Goal: Task Accomplishment & Management: Manage account settings

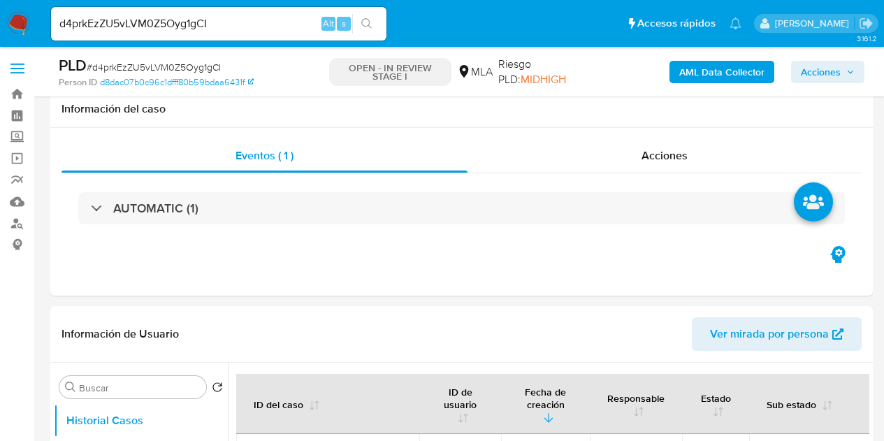
select select "10"
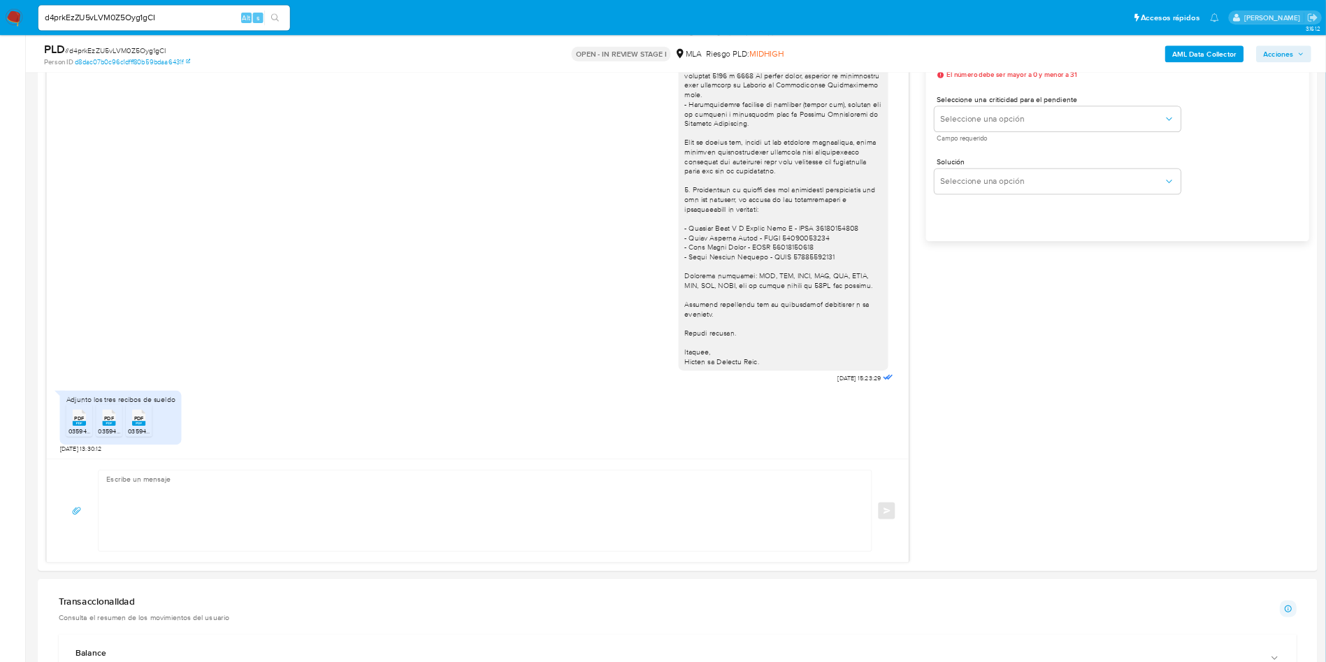
scroll to position [1276, 0]
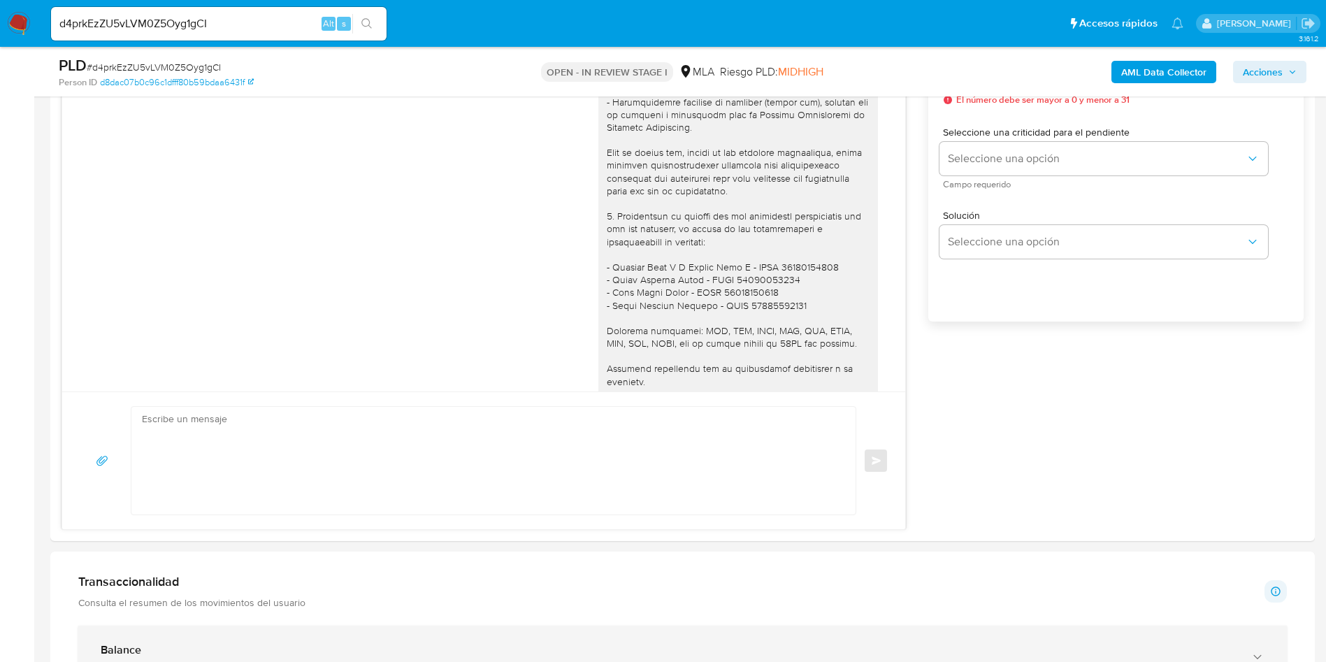
drag, startPoint x: 526, startPoint y: 1, endPoint x: 847, endPoint y: 633, distance: 708.4
click at [847, 440] on div "Balance Consulta el balance del usuario" at bounding box center [682, 658] width 1209 height 64
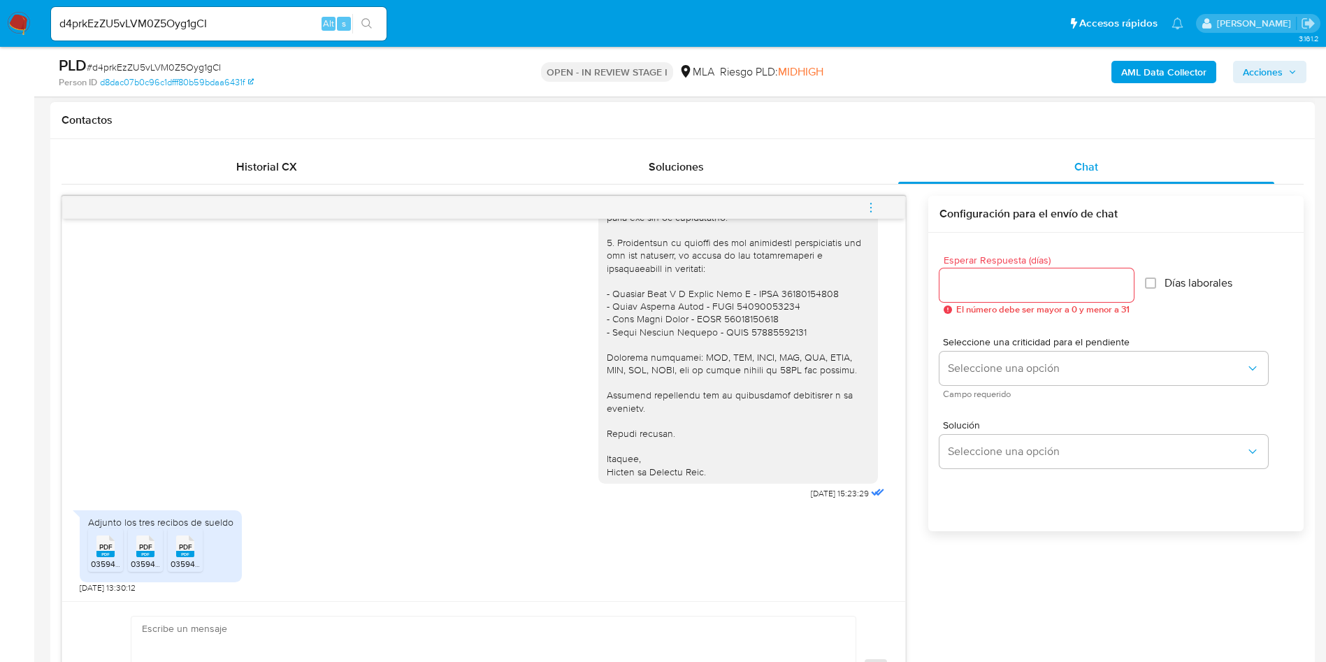
scroll to position [1497, 0]
click at [163, 27] on input "d4prkEzZU5vLVM0Z5Oyg1gCI" at bounding box center [219, 24] width 336 height 18
paste input "AxcAl77S7v1P1AQ2IC9O7yL6"
type input "AxcAl77S7v1P1AQ2IC9O7yL6"
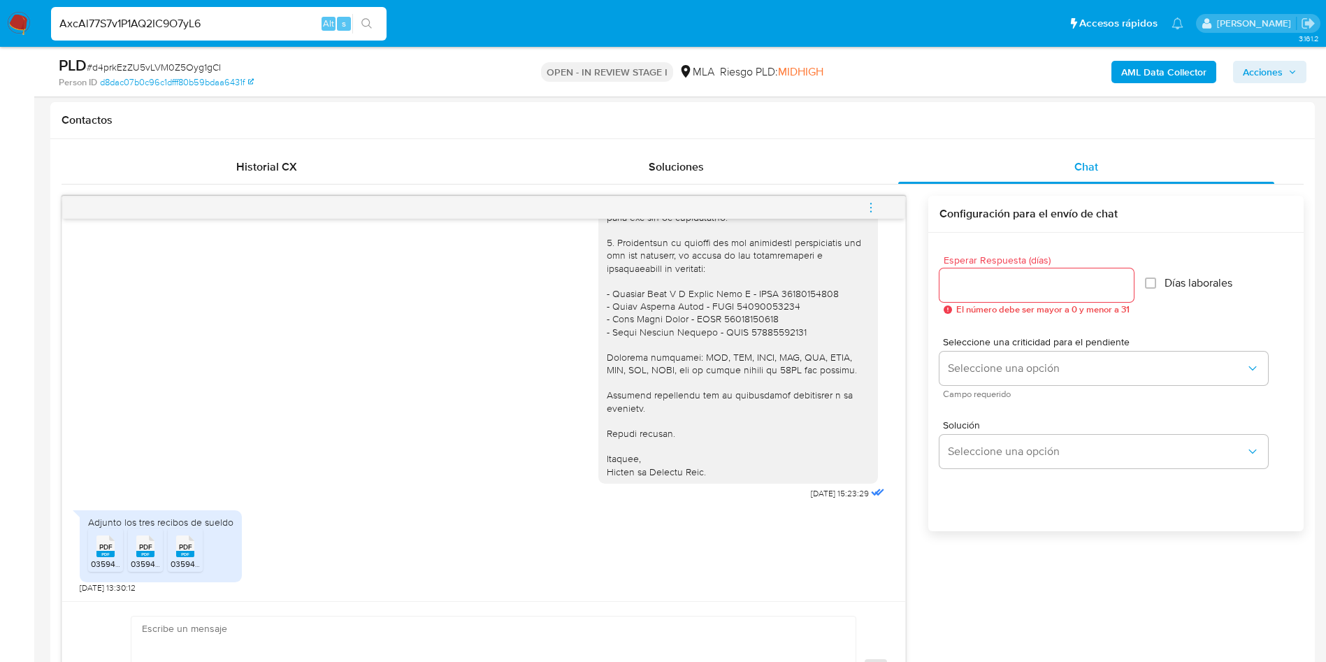
click at [373, 29] on button "search-icon" at bounding box center [366, 24] width 29 height 20
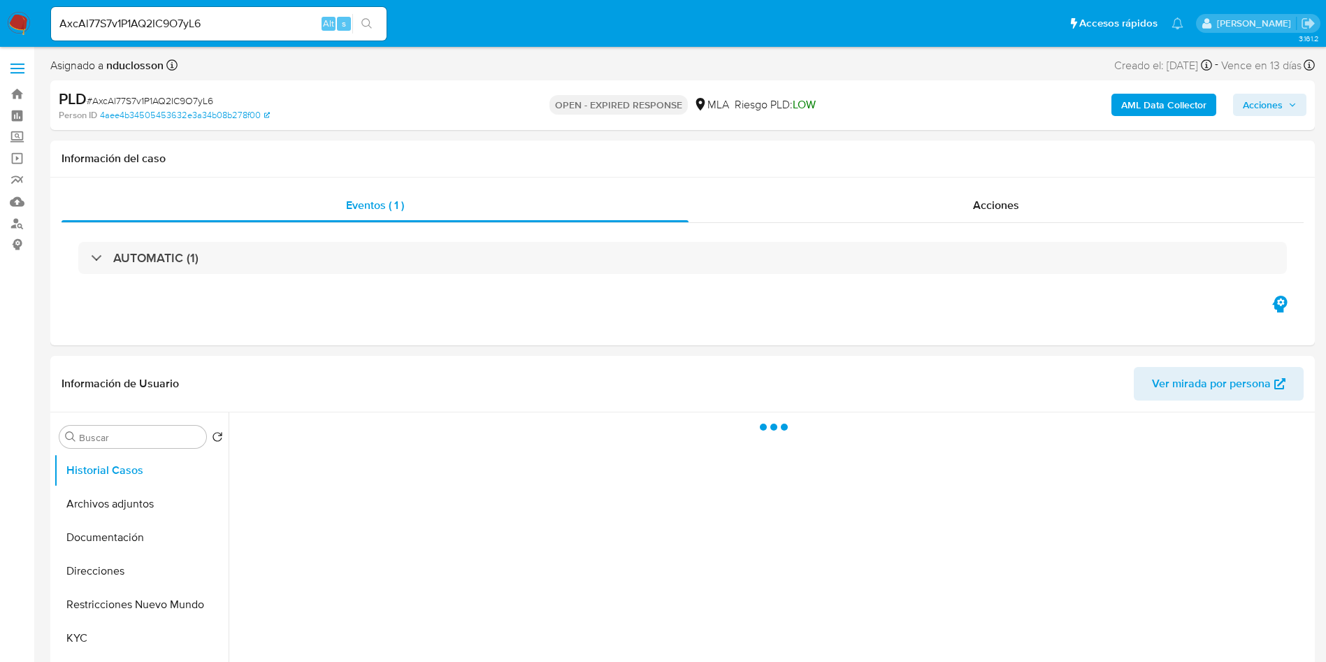
select select "10"
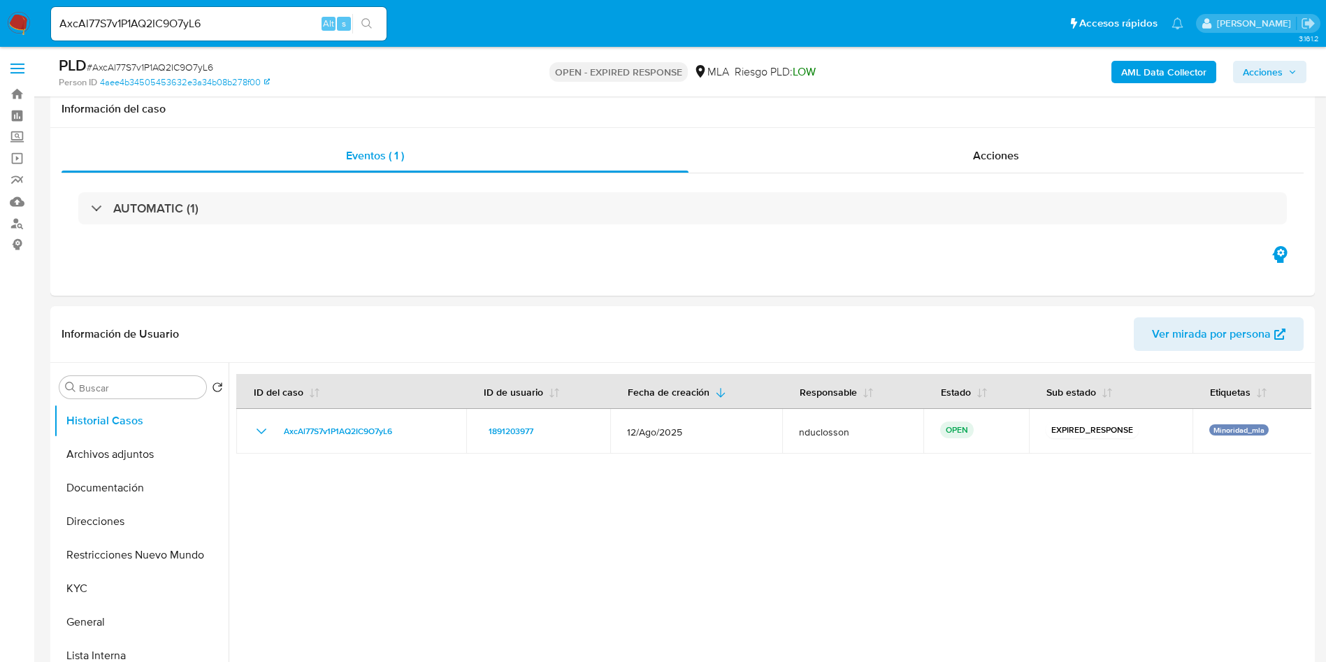
scroll to position [210, 0]
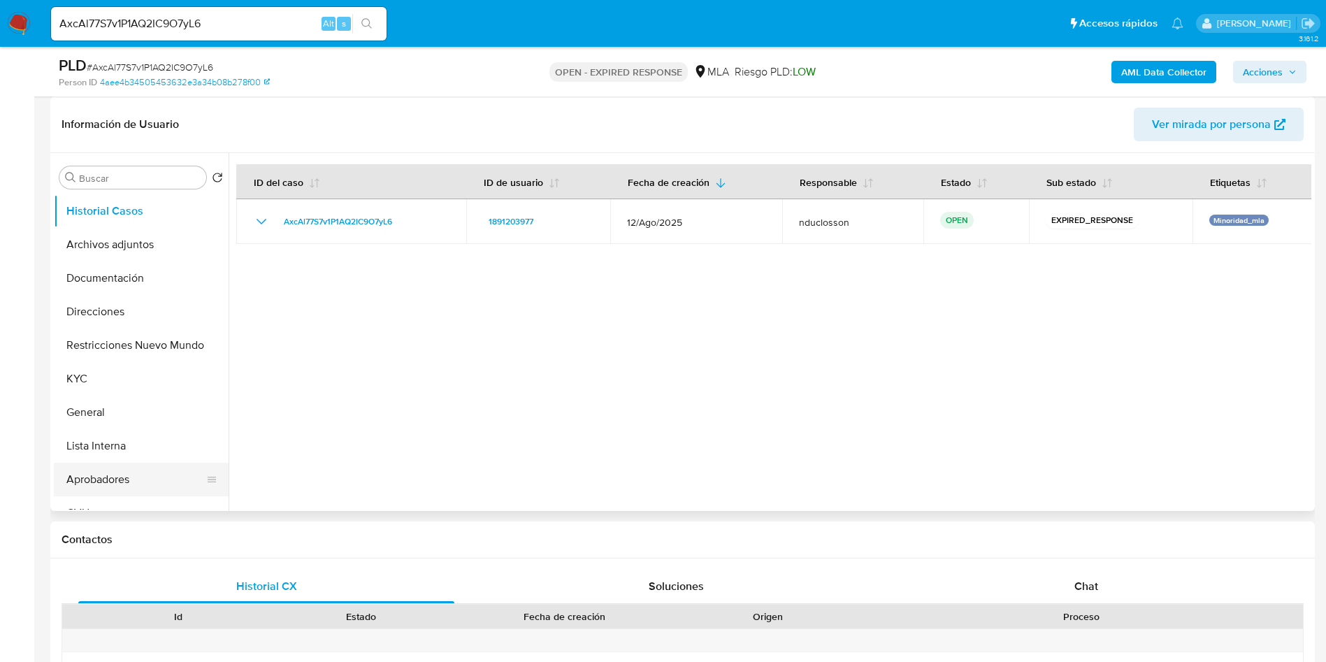
click at [117, 440] on button "Aprobadores" at bounding box center [136, 480] width 164 height 34
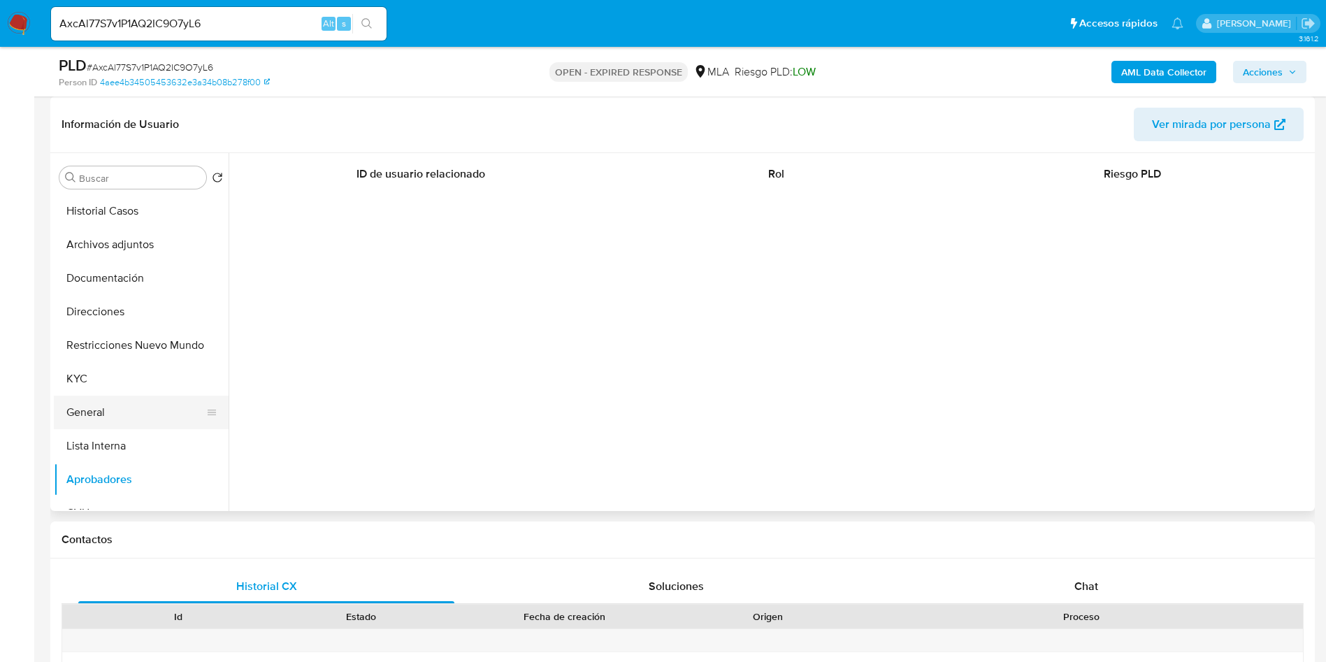
scroll to position [105, 0]
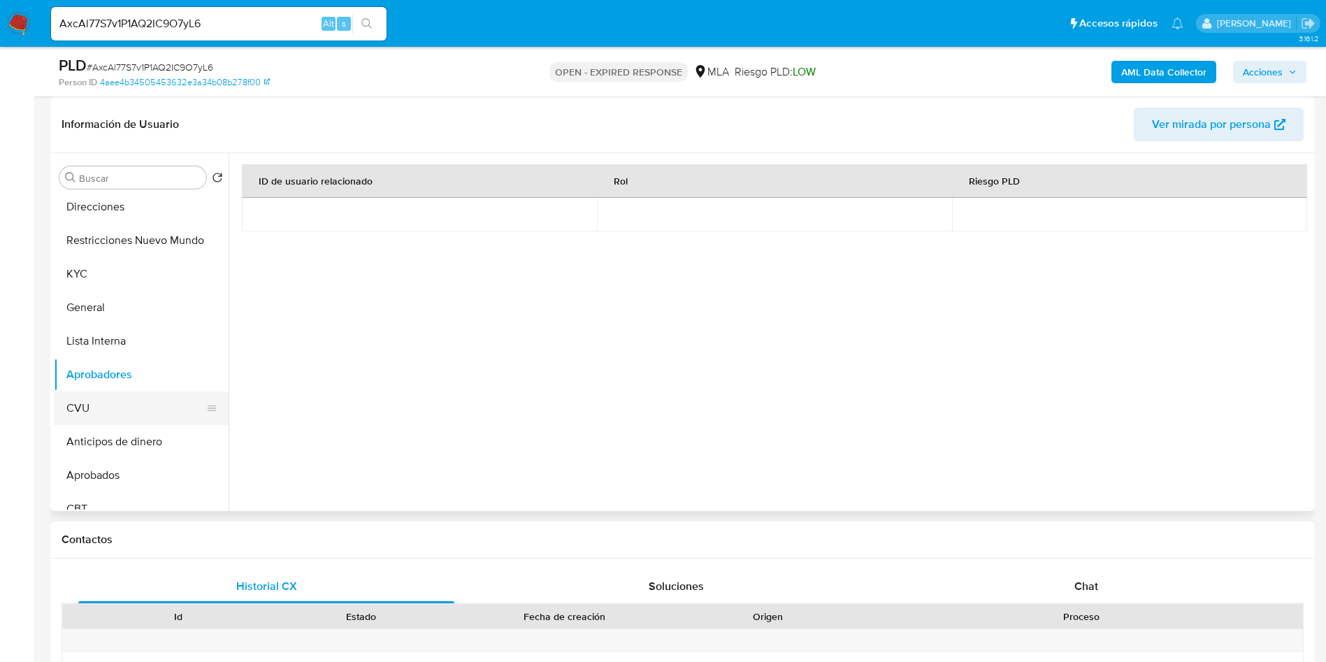
click at [106, 405] on button "CVU" at bounding box center [136, 408] width 164 height 34
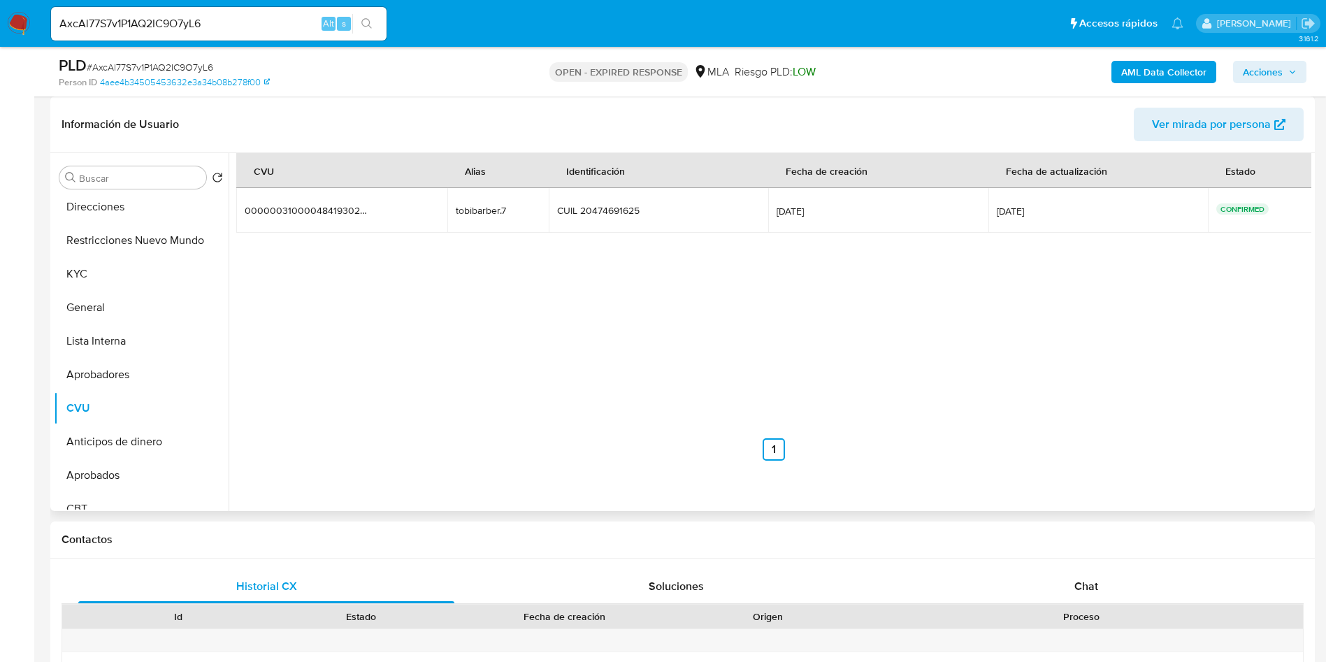
drag, startPoint x: 518, startPoint y: 209, endPoint x: 452, endPoint y: 215, distance: 66.0
click at [452, 215] on td "tobibarber.7 tobibarber.7" at bounding box center [497, 210] width 101 height 45
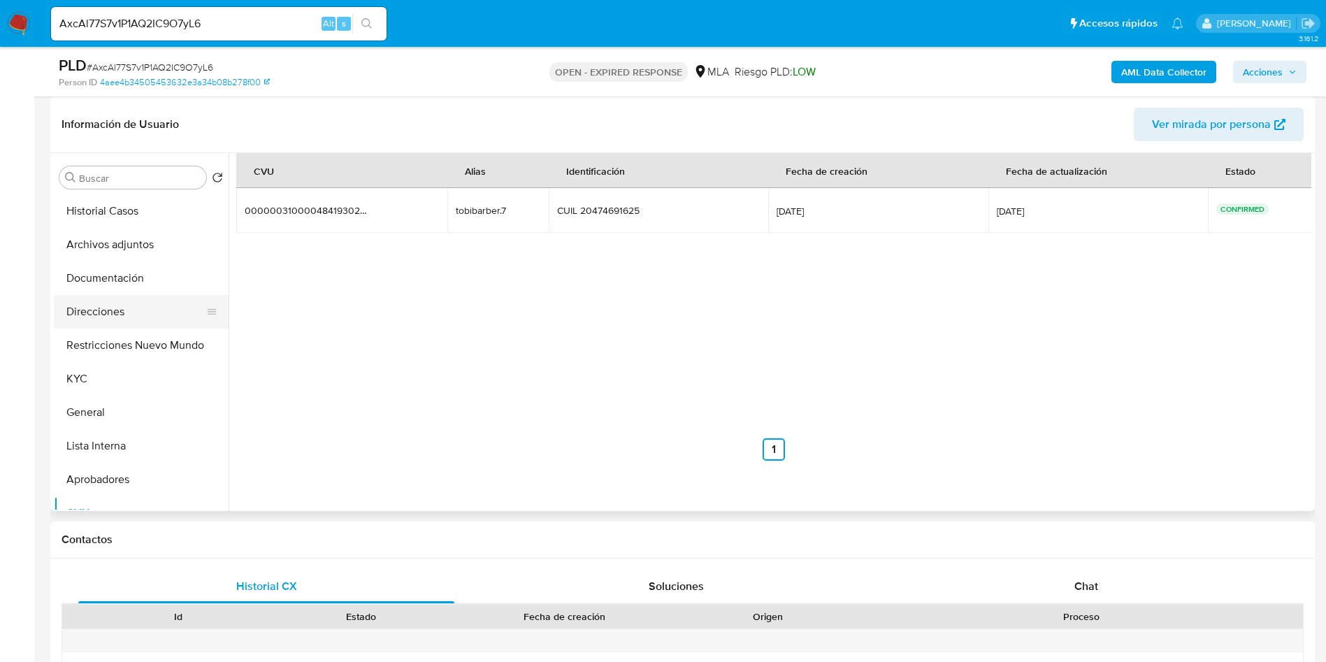
click at [124, 320] on button "Direcciones" at bounding box center [136, 312] width 164 height 34
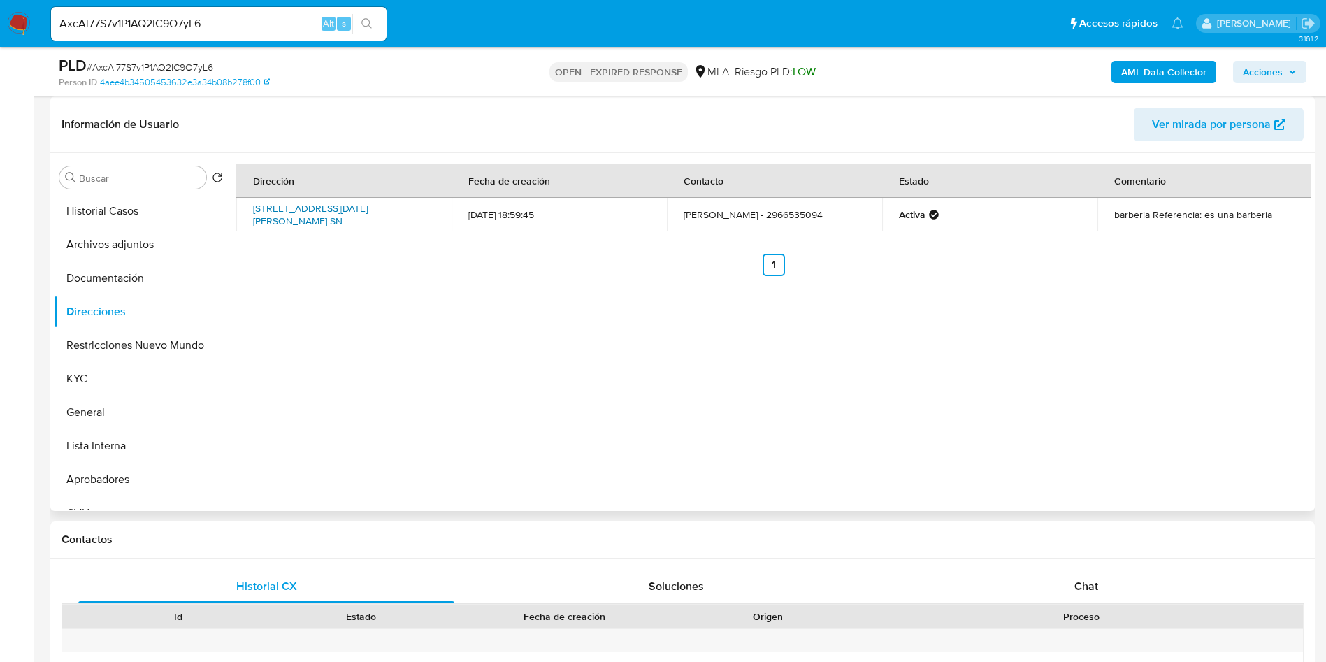
click at [323, 218] on link "Calle 7 De Diciembre Sn, El Calafate, Santa Cruz, 9405, Argentina SN" at bounding box center [310, 214] width 115 height 27
drag, startPoint x: 1283, startPoint y: 220, endPoint x: 1150, endPoint y: 215, distance: 132.9
click at [884, 215] on td "barberia Referencia: es una barberia" at bounding box center [1204, 215] width 215 height 34
copy td "Referencia: es una barberia"
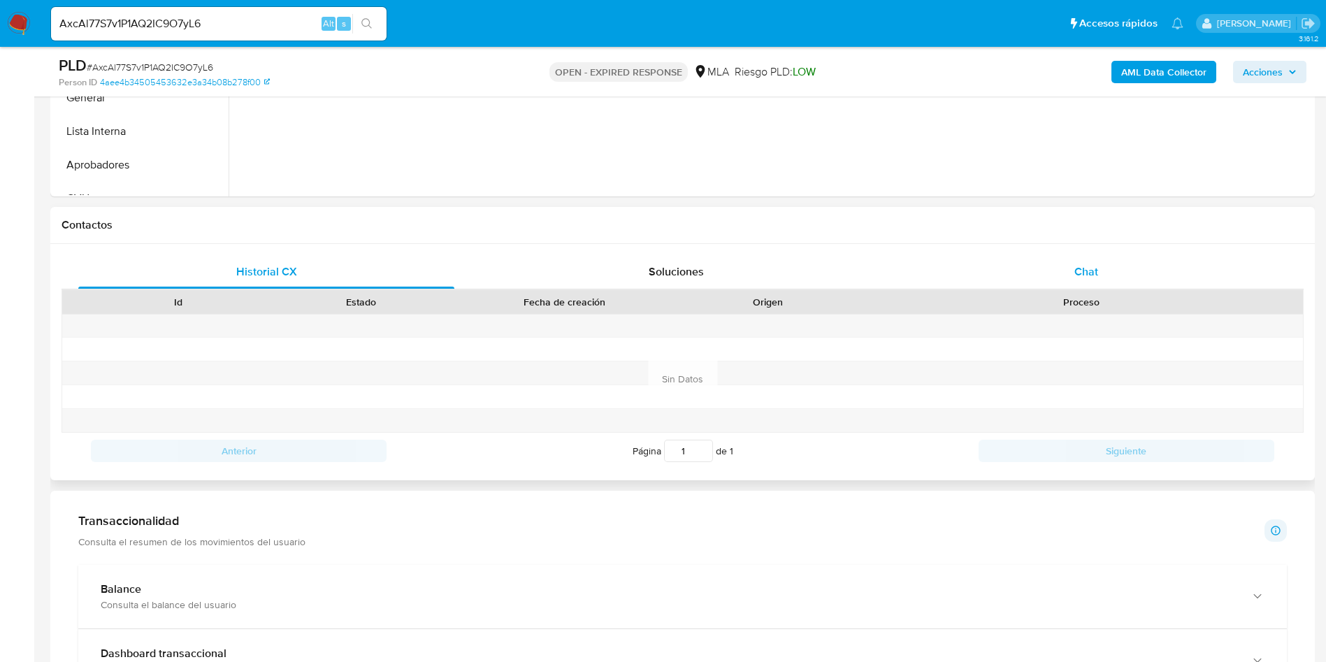
click at [884, 270] on div "Chat" at bounding box center [1086, 272] width 376 height 34
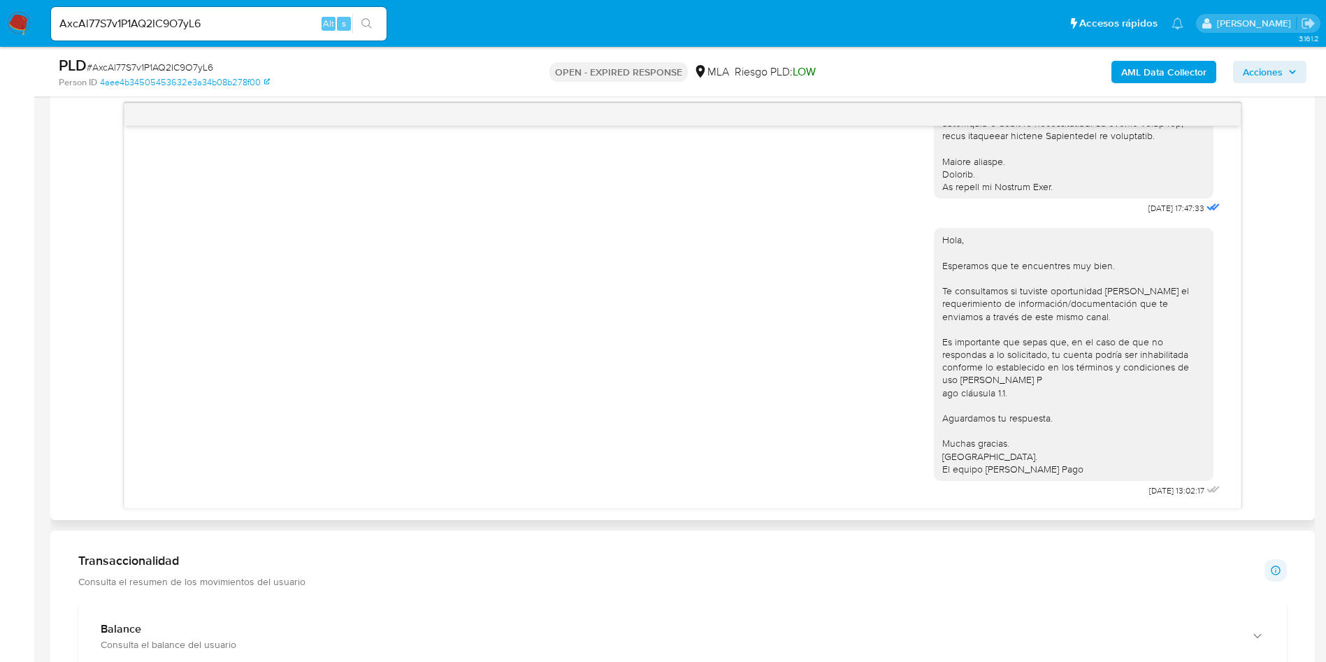
scroll to position [629, 0]
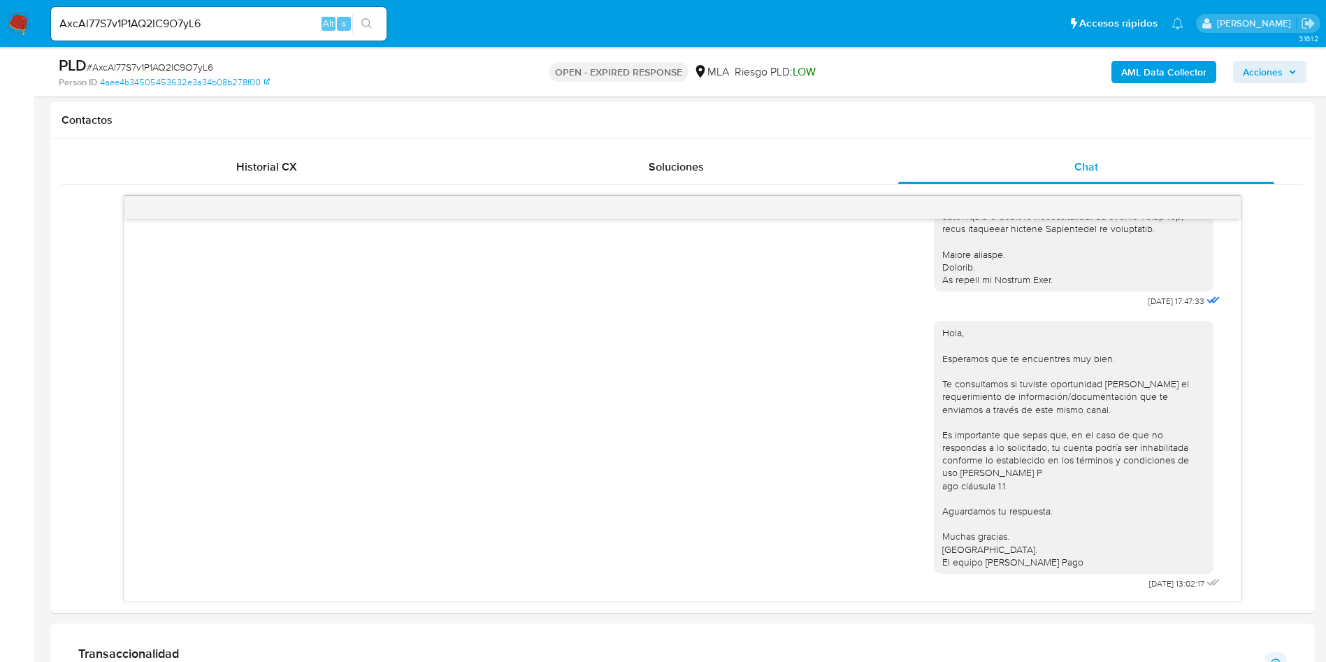
click at [150, 73] on span "# AxcAl77S7v1P1AQ2IC9O7yL6" at bounding box center [150, 67] width 127 height 14
copy span "AxcAl77S7v1P1AQ2IC9O7yL6"
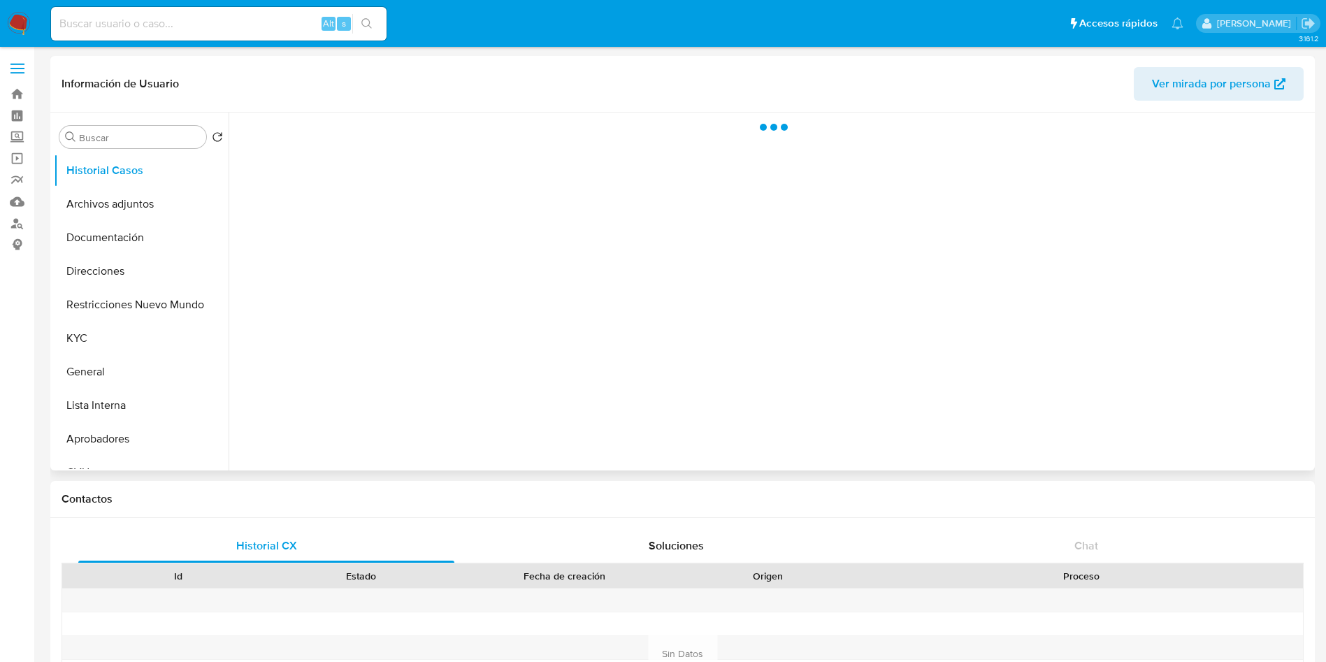
select select "10"
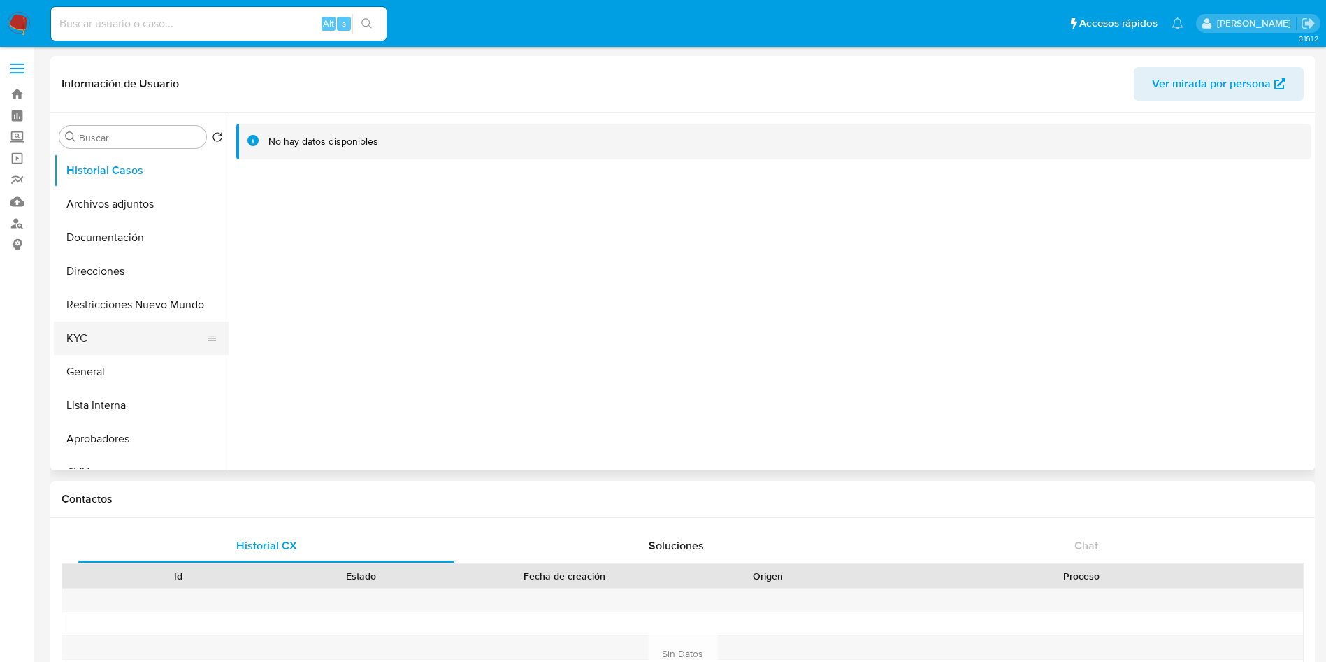
click at [134, 333] on button "KYC" at bounding box center [136, 339] width 164 height 34
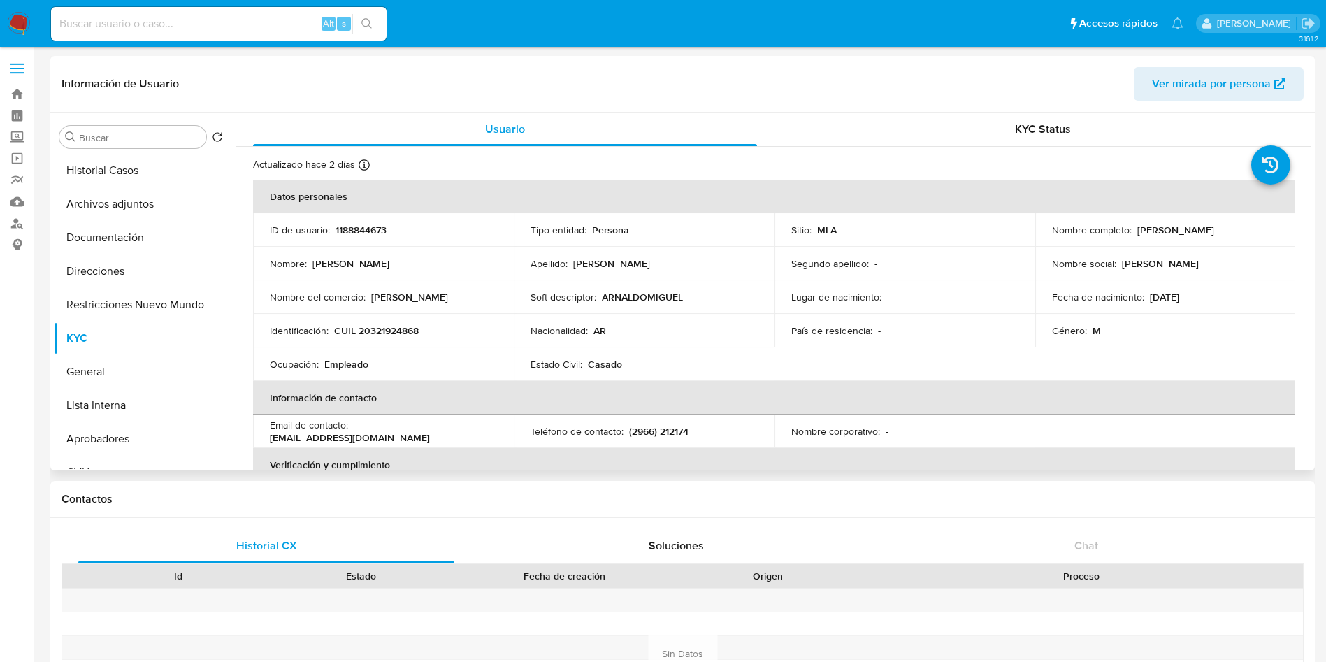
drag, startPoint x: 1235, startPoint y: 226, endPoint x: 1132, endPoint y: 226, distance: 103.5
click at [1132, 226] on div "Nombre completo : Arnaldo Miguel Jaimes" at bounding box center [1165, 230] width 227 height 13
copy p "Arnaldo Miguel Jaimes"
click at [23, 20] on img at bounding box center [19, 24] width 24 height 24
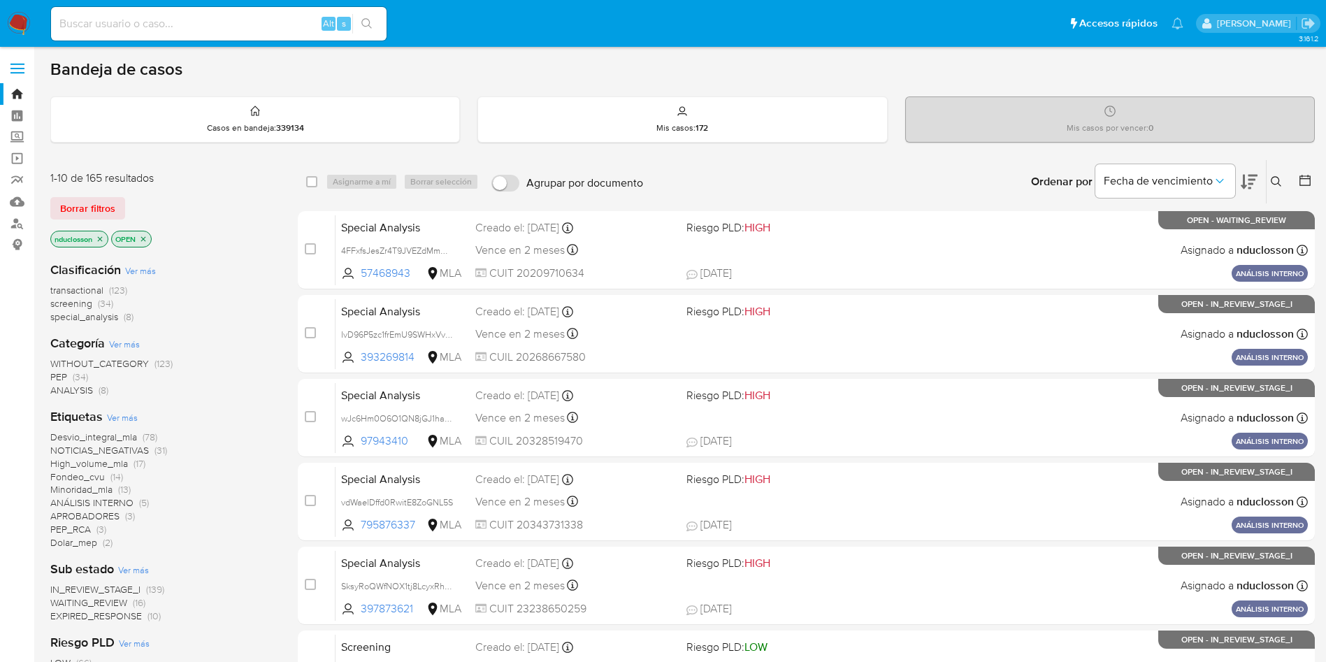
click at [1273, 178] on icon at bounding box center [1276, 181] width 11 height 11
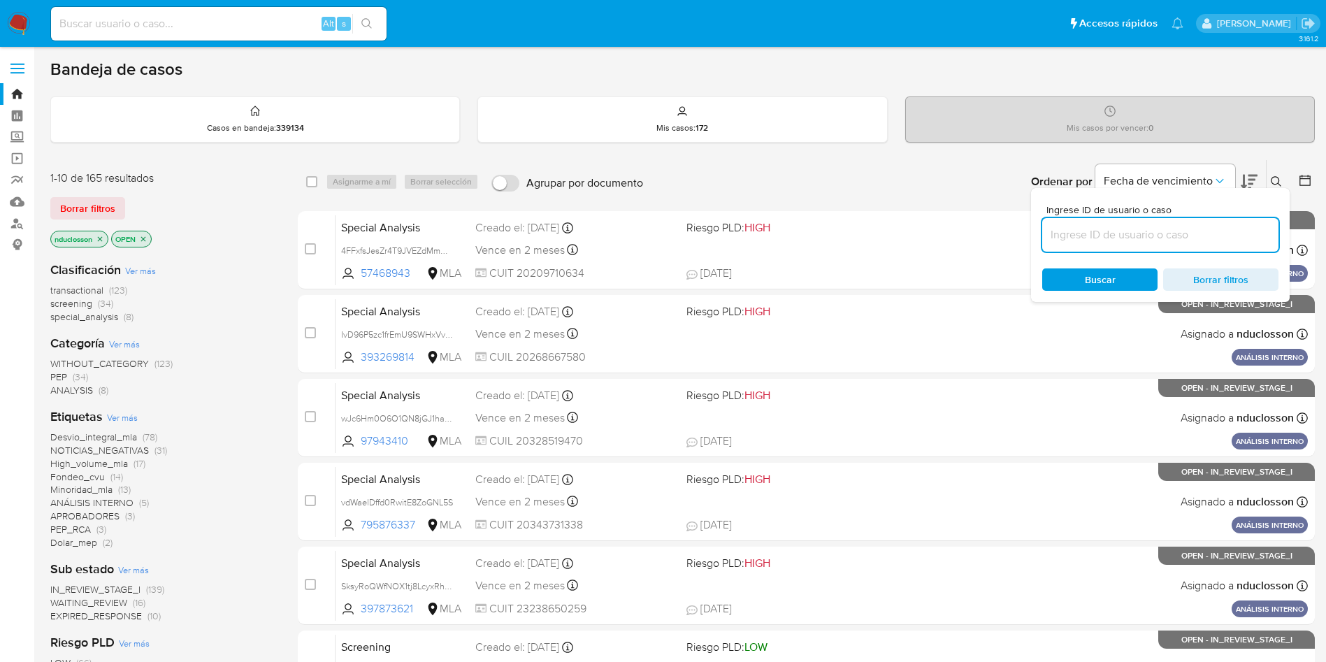
click at [1123, 243] on input at bounding box center [1160, 235] width 236 height 18
type input "AxcAl77S7v1P1AQ2IC9O7yL6"
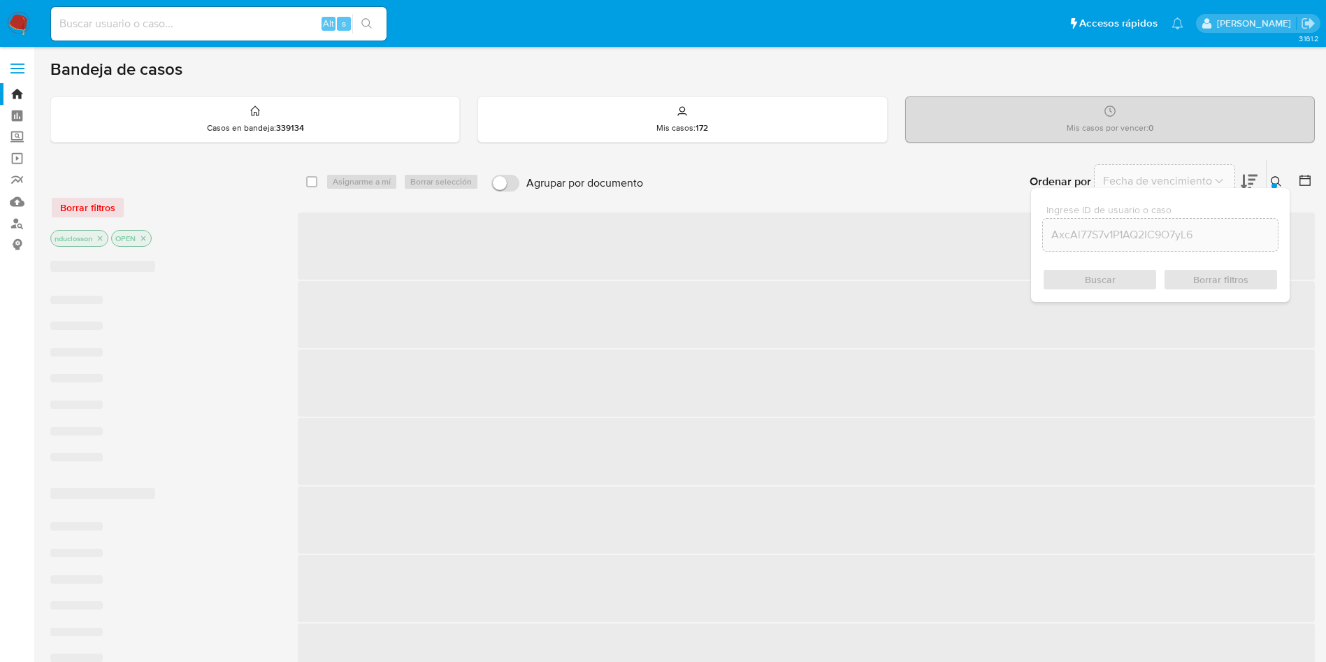
click at [1086, 275] on div "Buscar Borrar filtros" at bounding box center [1160, 279] width 236 height 22
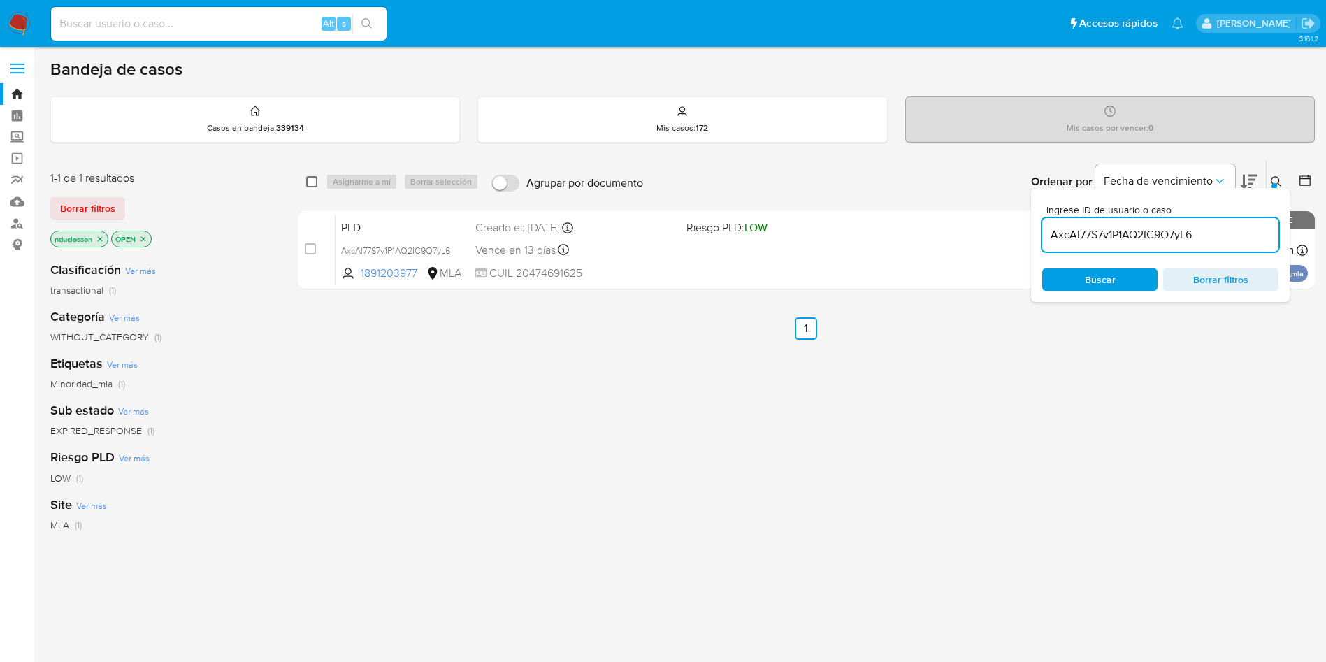
click at [316, 184] on input "checkbox" at bounding box center [311, 181] width 11 height 11
checkbox input "true"
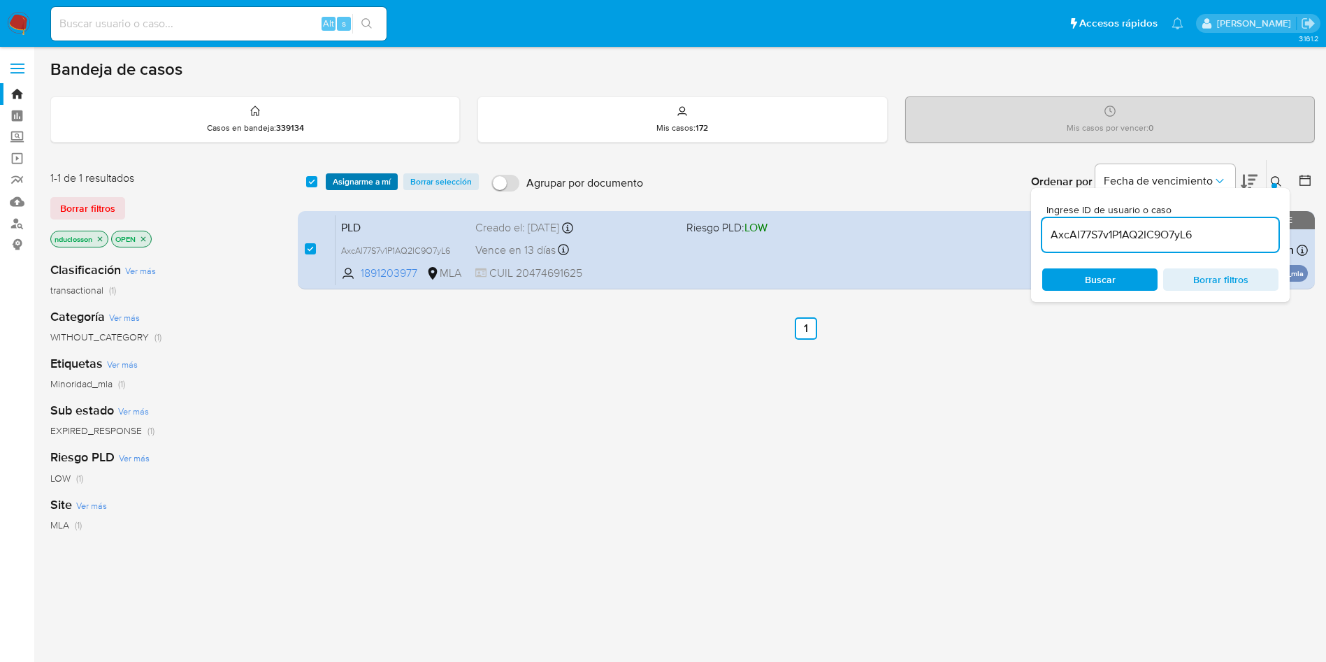
click at [336, 178] on span "Asignarme a mí" at bounding box center [362, 182] width 58 height 14
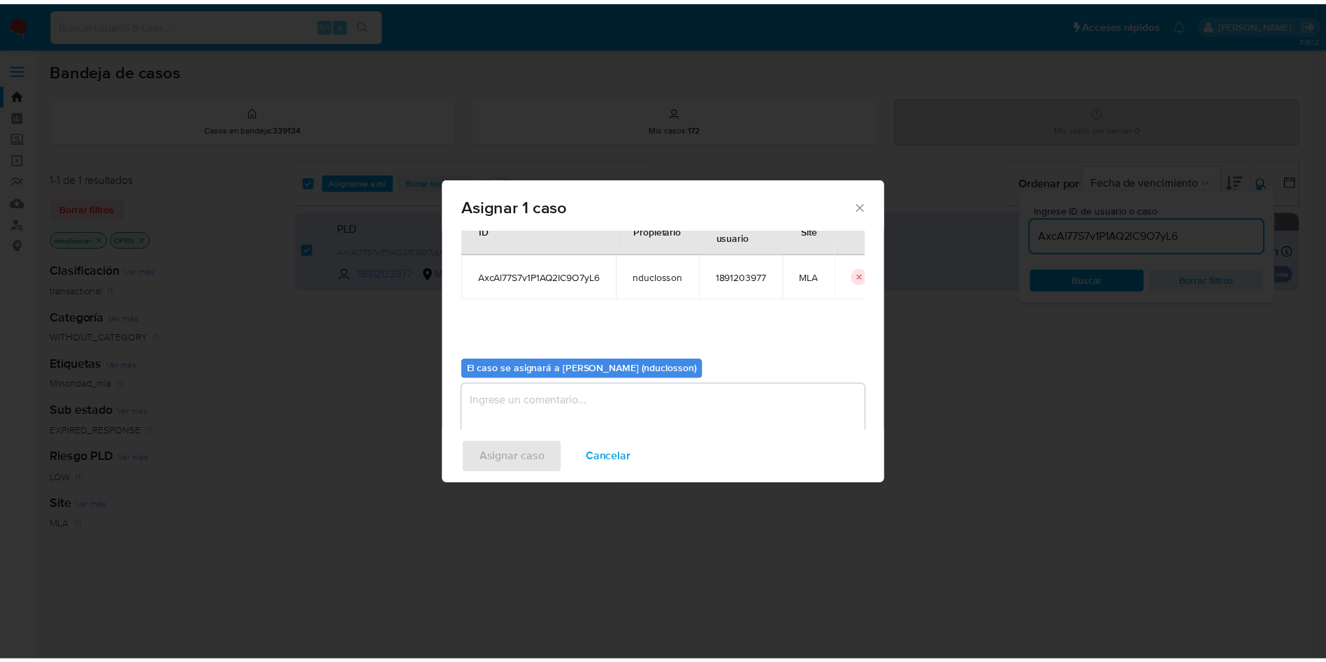
scroll to position [73, 0]
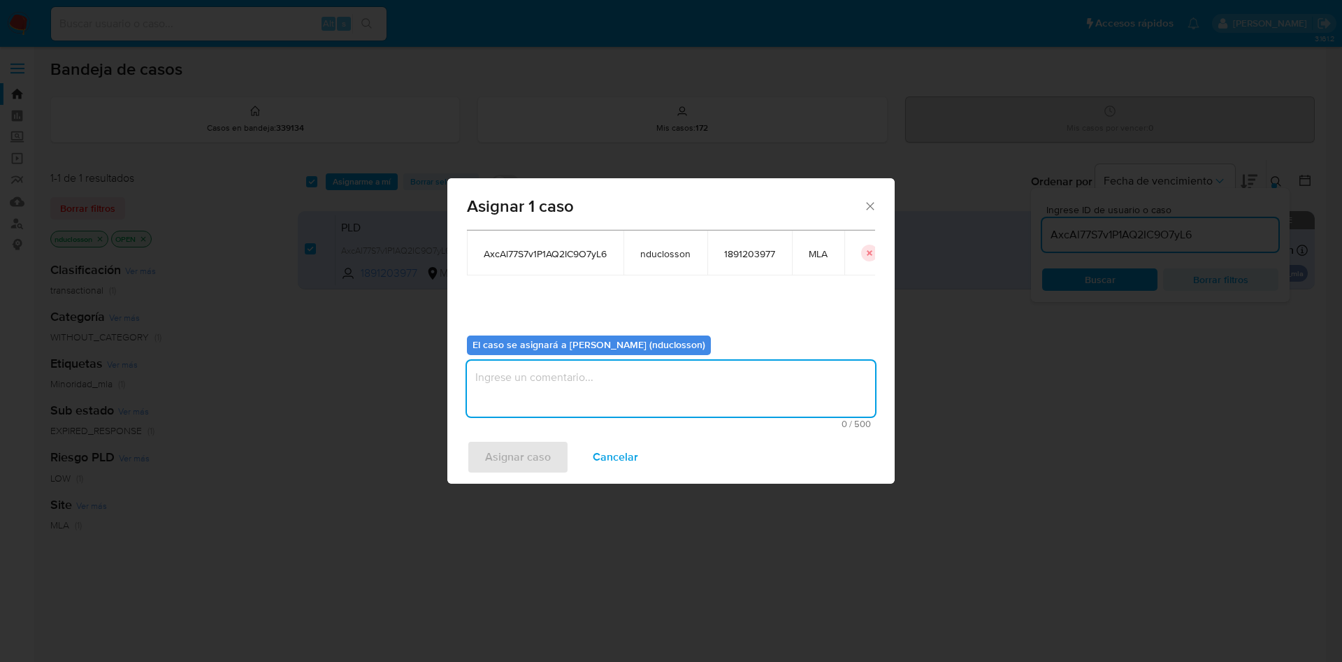
click at [561, 401] on textarea "assign-modal" at bounding box center [671, 389] width 408 height 56
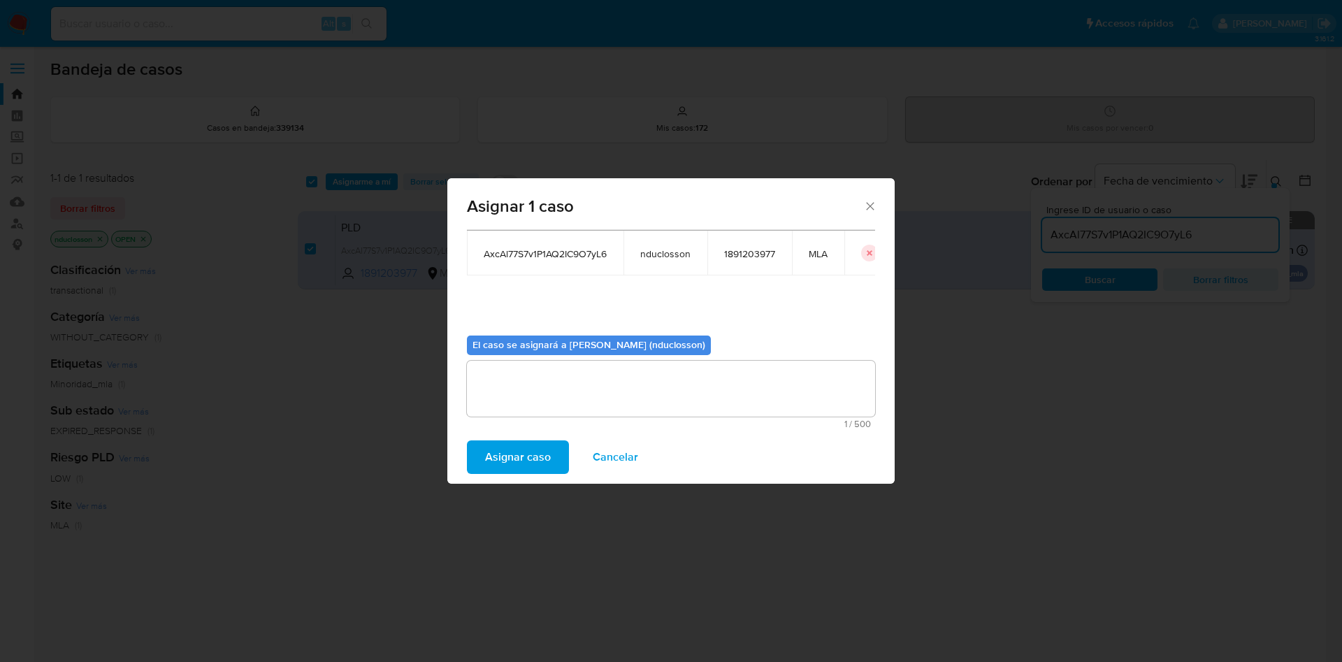
click at [501, 472] on span "Asignar caso" at bounding box center [518, 457] width 66 height 31
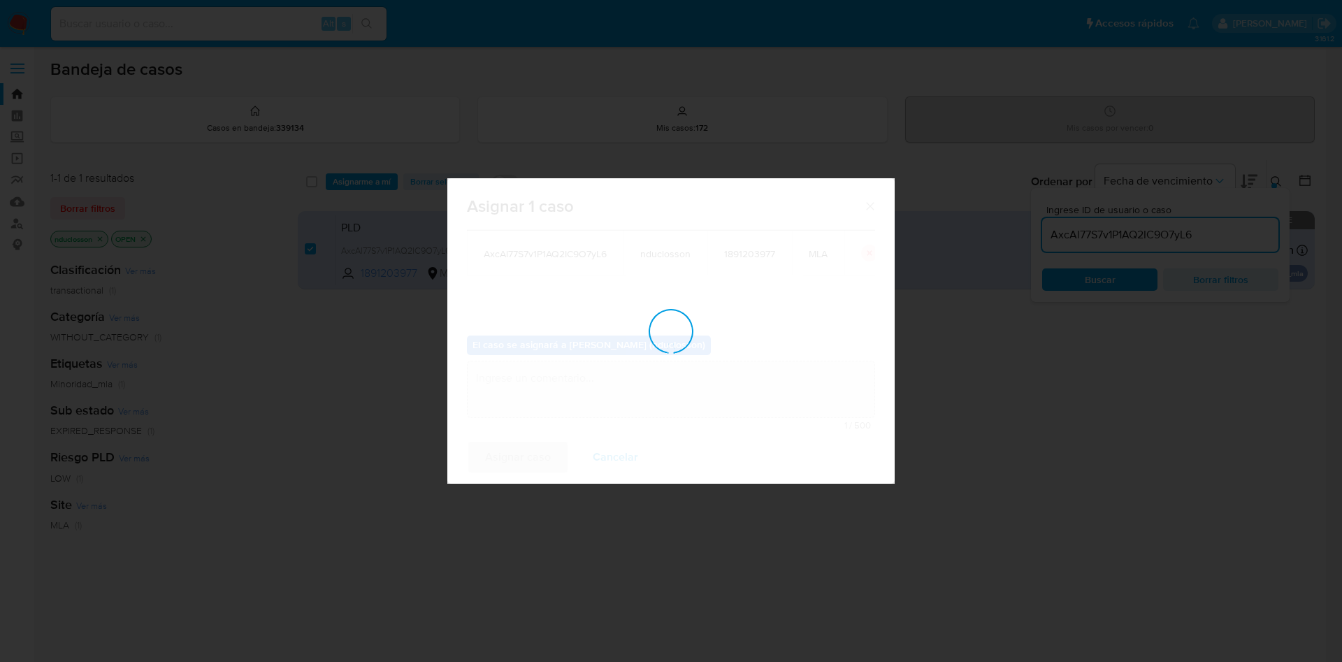
checkbox input "false"
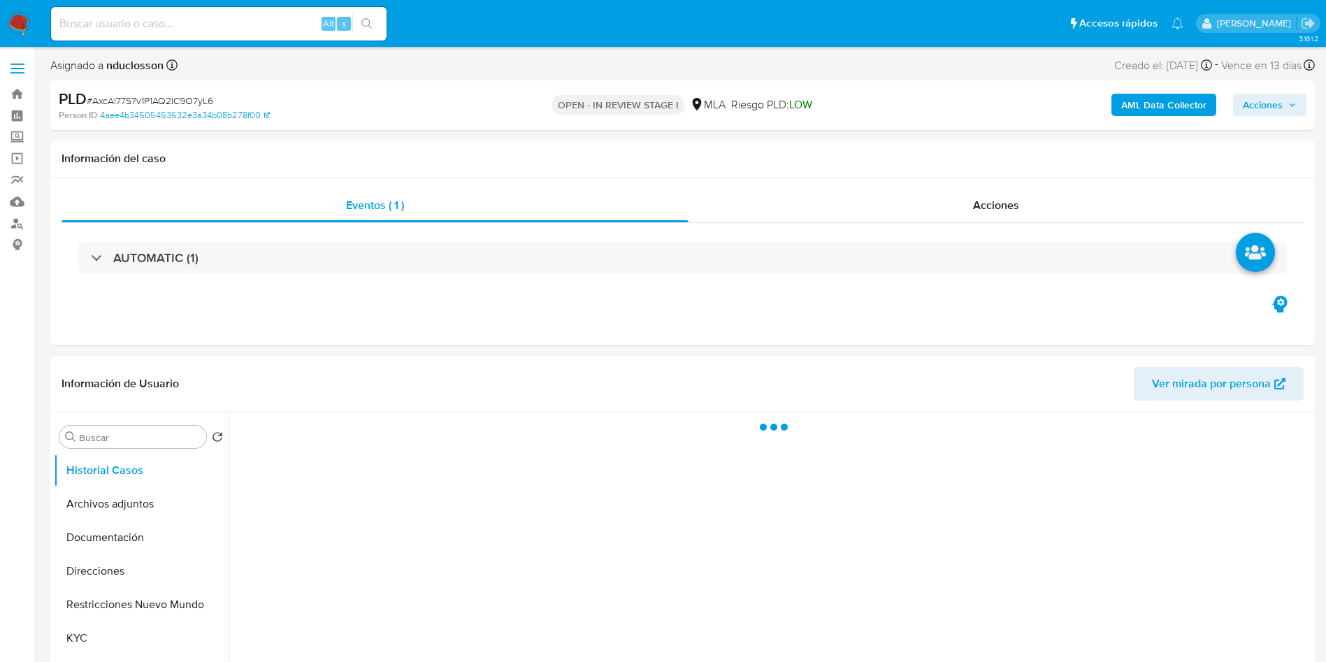
select select "10"
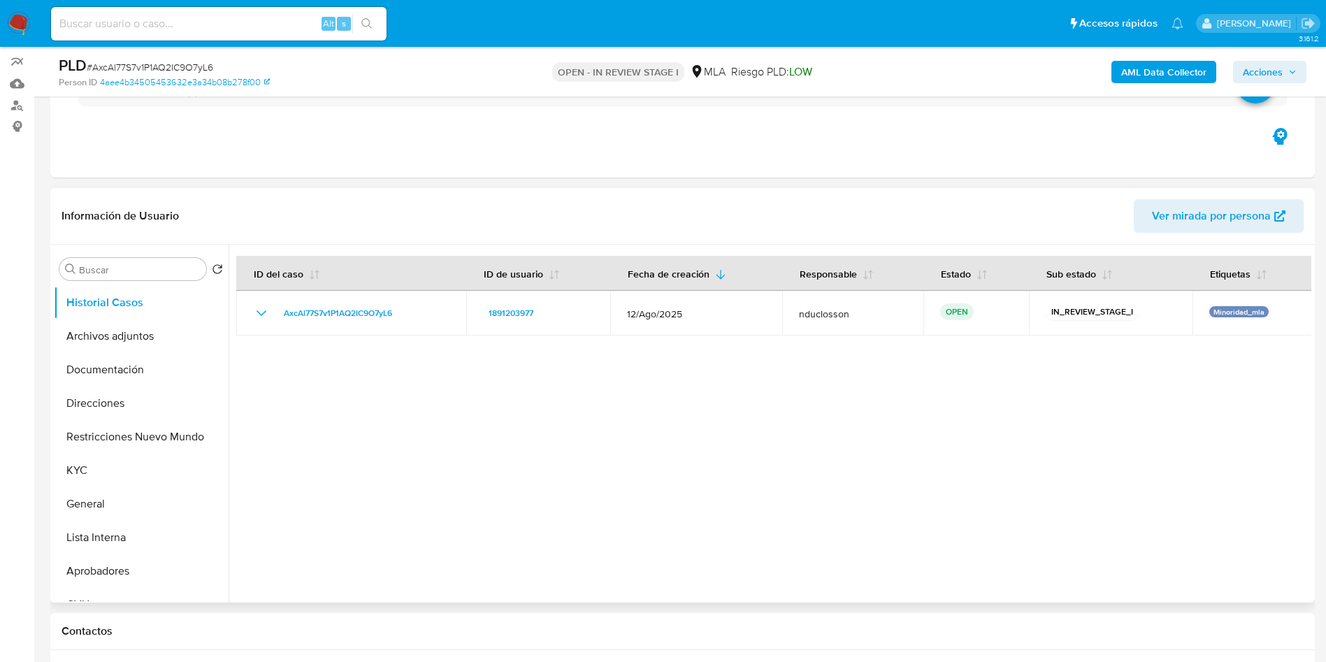
scroll to position [210, 0]
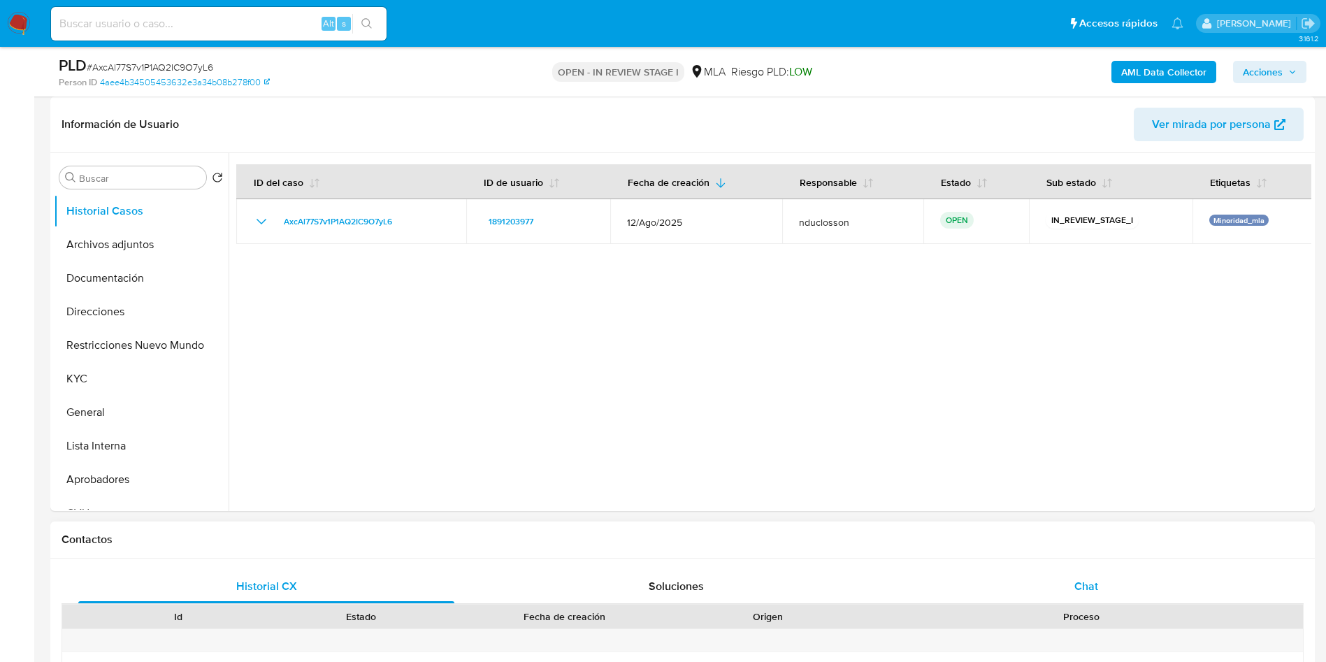
click at [1086, 603] on div "Chat" at bounding box center [1086, 587] width 376 height 34
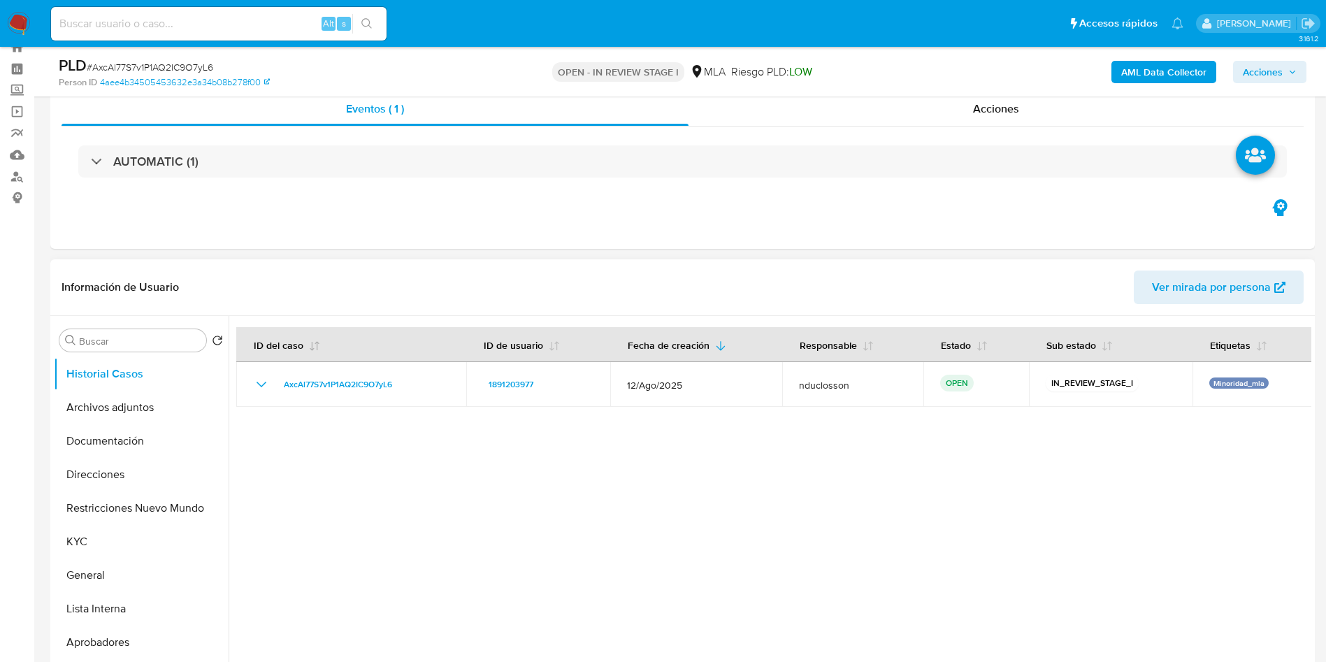
scroll to position [0, 0]
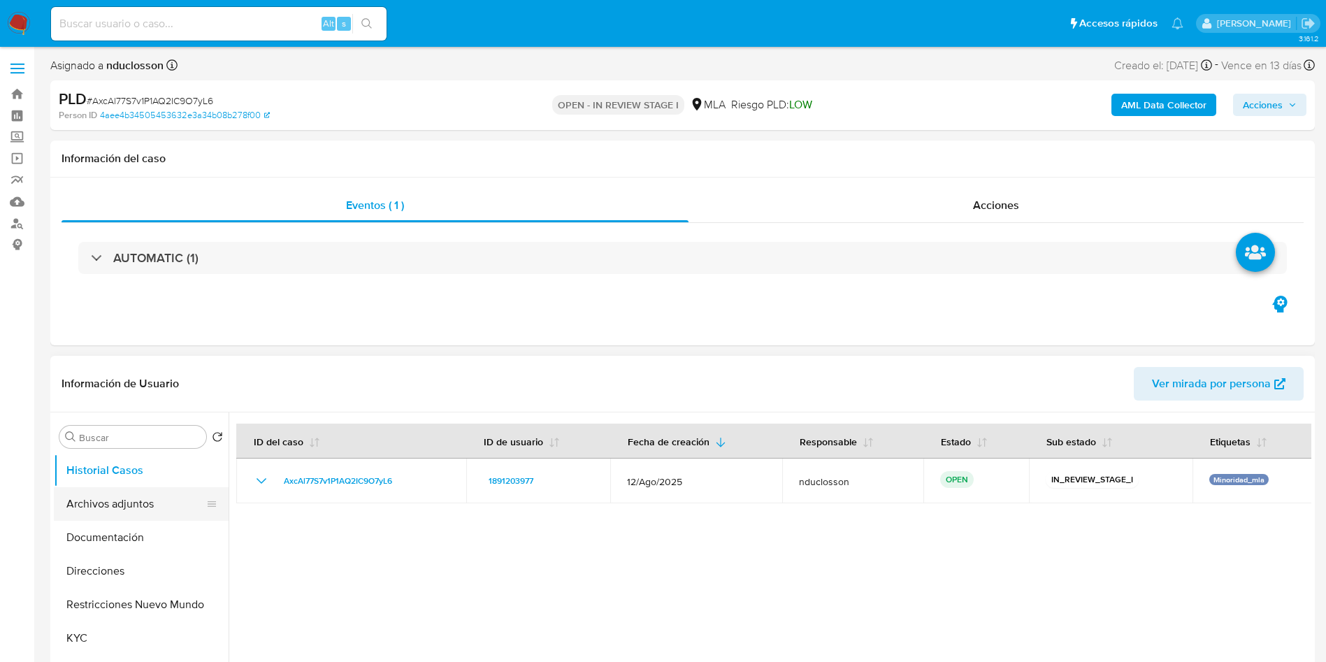
click at [103, 506] on button "Archivos adjuntos" at bounding box center [136, 504] width 164 height 34
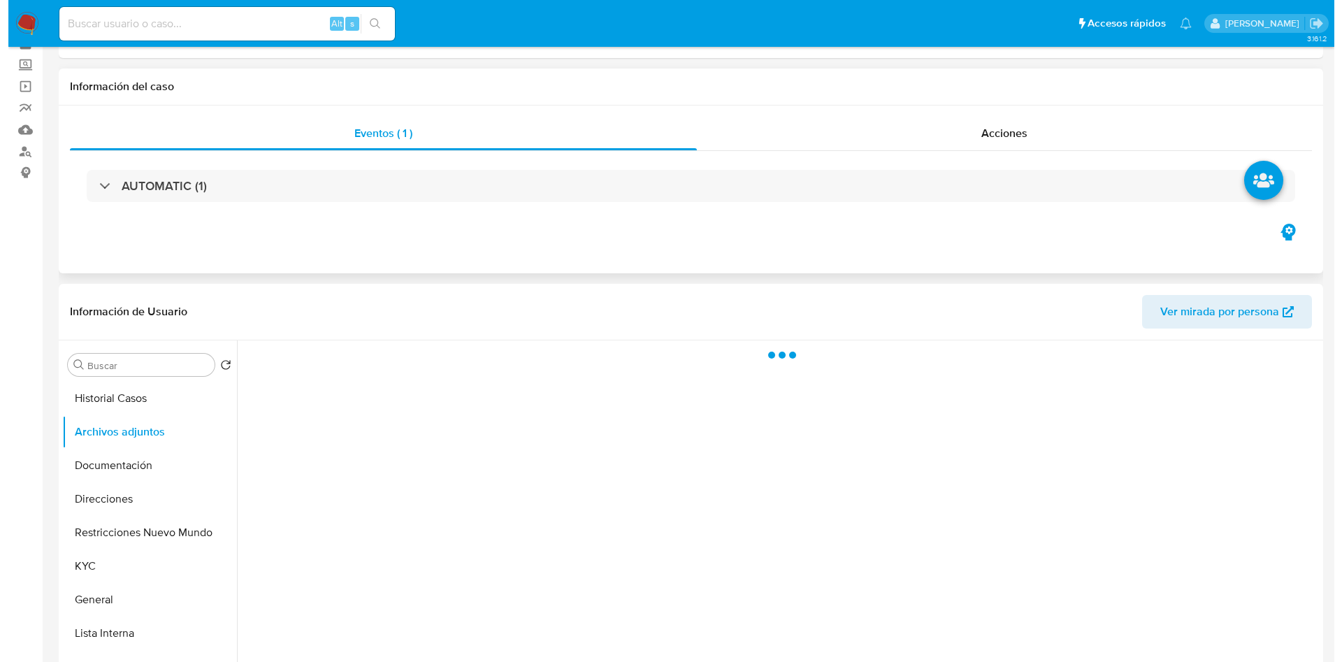
scroll to position [105, 0]
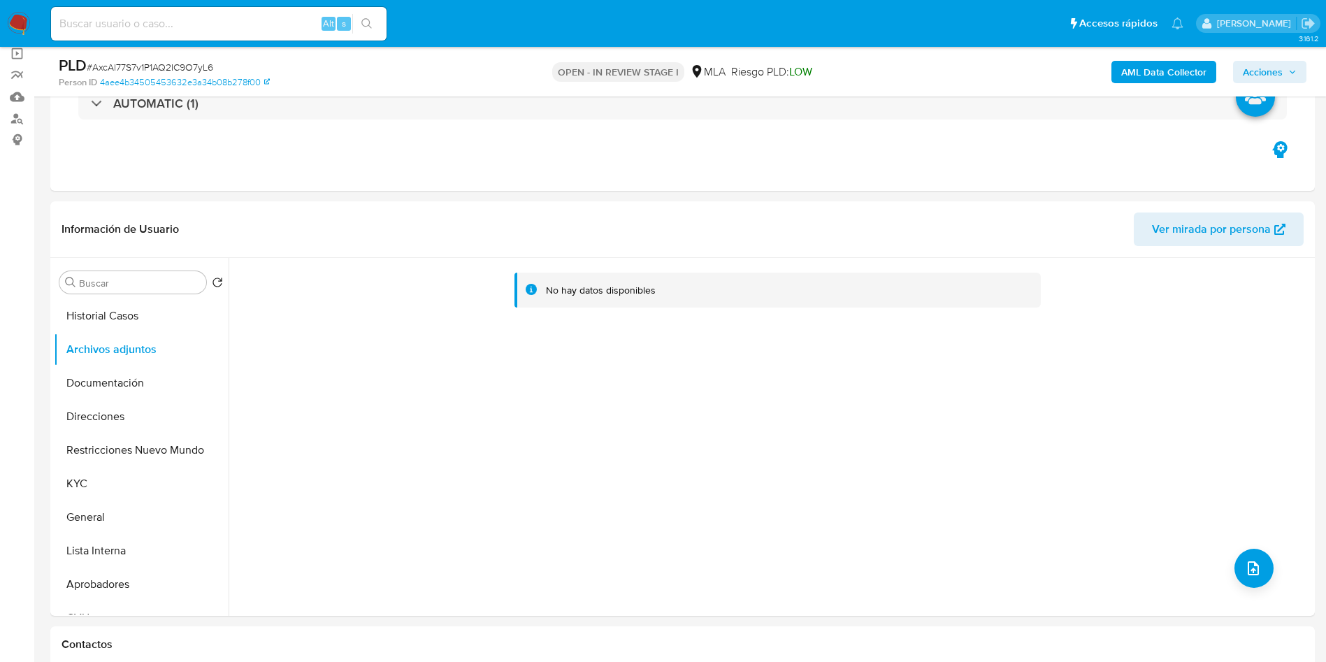
click at [1187, 75] on b "AML Data Collector" at bounding box center [1163, 72] width 85 height 22
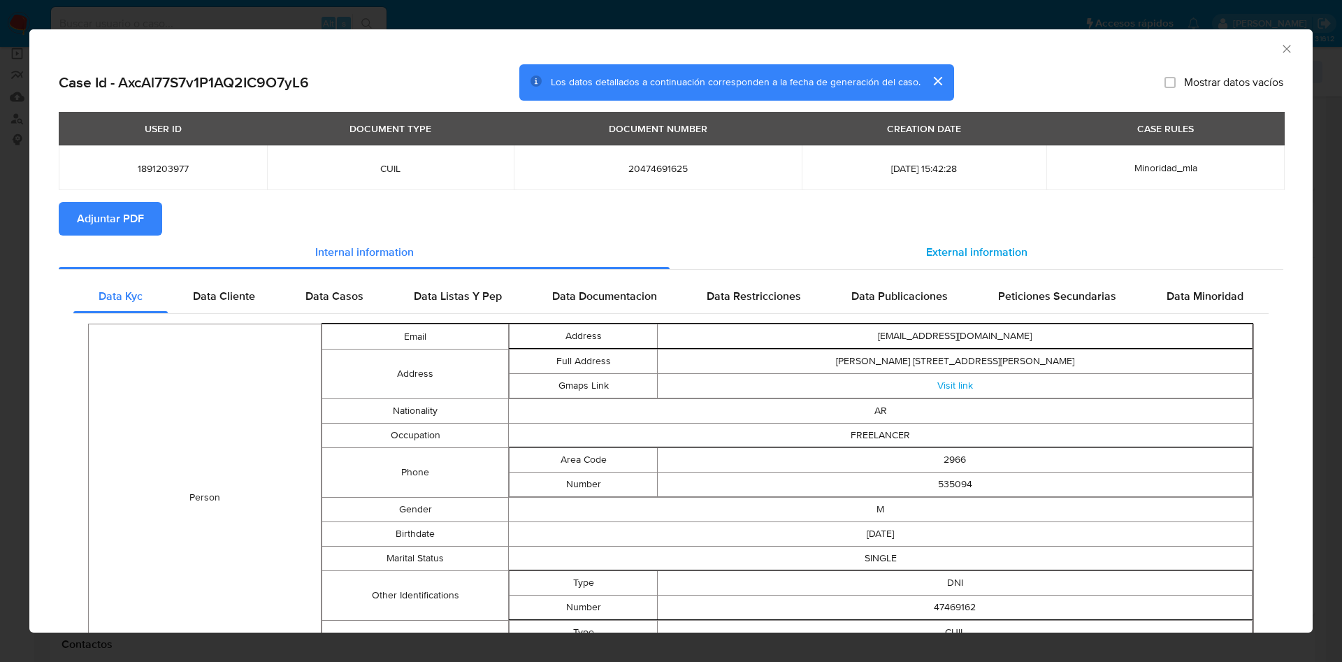
click at [942, 249] on span "External information" at bounding box center [976, 252] width 101 height 16
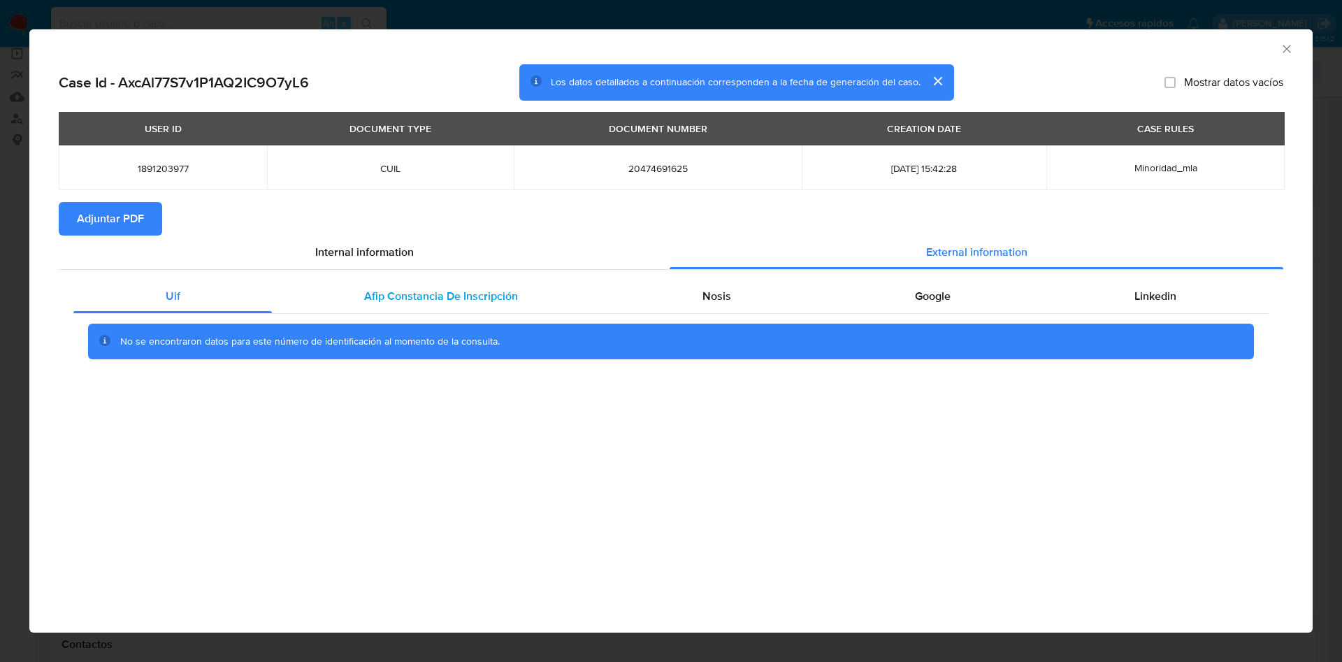
click at [367, 309] on div "Afip Constancia De Inscripción" at bounding box center [441, 297] width 338 height 34
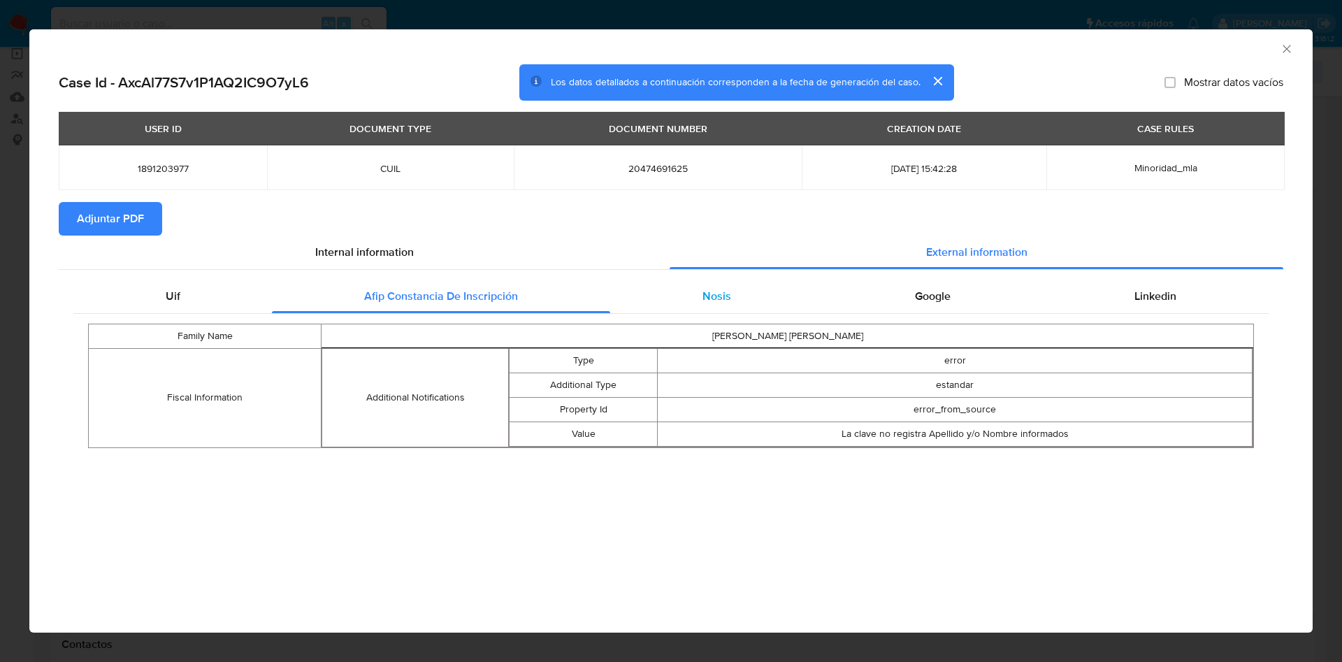
click at [715, 291] on span "Nosis" at bounding box center [717, 296] width 29 height 16
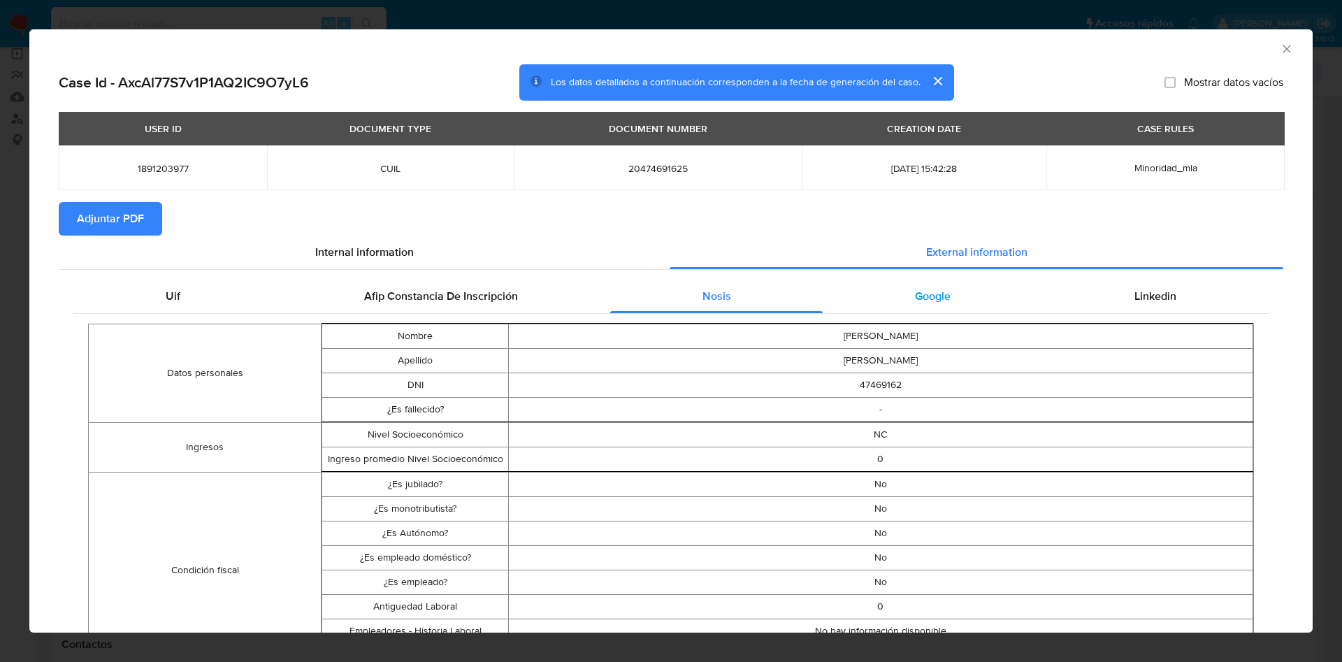
click at [935, 301] on span "Google" at bounding box center [933, 296] width 36 height 16
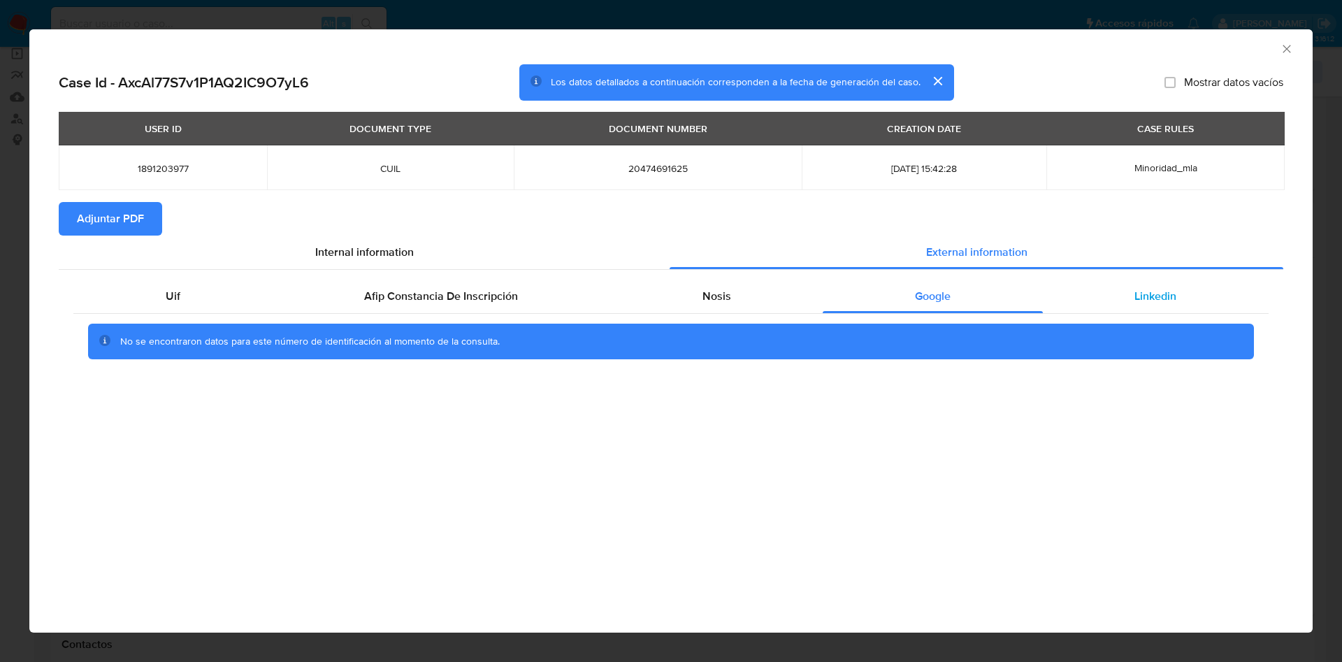
click at [1185, 295] on div "Linkedin" at bounding box center [1156, 297] width 226 height 34
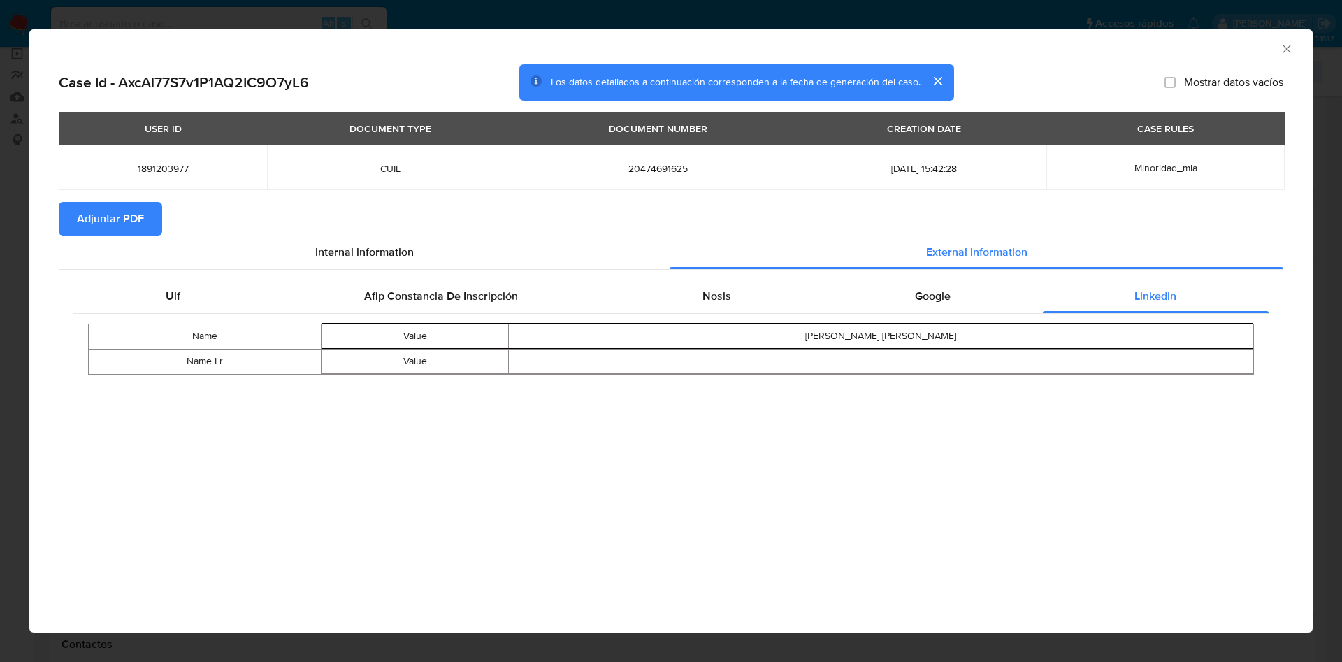
click at [138, 232] on span "Adjuntar PDF" at bounding box center [110, 218] width 67 height 31
click at [1284, 50] on icon "Cerrar ventana" at bounding box center [1287, 49] width 14 height 14
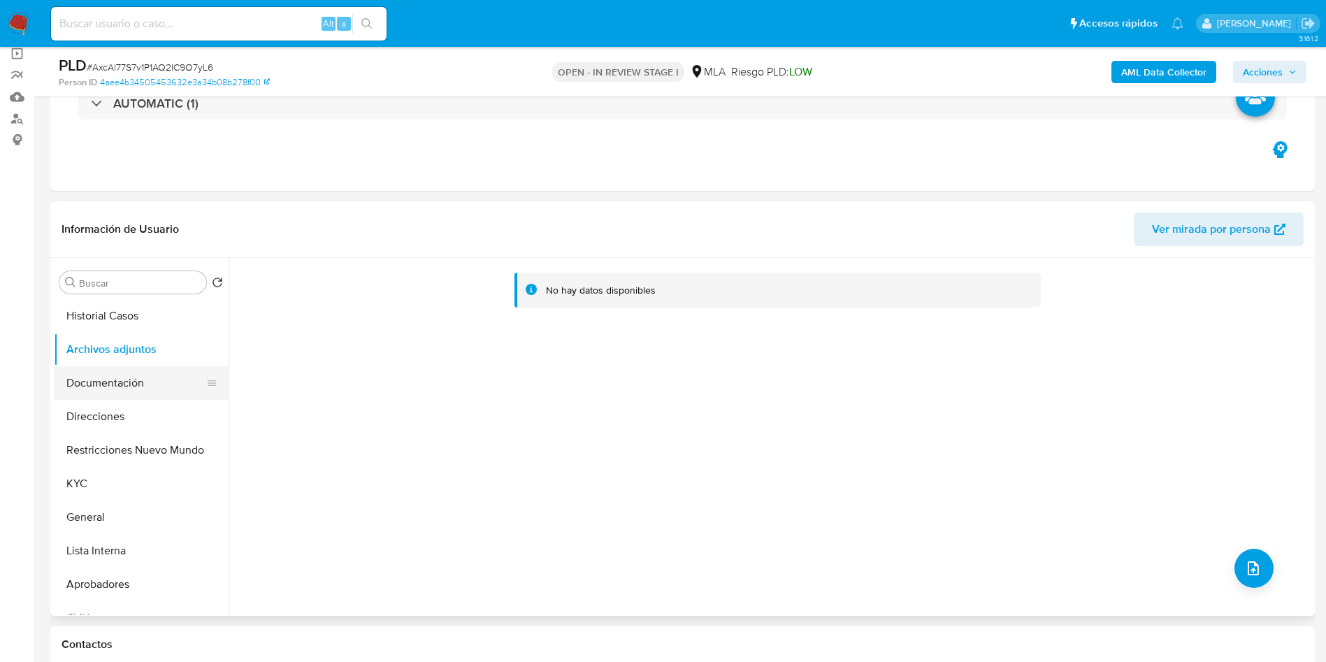
click at [92, 382] on button "Documentación" at bounding box center [136, 383] width 164 height 34
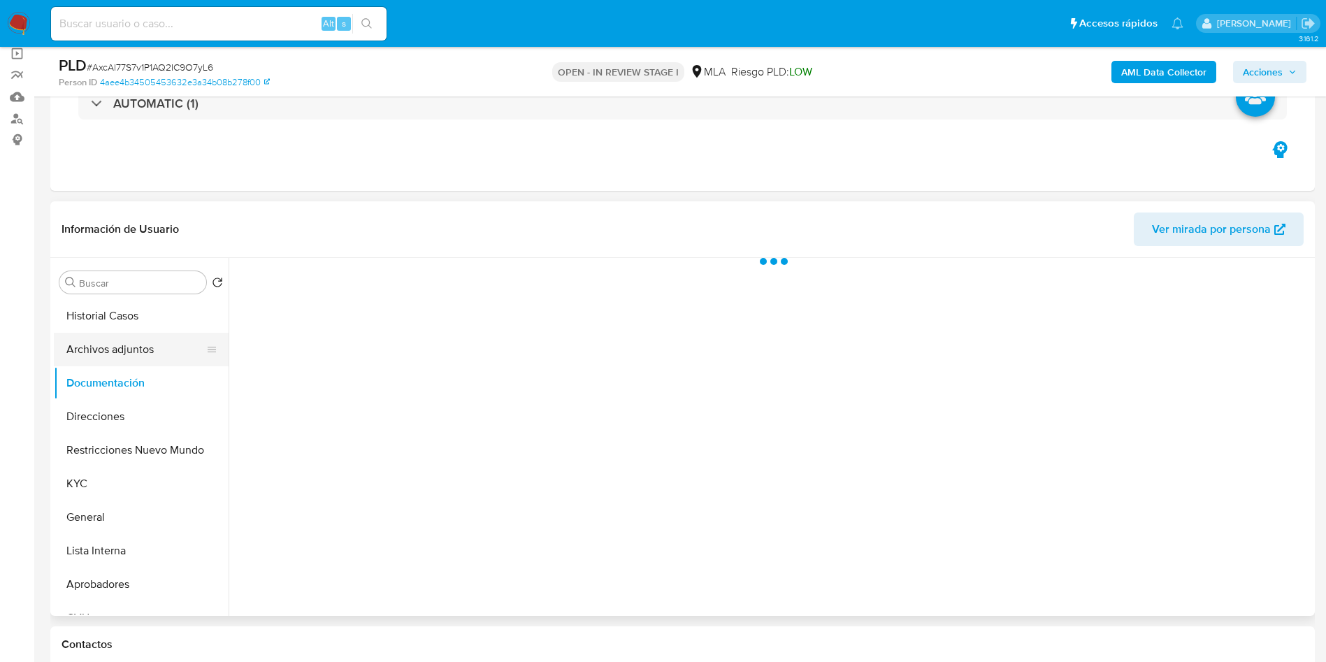
click at [92, 343] on button "Archivos adjuntos" at bounding box center [136, 350] width 164 height 34
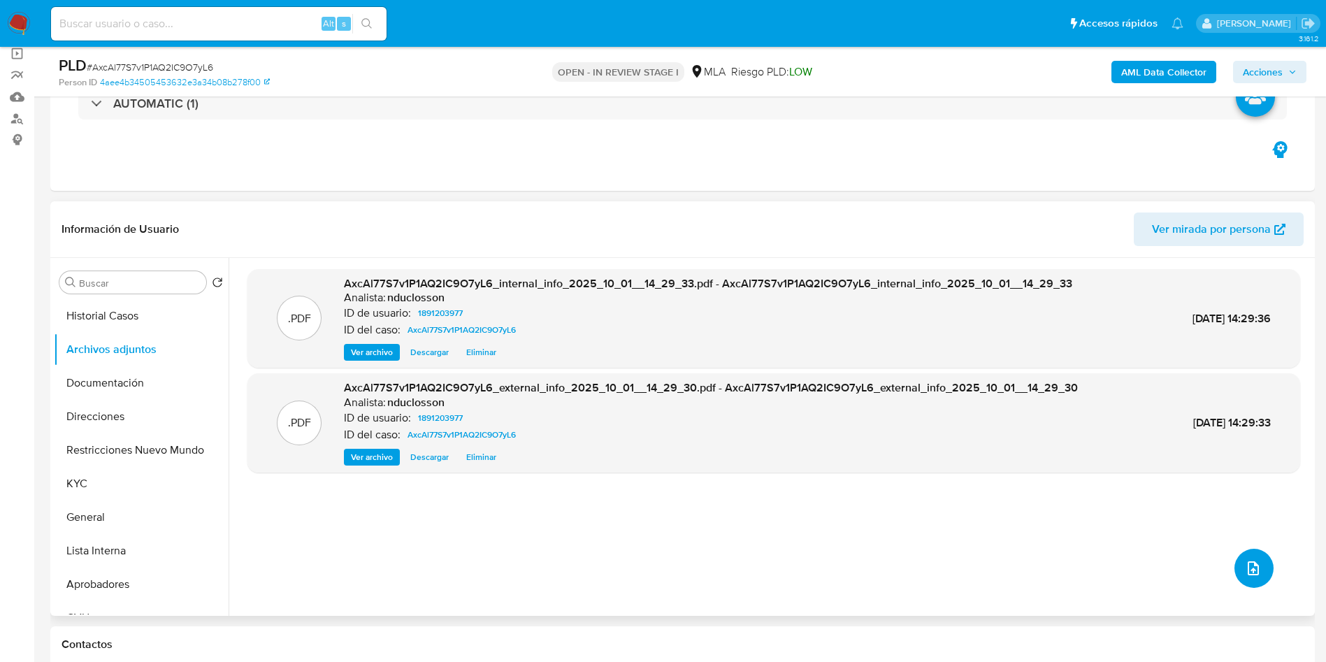
click at [1247, 561] on icon "upload-file" at bounding box center [1253, 568] width 17 height 17
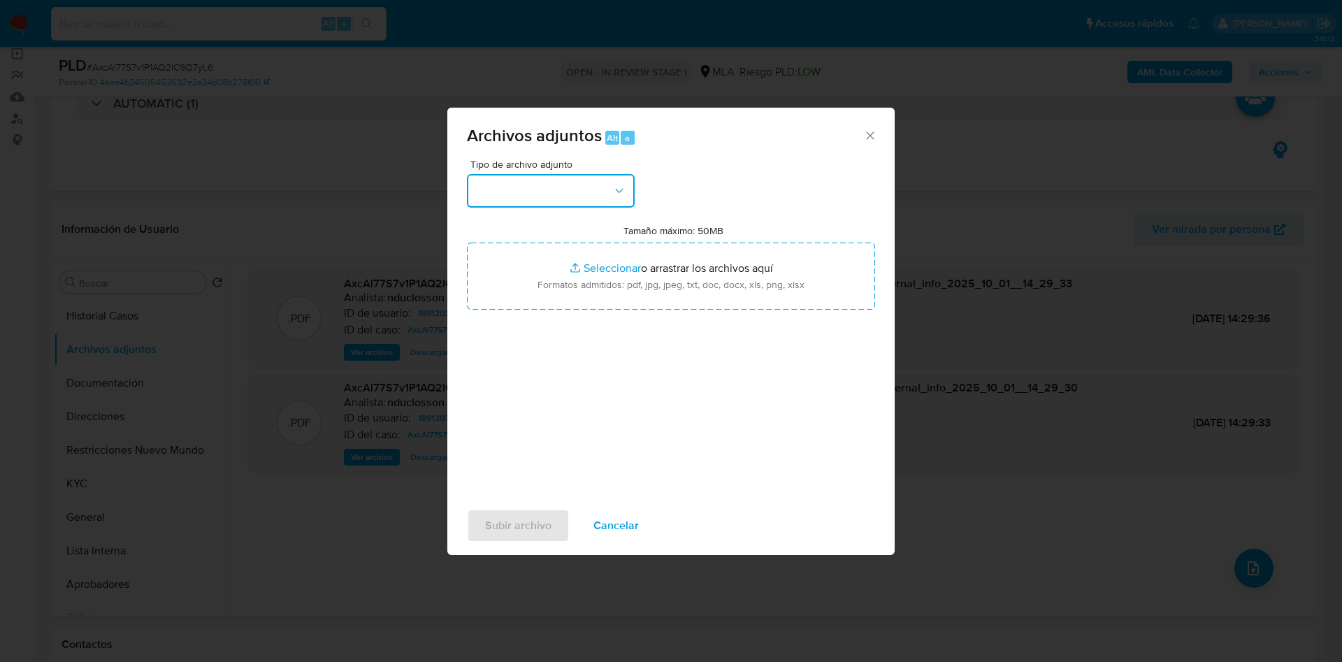
click at [540, 186] on button "button" at bounding box center [551, 191] width 168 height 34
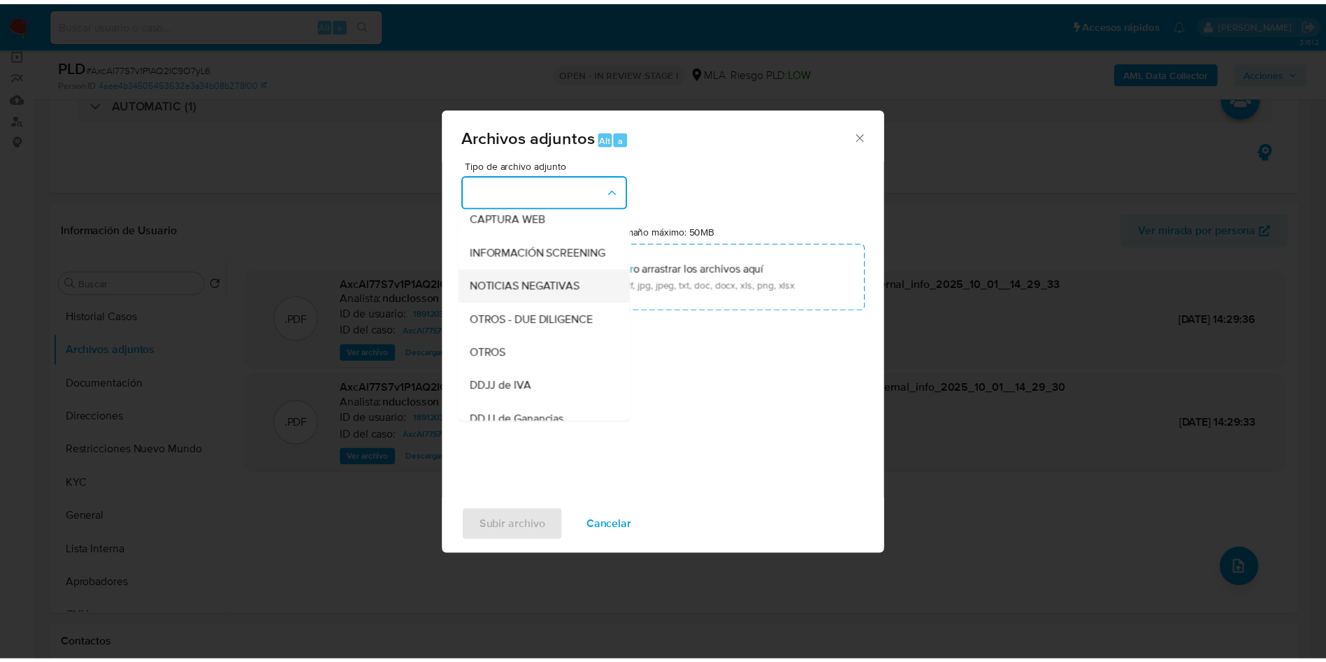
scroll to position [178, 0]
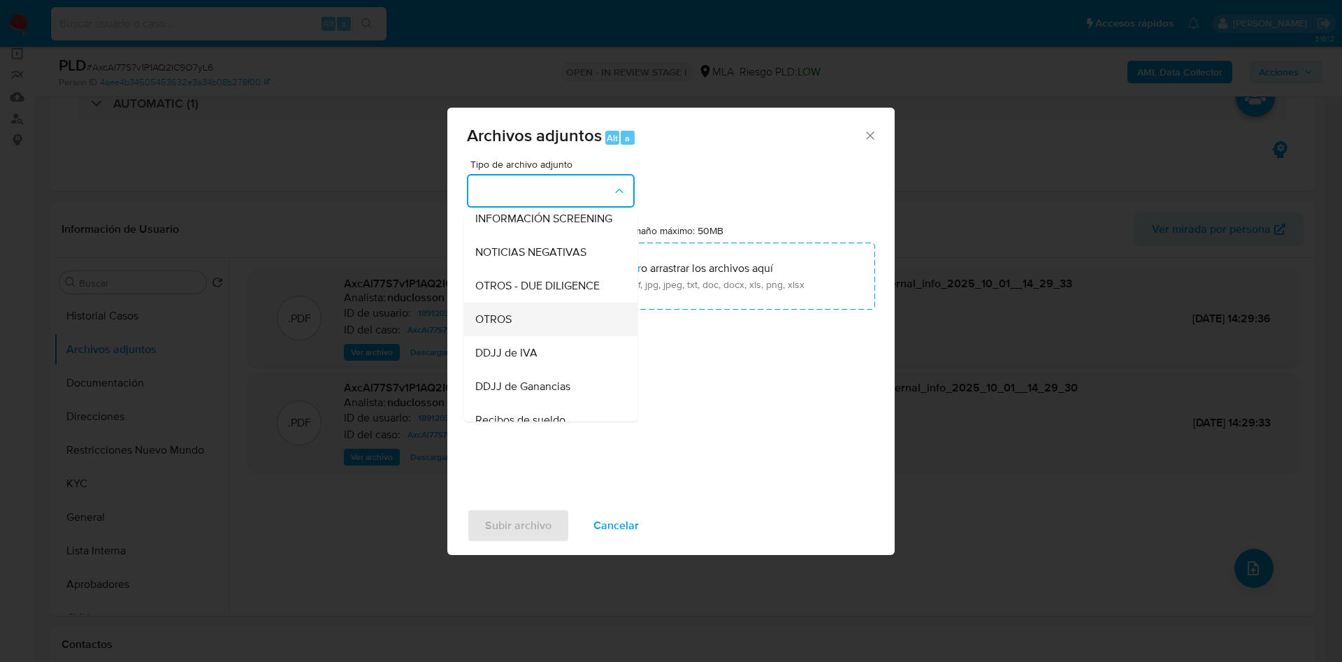
click at [477, 317] on div "OTROS" at bounding box center [546, 320] width 143 height 34
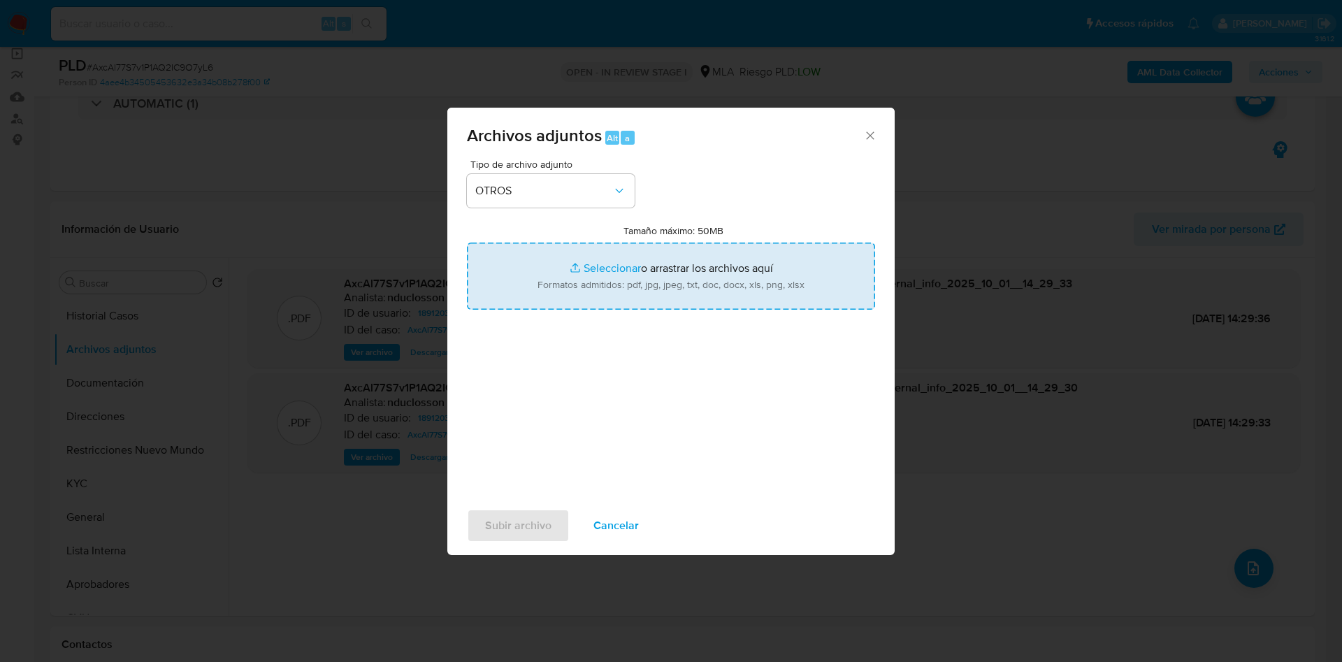
type input "C:\fakepath\1891203977 Movimientos.xlsx"
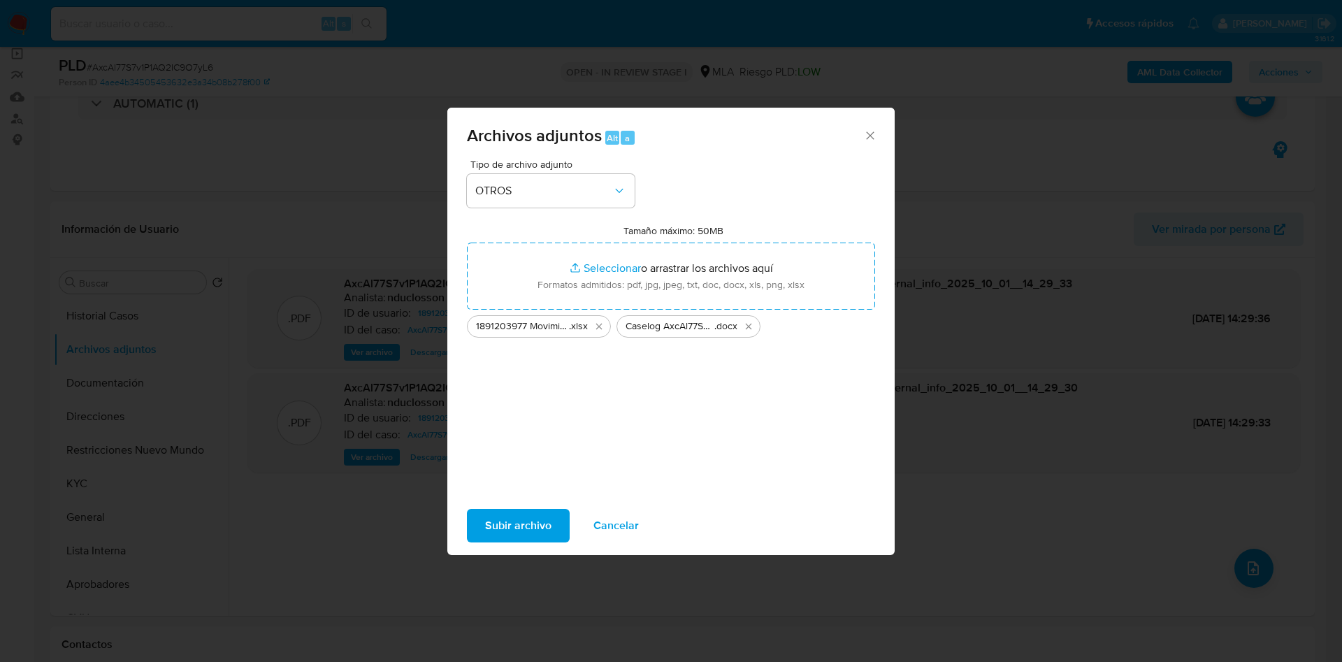
click at [532, 517] on span "Subir archivo" at bounding box center [518, 525] width 66 height 31
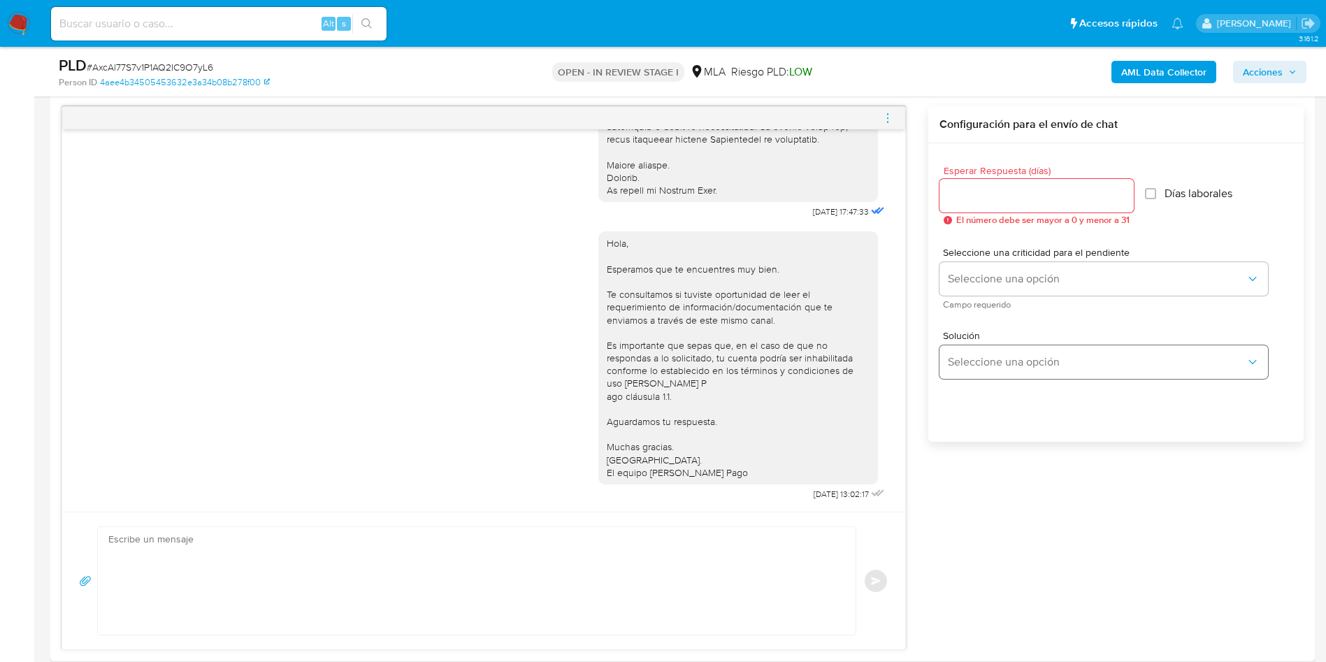
scroll to position [524, 0]
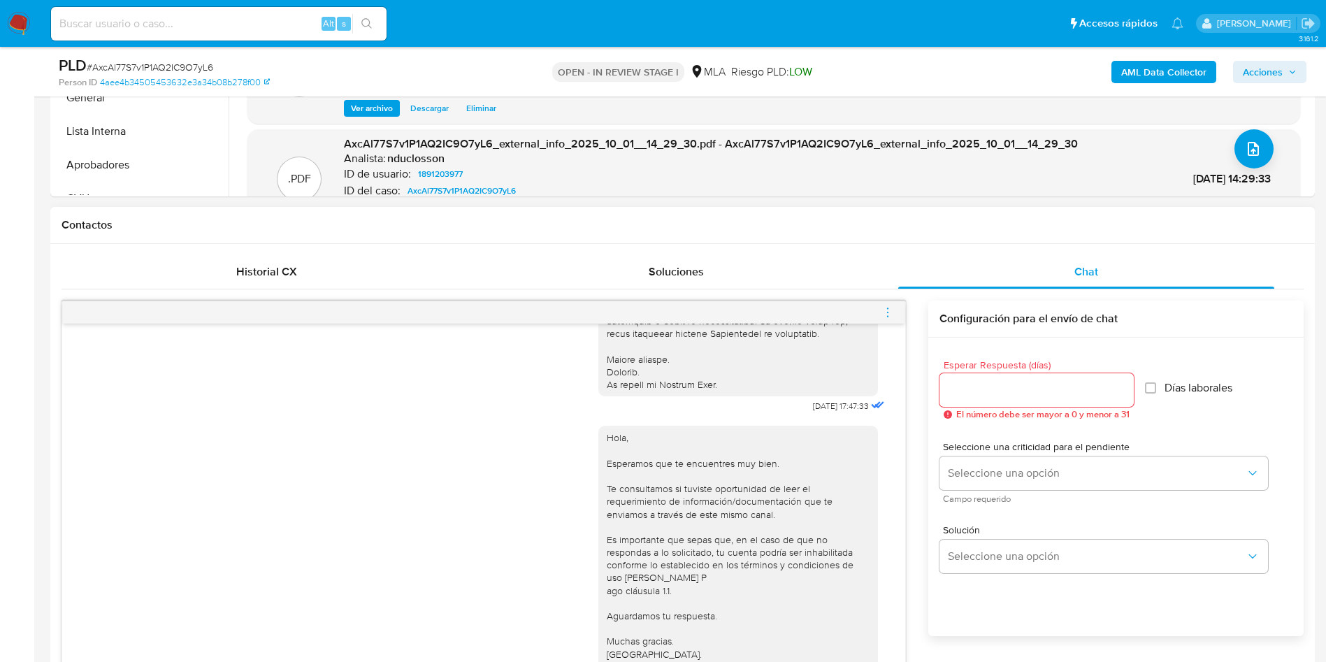
click at [881, 305] on div at bounding box center [483, 312] width 843 height 22
click at [889, 309] on icon "menu-action" at bounding box center [887, 312] width 13 height 13
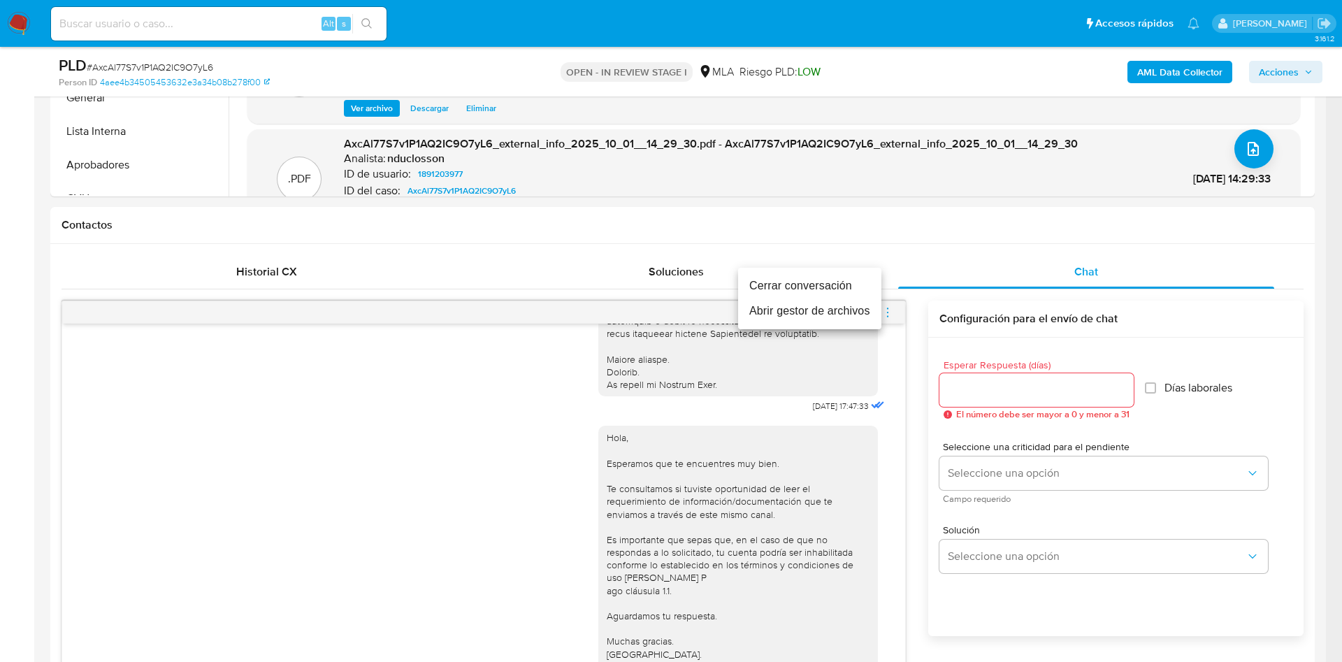
click at [844, 289] on li "Cerrar conversación" at bounding box center [809, 285] width 143 height 25
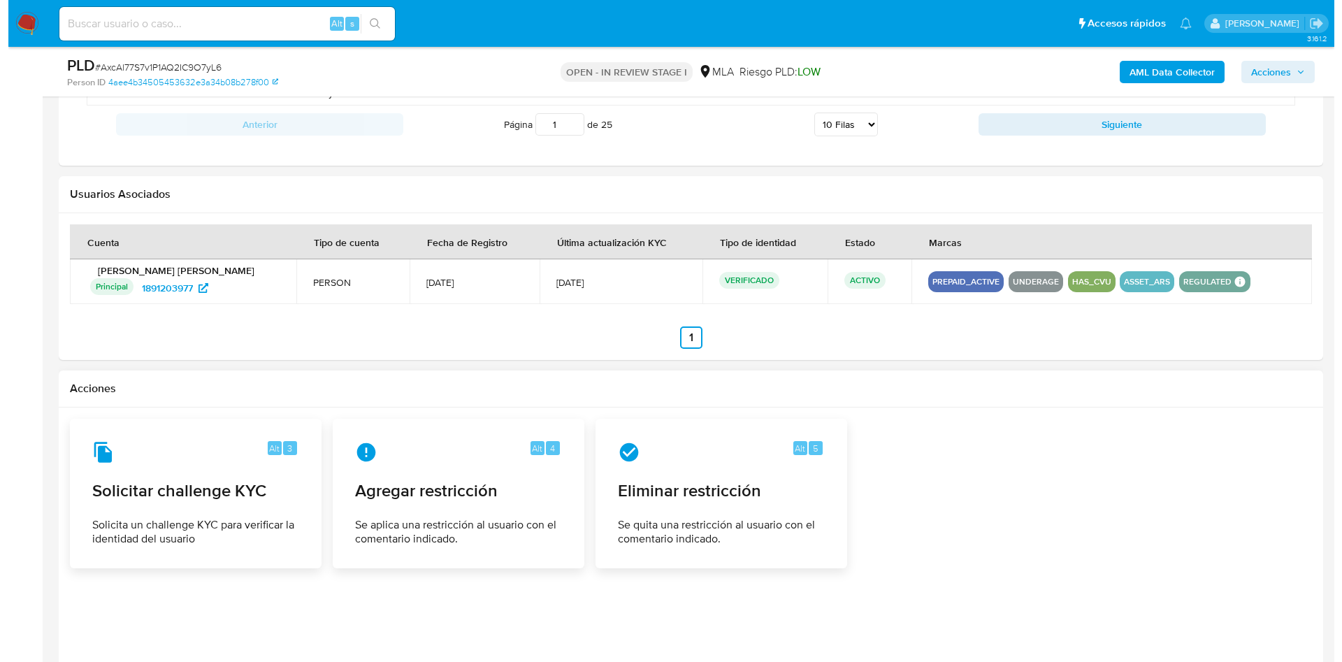
scroll to position [2139, 0]
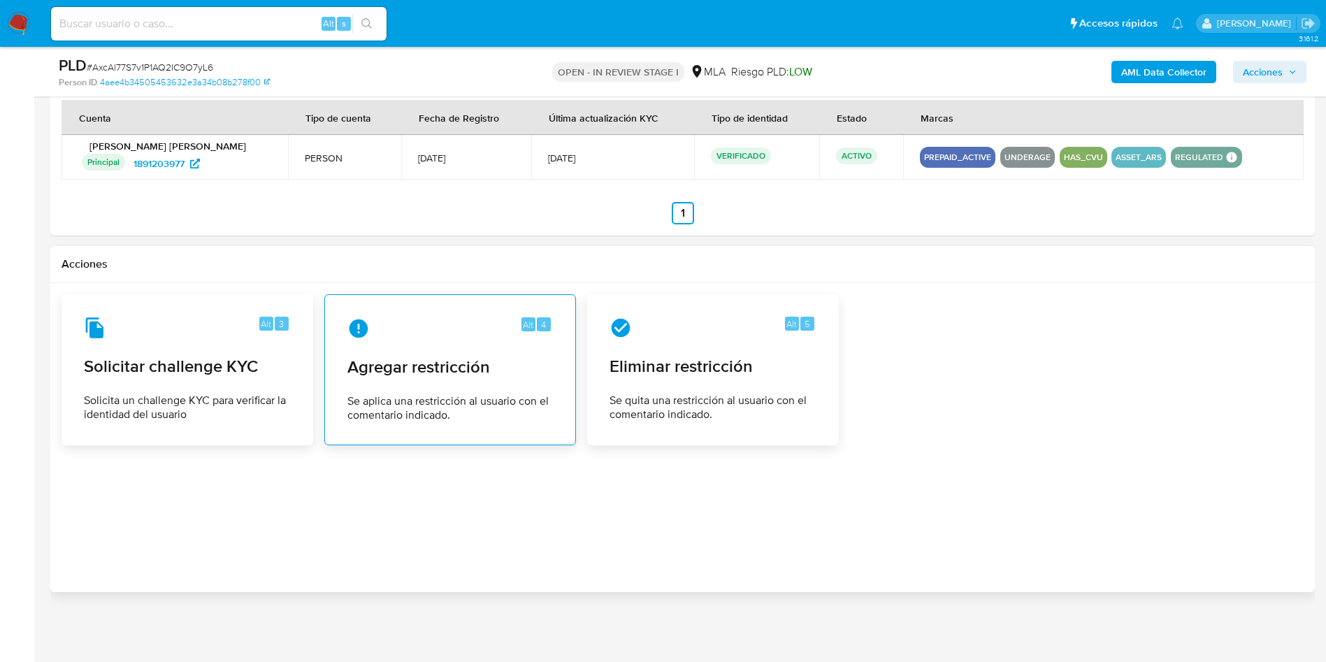
click at [404, 396] on span "Se aplica una restricción al usuario con el comentario indicado." at bounding box center [450, 408] width 206 height 28
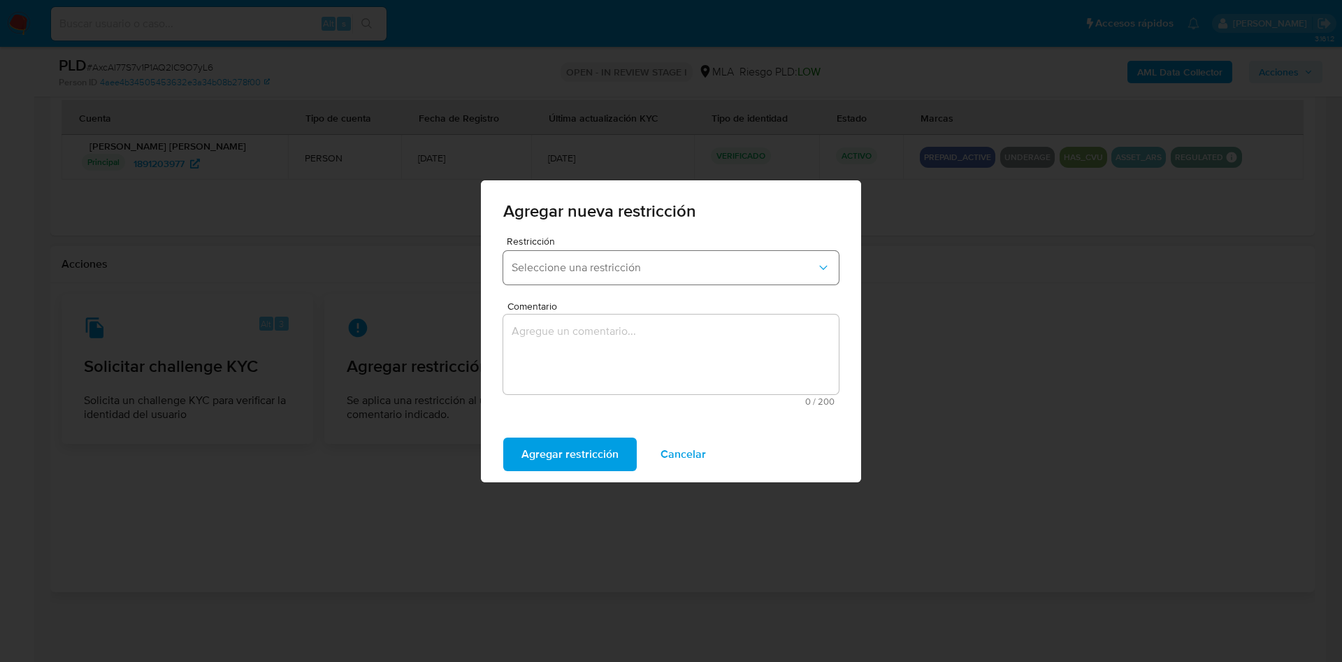
click at [585, 274] on button "Seleccione una restricción" at bounding box center [671, 268] width 336 height 34
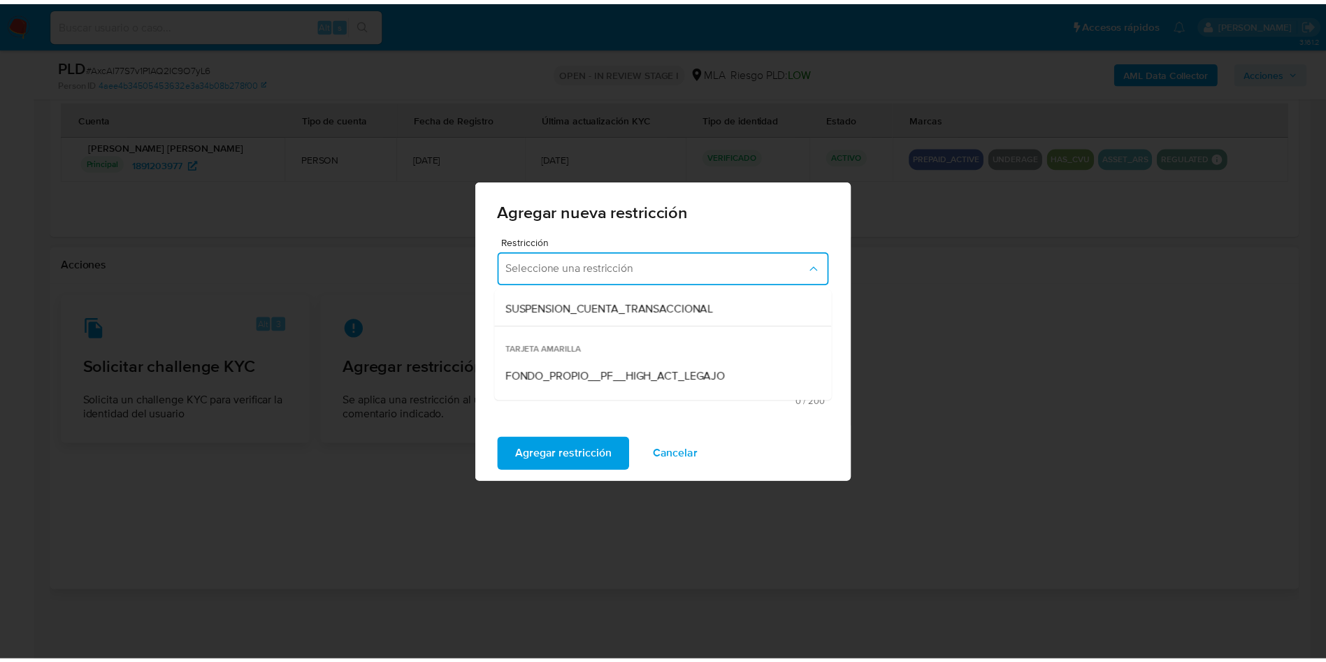
scroll to position [210, 0]
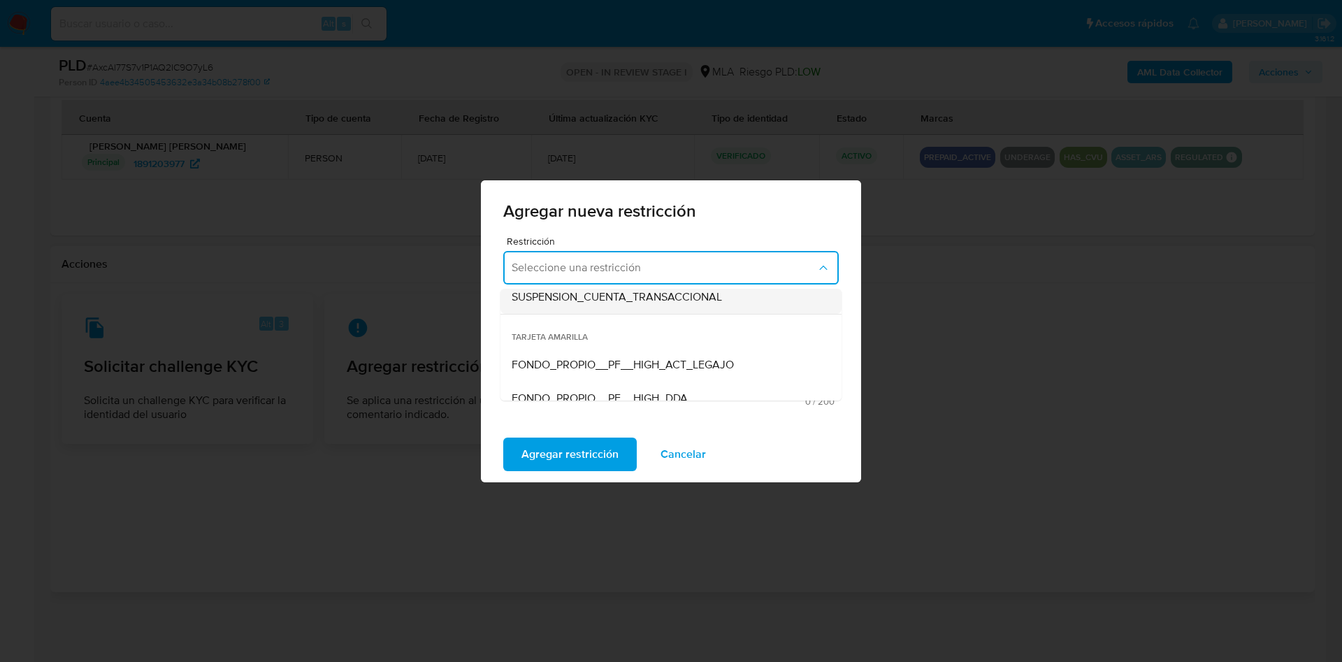
click at [624, 291] on span "SUSPENSION_CUENTA_TRANSACCIONAL" at bounding box center [617, 297] width 210 height 14
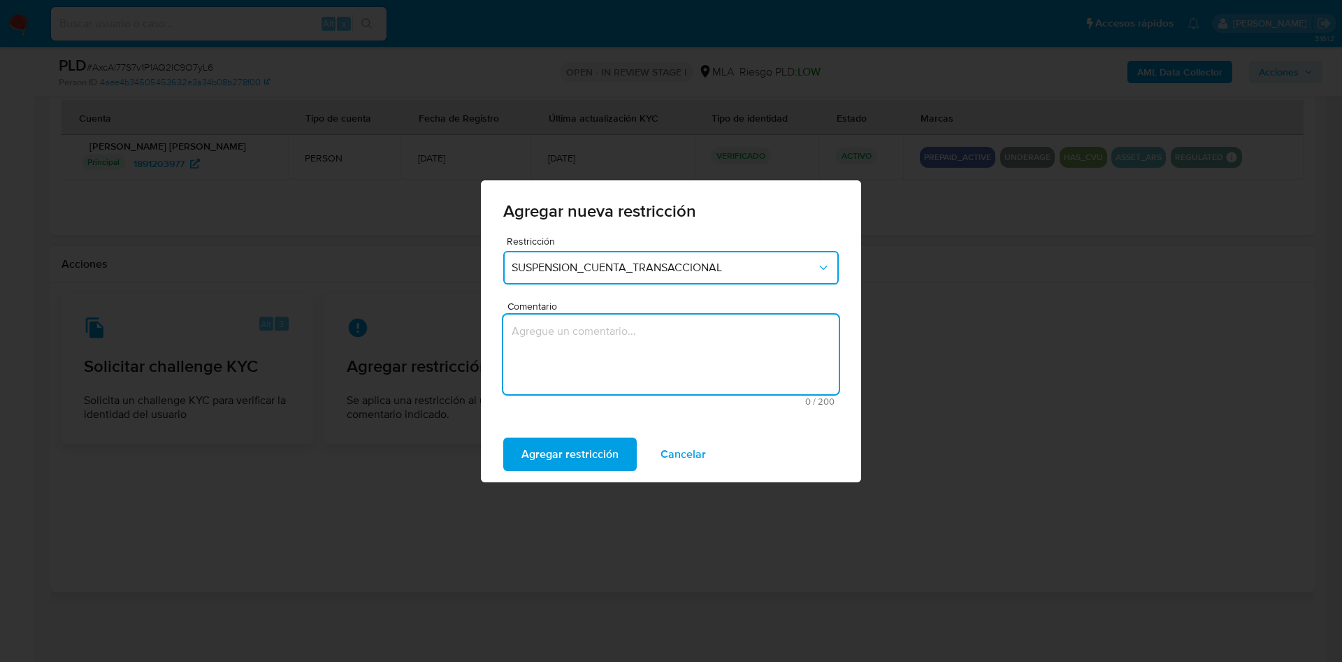
click at [607, 370] on textarea "Comentario" at bounding box center [671, 355] width 336 height 80
type textarea "AML"
click at [552, 445] on span "Agregar restricción" at bounding box center [569, 454] width 97 height 31
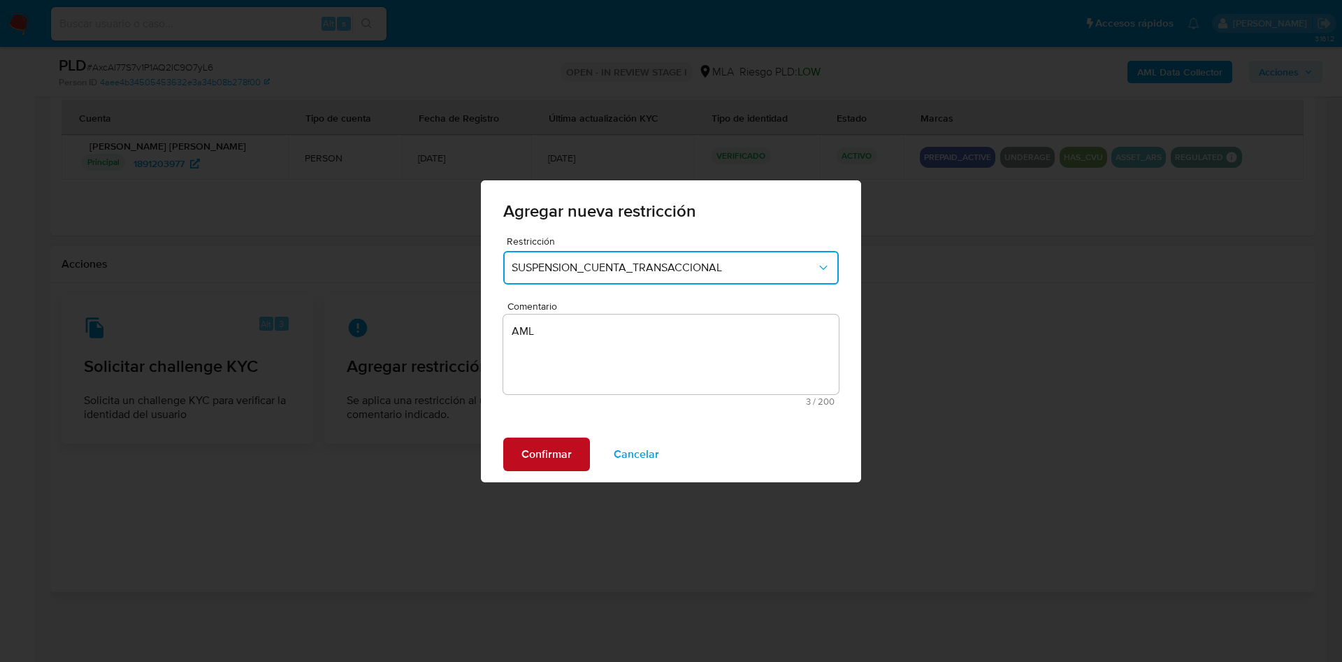
click at [552, 445] on span "Confirmar" at bounding box center [546, 454] width 50 height 31
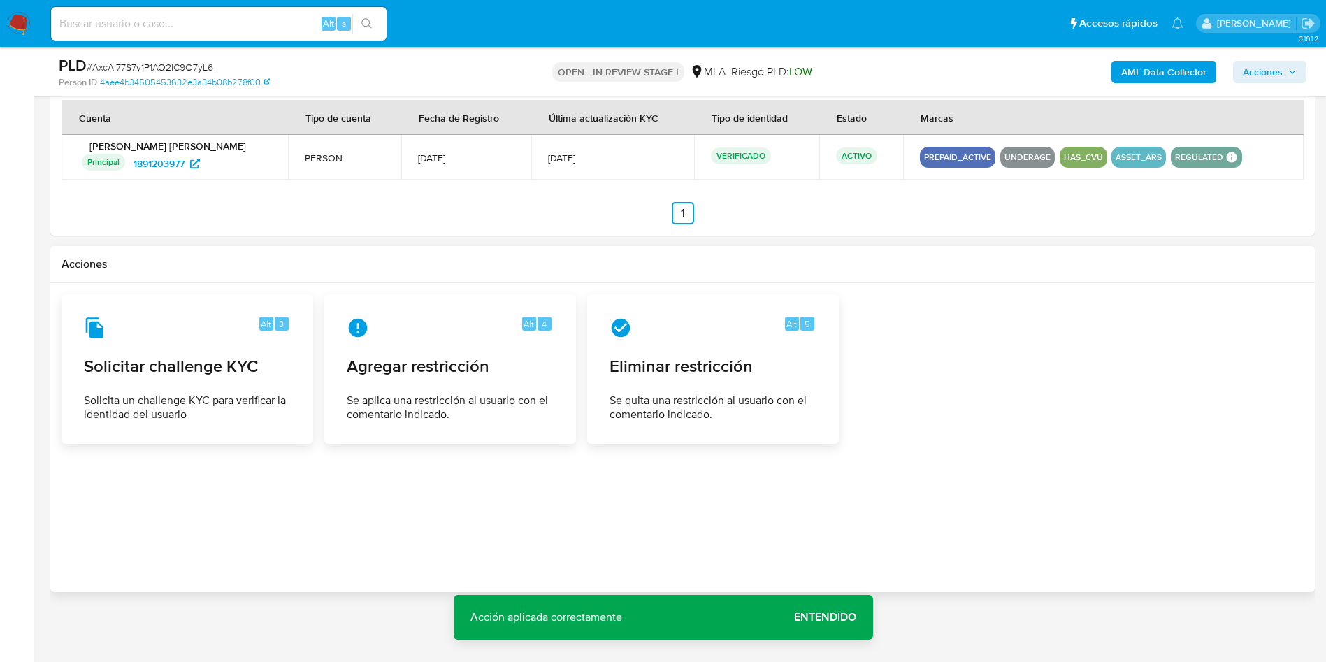
click at [816, 617] on span "Entendido" at bounding box center [825, 617] width 62 height 0
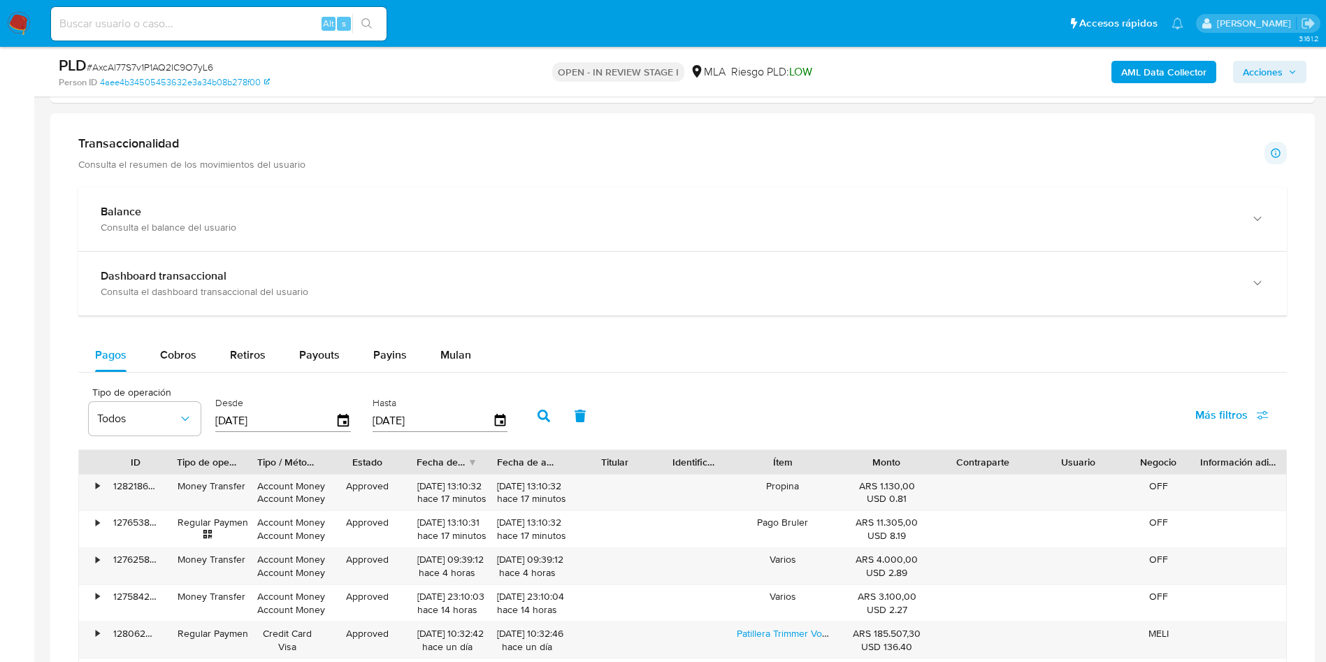
scroll to position [1405, 0]
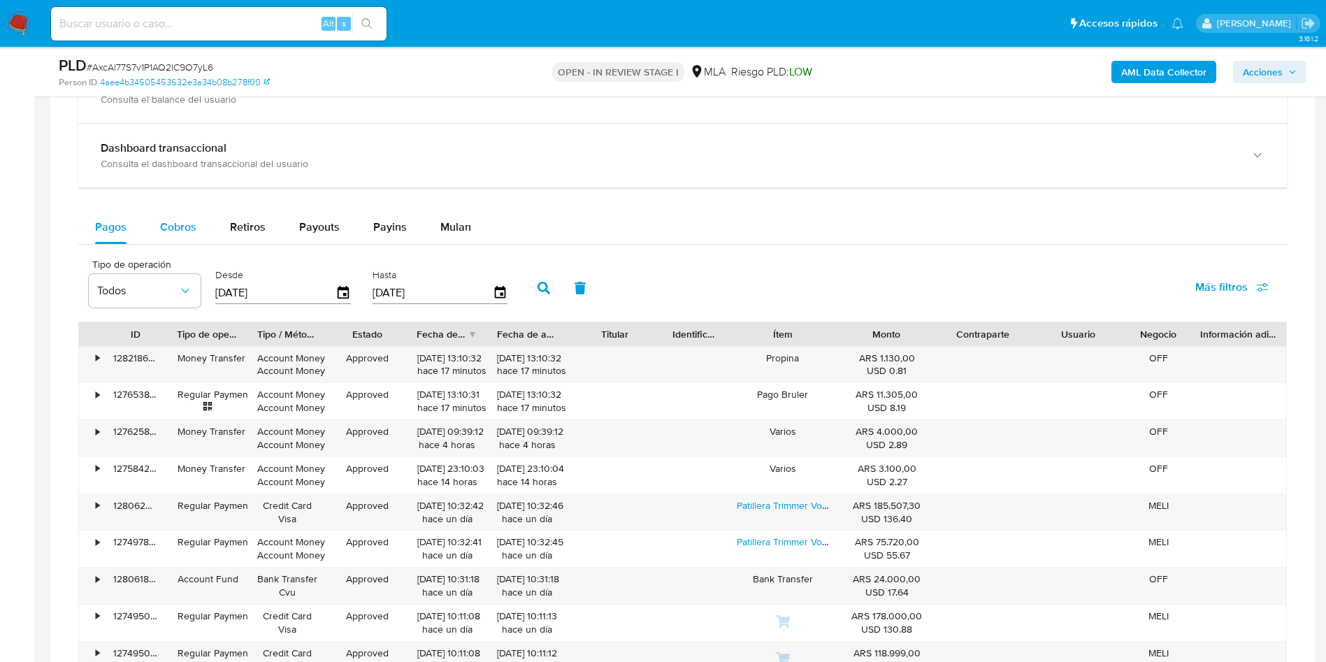
click at [201, 222] on button "Cobros" at bounding box center [178, 227] width 70 height 34
select select "10"
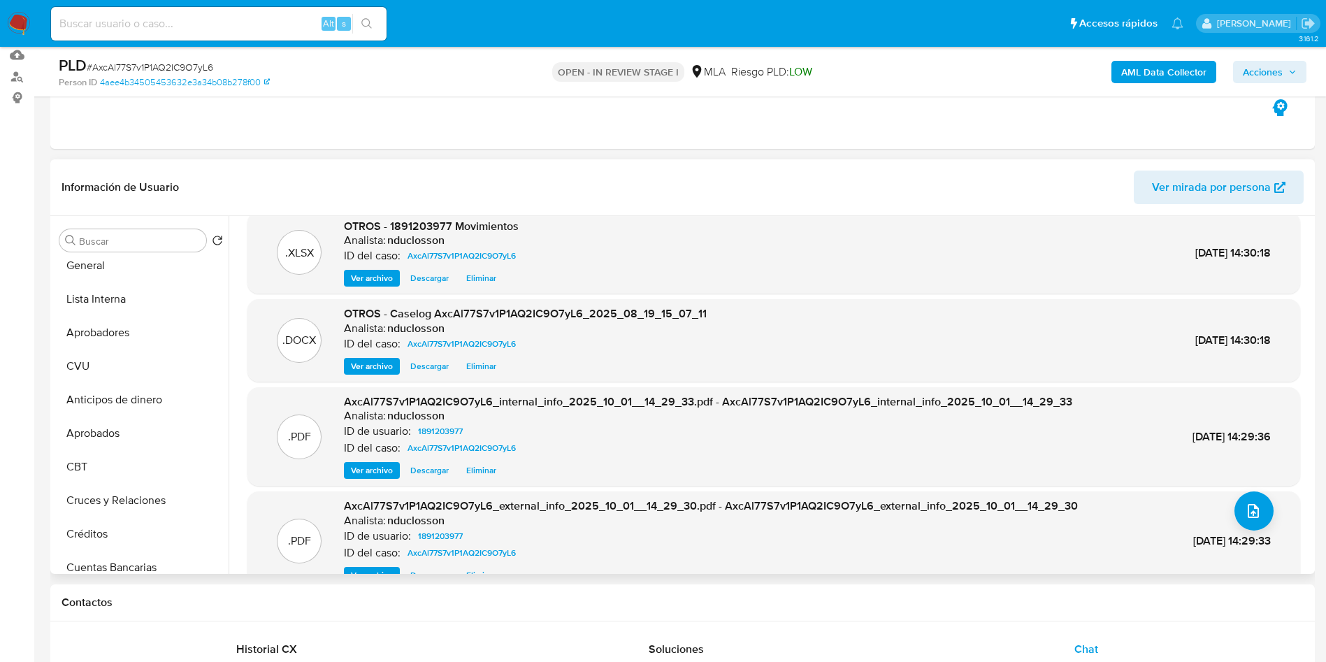
scroll to position [0, 0]
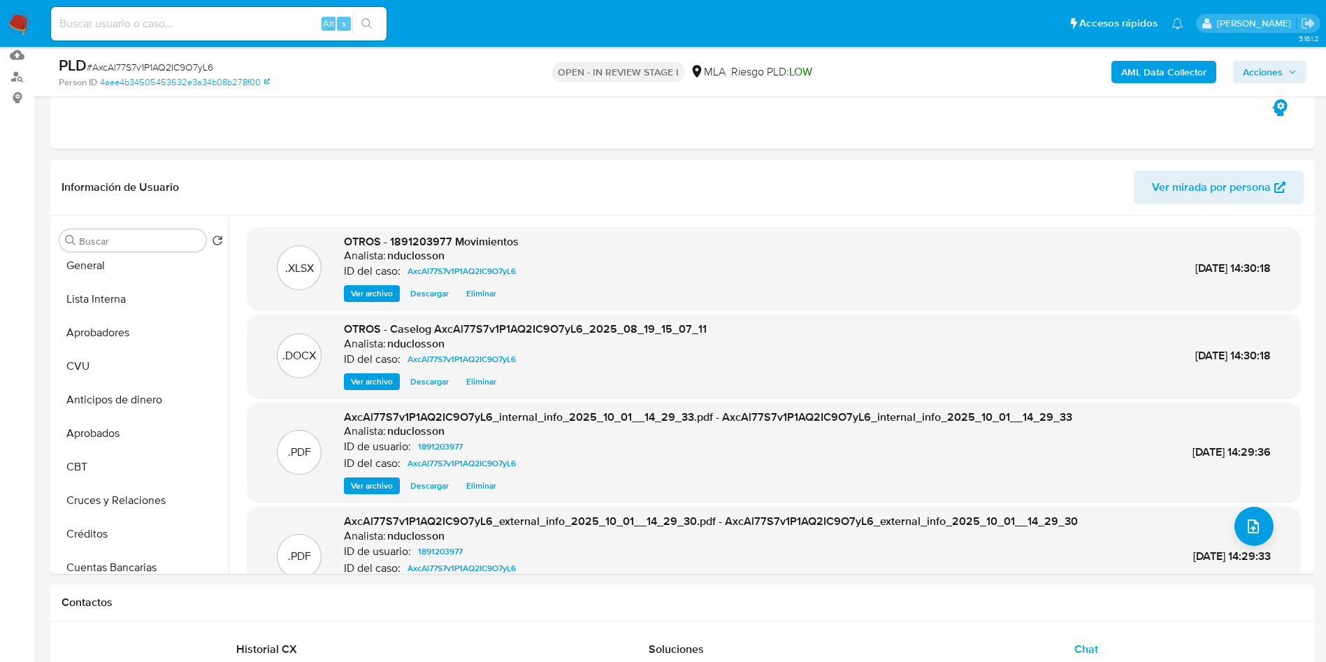
click at [1277, 66] on span "Acciones" at bounding box center [1263, 72] width 40 height 22
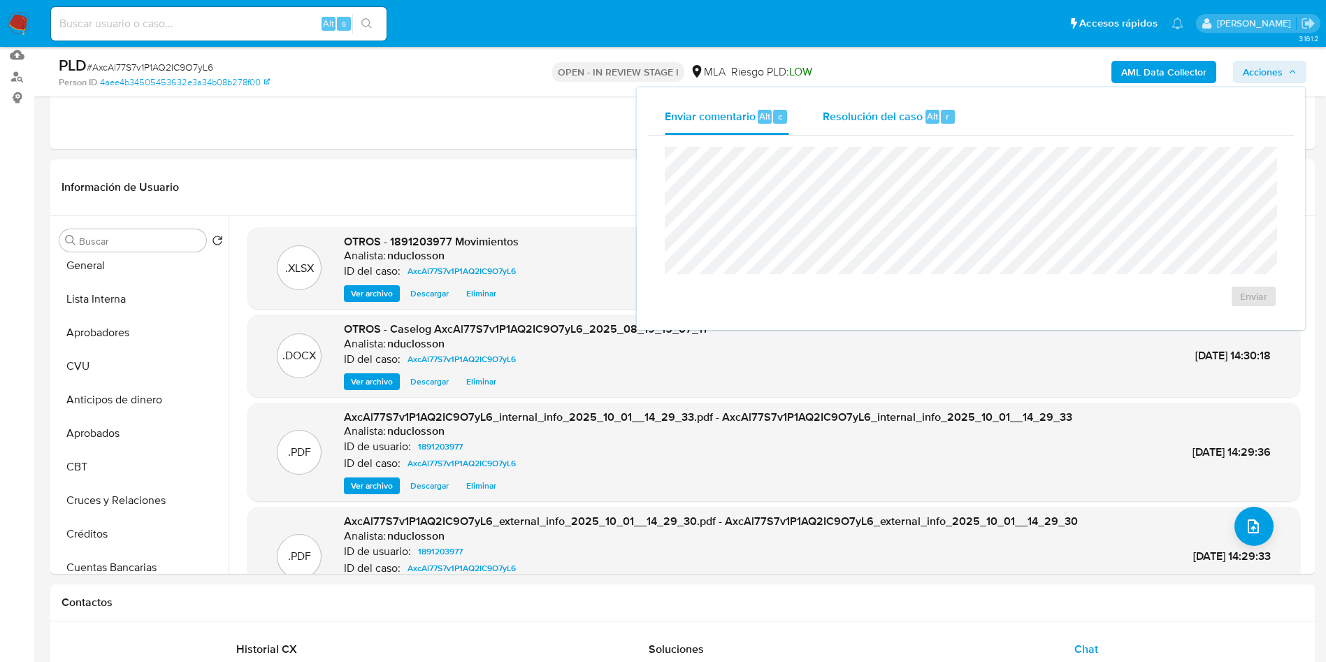
click at [840, 108] on span "Resolución del caso" at bounding box center [873, 116] width 100 height 16
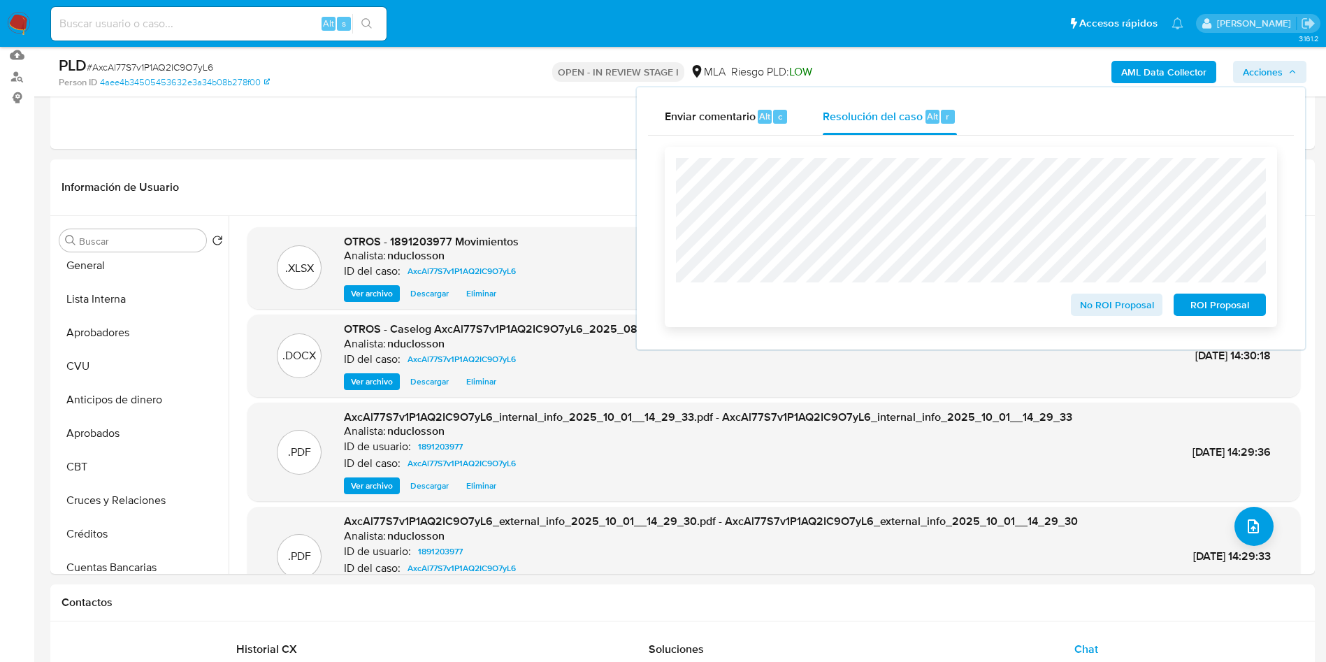
click at [1226, 305] on span "ROI Proposal" at bounding box center [1219, 305] width 73 height 20
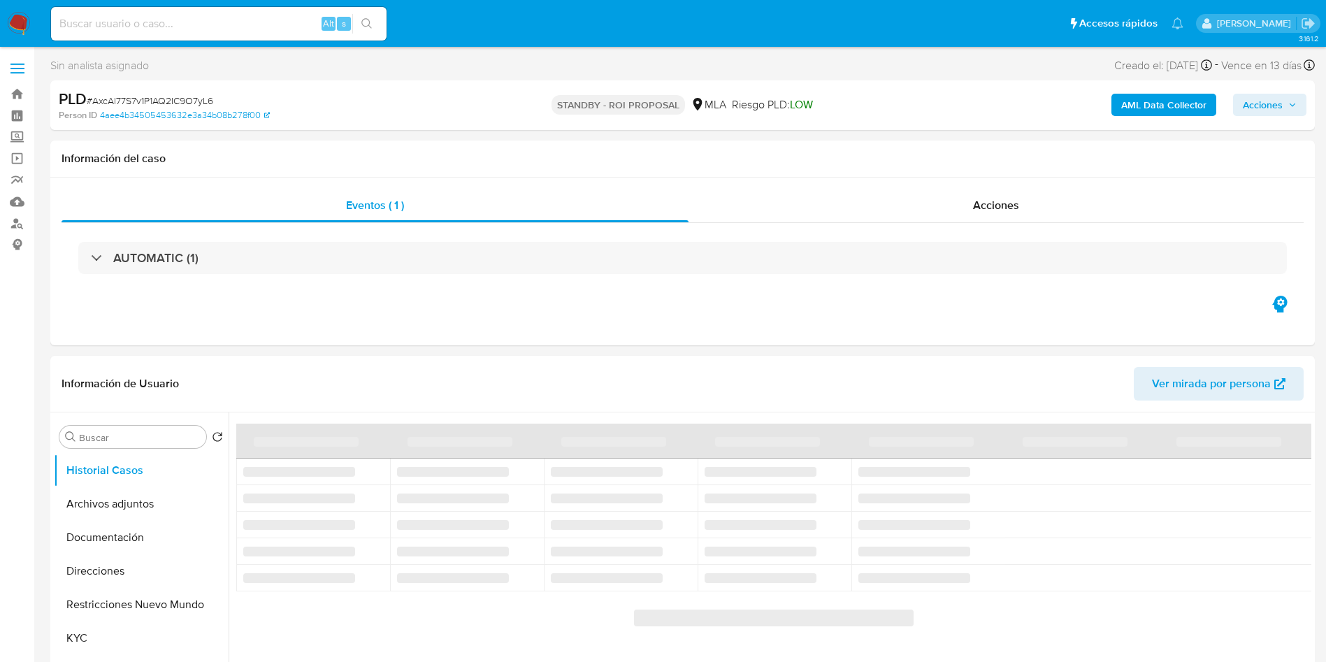
select select "10"
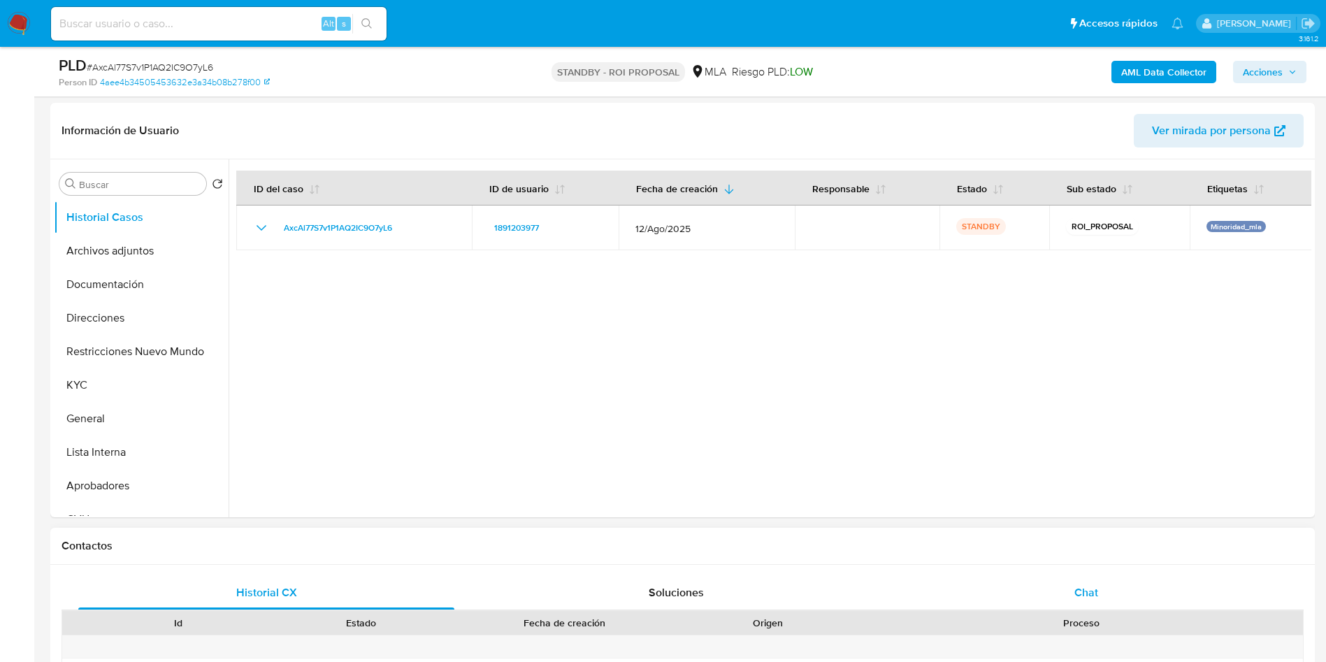
scroll to position [210, 0]
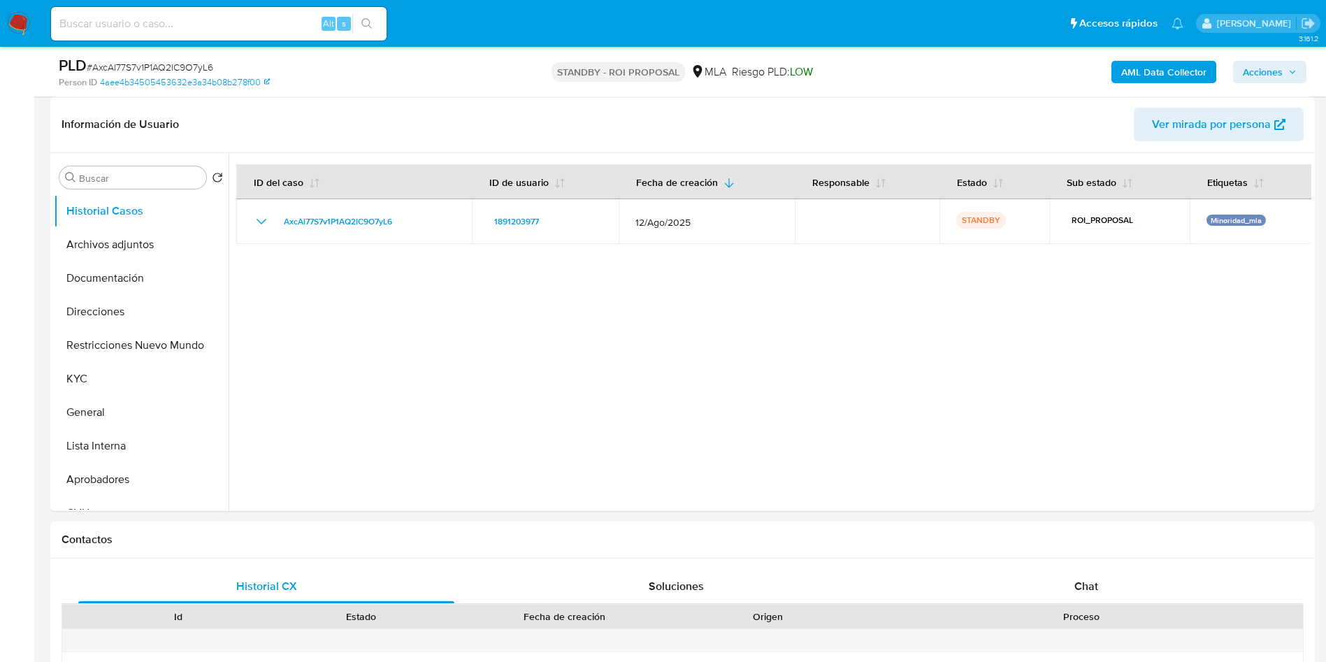
click at [133, 24] on input at bounding box center [219, 24] width 336 height 18
paste input "SALeiC1ZO5KjBJyBlBVfjplq"
type input "SALeiC1ZO5KjBJyBlBVfjplq"
click at [368, 26] on icon "search-icon" at bounding box center [366, 23] width 11 height 11
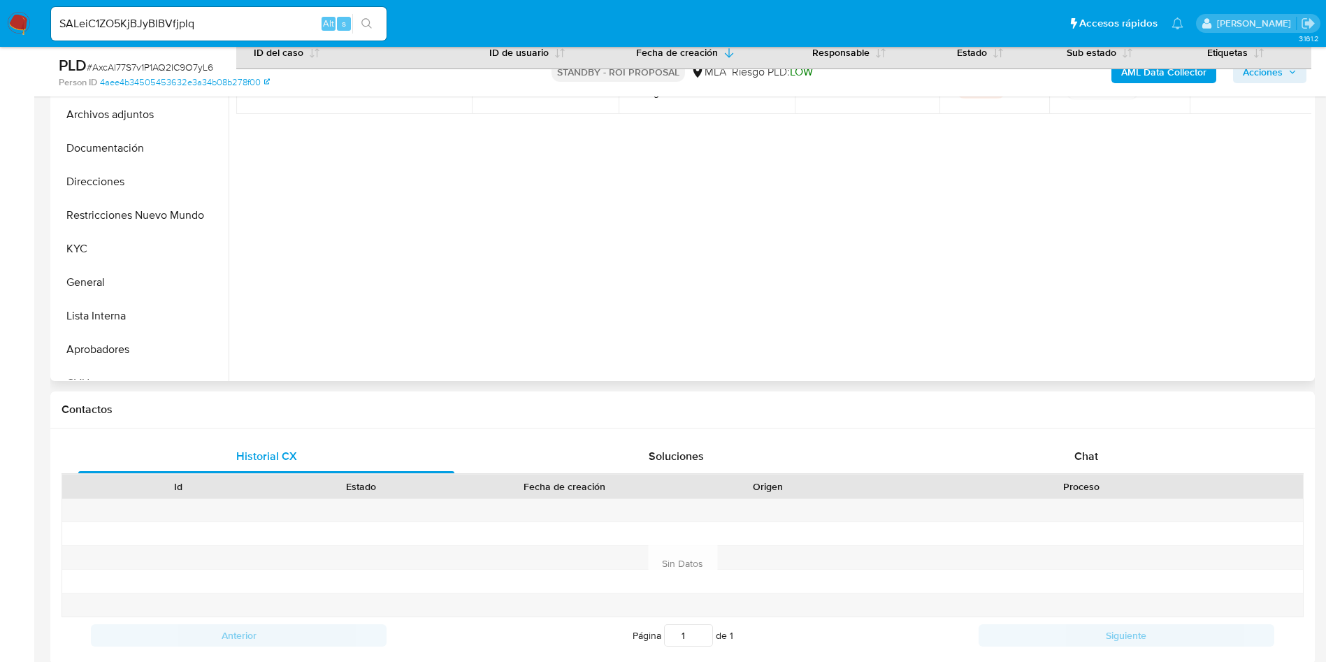
scroll to position [524, 0]
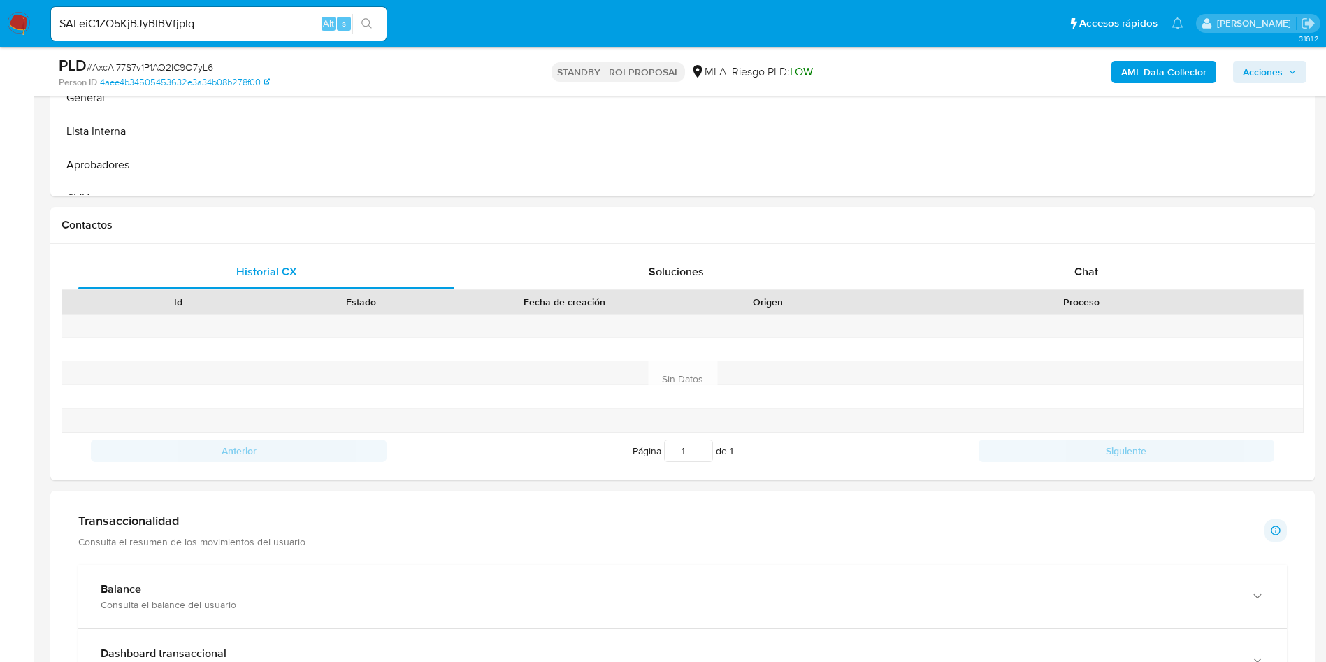
click at [368, 20] on icon "search-icon" at bounding box center [366, 23] width 11 height 11
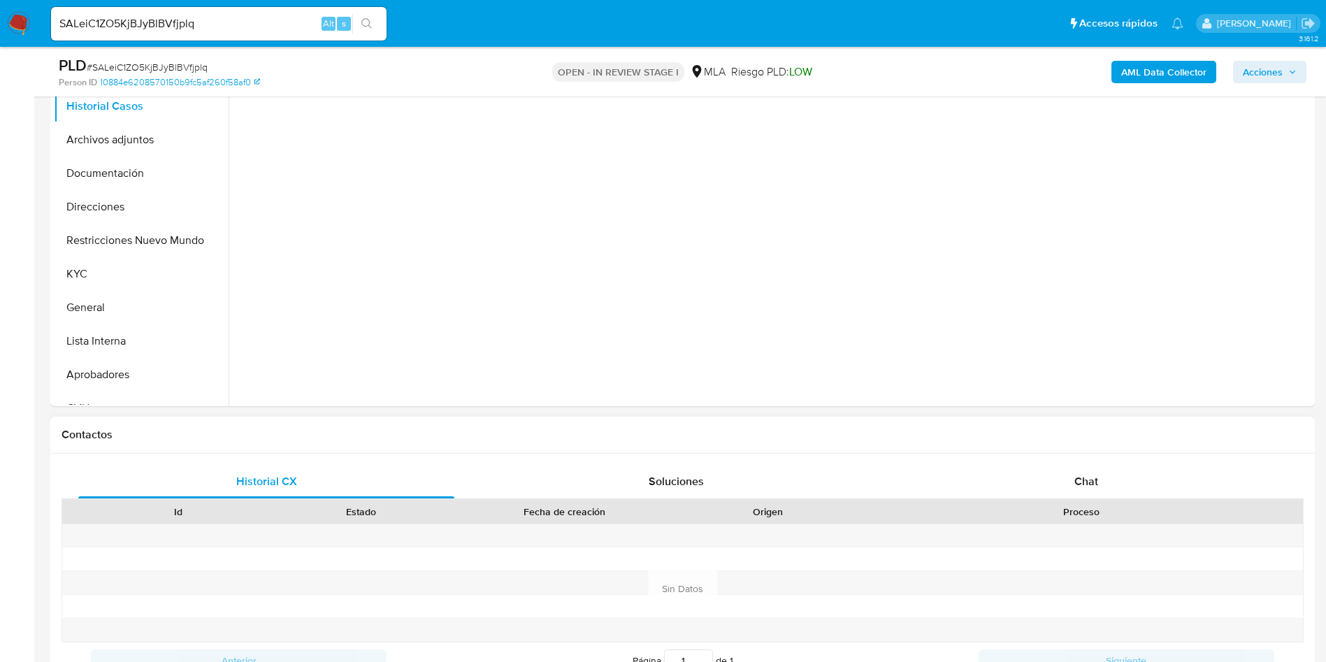
select select "10"
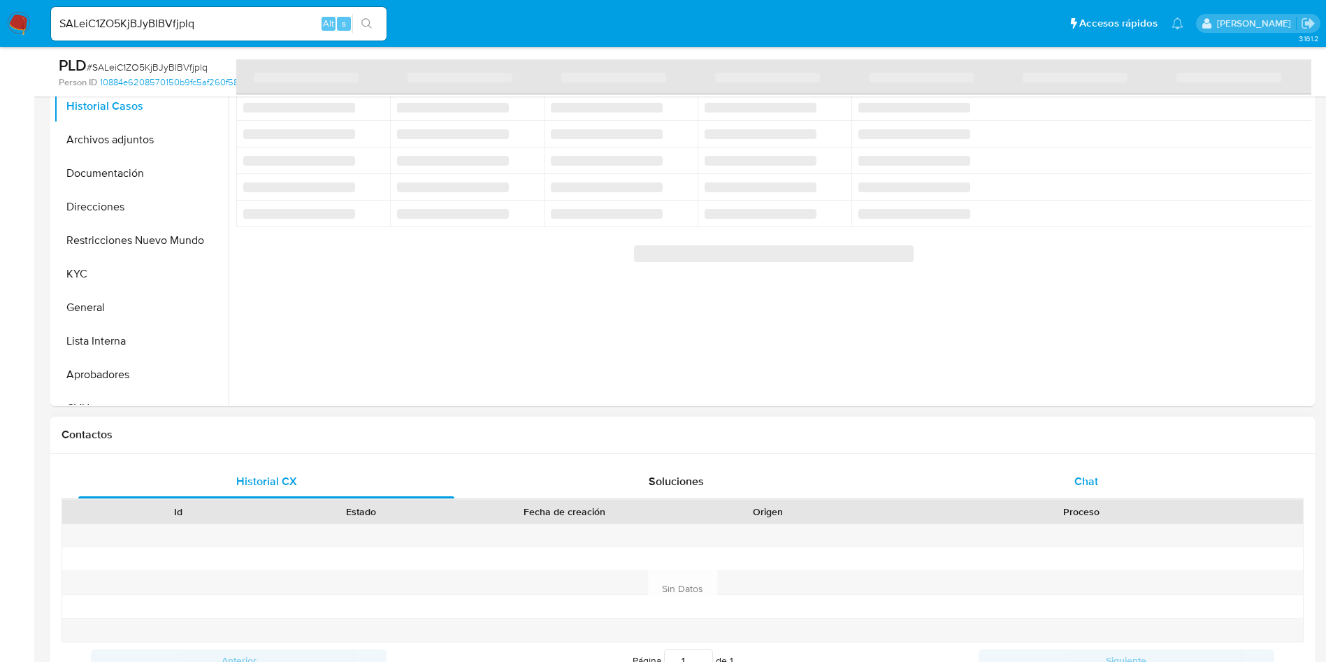
click at [1078, 489] on div "Chat" at bounding box center [1086, 482] width 376 height 34
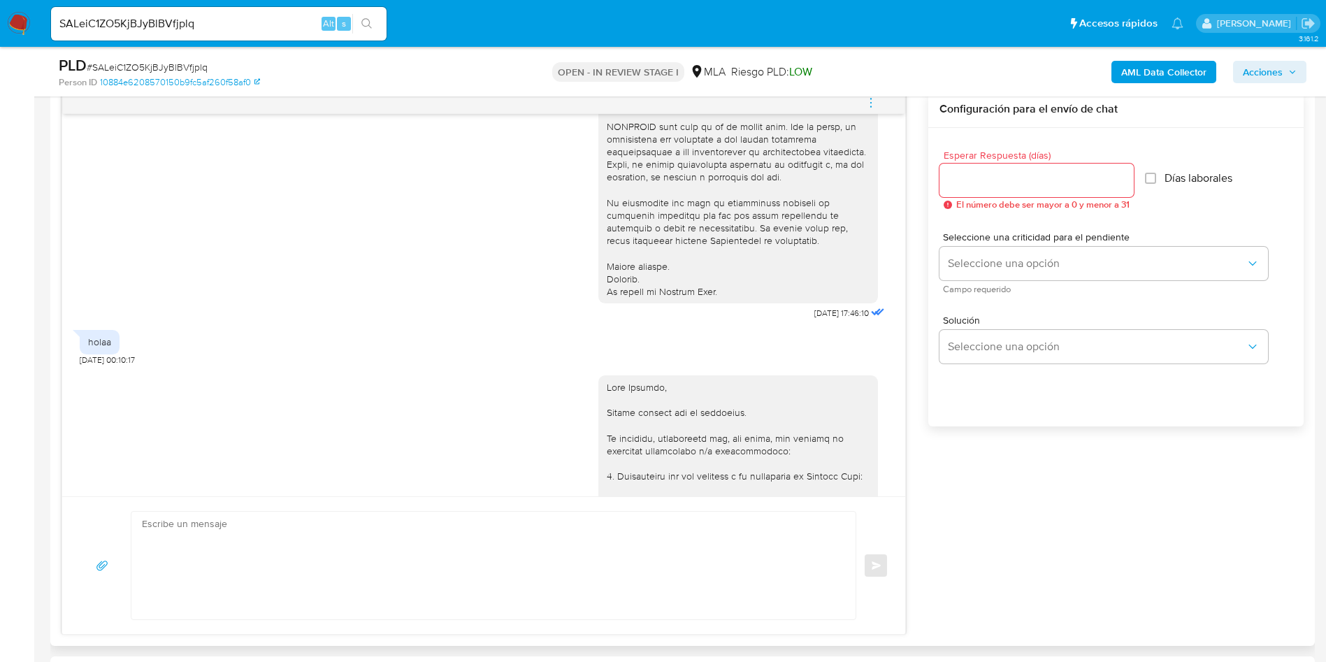
scroll to position [508, 0]
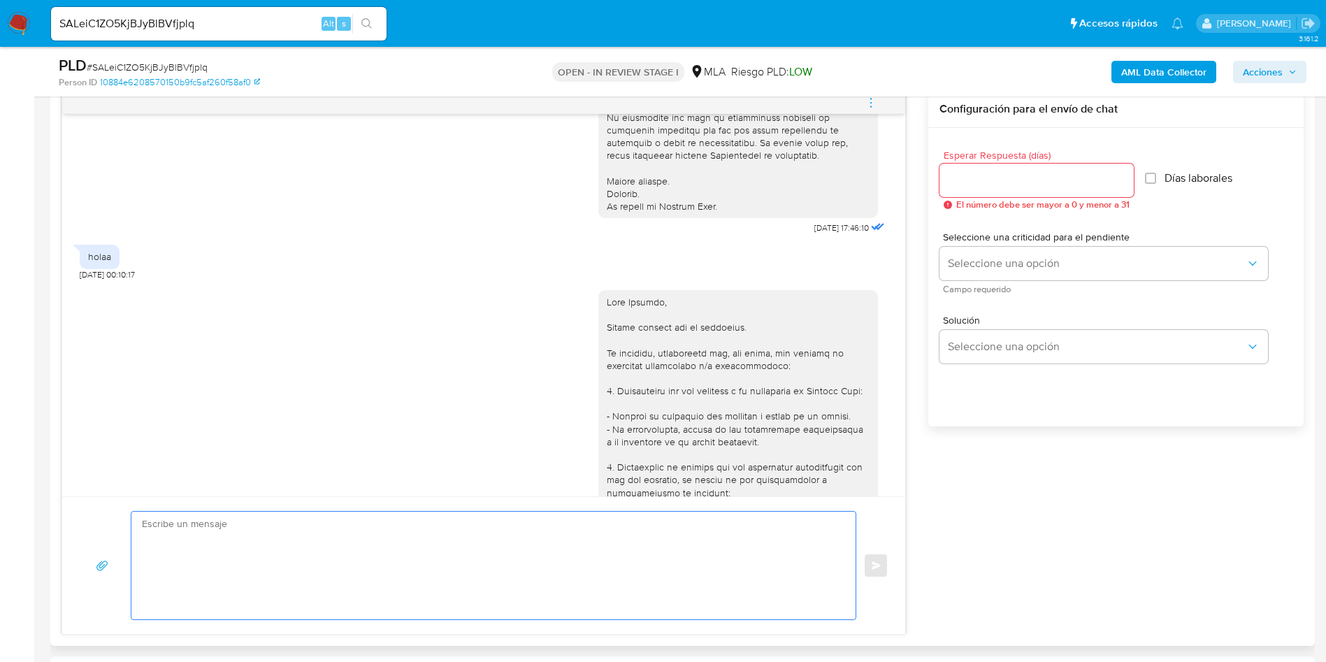
click at [511, 559] on textarea at bounding box center [490, 566] width 696 height 108
paste textarea "Hola, Esperamos que te encuentres muy bien. Te consultamos si tuviste oportunid…"
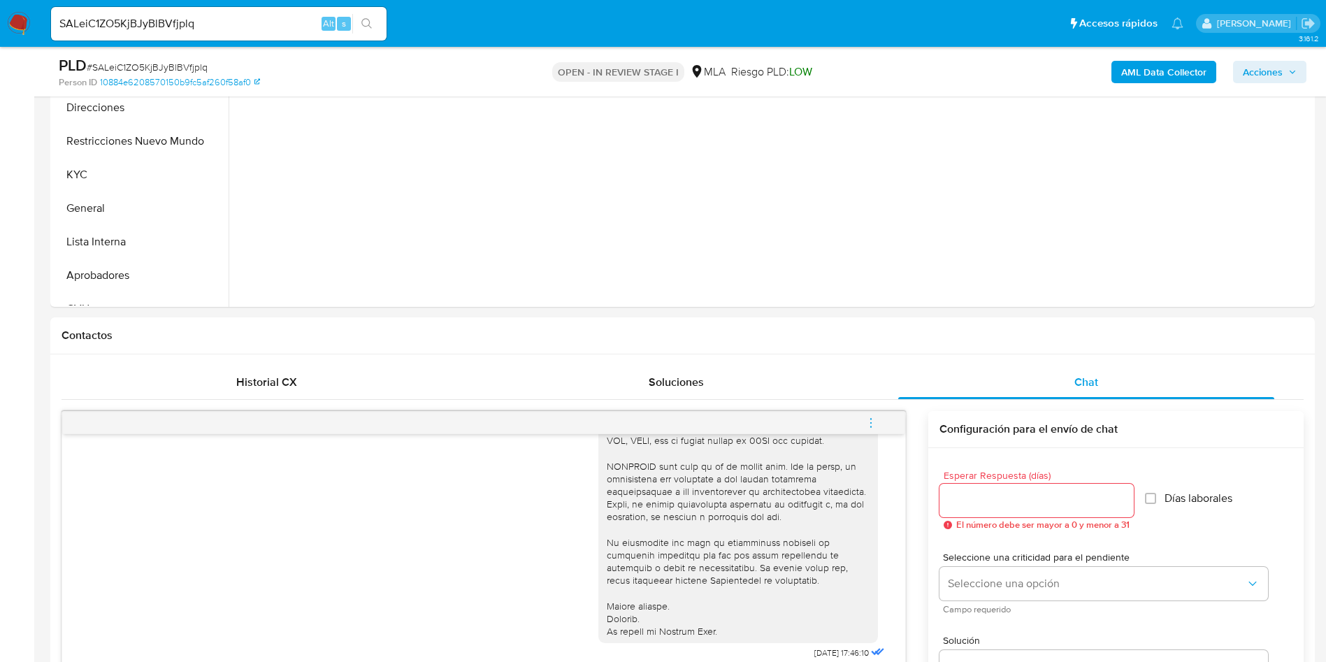
scroll to position [315, 0]
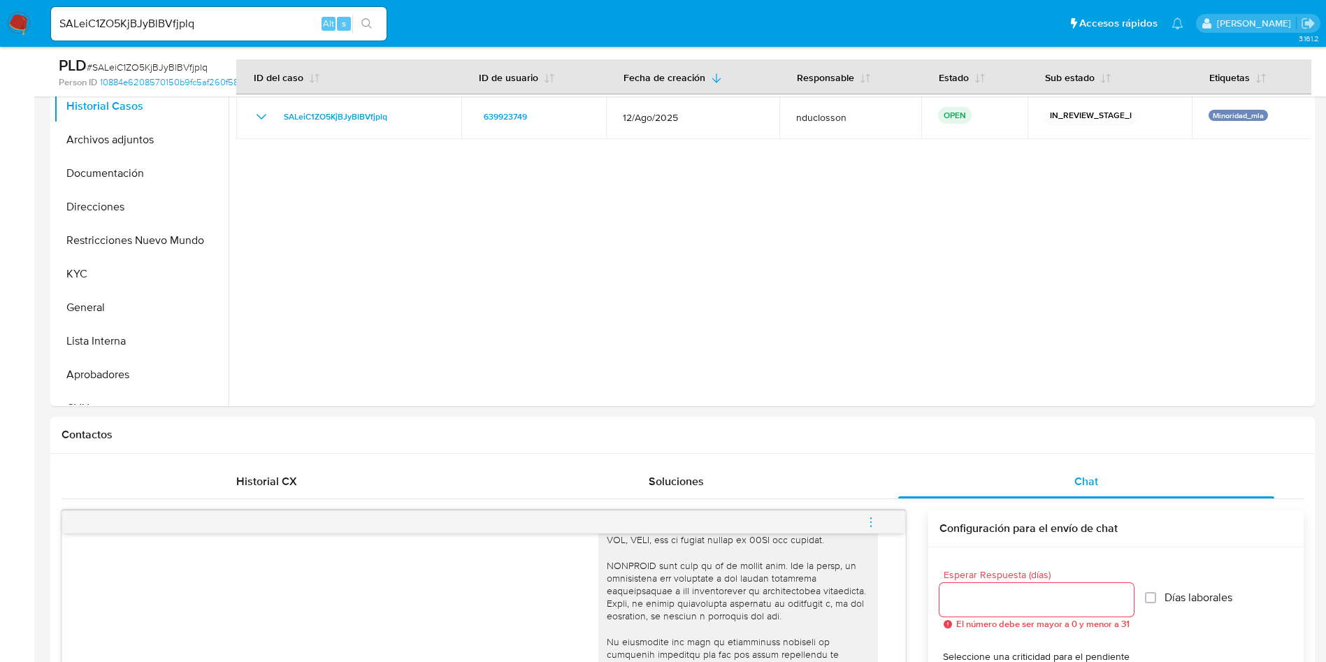
type textarea "Hola, Esperamos que te encuentres muy bien. Te consultamos si tuviste oportunid…"
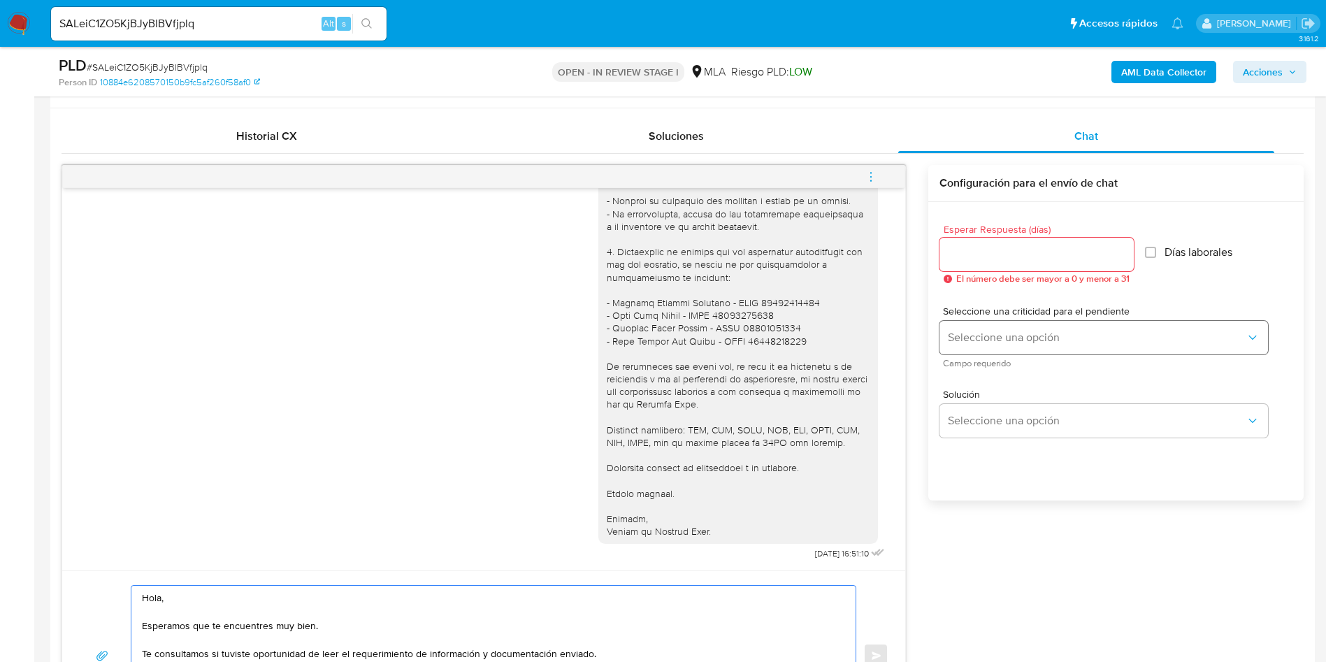
scroll to position [629, 0]
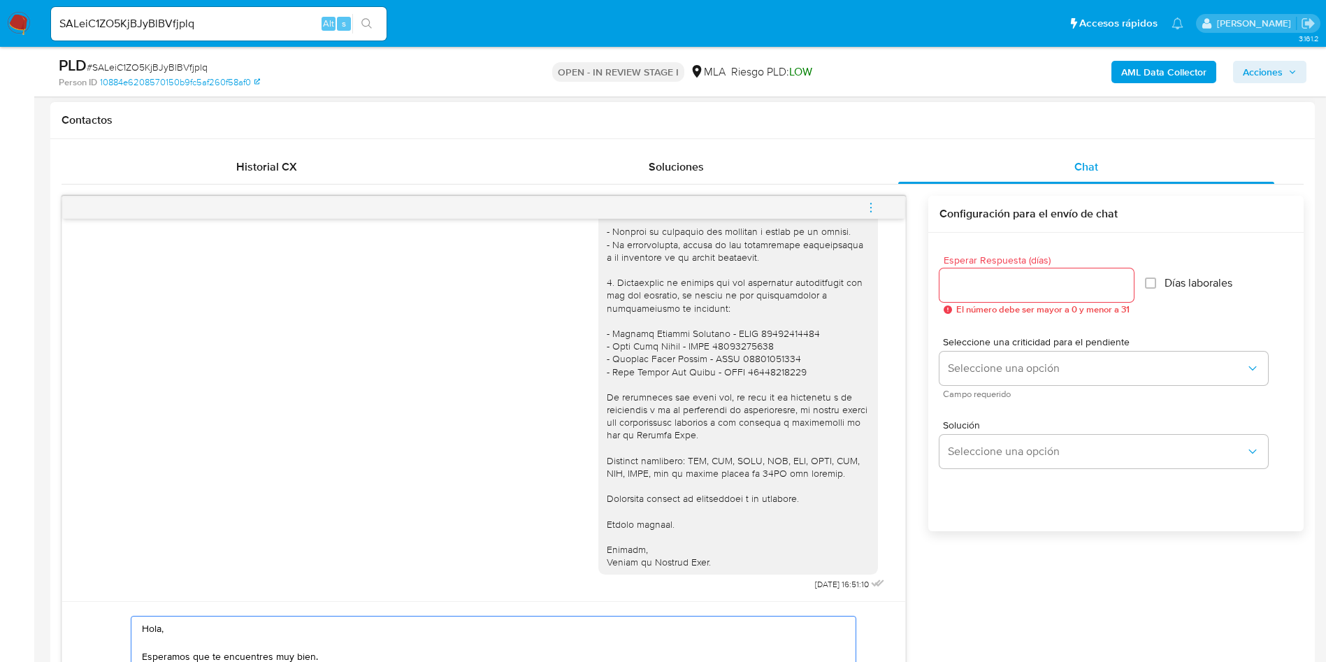
click at [995, 285] on input "Esperar Respuesta (días)" at bounding box center [1037, 285] width 194 height 18
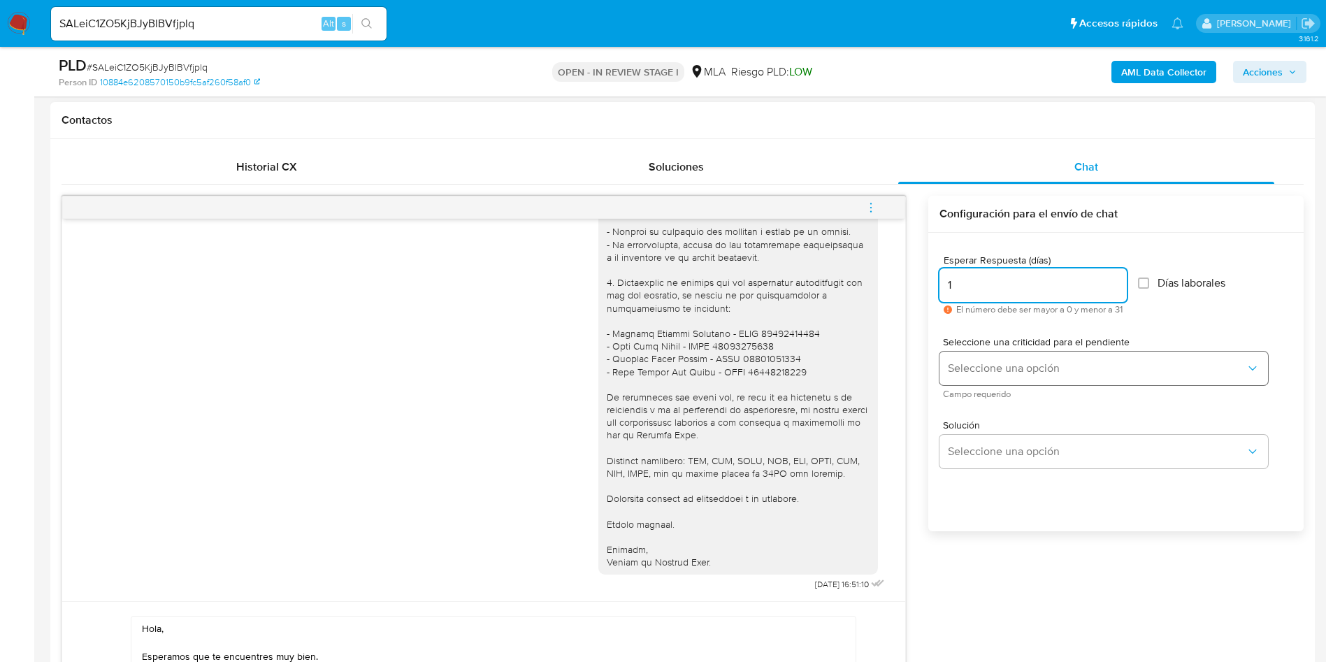
type input "1"
click at [943, 378] on button "Seleccione una opción" at bounding box center [1104, 369] width 329 height 34
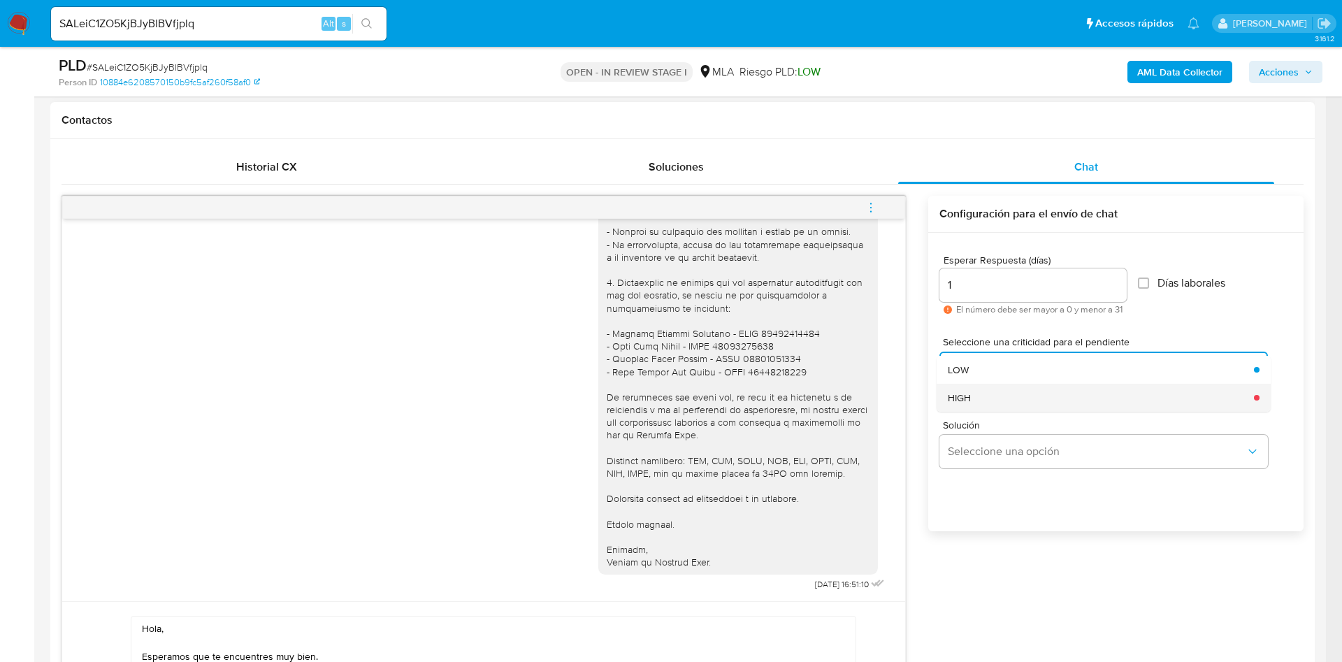
click at [966, 400] on span "HIGH" at bounding box center [959, 397] width 23 height 13
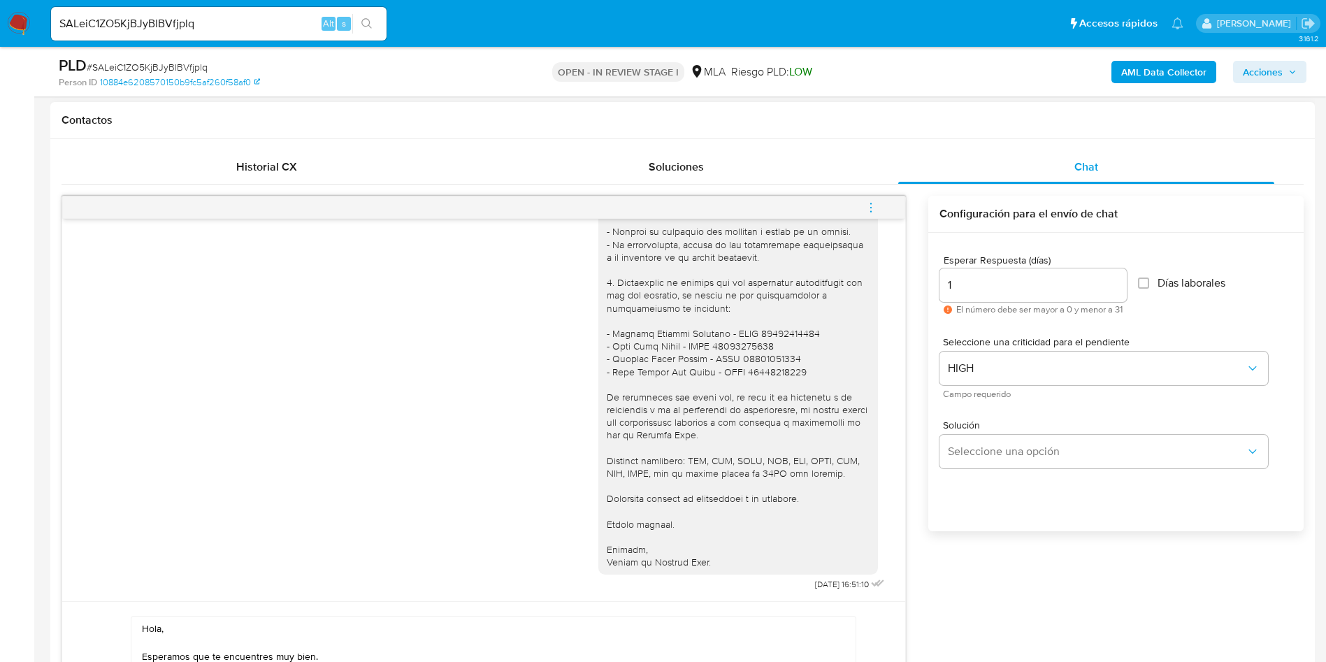
click at [986, 480] on div "Solución Seleccione una opción" at bounding box center [1116, 447] width 353 height 76
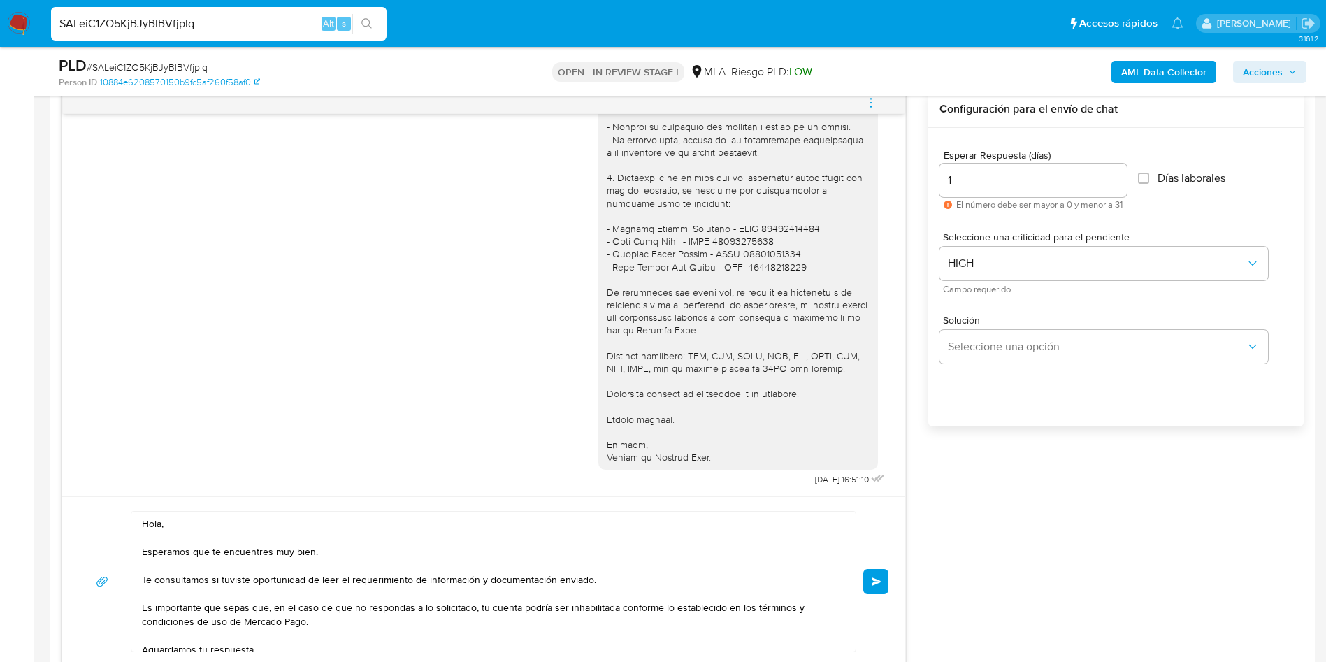
click at [83, 22] on input "SALeiC1ZO5KjBJyBlBVfjplq" at bounding box center [219, 24] width 336 height 18
paste input "LLVB5Q19IBeWyH6y9OlzbEda"
type input "LLVB5Q19IBeWyH6y9OlzbEda"
click at [370, 17] on button "search-icon" at bounding box center [366, 24] width 29 height 20
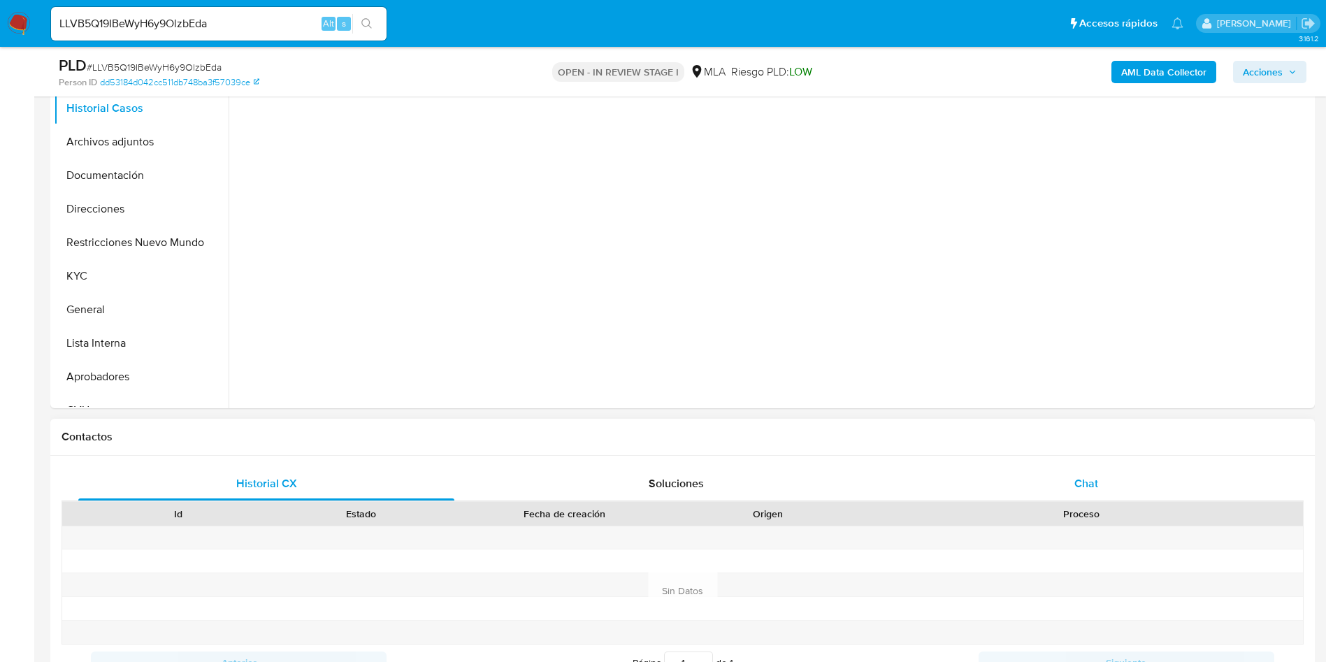
scroll to position [315, 0]
click at [1088, 499] on div "Id Estado Fecha de creación Origen Proceso" at bounding box center [683, 511] width 1242 height 24
select select "10"
click at [1090, 468] on div "Chat" at bounding box center [1086, 482] width 376 height 34
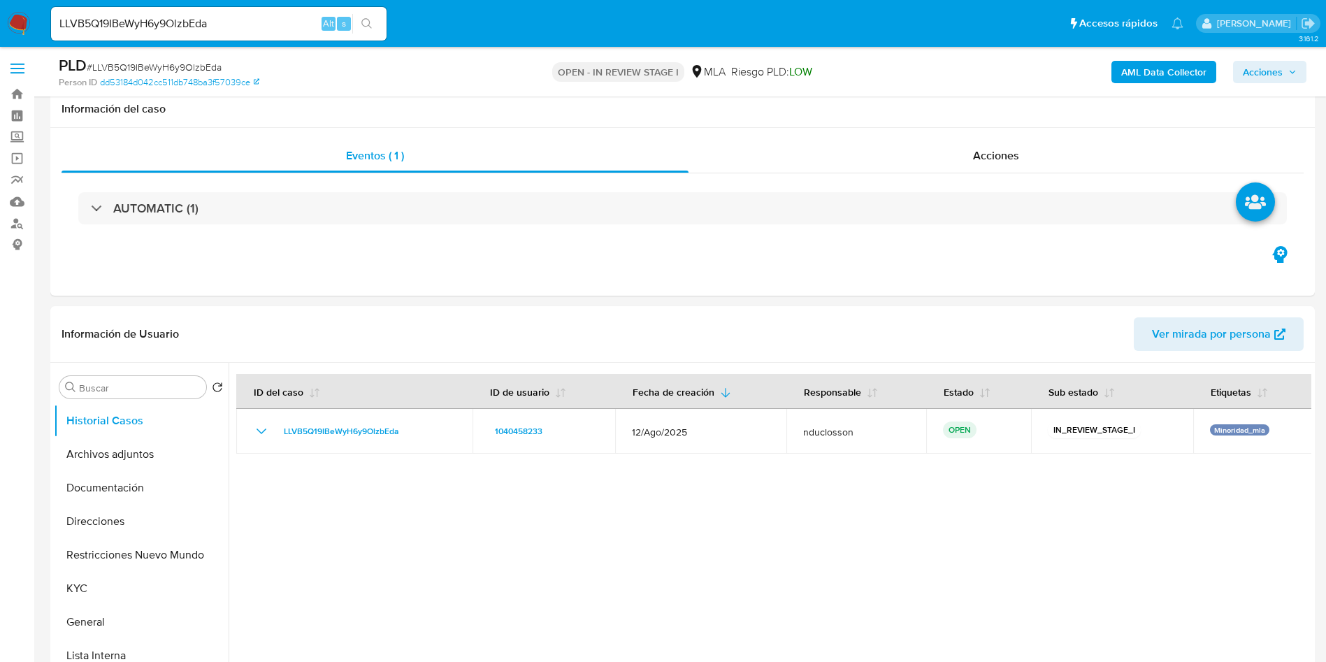
scroll to position [210, 0]
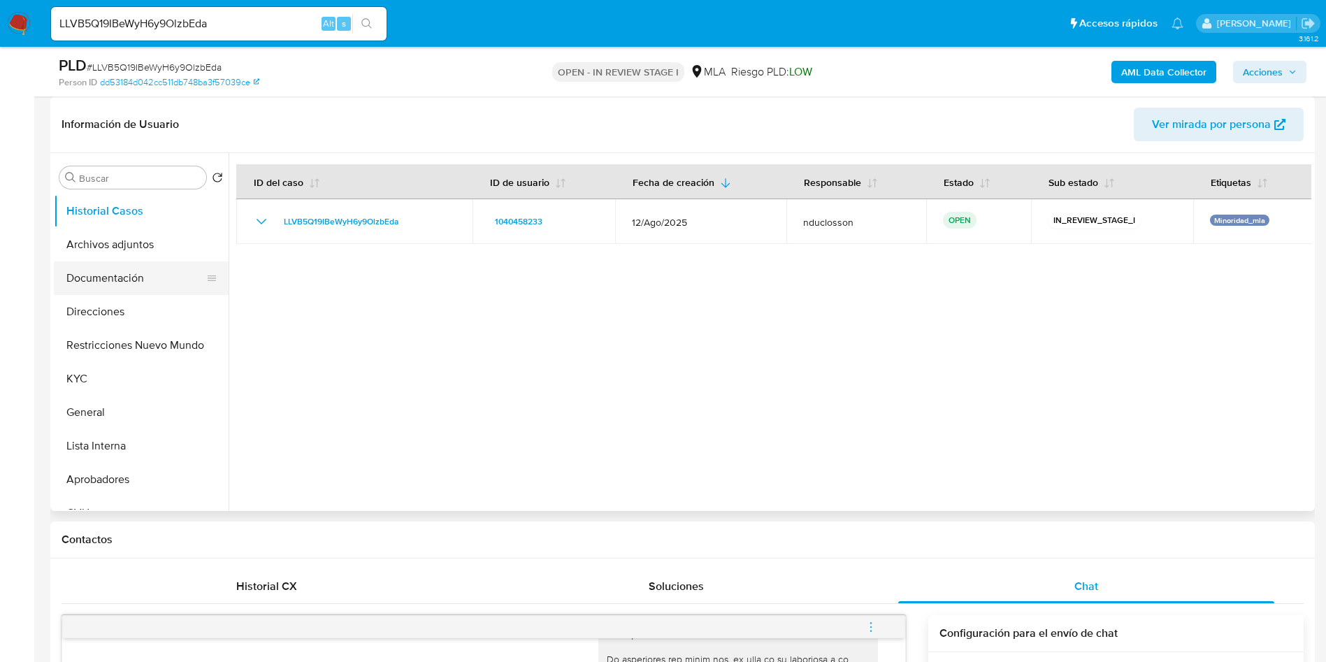
click at [119, 271] on button "Documentación" at bounding box center [136, 278] width 164 height 34
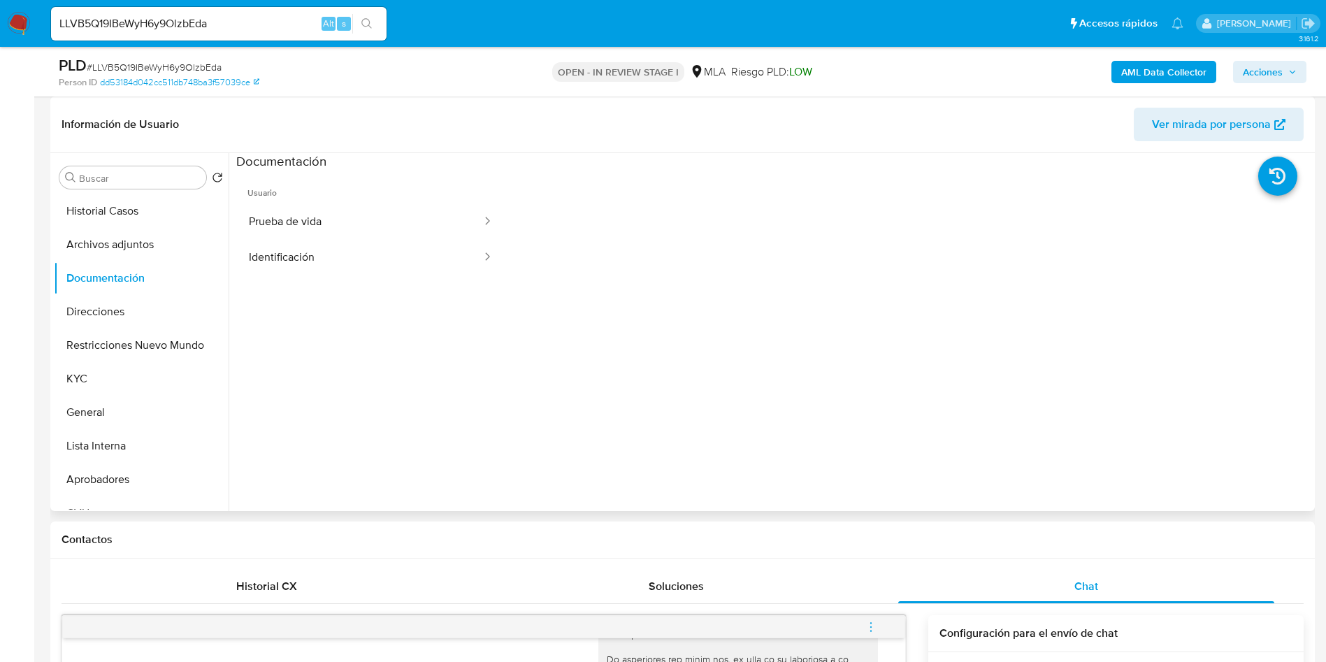
click at [307, 252] on button "Identificación" at bounding box center [359, 258] width 247 height 36
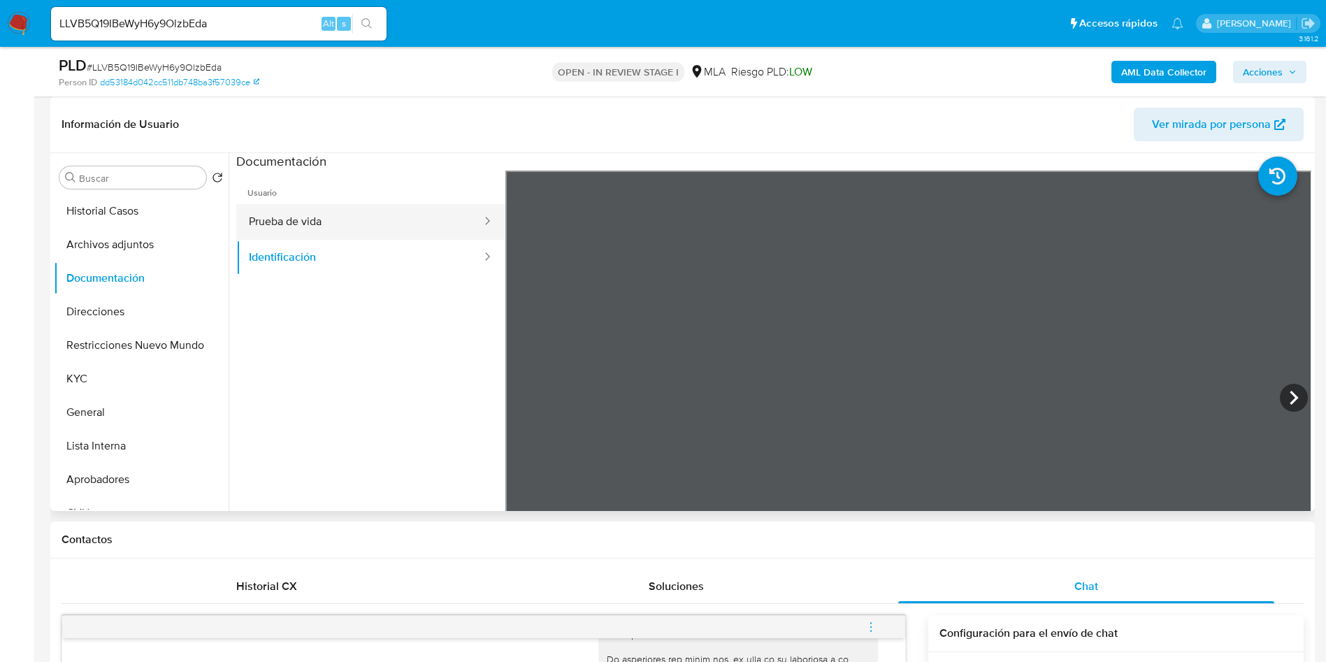
click at [381, 215] on button "Prueba de vida" at bounding box center [359, 222] width 247 height 36
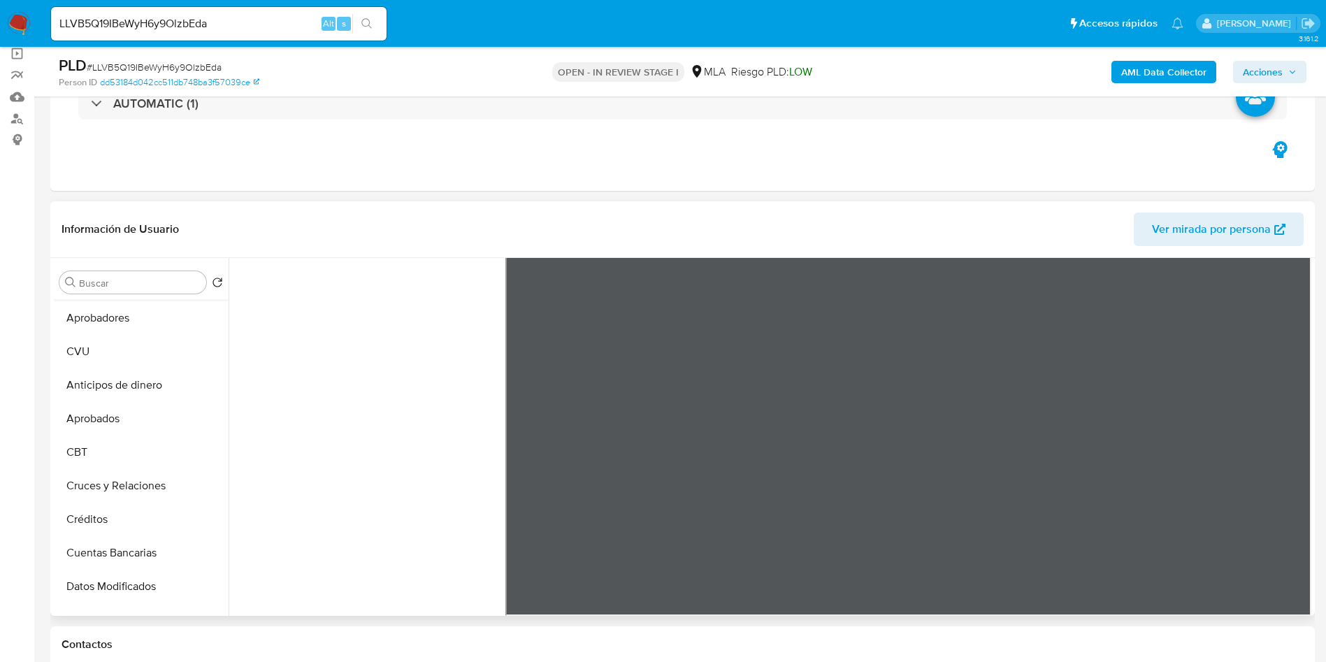
scroll to position [315, 0]
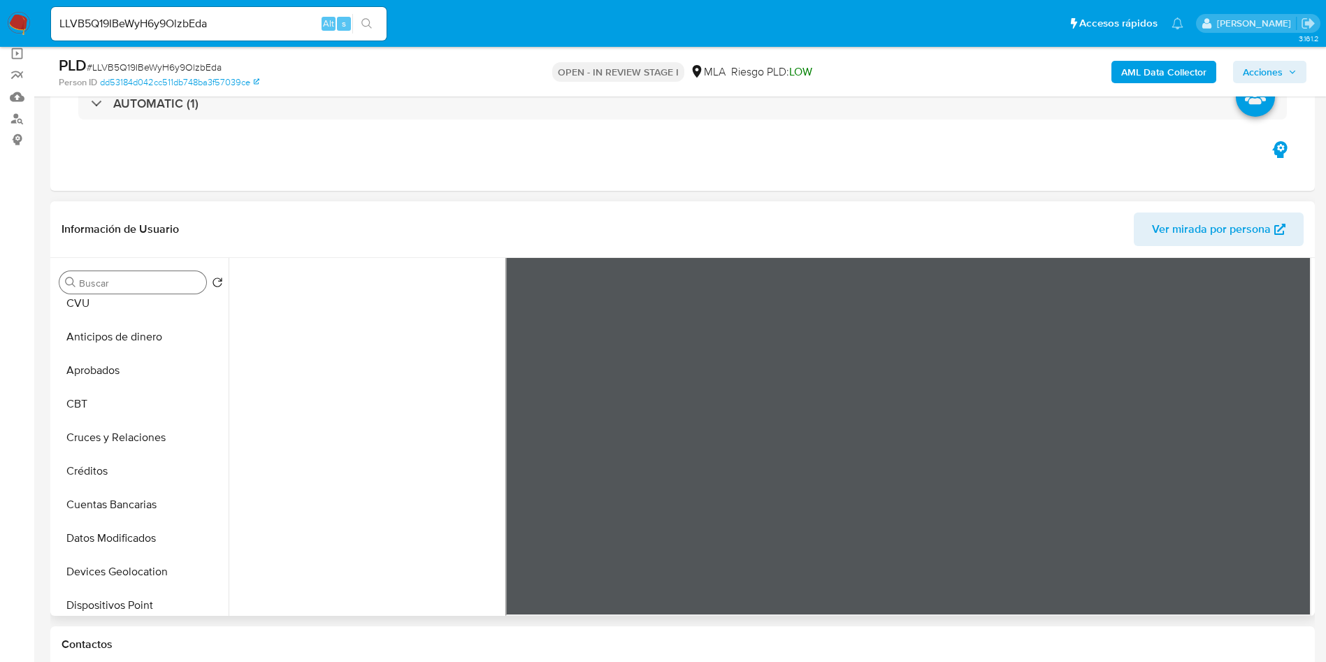
click at [75, 287] on icon "Buscar" at bounding box center [70, 282] width 11 height 11
click at [73, 316] on button "CVU" at bounding box center [136, 304] width 164 height 34
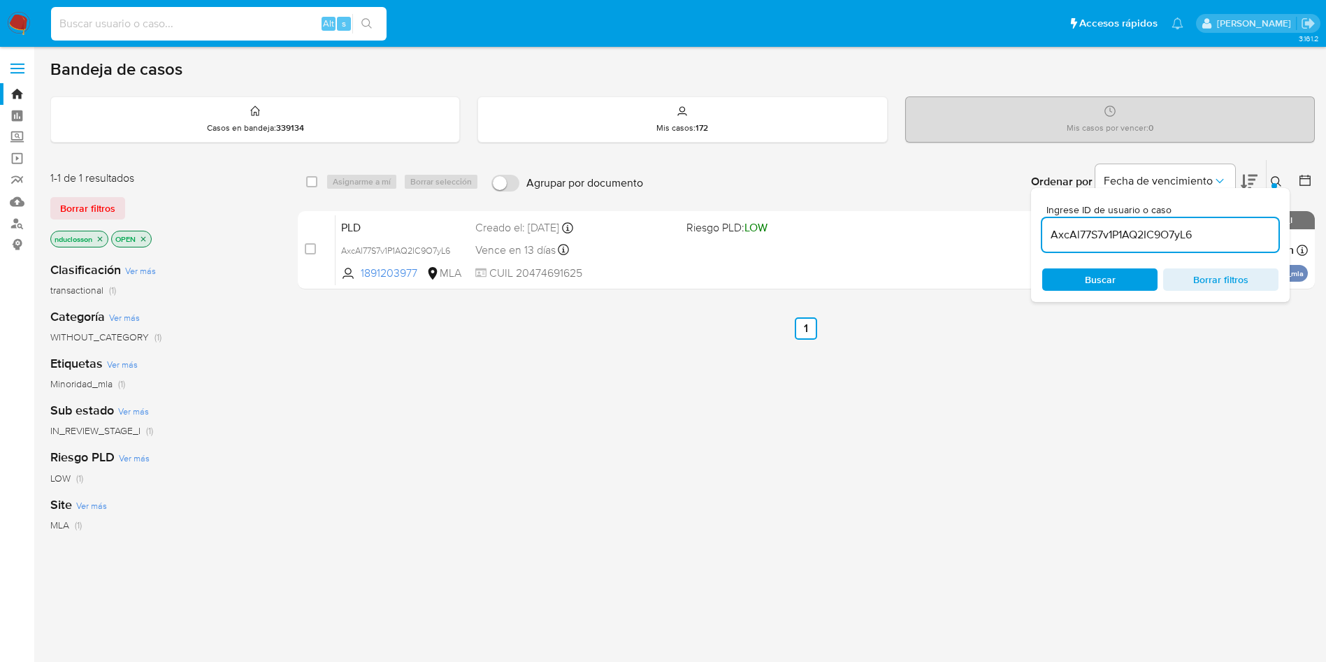
click at [178, 21] on input at bounding box center [219, 24] width 336 height 18
paste input "VI9gzLoYBeiRvzYFIOuRhviU"
type input "VI9gzLoYBeiRvzYFIOuRhviU"
click at [368, 30] on button "search-icon" at bounding box center [366, 24] width 29 height 20
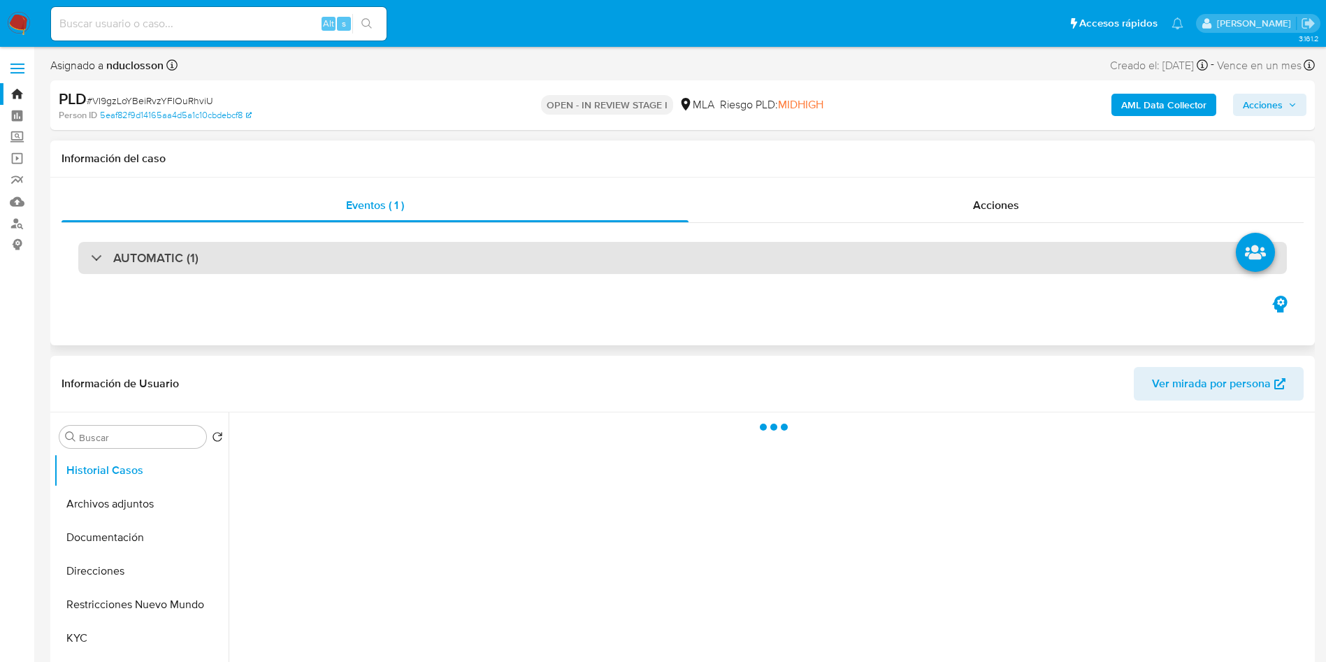
select select "10"
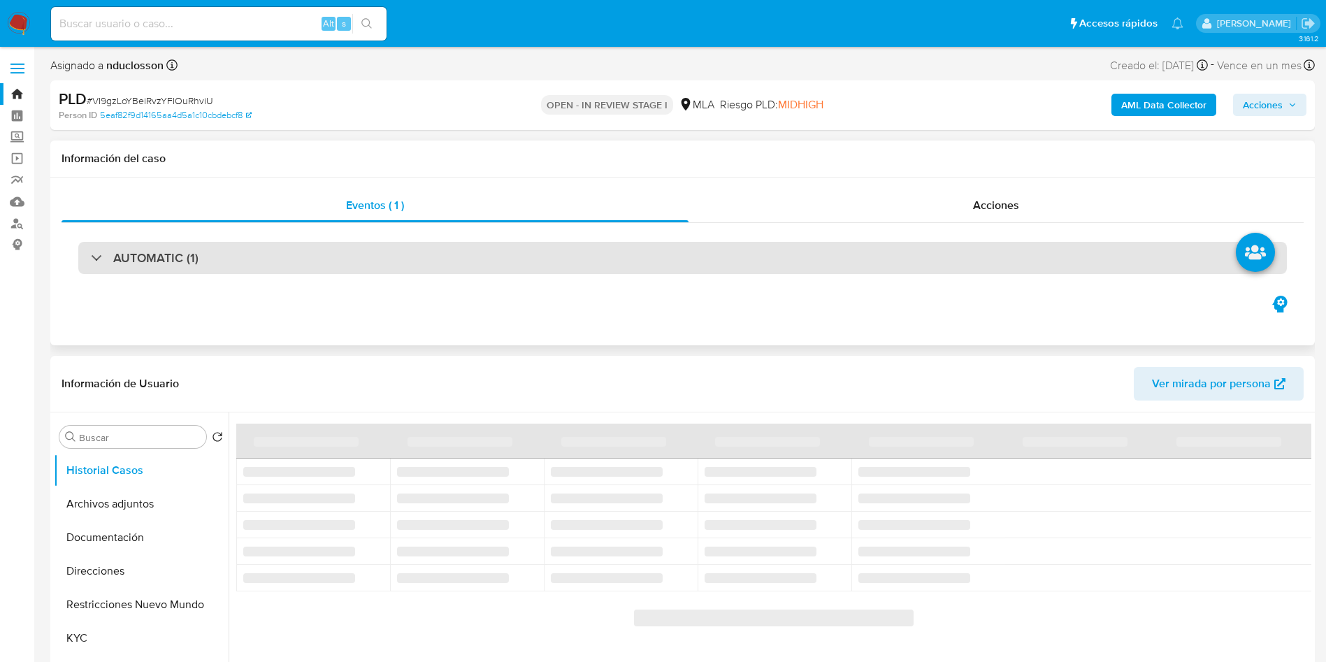
scroll to position [210, 0]
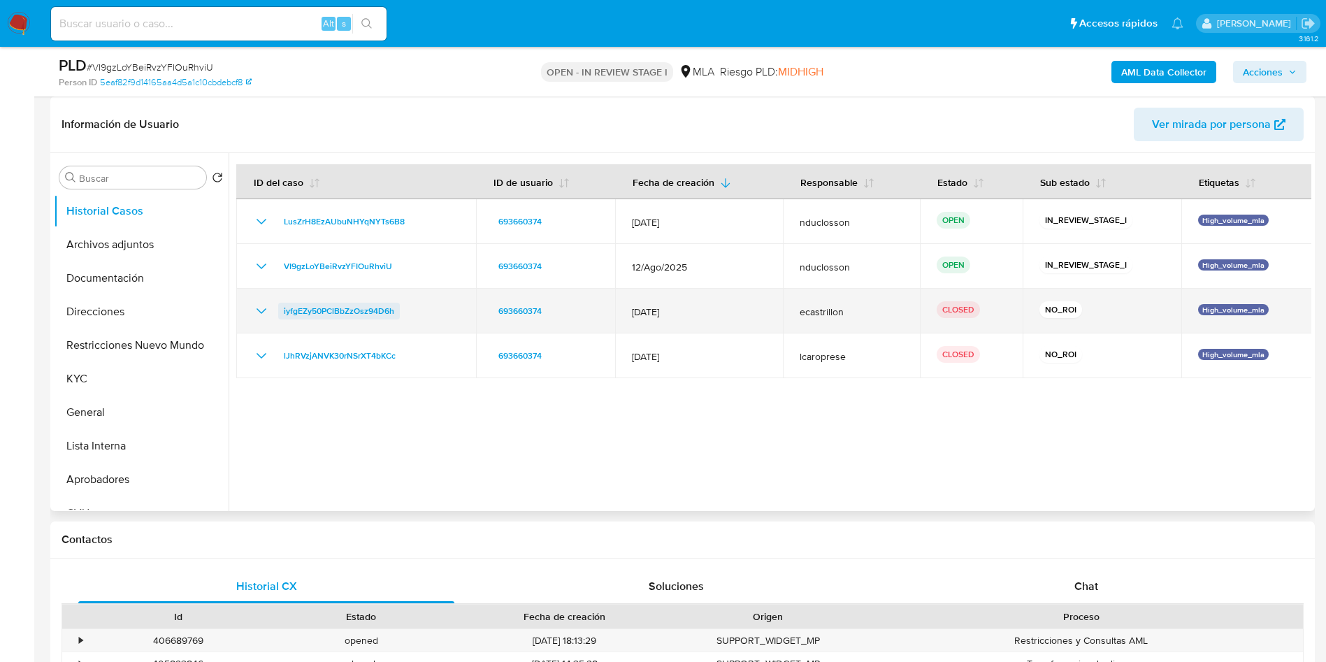
click at [312, 309] on span "iyfgEZy50PClBbZzOsz94D6h" at bounding box center [339, 311] width 110 height 17
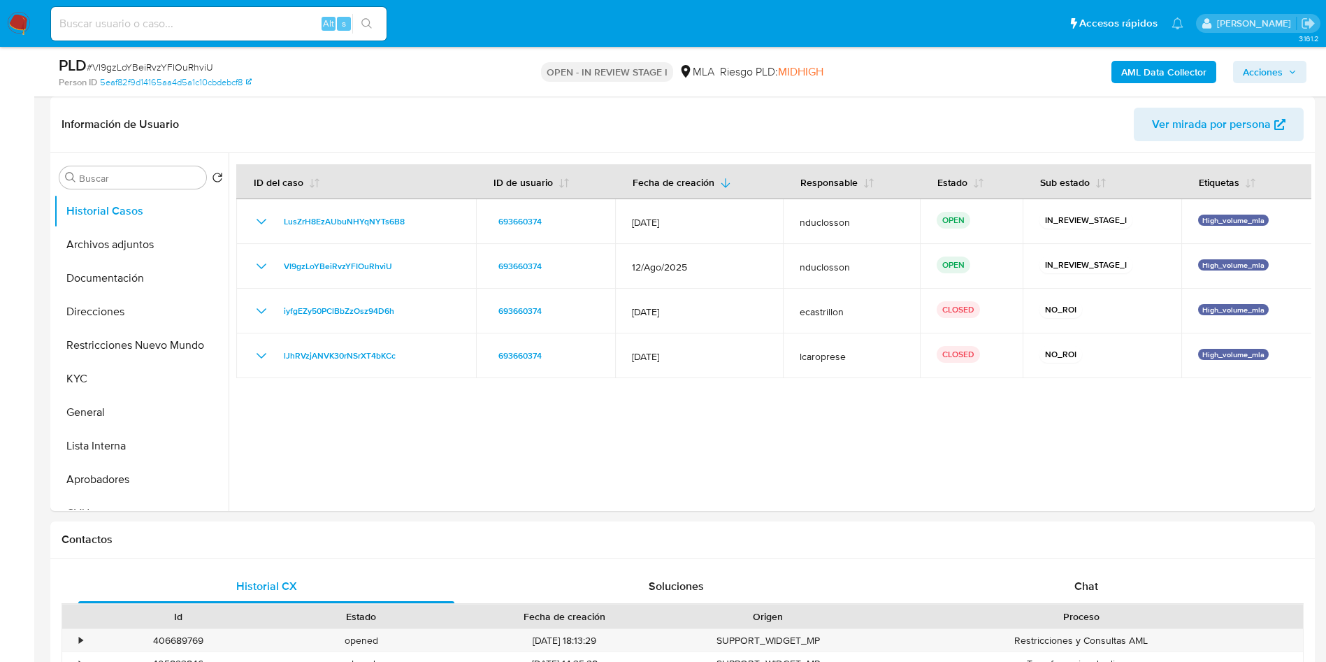
click at [188, 29] on input at bounding box center [219, 24] width 336 height 18
paste input "Qvq2Yo8jZ5RDFE9si17ngRsd"
type input "Qvq2Yo8jZ5RDFE9si17ngRsd"
click at [368, 24] on icon "search-icon" at bounding box center [366, 23] width 11 height 11
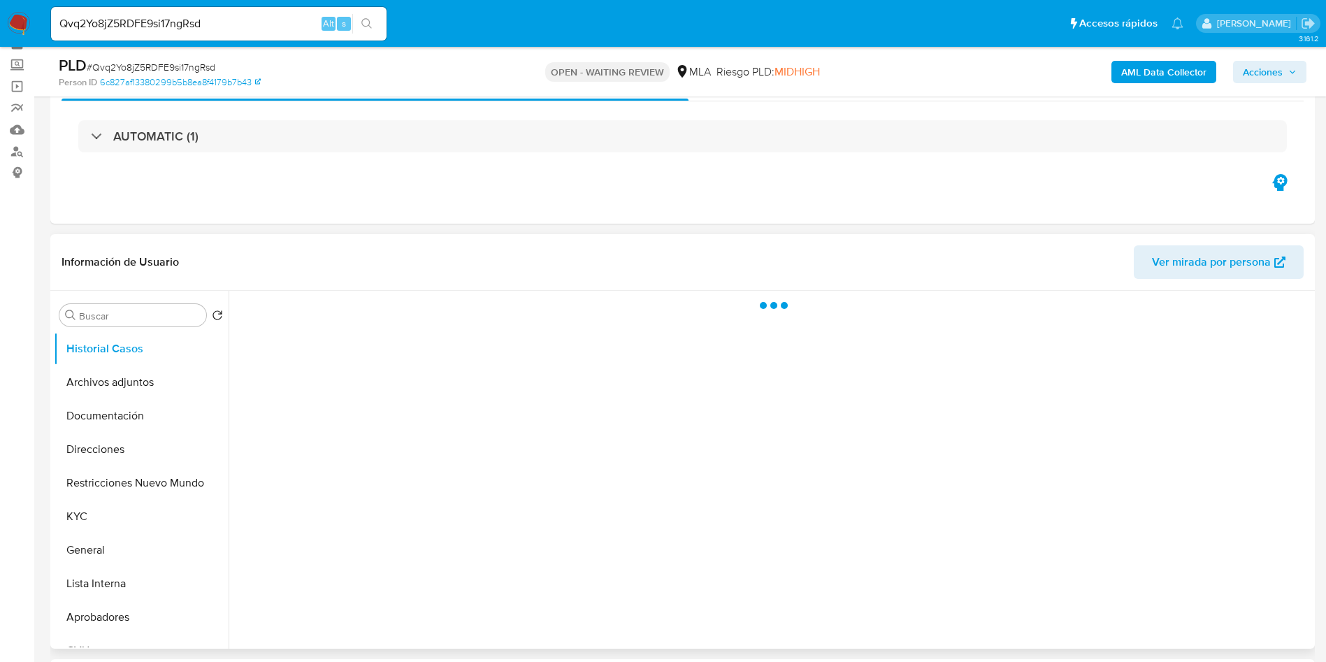
scroll to position [105, 0]
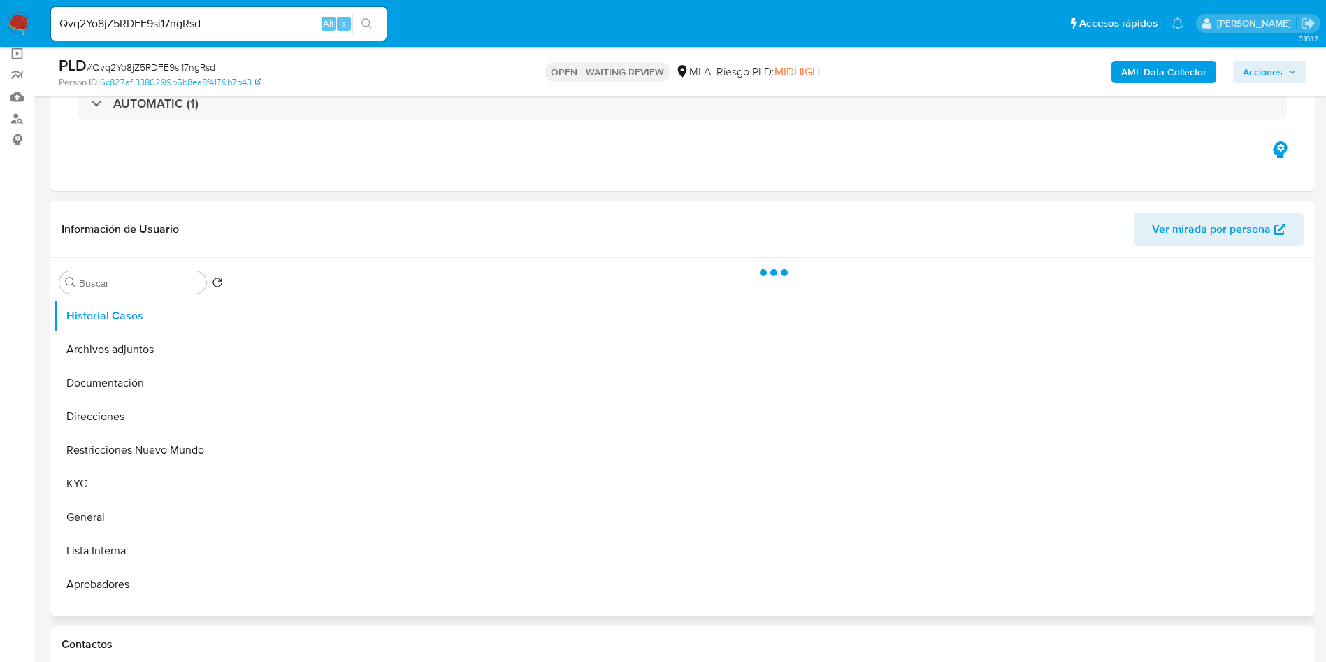
select select "10"
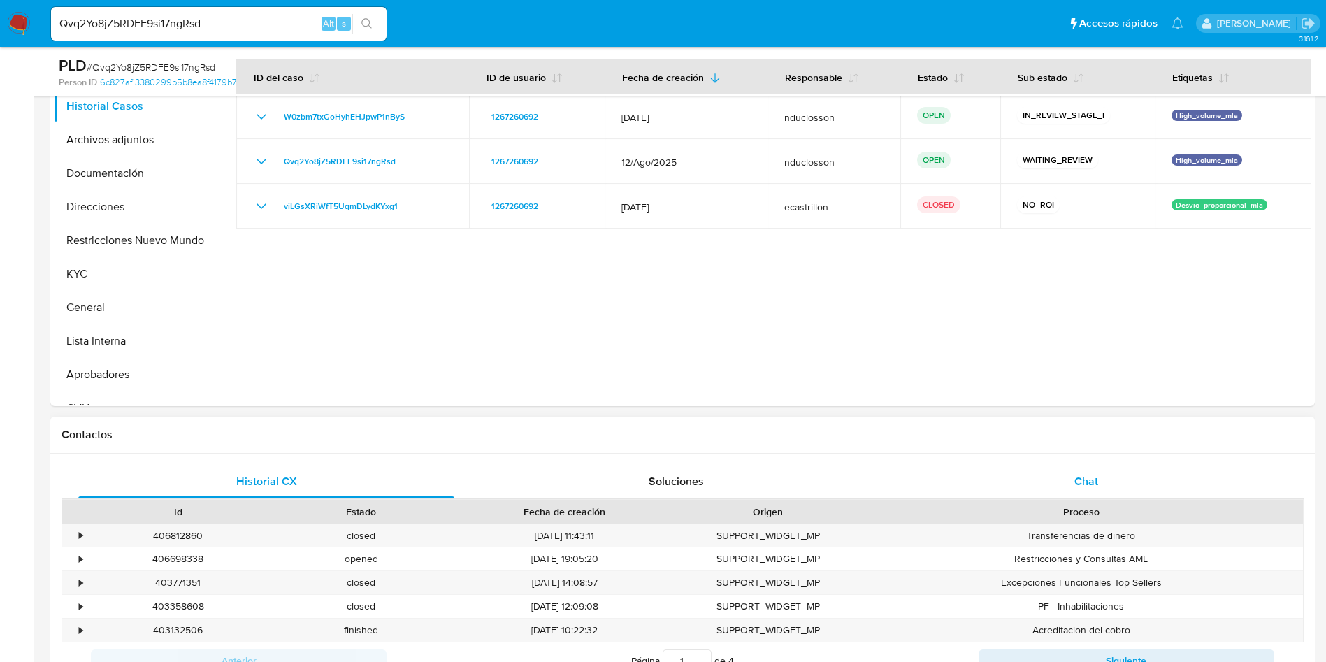
click at [1038, 477] on div "Chat" at bounding box center [1086, 482] width 376 height 34
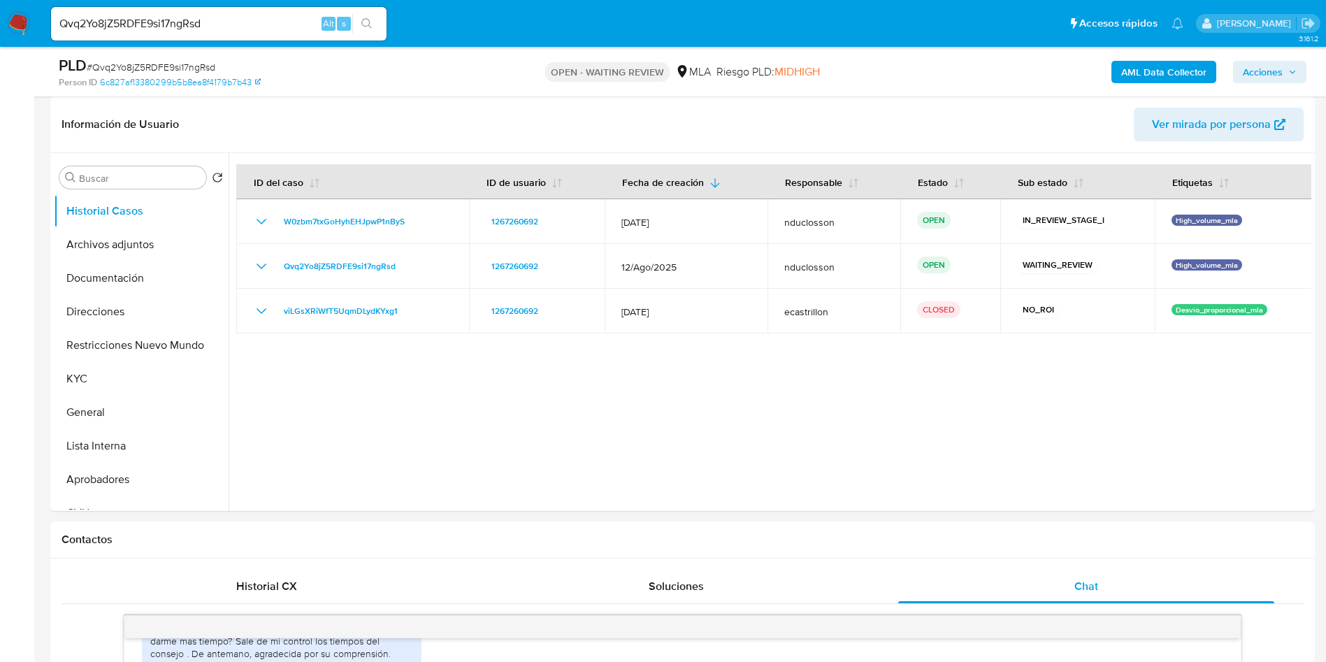
scroll to position [0, 0]
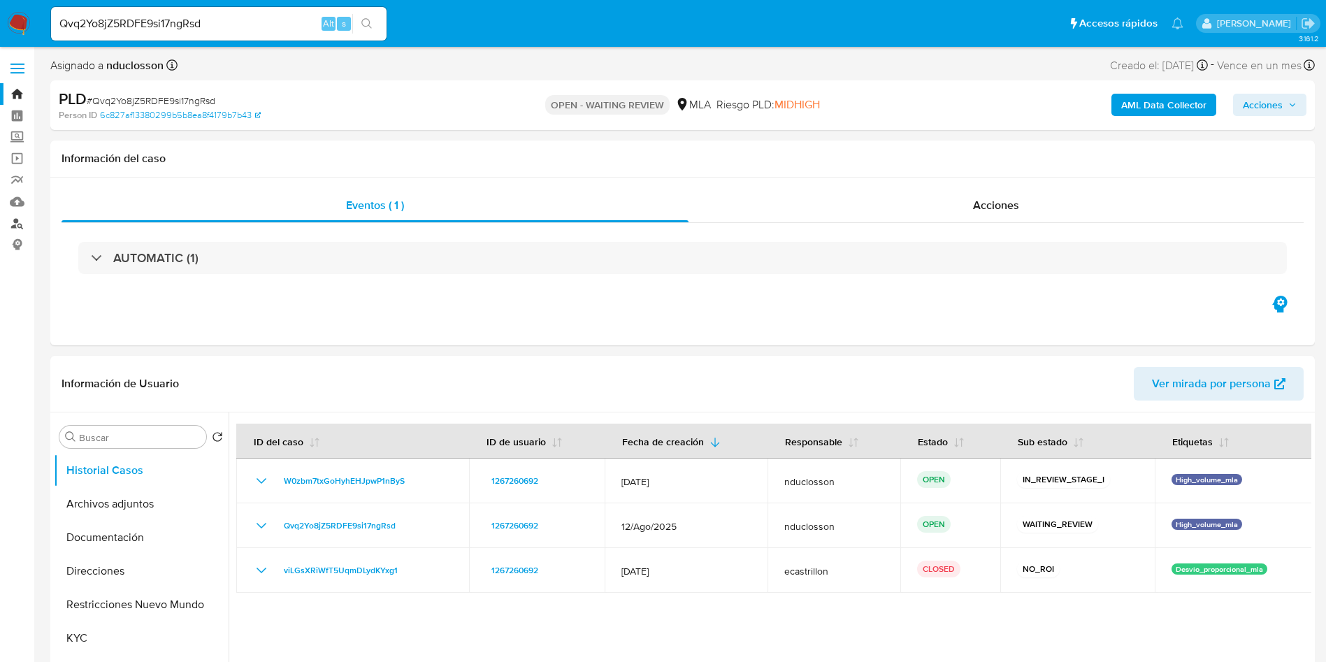
click at [17, 217] on link "Buscador de personas" at bounding box center [83, 224] width 166 height 22
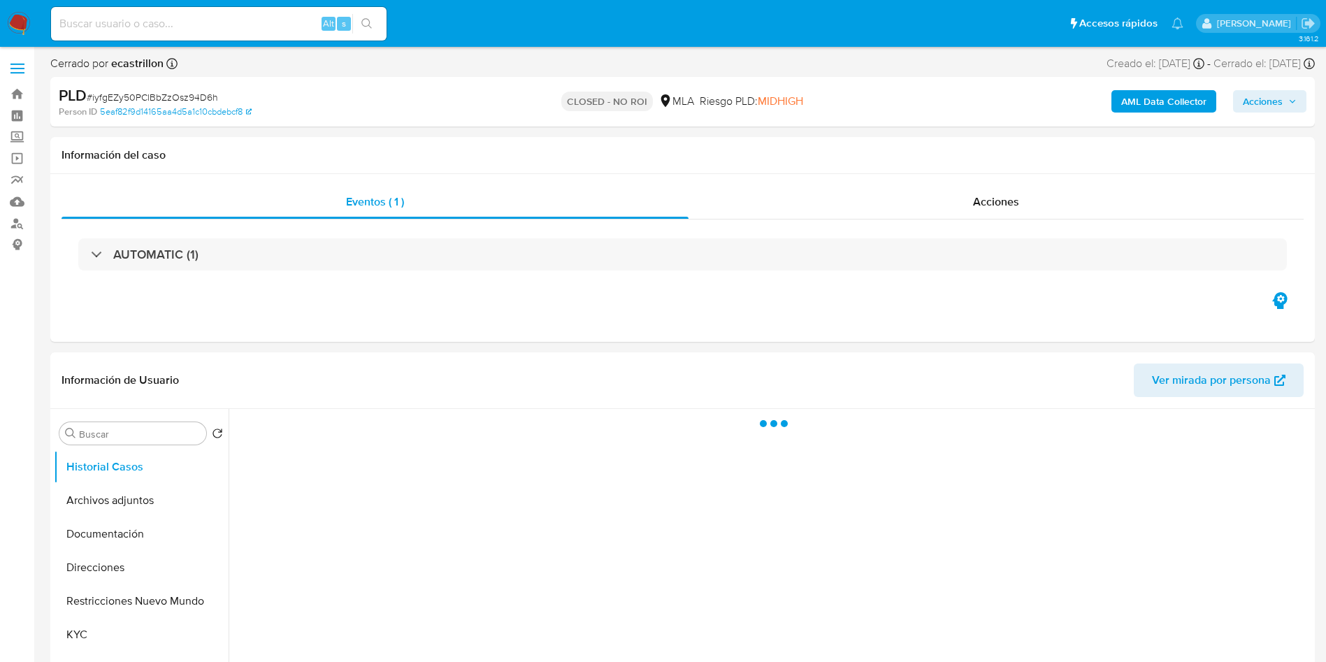
select select "10"
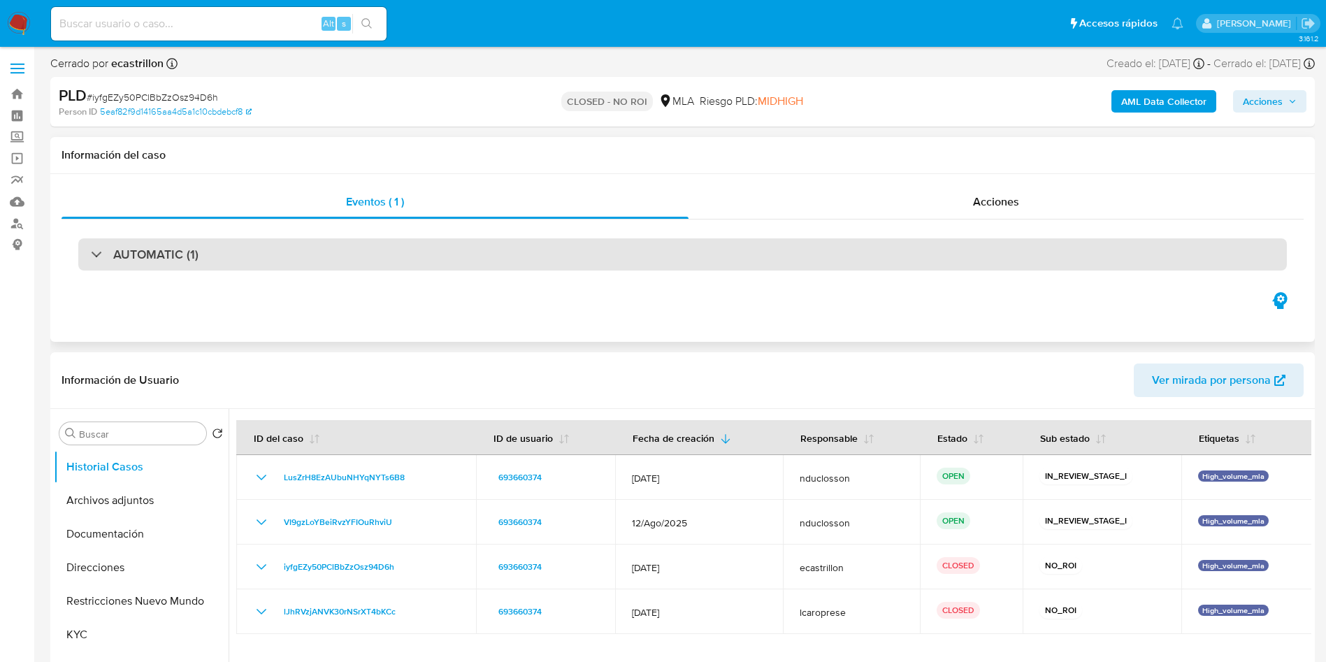
click at [94, 271] on div "AUTOMATIC (1)" at bounding box center [683, 254] width 1242 height 70
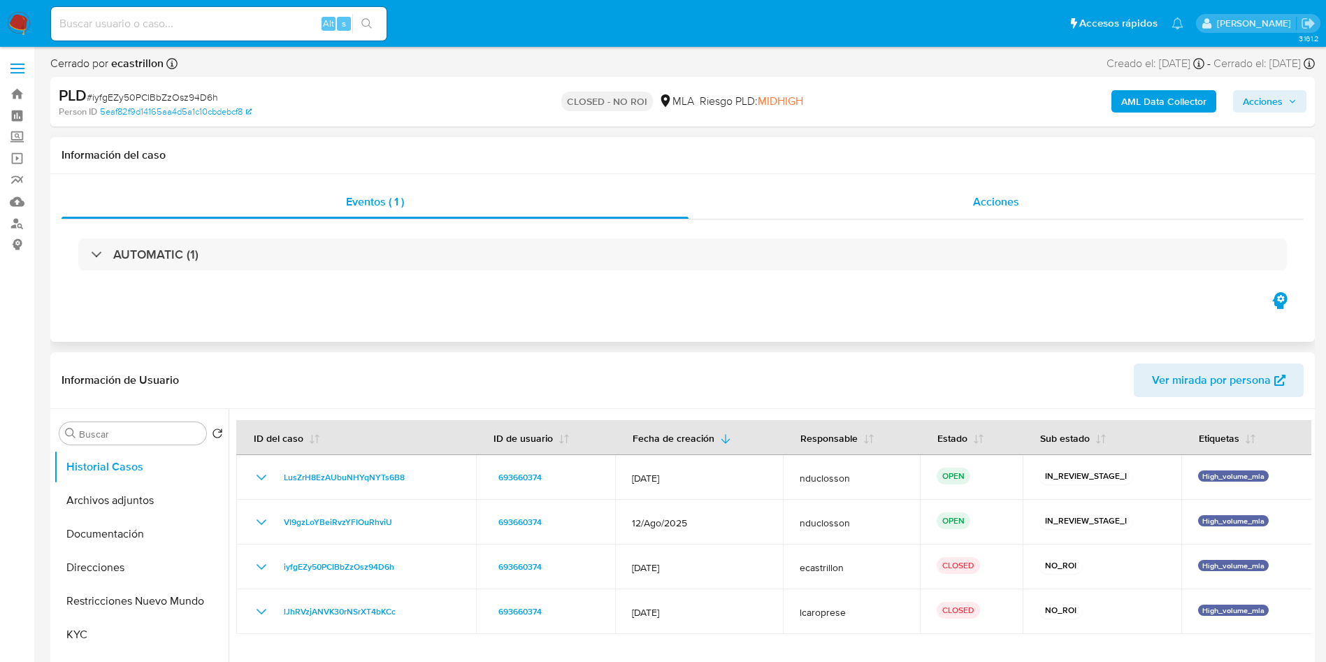
click at [937, 191] on div "Acciones" at bounding box center [996, 202] width 615 height 34
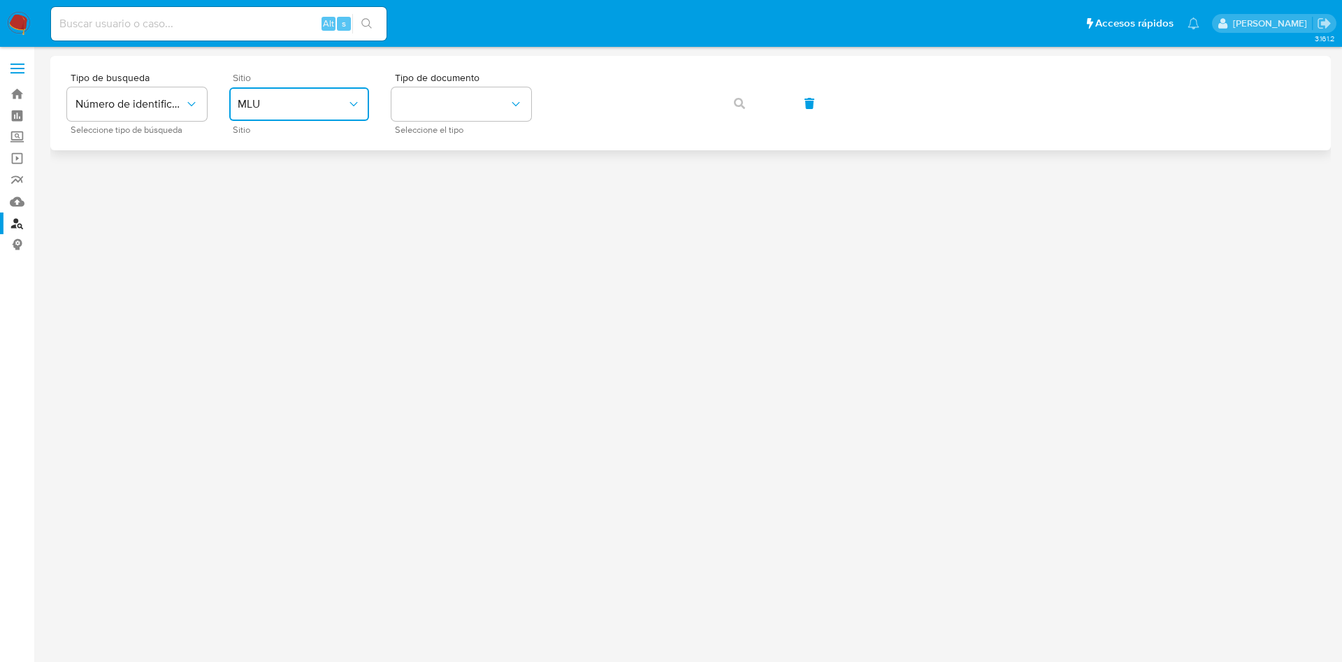
click at [318, 106] on span "MLU" at bounding box center [292, 104] width 109 height 14
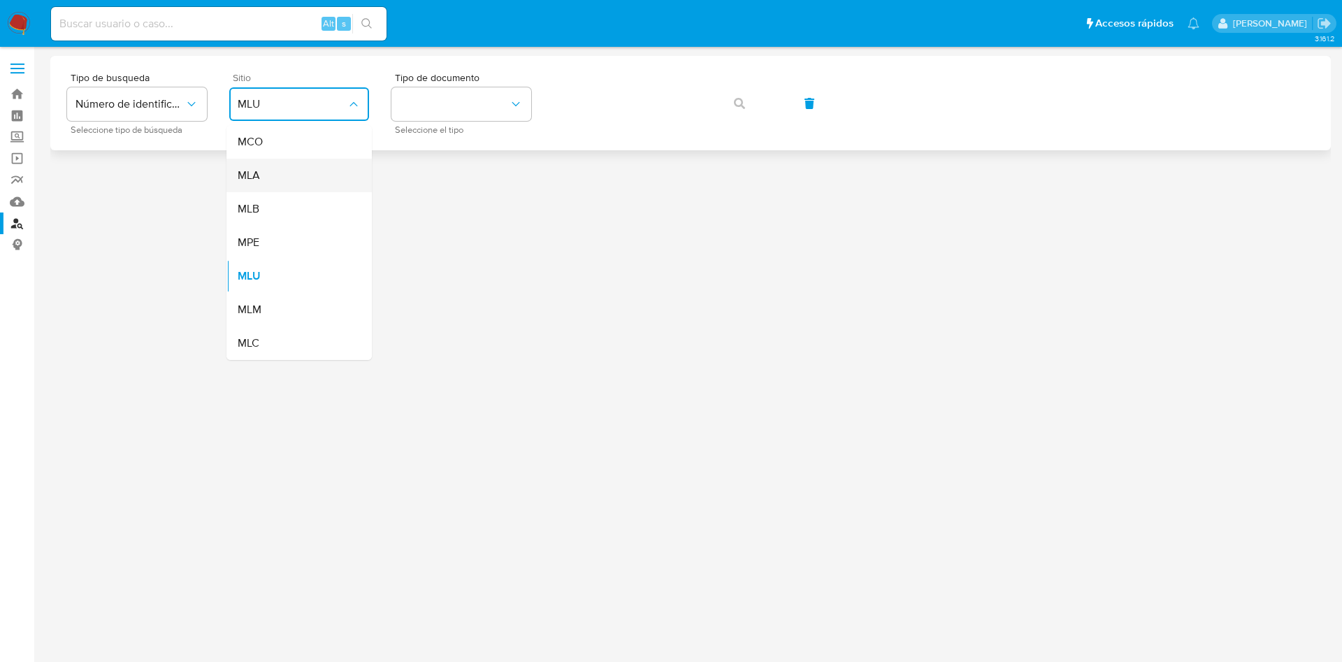
click at [283, 187] on div "MLA" at bounding box center [295, 176] width 115 height 34
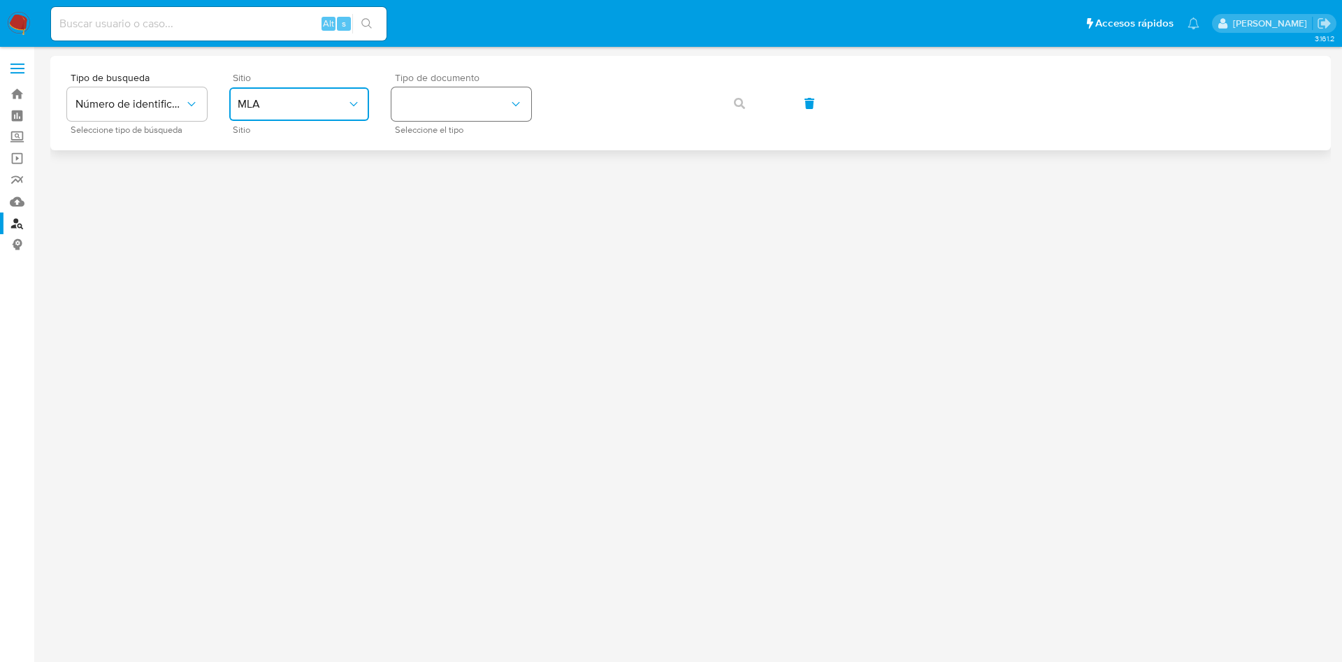
click at [458, 99] on button "identificationType" at bounding box center [461, 104] width 140 height 34
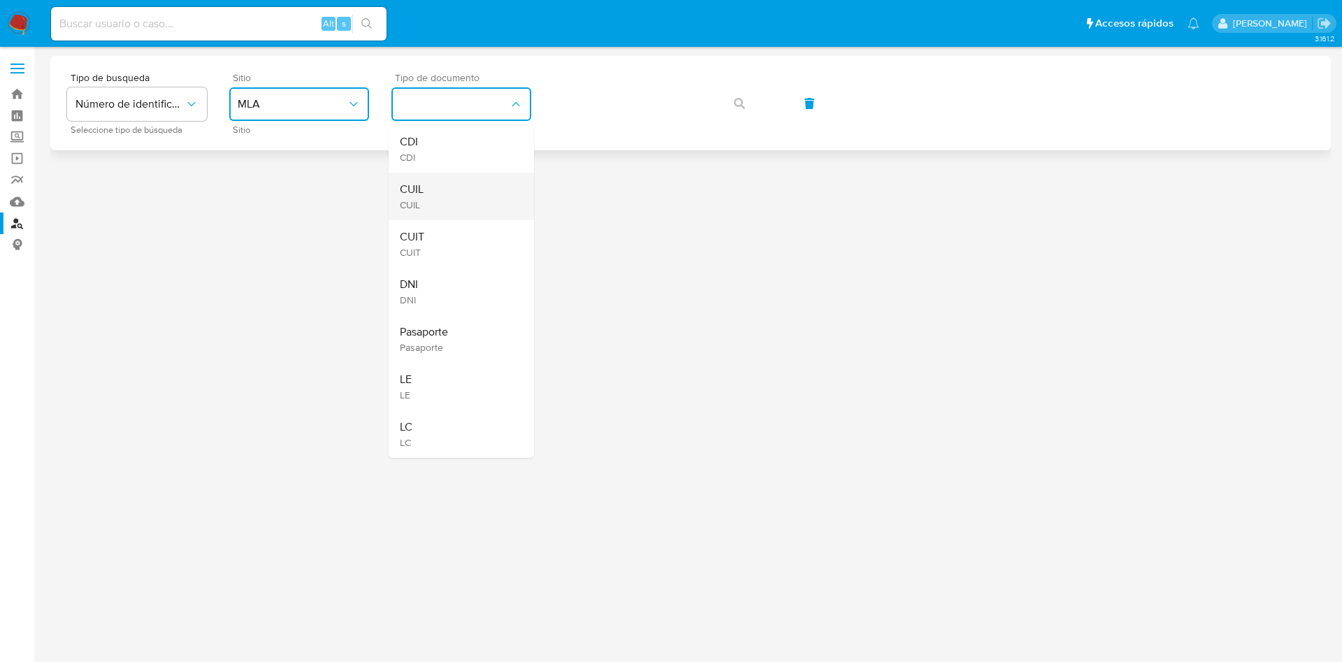
click at [424, 202] on div "CUIL CUIL" at bounding box center [457, 197] width 115 height 48
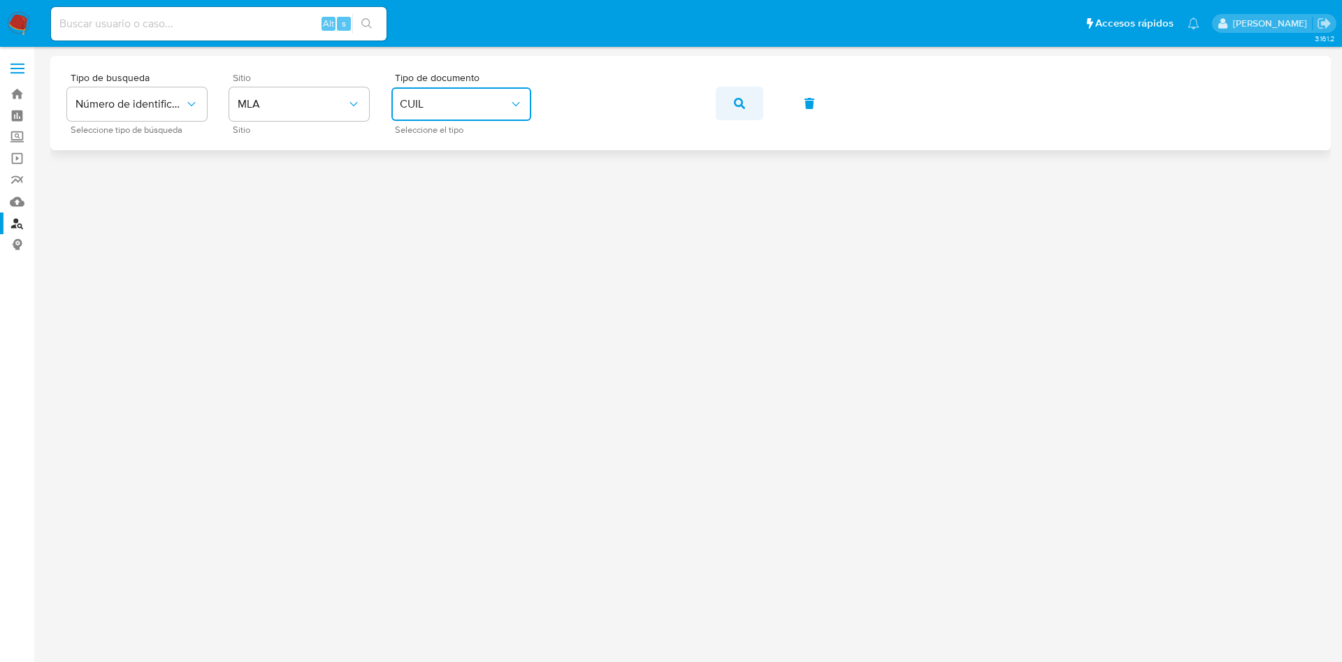
click at [747, 111] on button "button" at bounding box center [740, 104] width 48 height 34
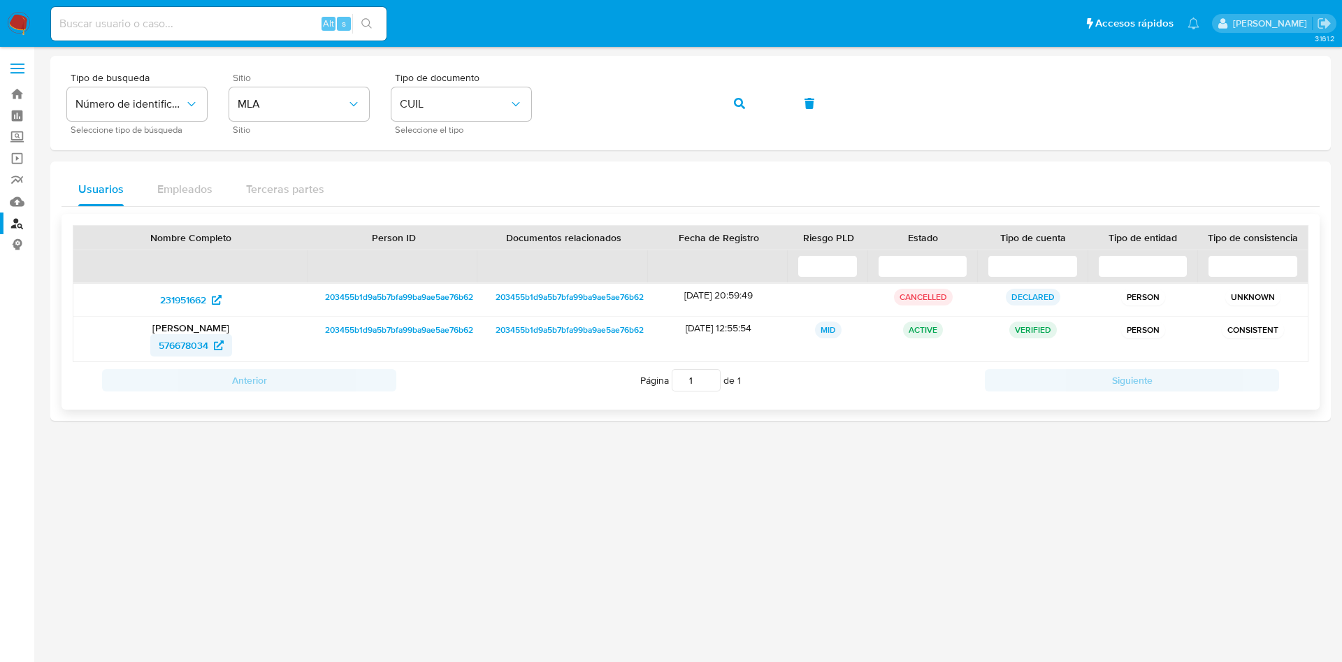
click at [168, 343] on span "576678034" at bounding box center [184, 345] width 50 height 22
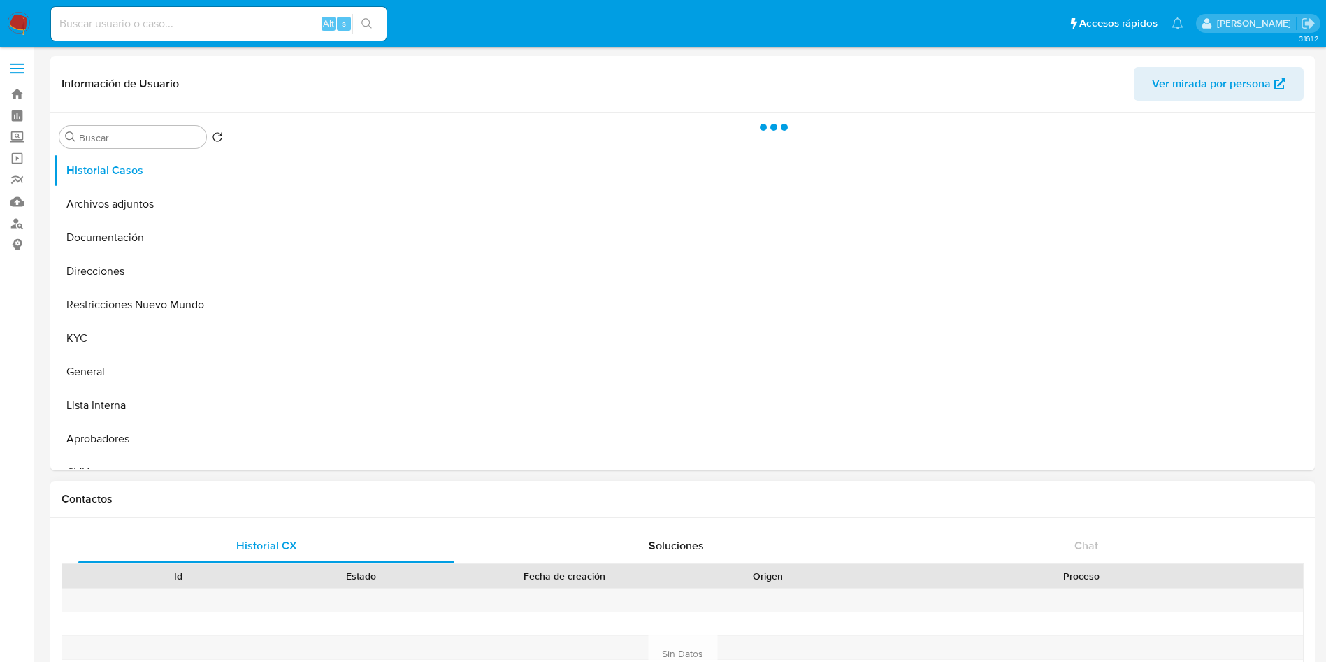
select select "10"
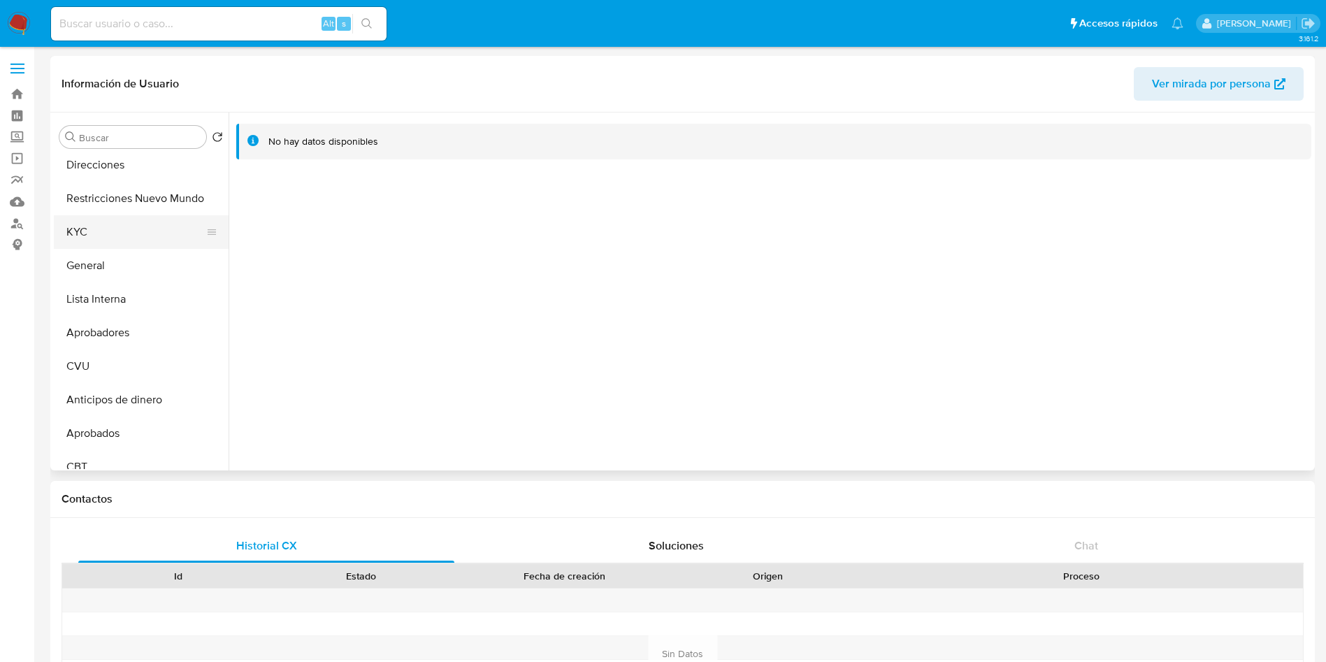
scroll to position [210, 0]
click at [117, 243] on button "Aprobadores" at bounding box center [136, 230] width 164 height 34
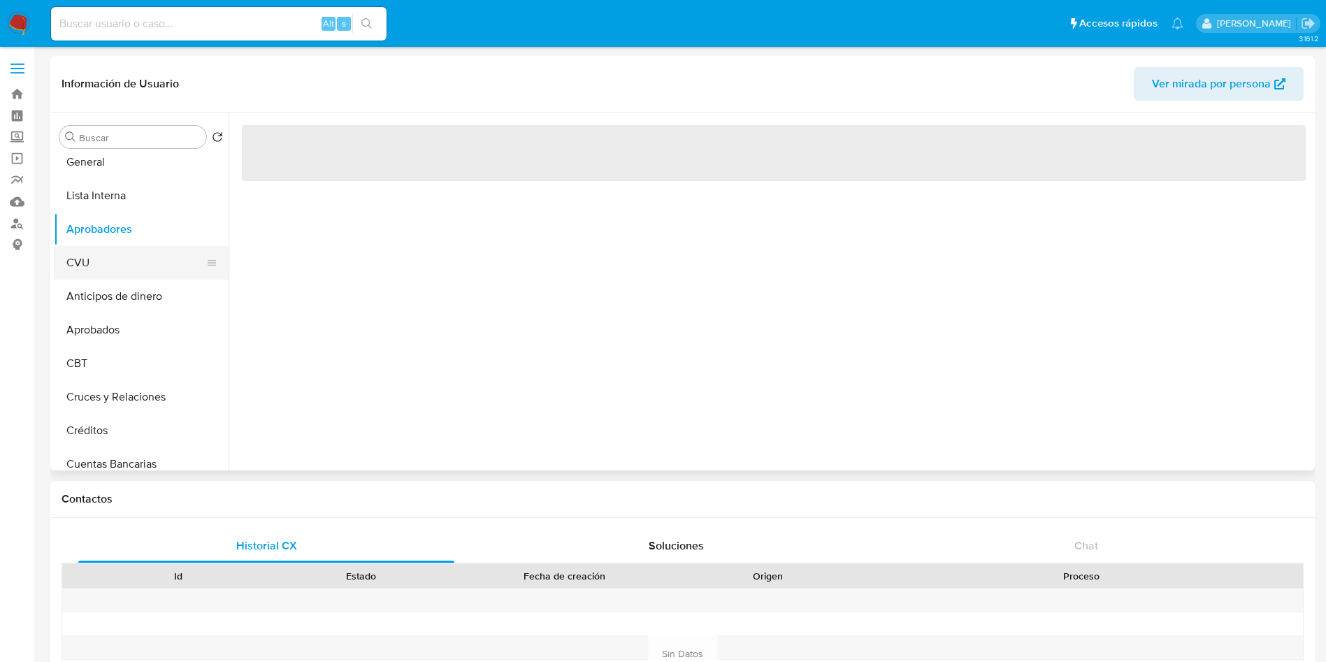
click at [117, 271] on button "CVU" at bounding box center [136, 263] width 164 height 34
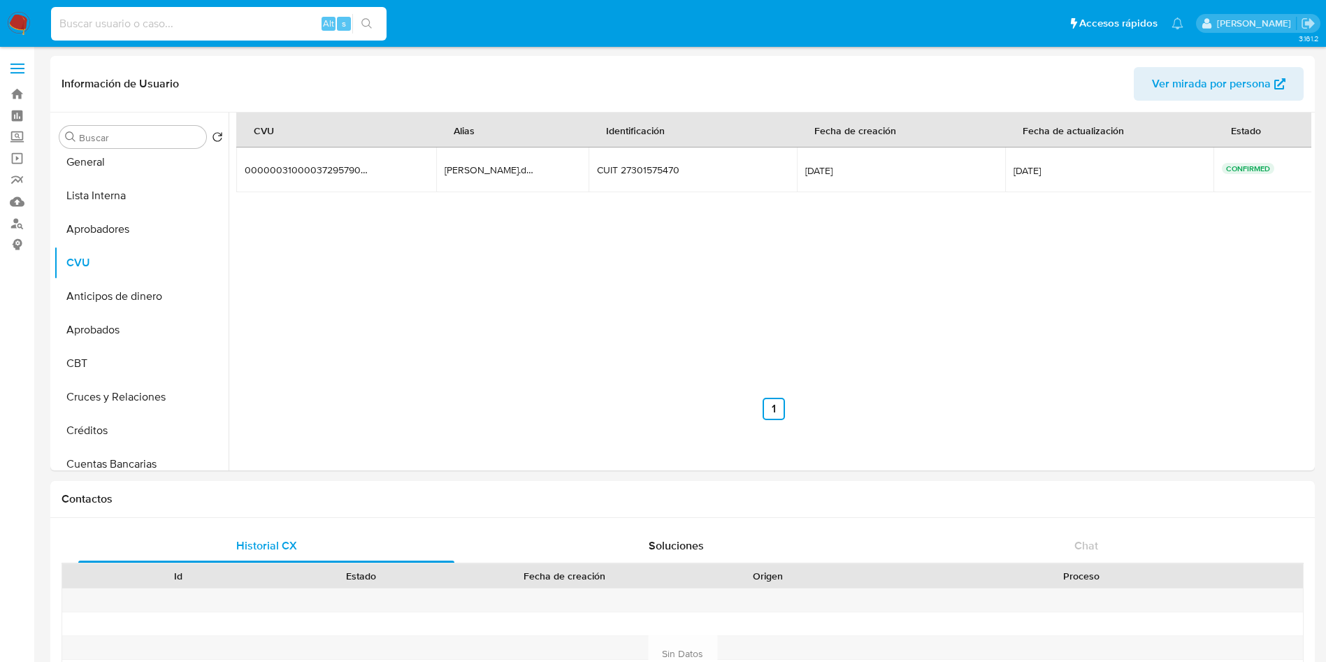
click at [146, 19] on input at bounding box center [219, 24] width 336 height 18
paste input "SALeiC1ZO5KjBJyBlBVfjplq"
type input "SALeiC1ZO5KjBJyBlBVfjplq"
click at [379, 24] on button "search-icon" at bounding box center [366, 24] width 29 height 20
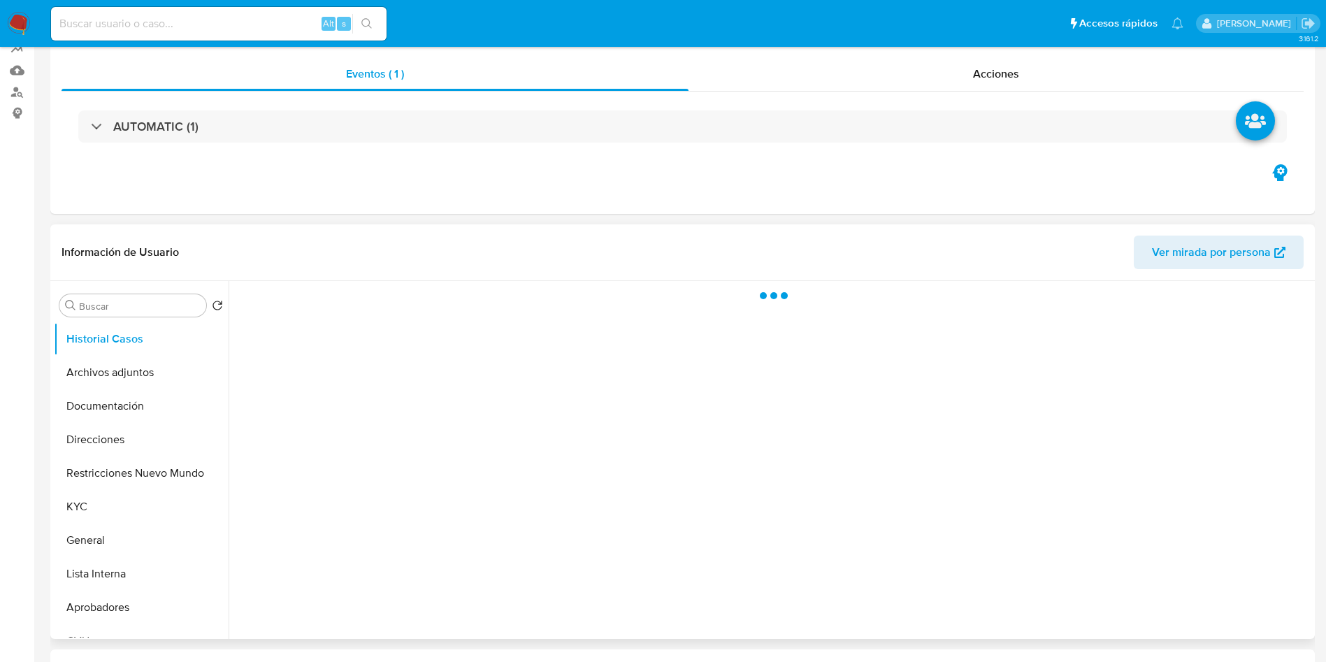
scroll to position [315, 0]
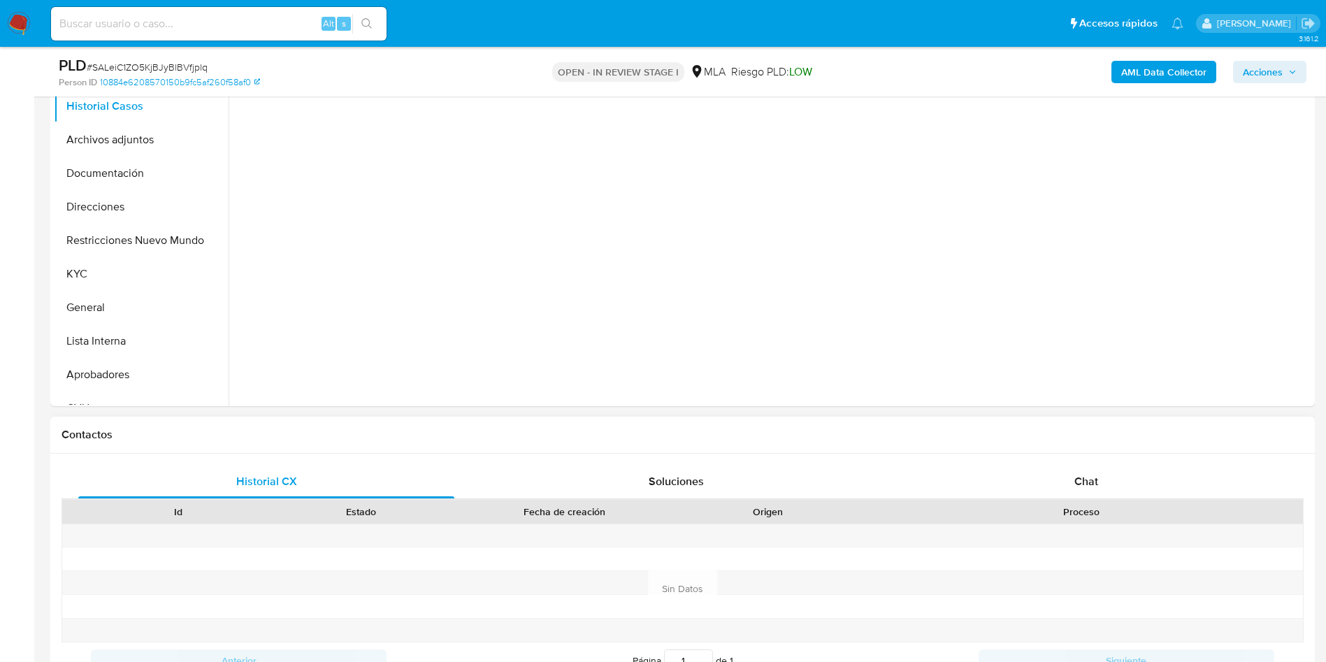
select select "10"
click at [1053, 469] on div "Chat" at bounding box center [1086, 482] width 376 height 34
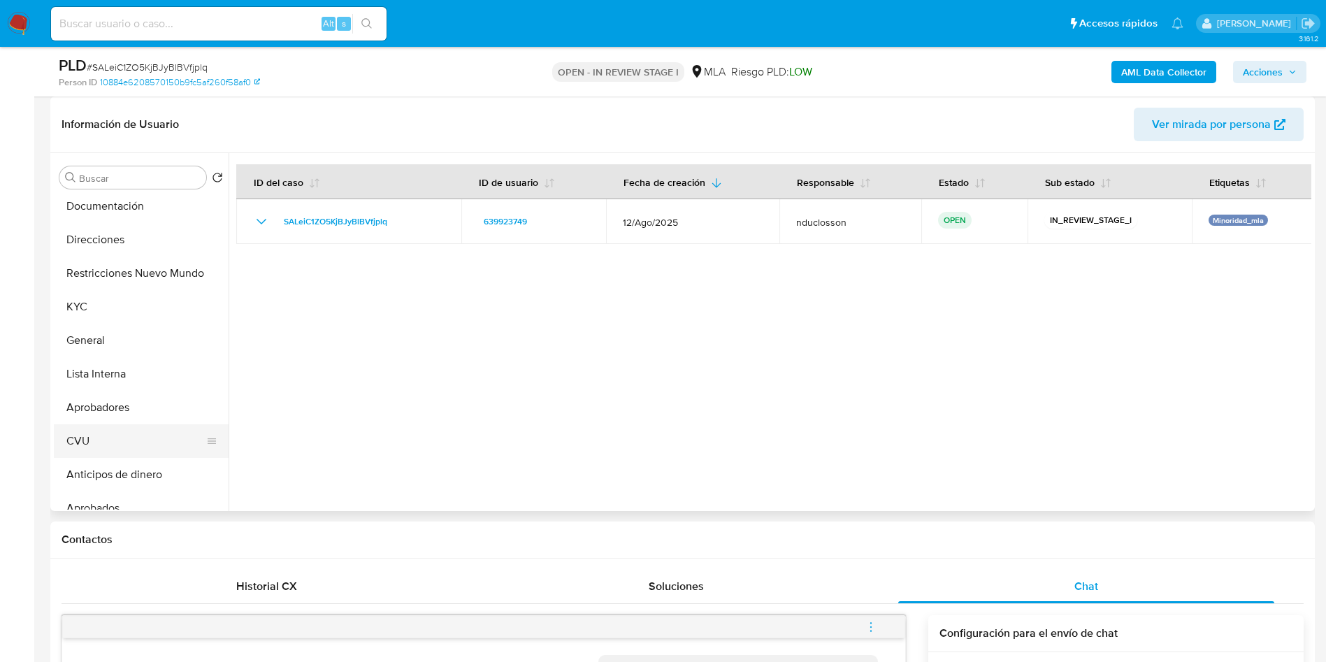
scroll to position [105, 0]
click at [129, 405] on button "CVU" at bounding box center [136, 408] width 164 height 34
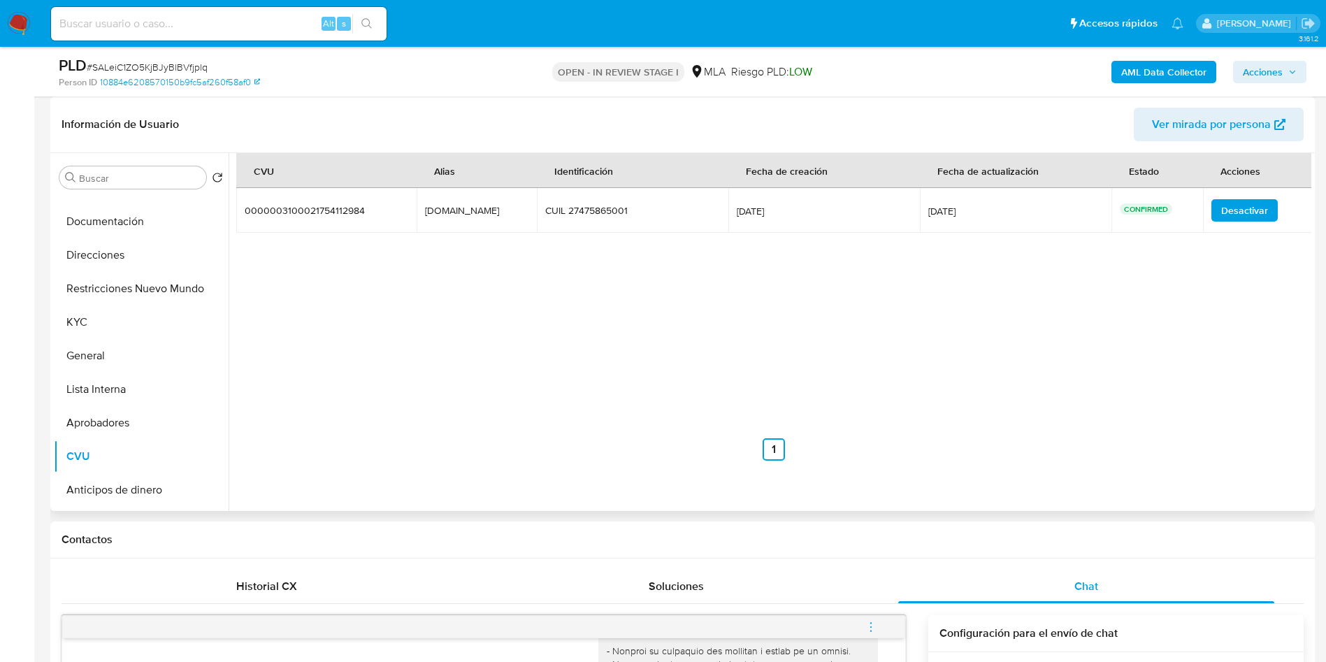
scroll to position [0, 0]
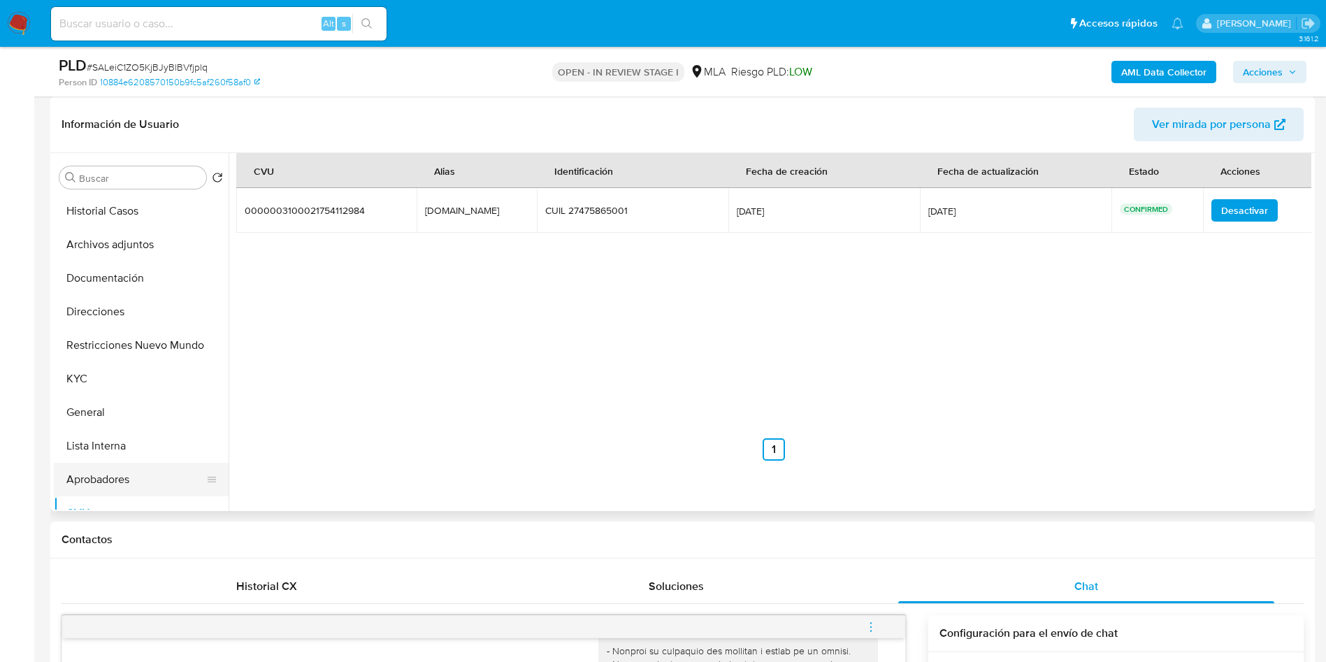
click at [95, 487] on button "Aprobadores" at bounding box center [136, 480] width 164 height 34
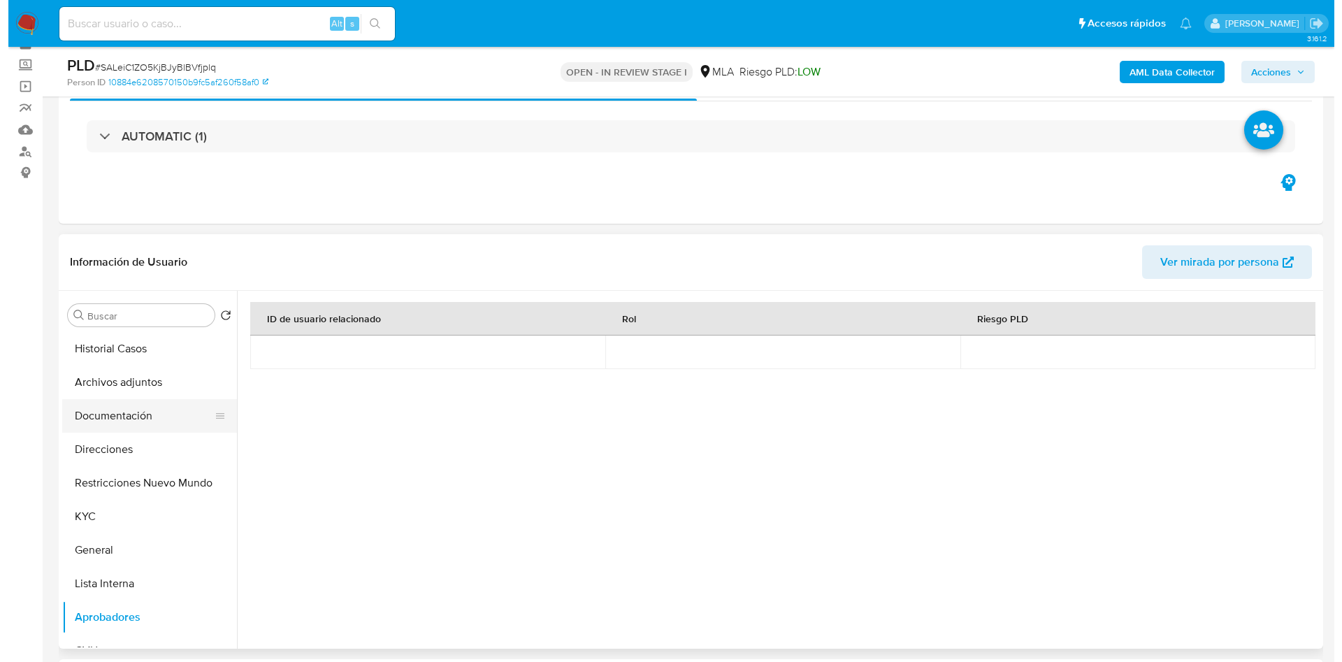
scroll to position [105, 0]
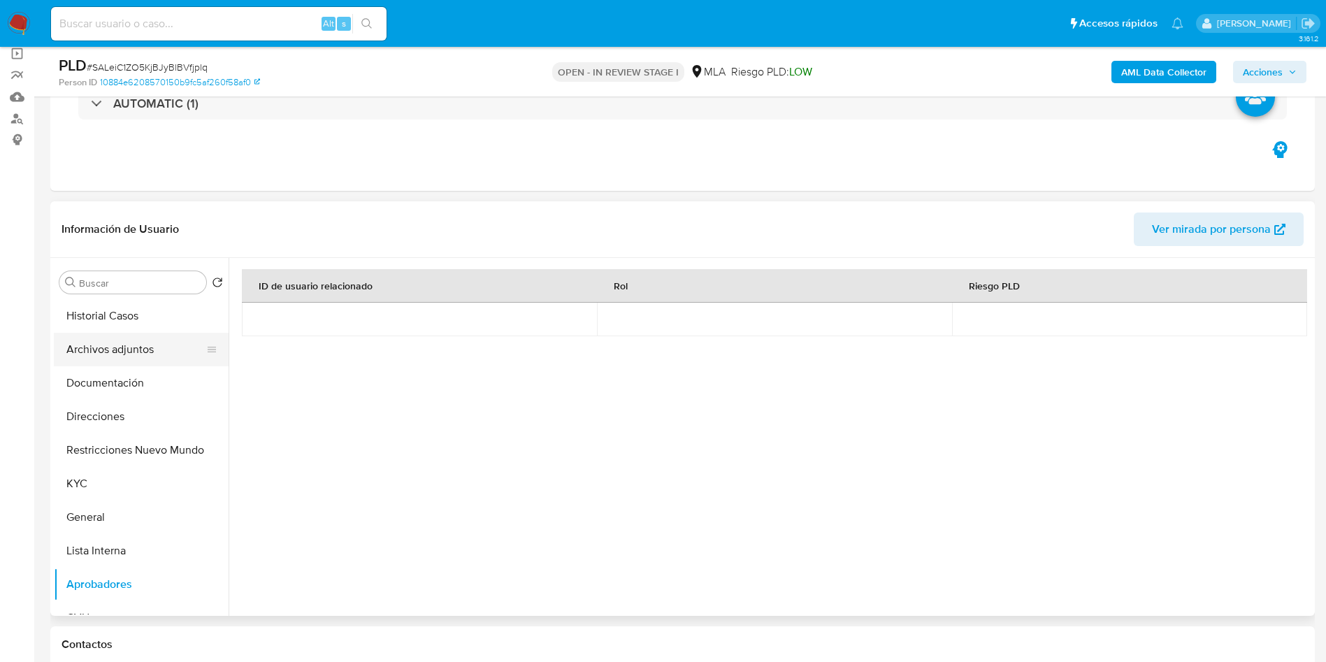
click at [121, 336] on button "Archivos adjuntos" at bounding box center [136, 350] width 164 height 34
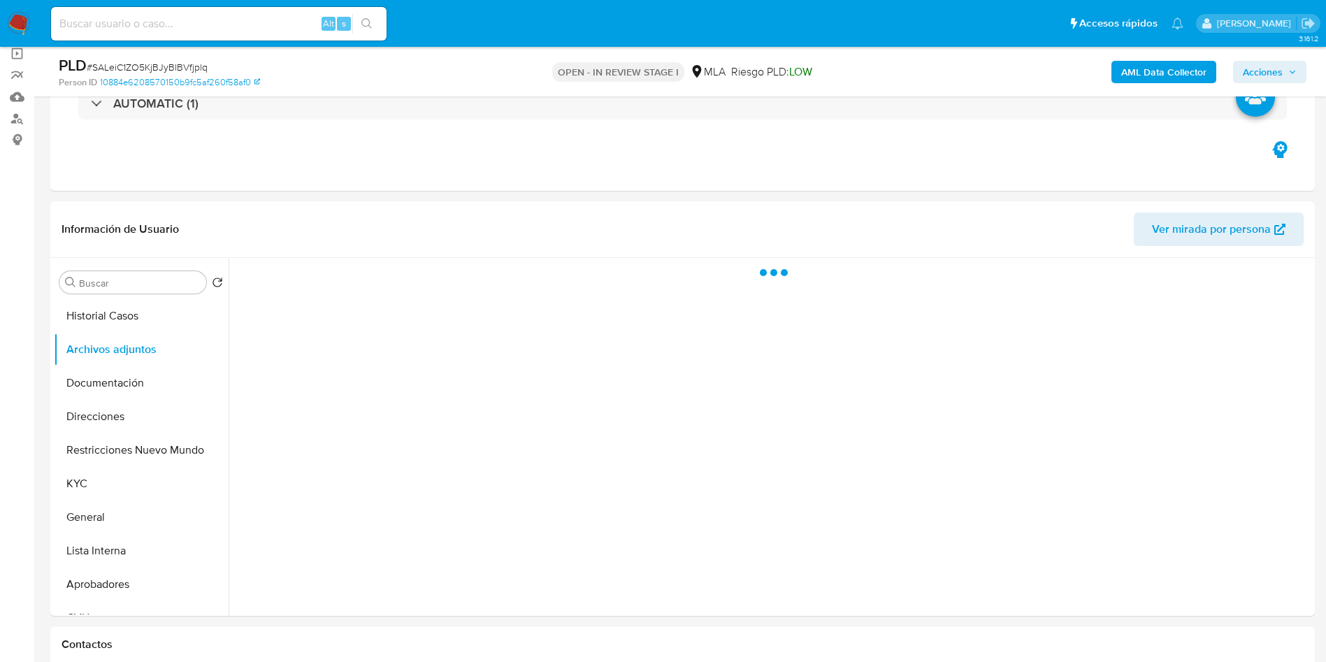
click at [1139, 67] on b "AML Data Collector" at bounding box center [1163, 72] width 85 height 22
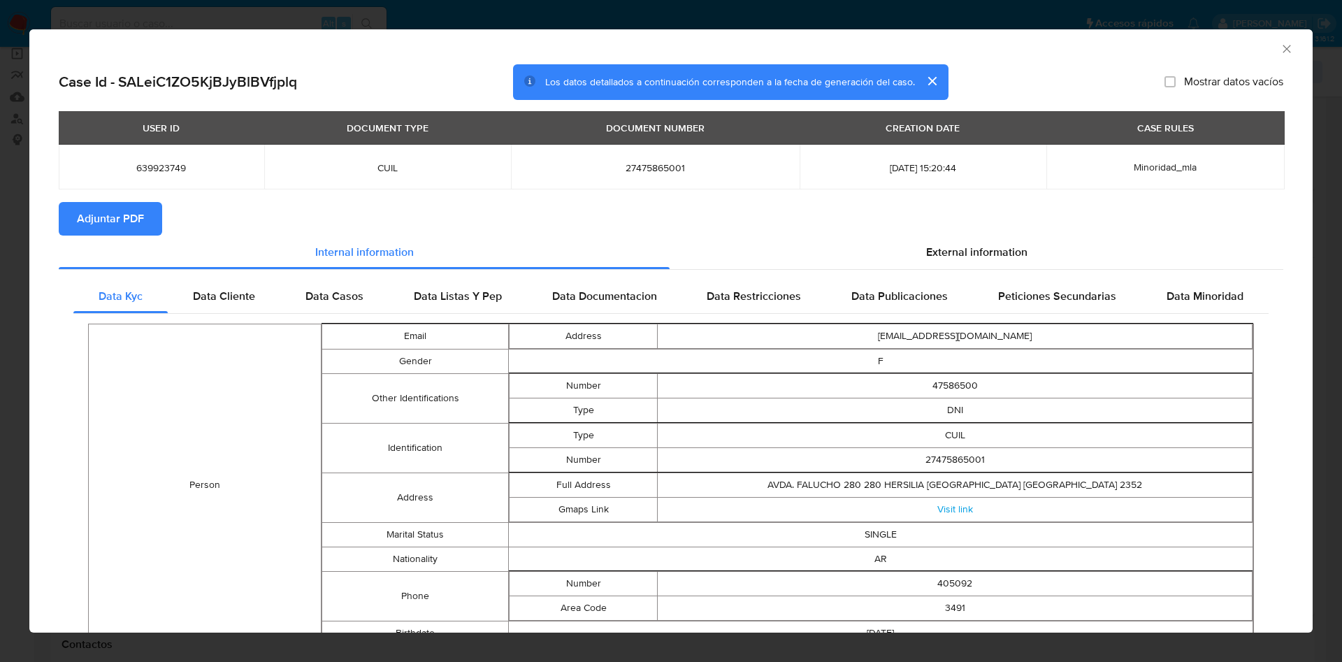
click at [112, 222] on span "Adjuntar PDF" at bounding box center [110, 218] width 67 height 31
click at [1280, 50] on icon "Cerrar ventana" at bounding box center [1287, 49] width 14 height 14
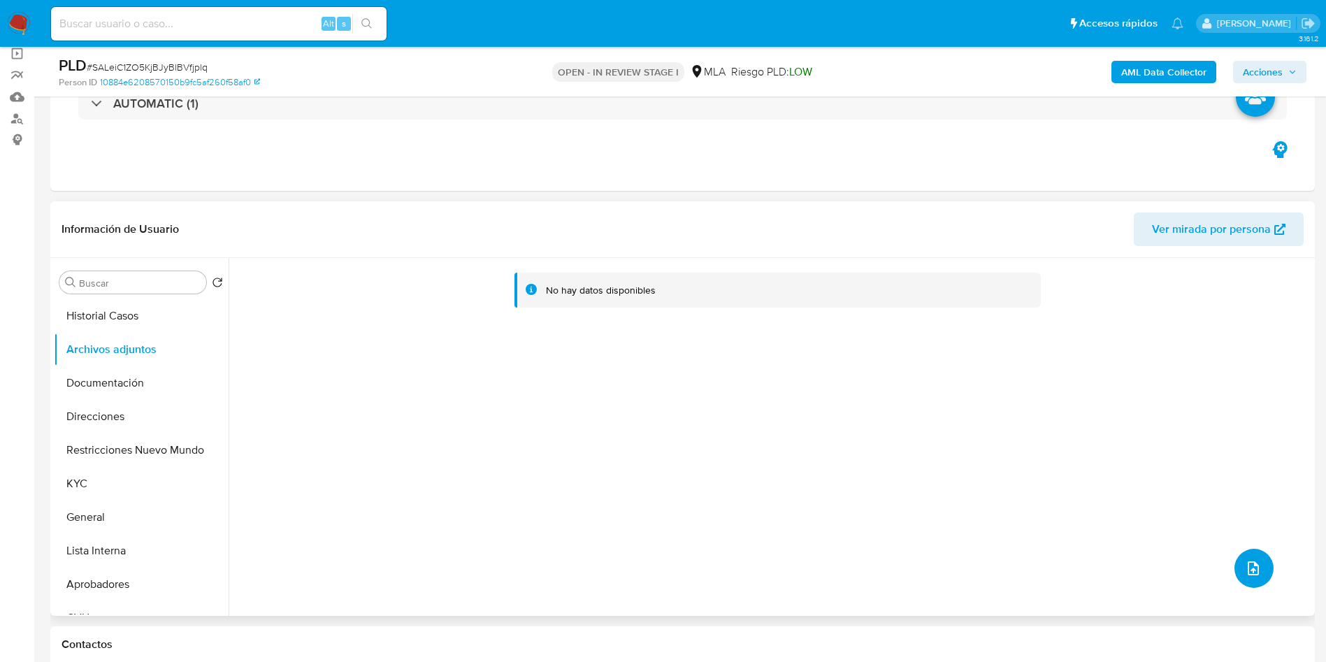
click at [1258, 573] on button "upload-file" at bounding box center [1253, 568] width 39 height 39
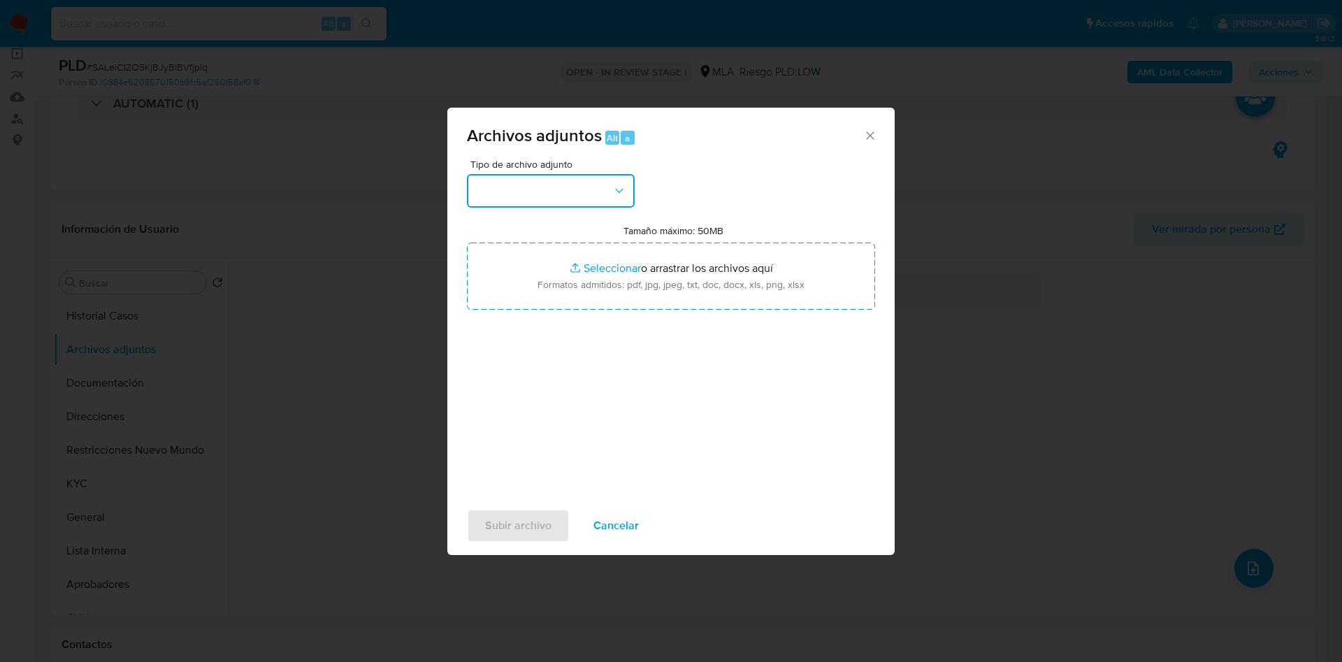
click at [575, 199] on button "button" at bounding box center [551, 191] width 168 height 34
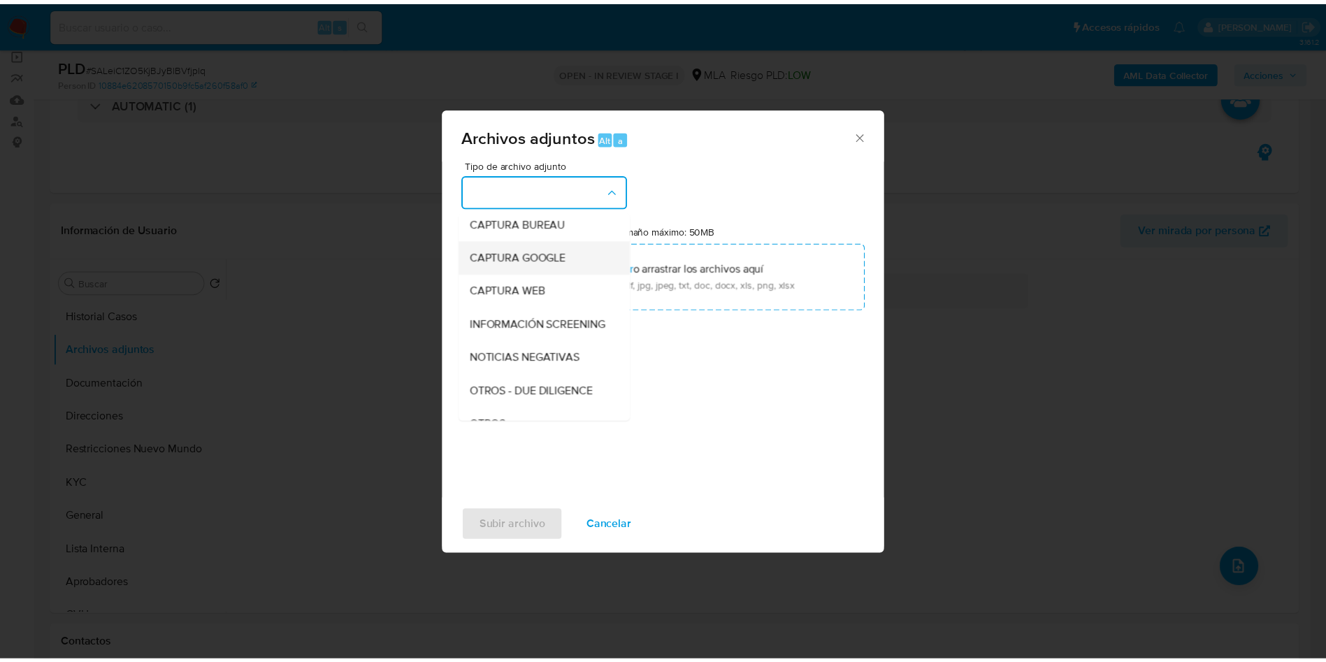
scroll to position [282, 0]
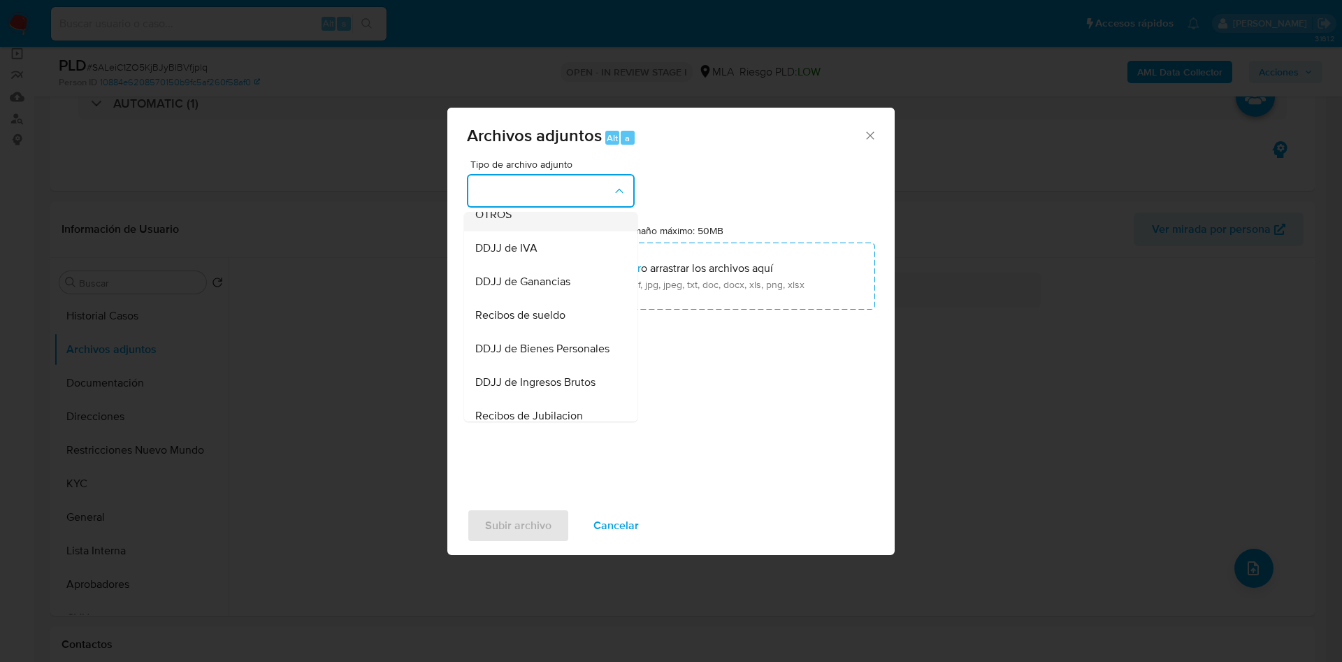
click at [496, 222] on span "OTROS" at bounding box center [493, 215] width 36 height 14
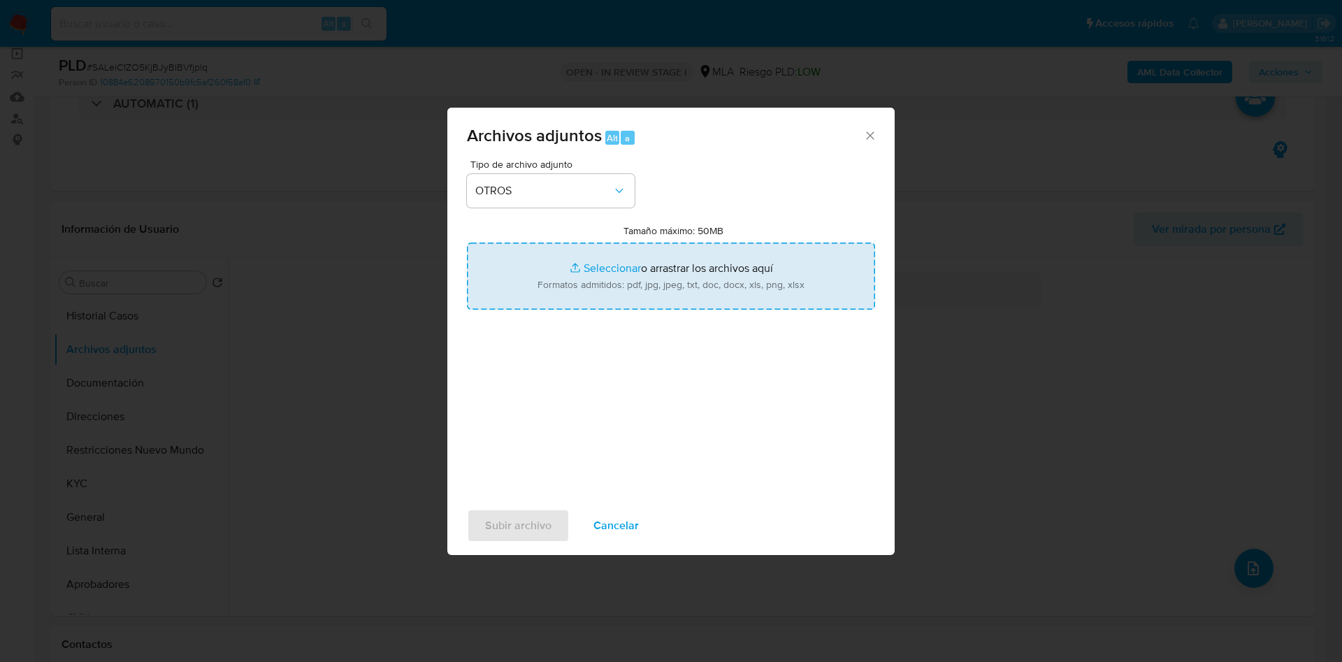
type input "C:\fakepath\639923749 Movimientos.xlsx"
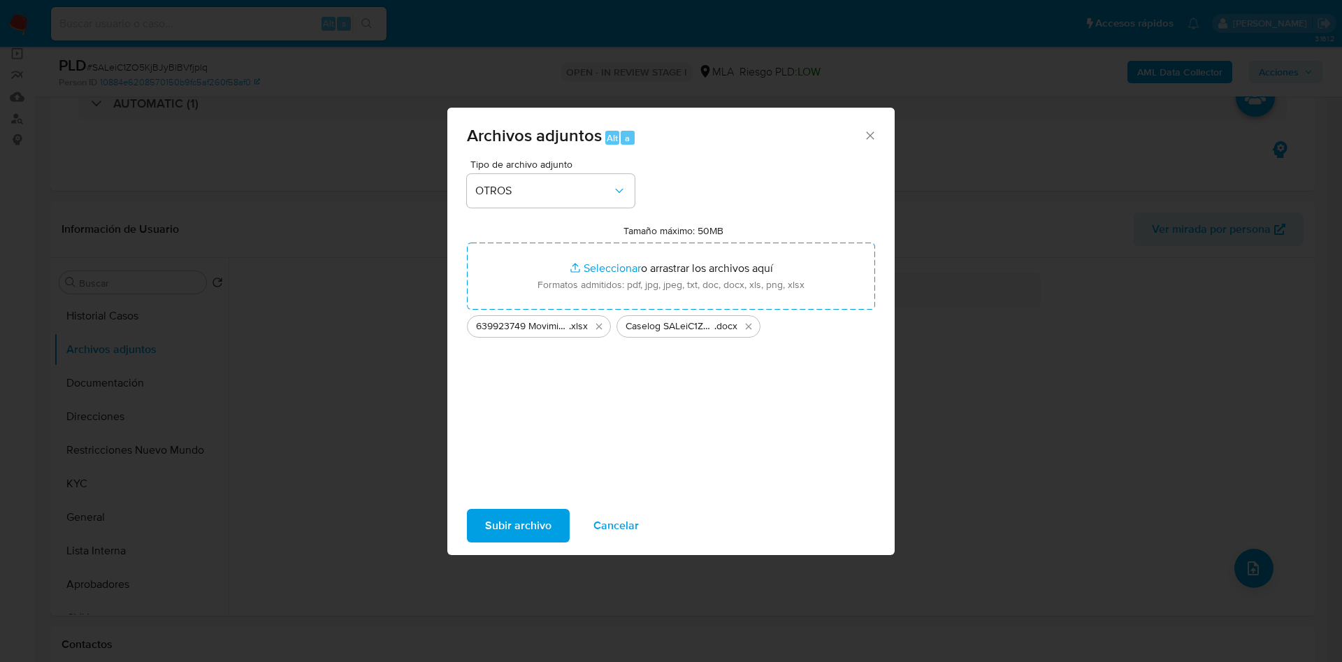
drag, startPoint x: 542, startPoint y: 524, endPoint x: 574, endPoint y: 387, distance: 140.1
click at [574, 387] on div "Archivos adjuntos Alt a Tipo de archivo adjunto OTROS Tamaño máximo: 50MB Selec…" at bounding box center [670, 331] width 447 height 447
click at [533, 519] on span "Subir archivo" at bounding box center [518, 525] width 66 height 31
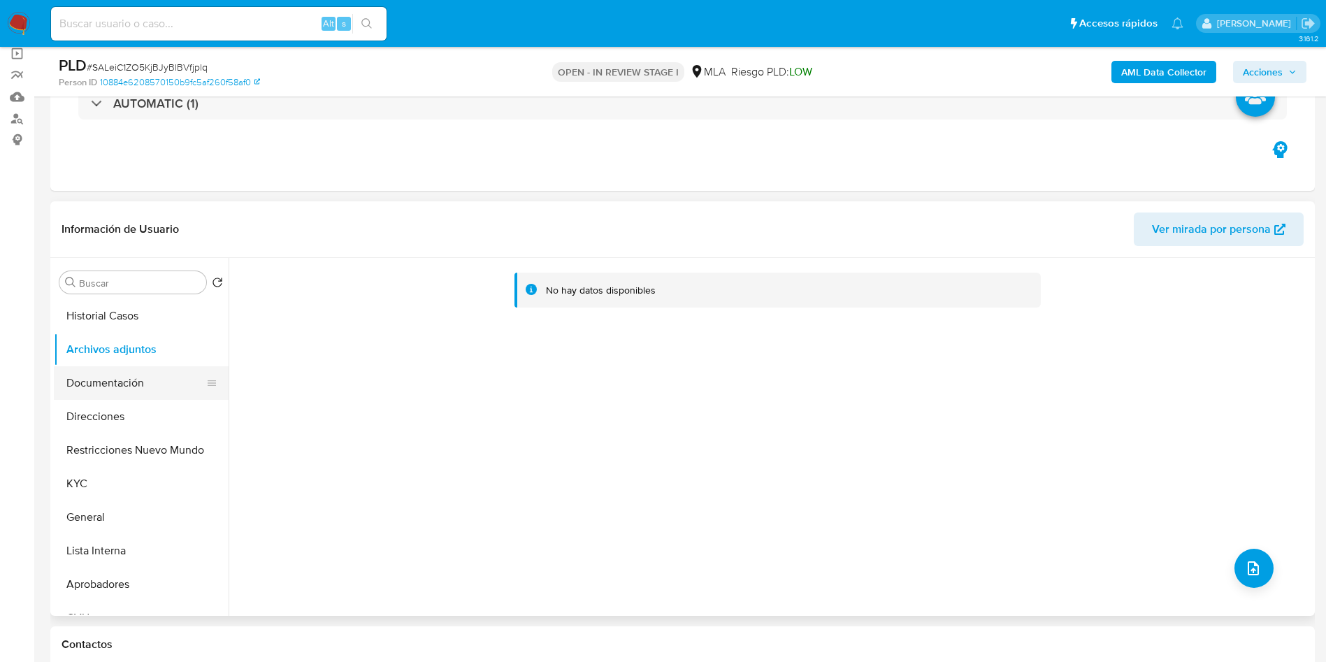
click at [113, 380] on button "Documentación" at bounding box center [136, 383] width 164 height 34
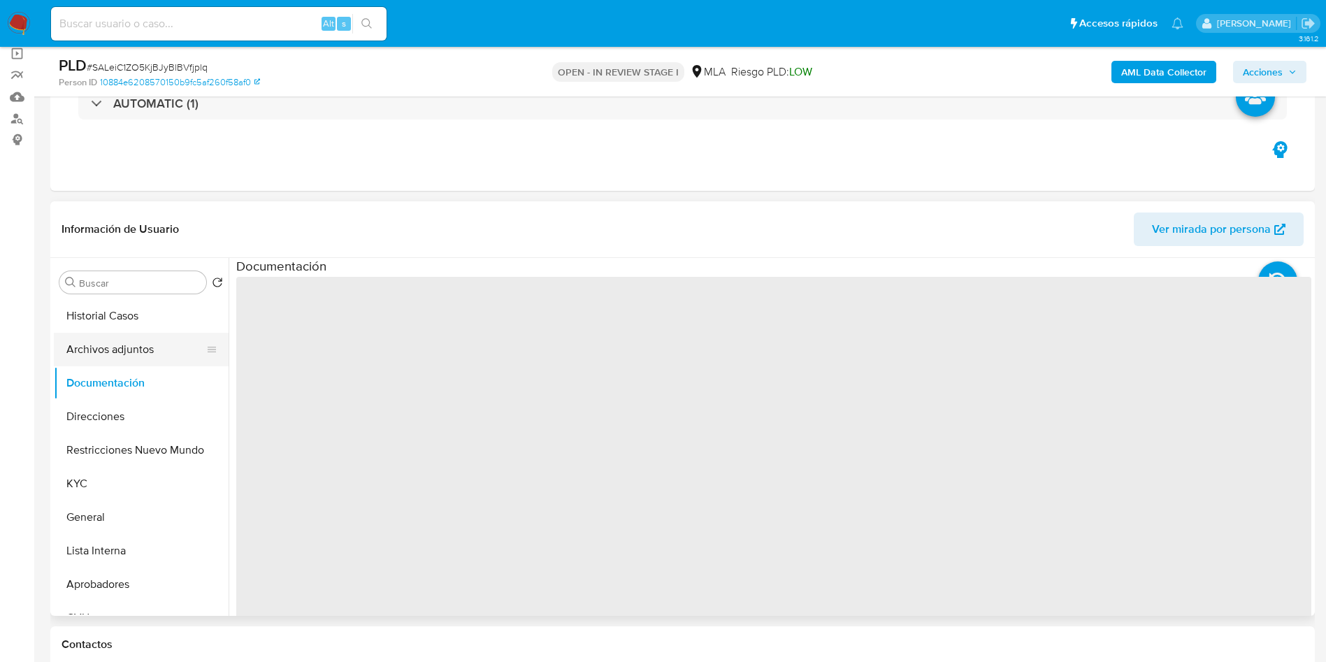
click at [108, 344] on button "Archivos adjuntos" at bounding box center [136, 350] width 164 height 34
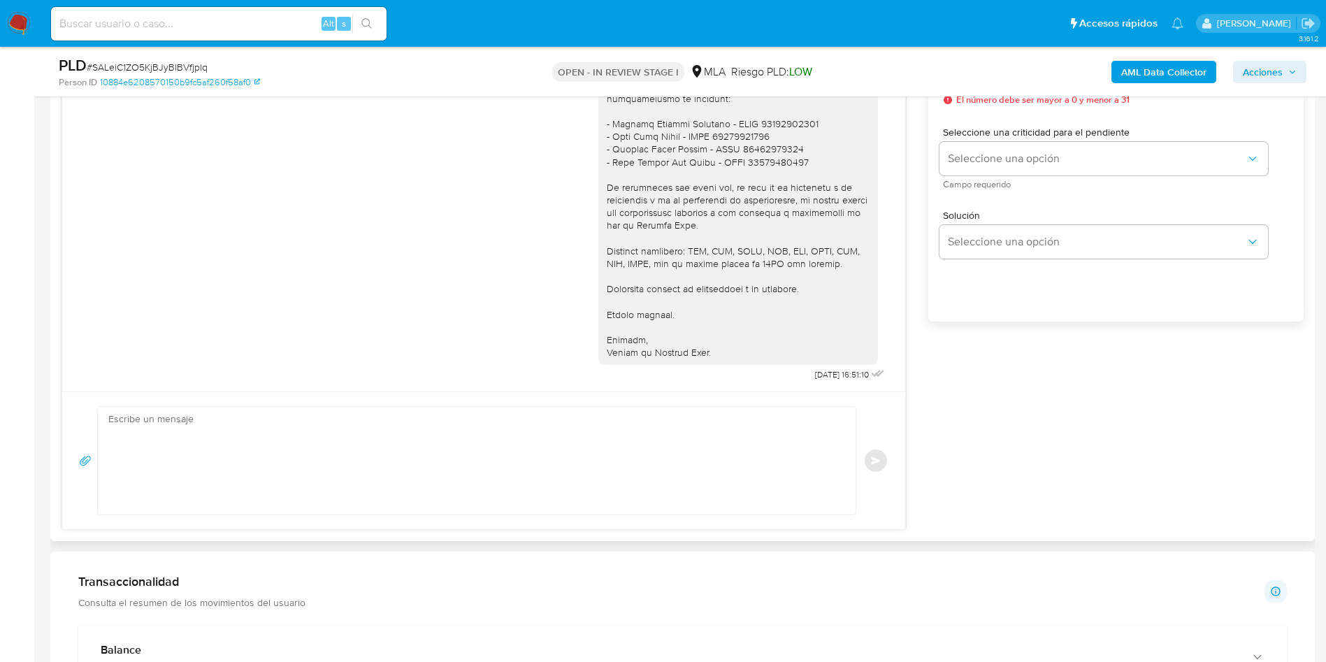
scroll to position [419, 0]
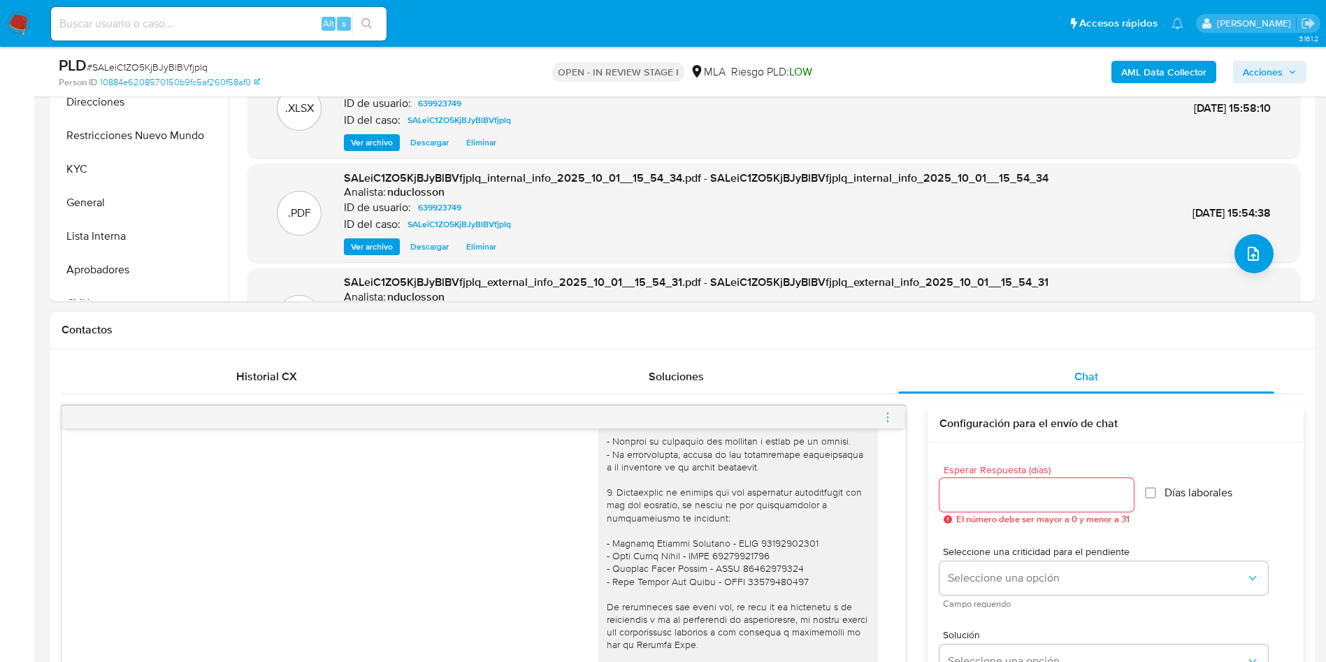
click at [886, 420] on icon "menu-action" at bounding box center [887, 417] width 13 height 13
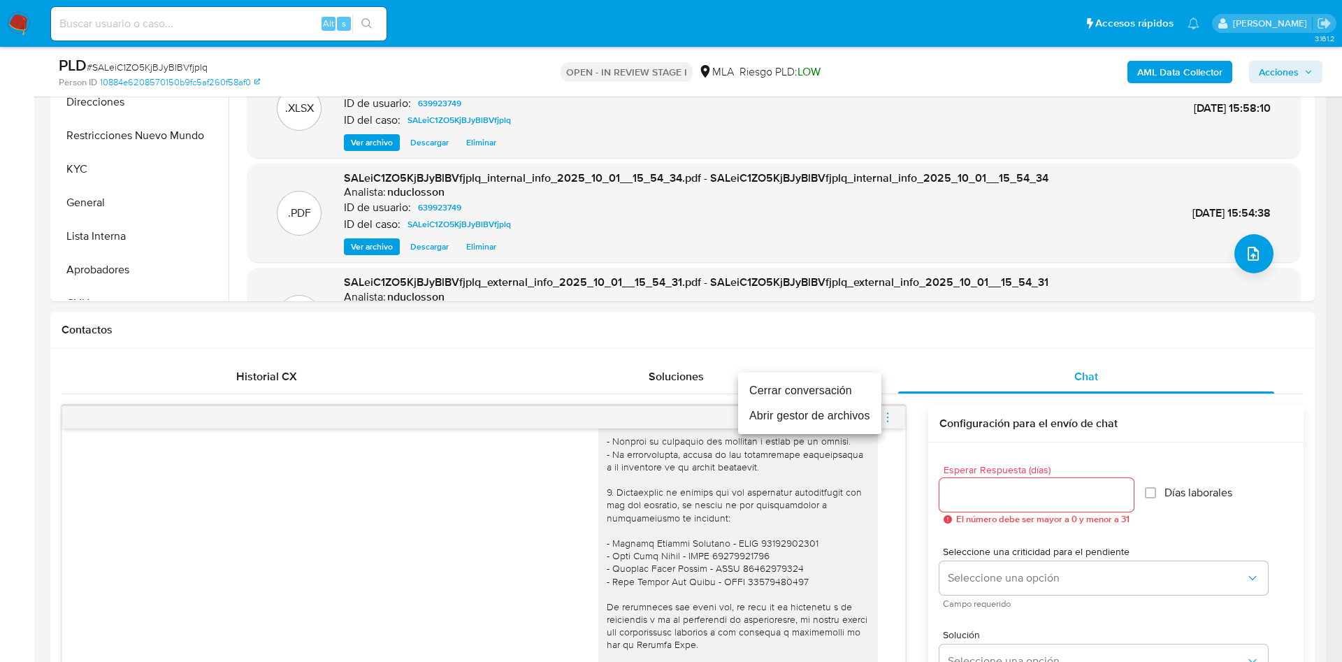
click at [800, 378] on li "Cerrar conversación" at bounding box center [809, 390] width 143 height 25
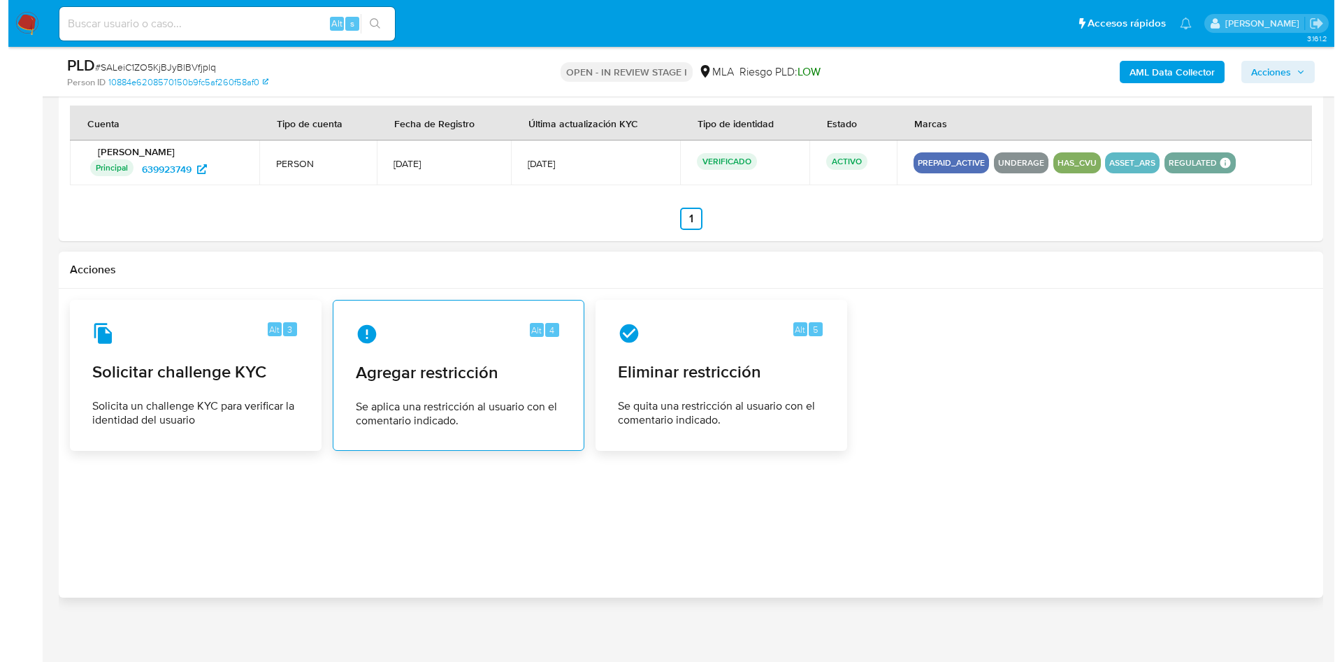
scroll to position [2152, 0]
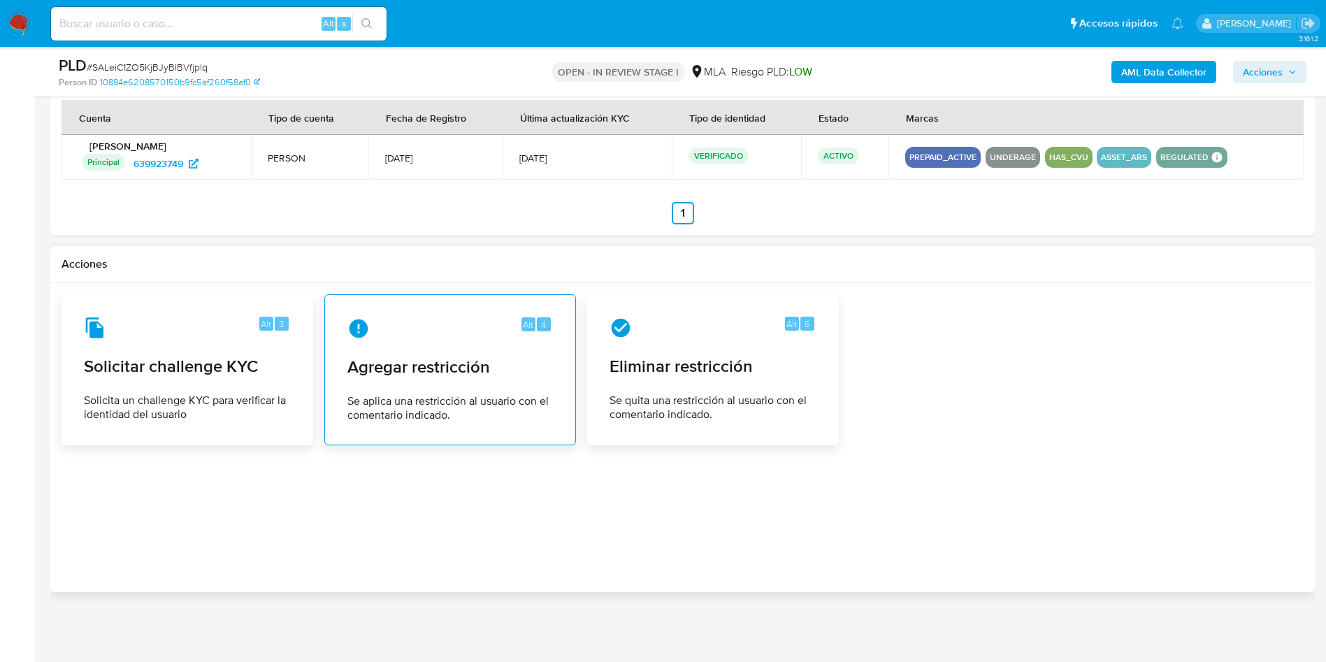
click at [505, 376] on span "Agregar restricción" at bounding box center [450, 367] width 206 height 21
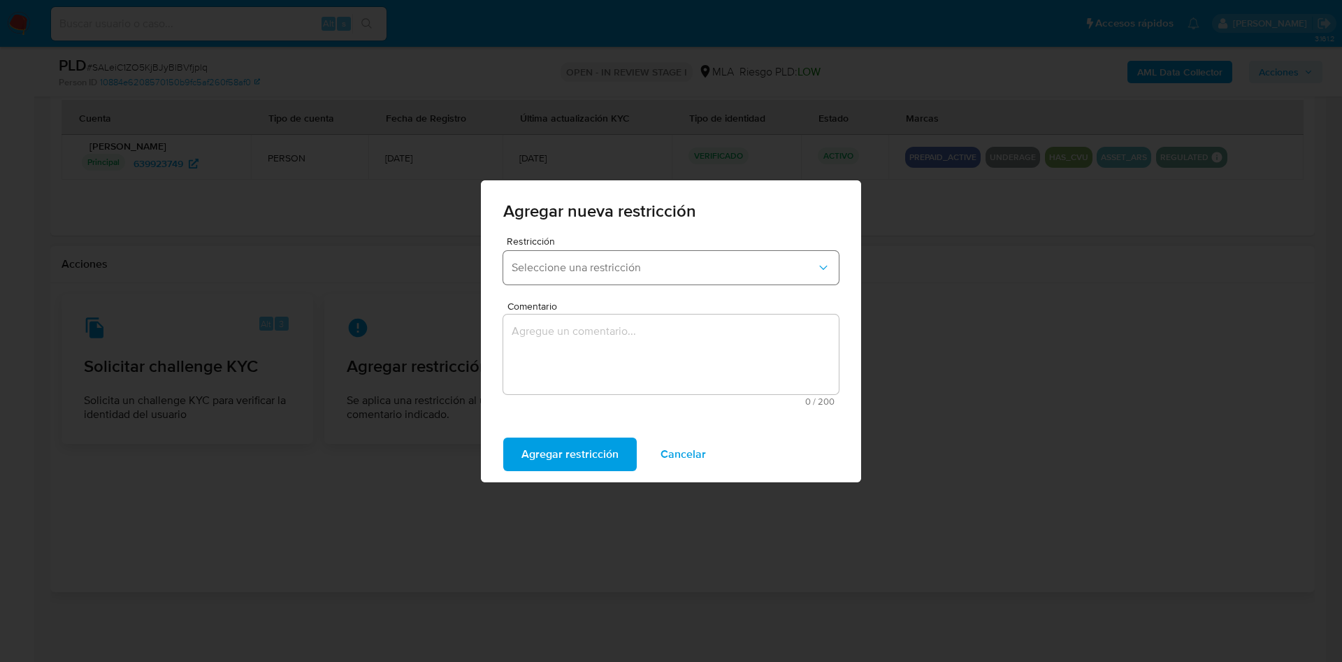
click at [554, 276] on button "Seleccione una restricción" at bounding box center [671, 268] width 336 height 34
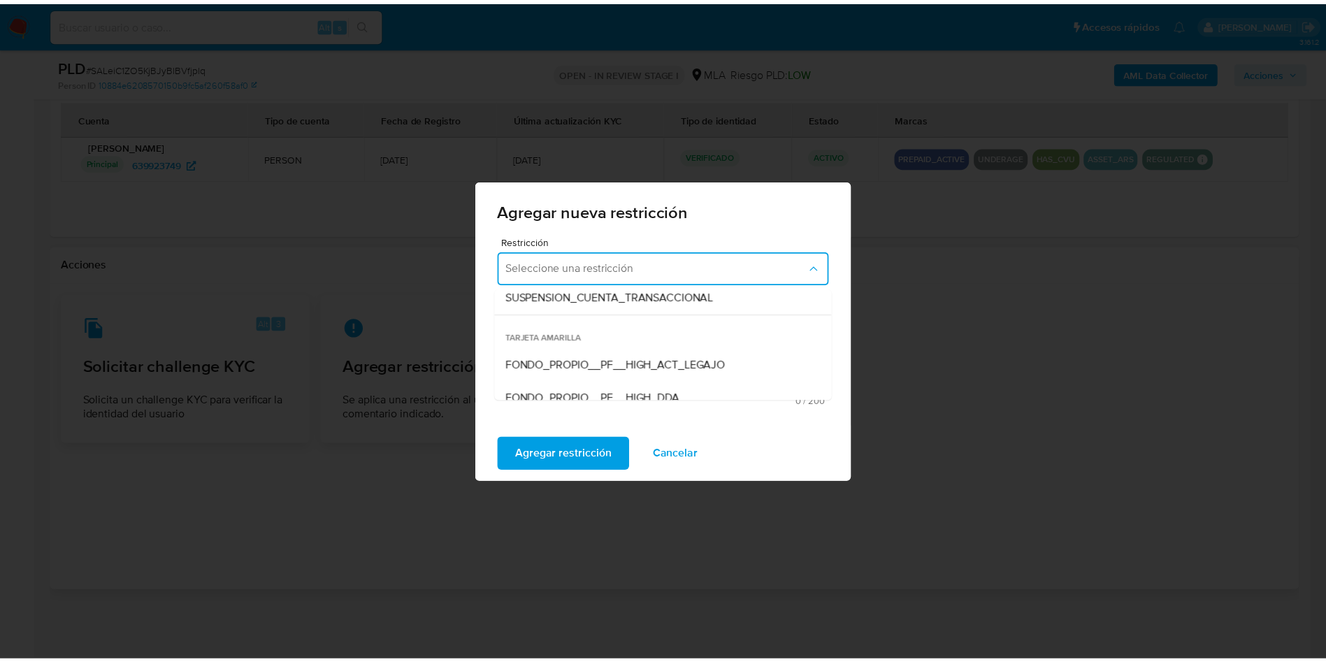
scroll to position [105, 0]
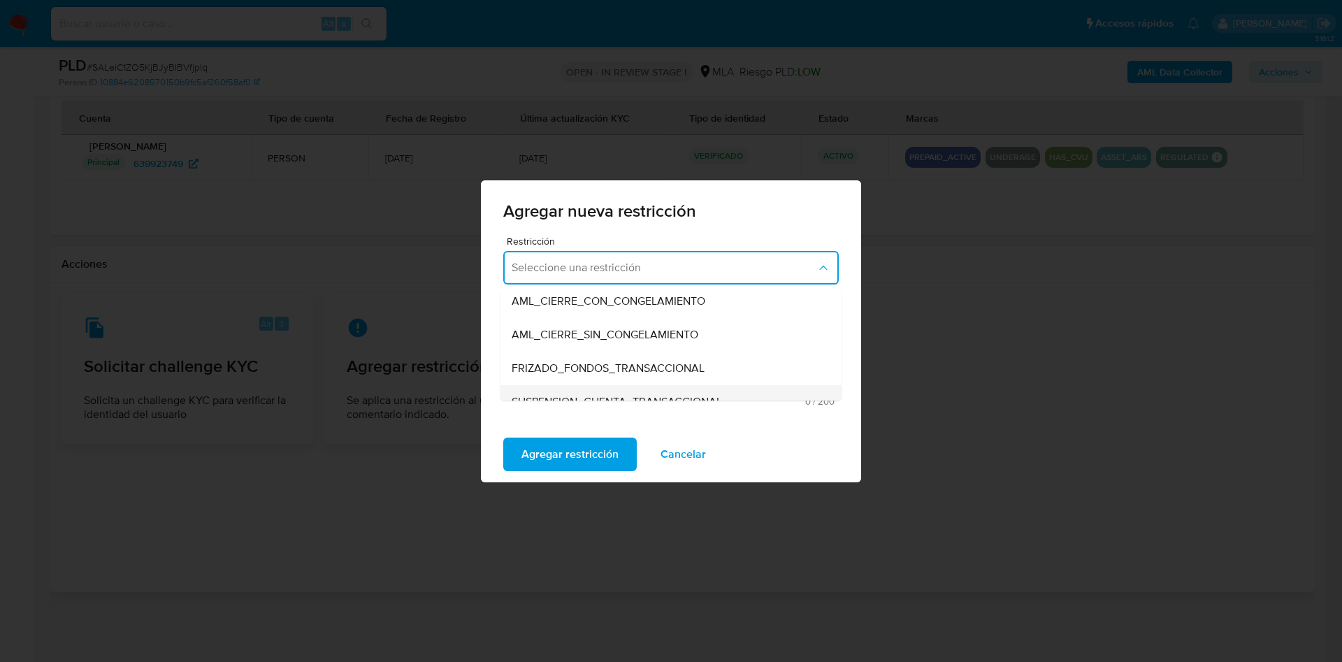
click at [560, 395] on span "SUSPENSION_CUENTA_TRANSACCIONAL" at bounding box center [617, 402] width 210 height 14
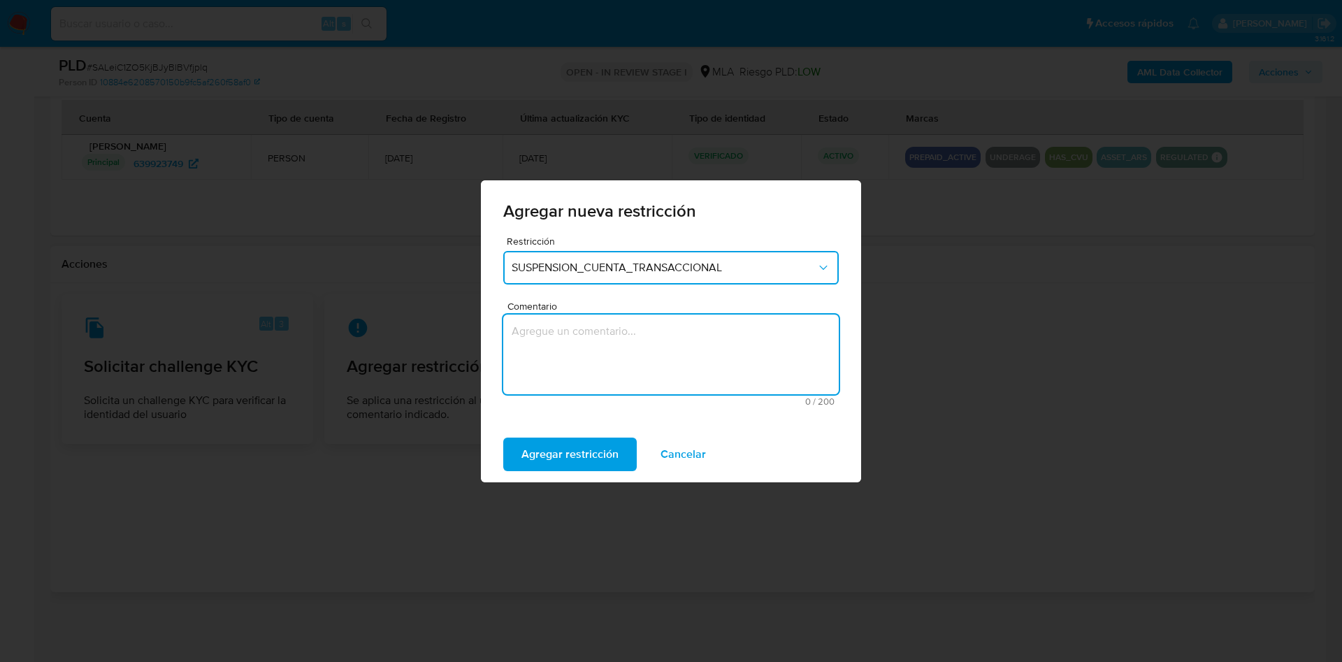
click at [569, 366] on textarea "Comentario" at bounding box center [671, 355] width 336 height 80
type textarea "AML"
click at [558, 456] on span "Agregar restricción" at bounding box center [569, 454] width 97 height 31
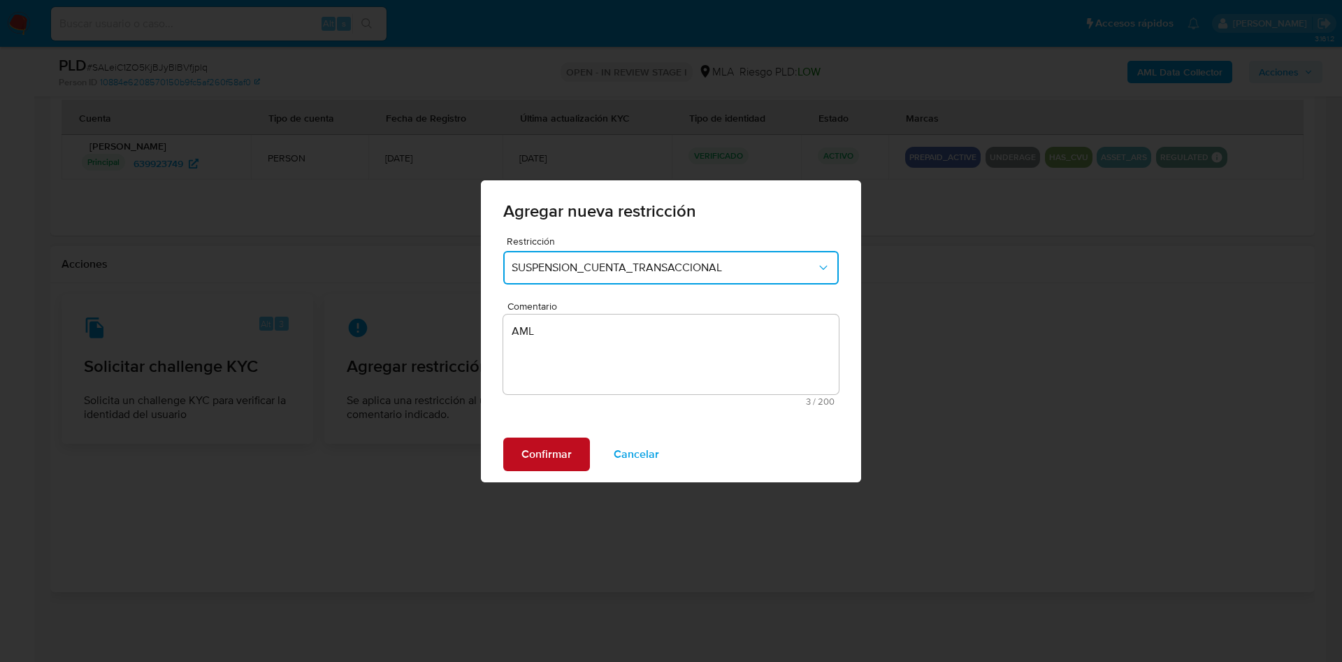
click at [558, 456] on span "Confirmar" at bounding box center [546, 454] width 50 height 31
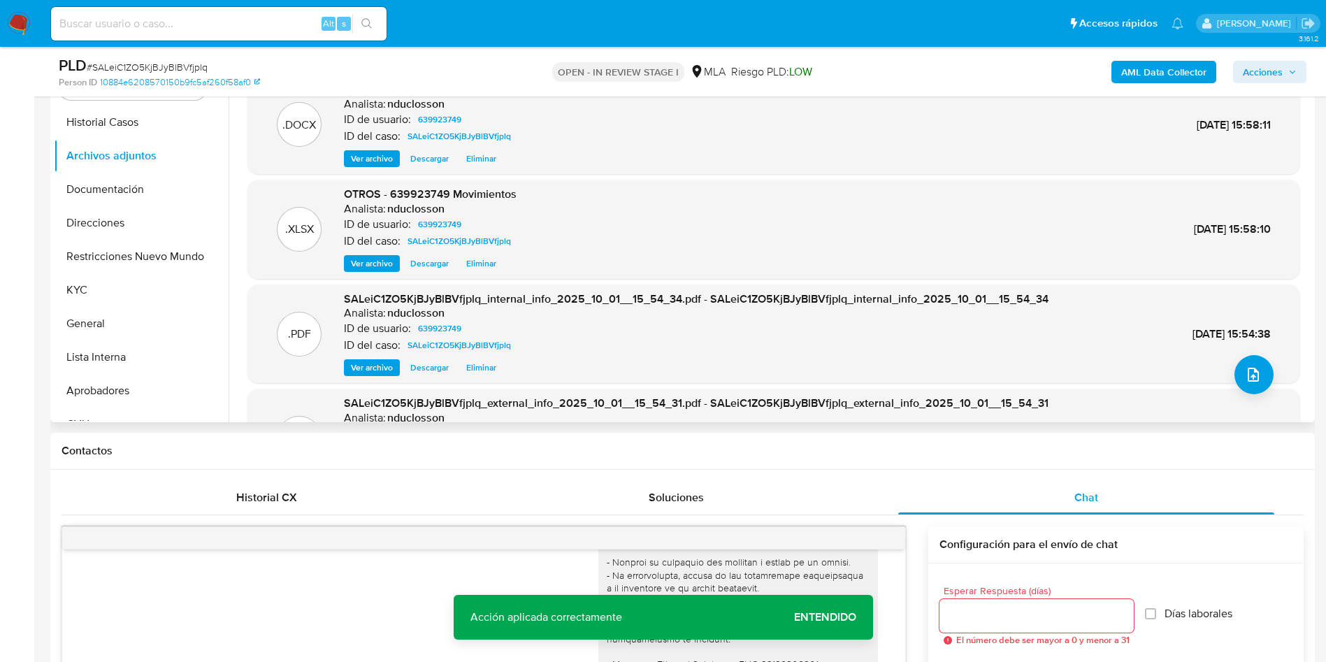
scroll to position [160, 0]
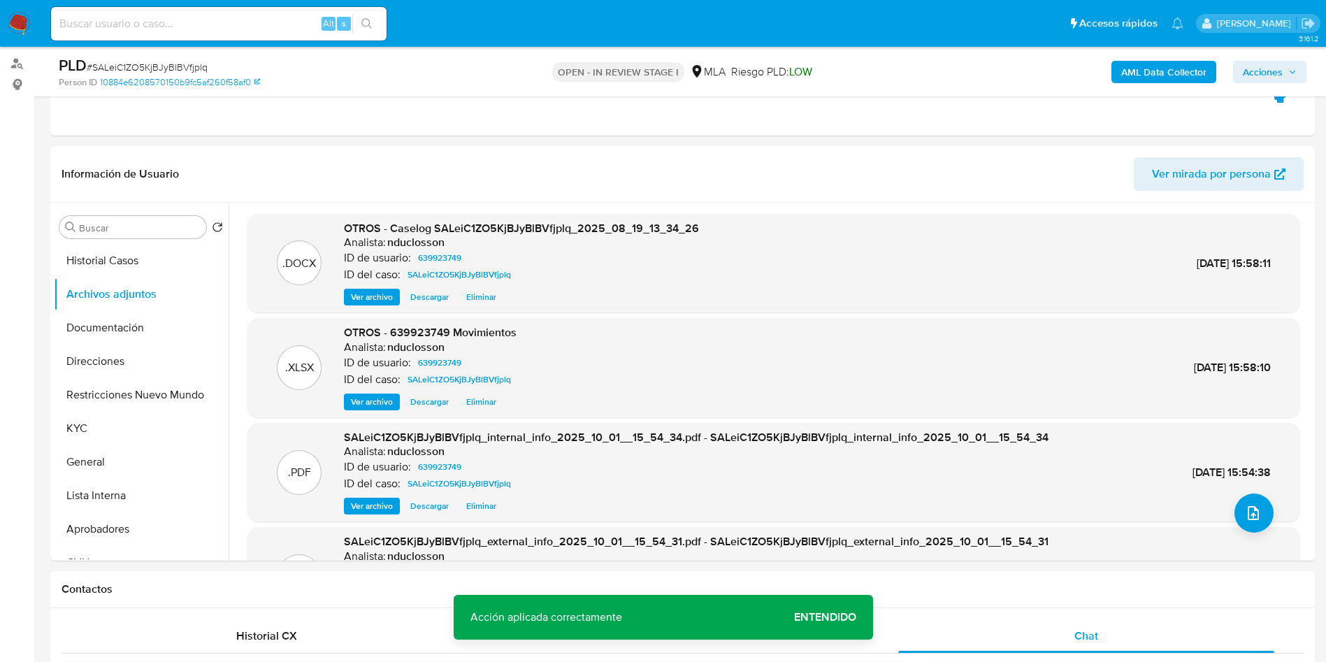
click at [824, 617] on span "Entendido" at bounding box center [825, 617] width 62 height 0
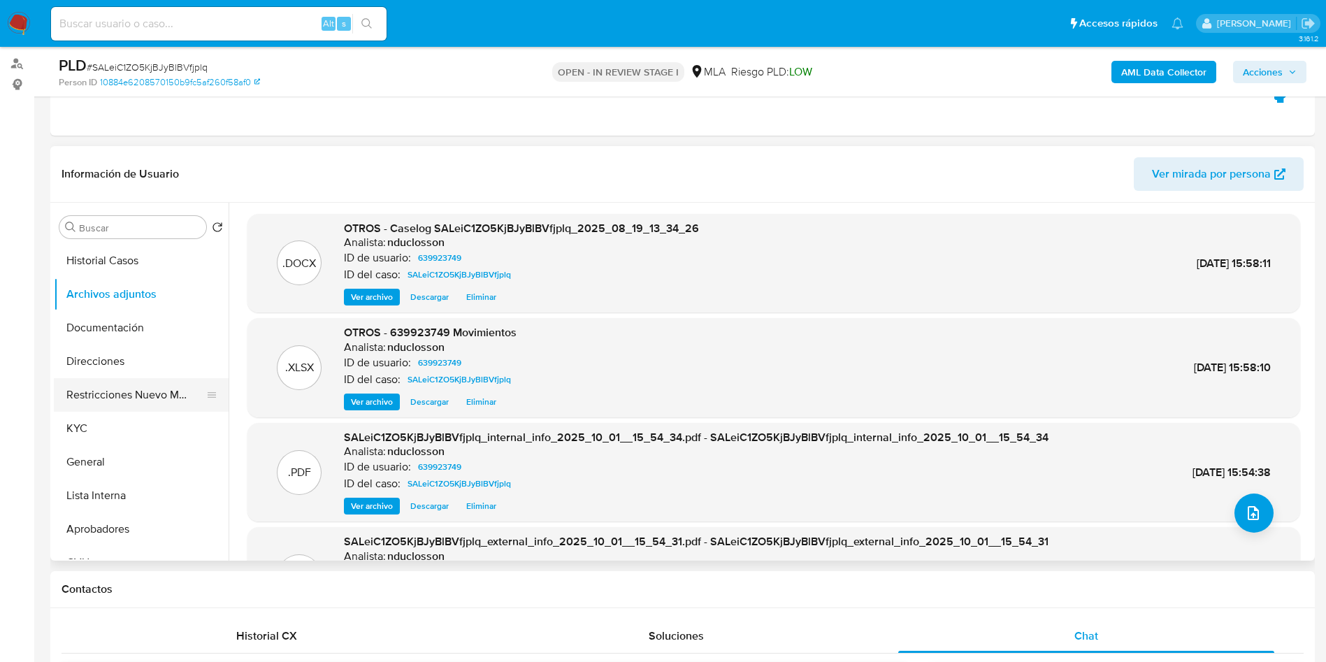
click at [96, 379] on button "Restricciones Nuevo Mundo" at bounding box center [136, 395] width 164 height 34
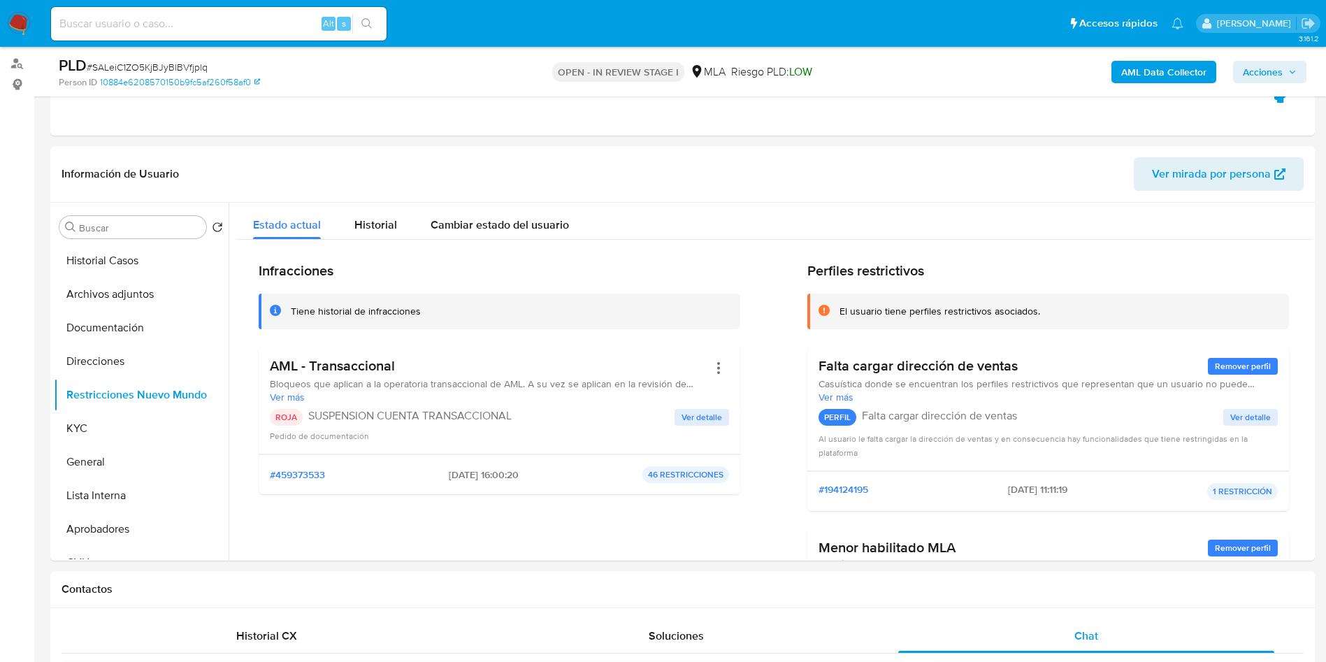
click at [1279, 76] on span "Acciones" at bounding box center [1263, 72] width 40 height 22
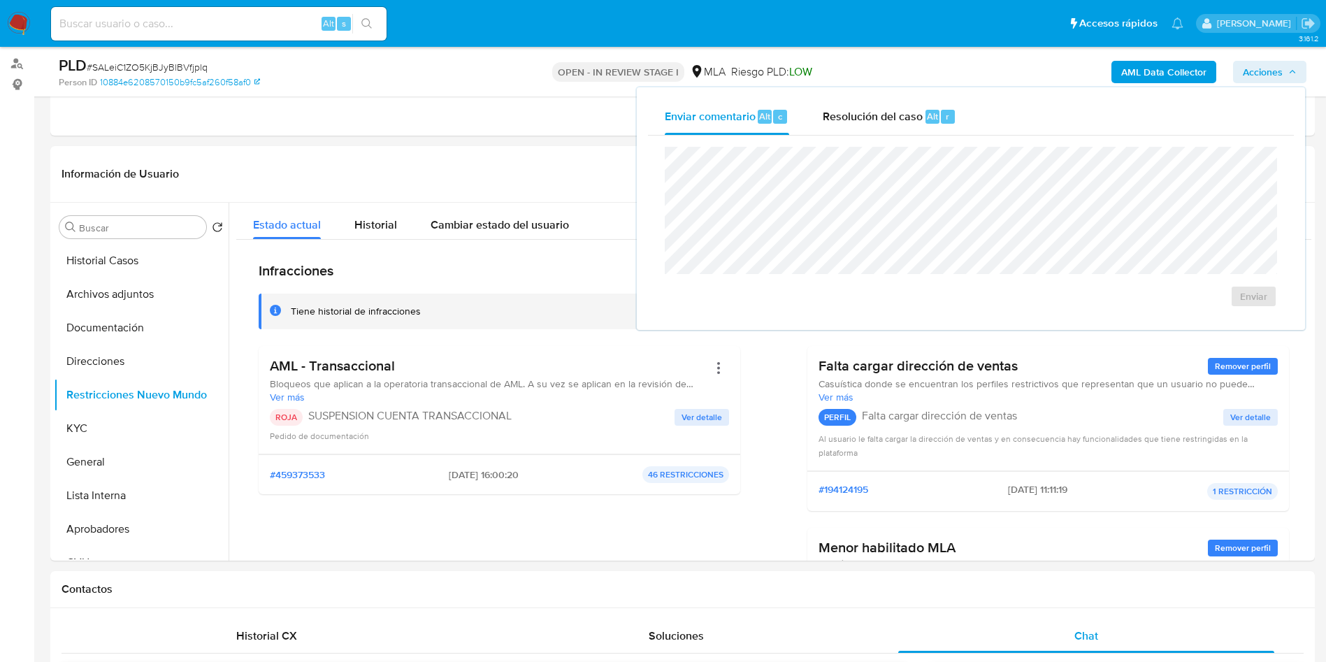
click at [879, 96] on div "Enviar comentario Alt c Resolución del caso Alt r Enviar" at bounding box center [971, 208] width 668 height 243
click at [875, 121] on span "Resolución del caso" at bounding box center [873, 116] width 100 height 16
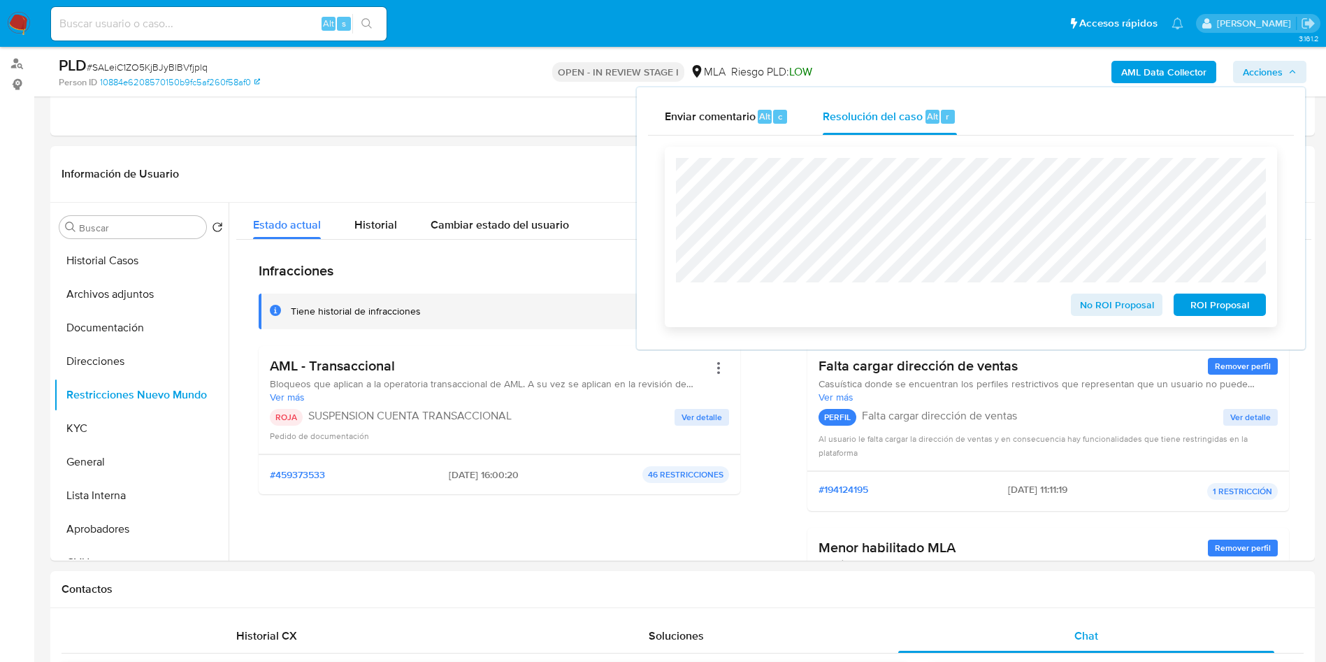
click at [1204, 309] on span "ROI Proposal" at bounding box center [1219, 305] width 73 height 20
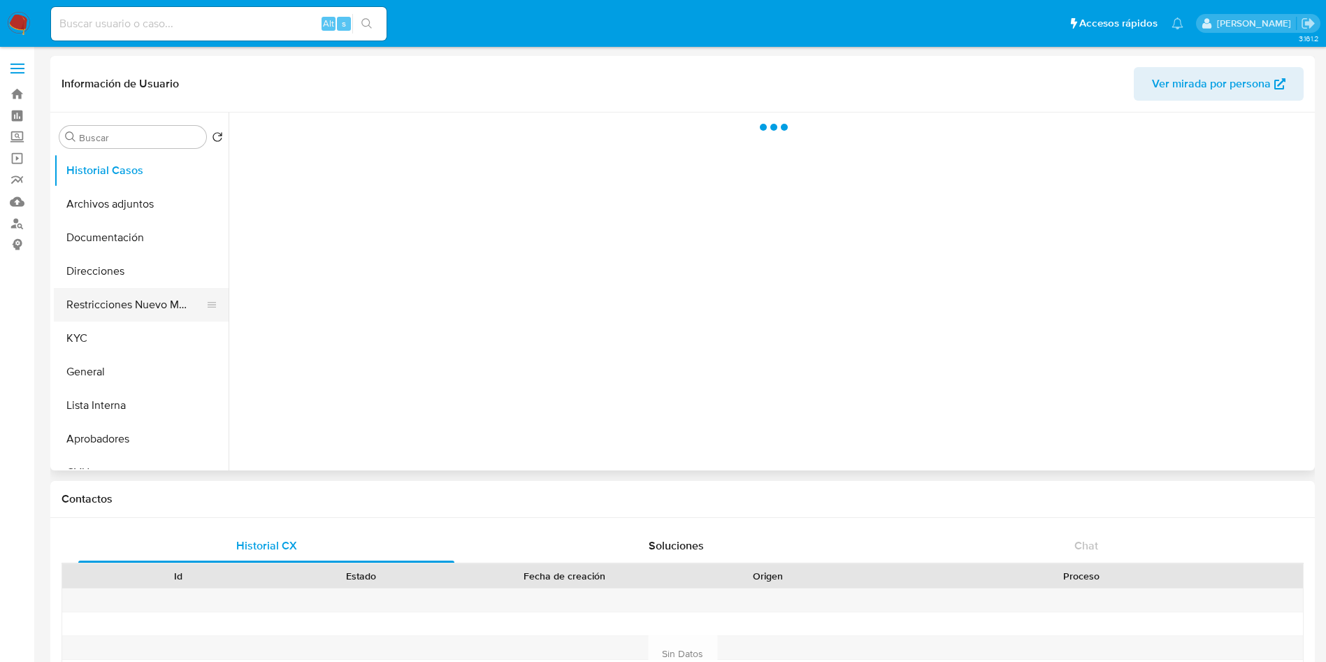
select select "10"
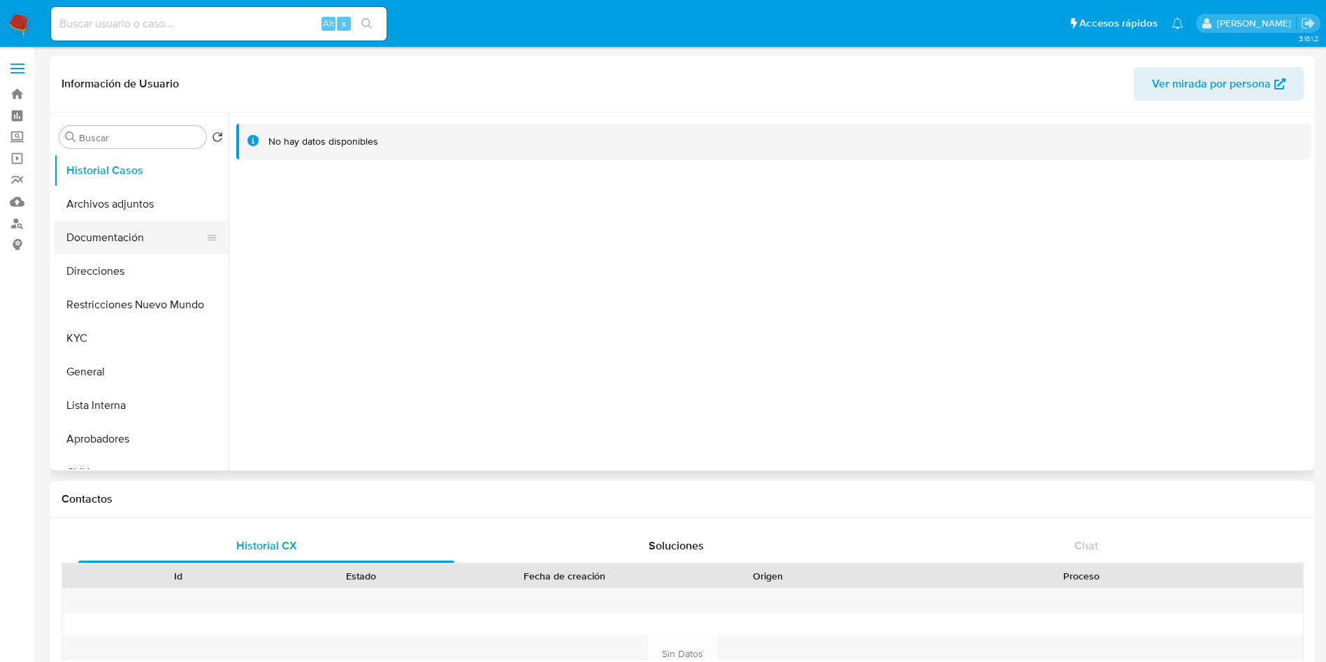
click at [141, 227] on button "Documentación" at bounding box center [136, 238] width 164 height 34
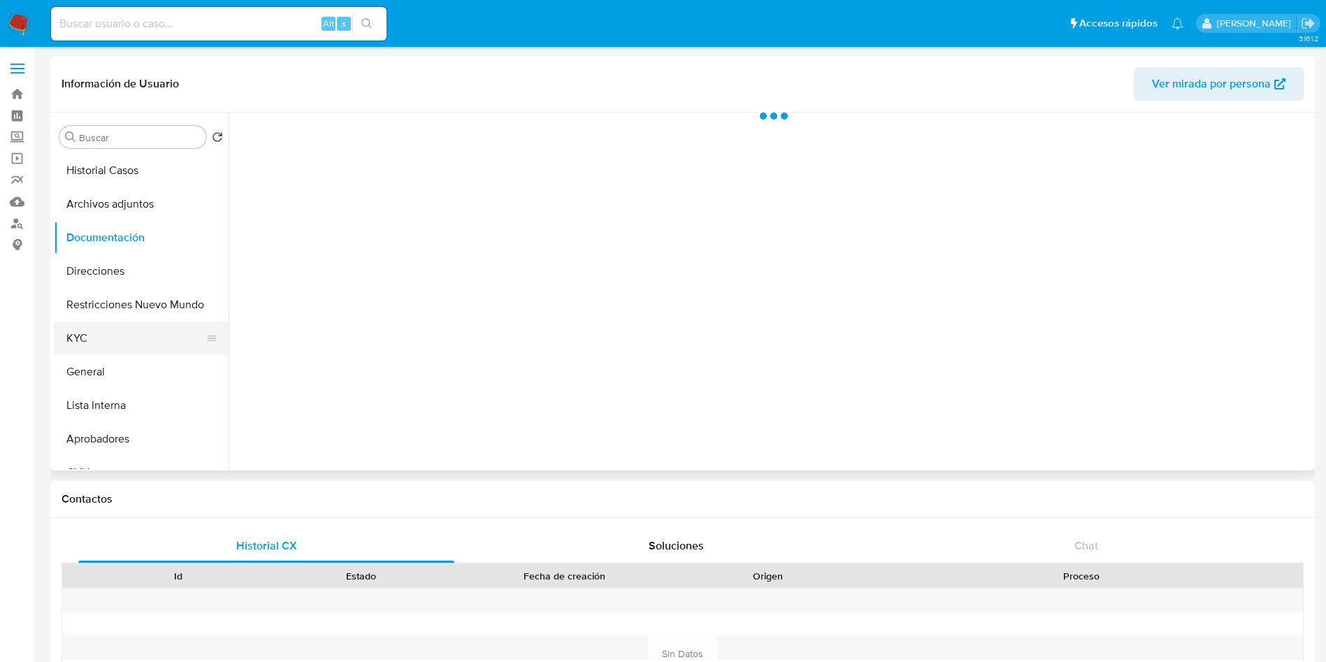
click at [121, 331] on button "KYC" at bounding box center [136, 339] width 164 height 34
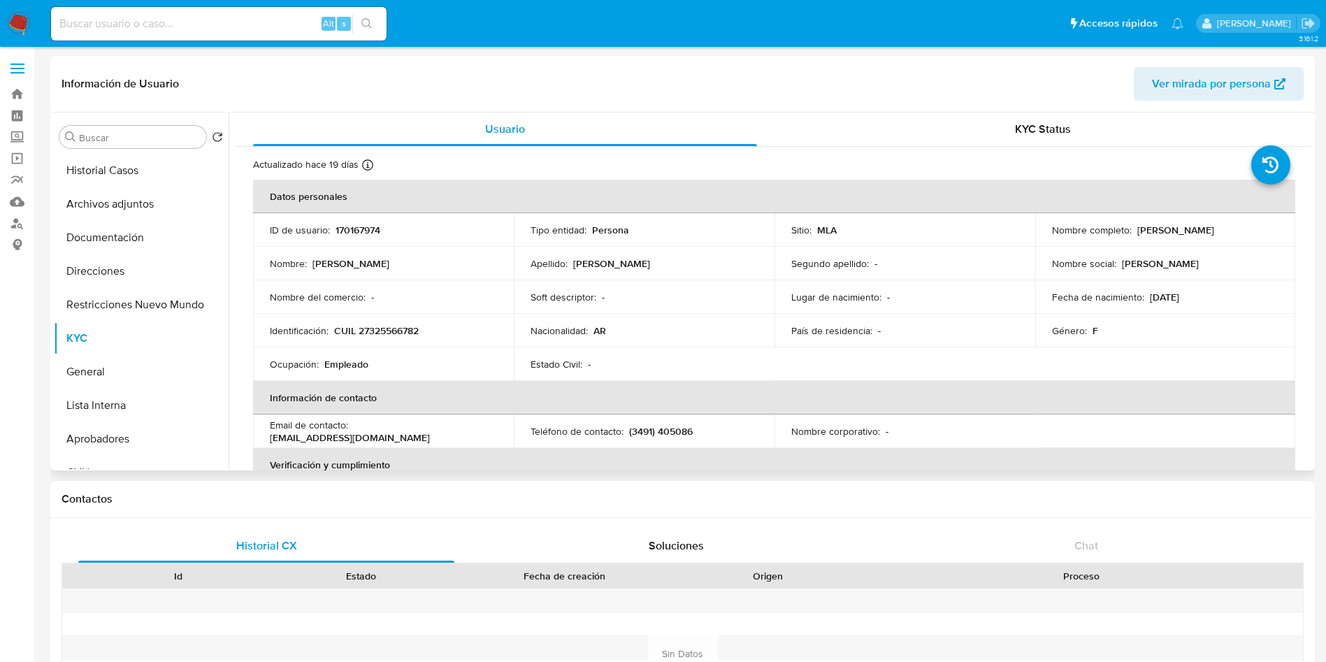
click at [1207, 225] on p "[PERSON_NAME]" at bounding box center [1175, 230] width 77 height 13
click at [1188, 232] on p "[PERSON_NAME]" at bounding box center [1175, 230] width 77 height 13
drag, startPoint x: 1134, startPoint y: 226, endPoint x: 1246, endPoint y: 233, distance: 112.7
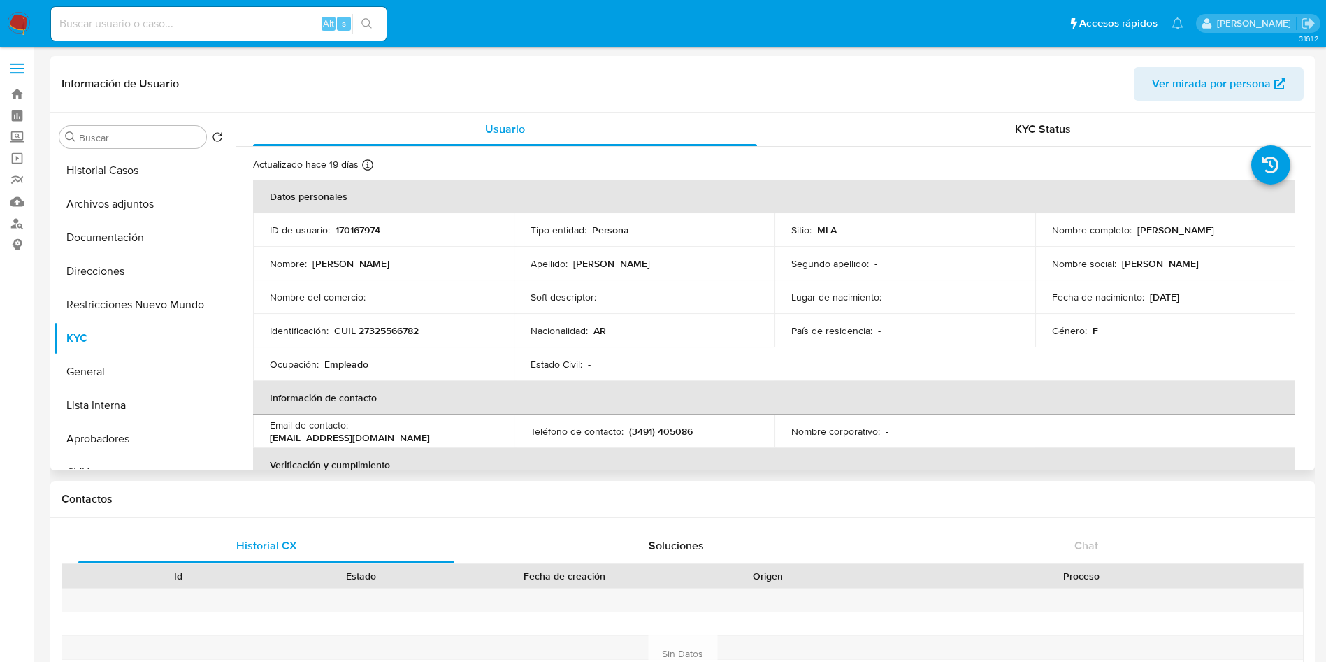
click at [1246, 233] on div "Nombre completo : [PERSON_NAME]" at bounding box center [1165, 230] width 227 height 13
copy p "[PERSON_NAME]"
click at [424, 321] on td "Identificación : CUIL 27325566782" at bounding box center [383, 331] width 261 height 34
click at [410, 325] on p "CUIL 27325566782" at bounding box center [376, 330] width 85 height 13
click at [414, 329] on p "CUIL 27325566782" at bounding box center [376, 330] width 85 height 13
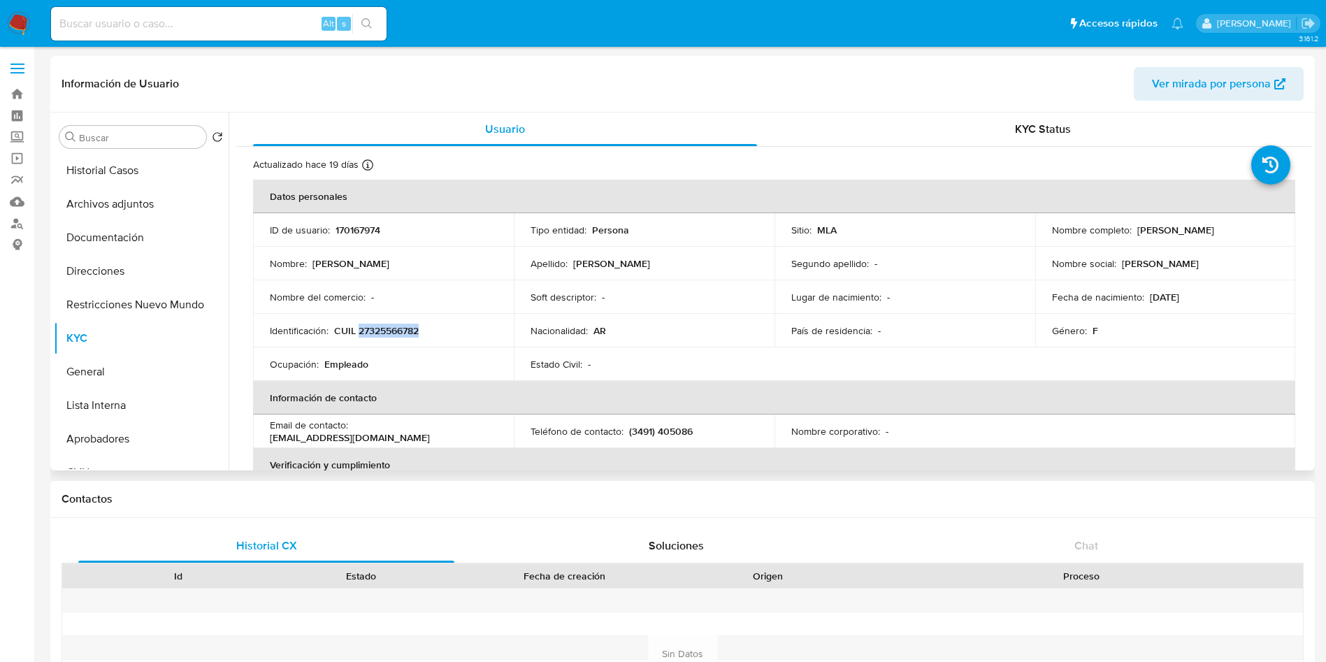
copy p "27325566782"
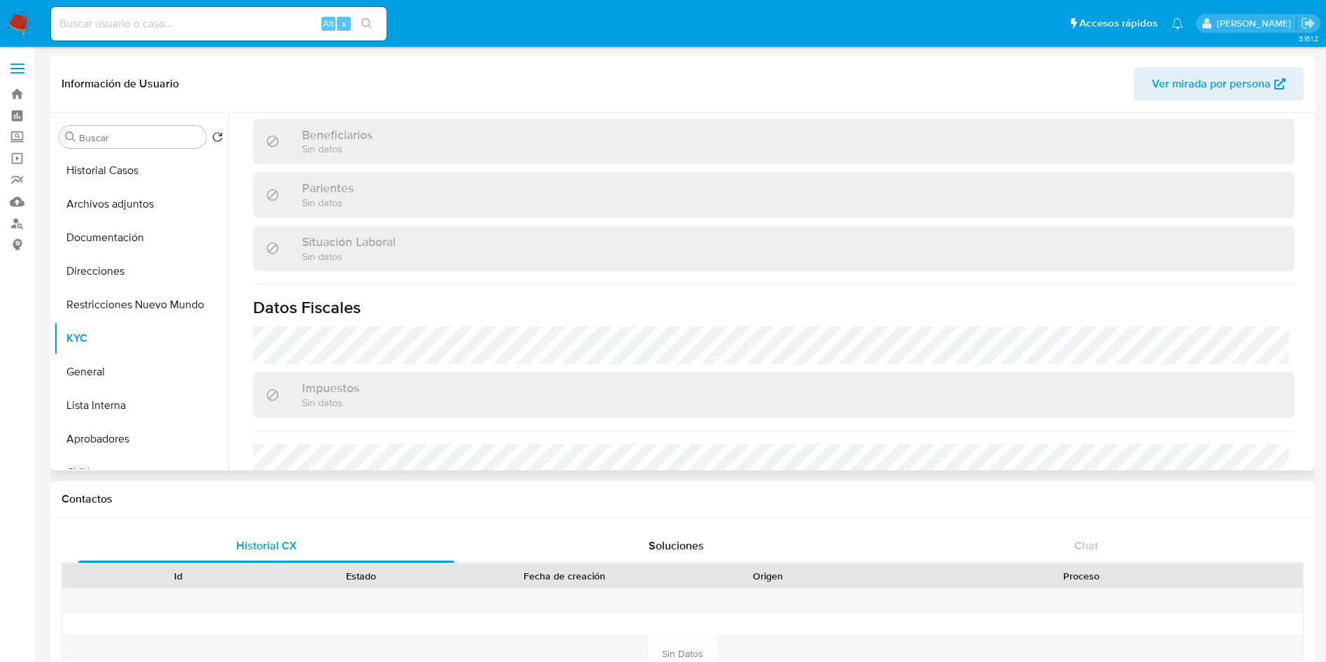
scroll to position [724, 0]
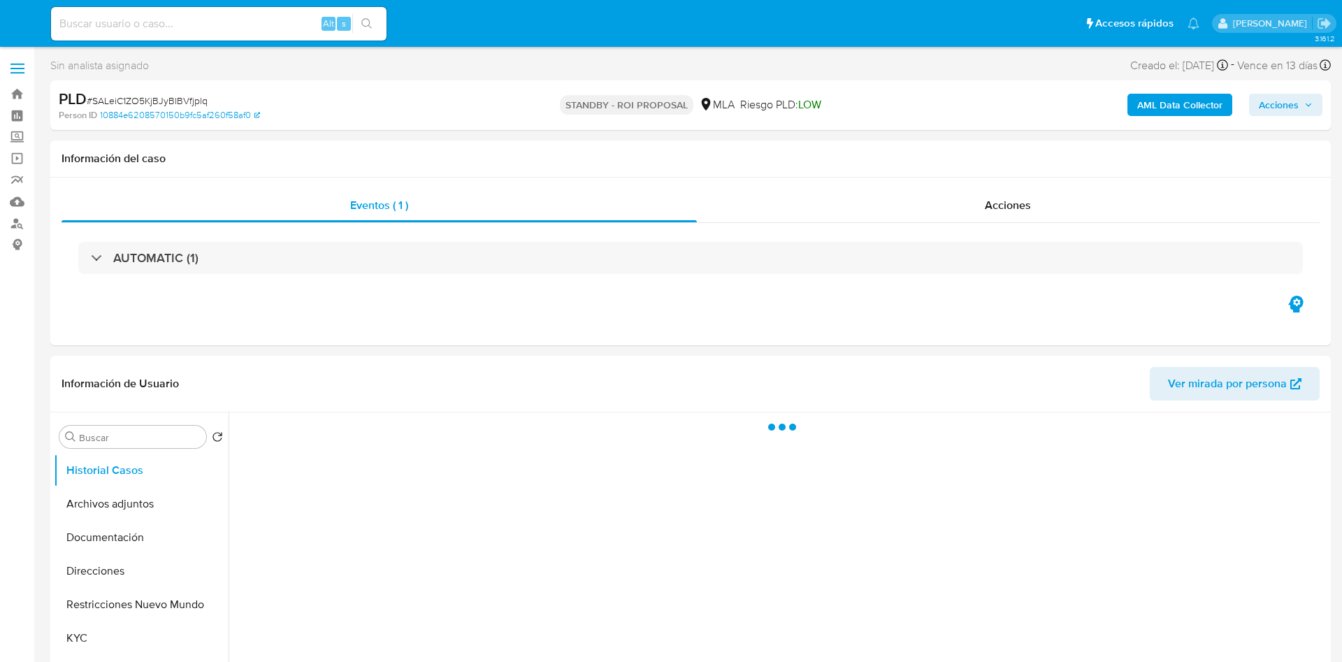
select select "10"
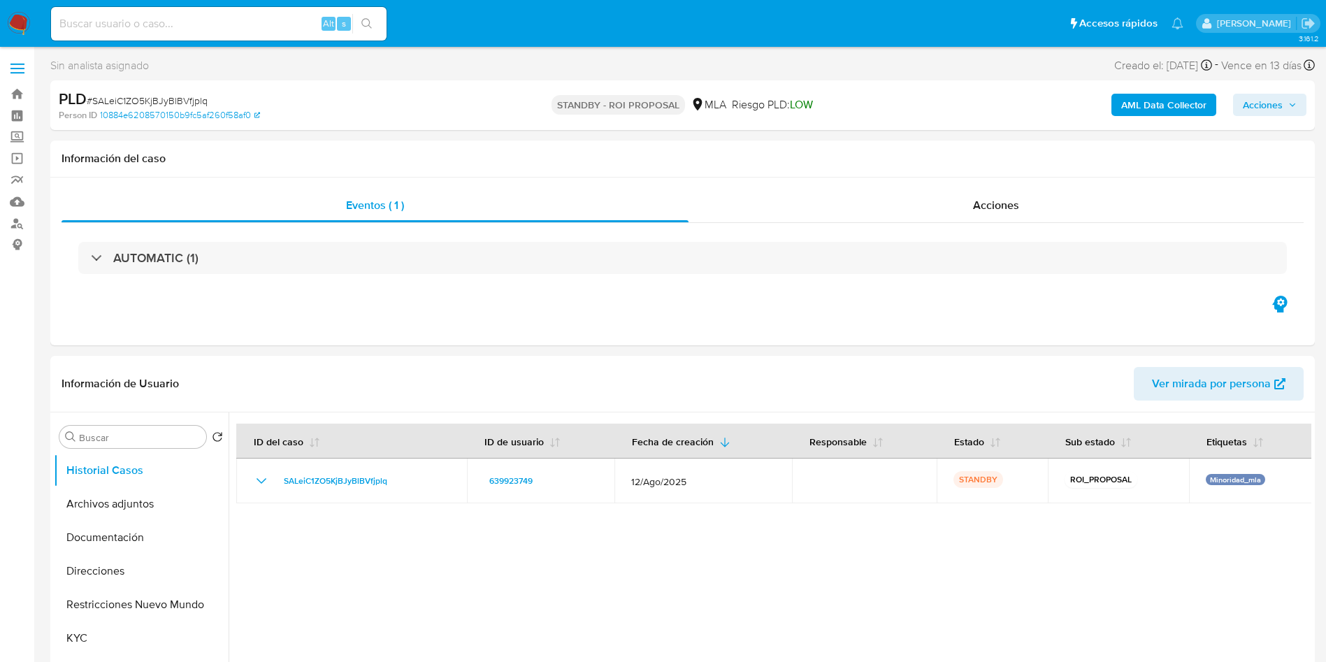
click at [102, 31] on input at bounding box center [219, 24] width 336 height 18
paste input "LFO1aawUheY1uag2HbDoP64e"
type input "LFO1aawUheY1uag2HbDoP64e"
click at [370, 16] on button "search-icon" at bounding box center [366, 24] width 29 height 20
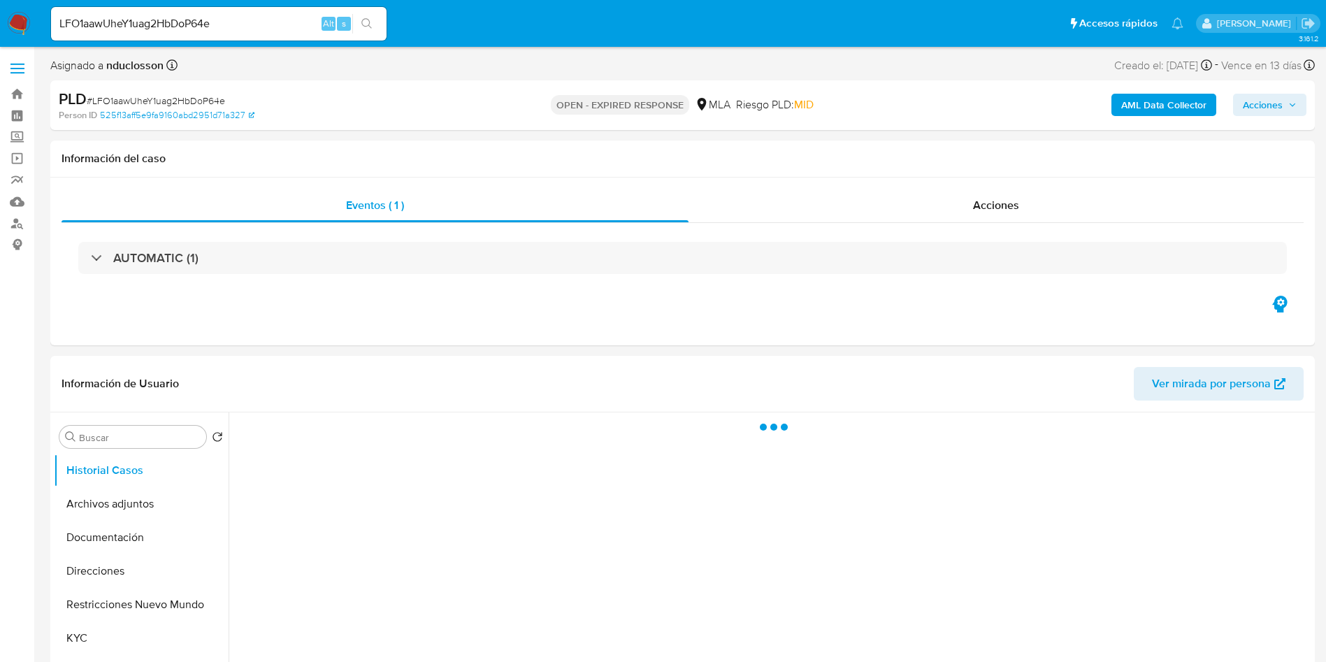
select select "10"
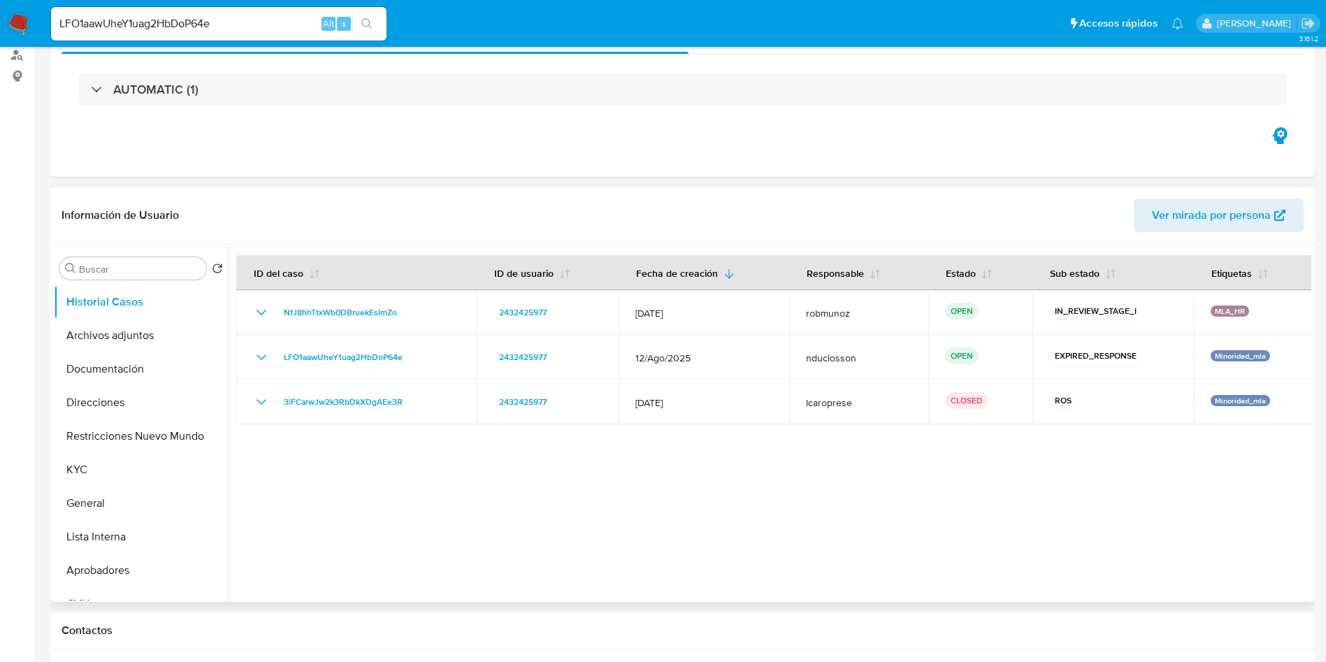
scroll to position [210, 0]
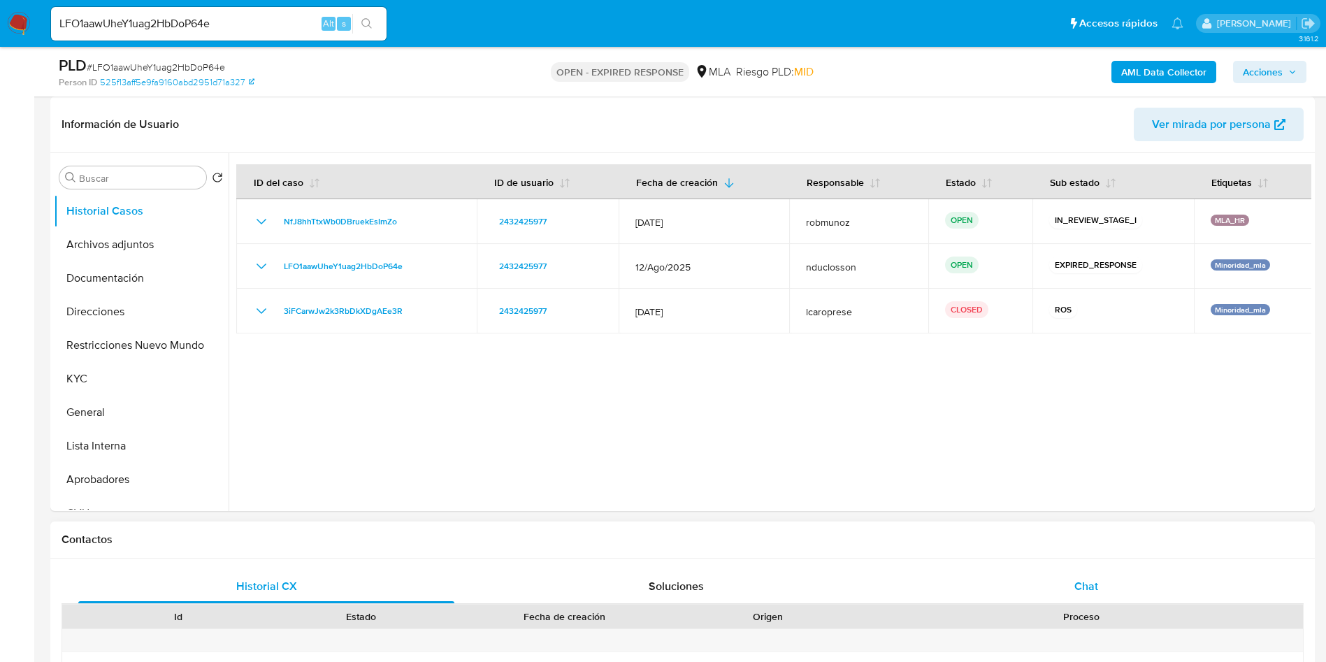
drag, startPoint x: 1110, startPoint y: 556, endPoint x: 1100, endPoint y: 569, distance: 16.9
click at [1104, 561] on div "Contactos Historial CX Soluciones Chat Id Estado Fecha de creación Origen Proce…" at bounding box center [682, 657] width 1265 height 273
drag, startPoint x: 1084, startPoint y: 598, endPoint x: 1082, endPoint y: 489, distance: 109.1
click at [1083, 599] on div "Chat" at bounding box center [1086, 587] width 376 height 34
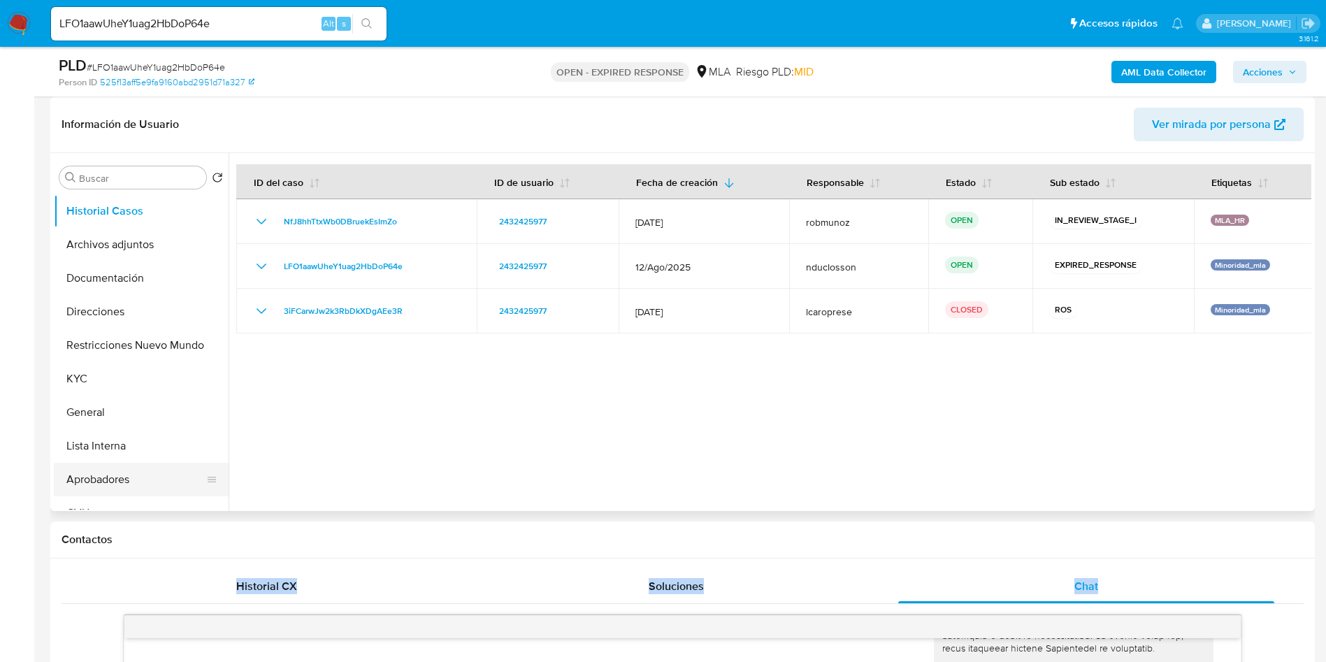
click at [123, 486] on button "Aprobadores" at bounding box center [136, 480] width 164 height 34
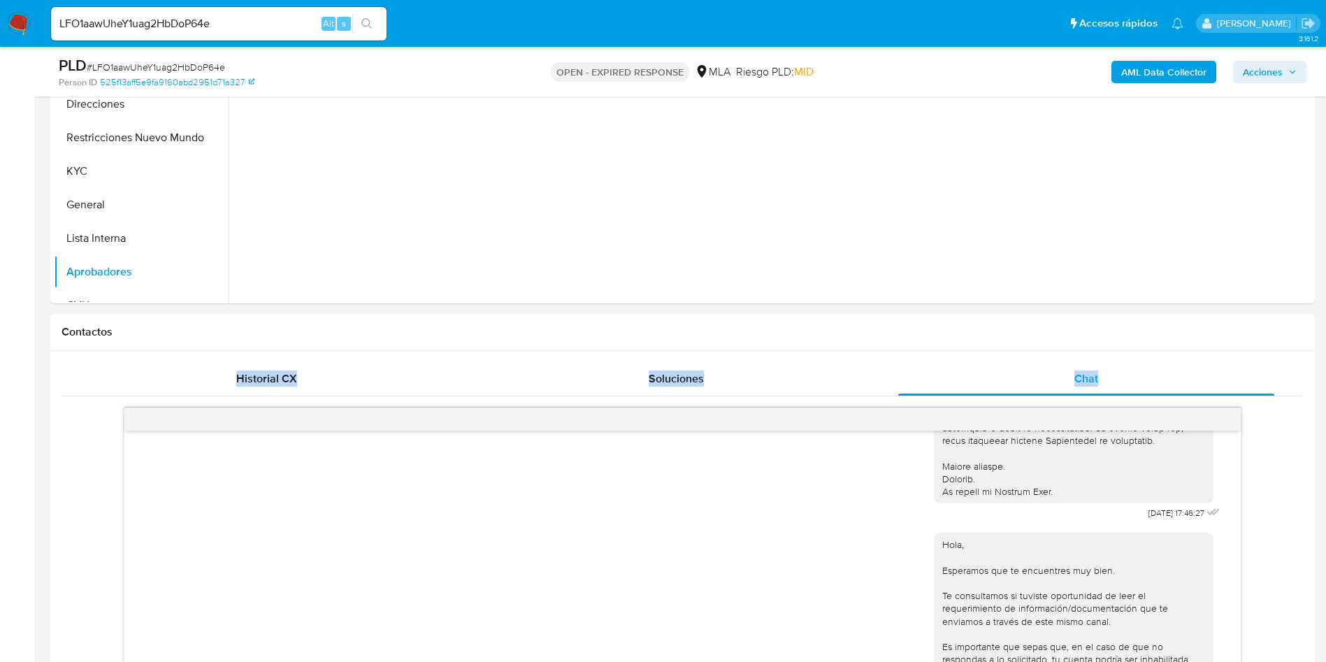
scroll to position [419, 0]
click at [170, 59] on div "PLD # LFO1aawUheY1uag2HbDoP64e" at bounding box center [264, 65] width 411 height 21
click at [183, 71] on span "# LFO1aawUheY1uag2HbDoP64e" at bounding box center [156, 67] width 138 height 14
copy span "LFO1aawUheY1uag2HbDoP64e"
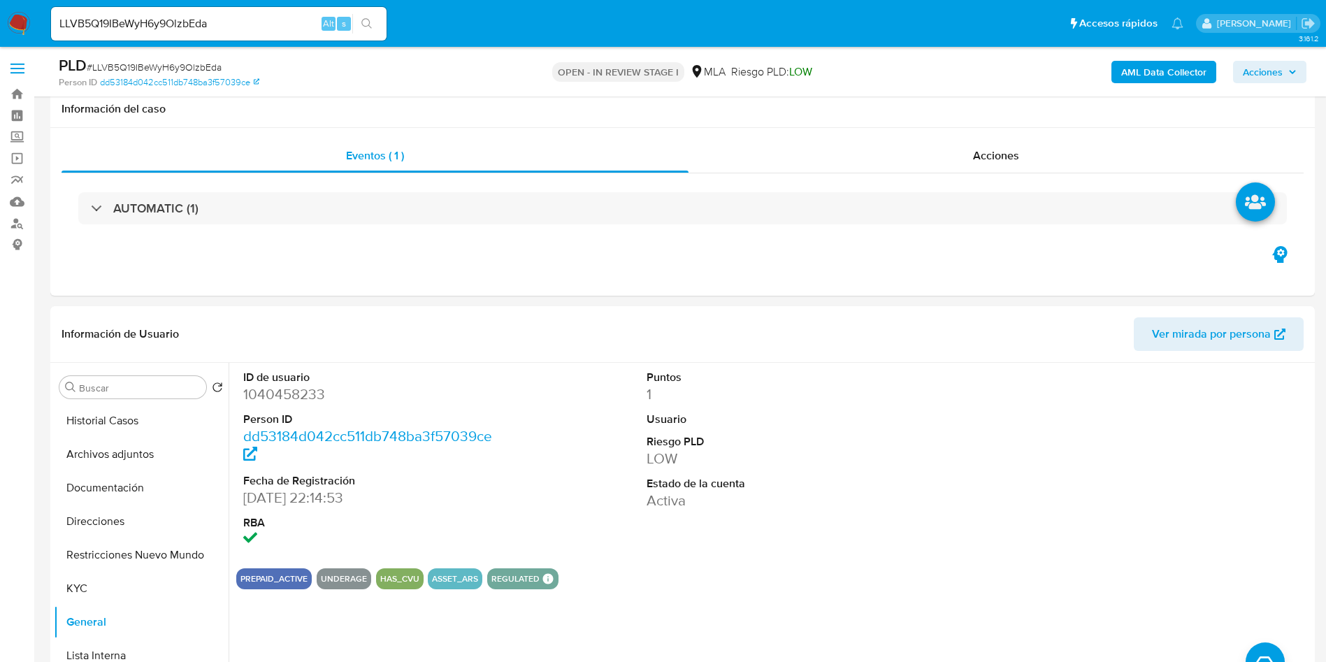
select select "10"
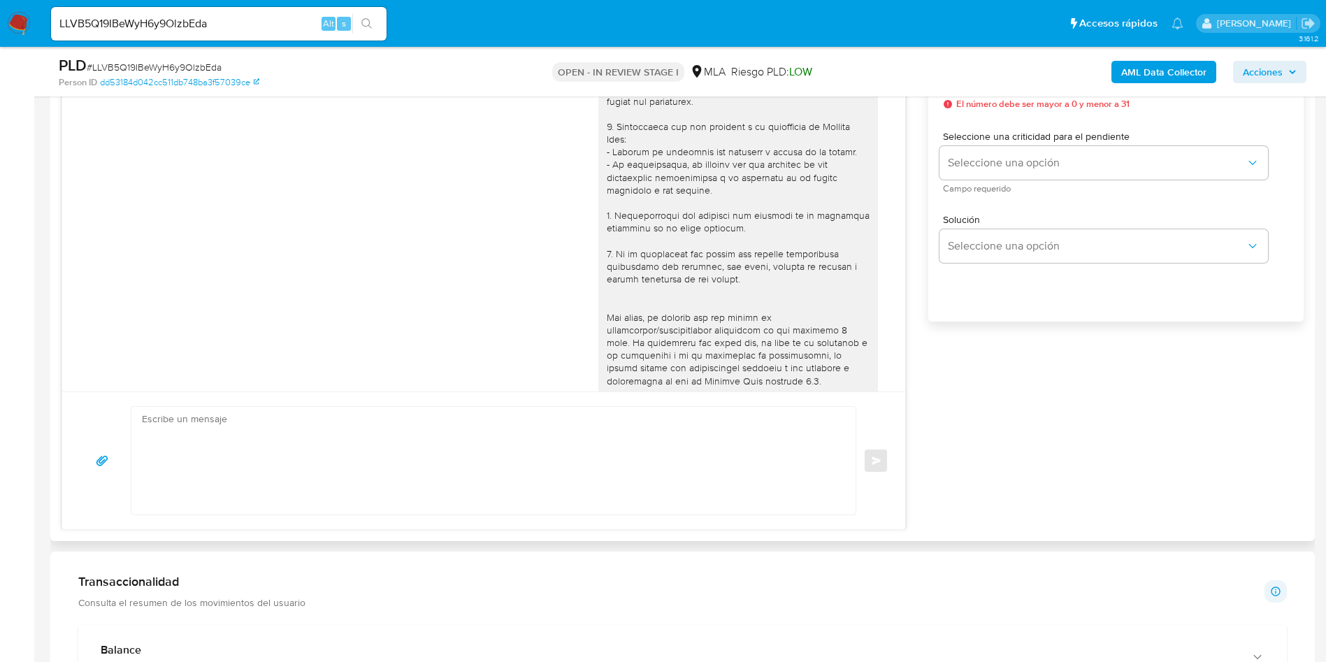
scroll to position [1068, 0]
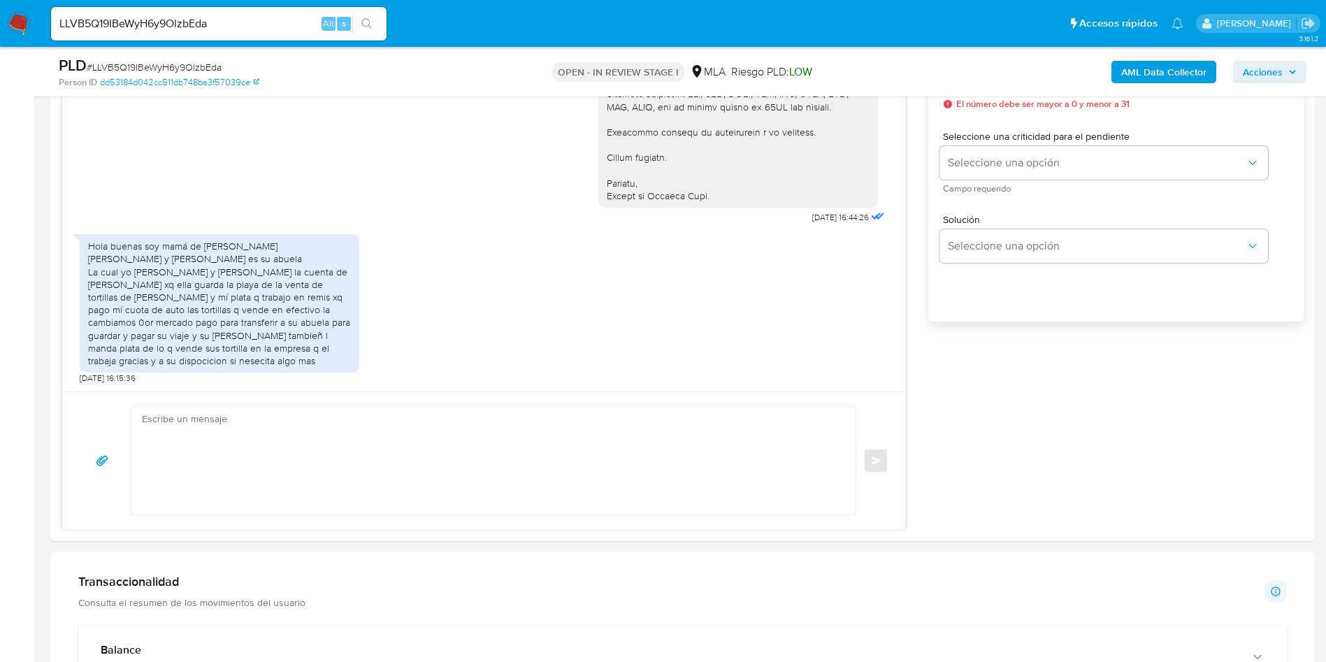
click at [121, 17] on input "LLVB5Q19IBeWyH6y9OlzbEda" at bounding box center [219, 24] width 336 height 18
paste input "VI9gzLoYBeiRvzYFIOuRhviU"
type input "VI9gzLoYBeiRvzYFIOuRhviU"
click at [370, 18] on icon "search-icon" at bounding box center [366, 23] width 11 height 11
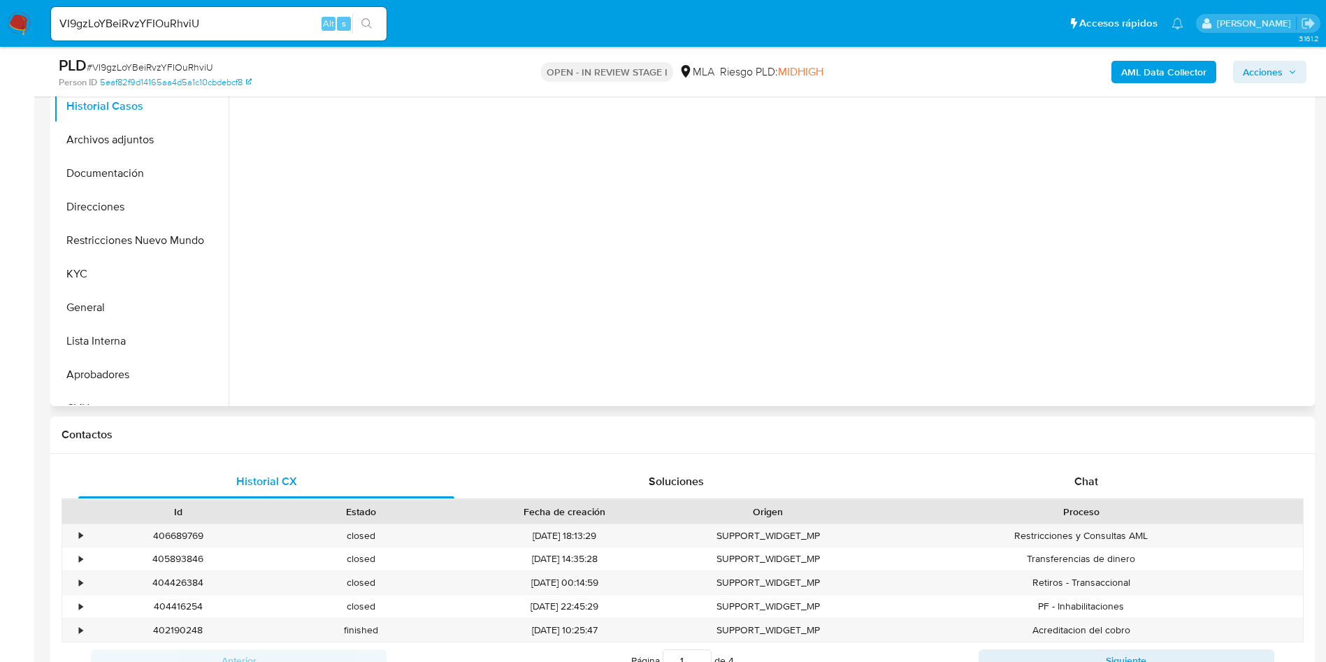
select select "10"
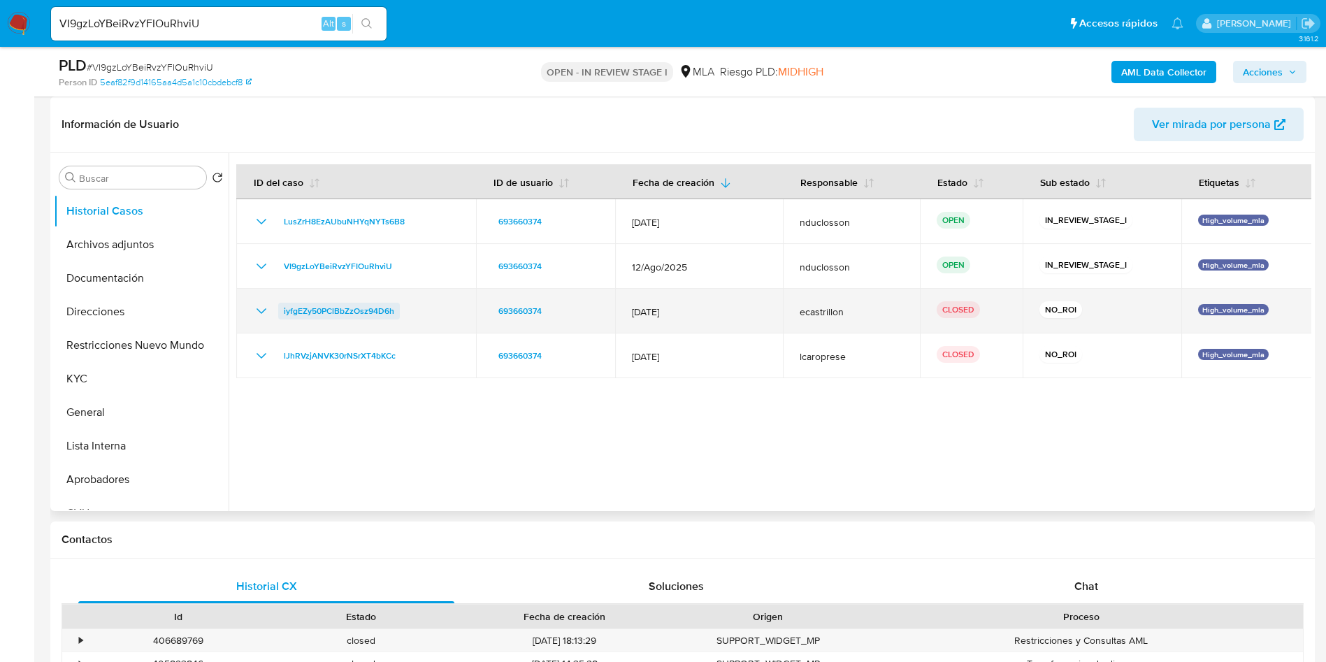
click at [337, 308] on span "iyfgEZy50PClBbZzOsz94D6h" at bounding box center [339, 311] width 110 height 17
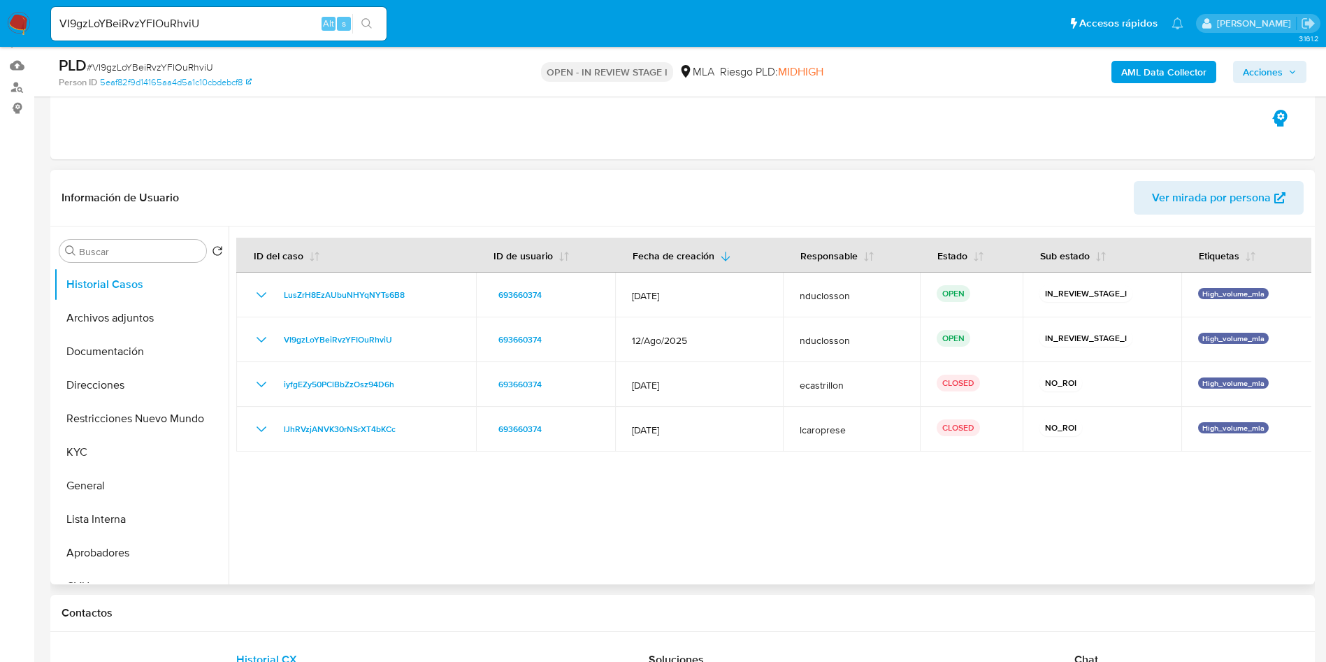
scroll to position [105, 0]
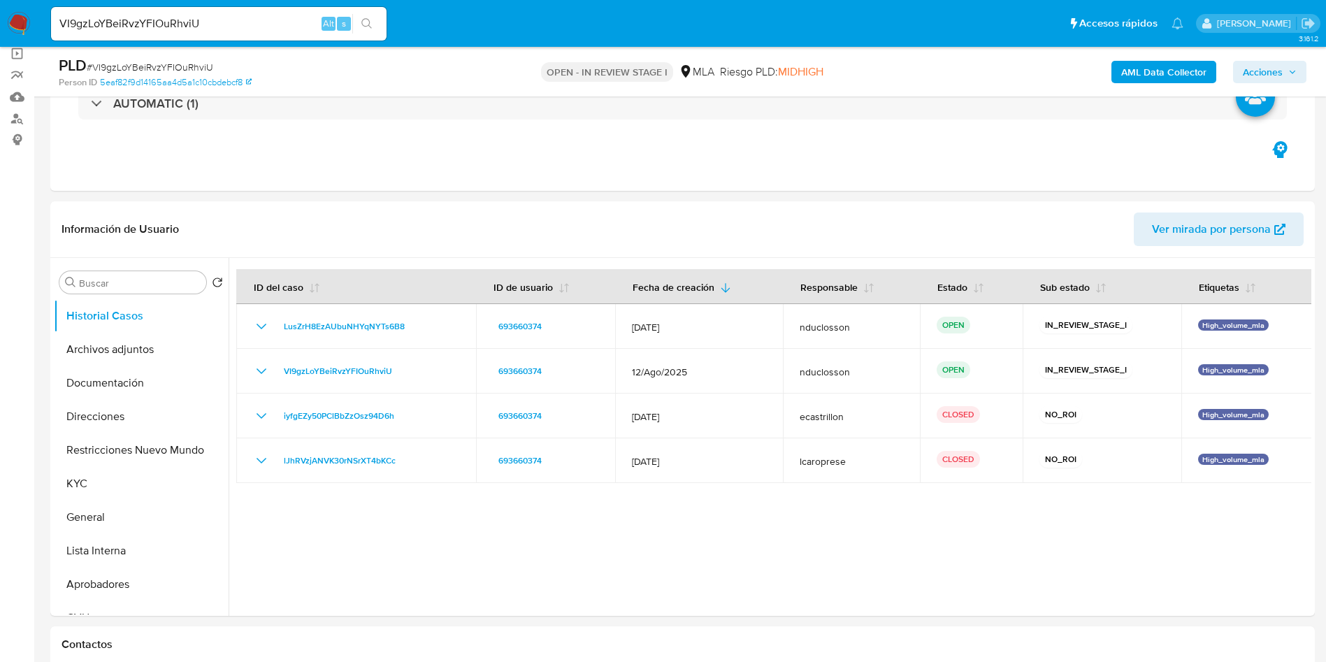
click at [106, 22] on input "VI9gzLoYBeiRvzYFIOuRhviU" at bounding box center [219, 24] width 336 height 18
paste input "EHbhuCDK4hpXu59C7lulBWgs"
type input "EHbhuCDK4hpXu59C7lulBWgs"
click at [367, 33] on button "search-icon" at bounding box center [366, 24] width 29 height 20
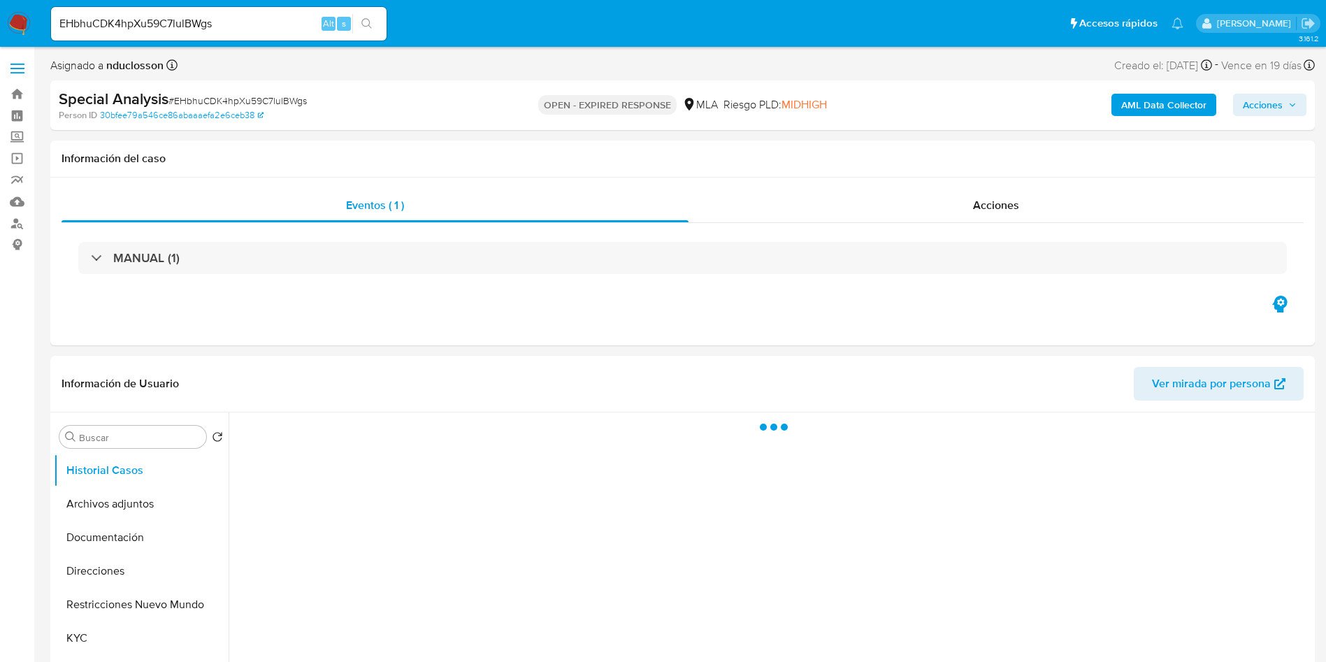
select select "10"
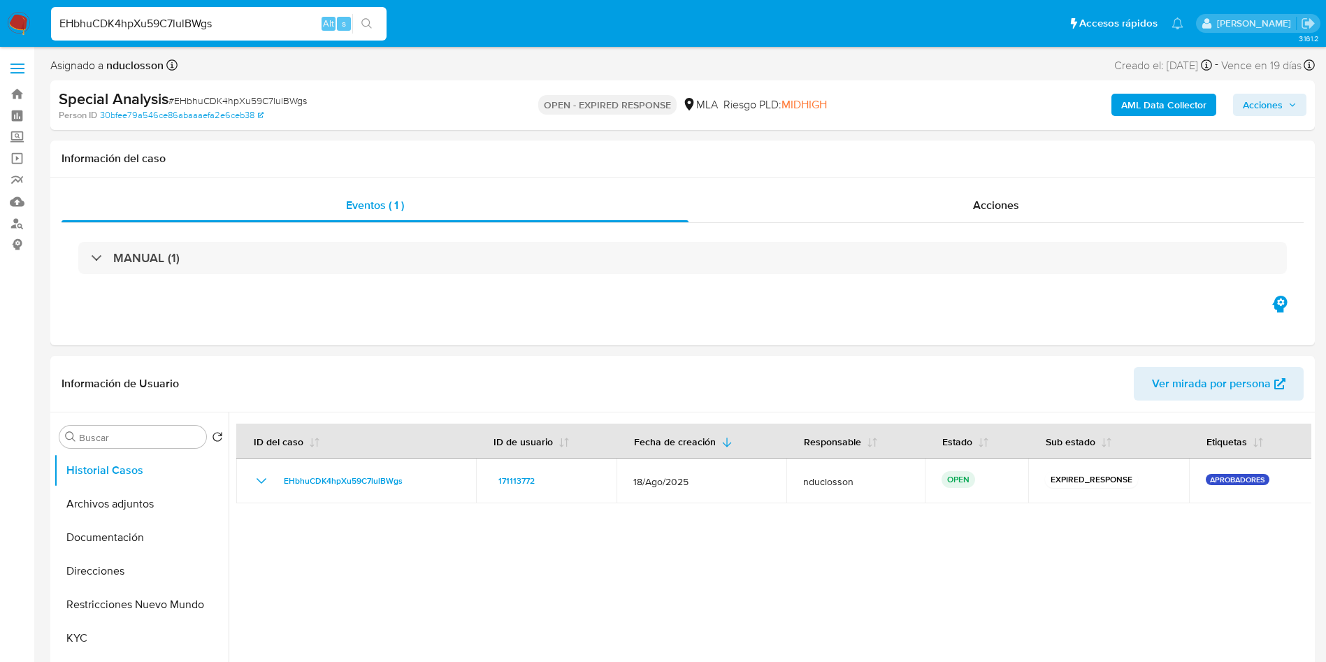
click at [131, 24] on input "EHbhuCDK4hpXu59C7lulBWgs" at bounding box center [219, 24] width 336 height 18
click at [366, 20] on icon "search-icon" at bounding box center [366, 23] width 11 height 11
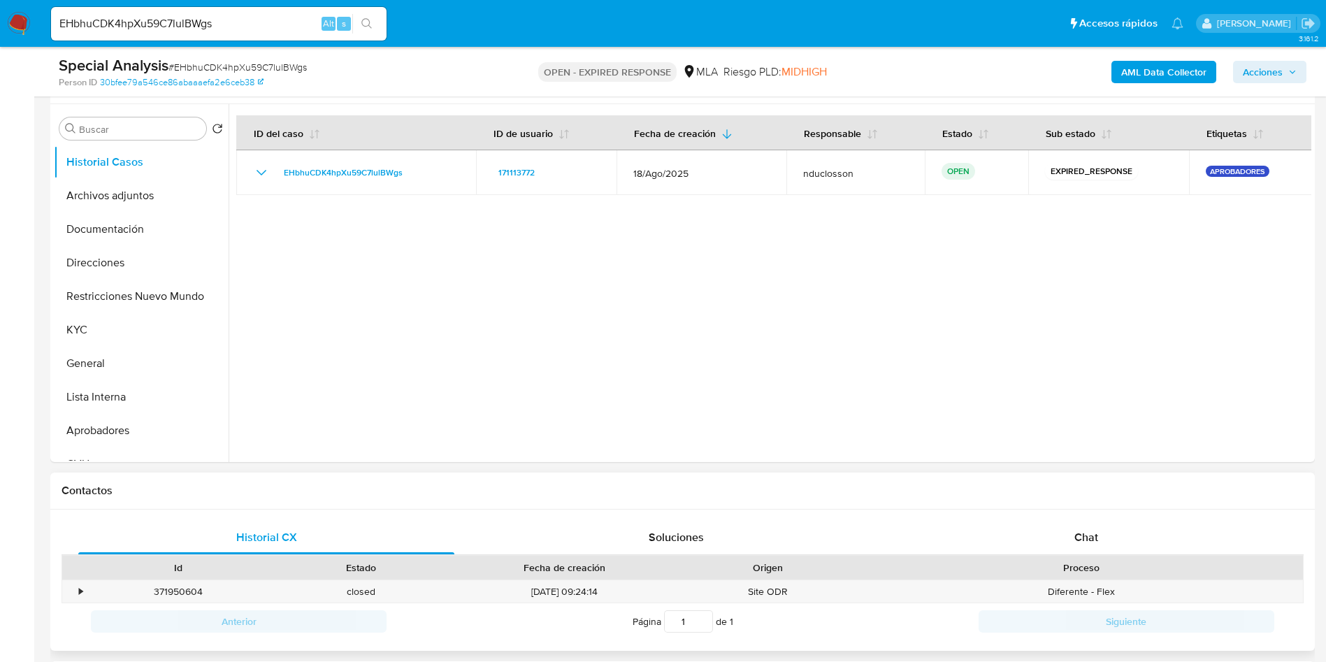
scroll to position [419, 0]
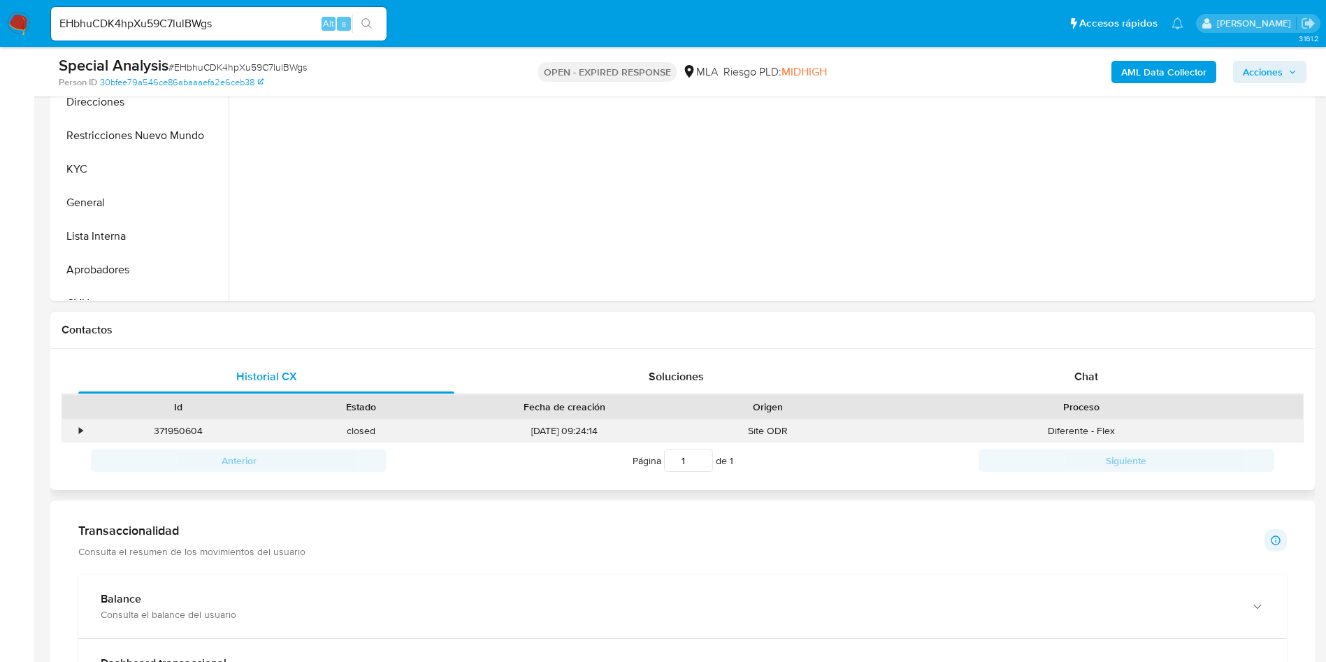
click at [1107, 425] on div "Diferente - Flex" at bounding box center [1081, 430] width 443 height 23
click at [1090, 387] on div "Chat" at bounding box center [1086, 377] width 376 height 34
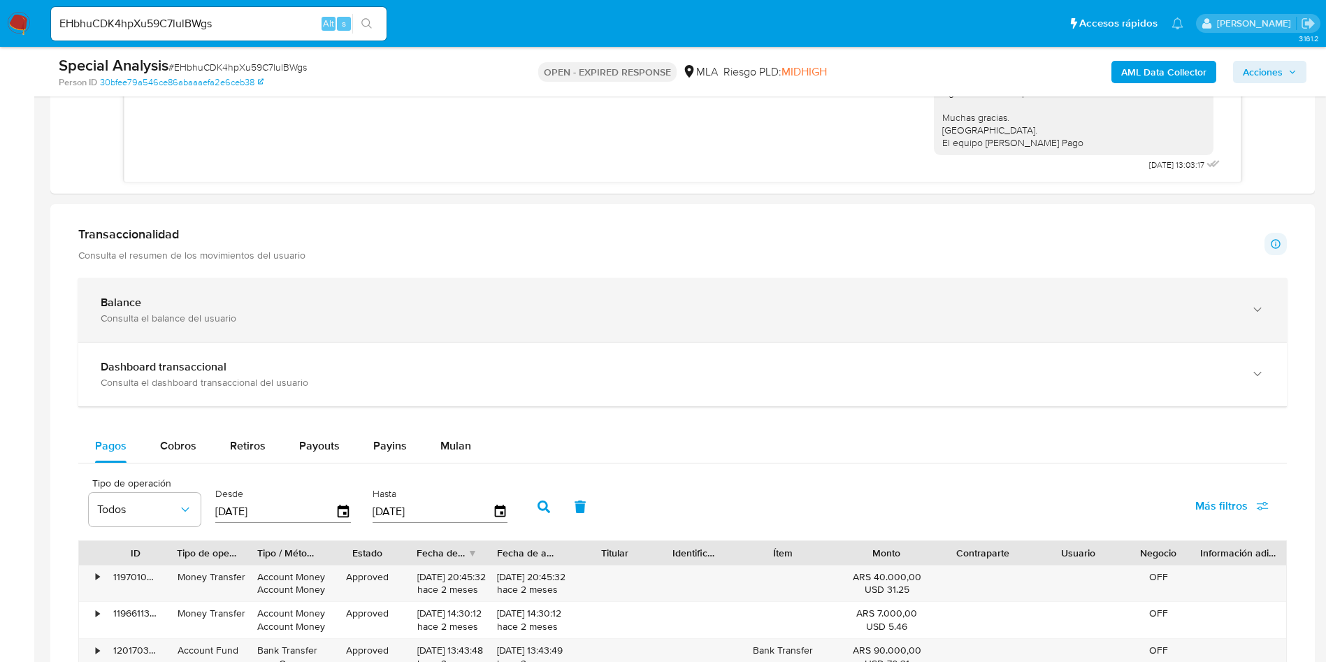
scroll to position [1258, 0]
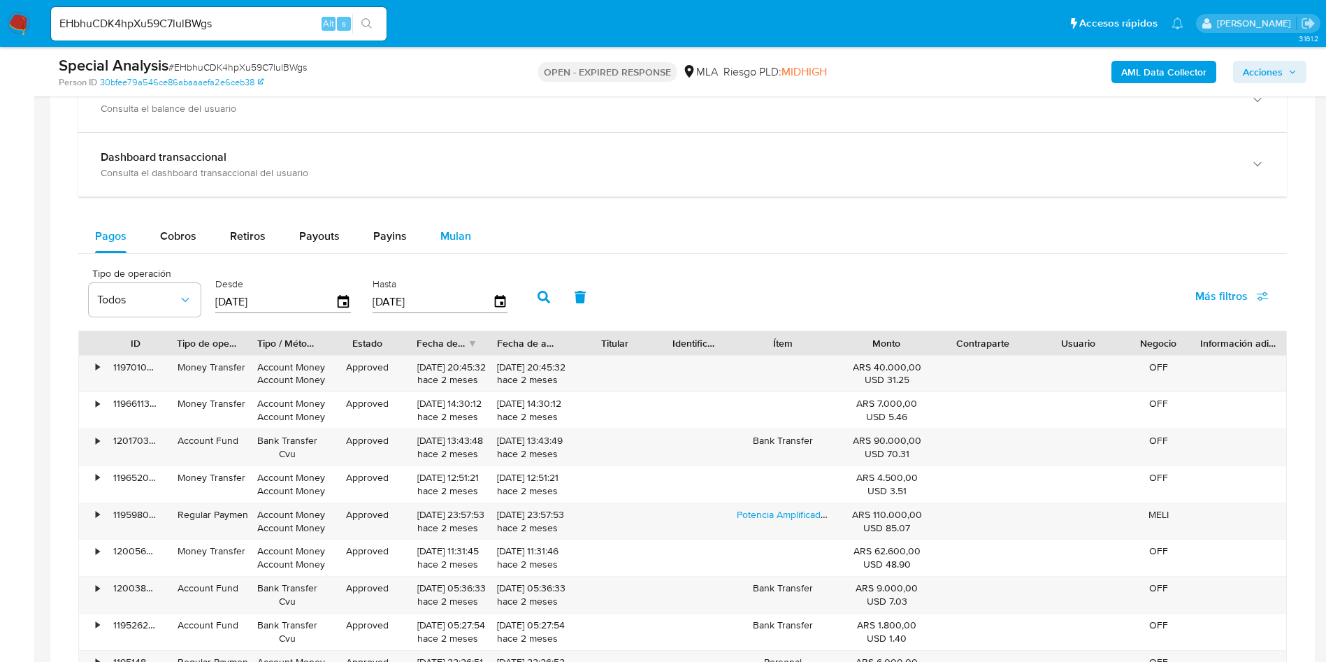
click at [430, 229] on button "Mulan" at bounding box center [456, 236] width 64 height 34
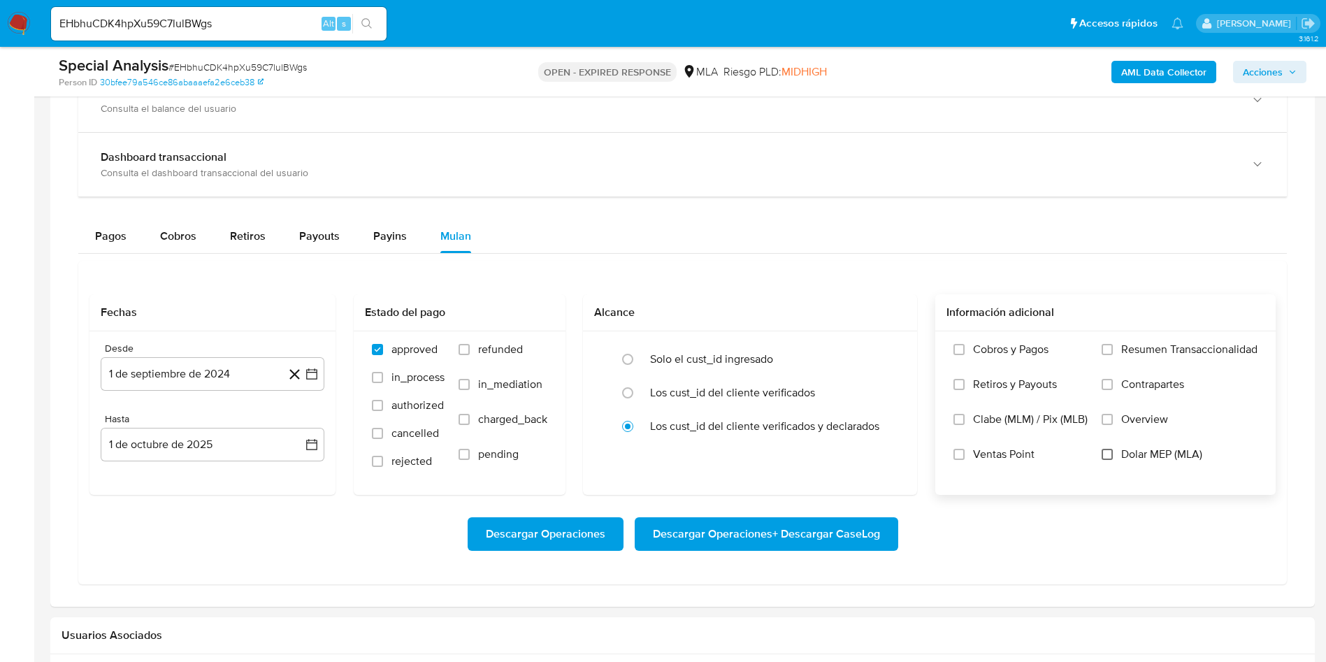
click at [1111, 458] on input "Dolar MEP (MLA)" at bounding box center [1107, 454] width 11 height 11
click at [236, 377] on button "1 de septiembre de 2024" at bounding box center [213, 374] width 224 height 34
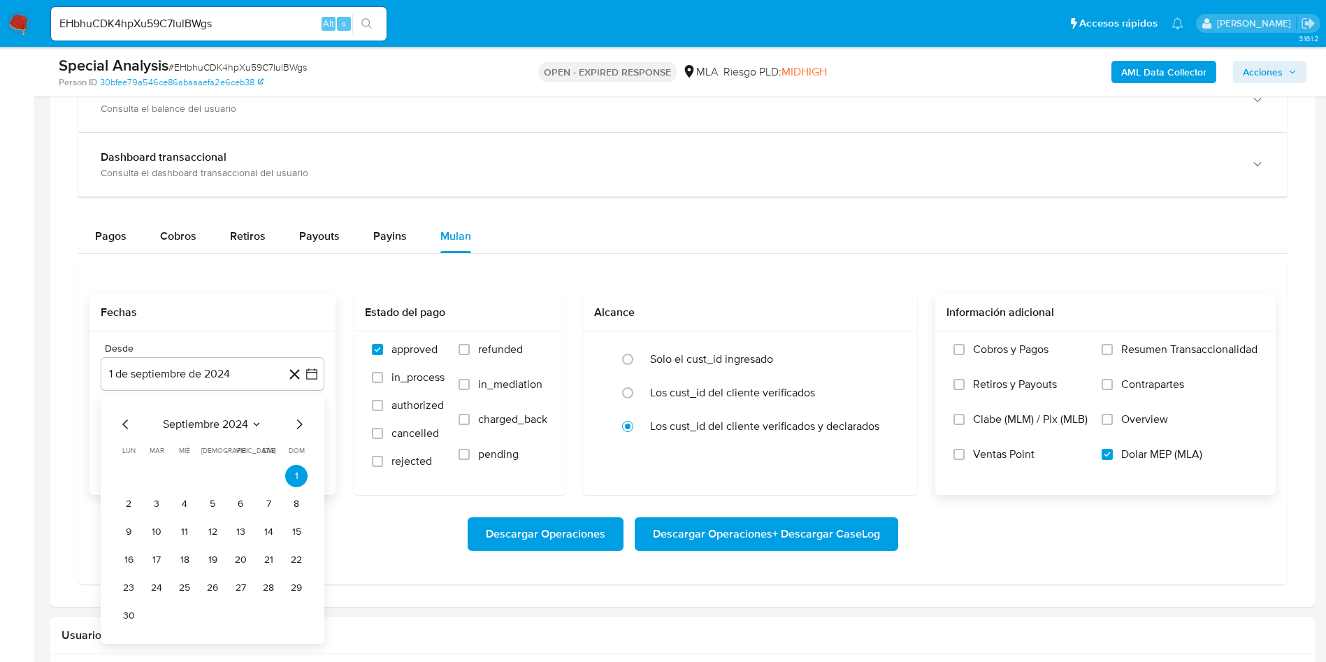
click at [168, 433] on div "septiembre 2024 septiembre 2024 lun lunes mar martes mié miércoles jue jueves v…" at bounding box center [212, 521] width 190 height 211
click at [185, 427] on span "septiembre 2024" at bounding box center [205, 424] width 85 height 14
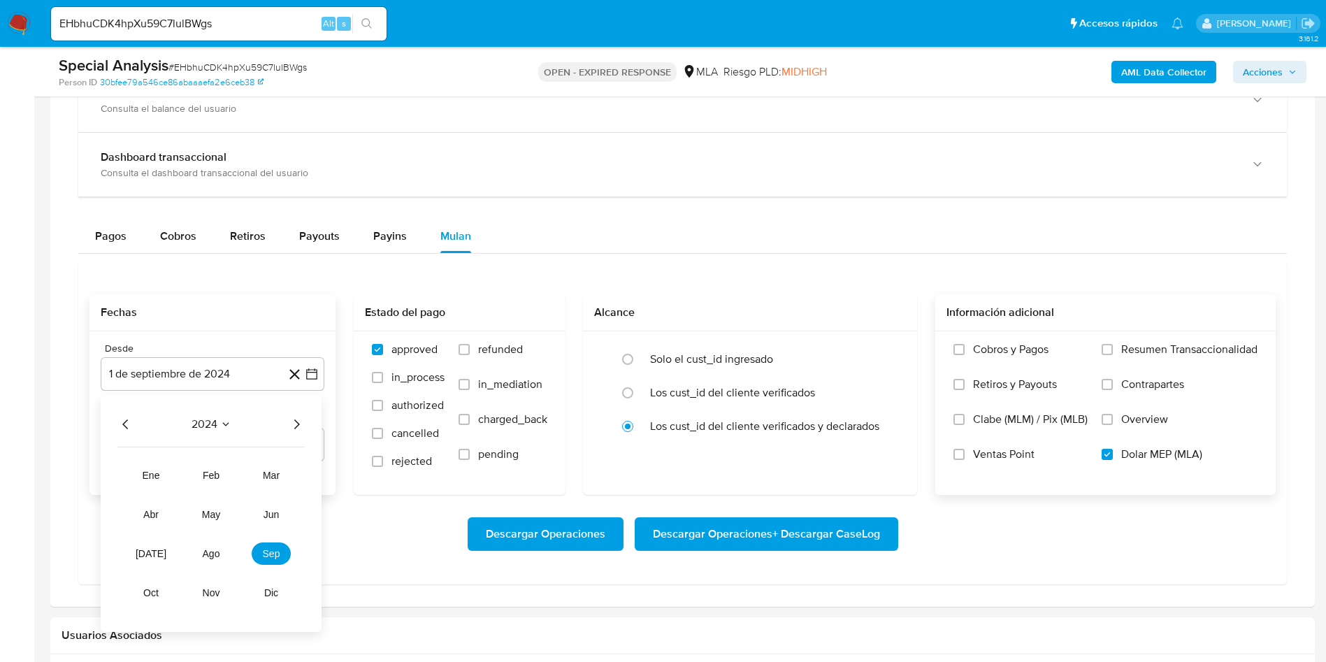
click at [297, 424] on icon "Año siguiente" at bounding box center [296, 424] width 17 height 17
click at [152, 518] on span "abr" at bounding box center [150, 514] width 15 height 11
click at [158, 472] on button "1" at bounding box center [156, 476] width 22 height 22
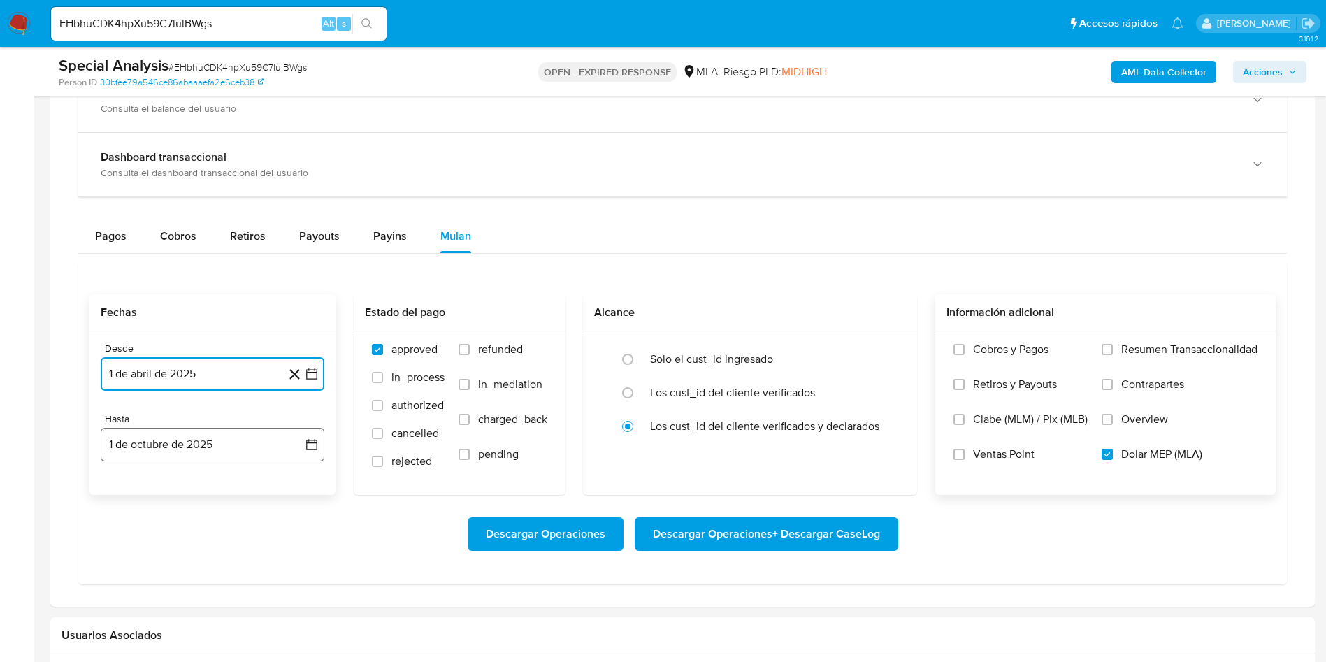
click at [219, 440] on button "1 de octubre de 2025" at bounding box center [213, 445] width 224 height 34
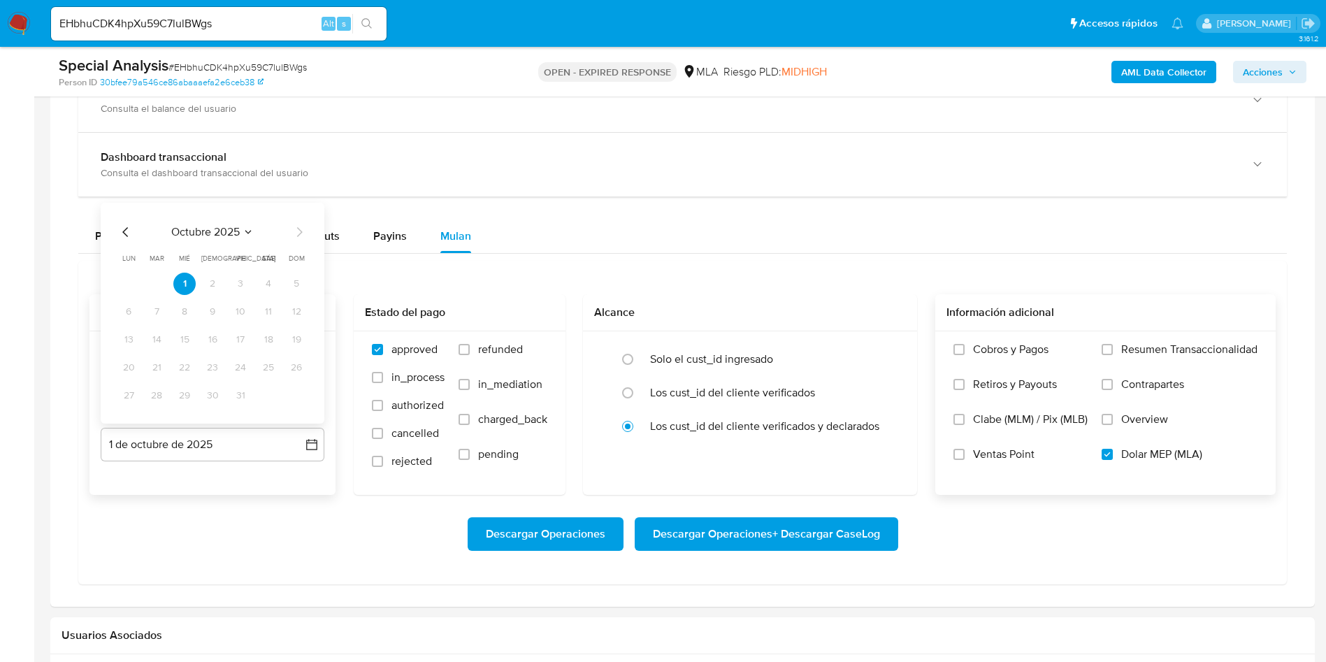
click at [132, 230] on icon "Mes anterior" at bounding box center [125, 232] width 17 height 17
click at [124, 230] on icon "Mes anterior" at bounding box center [125, 231] width 6 height 10
click at [209, 398] on button "31" at bounding box center [212, 395] width 22 height 22
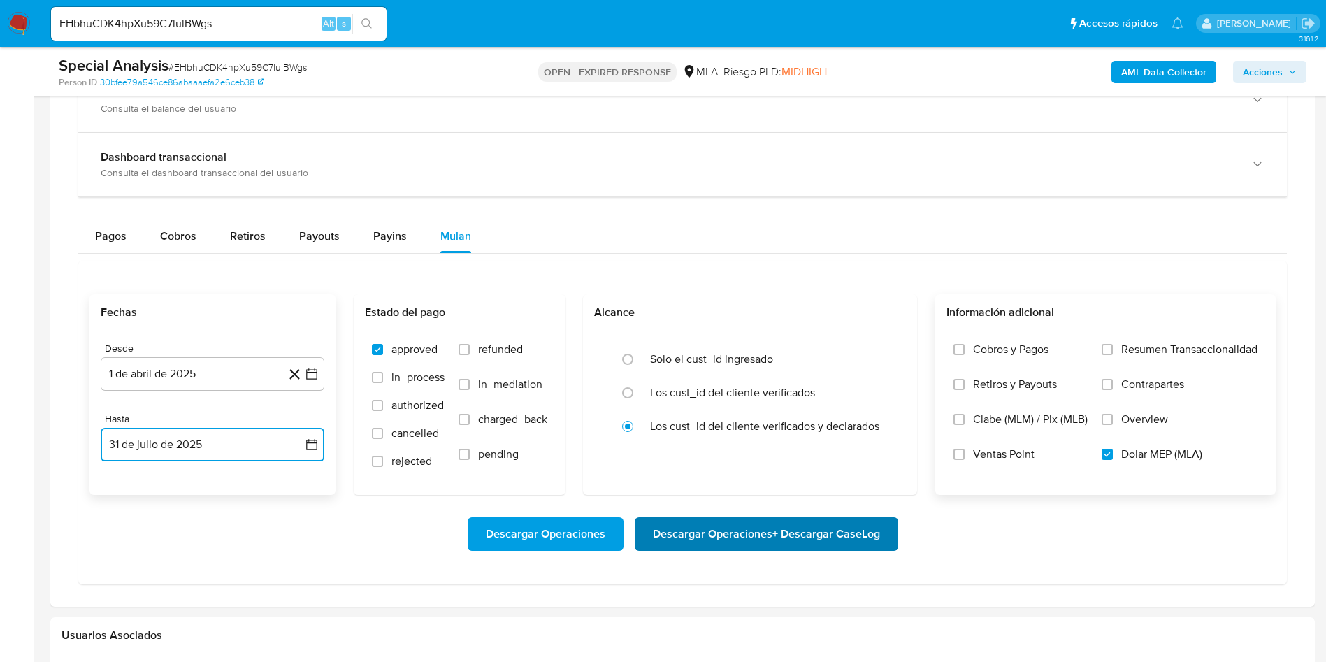
click at [748, 534] on span "Descargar Operaciones + Descargar CaseLog" at bounding box center [766, 534] width 227 height 31
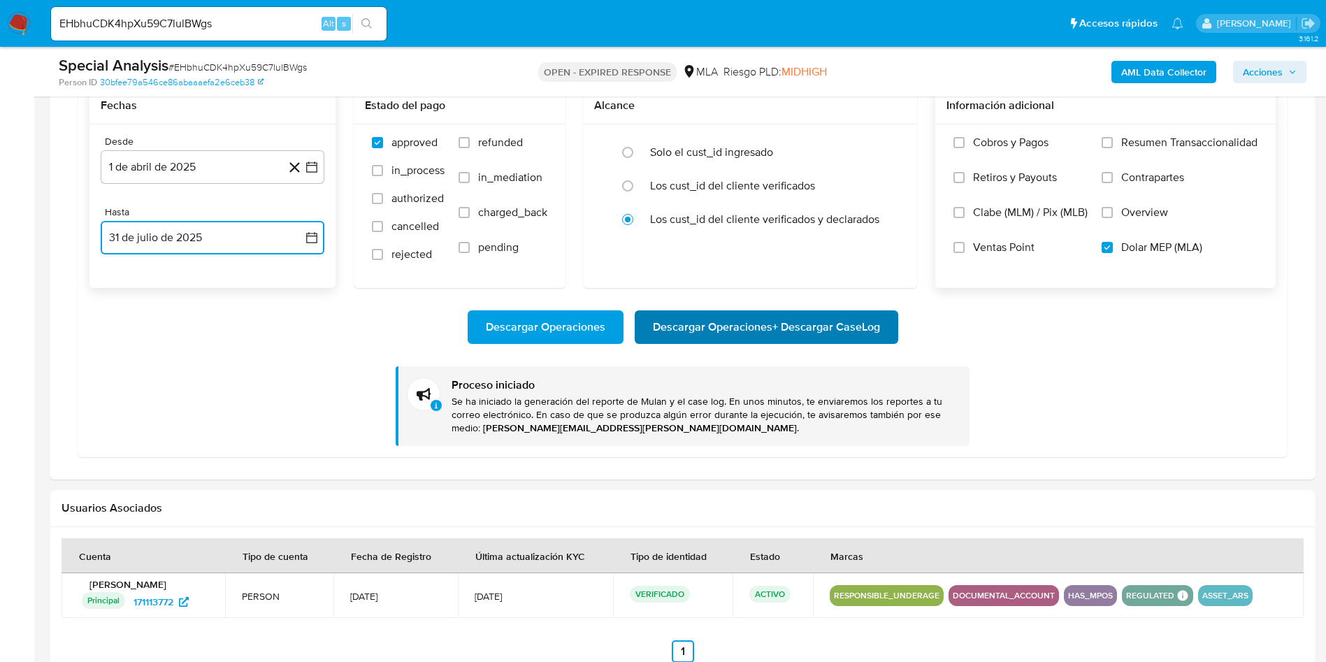
scroll to position [1468, 0]
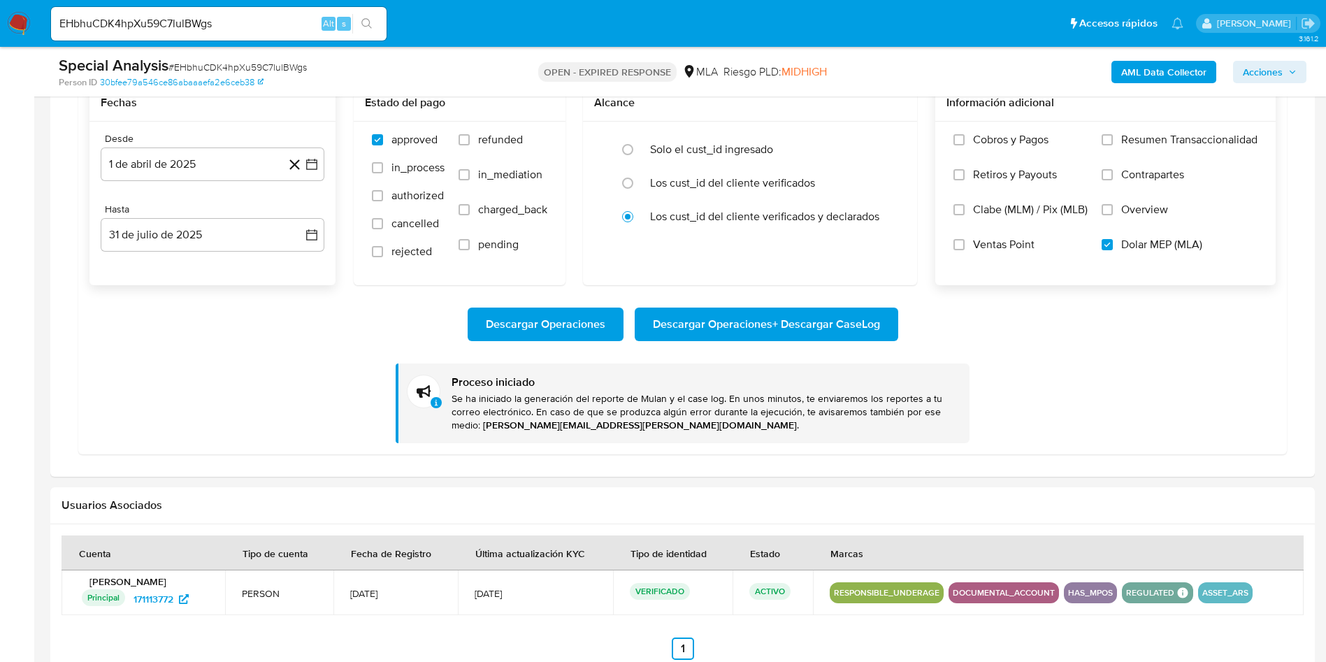
click at [99, 16] on input "EHbhuCDK4hpXu59C7lulBWgs" at bounding box center [219, 24] width 336 height 18
paste input "2B7FCX8Q3migl22yhLyPWRBz"
type input "2B7FCX8Q3migl22yhLyPWRBz"
click at [370, 24] on icon "search-icon" at bounding box center [366, 23] width 11 height 11
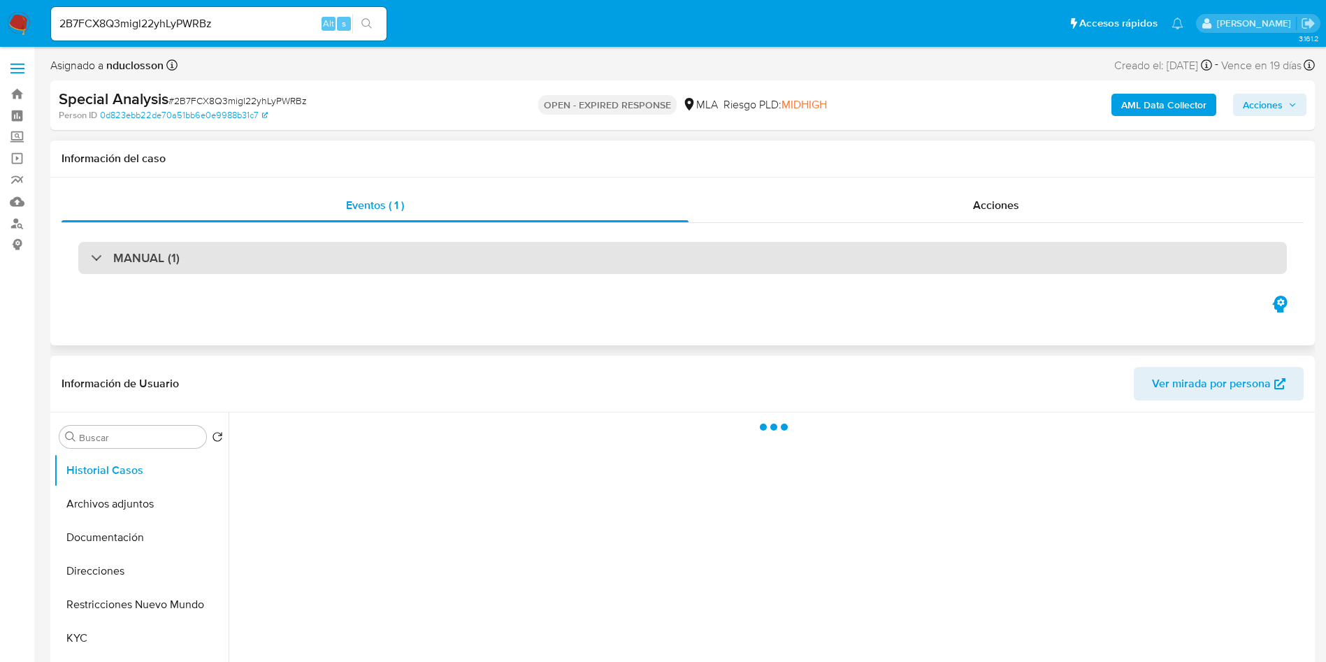
select select "10"
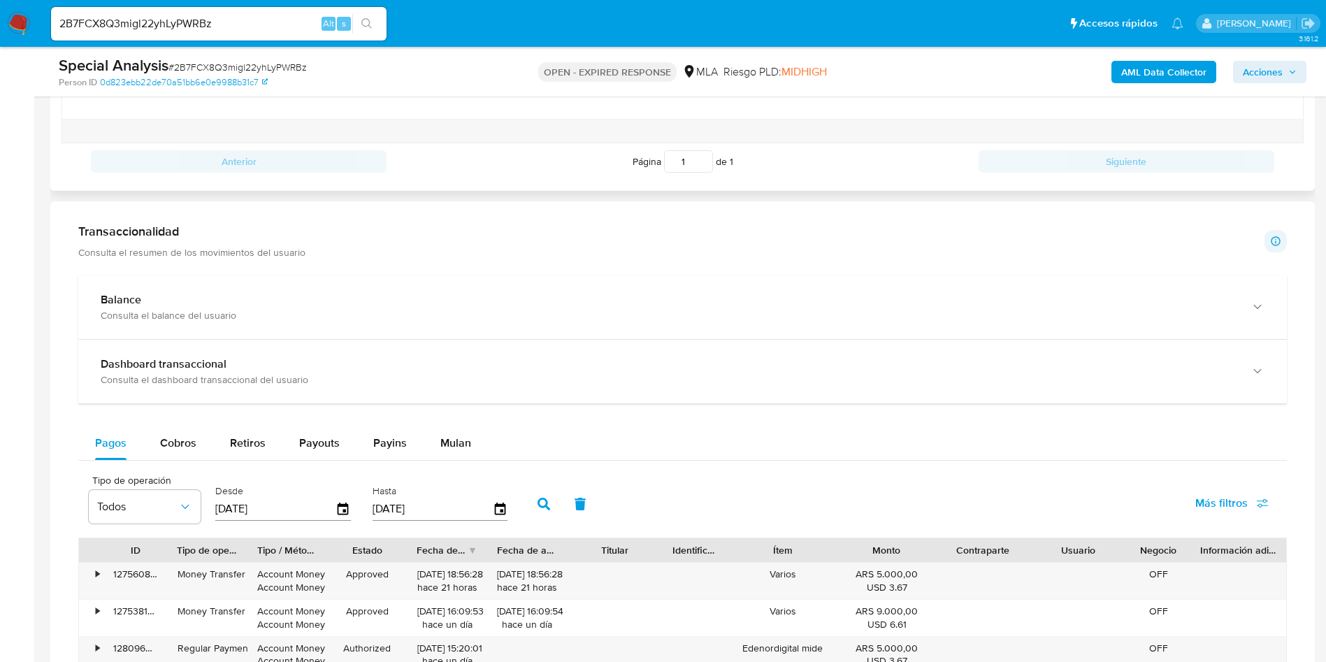
scroll to position [509, 0]
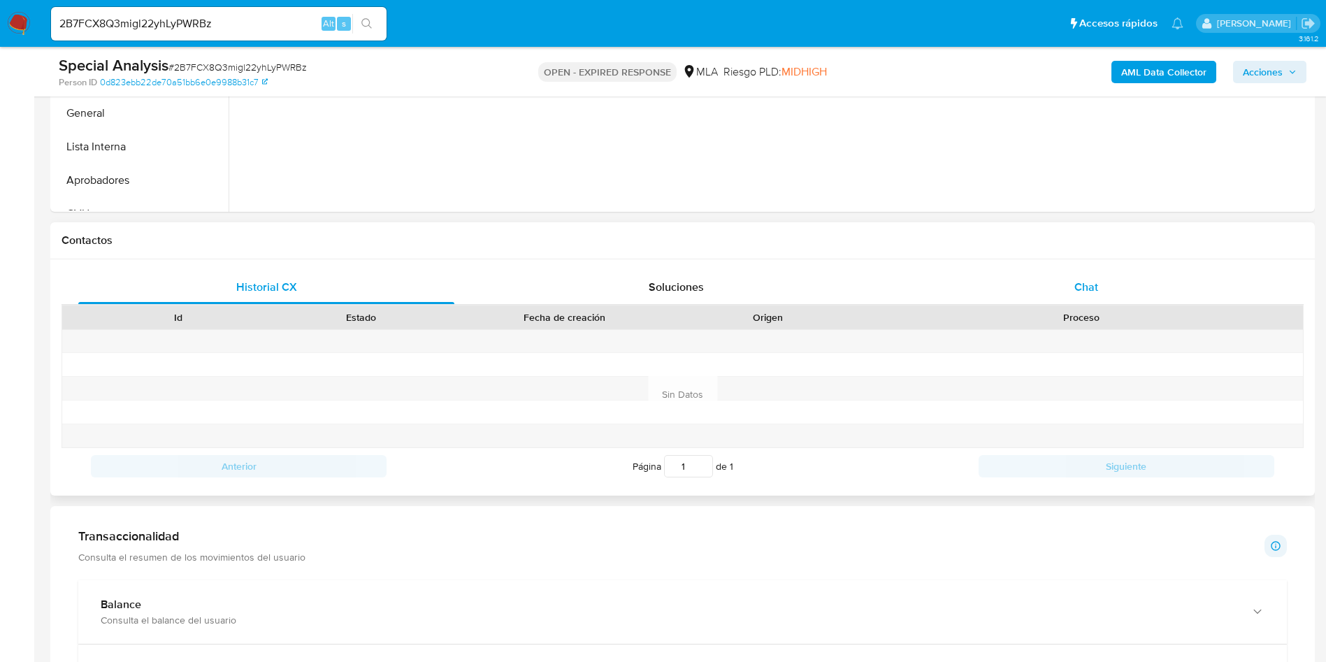
click at [1064, 296] on div "Chat" at bounding box center [1086, 288] width 376 height 34
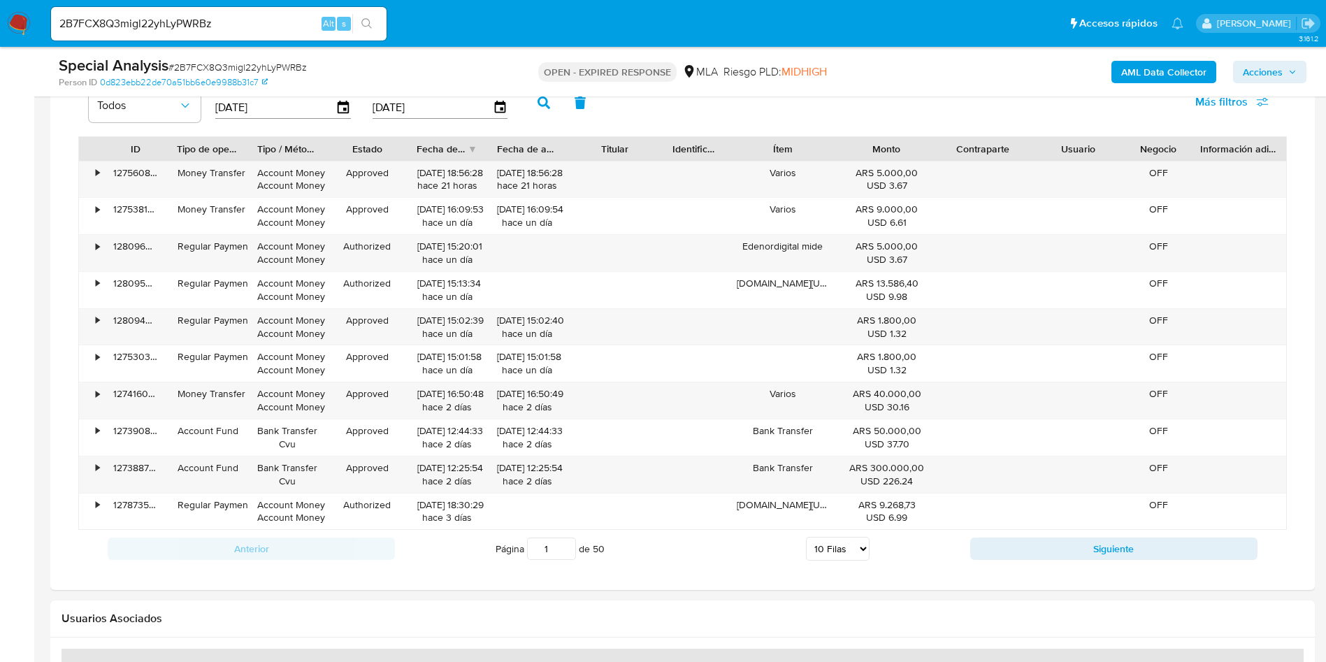
scroll to position [1243, 0]
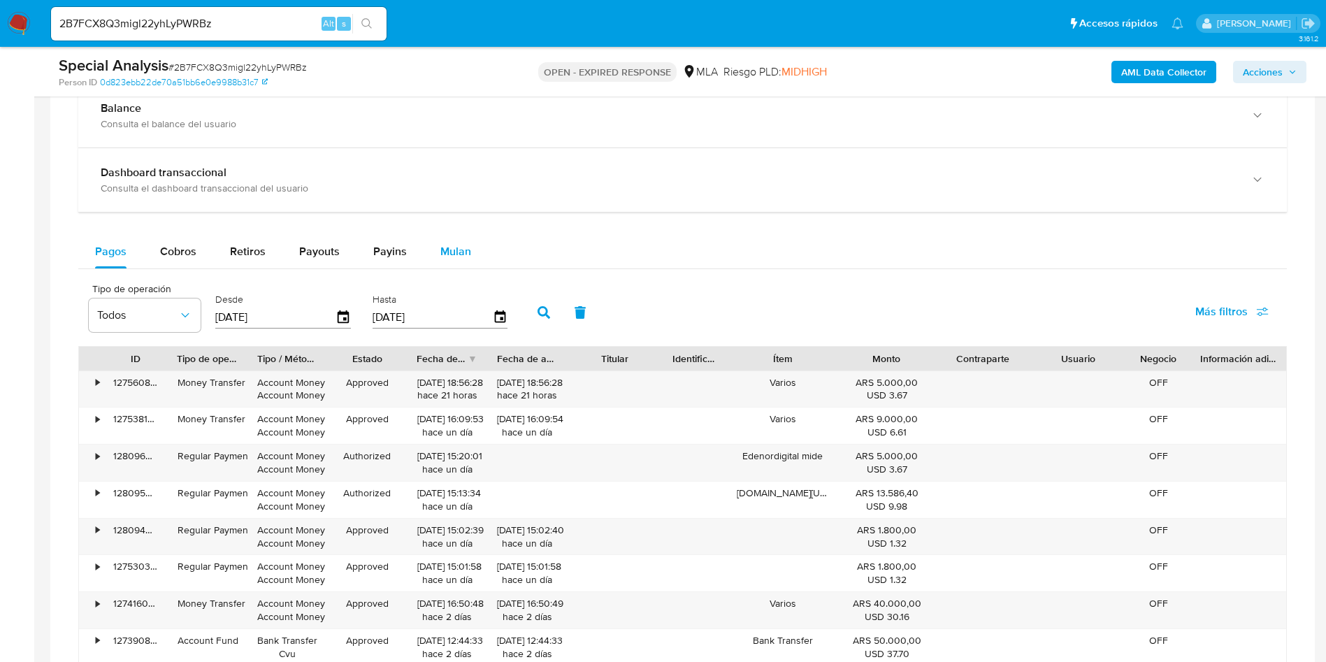
click at [454, 252] on span "Mulan" at bounding box center [455, 251] width 31 height 16
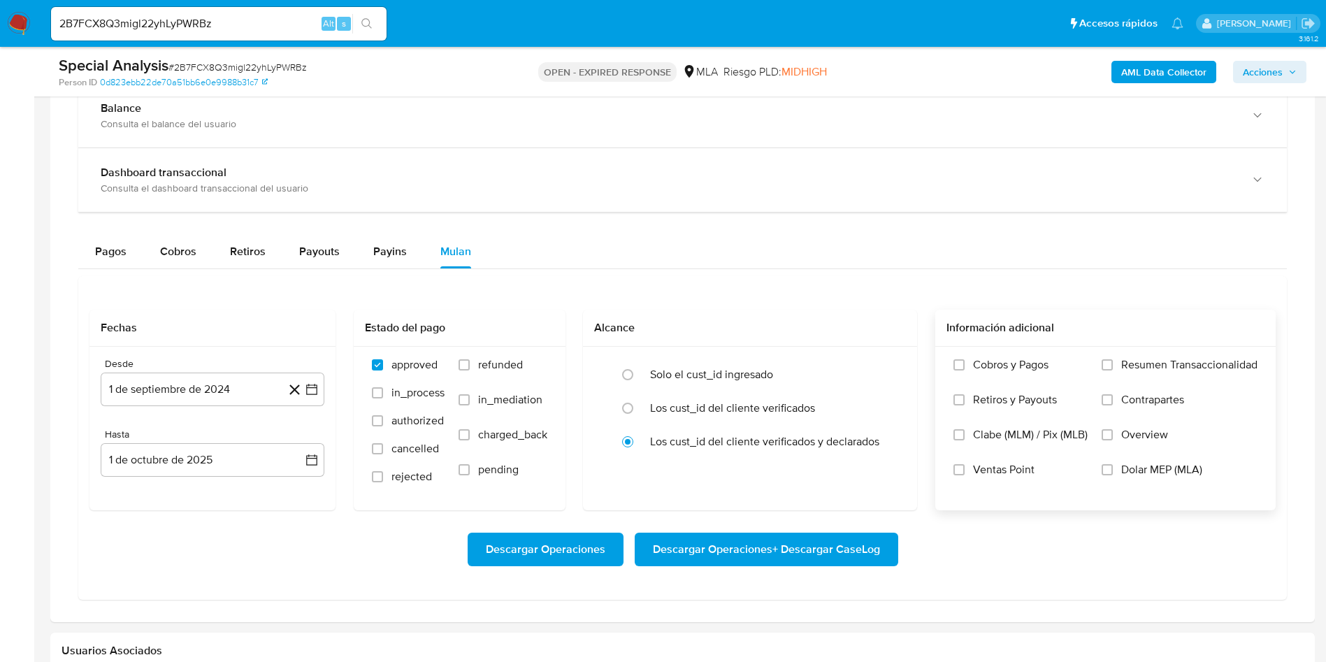
click at [1109, 479] on label "Dolar MEP (MLA)" at bounding box center [1180, 480] width 156 height 35
click at [1109, 475] on input "Dolar MEP (MLA)" at bounding box center [1107, 469] width 11 height 11
click at [191, 397] on button "1 de septiembre de 2024" at bounding box center [213, 390] width 224 height 34
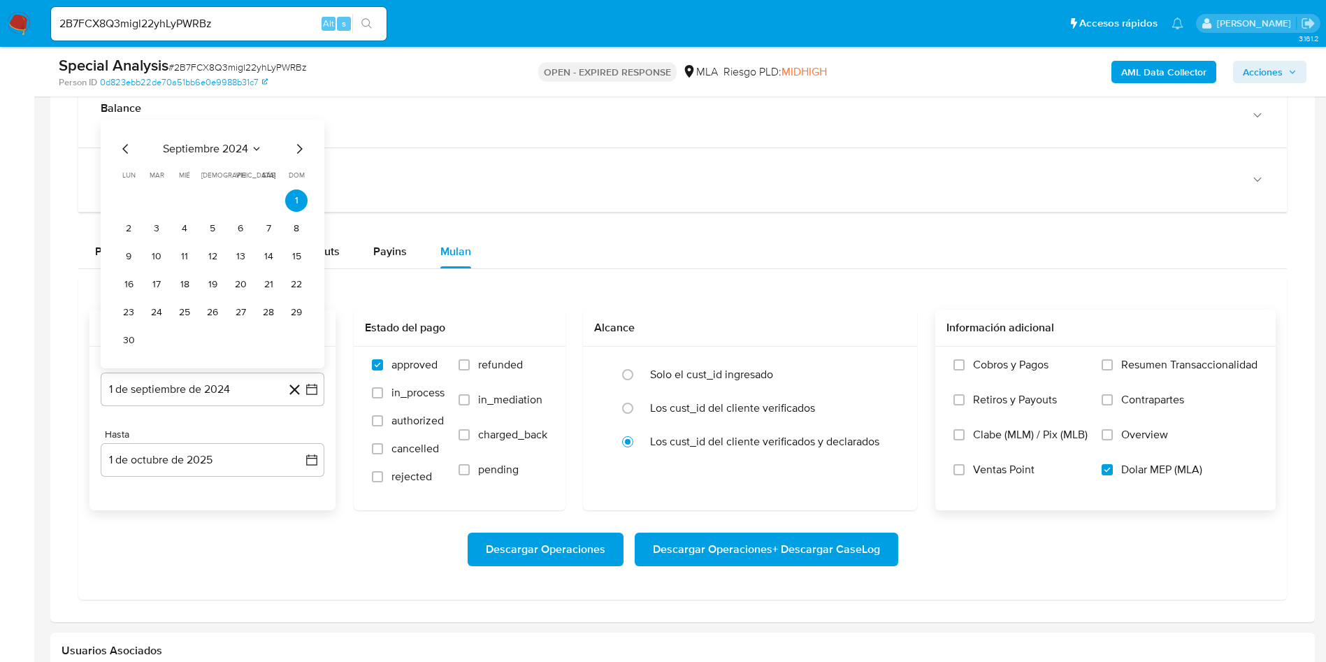
click at [130, 139] on div "septiembre 2024 septiembre 2024 lun lunes mar martes mié miércoles jue jueves v…" at bounding box center [213, 244] width 224 height 249
click at [123, 148] on icon "Mes anterior" at bounding box center [125, 148] width 6 height 10
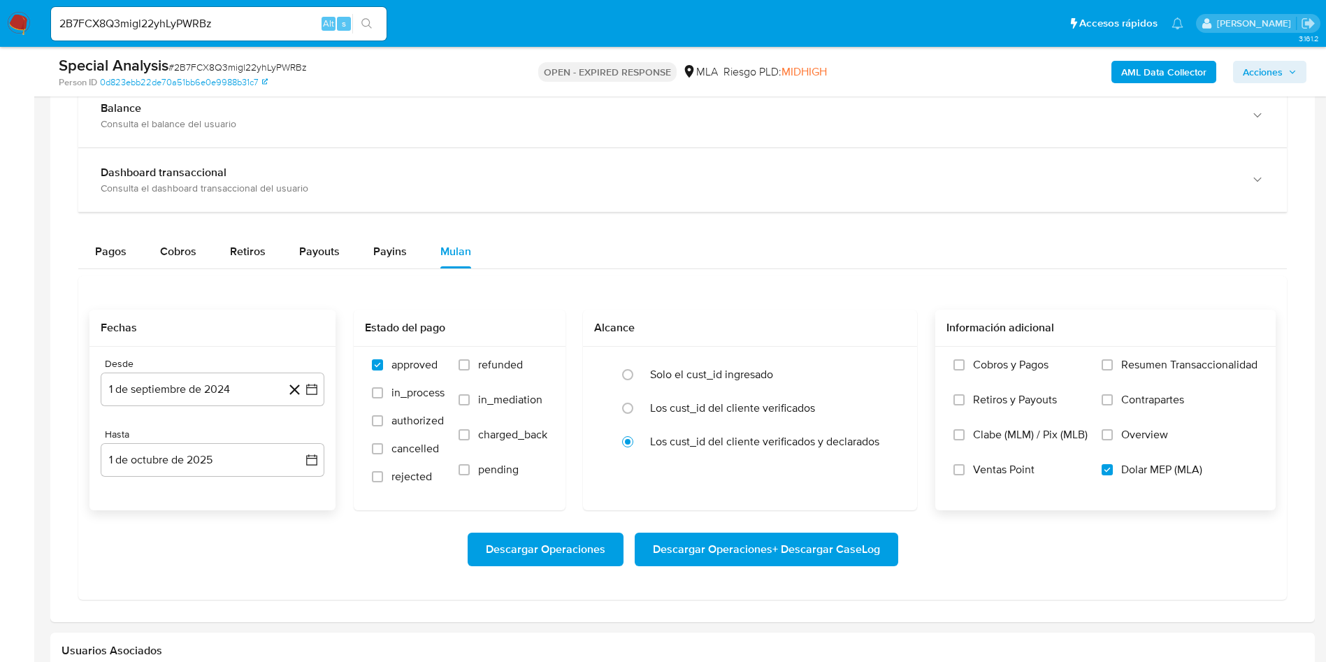
click at [123, 148] on div "Dashboard transaccional Consulta el dashboard transaccional del usuario" at bounding box center [682, 180] width 1209 height 64
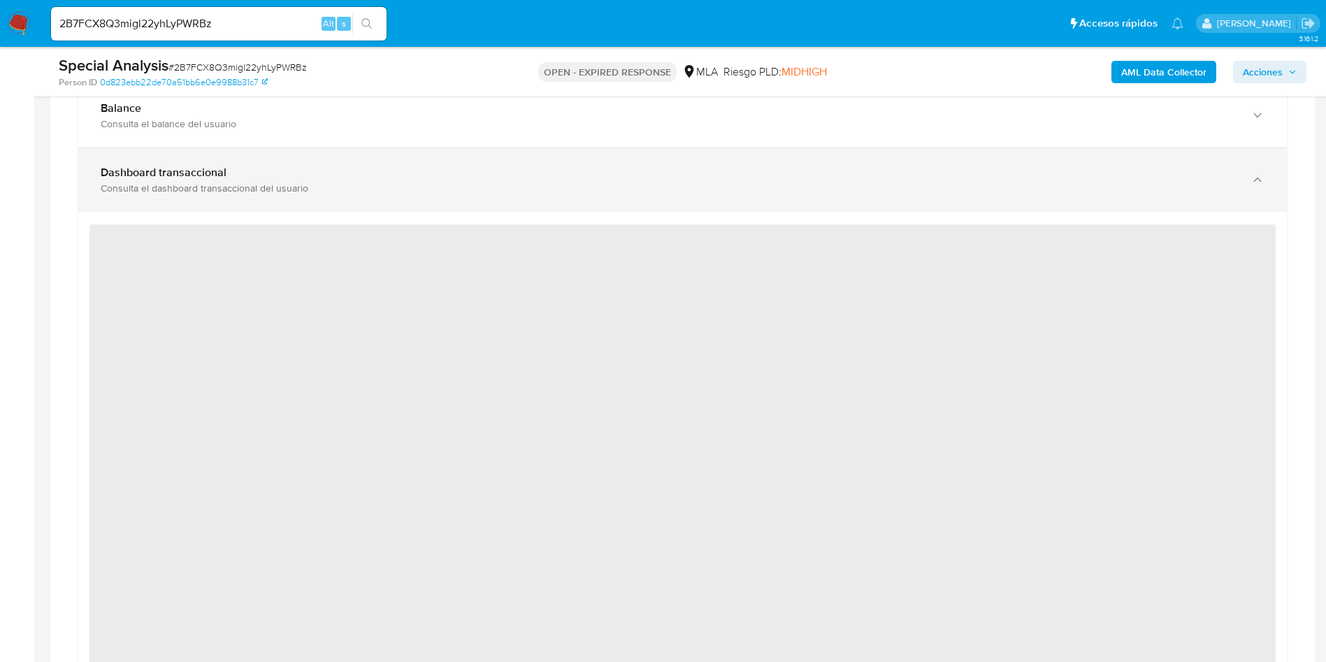
click at [125, 171] on b "Dashboard transaccional" at bounding box center [164, 172] width 126 height 16
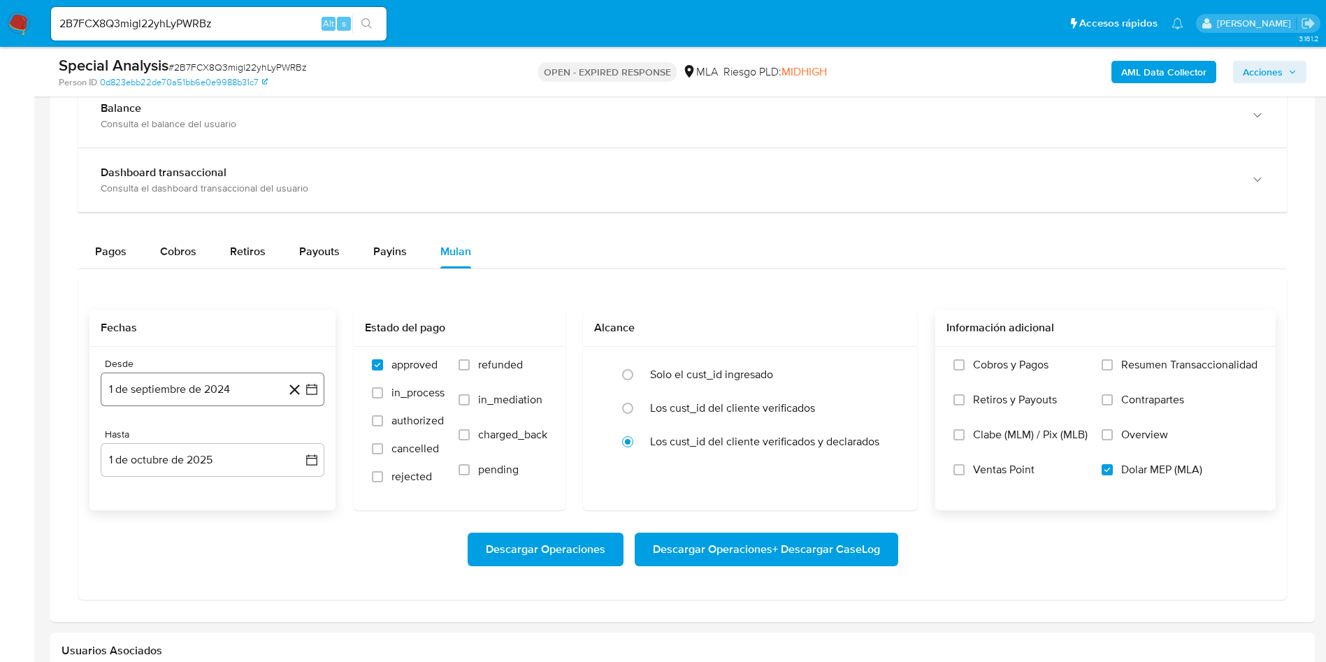
click at [171, 384] on button "1 de septiembre de 2024" at bounding box center [213, 390] width 224 height 34
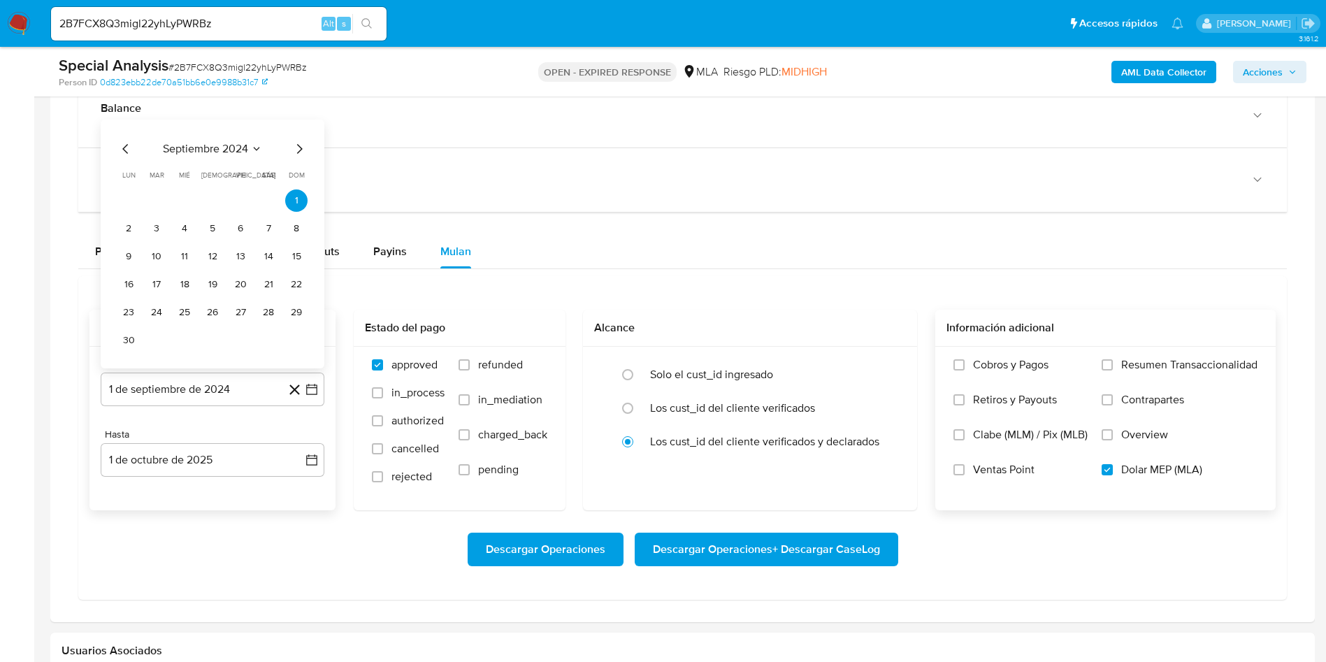
click at [178, 146] on span "septiembre 2024" at bounding box center [205, 149] width 85 height 14
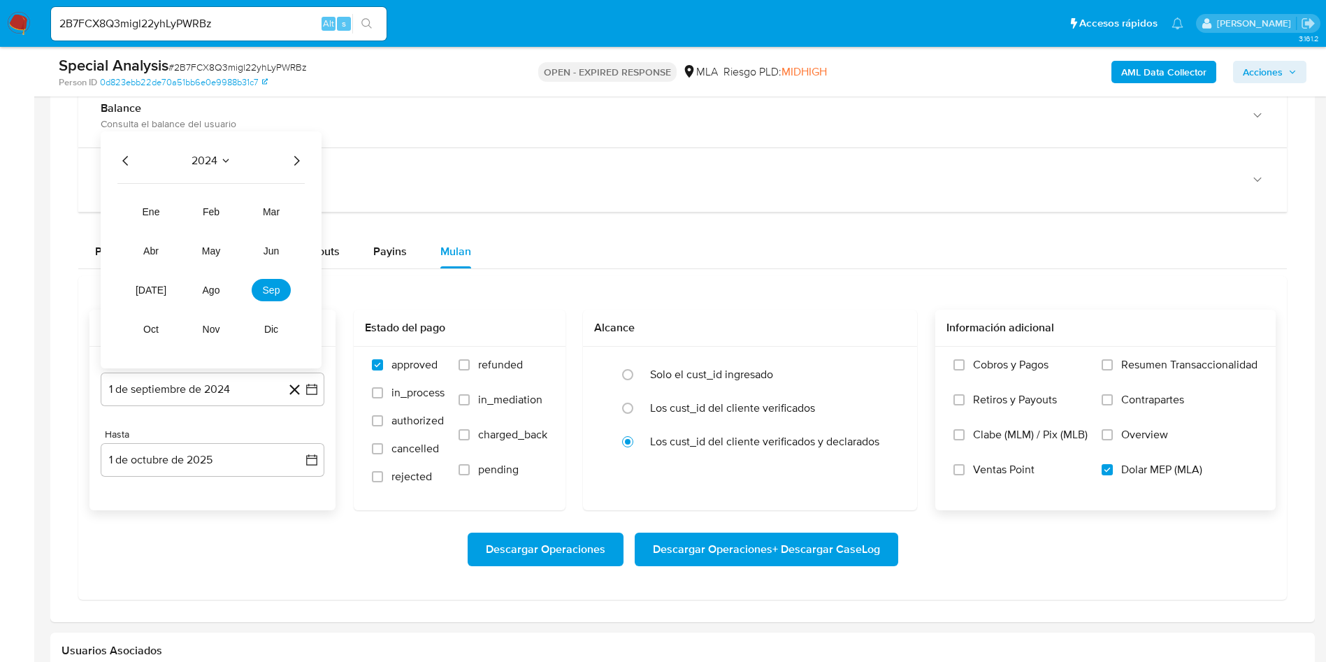
click at [294, 161] on icon "Año siguiente" at bounding box center [296, 160] width 17 height 17
click at [141, 259] on button "abr" at bounding box center [150, 251] width 39 height 22
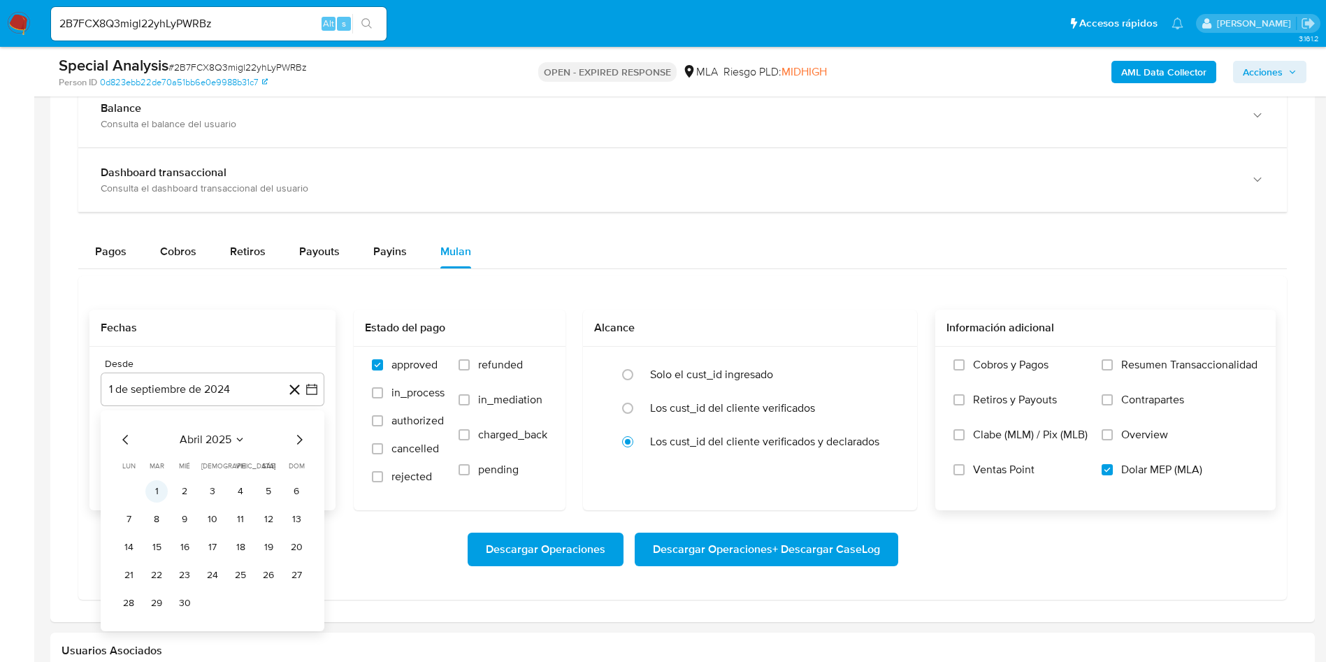
click at [161, 490] on button "1" at bounding box center [156, 491] width 22 height 22
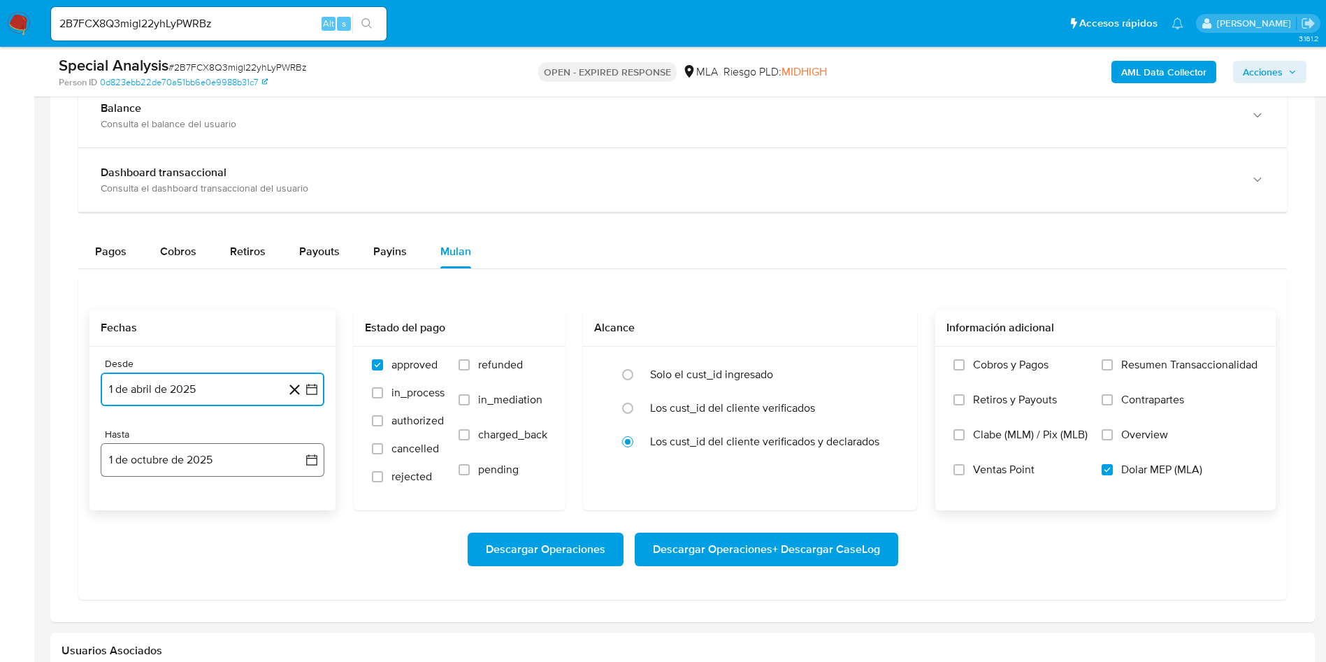
click at [186, 445] on button "1 de octubre de 2025" at bounding box center [213, 460] width 224 height 34
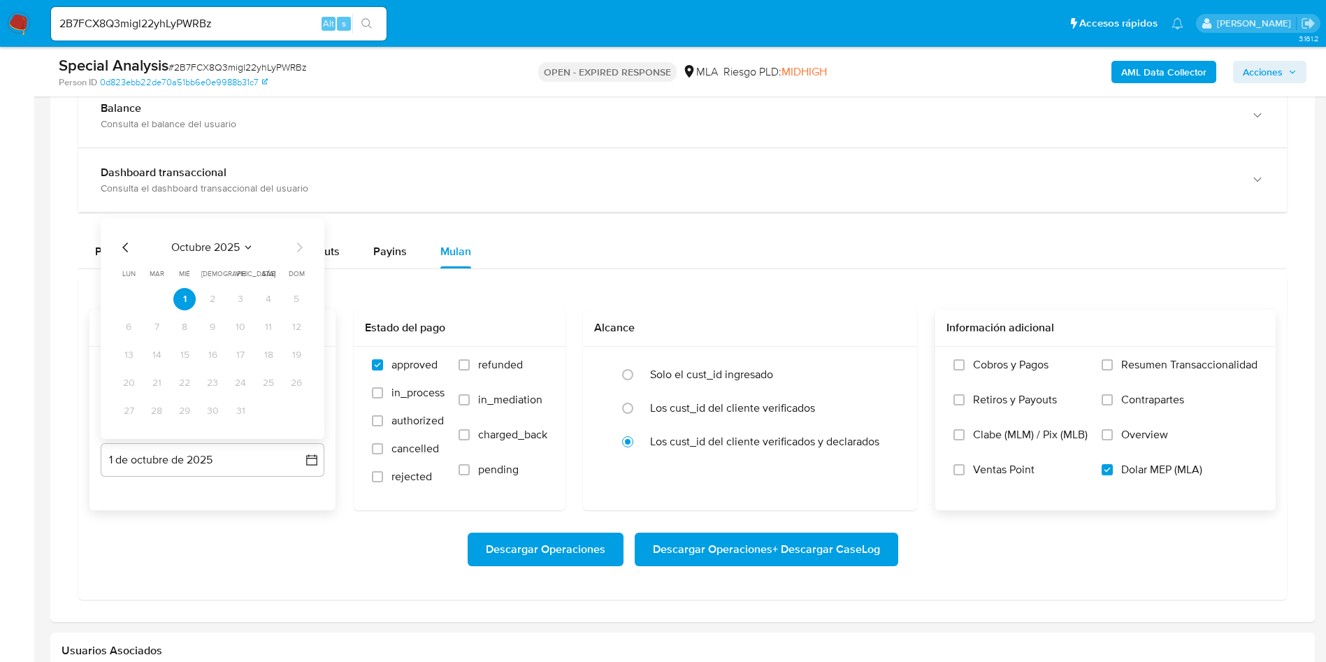
click at [124, 242] on icon "Mes anterior" at bounding box center [125, 247] width 17 height 17
click at [126, 254] on icon "Mes anterior" at bounding box center [125, 247] width 17 height 17
click at [213, 417] on button "31" at bounding box center [212, 411] width 22 height 22
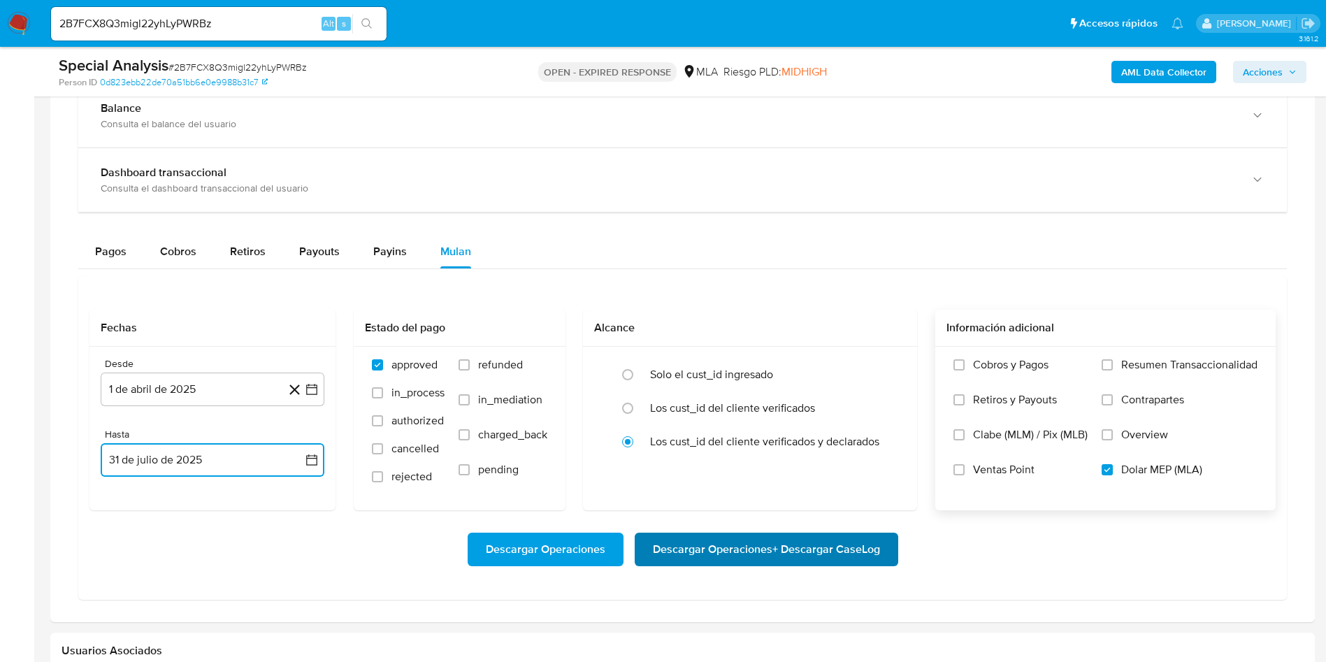
click at [731, 553] on span "Descargar Operaciones + Descargar CaseLog" at bounding box center [766, 549] width 227 height 31
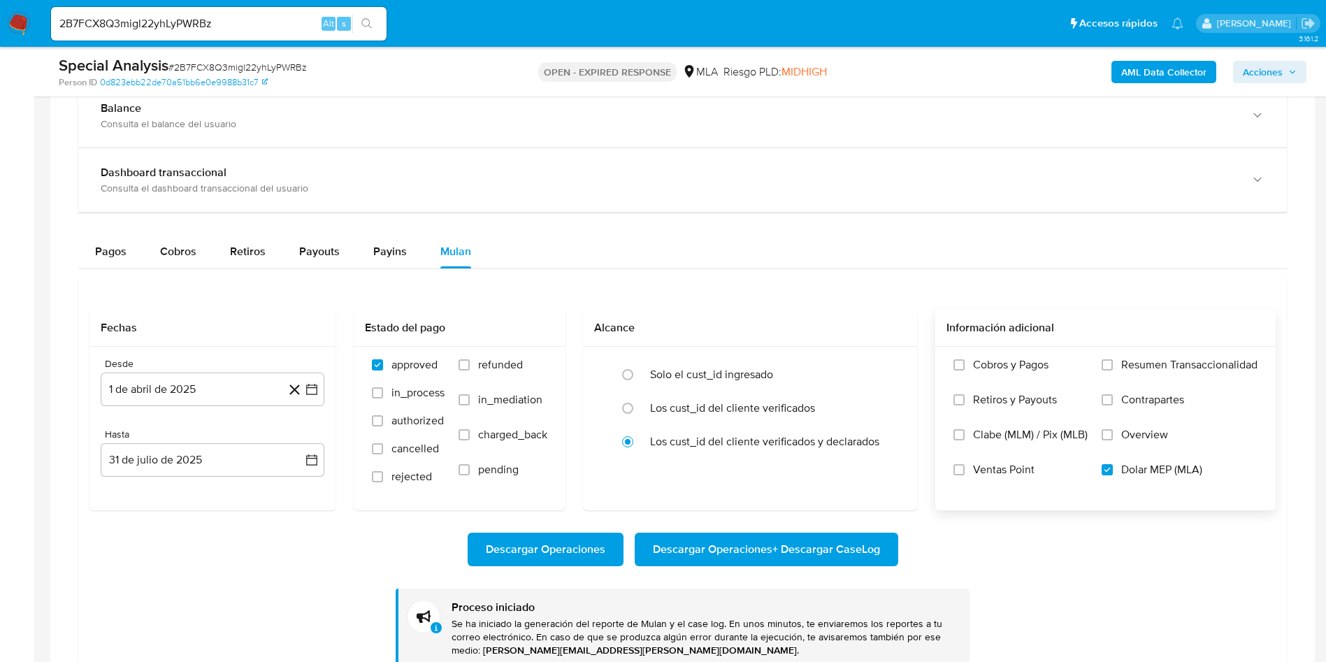
click at [29, 24] on img at bounding box center [19, 24] width 24 height 24
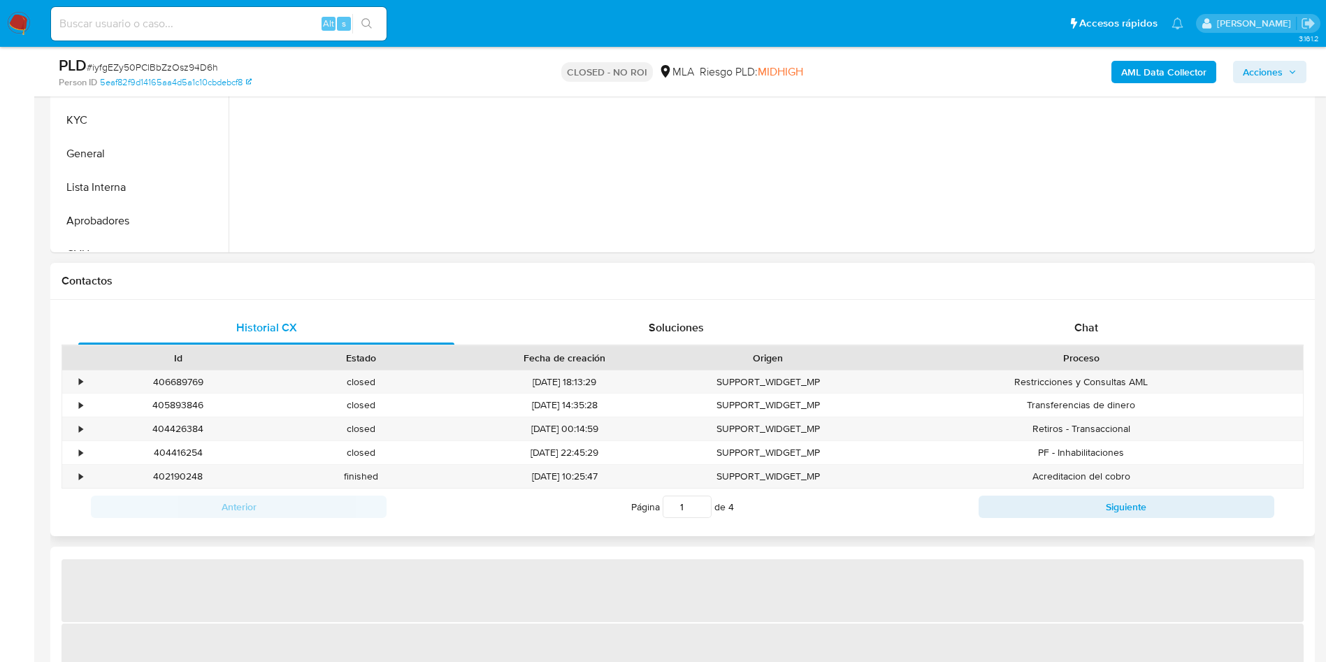
scroll to position [629, 0]
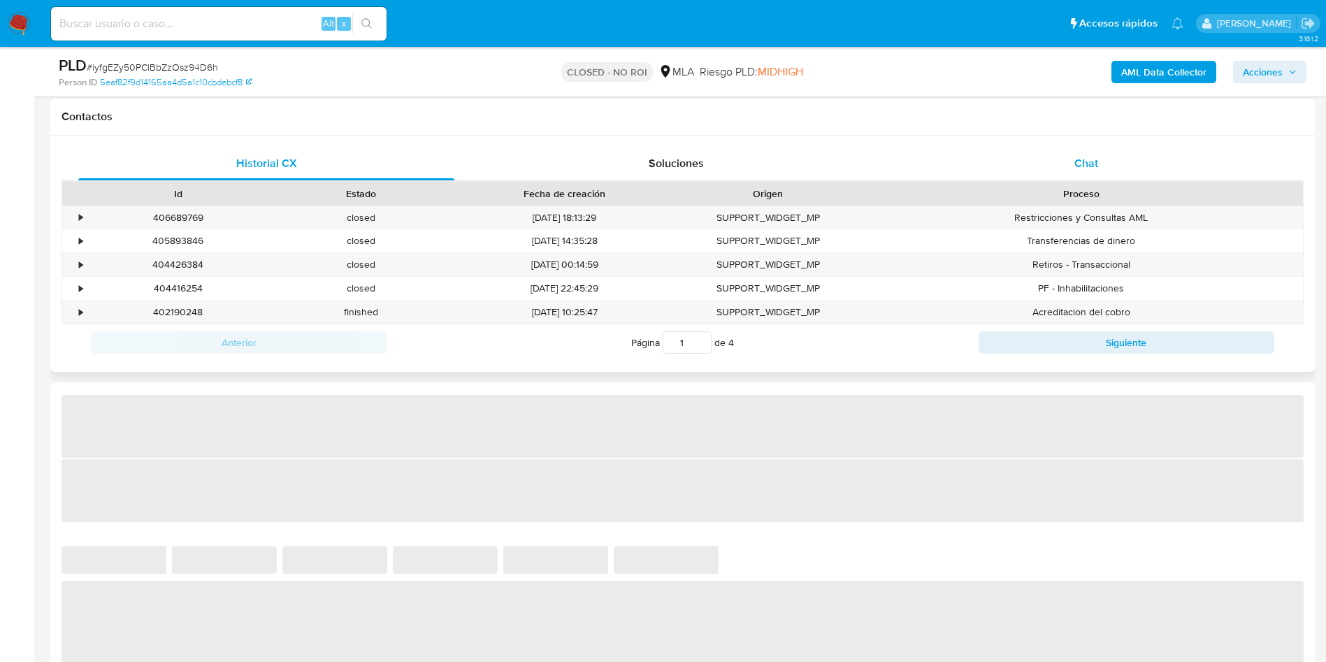
click at [1049, 173] on div "Chat" at bounding box center [1086, 164] width 376 height 34
select select "10"
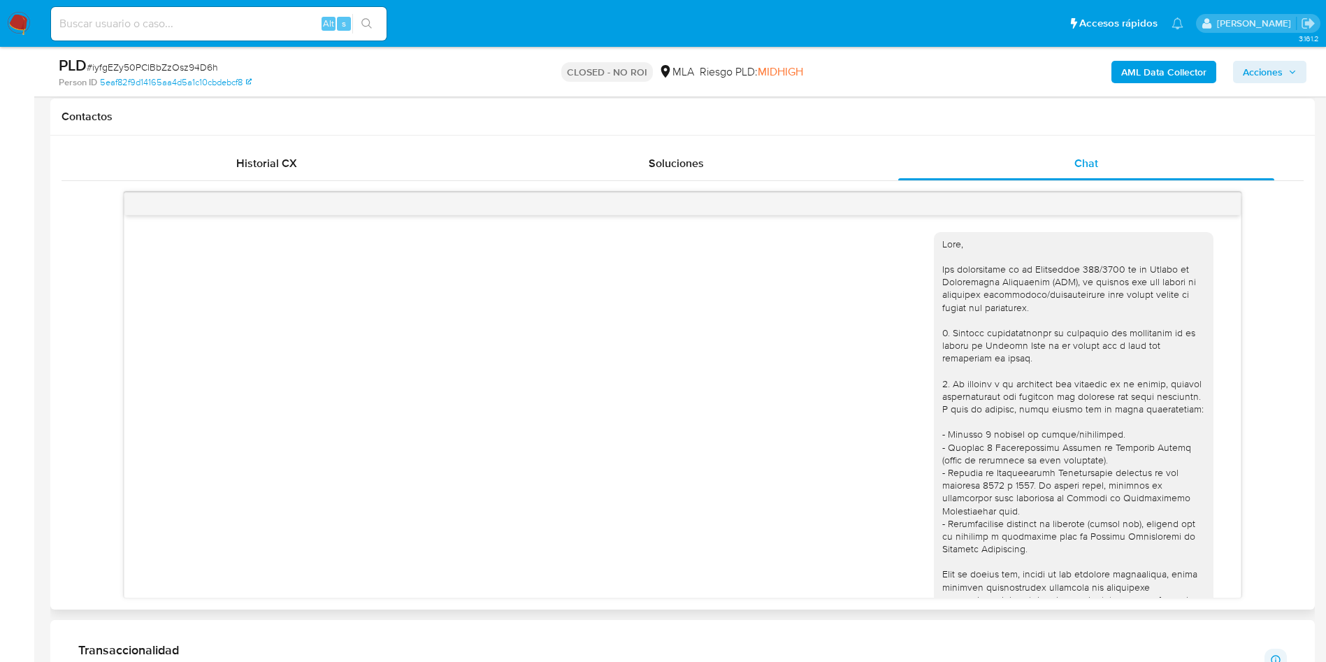
scroll to position [2509, 0]
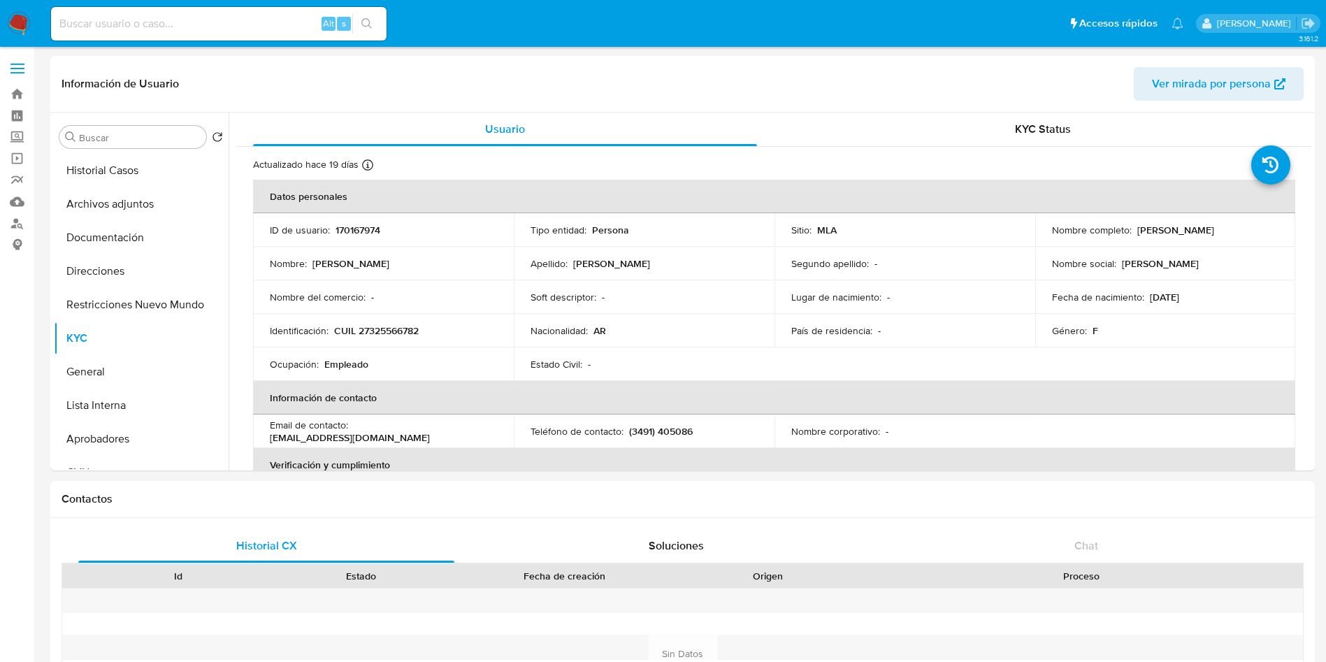
select select "10"
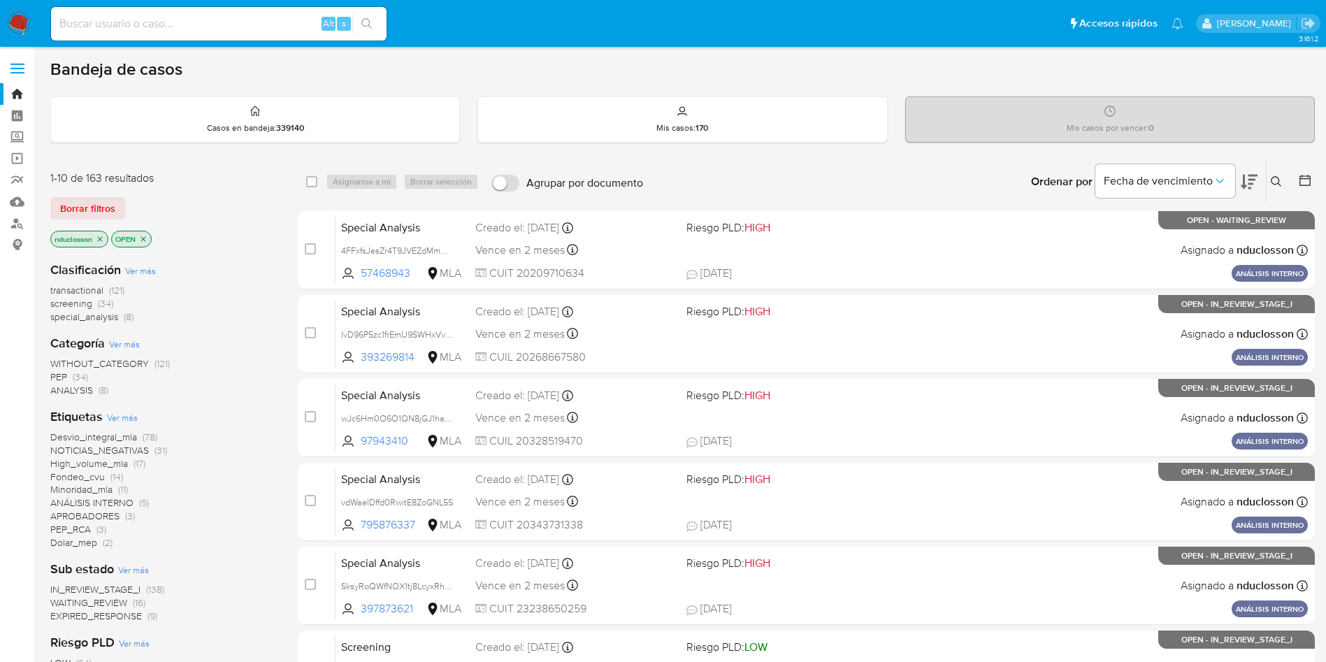
click at [1279, 175] on button at bounding box center [1278, 181] width 23 height 17
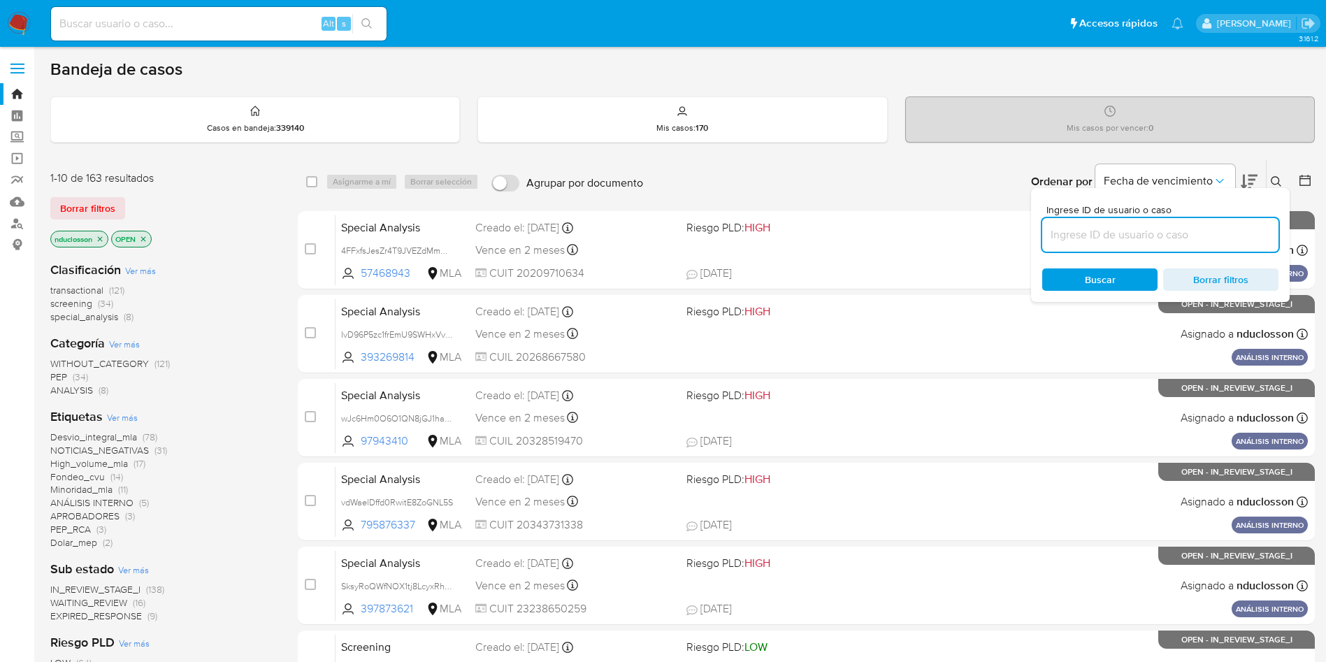
click at [1119, 230] on input at bounding box center [1160, 235] width 236 height 18
type input "EHbhuCDK4hpXu59C7lulBWgs"
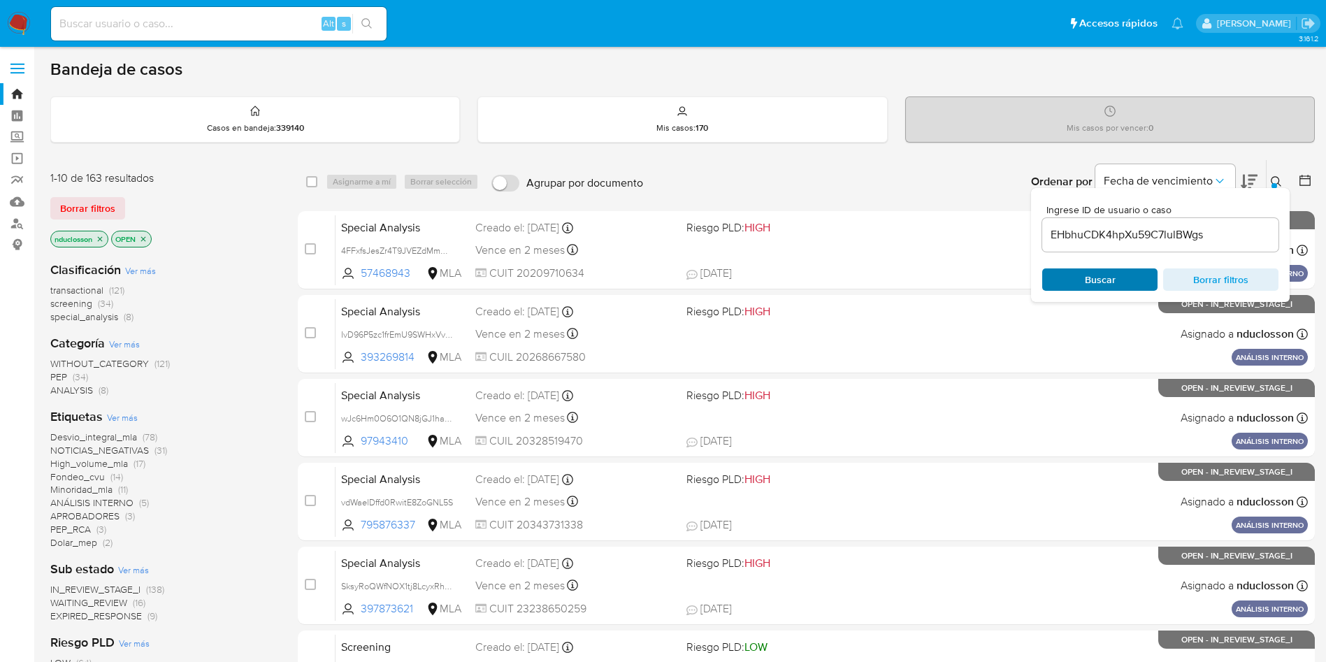
click at [1070, 275] on span "Buscar" at bounding box center [1100, 280] width 96 height 20
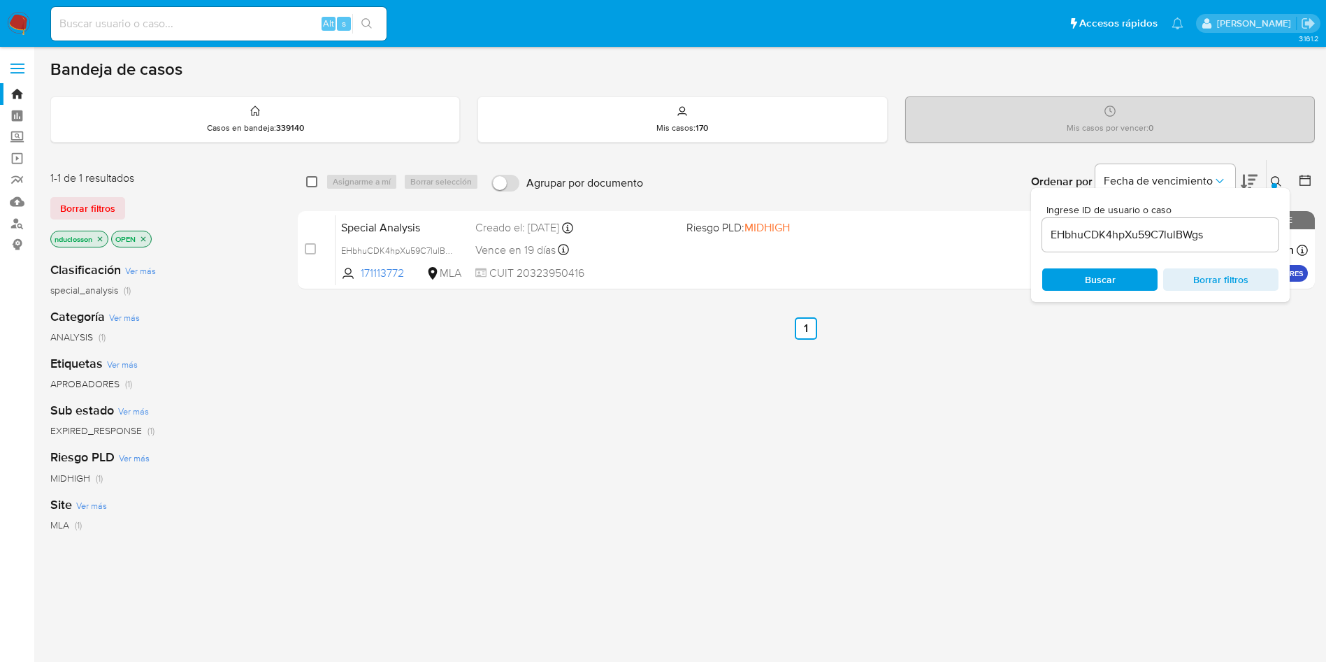
click at [315, 176] on input "checkbox" at bounding box center [311, 181] width 11 height 11
checkbox input "true"
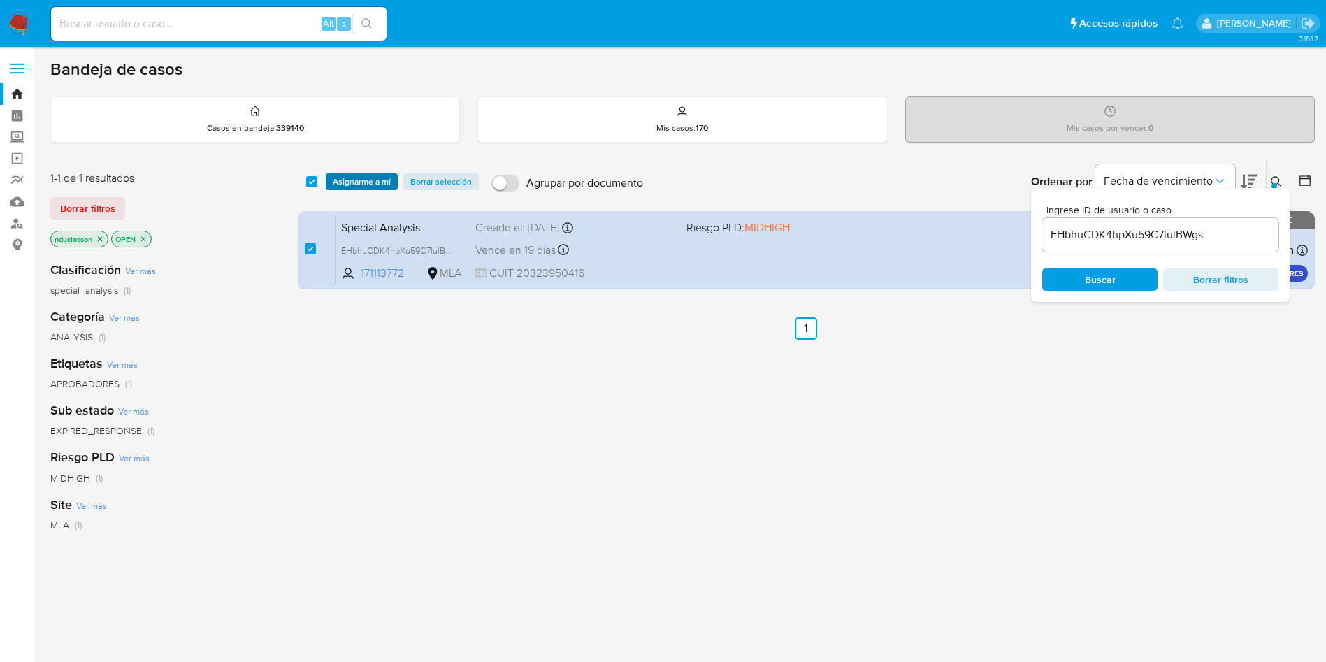
click at [354, 184] on span "Asignarme a mí" at bounding box center [362, 182] width 58 height 14
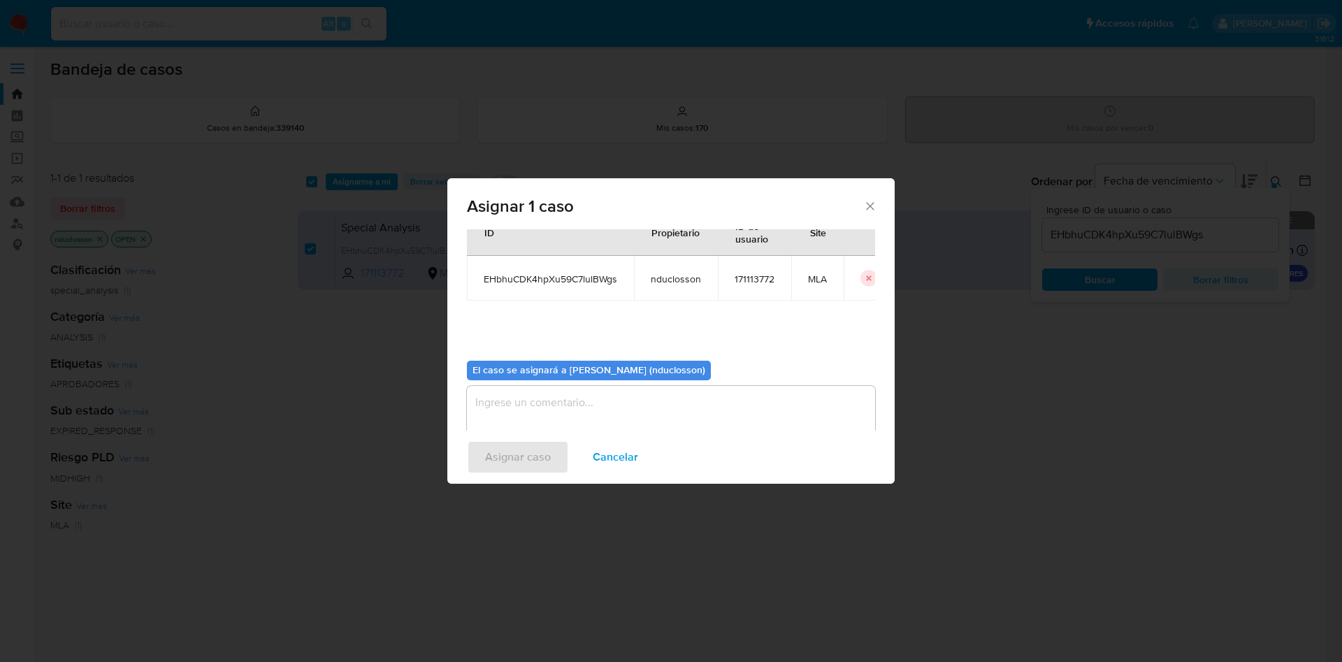
scroll to position [73, 0]
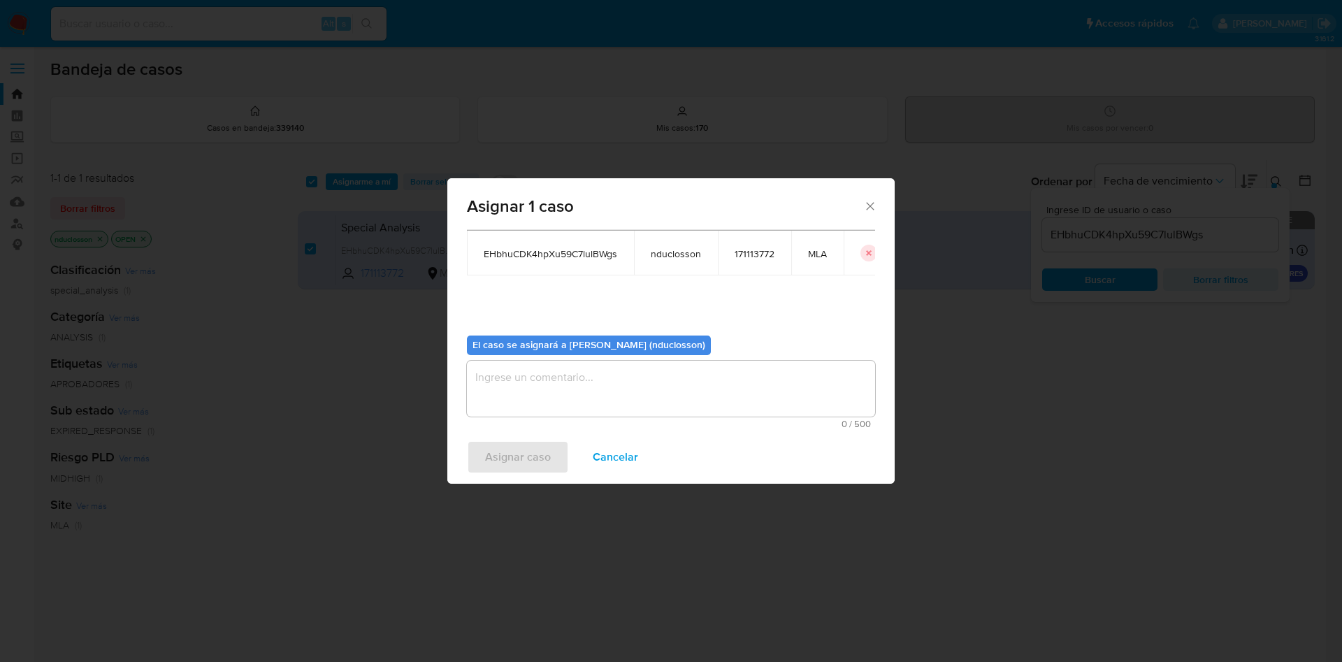
drag, startPoint x: 534, startPoint y: 378, endPoint x: 514, endPoint y: 424, distance: 49.8
click at [534, 379] on textarea "assign-modal" at bounding box center [671, 389] width 408 height 56
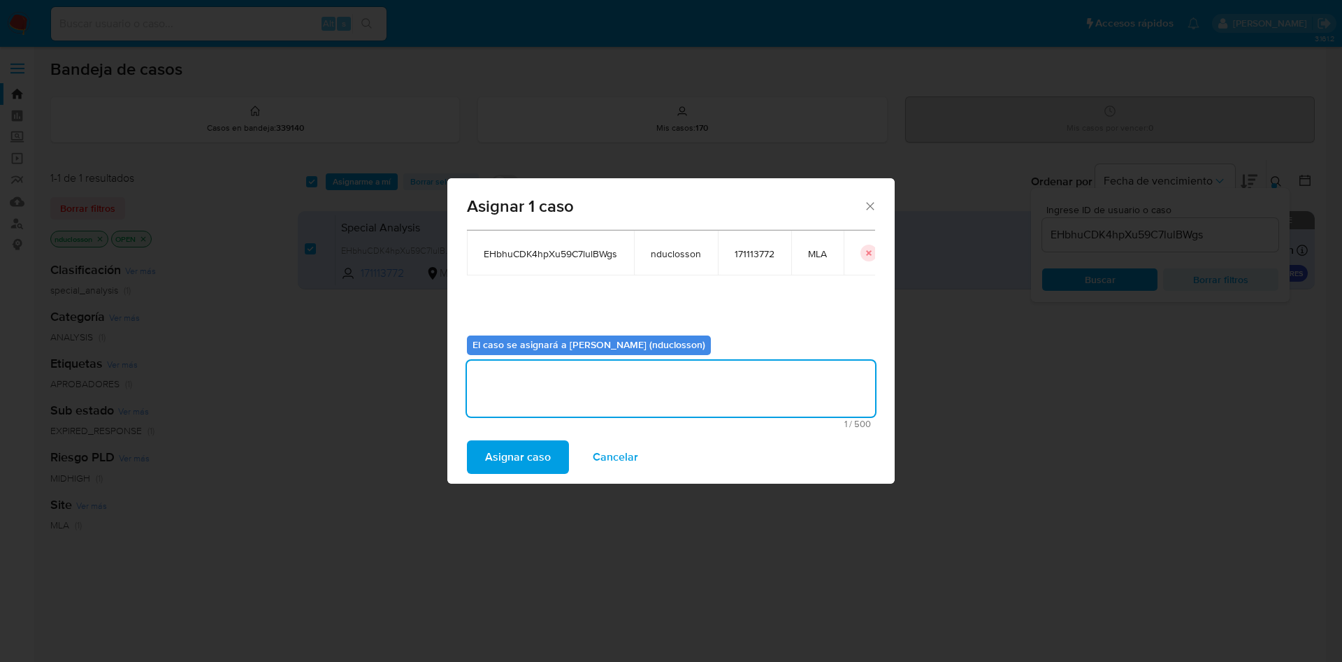
click at [504, 449] on span "Asignar caso" at bounding box center [518, 457] width 66 height 31
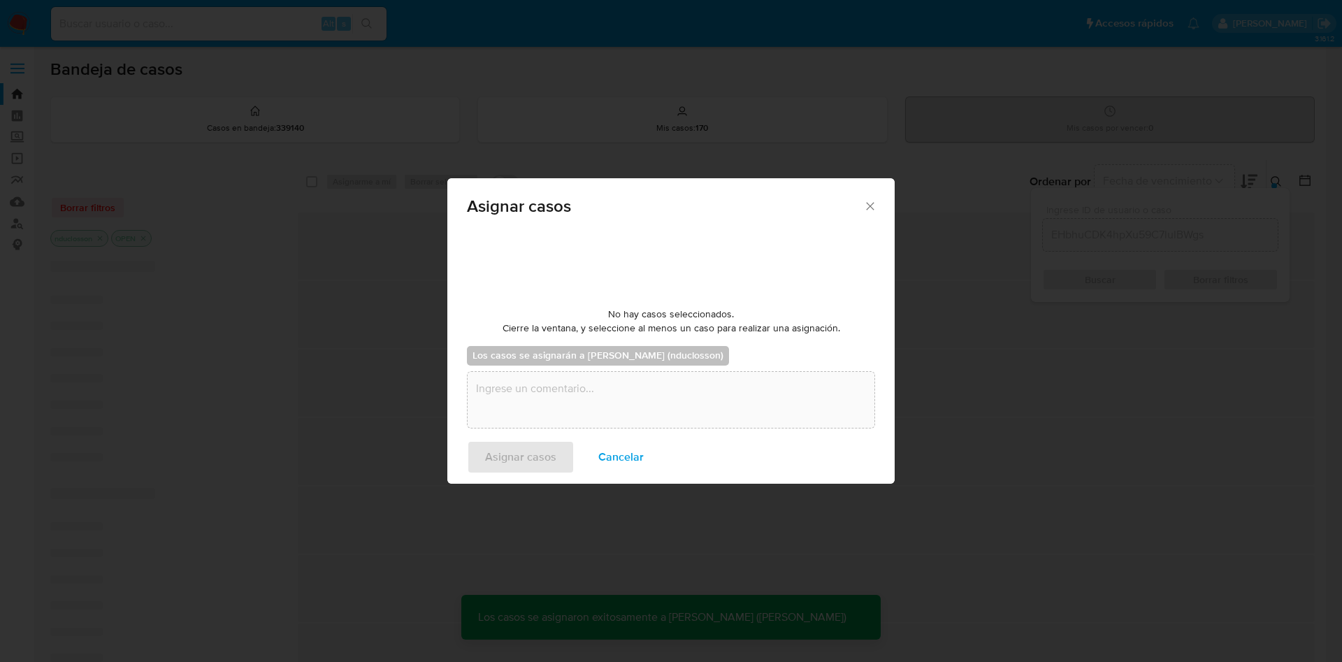
checkbox input "false"
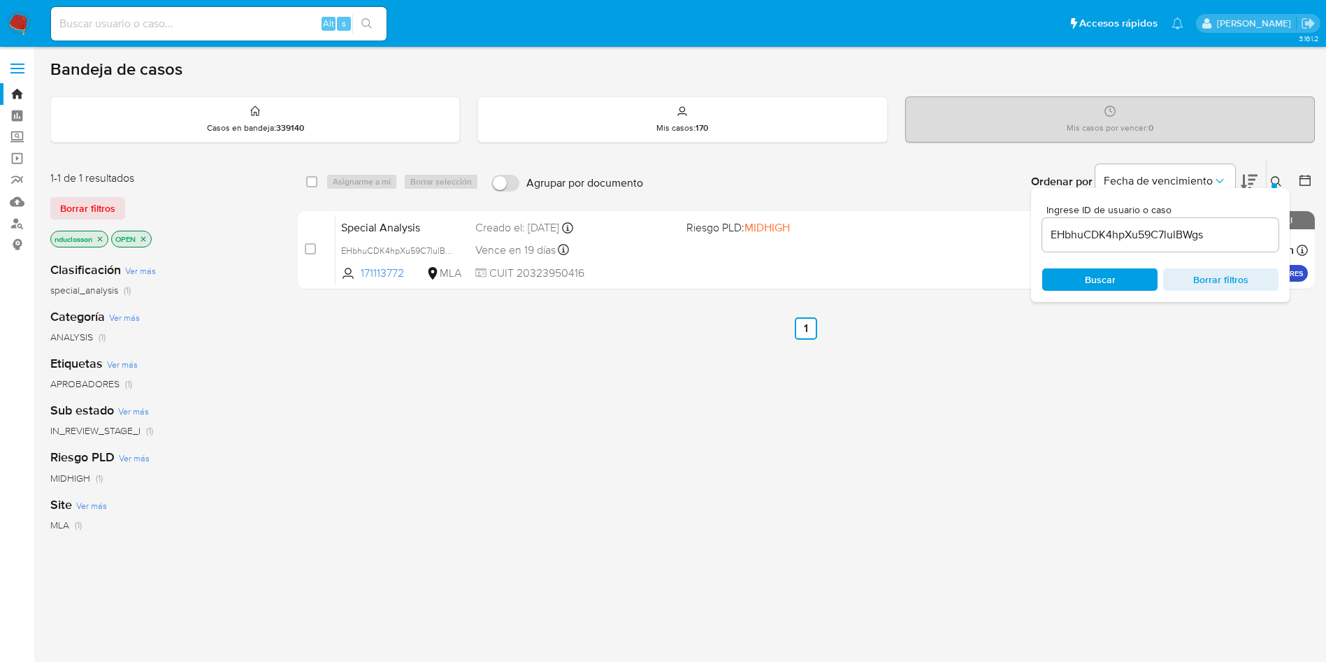
click at [1117, 251] on div "EHbhuCDK4hpXu59C7lulBWgs" at bounding box center [1160, 235] width 236 height 34
click at [1114, 235] on input "EHbhuCDK4hpXu59C7lulBWgs" at bounding box center [1160, 235] width 236 height 18
paste input "LFO1aawUheY1uag2HbDoP64e"
type input "LFO1aawUheY1uag2HbDoP64e"
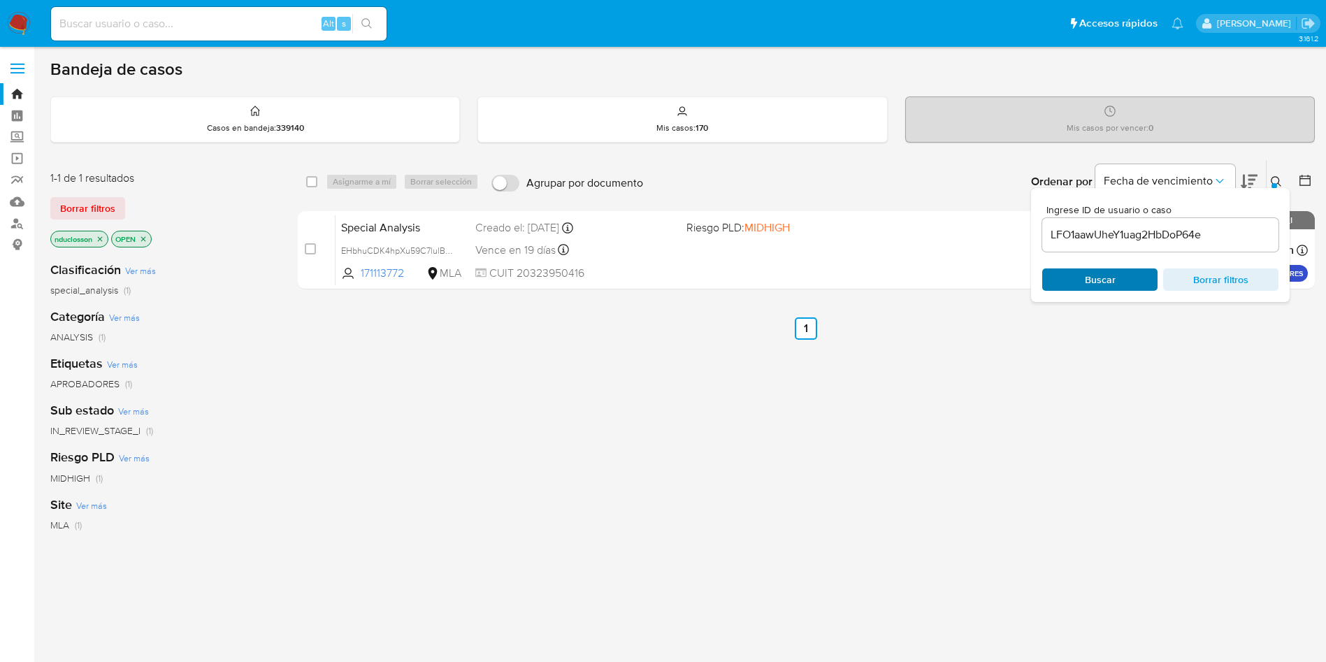
click at [1083, 279] on span "Buscar" at bounding box center [1100, 280] width 96 height 20
click at [312, 181] on input "checkbox" at bounding box center [311, 181] width 11 height 11
checkbox input "true"
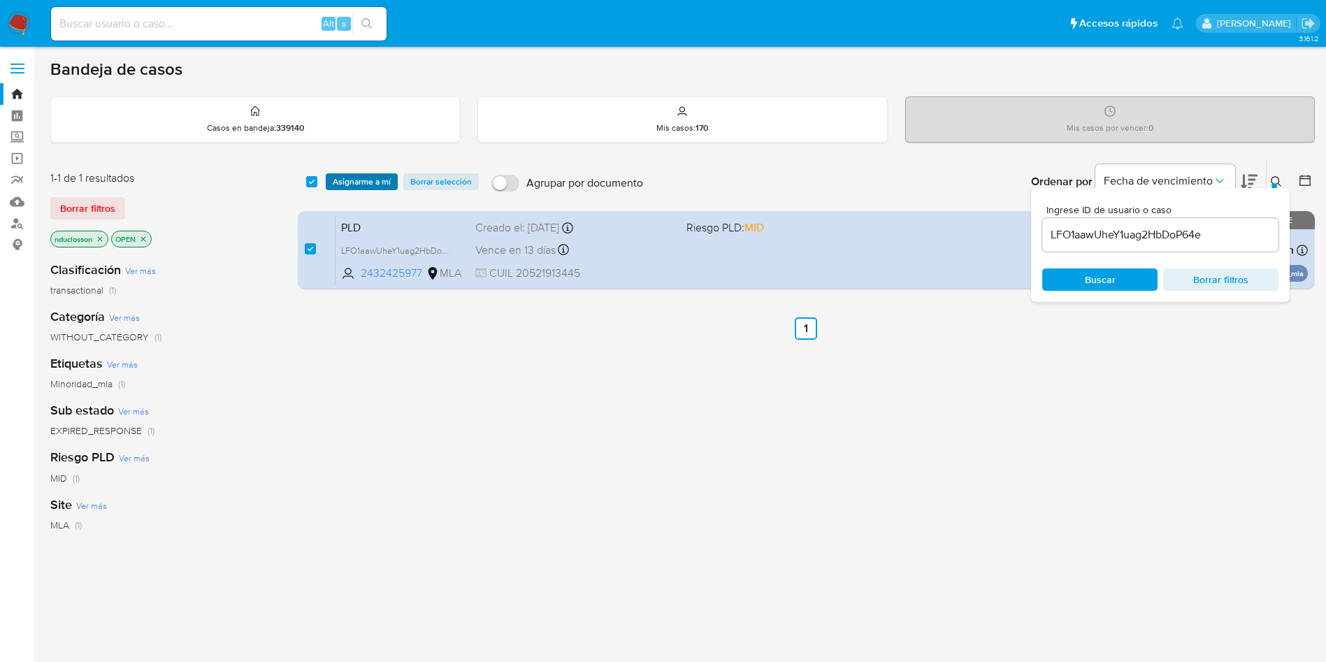
click at [352, 181] on span "Asignarme a mí" at bounding box center [362, 182] width 58 height 14
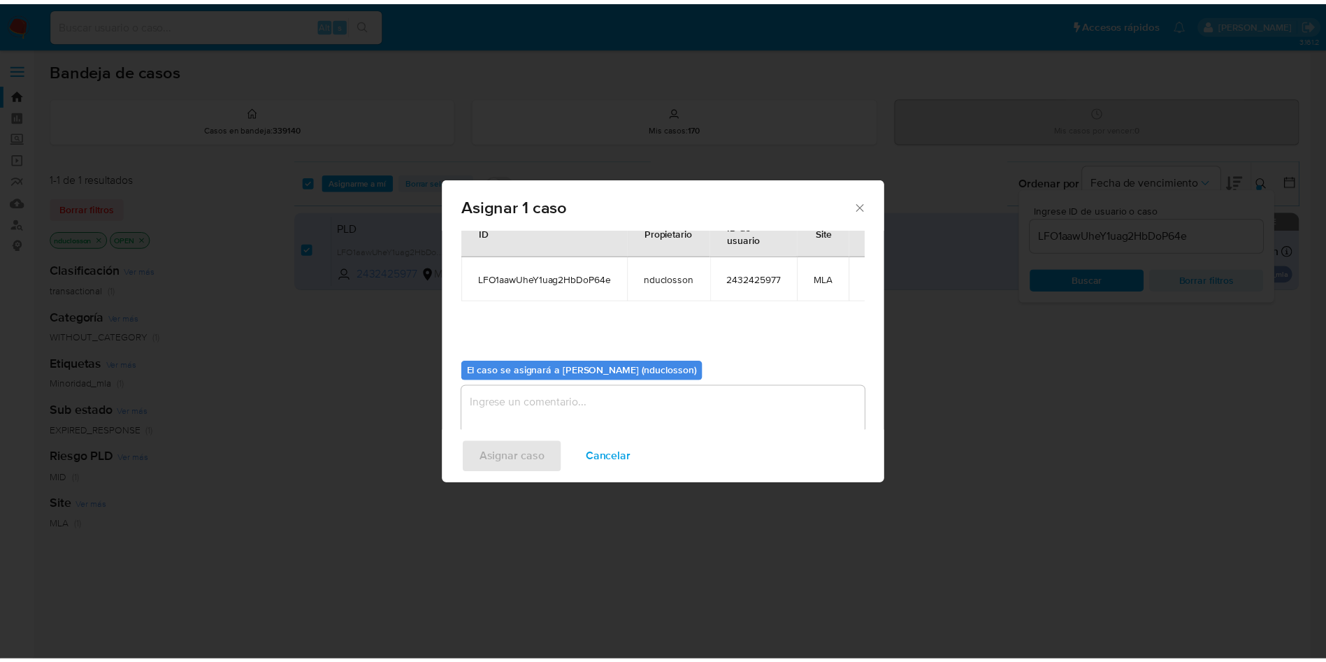
scroll to position [73, 0]
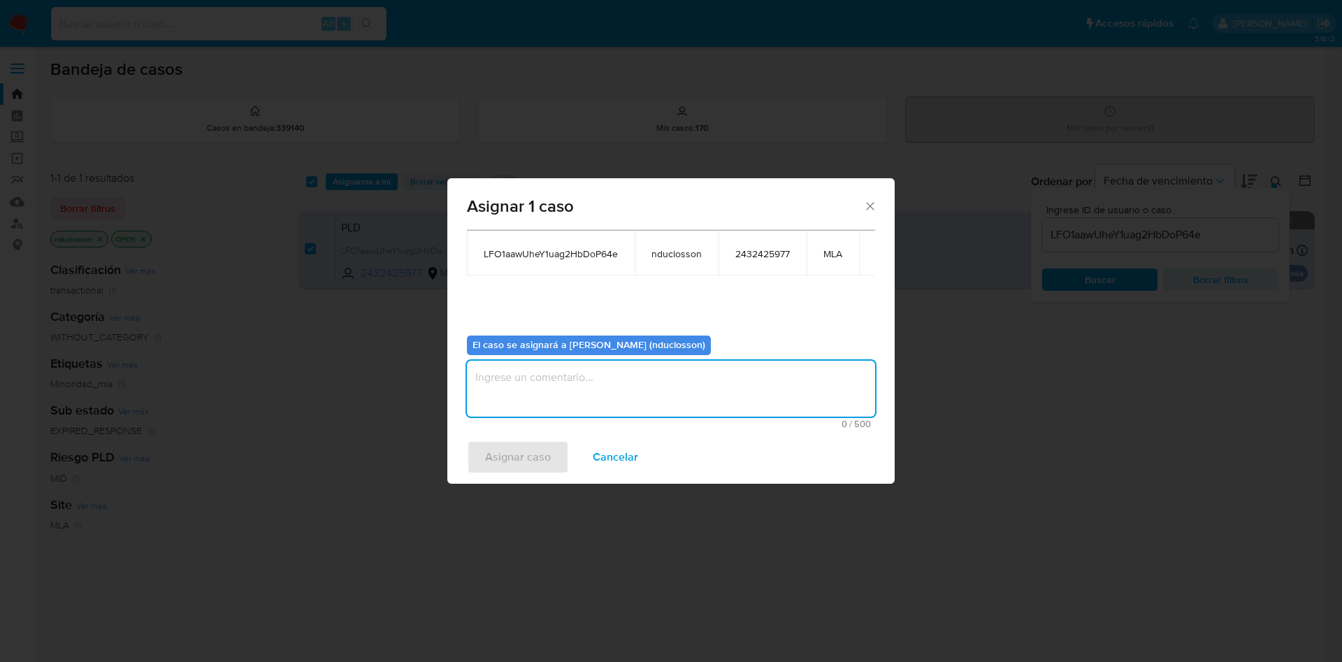
click at [589, 405] on textarea "assign-modal" at bounding box center [671, 389] width 408 height 56
type textarea "v"
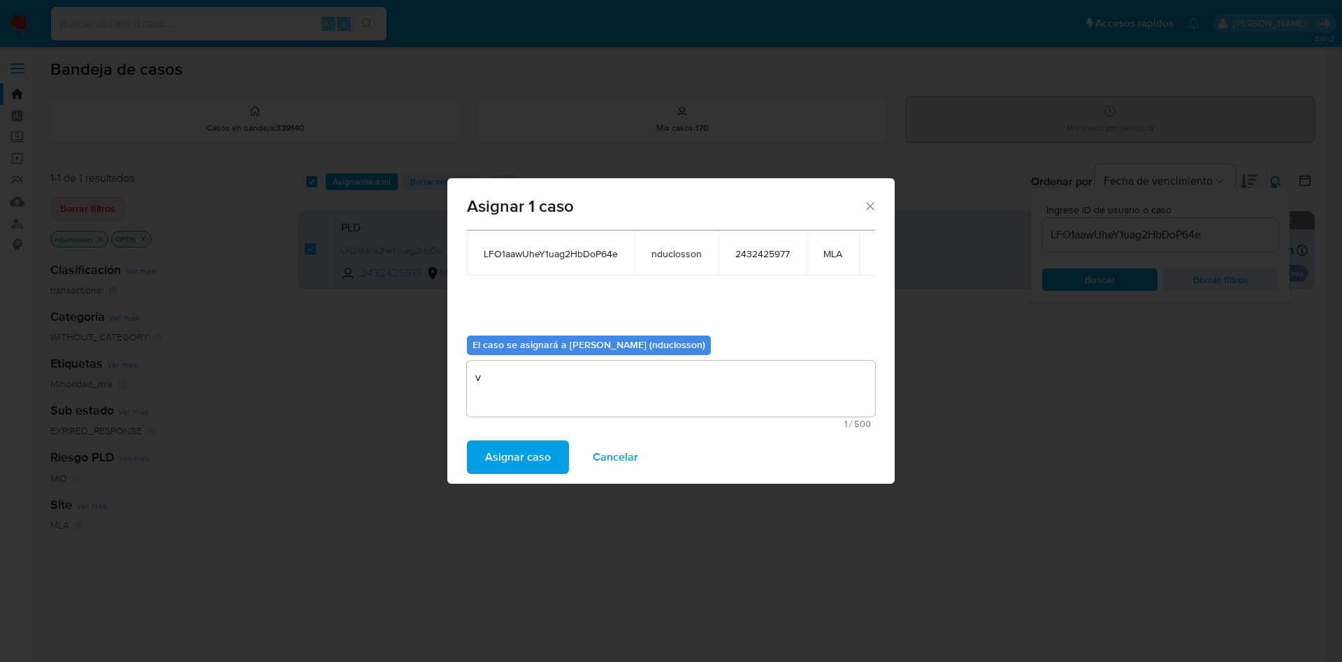
click at [537, 463] on span "Asignar caso" at bounding box center [518, 457] width 66 height 31
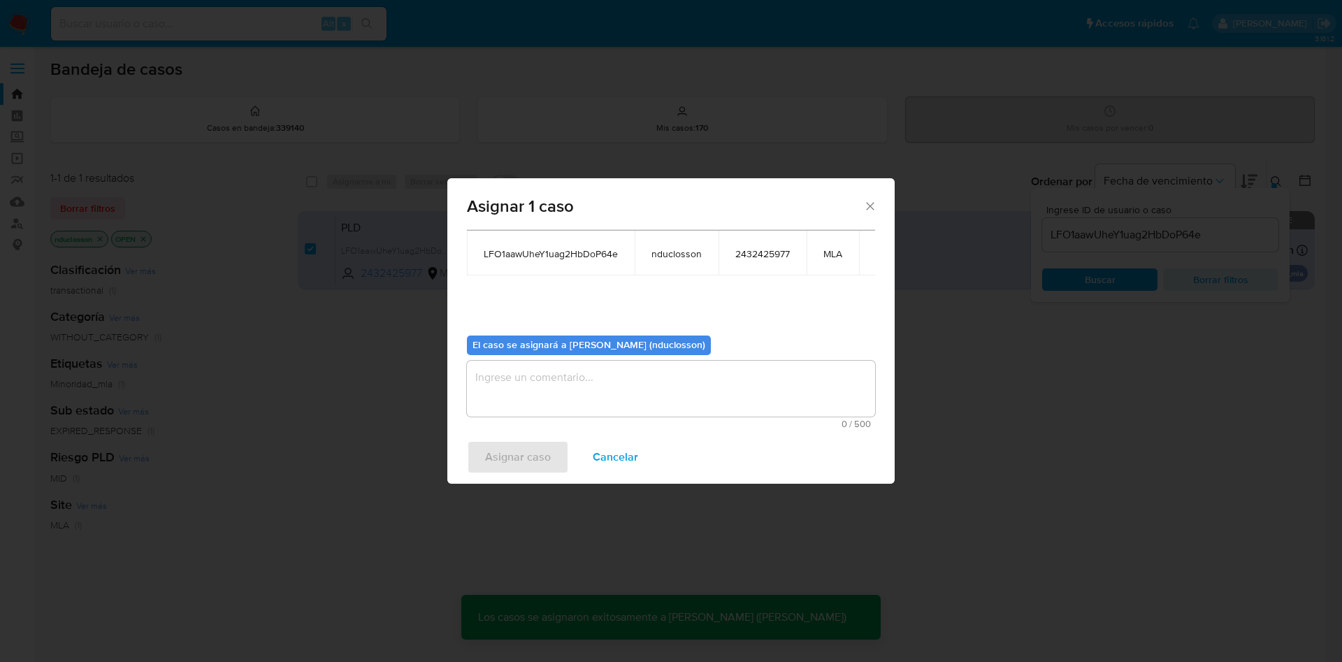
checkbox input "false"
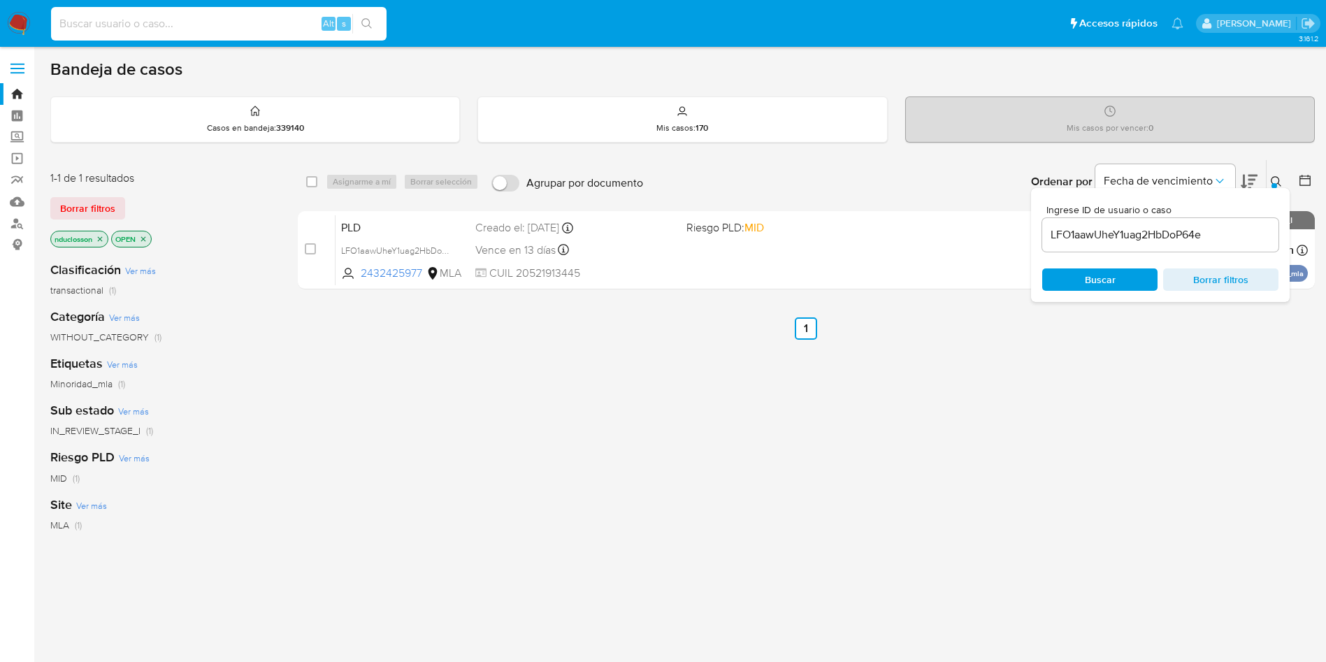
click at [144, 17] on input at bounding box center [219, 24] width 336 height 18
paste input "EHbhuCDK4hpXu59C7lulBWgs"
type input "EHbhuCDK4hpXu59C7lulBWgs"
click at [360, 31] on button "search-icon" at bounding box center [366, 24] width 29 height 20
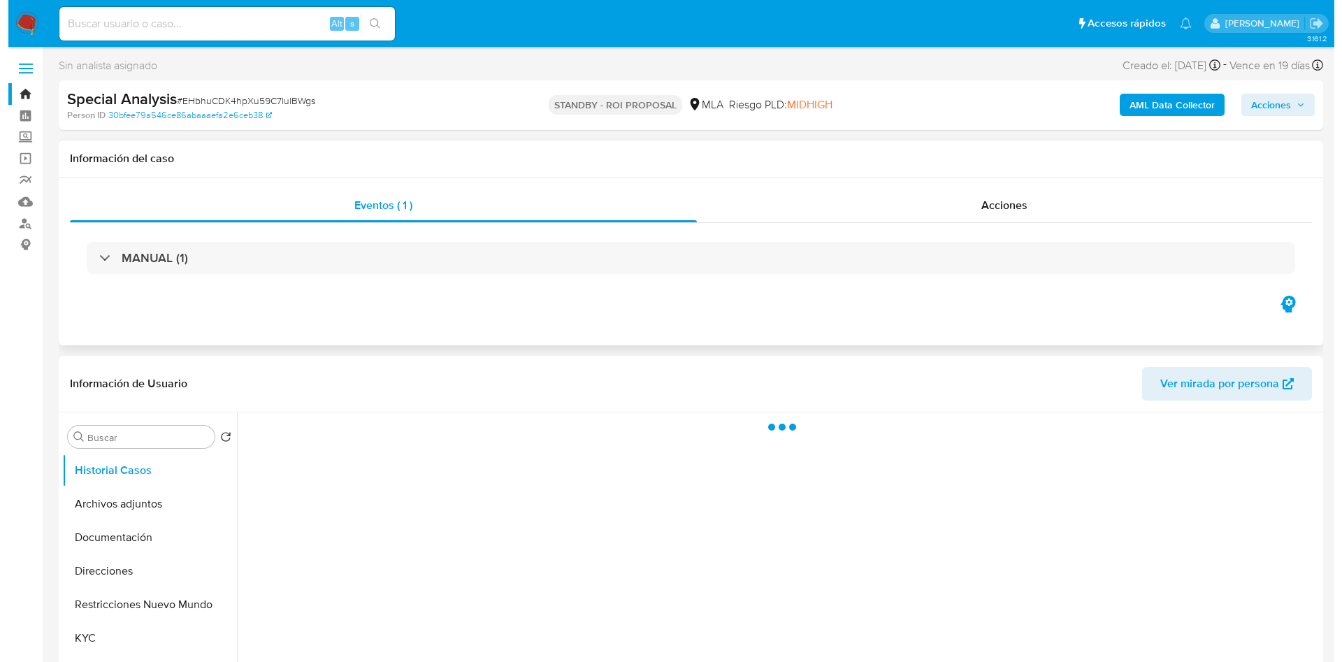
scroll to position [105, 0]
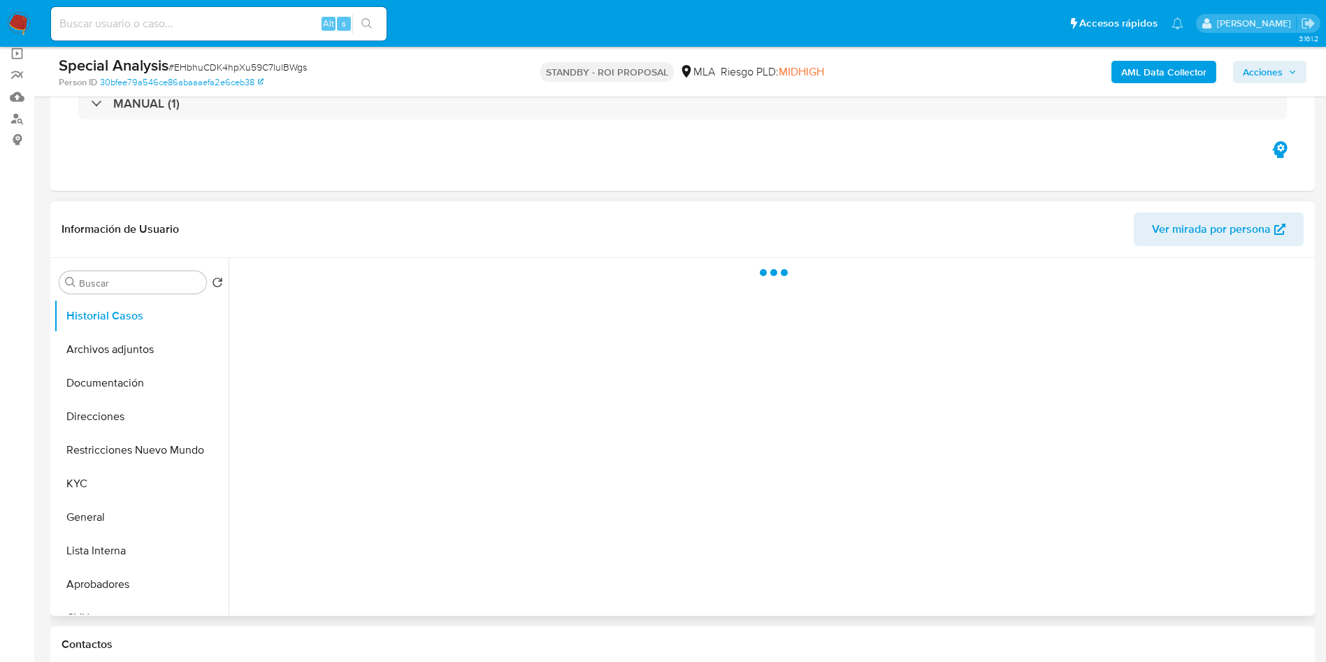
select select "10"
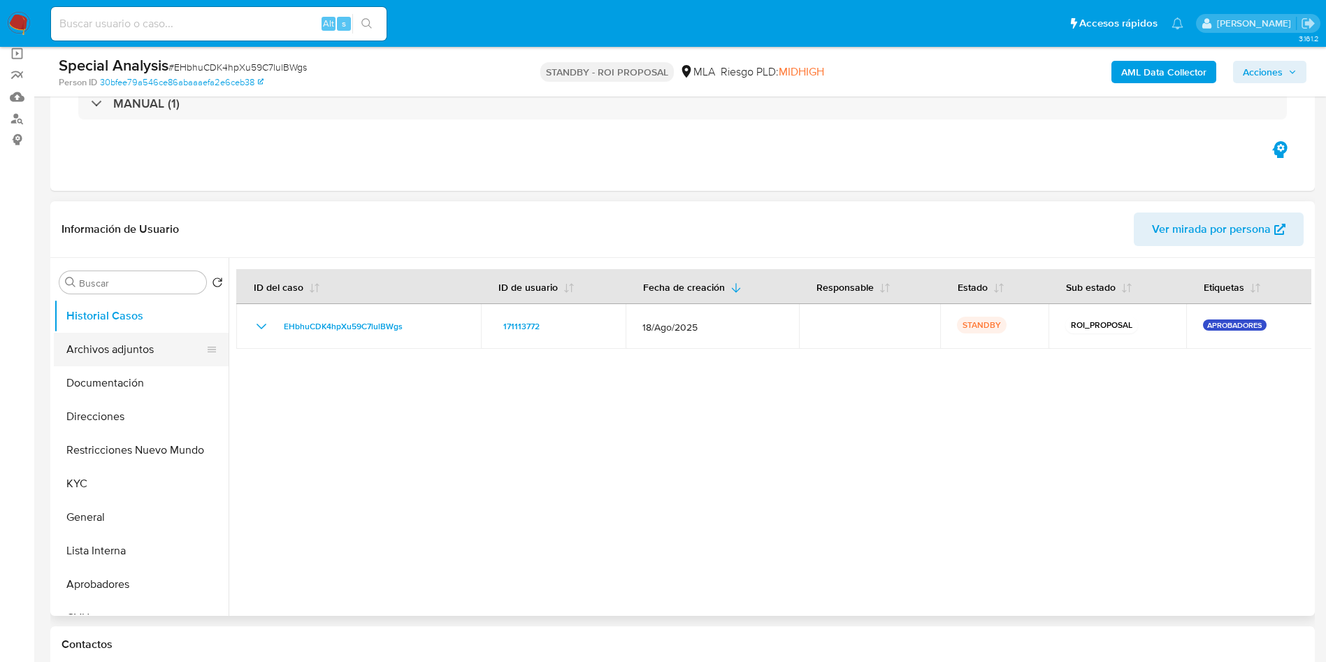
click at [127, 356] on button "Archivos adjuntos" at bounding box center [136, 350] width 164 height 34
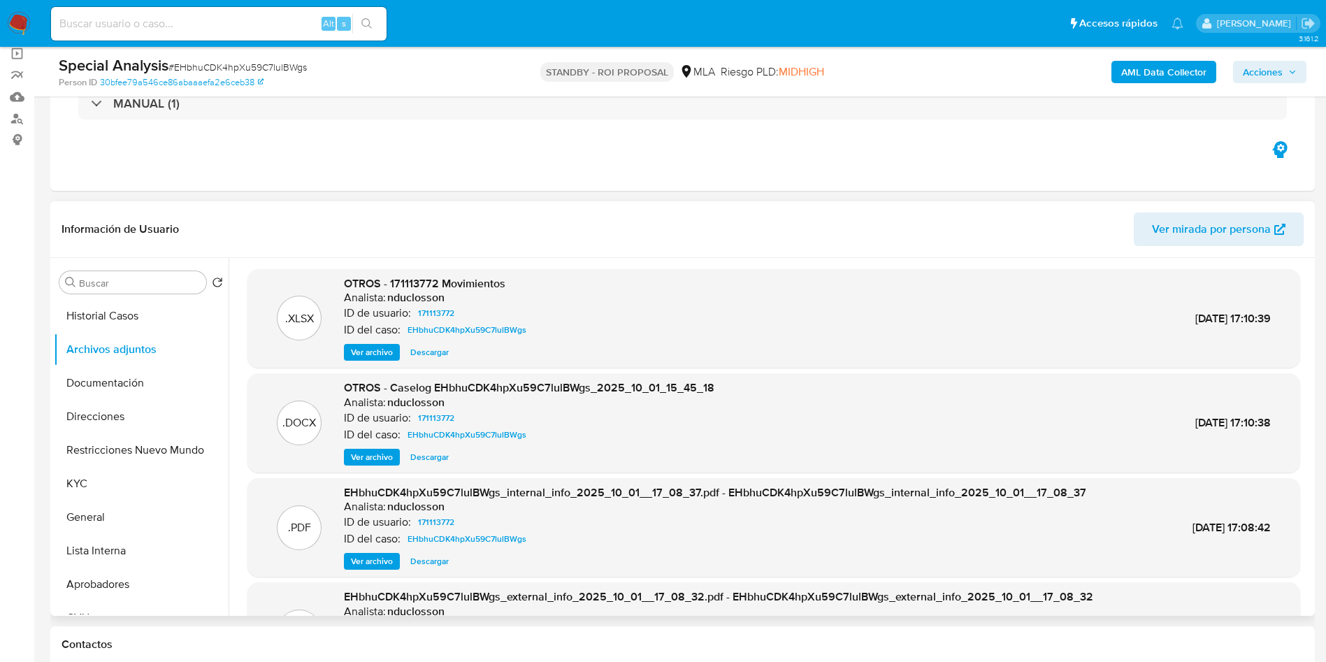
click at [386, 450] on span "Ver archivo" at bounding box center [372, 457] width 42 height 14
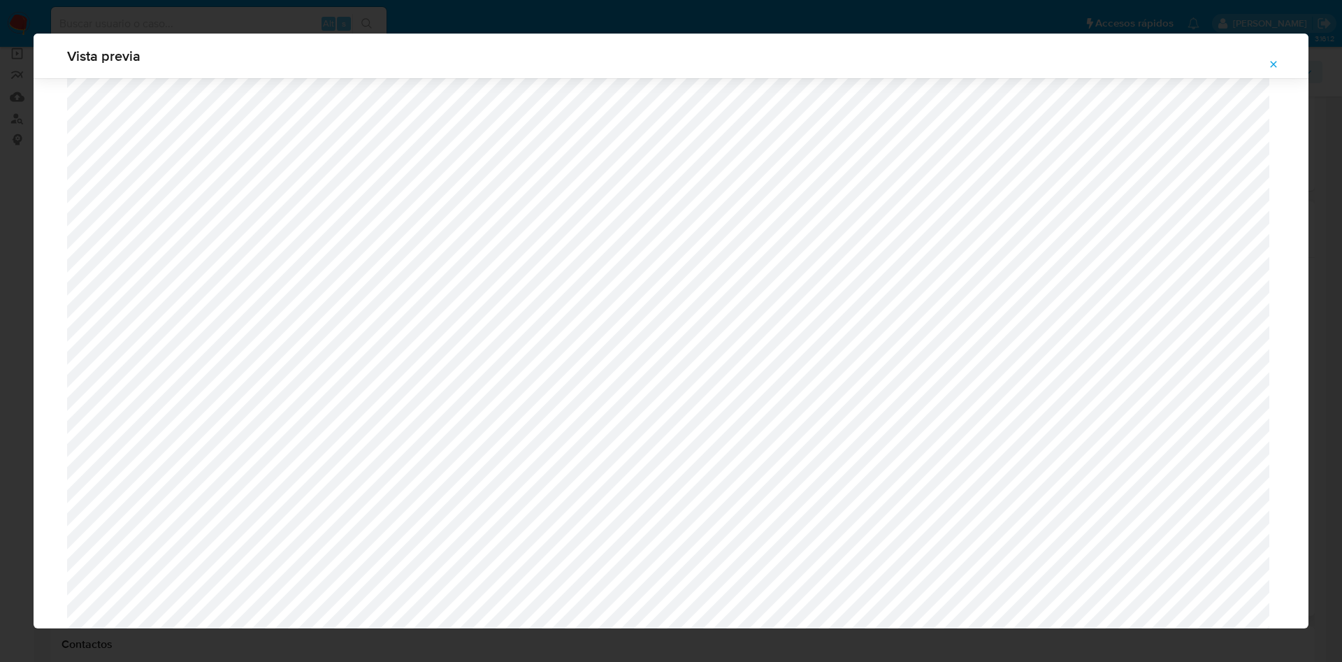
scroll to position [1125, 0]
click at [1279, 70] on button "Attachment preview" at bounding box center [1273, 64] width 31 height 22
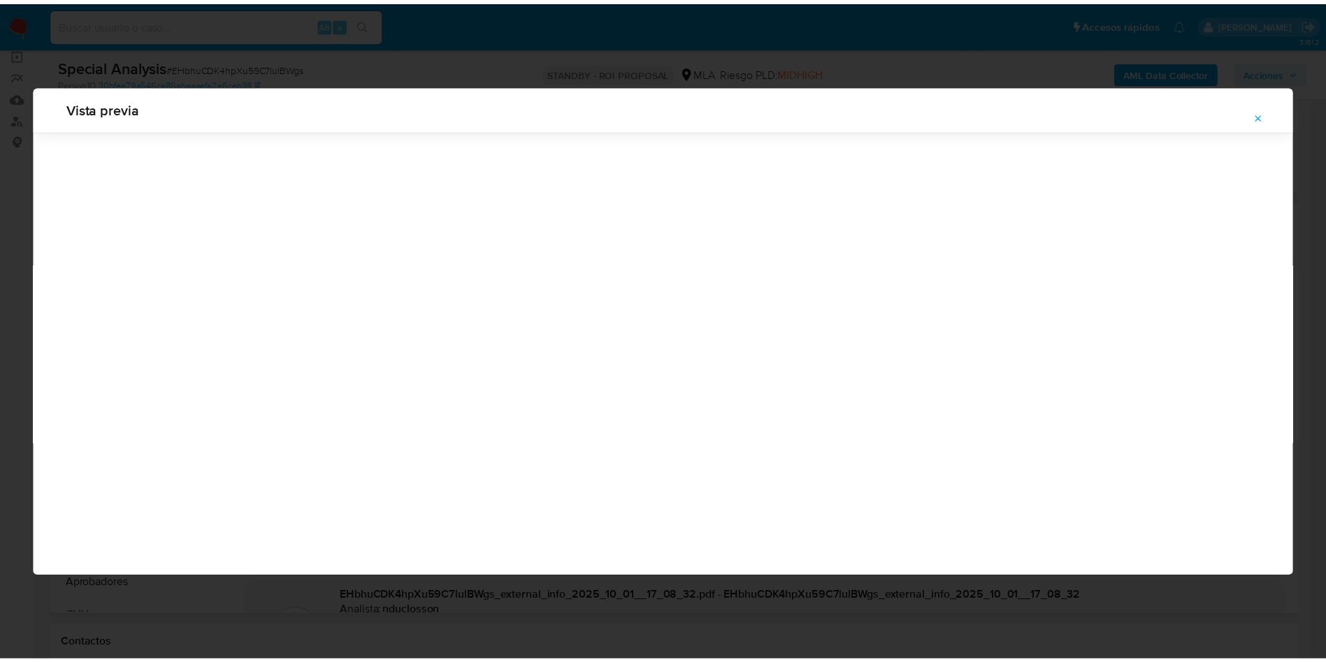
scroll to position [0, 0]
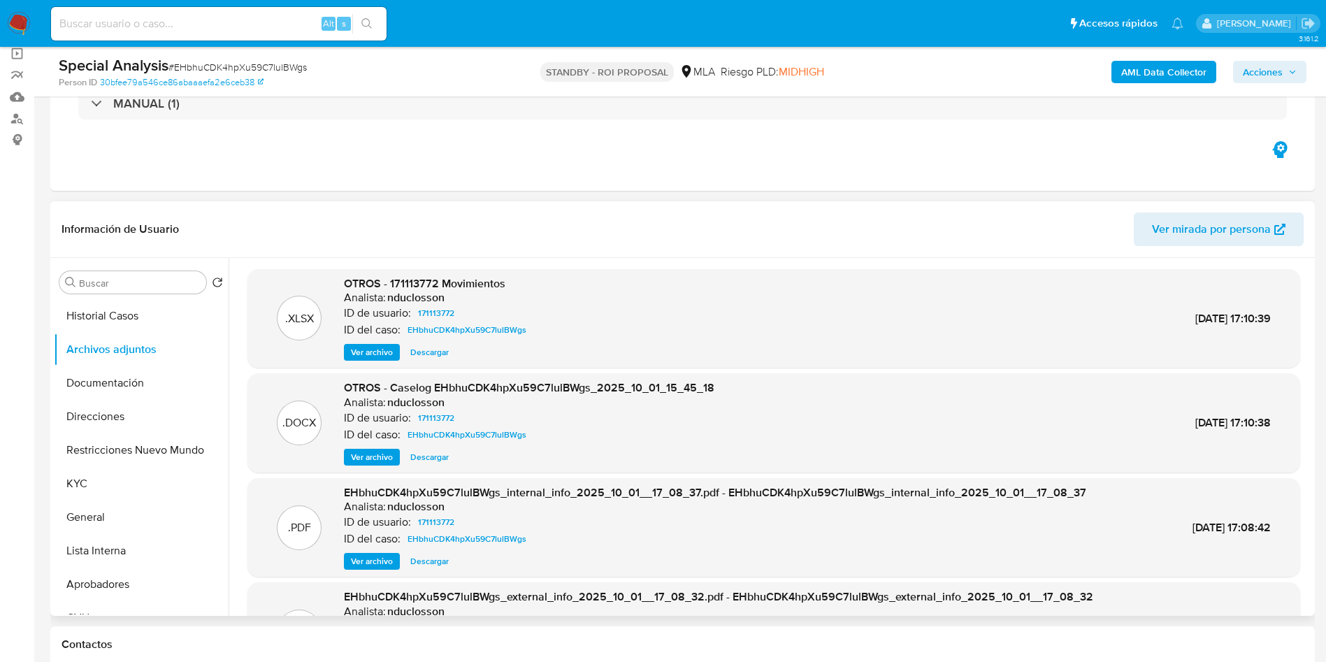
drag, startPoint x: 20, startPoint y: 24, endPoint x: 52, endPoint y: 3, distance: 37.4
click at [20, 24] on img at bounding box center [19, 24] width 24 height 24
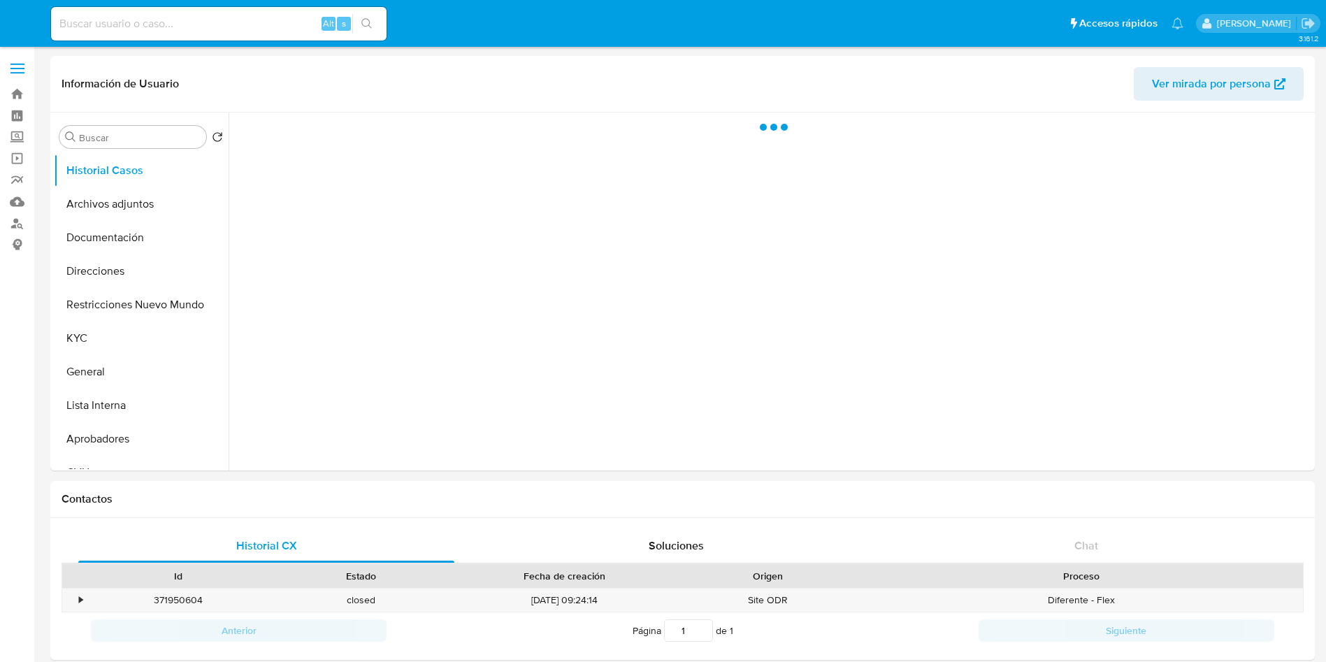
select select "10"
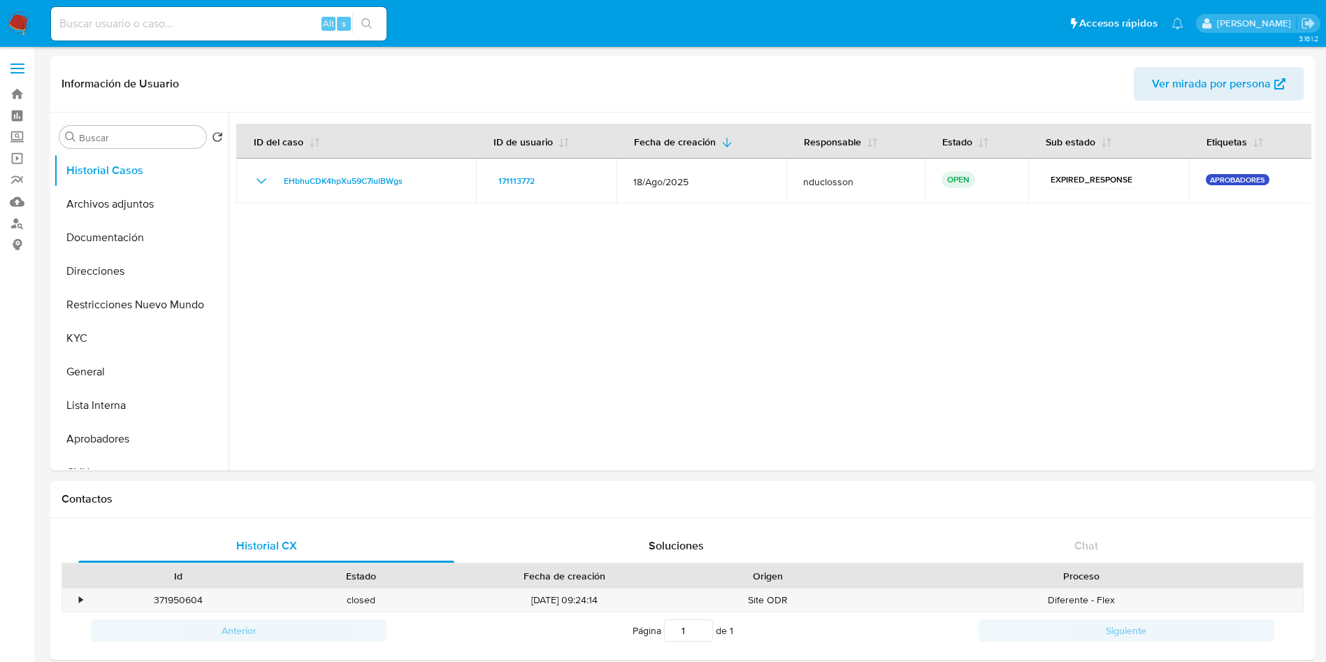
click at [138, 15] on input at bounding box center [219, 24] width 336 height 18
click at [138, 24] on input at bounding box center [219, 24] width 336 height 18
paste input "EHbhuCDK4hpXu59C7lulBWgs"
type input "EHbhuCDK4hpXu59C7lulBWgs"
click at [368, 19] on icon "search-icon" at bounding box center [366, 23] width 10 height 10
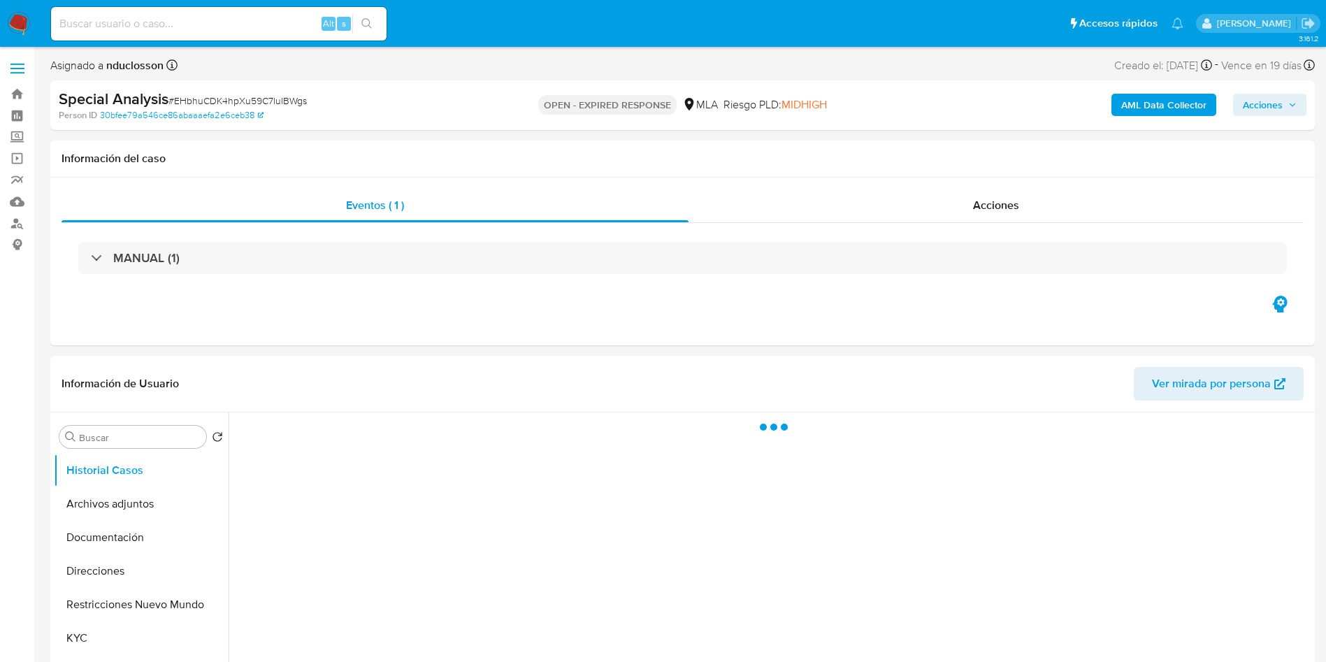
select select "10"
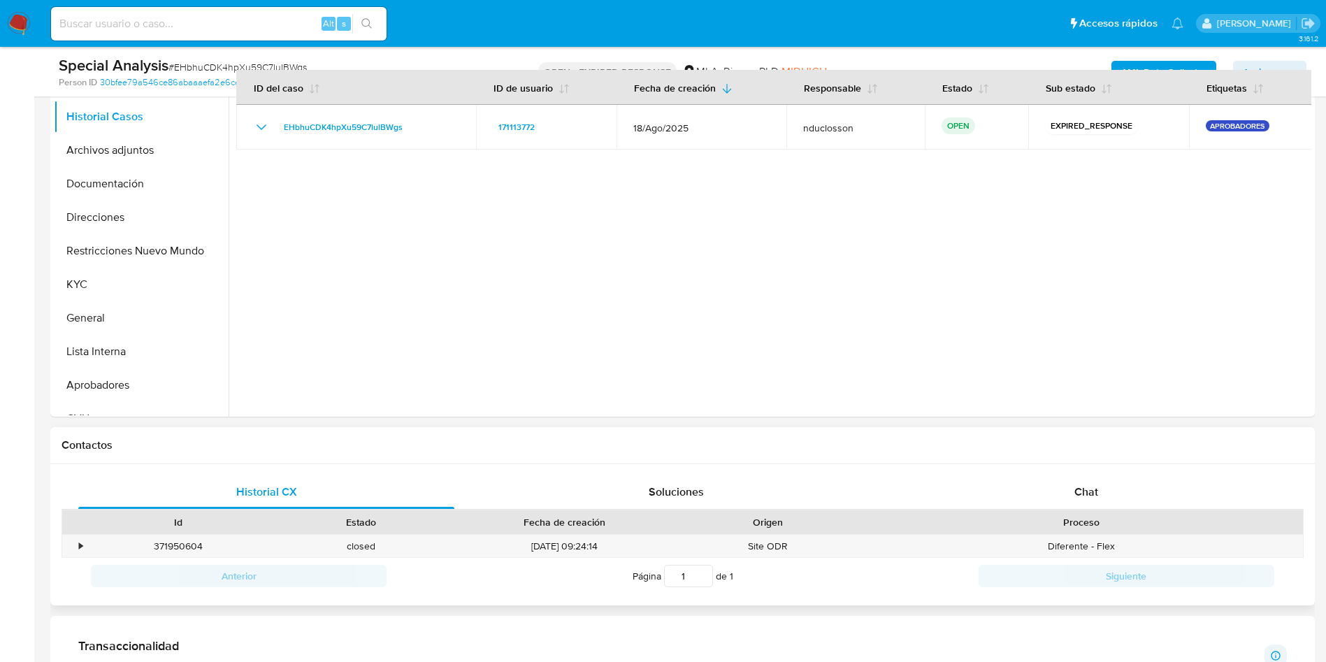
scroll to position [315, 0]
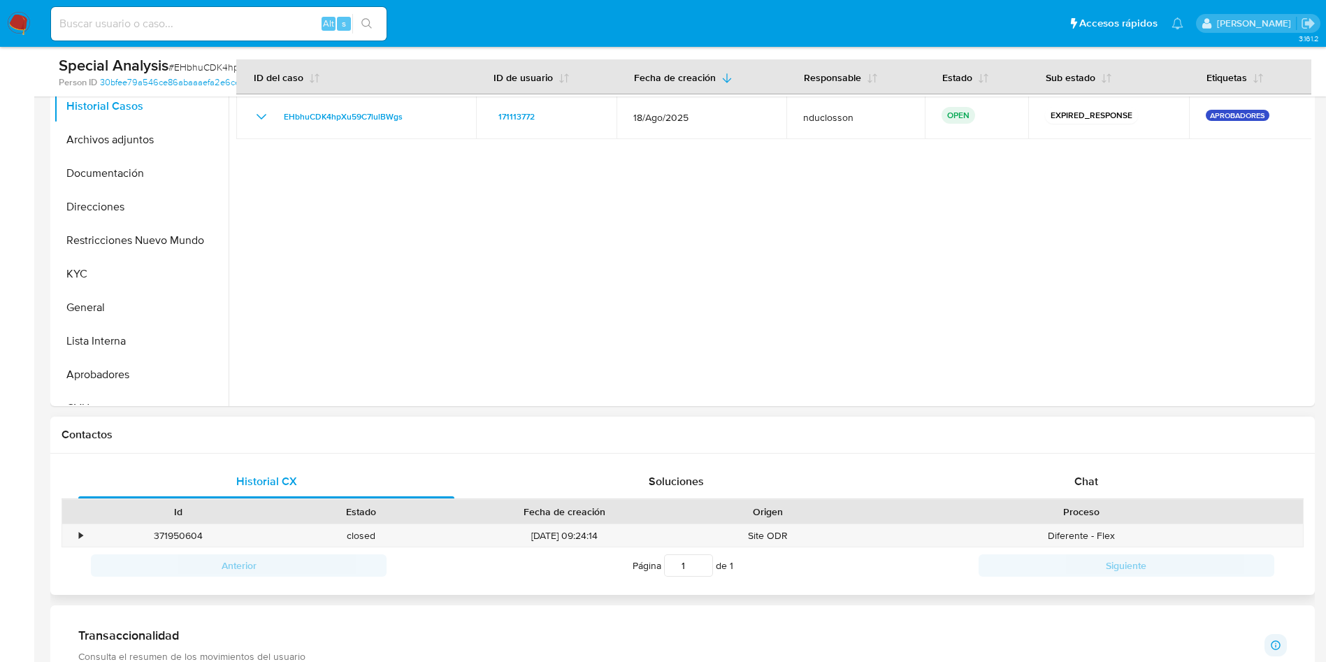
click at [1099, 509] on div "Proceso" at bounding box center [1082, 512] width 424 height 14
drag, startPoint x: 1100, startPoint y: 487, endPoint x: 1086, endPoint y: 480, distance: 15.6
click at [1100, 487] on div "Chat" at bounding box center [1086, 482] width 376 height 34
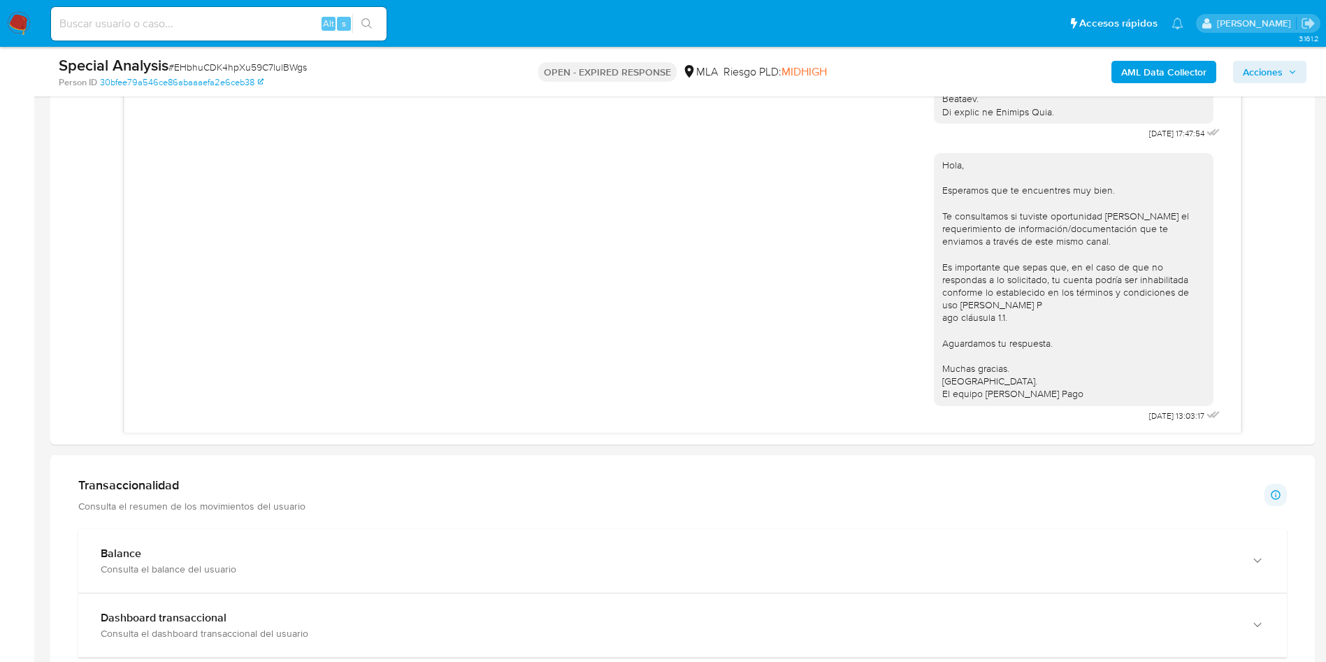
scroll to position [734, 0]
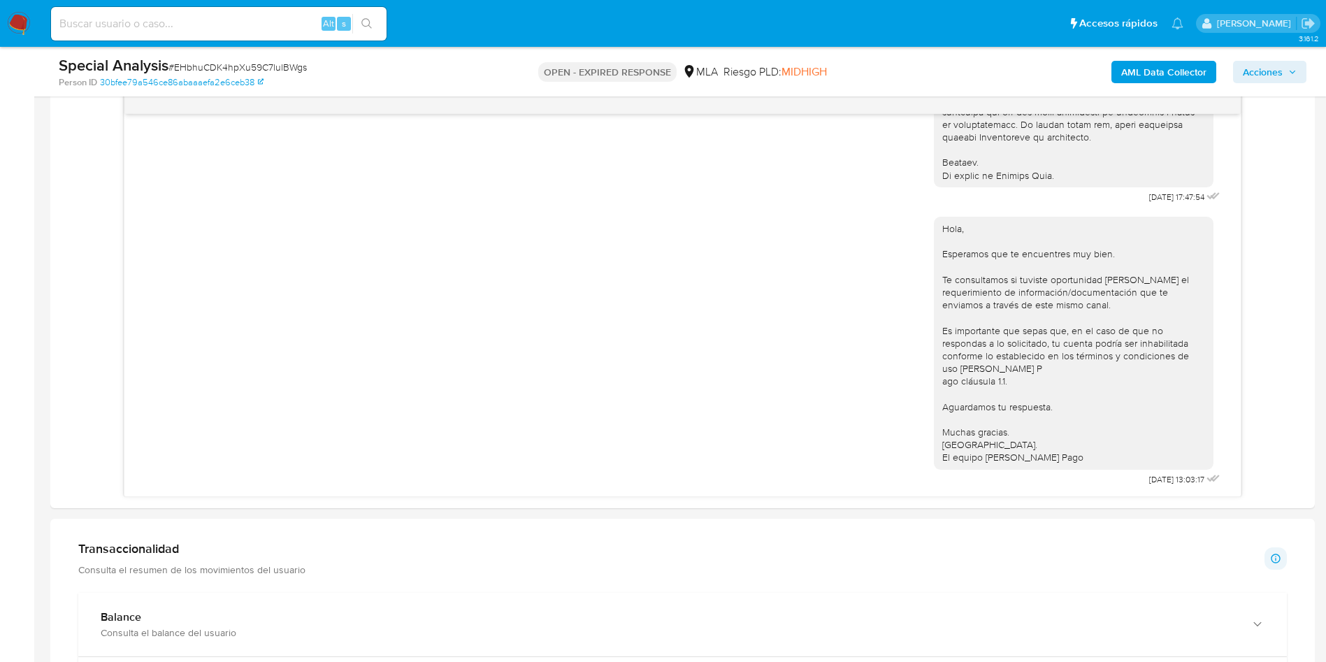
click at [1144, 66] on b "AML Data Collector" at bounding box center [1163, 72] width 85 height 22
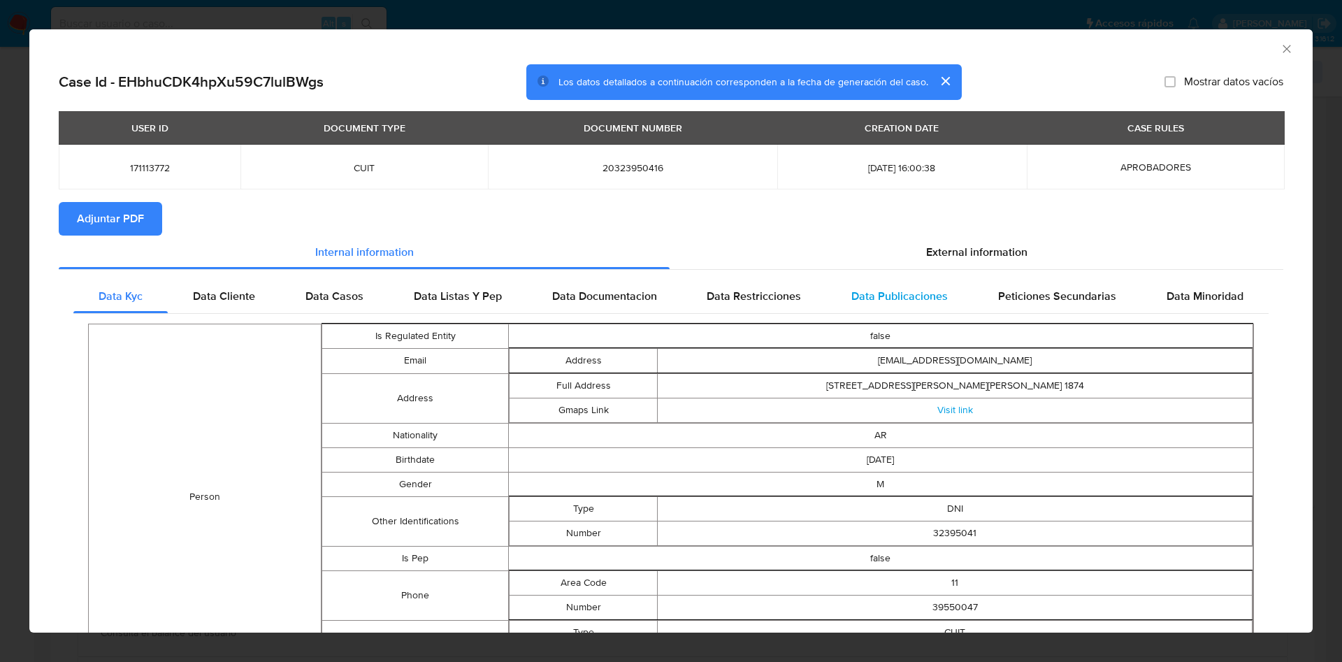
click at [951, 280] on div "Data Publicaciones" at bounding box center [899, 297] width 147 height 34
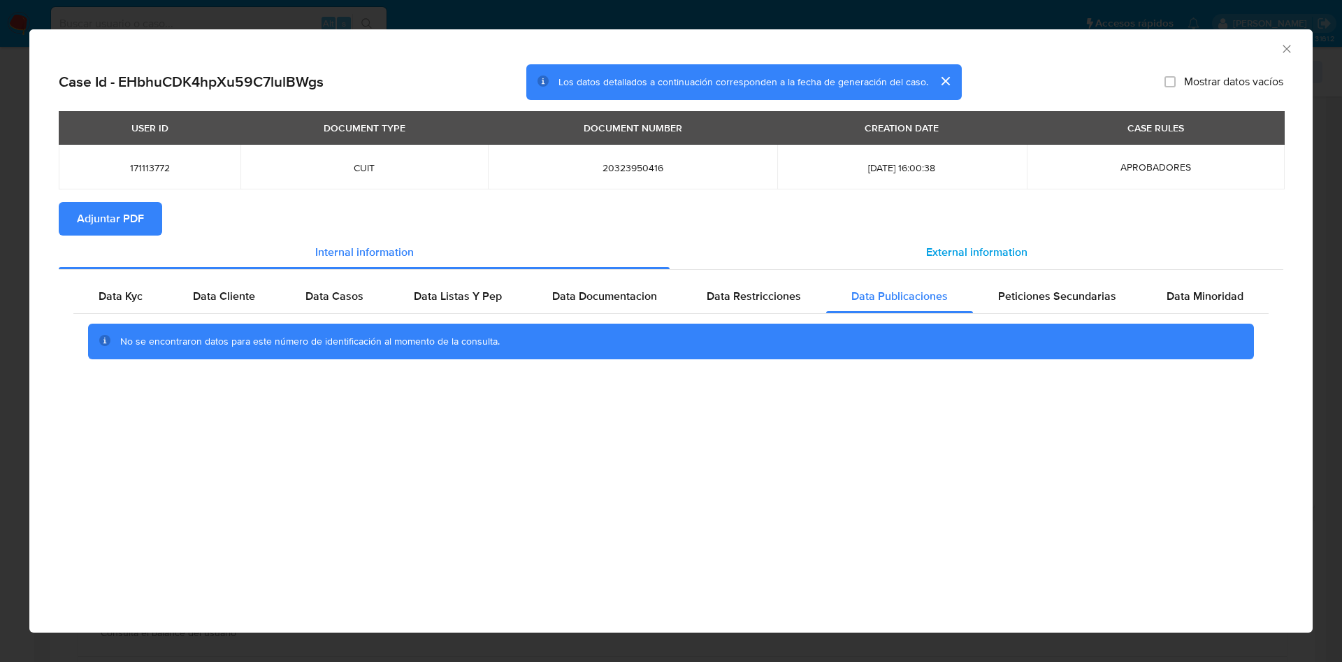
click at [952, 240] on div "External information" at bounding box center [977, 253] width 614 height 34
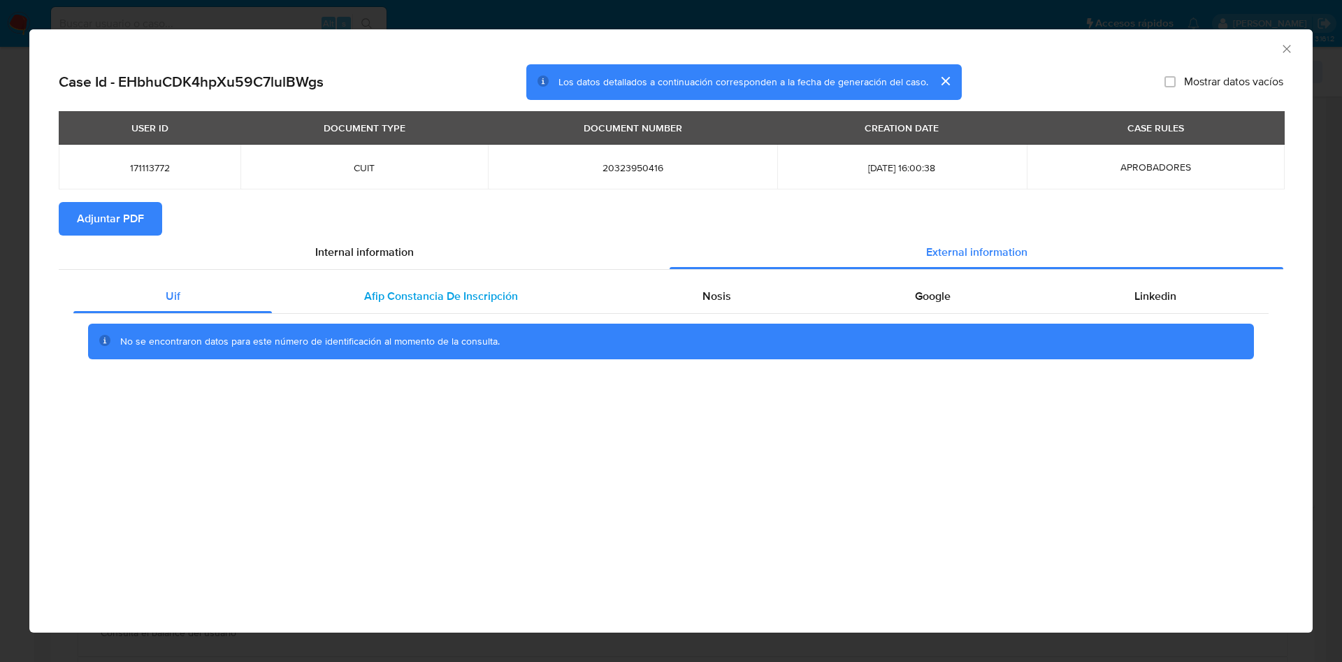
click at [426, 301] on span "Afip Constancia De Inscripción" at bounding box center [441, 296] width 154 height 16
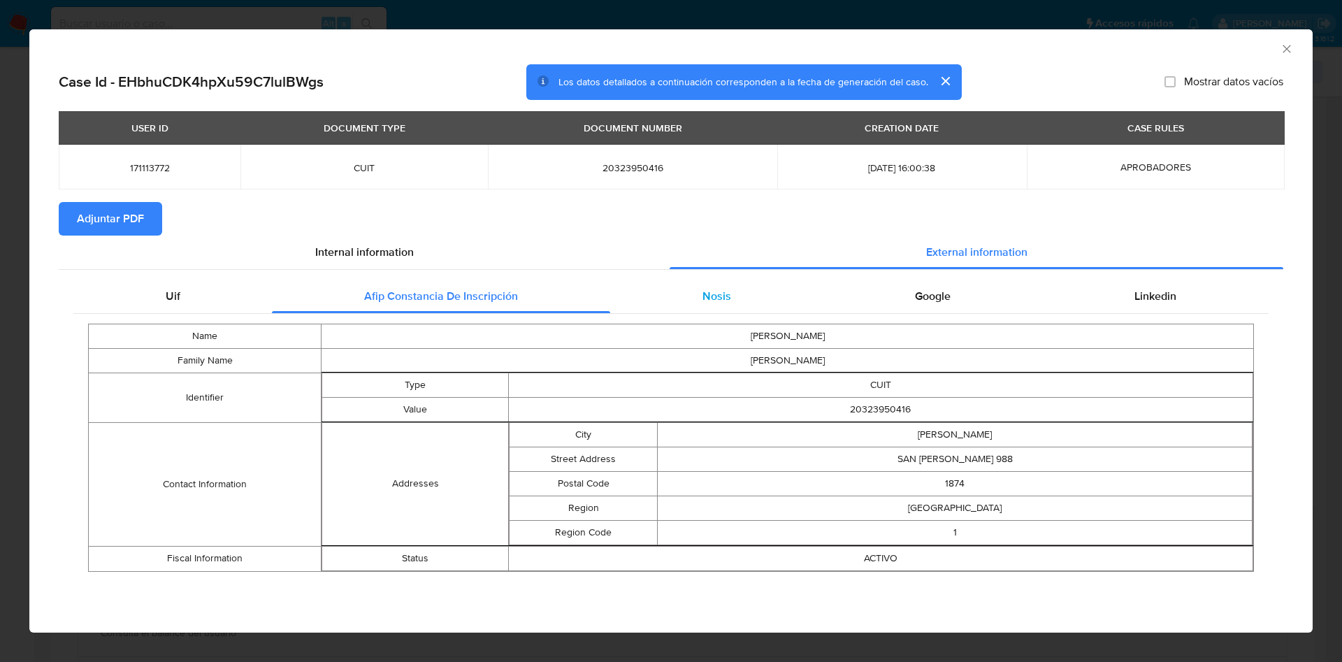
click at [751, 303] on div "Nosis" at bounding box center [716, 297] width 213 height 34
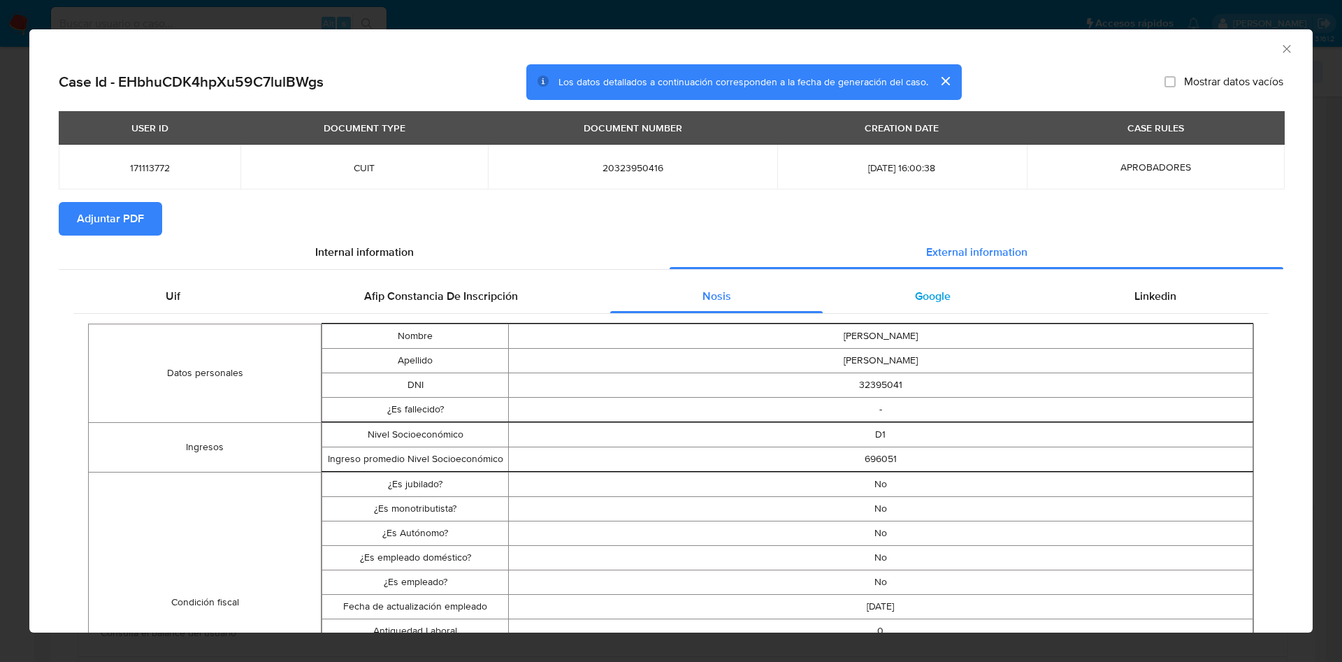
click at [947, 300] on div "Google" at bounding box center [932, 297] width 219 height 34
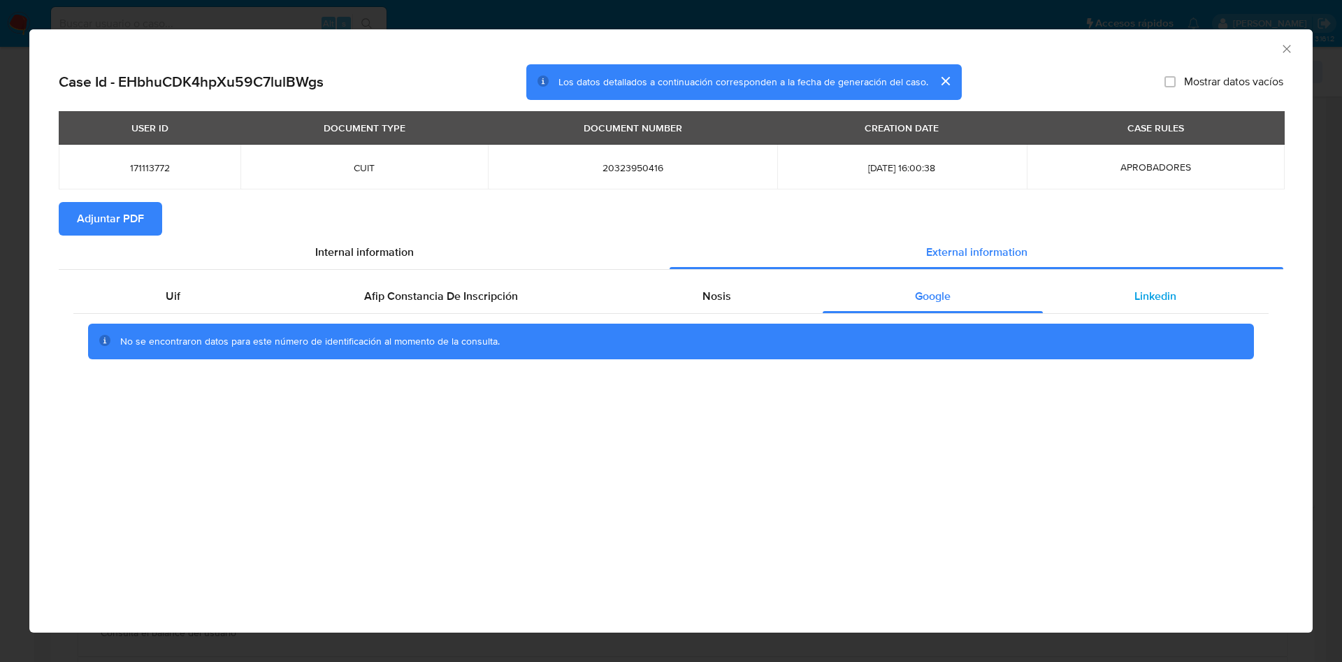
click at [1123, 307] on div "Linkedin" at bounding box center [1156, 297] width 226 height 34
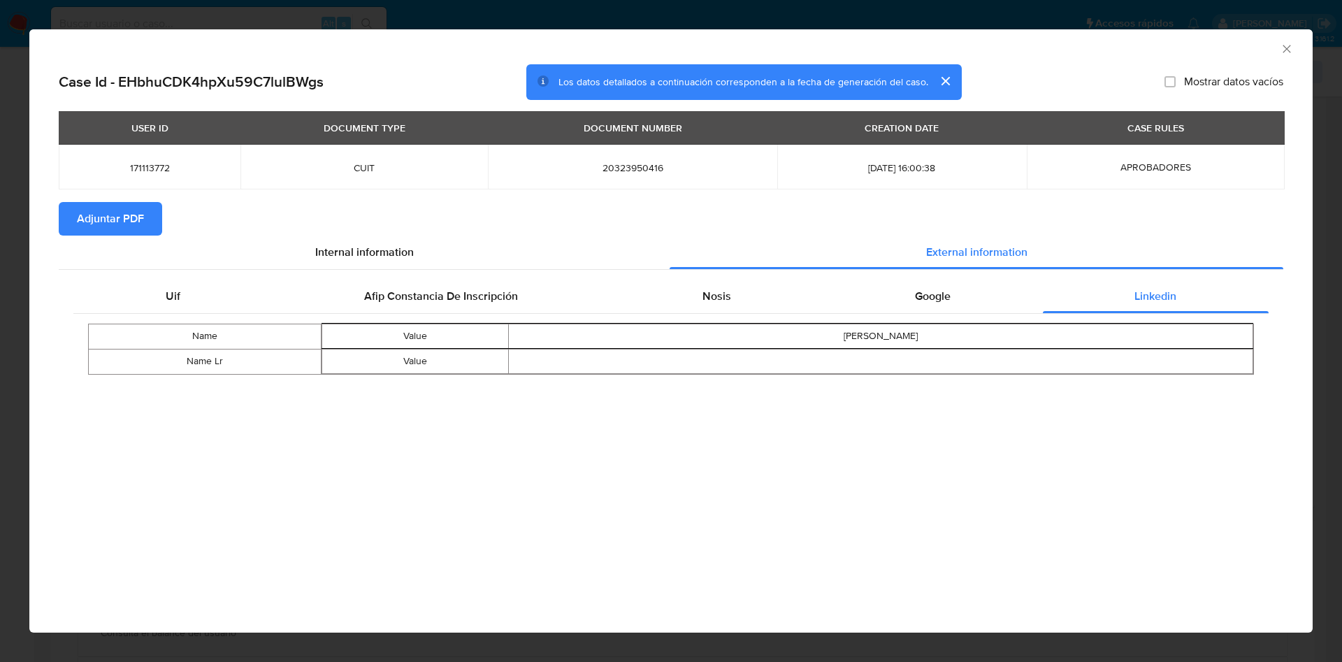
click at [108, 213] on span "Adjuntar PDF" at bounding box center [110, 218] width 67 height 31
click at [1290, 51] on icon "Cerrar ventana" at bounding box center [1287, 49] width 14 height 14
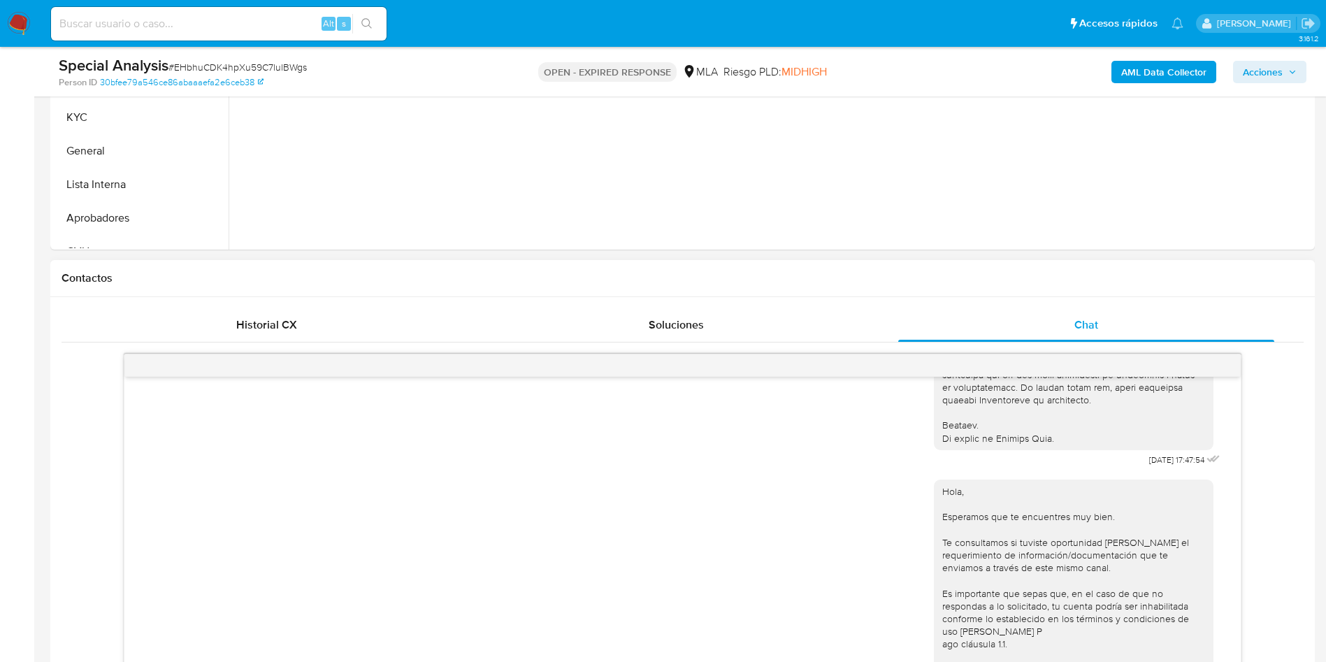
scroll to position [419, 0]
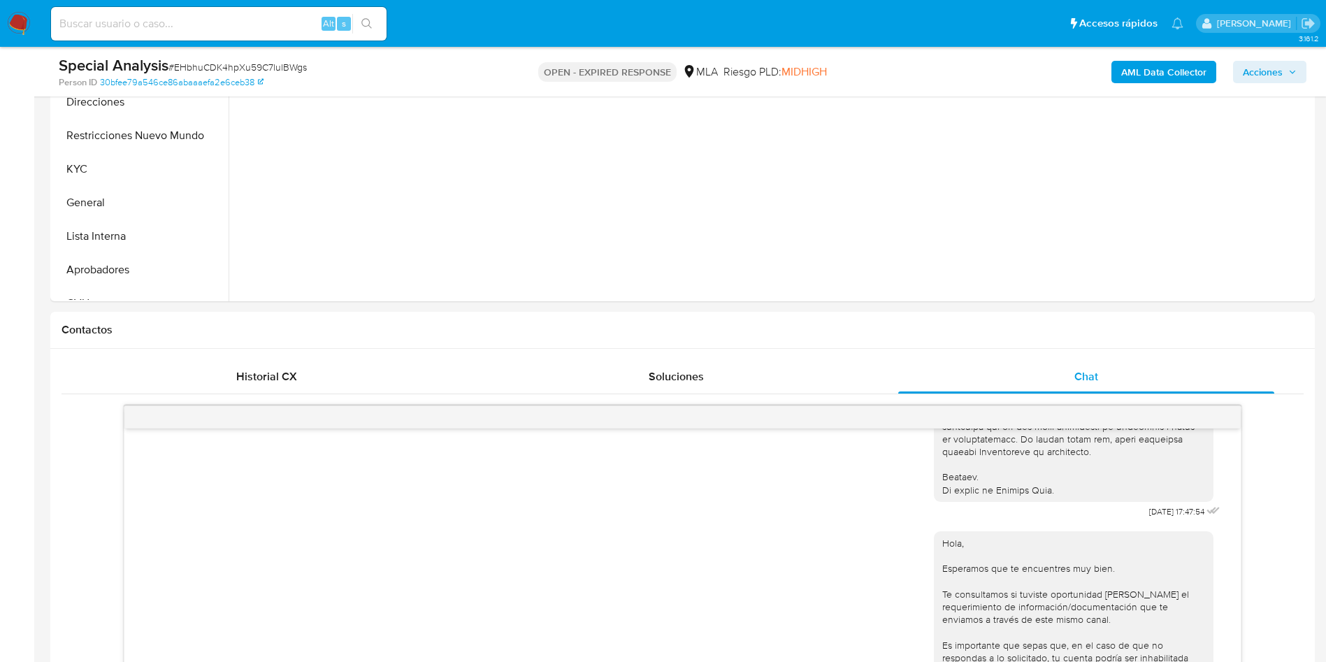
drag, startPoint x: 206, startPoint y: 57, endPoint x: 233, endPoint y: 64, distance: 28.1
click at [216, 60] on div "Special Analysis # EHbhuCDK4hpXu59C7lulBWgs" at bounding box center [264, 65] width 411 height 21
click at [241, 67] on span "# EHbhuCDK4hpXu59C7lulBWgs" at bounding box center [237, 67] width 138 height 14
copy span "EHbhuCDK4hpXu59C7lulBWgs"
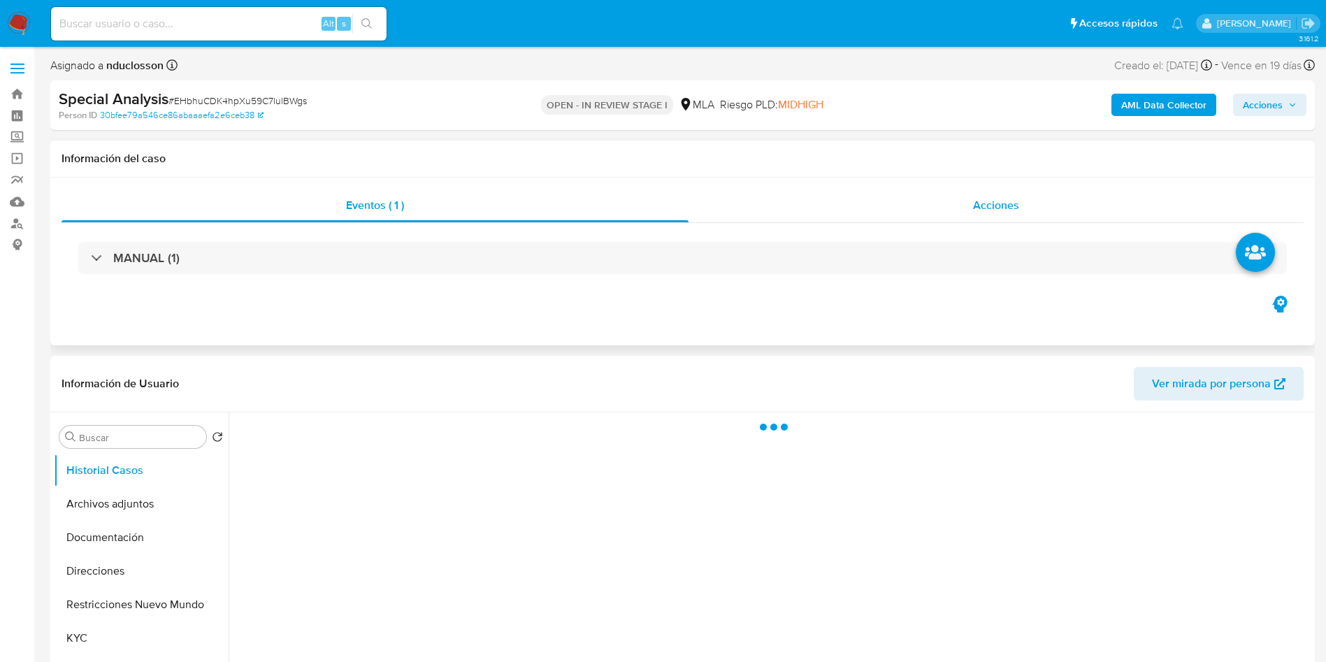
select select "10"
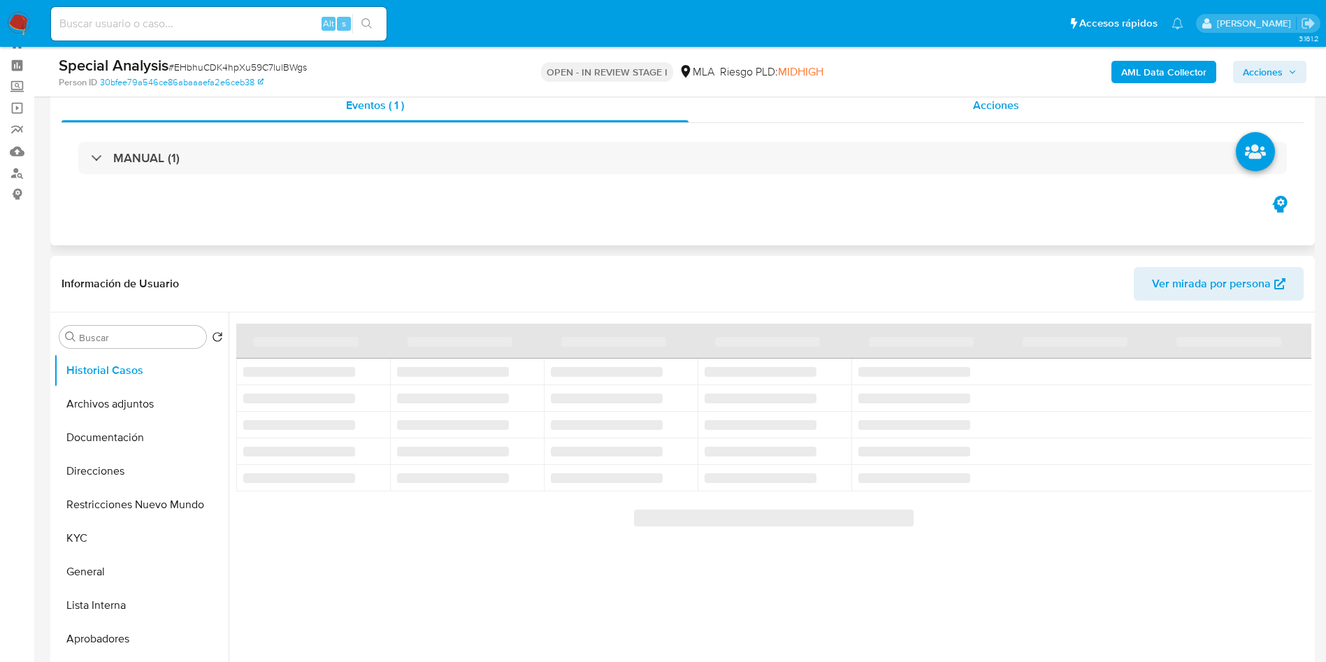
scroll to position [419, 0]
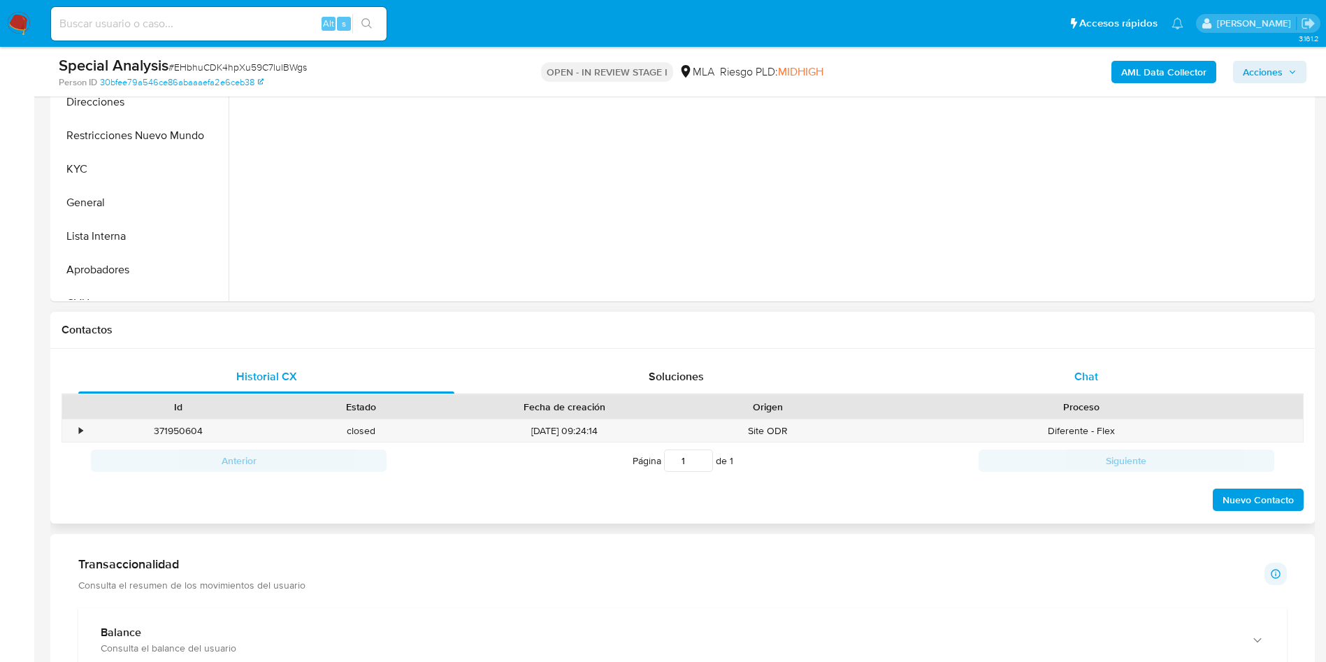
click at [1106, 380] on div "Chat" at bounding box center [1086, 377] width 376 height 34
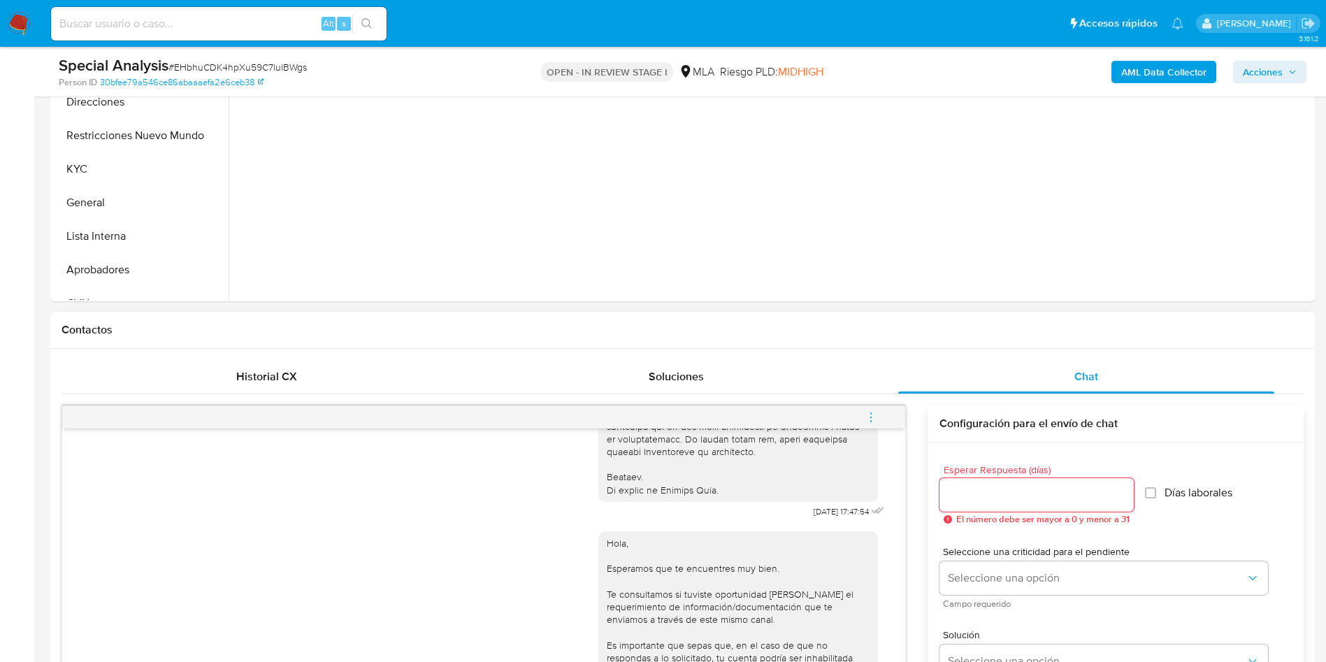
click at [864, 418] on button "menu-action" at bounding box center [871, 418] width 46 height 34
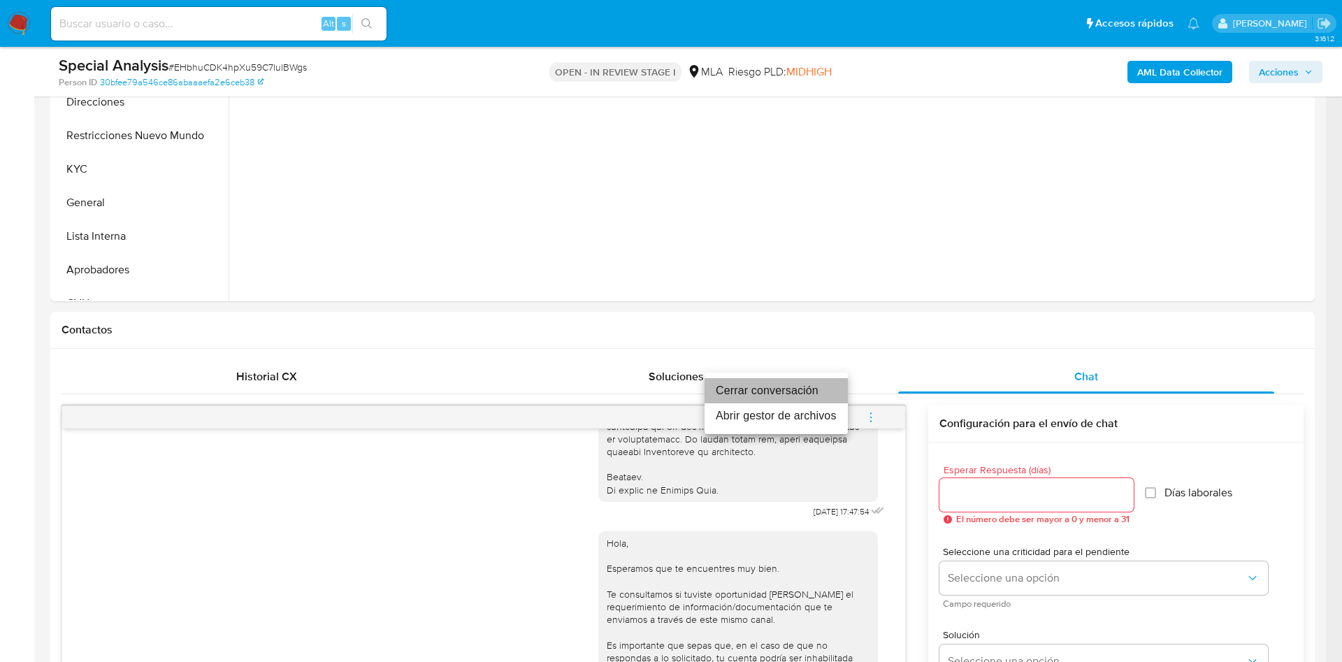
click at [733, 399] on li "Cerrar conversación" at bounding box center [776, 390] width 143 height 25
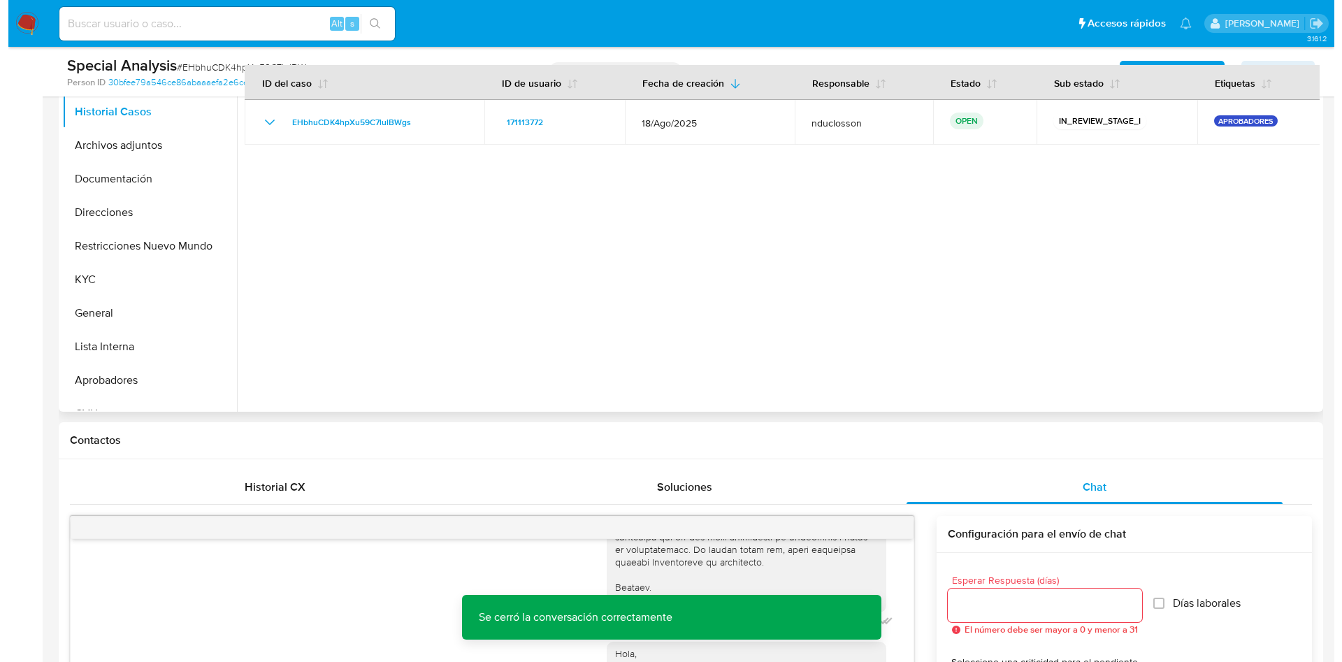
scroll to position [105, 0]
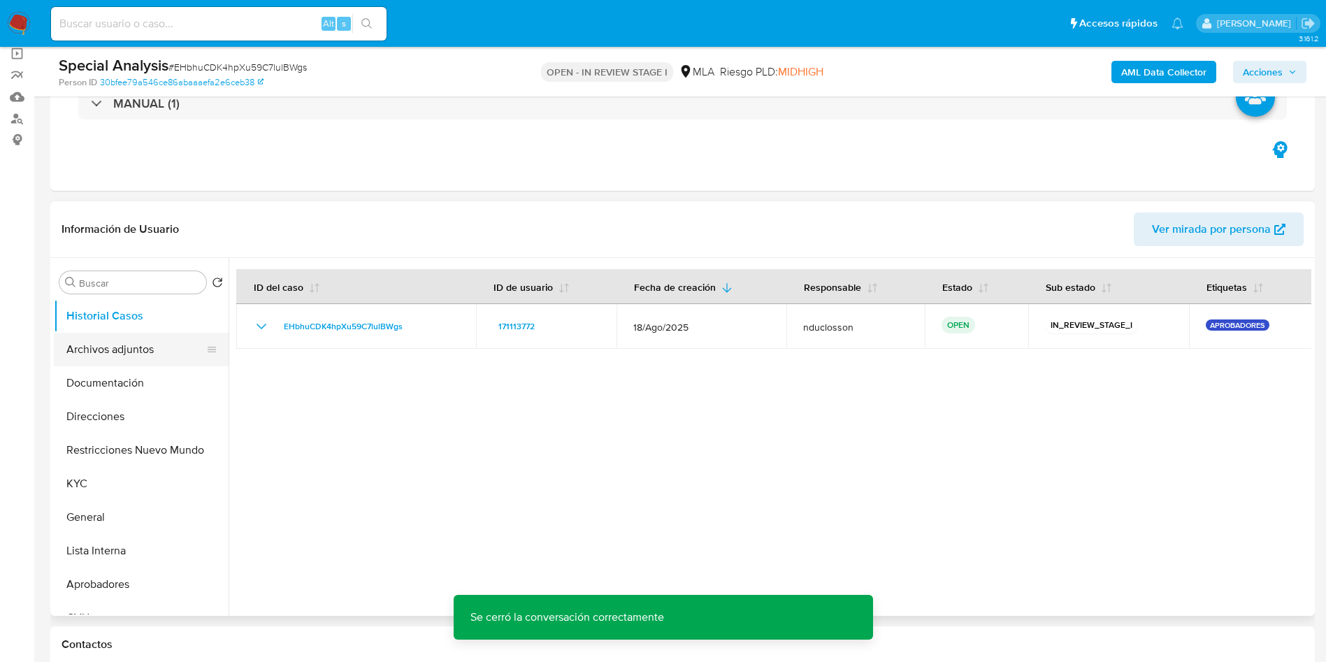
click at [115, 346] on button "Archivos adjuntos" at bounding box center [136, 350] width 164 height 34
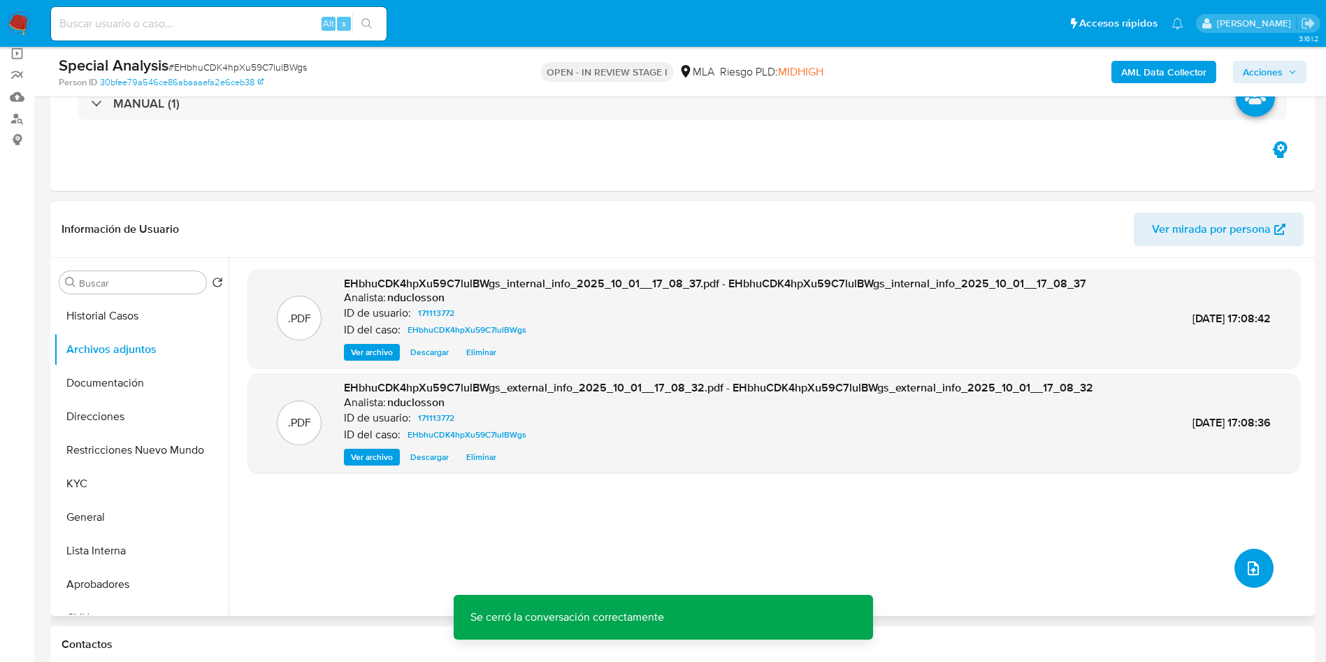
click at [1241, 554] on button "upload-file" at bounding box center [1253, 568] width 39 height 39
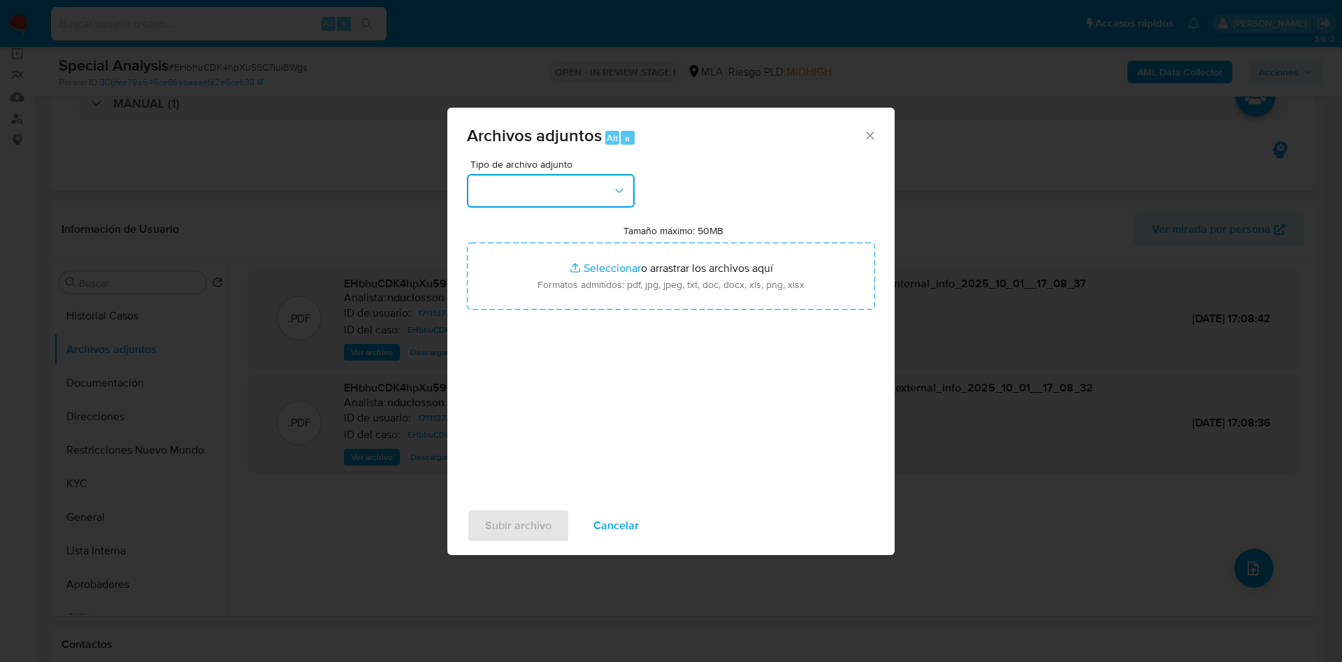
click at [586, 197] on button "button" at bounding box center [551, 191] width 168 height 34
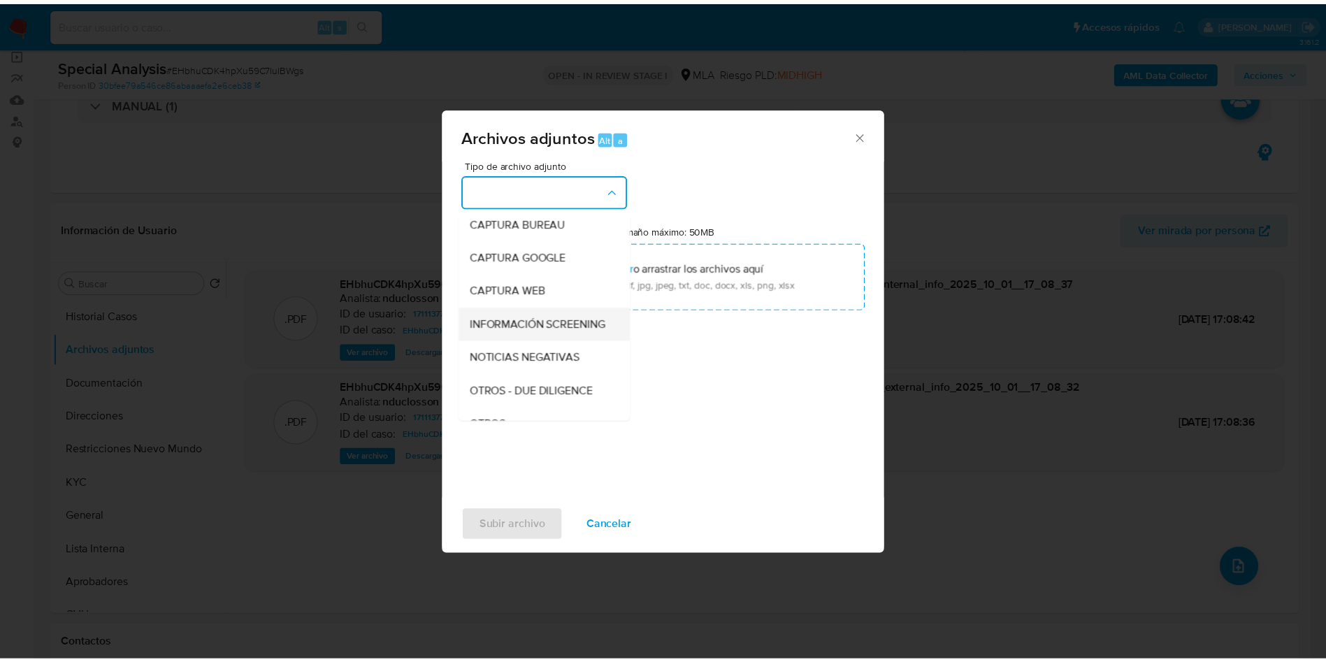
scroll to position [178, 0]
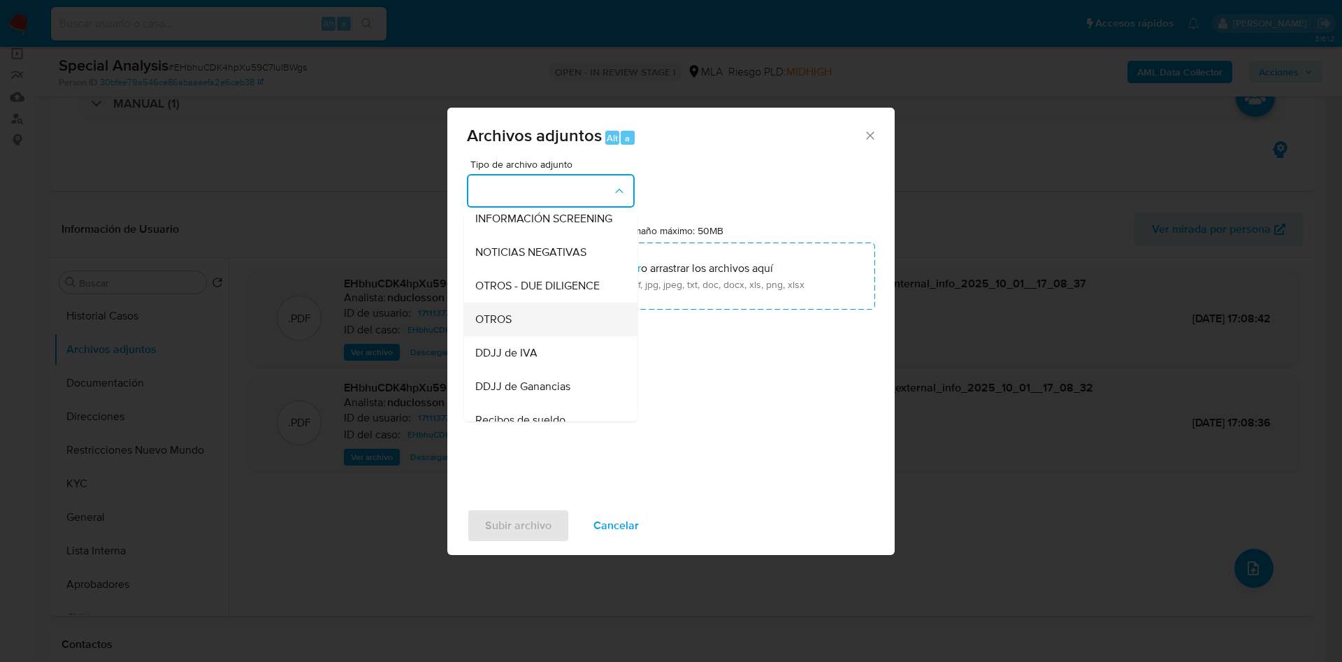
click at [492, 326] on span "OTROS" at bounding box center [493, 319] width 36 height 14
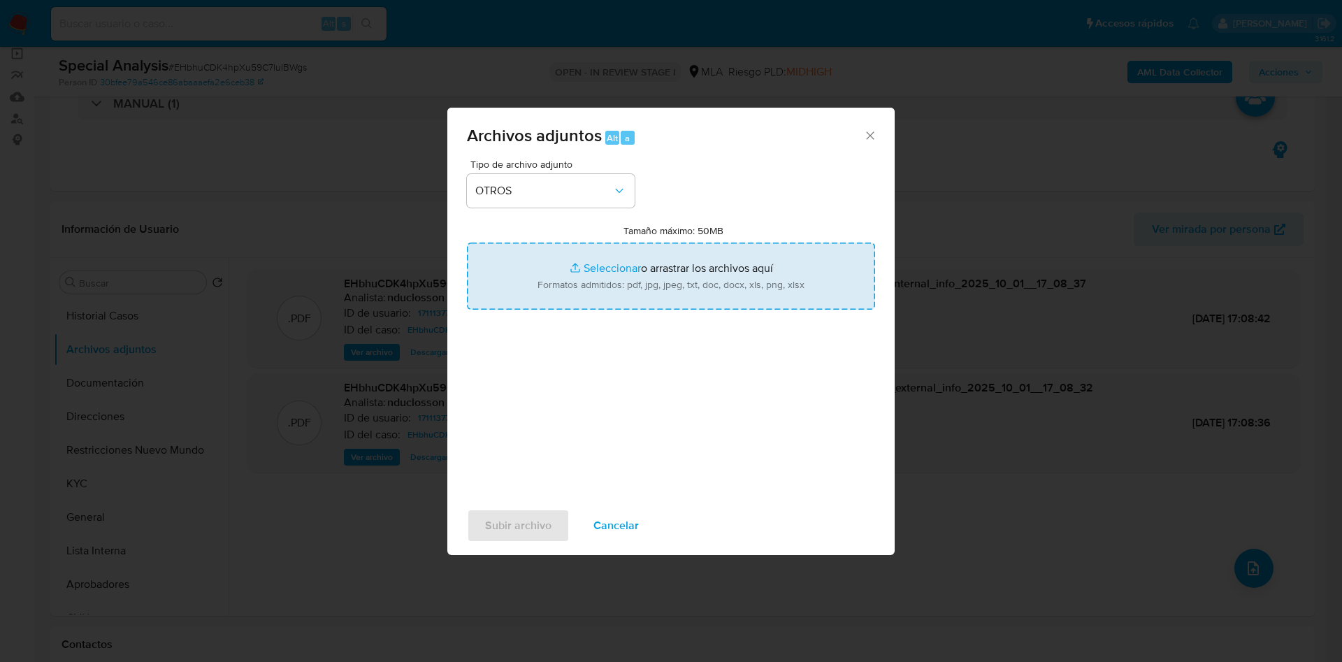
type input "C:\fakepath\Caselog EHbhuCDK4hpXu59C7lulBWgs_2025_10_01_15_45_18.docx"
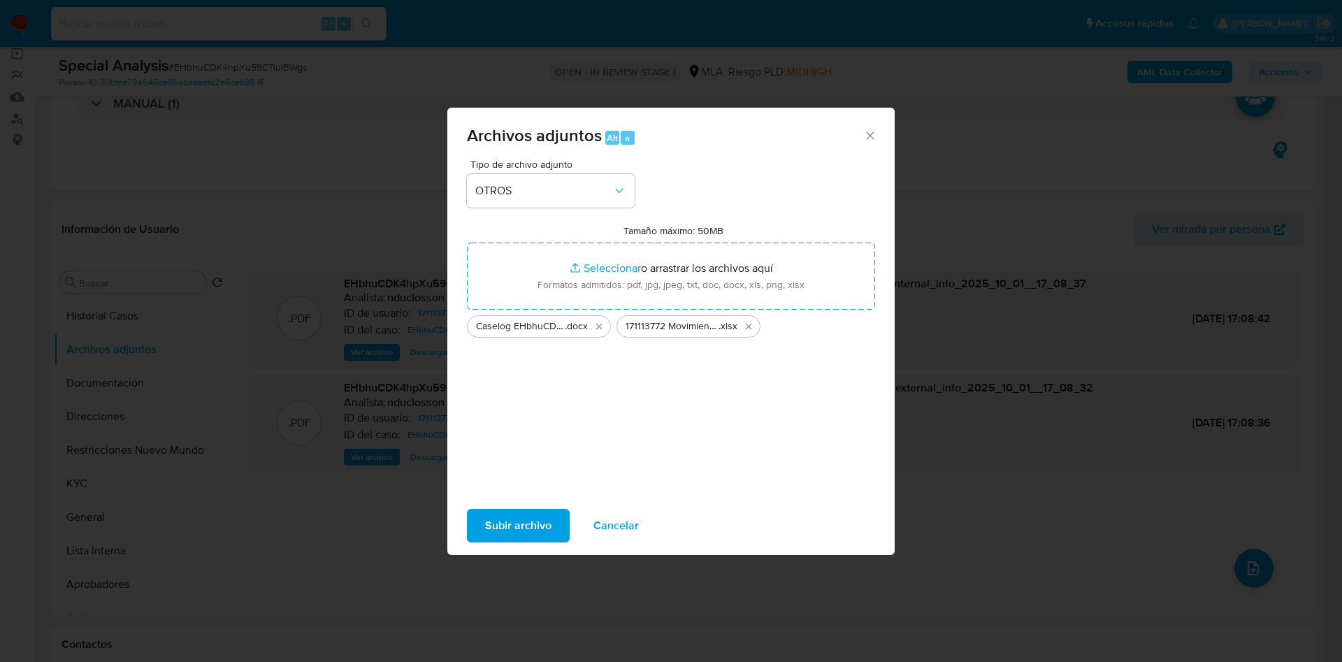
click at [517, 515] on span "Subir archivo" at bounding box center [518, 525] width 66 height 31
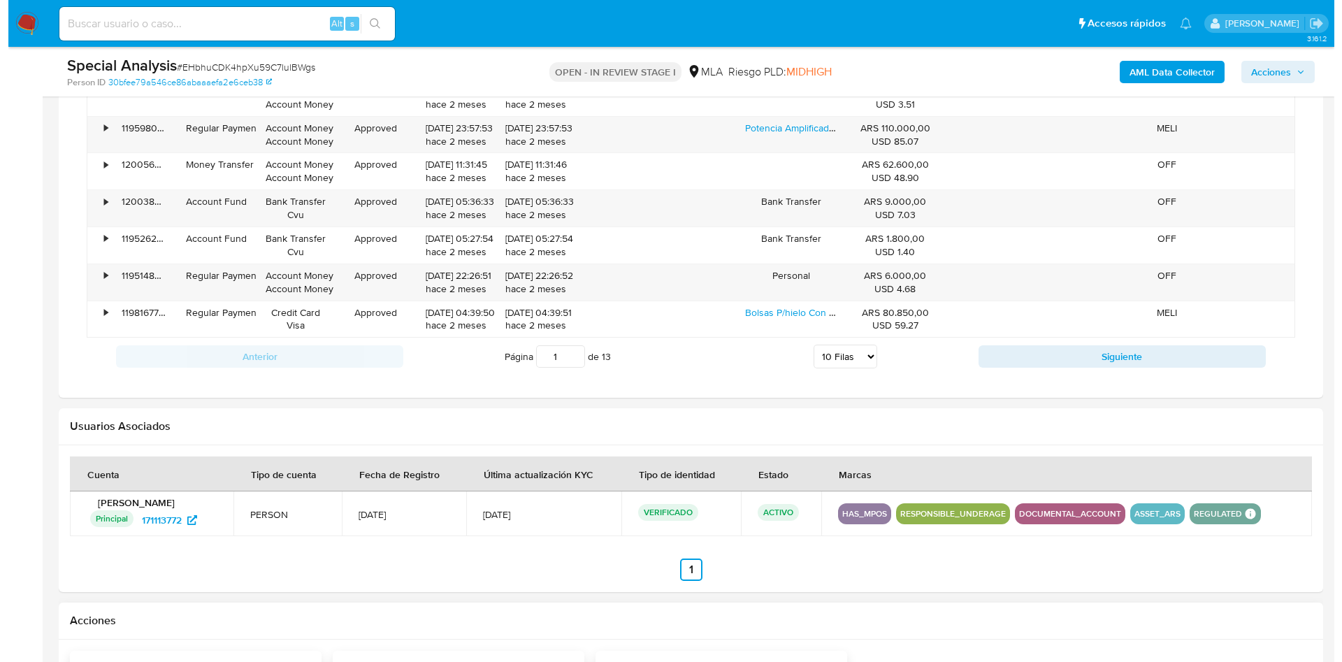
scroll to position [2139, 0]
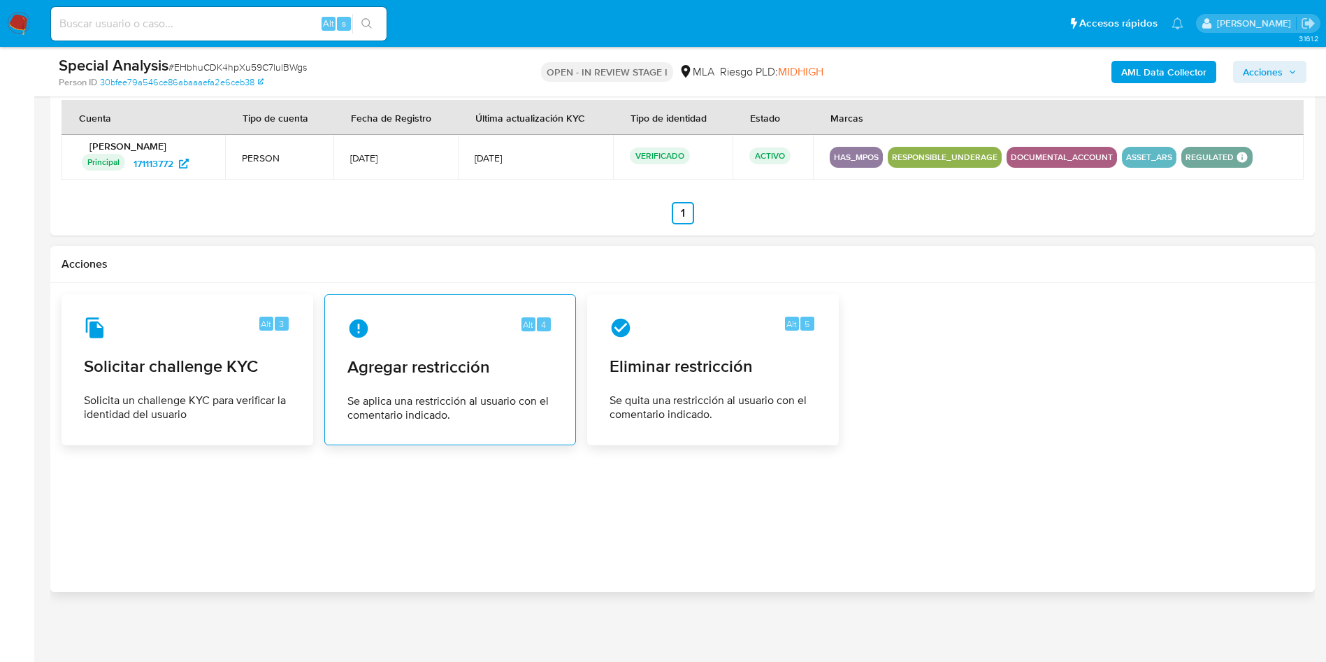
click at [445, 379] on div "Alt 4 Agregar restricción Se aplica una restricción al usuario con el comentari…" at bounding box center [450, 369] width 228 height 127
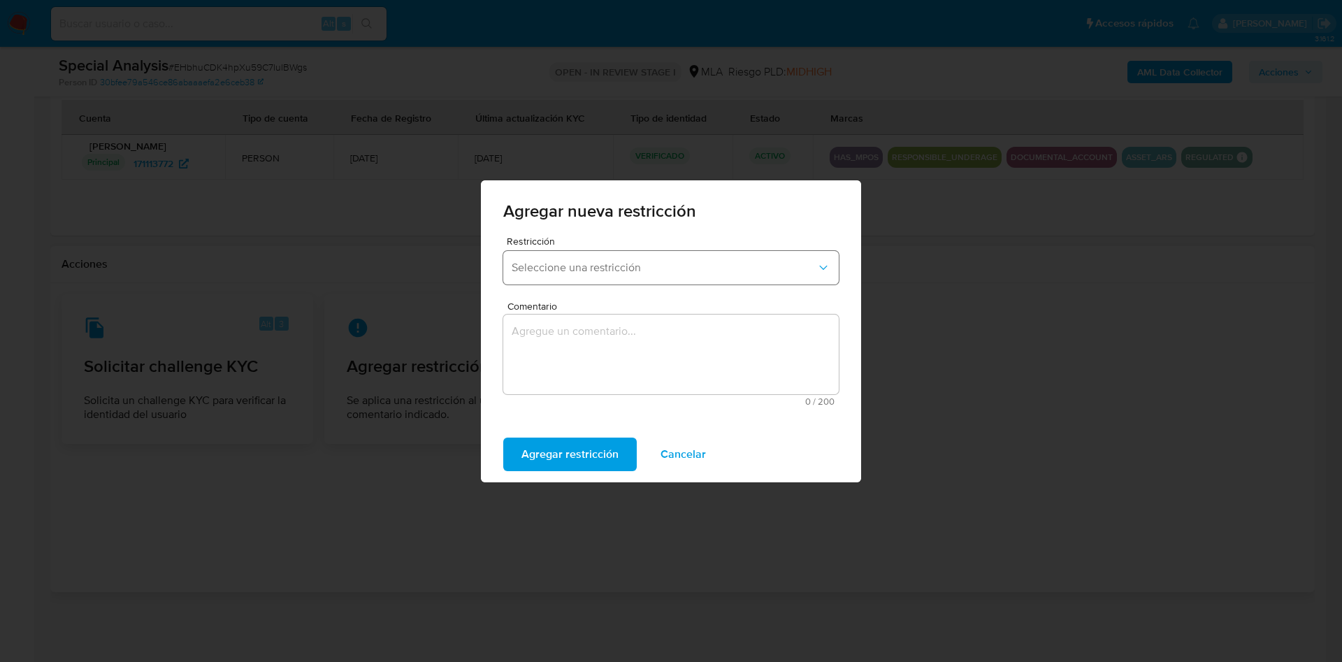
click at [582, 259] on button "Seleccione una restricción" at bounding box center [671, 268] width 336 height 34
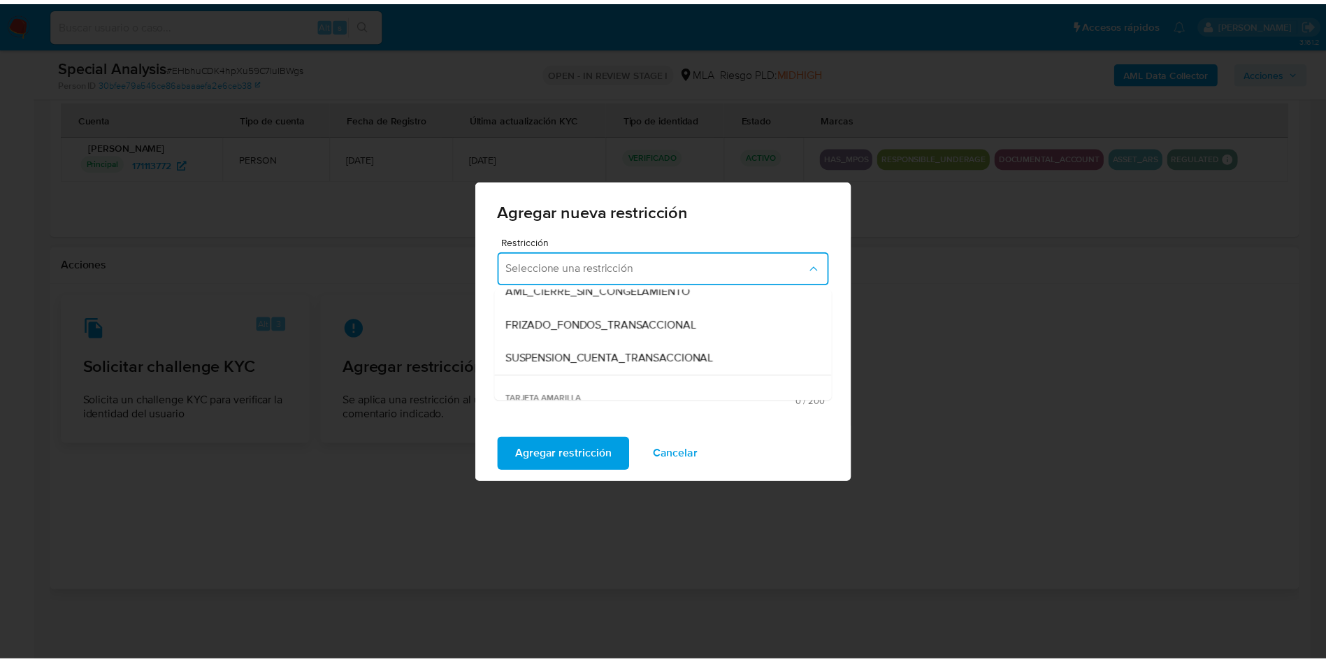
scroll to position [105, 0]
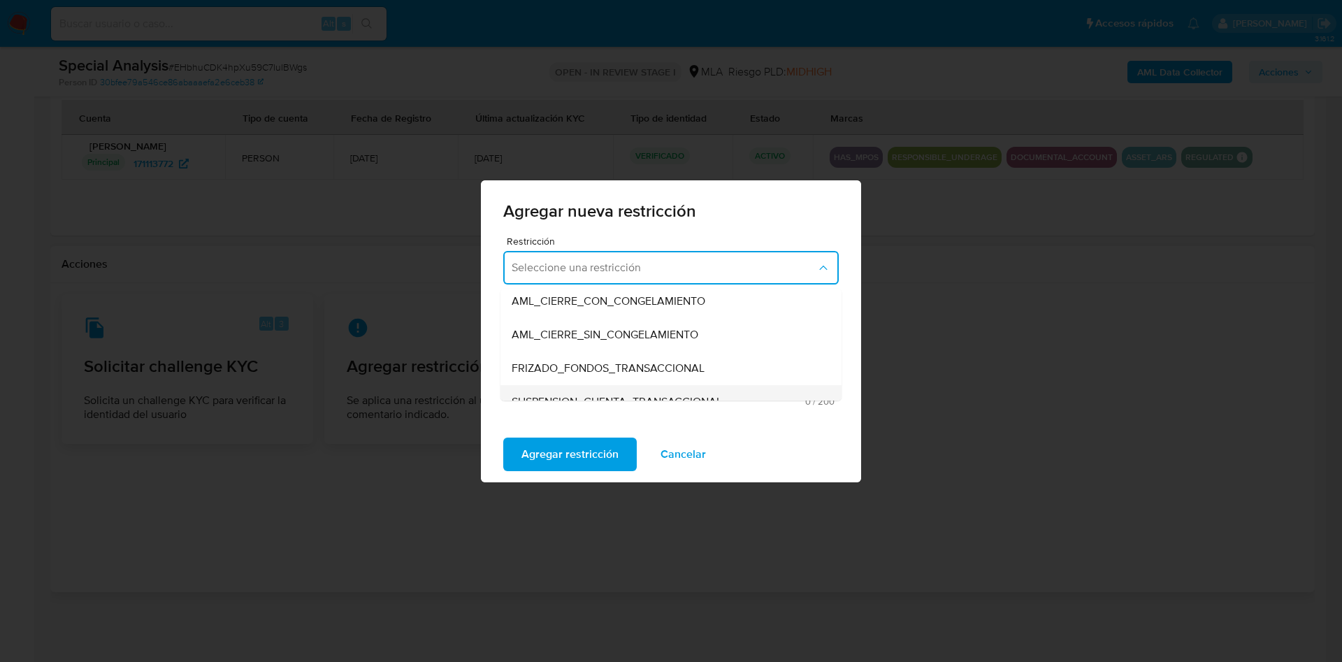
click at [626, 391] on div "SUSPENSION_CUENTA_TRANSACCIONAL" at bounding box center [667, 402] width 310 height 34
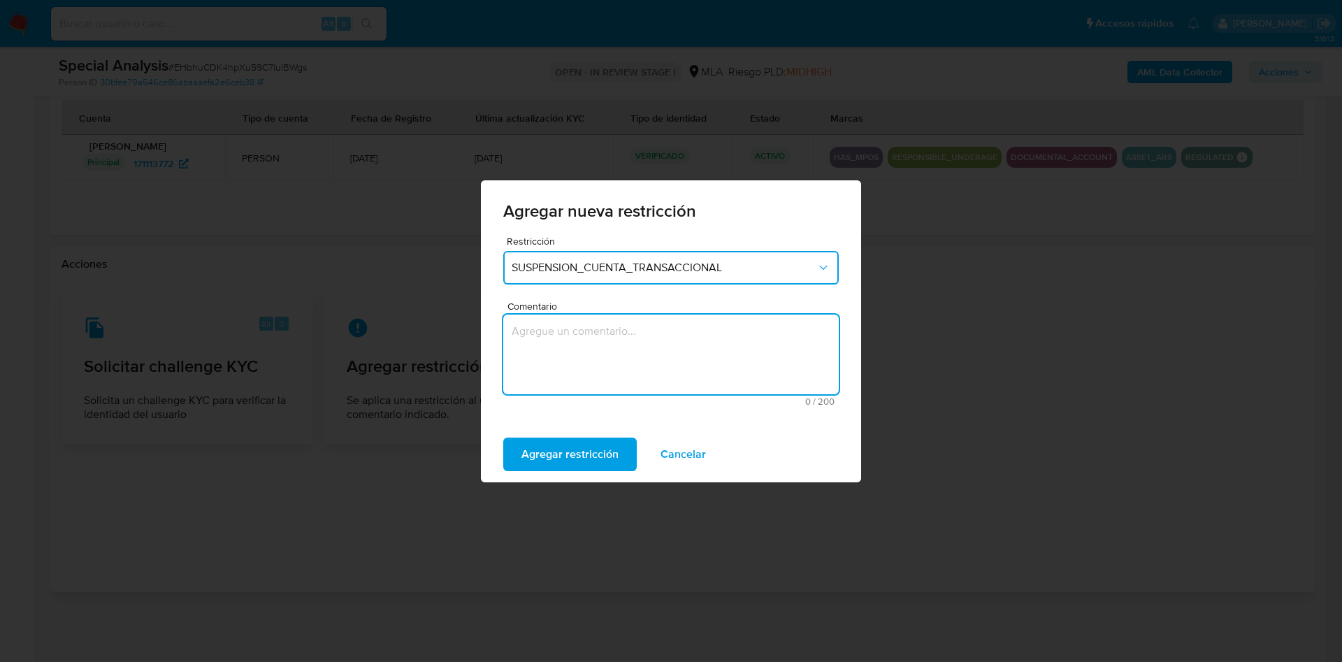
click at [622, 382] on textarea "Comentario" at bounding box center [671, 355] width 336 height 80
type textarea "AML"
click at [586, 461] on span "Agregar restricción" at bounding box center [569, 454] width 97 height 31
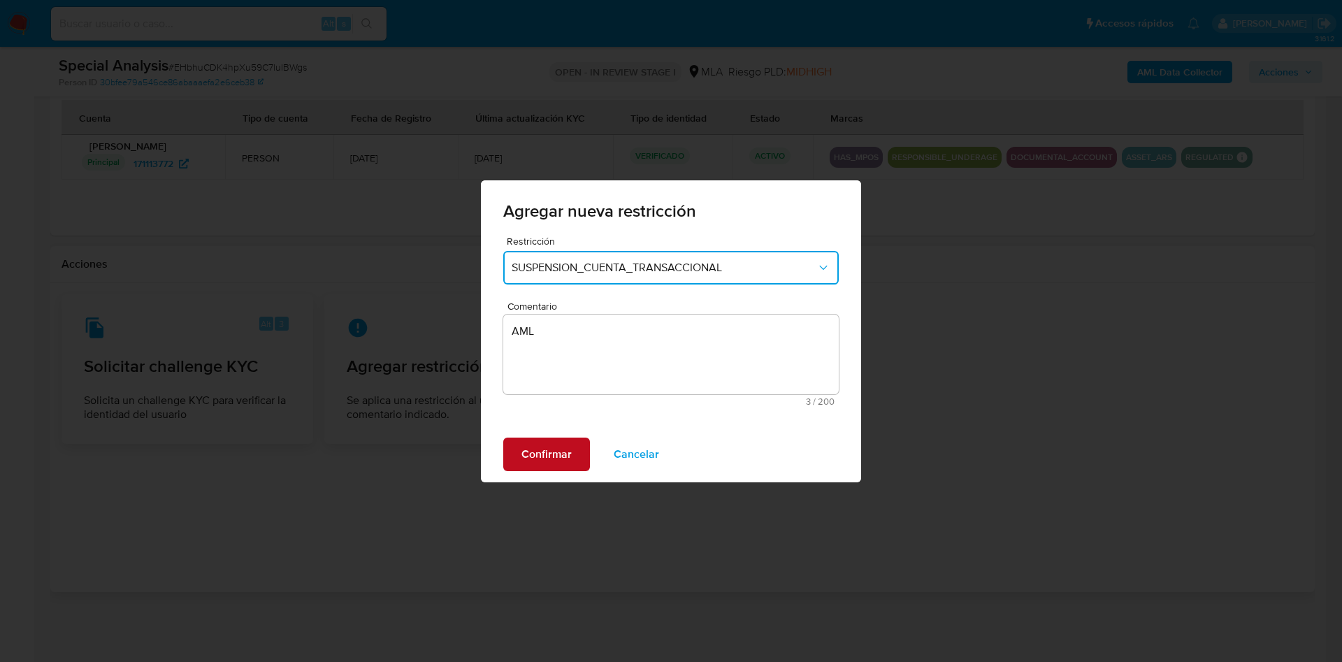
click at [552, 454] on span "Confirmar" at bounding box center [546, 454] width 50 height 31
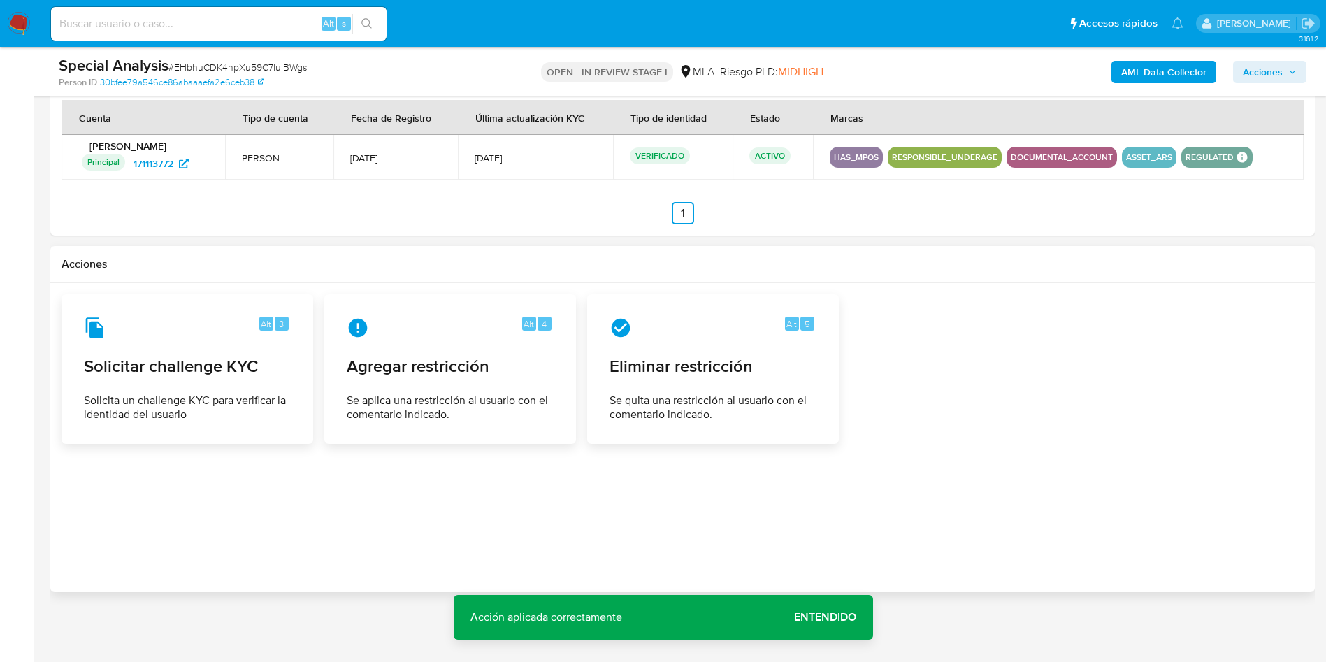
click at [831, 617] on span "Entendido" at bounding box center [825, 617] width 62 height 0
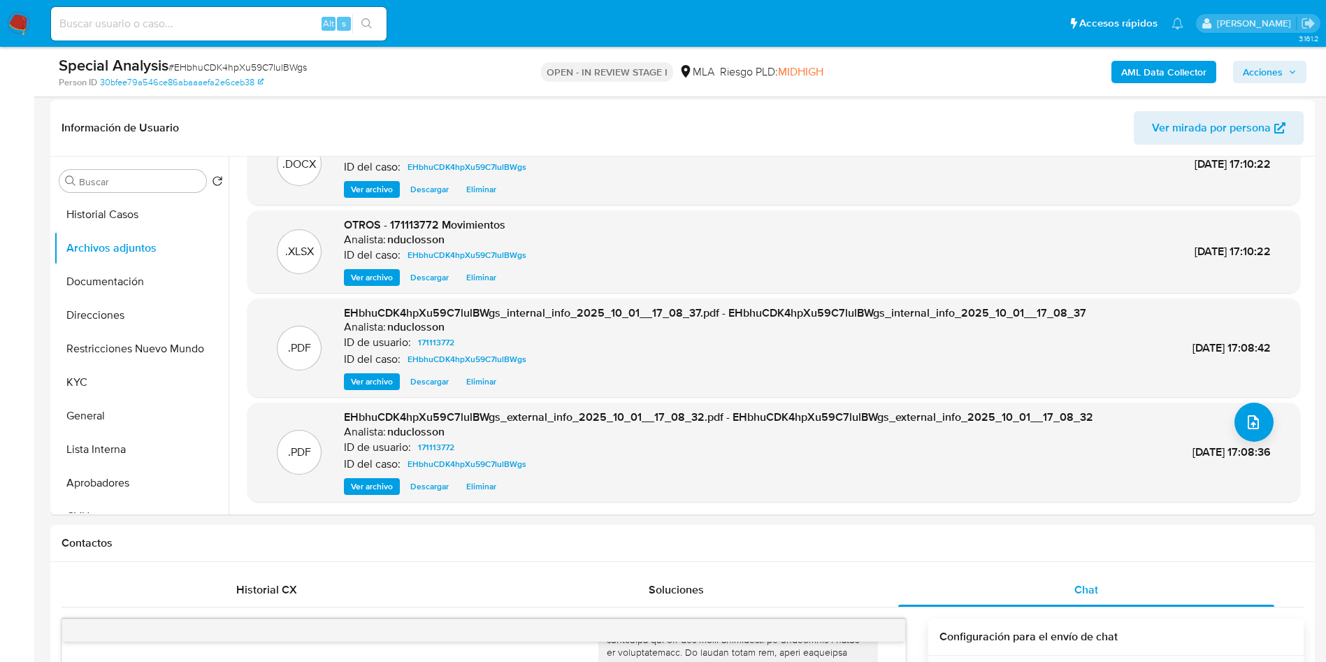
scroll to position [42, 0]
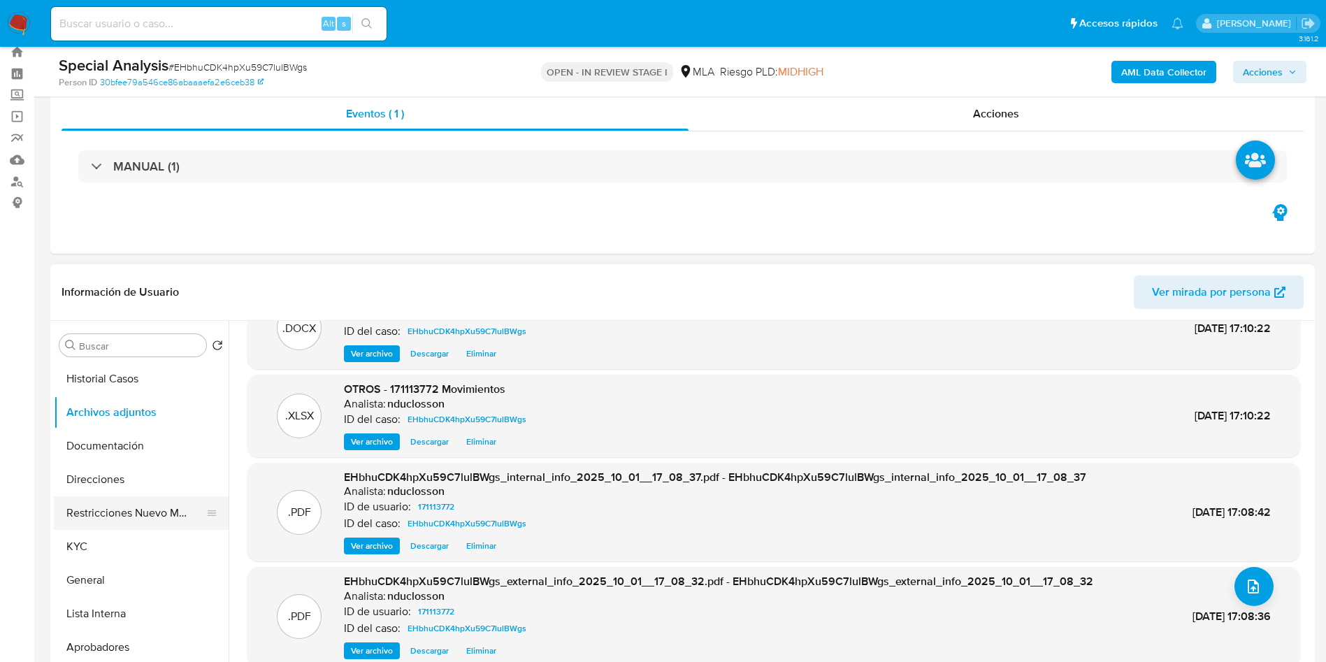
click at [147, 509] on button "Restricciones Nuevo Mundo" at bounding box center [136, 513] width 164 height 34
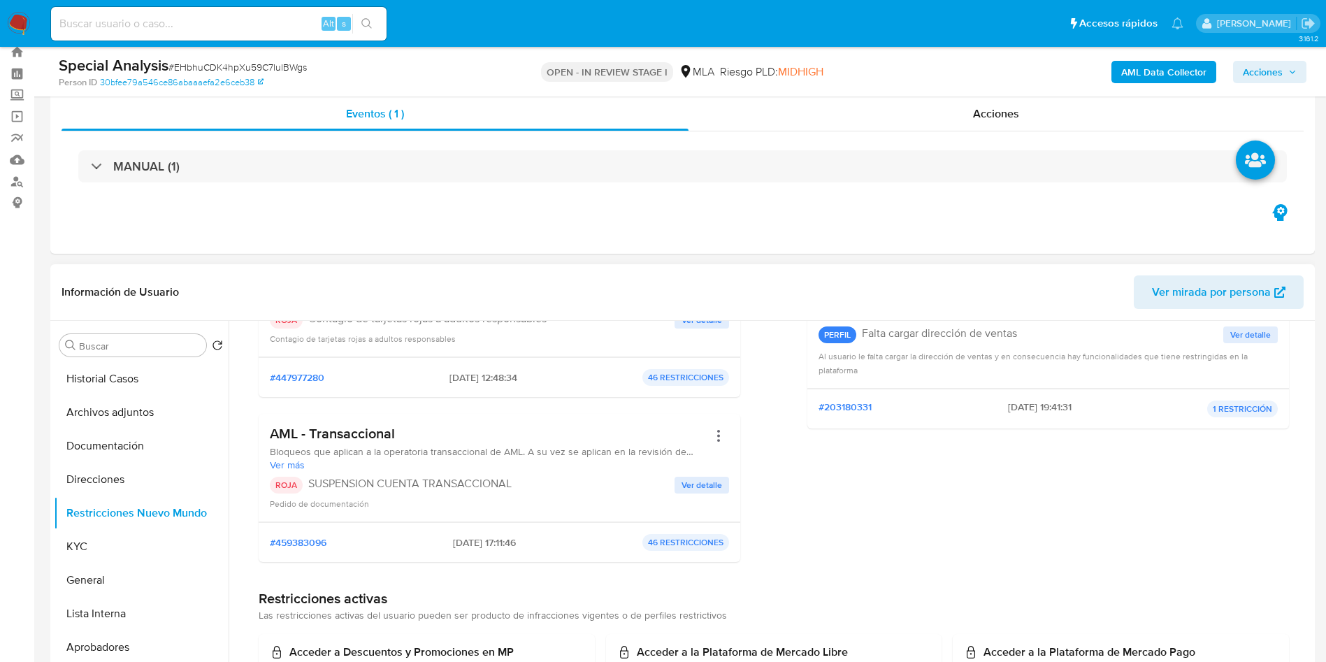
scroll to position [210, 0]
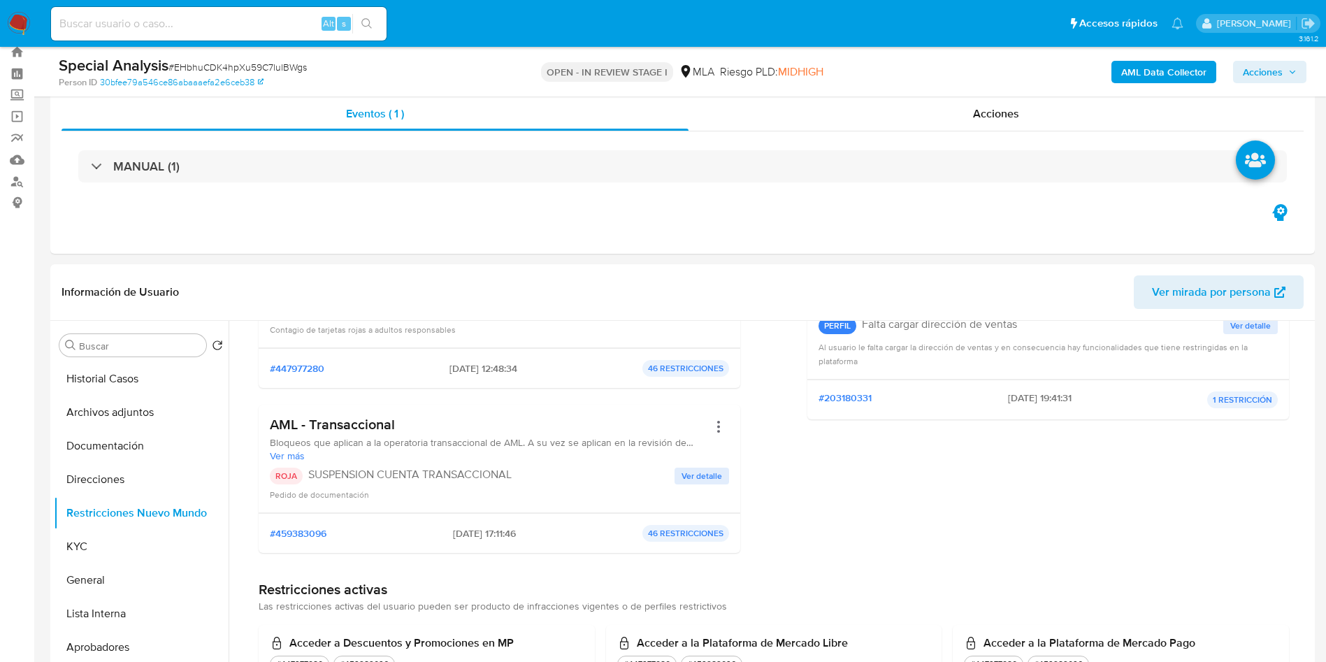
click at [1255, 84] on div "AML Data Collector Acciones" at bounding box center [1100, 71] width 412 height 33
click at [1260, 80] on span "Acciones" at bounding box center [1263, 72] width 40 height 22
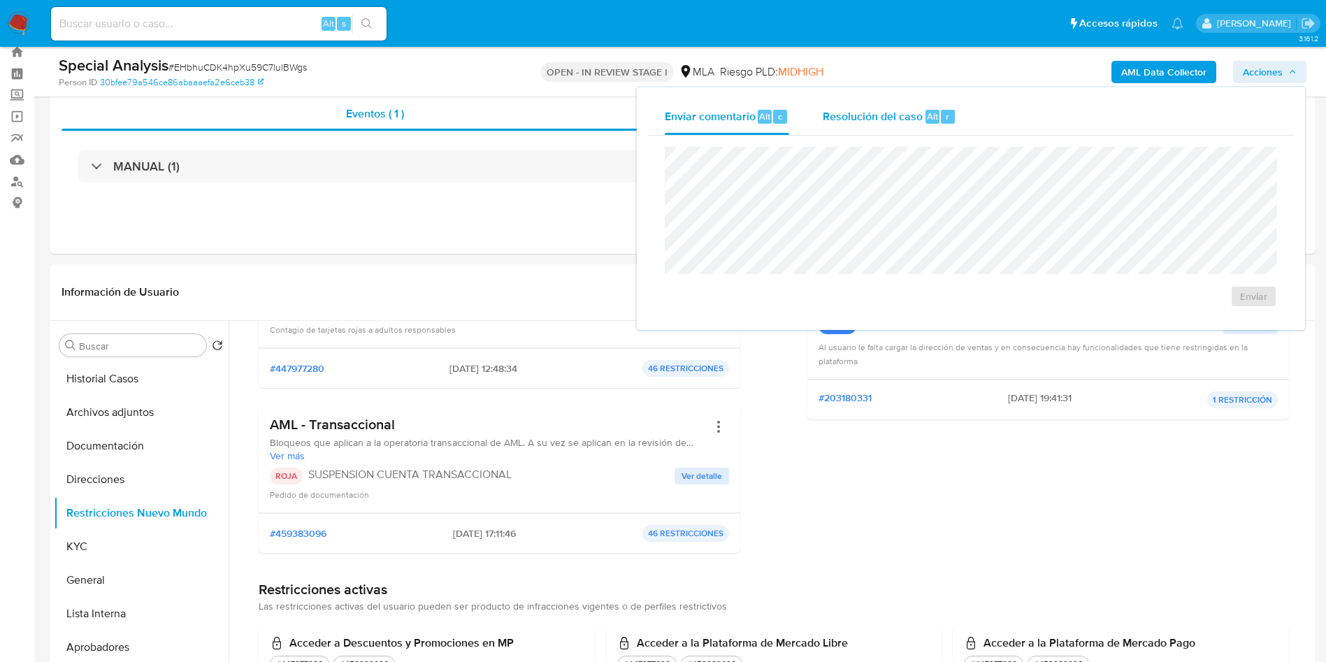
click at [898, 127] on div "Resolución del caso Alt r" at bounding box center [890, 117] width 134 height 36
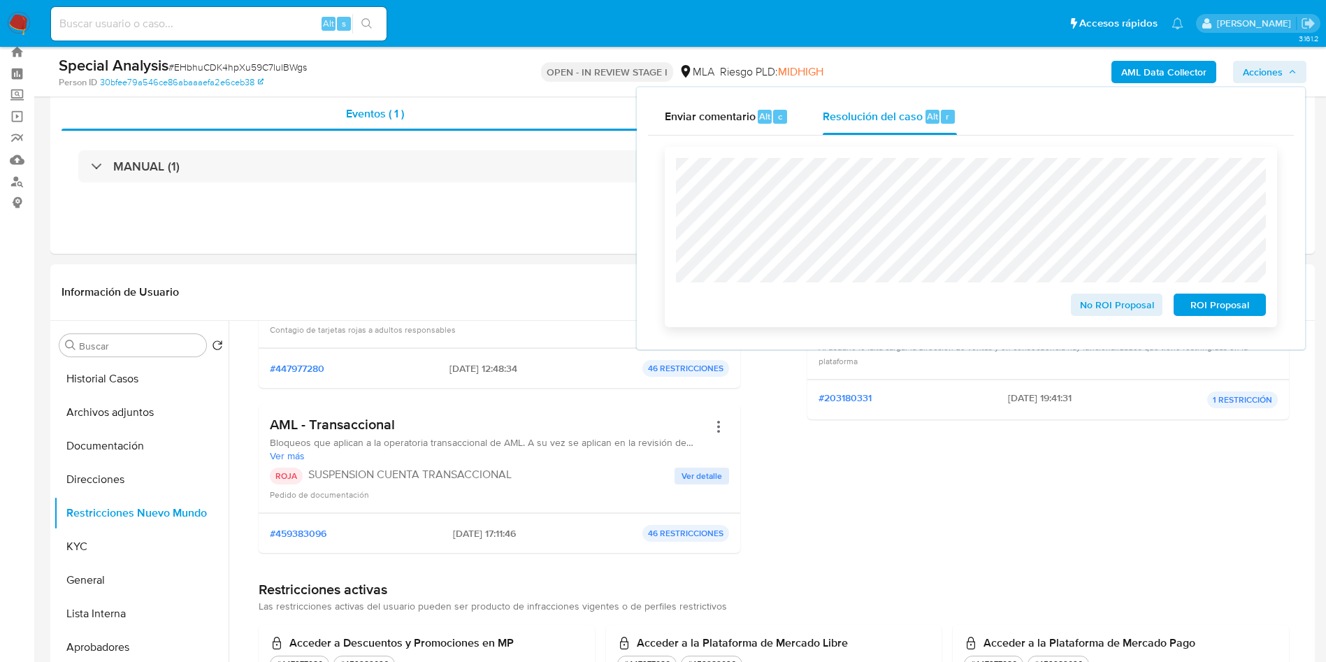
click at [1221, 307] on span "ROI Proposal" at bounding box center [1219, 305] width 73 height 20
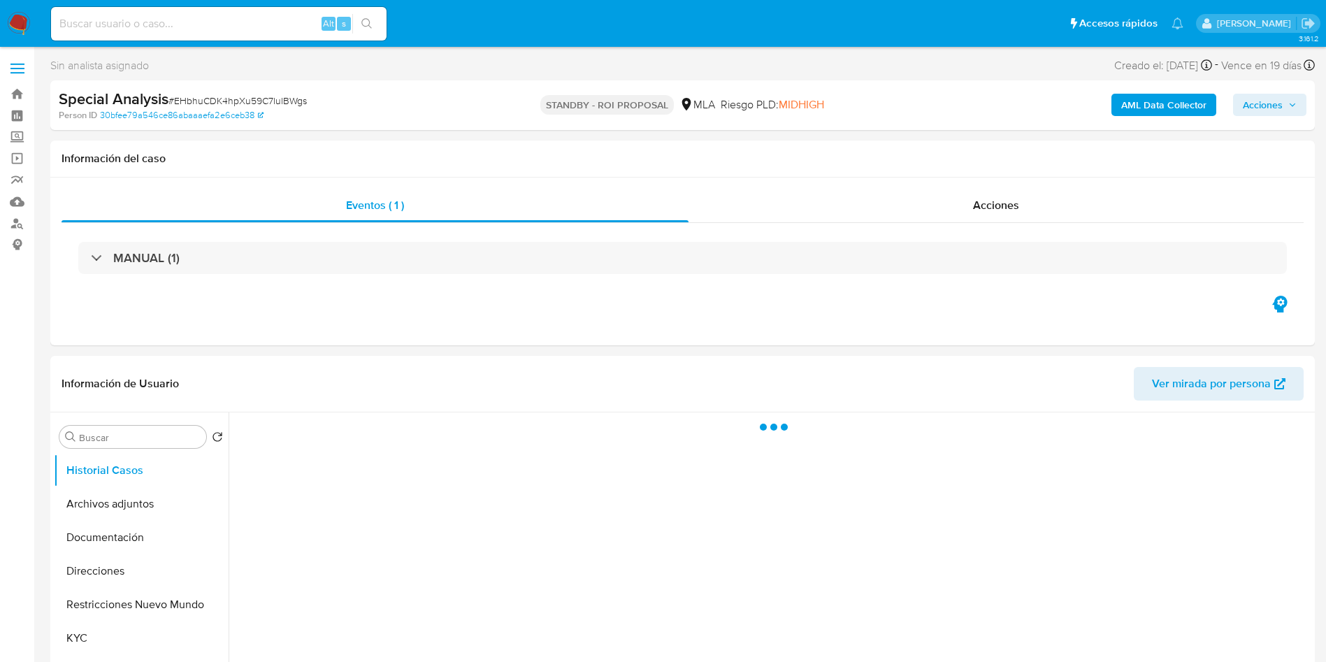
select select "10"
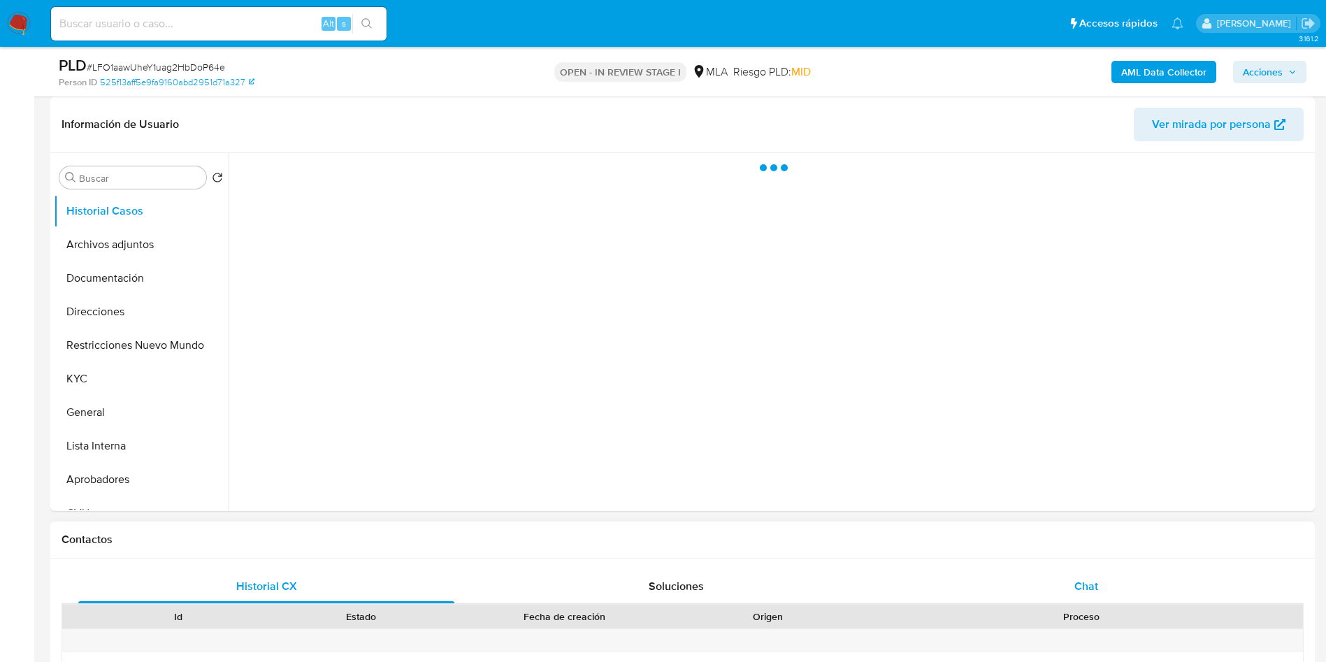
select select "10"
click at [1070, 578] on div "Chat" at bounding box center [1086, 587] width 376 height 34
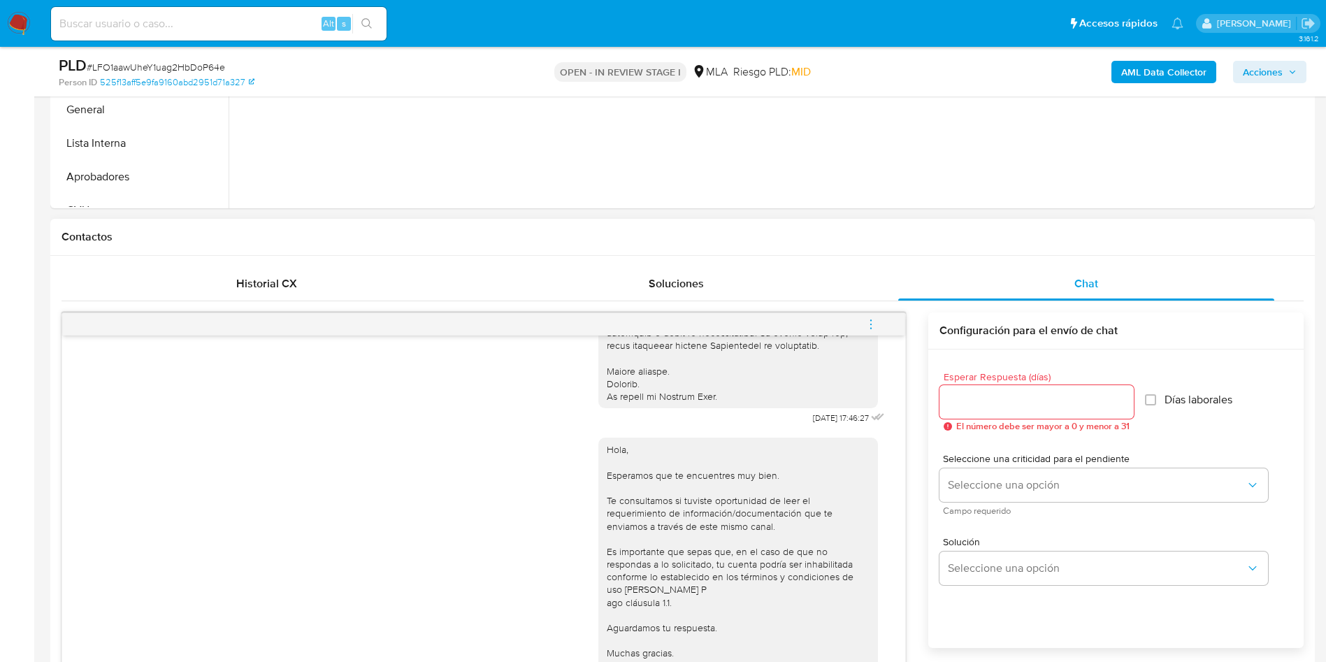
scroll to position [629, 0]
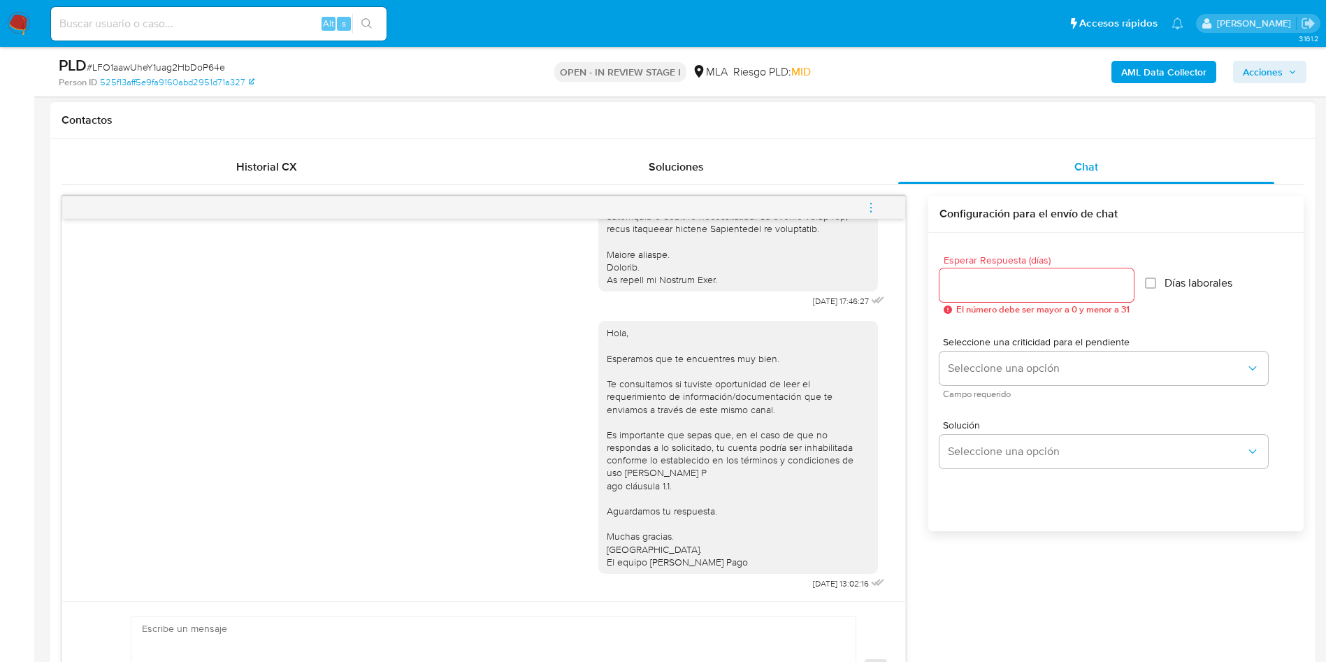
click at [871, 205] on icon "menu-action" at bounding box center [871, 207] width 13 height 13
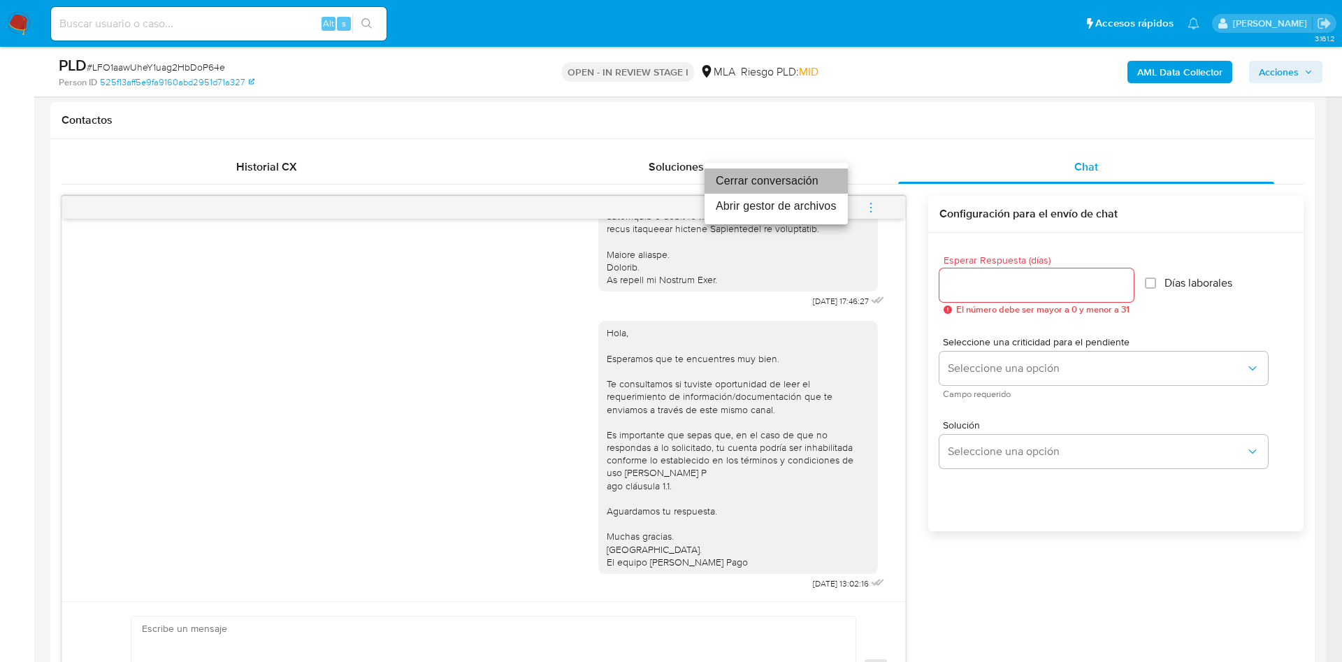
click at [812, 170] on li "Cerrar conversación" at bounding box center [776, 180] width 143 height 25
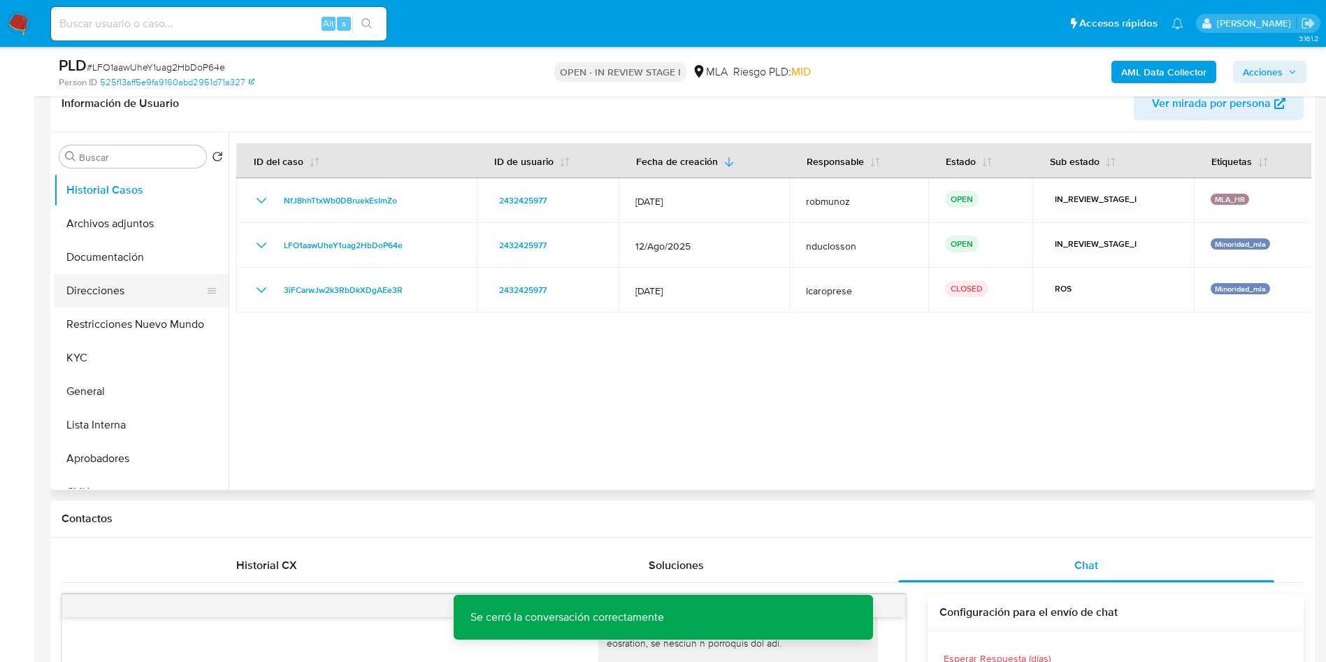
scroll to position [210, 0]
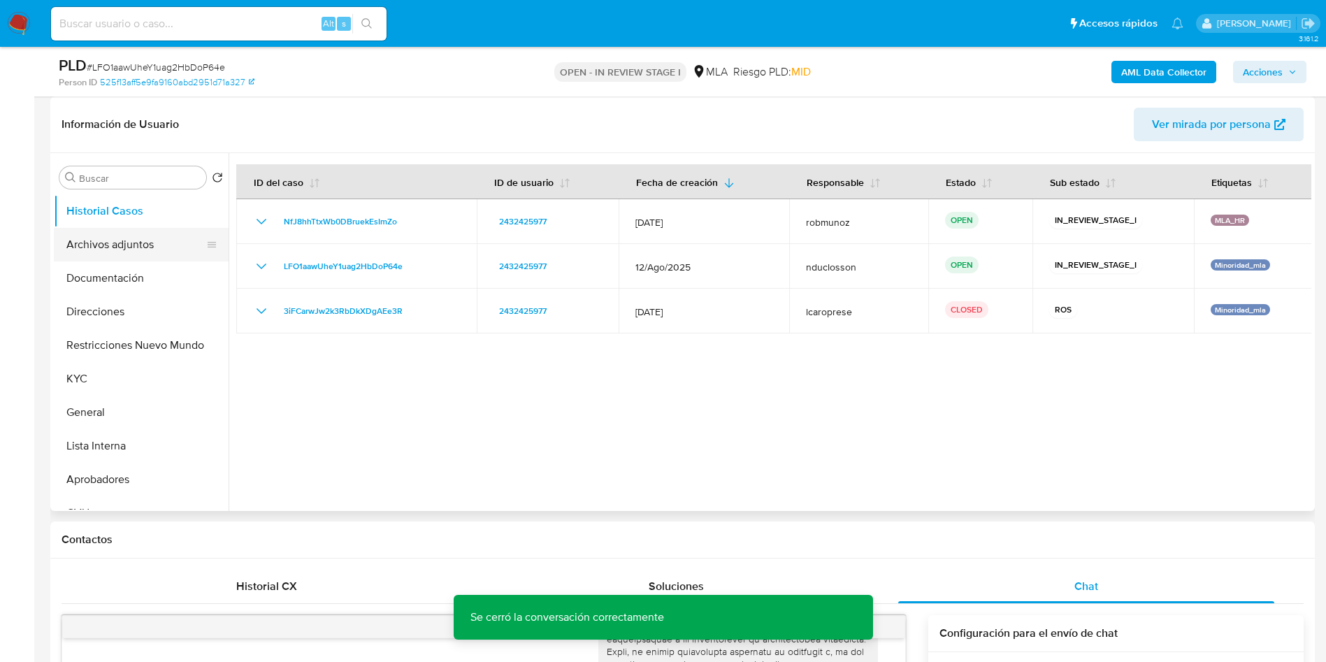
click at [133, 257] on button "Archivos adjuntos" at bounding box center [136, 245] width 164 height 34
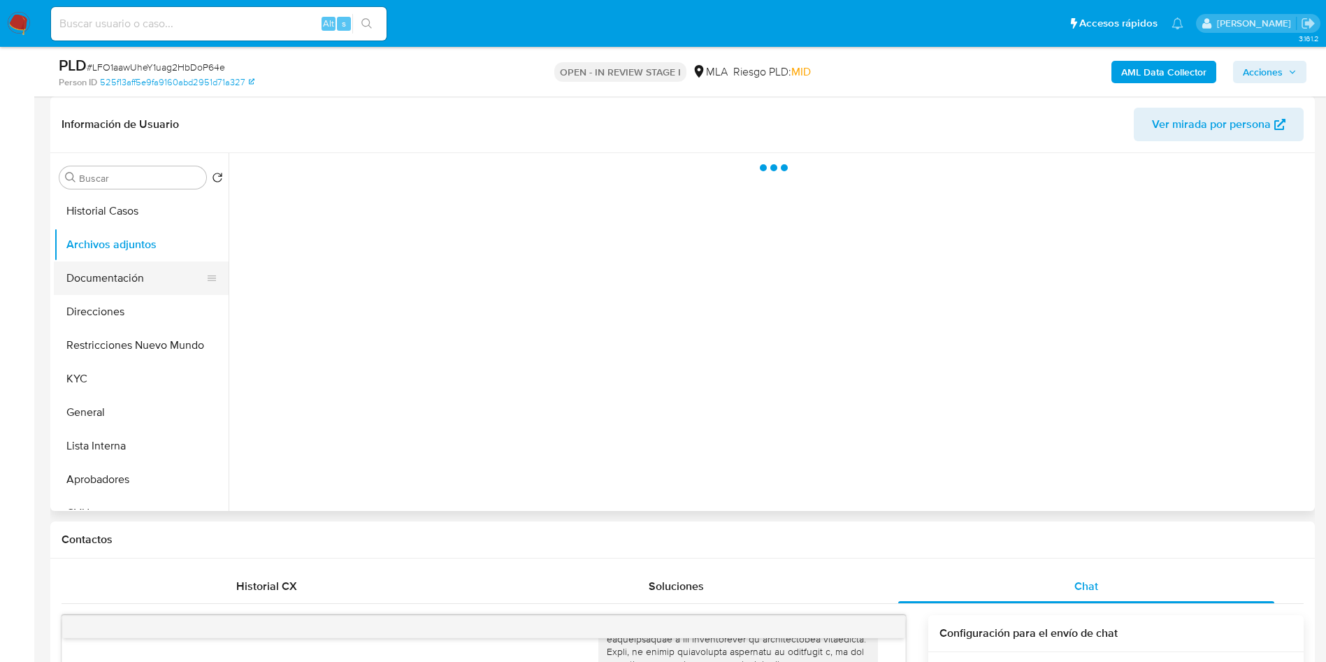
click at [86, 282] on button "Documentación" at bounding box center [136, 278] width 164 height 34
click at [101, 210] on button "Historial Casos" at bounding box center [136, 211] width 164 height 34
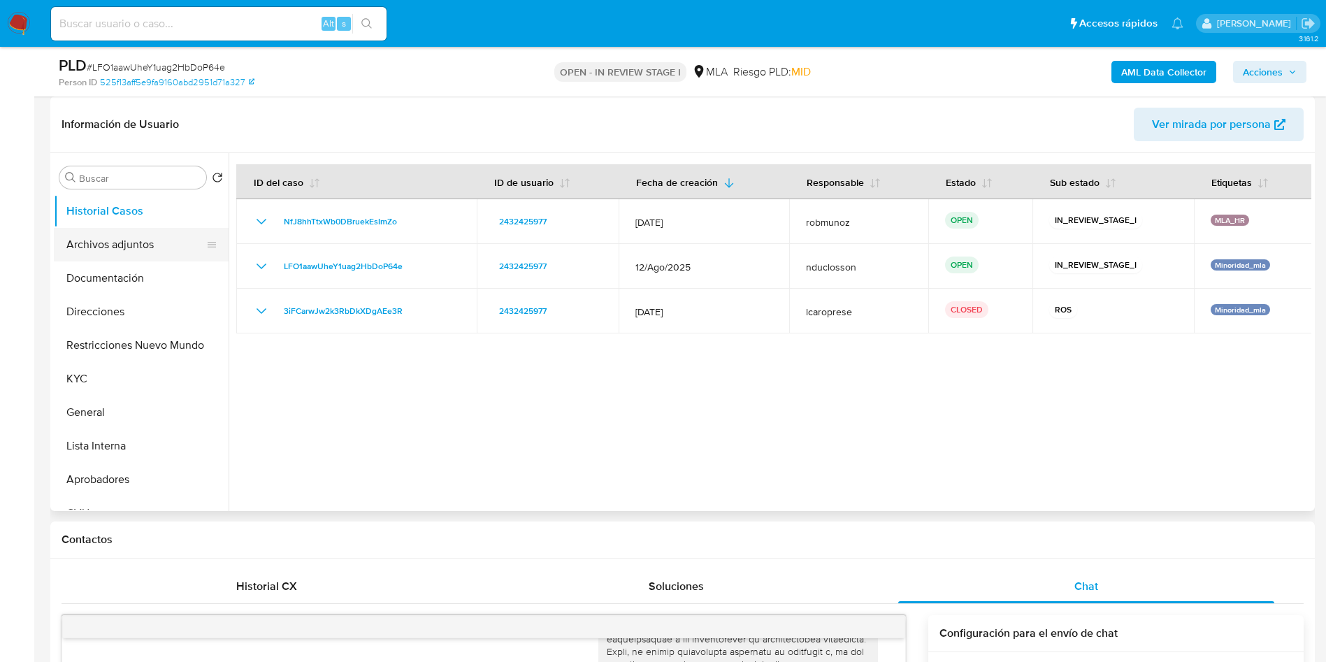
click at [82, 251] on button "Archivos adjuntos" at bounding box center [136, 245] width 164 height 34
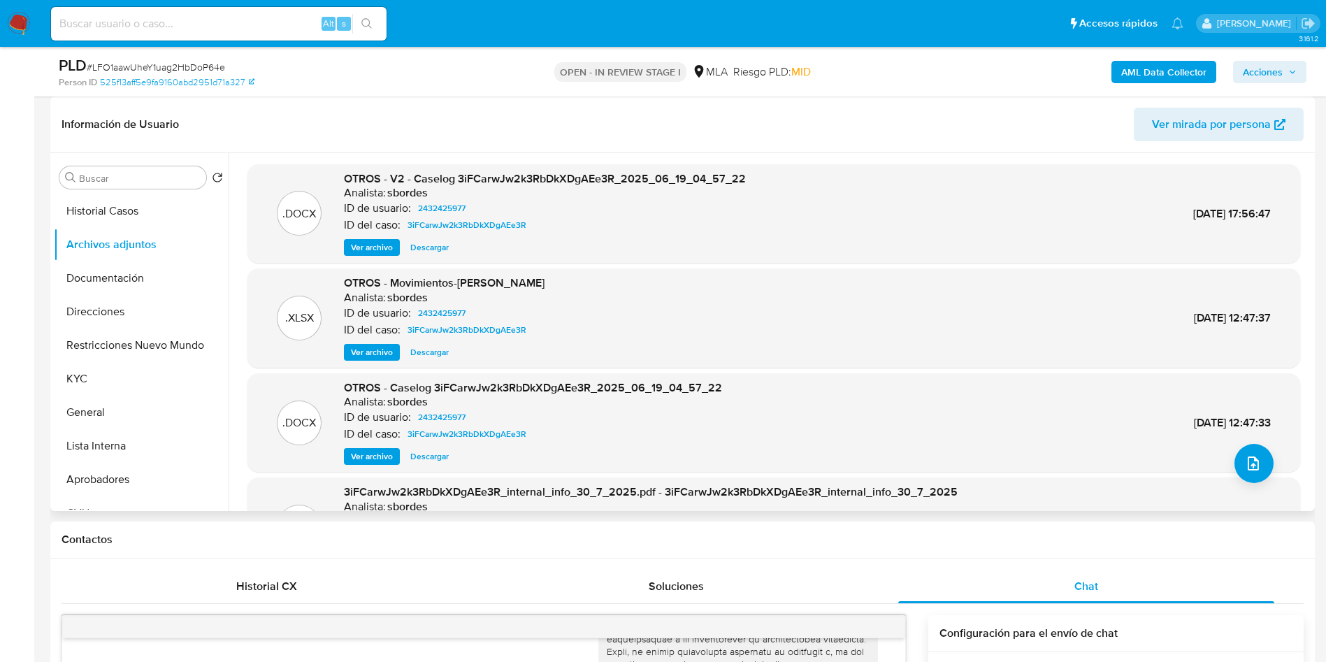
click at [442, 254] on span "Descargar" at bounding box center [429, 247] width 38 height 14
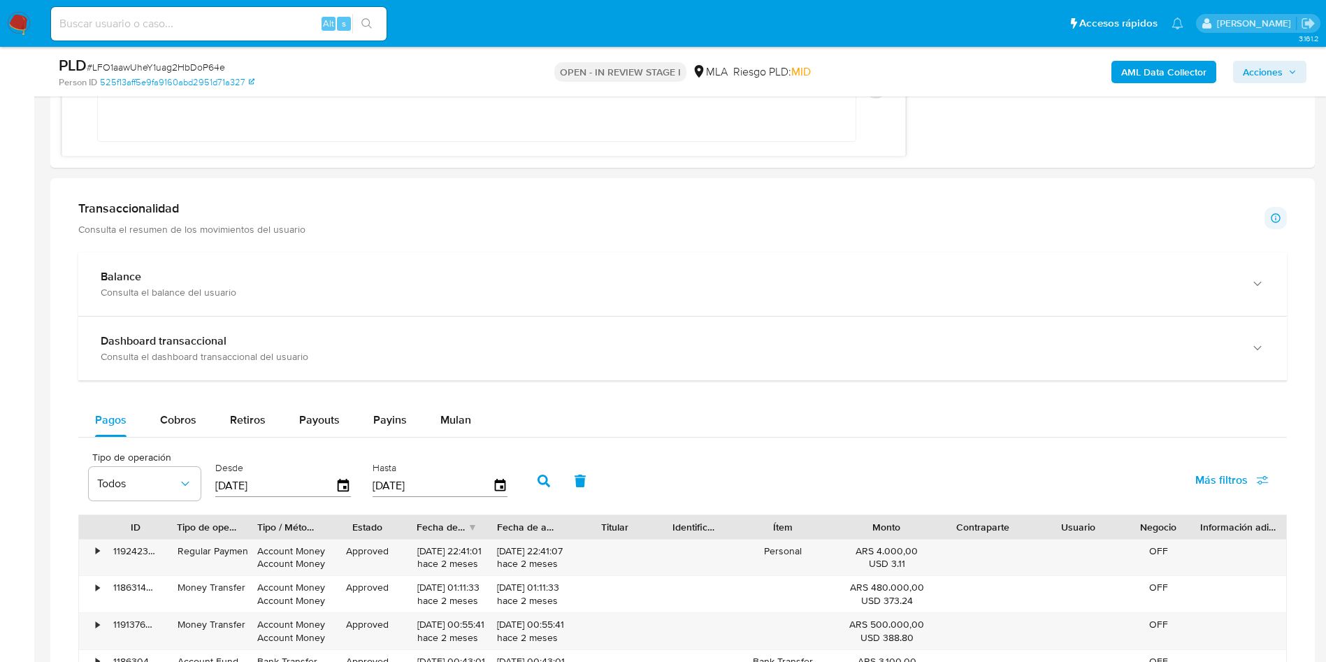
scroll to position [1258, 0]
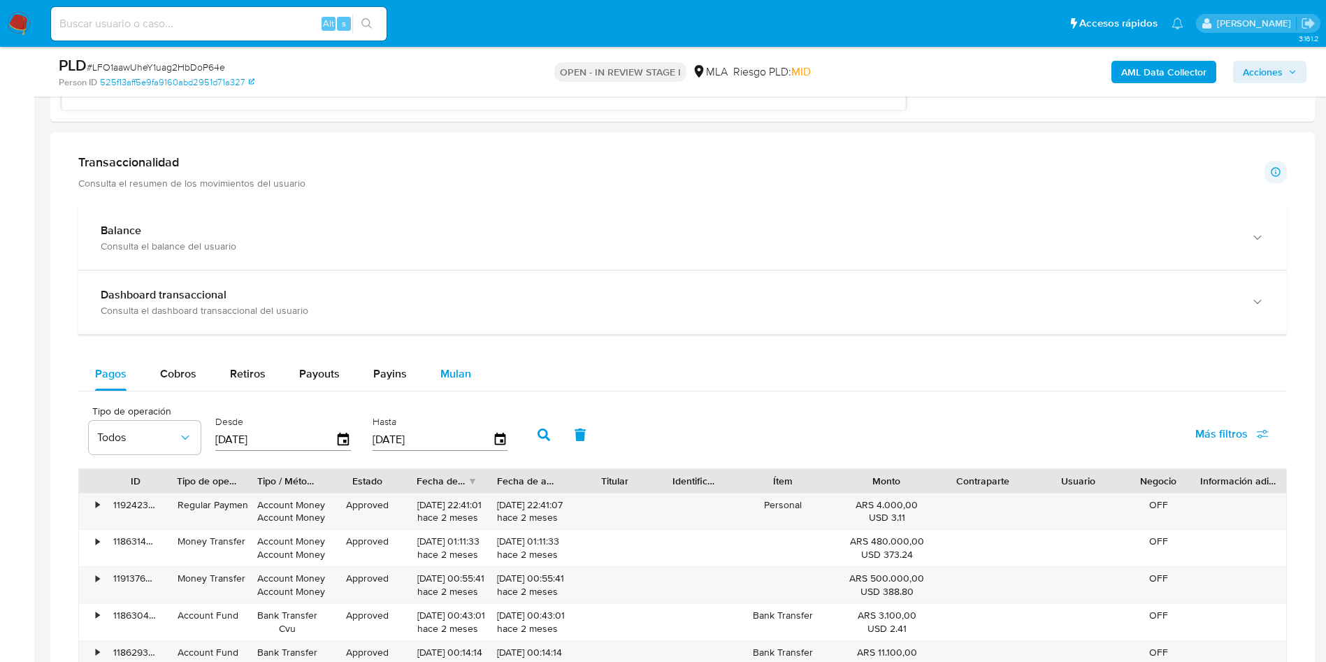
click at [447, 380] on span "Mulan" at bounding box center [455, 374] width 31 height 16
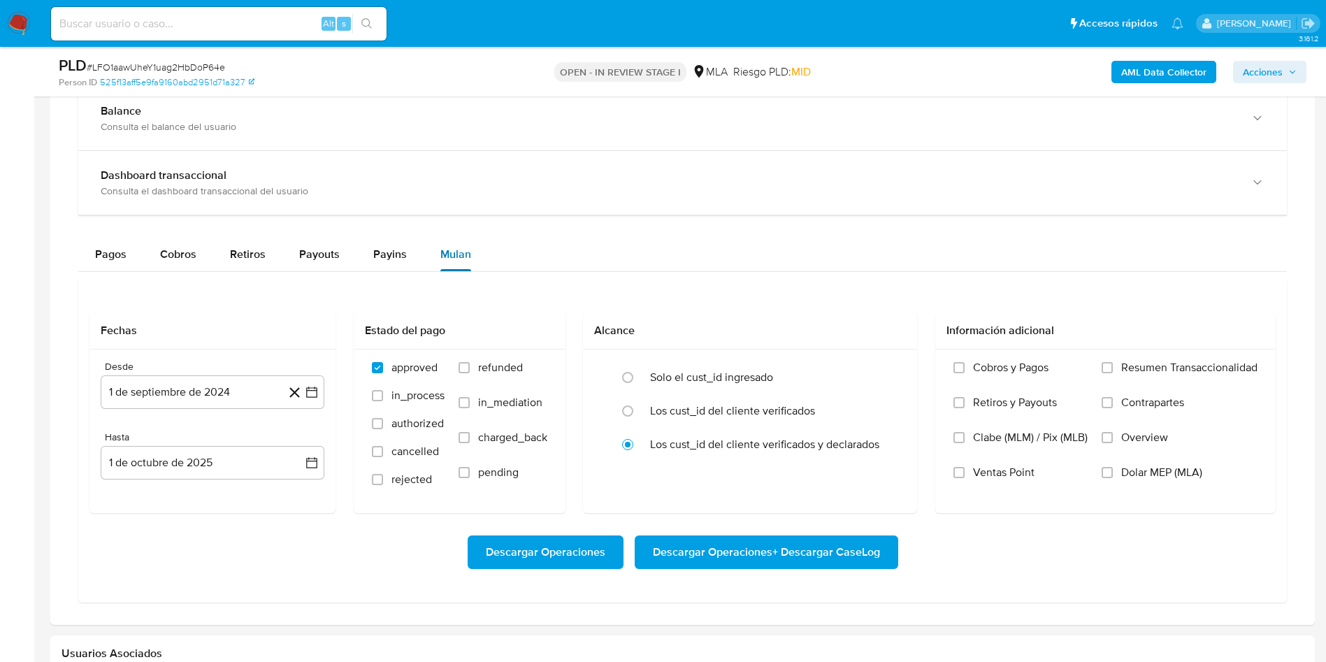
scroll to position [1468, 0]
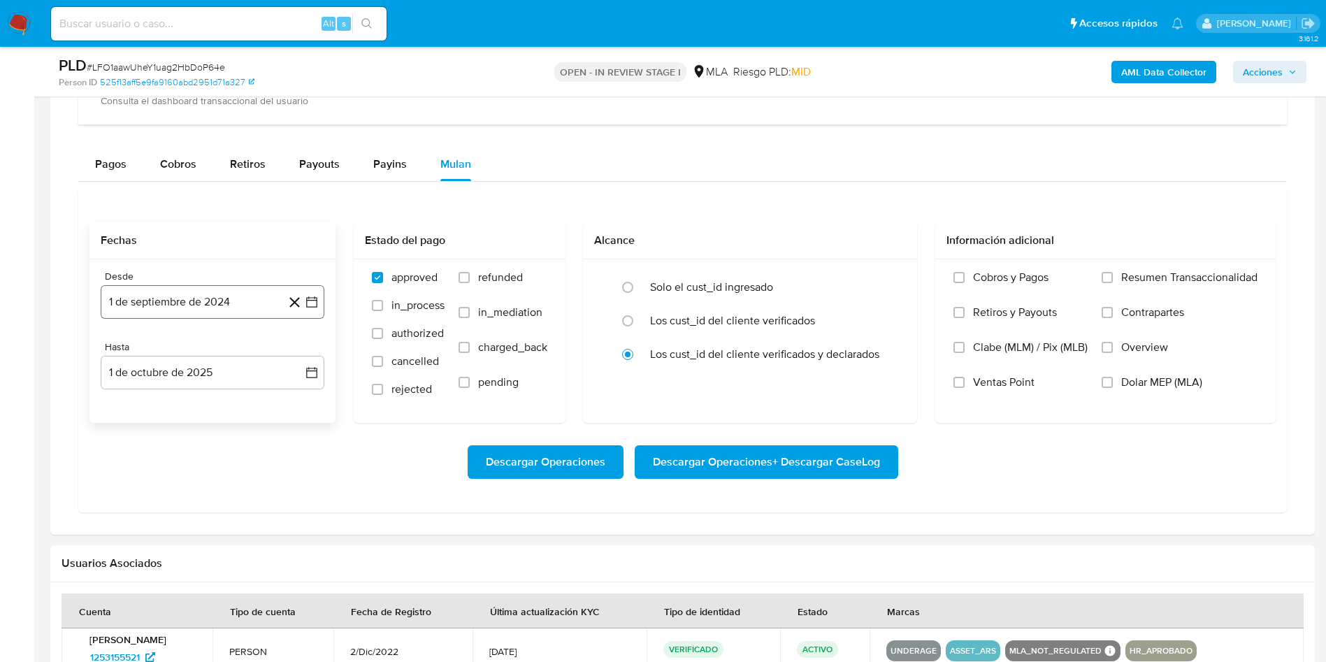
click at [269, 303] on button "1 de septiembre de 2024" at bounding box center [213, 302] width 224 height 34
click at [257, 355] on icon "Seleccionar mes y año" at bounding box center [256, 352] width 11 height 11
click at [291, 348] on icon "Año siguiente" at bounding box center [296, 352] width 17 height 17
click at [273, 437] on span "jun" at bounding box center [272, 442] width 16 height 11
click at [295, 405] on button "1" at bounding box center [296, 404] width 22 height 22
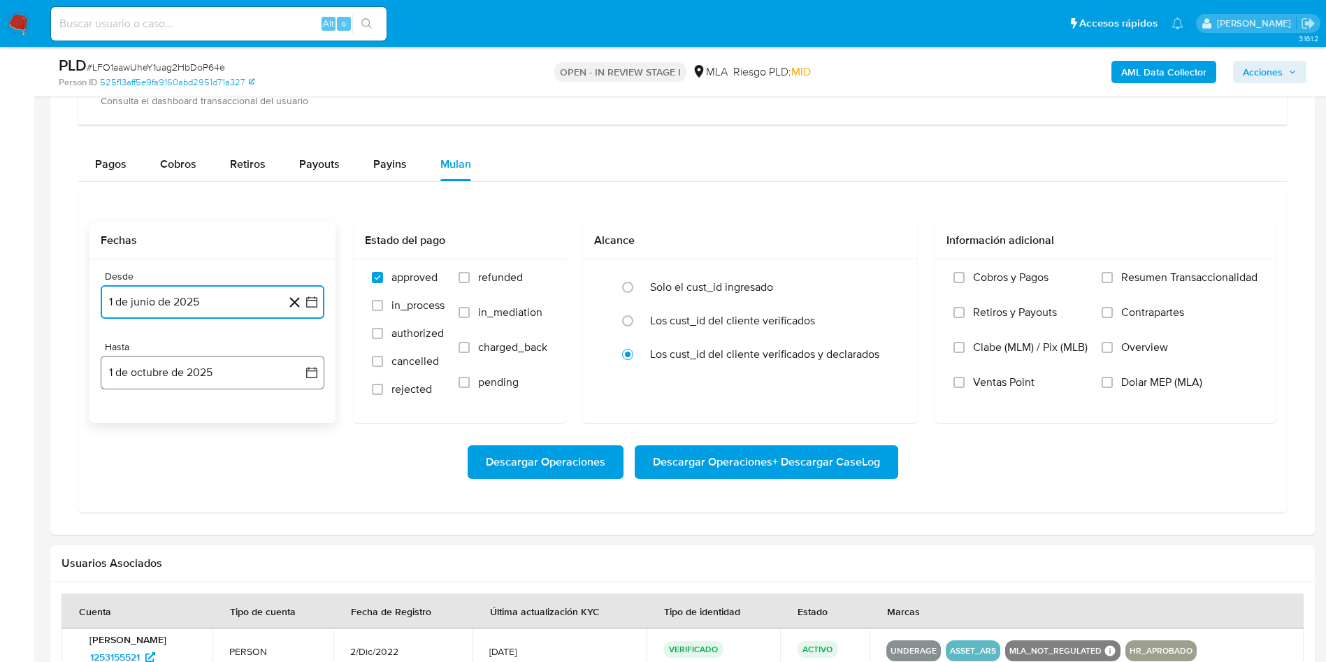
click at [244, 364] on button "1 de octubre de 2025" at bounding box center [213, 373] width 224 height 34
click at [122, 424] on icon "Mes anterior" at bounding box center [125, 423] width 17 height 17
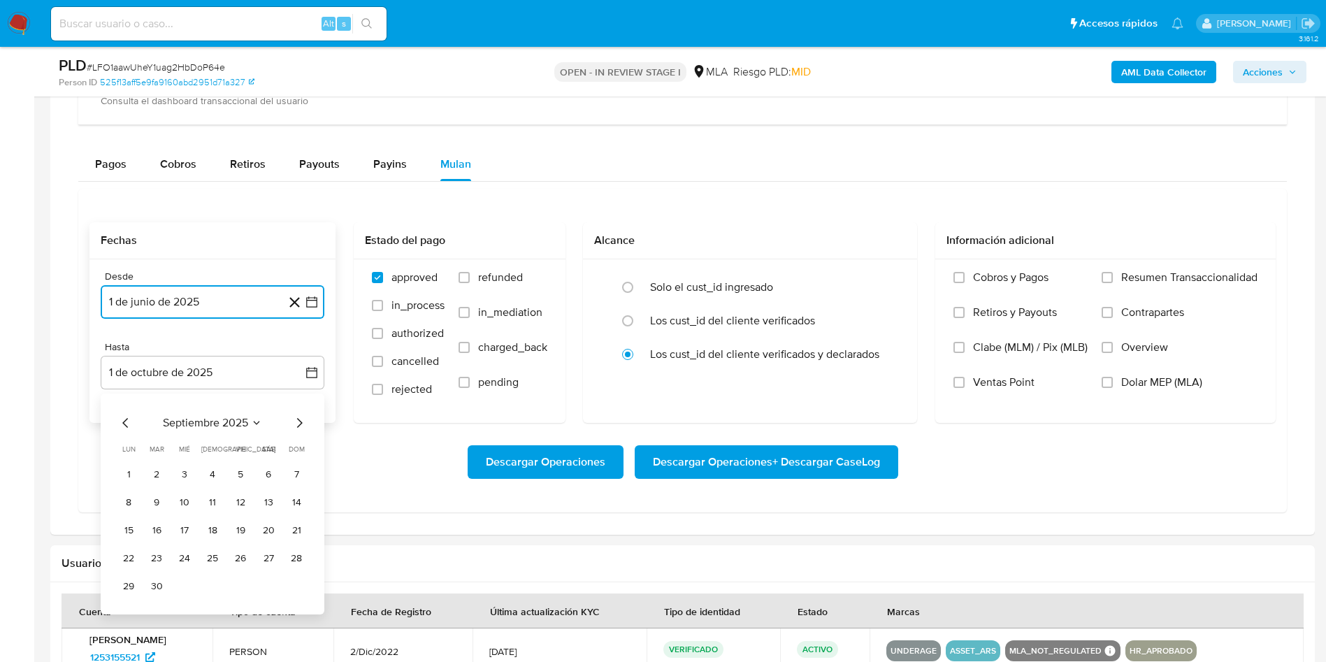
click at [122, 424] on icon "Mes anterior" at bounding box center [125, 423] width 17 height 17
click at [208, 583] on button "31" at bounding box center [212, 586] width 22 height 22
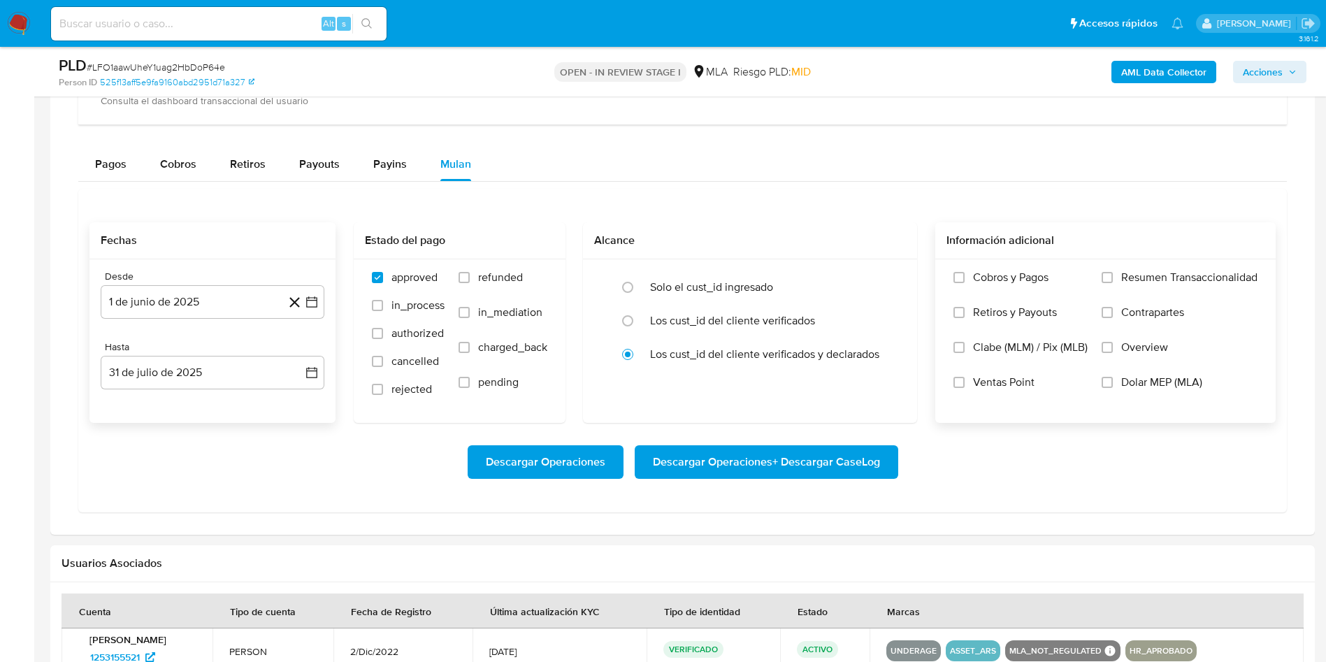
click at [1119, 382] on label "Dolar MEP (MLA)" at bounding box center [1180, 392] width 156 height 35
click at [1113, 382] on input "Dolar MEP (MLA)" at bounding box center [1107, 382] width 11 height 11
click at [757, 470] on span "Descargar Operaciones + Descargar CaseLog" at bounding box center [766, 462] width 227 height 31
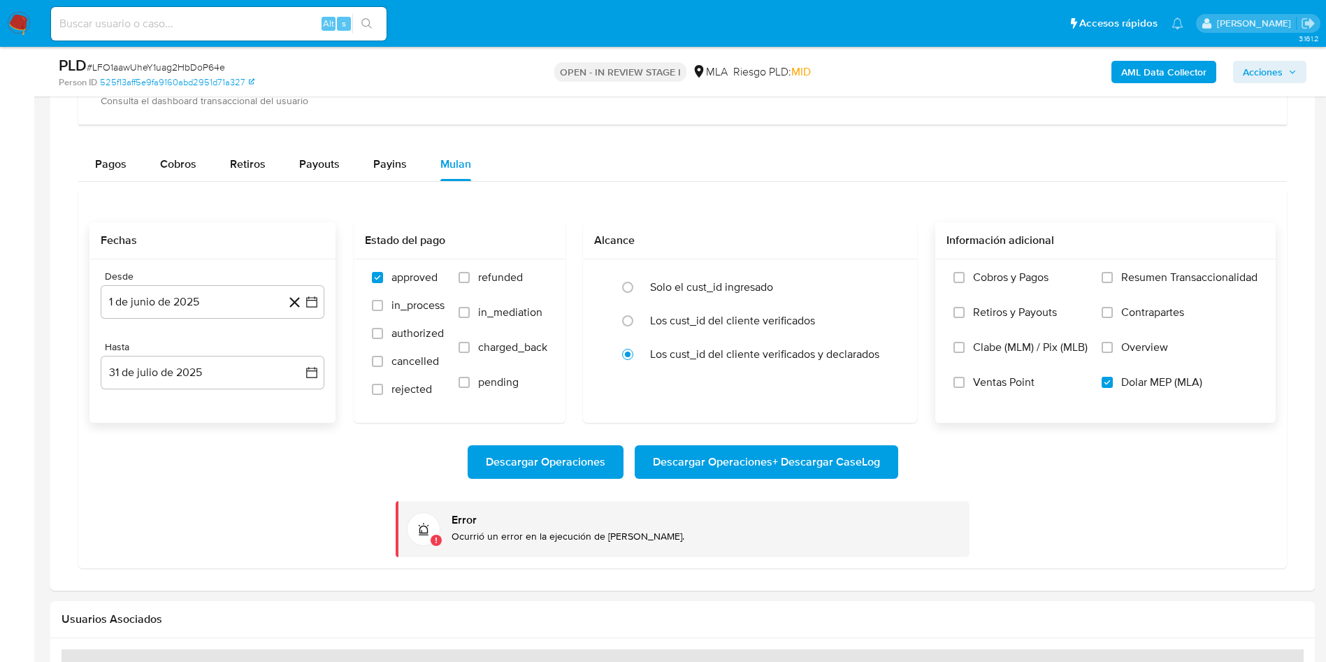
click at [726, 456] on span "Descargar Operaciones + Descargar CaseLog" at bounding box center [766, 462] width 227 height 31
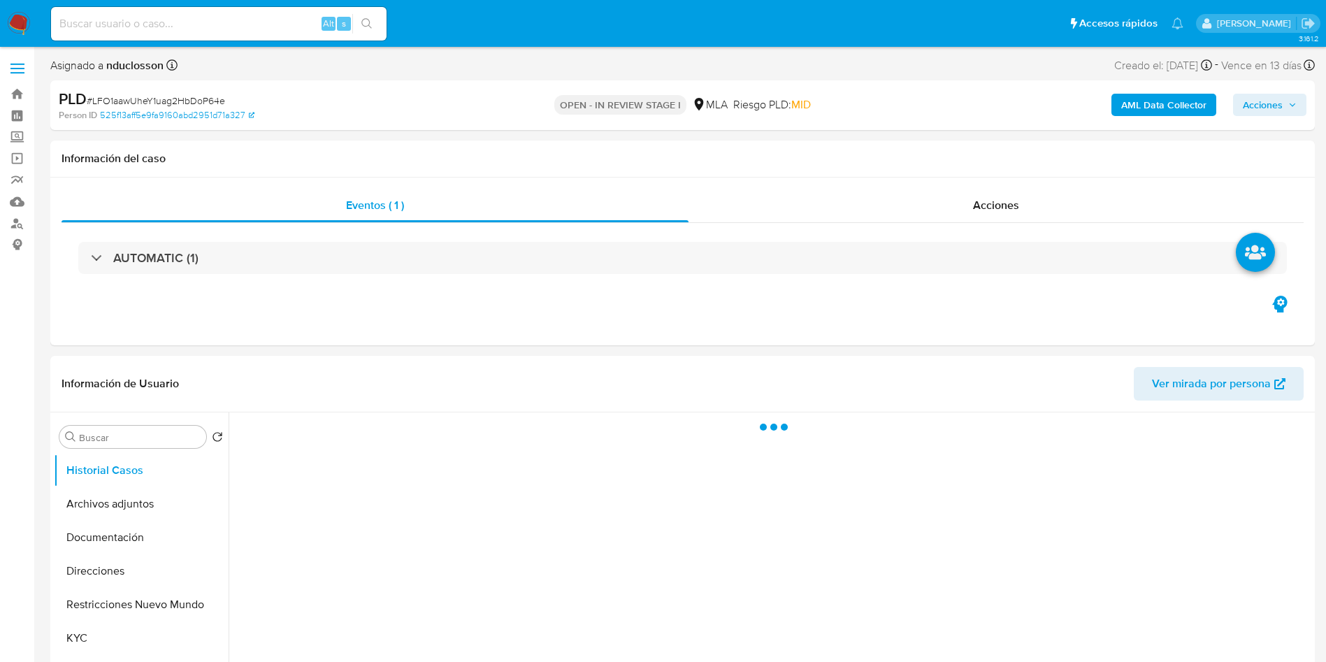
select select "10"
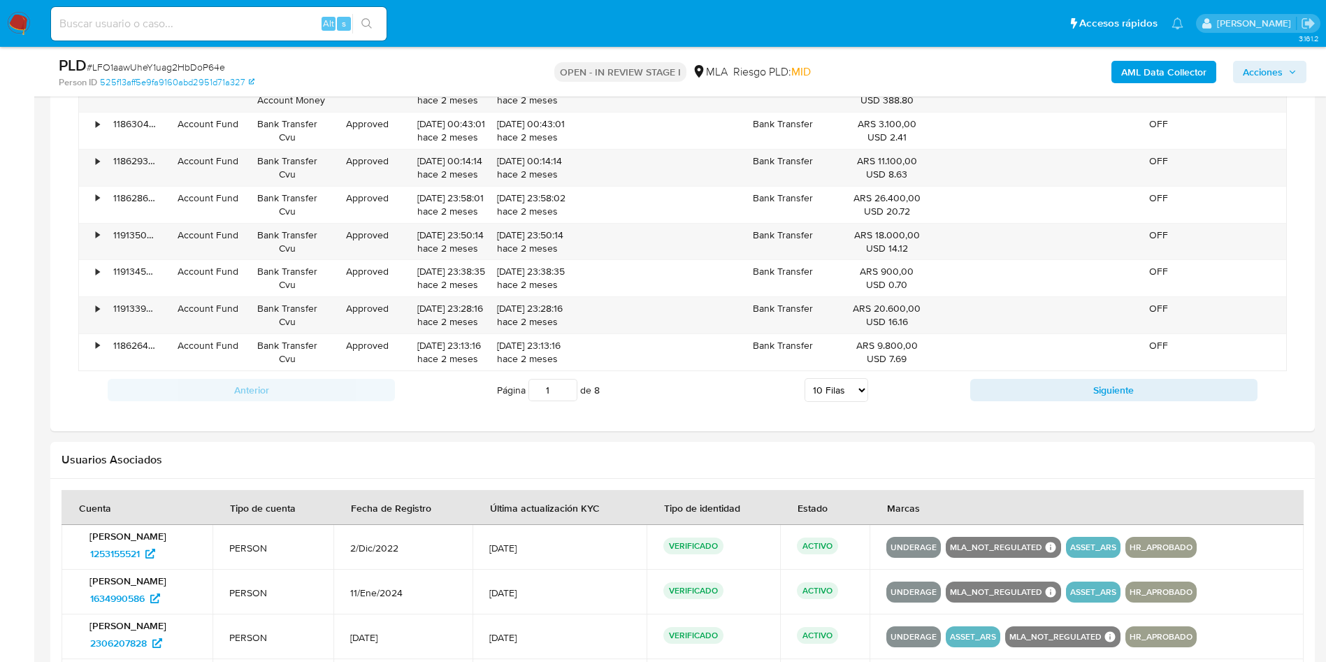
scroll to position [988, 0]
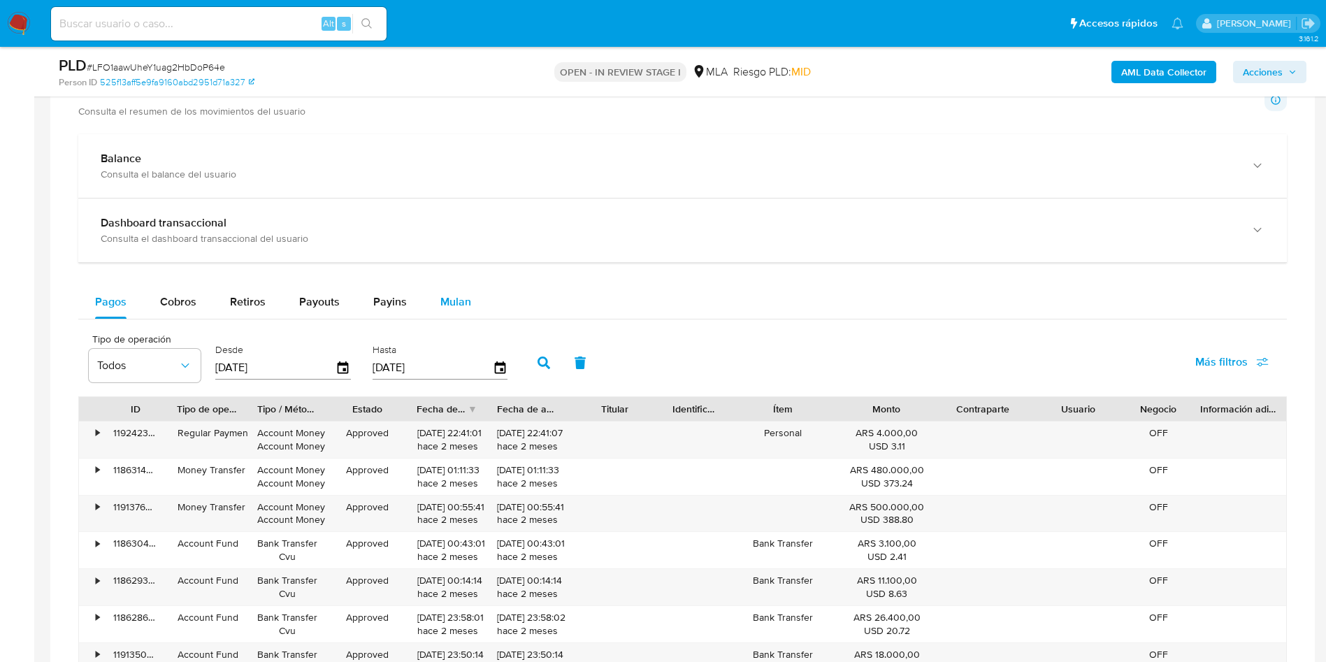
click at [440, 301] on span "Mulan" at bounding box center [455, 302] width 31 height 16
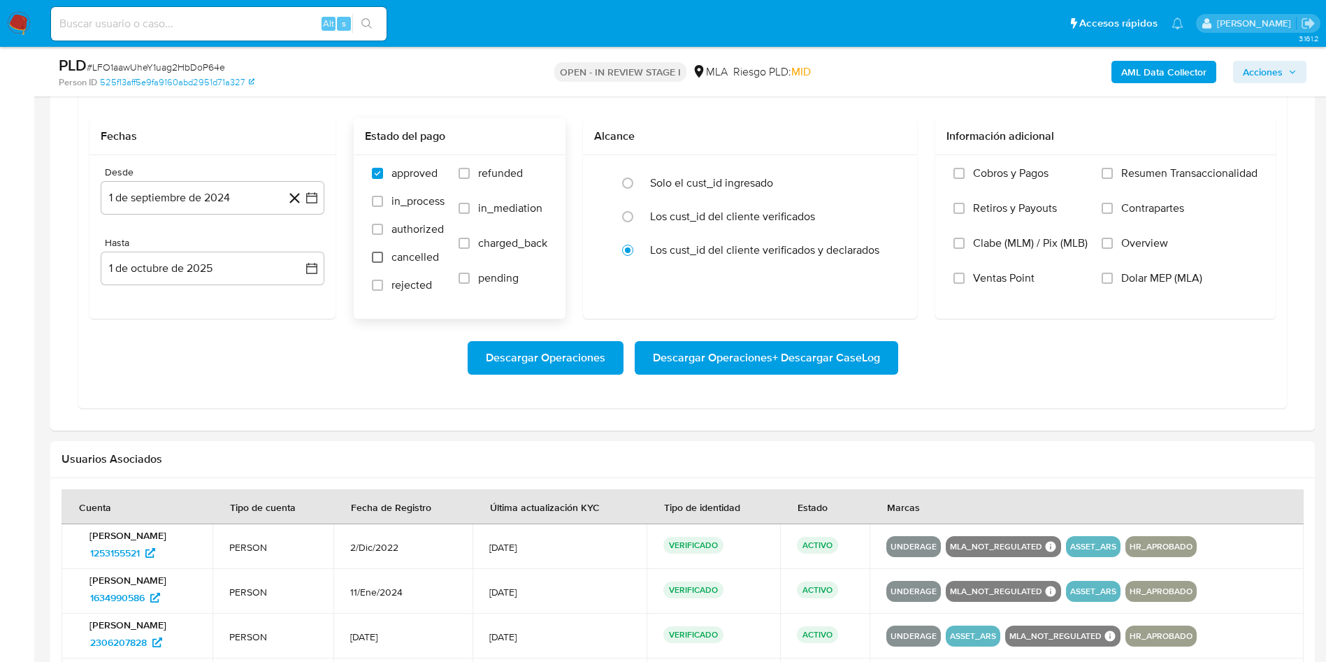
scroll to position [1198, 0]
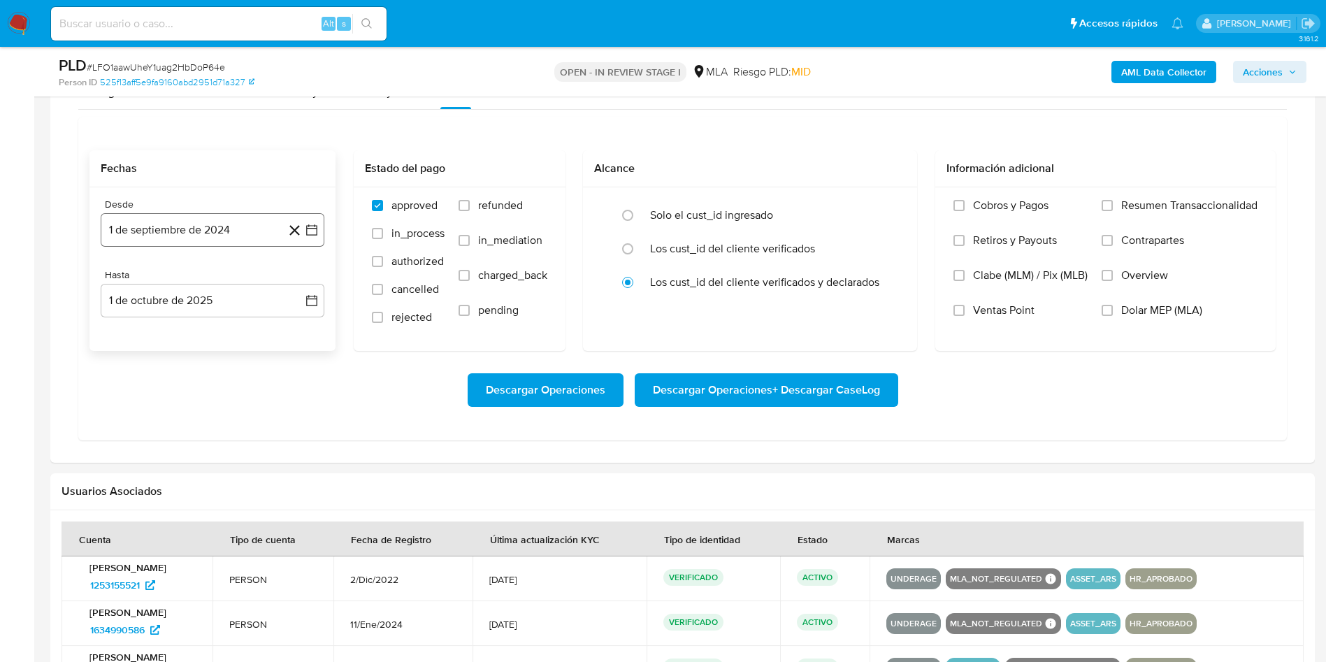
click at [224, 226] on button "1 de septiembre de 2024" at bounding box center [213, 230] width 224 height 34
click at [224, 274] on span "septiembre 2024" at bounding box center [205, 280] width 85 height 14
click at [302, 278] on icon "Año siguiente" at bounding box center [296, 280] width 17 height 17
click at [270, 371] on span "jun" at bounding box center [272, 370] width 16 height 11
click at [289, 327] on button "1" at bounding box center [296, 332] width 22 height 22
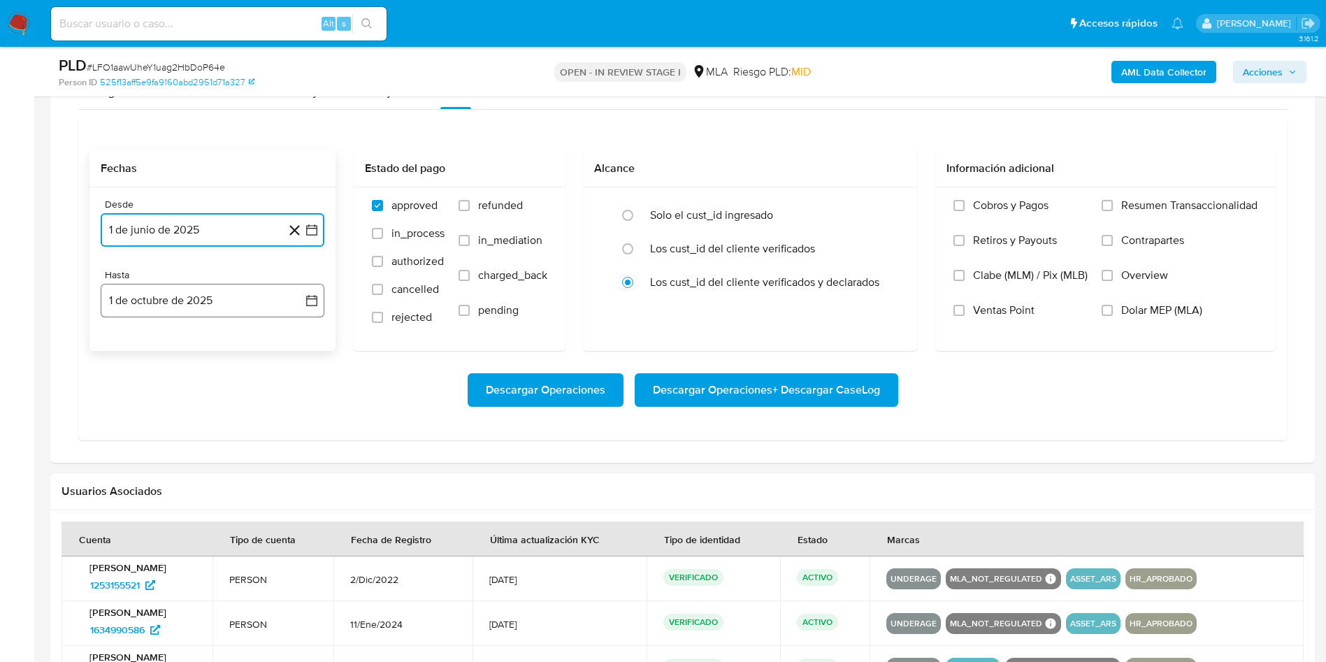
click at [217, 286] on button "1 de octubre de 2025" at bounding box center [213, 301] width 224 height 34
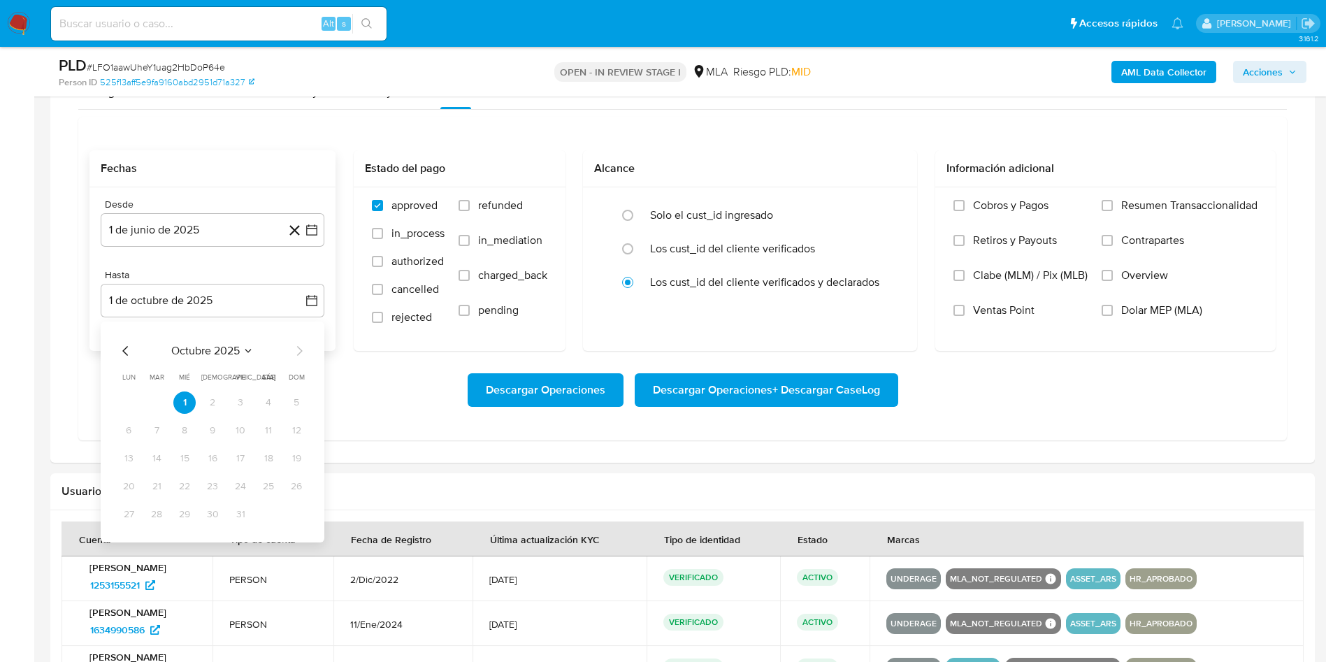
drag, startPoint x: 112, startPoint y: 352, endPoint x: 127, endPoint y: 352, distance: 14.7
click at [115, 352] on div "octubre 2025 octubre 2025 lun lunes mar martes mié miércoles jue jueves vie vie…" at bounding box center [213, 432] width 224 height 221
click at [127, 352] on icon "Mes anterior" at bounding box center [125, 351] width 17 height 17
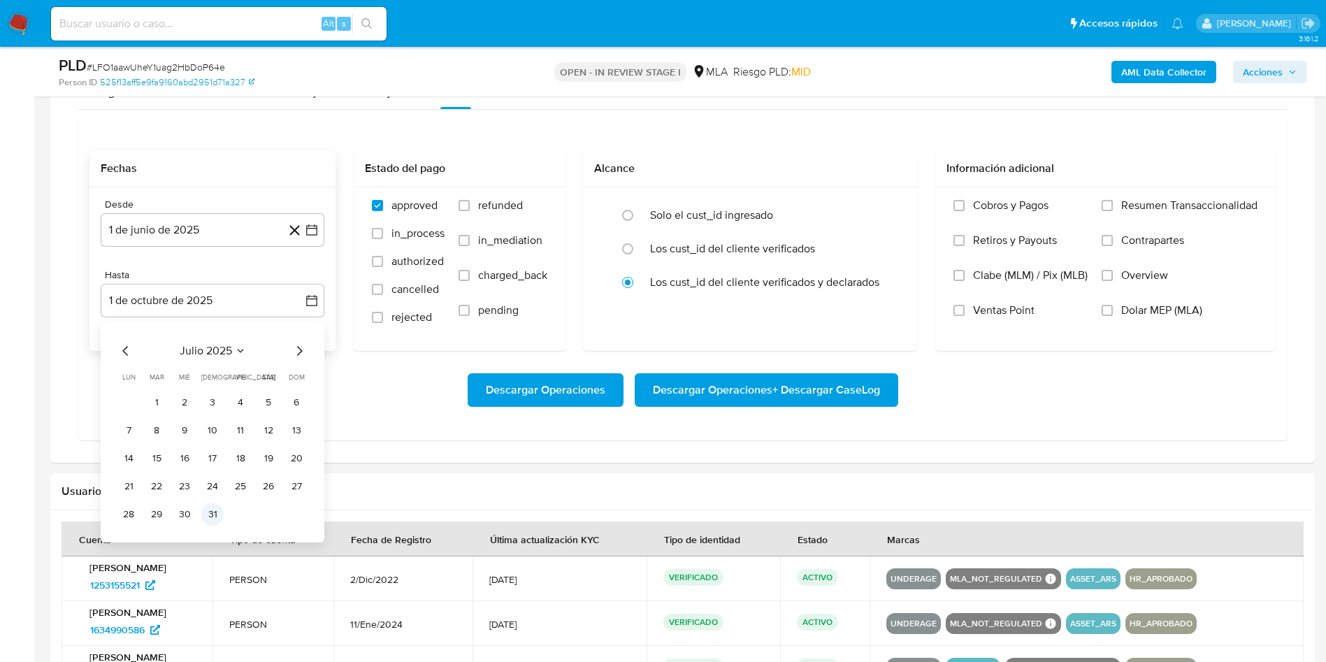
click at [222, 510] on button "31" at bounding box center [212, 514] width 22 height 22
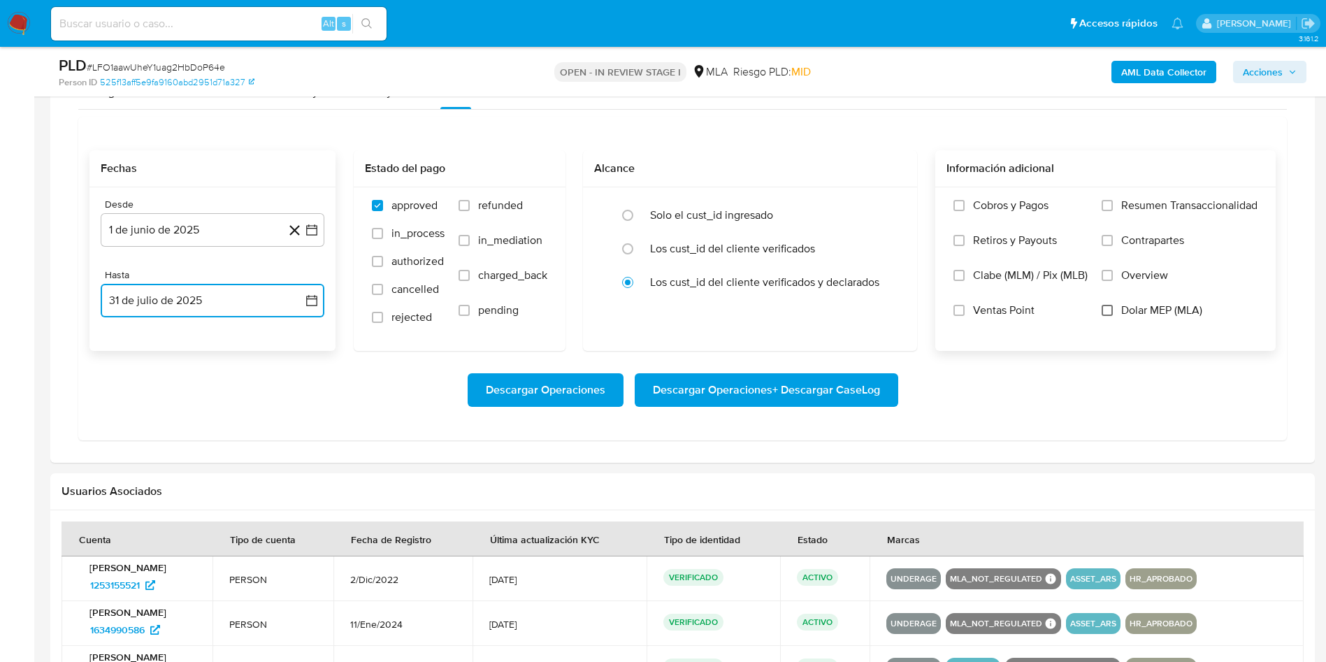
click at [1109, 314] on input "Dolar MEP (MLA)" at bounding box center [1107, 310] width 11 height 11
click at [861, 383] on span "Descargar Operaciones + Descargar CaseLog" at bounding box center [766, 390] width 227 height 31
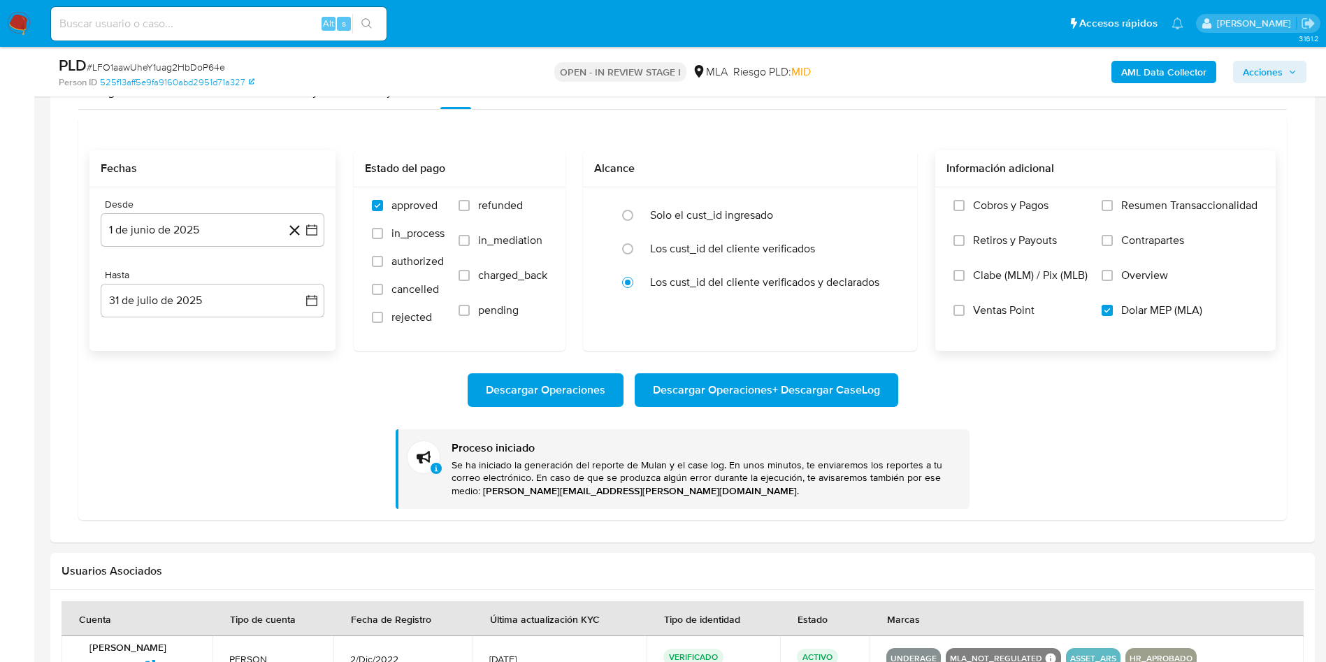
click at [188, 20] on input at bounding box center [219, 24] width 336 height 18
paste input "cxc6JAQpQHBl3pkHeZiPlP1x"
type input "cxc6JAQpQHBl3pkHeZiPlP1x"
click at [367, 25] on icon "search-icon" at bounding box center [366, 23] width 10 height 10
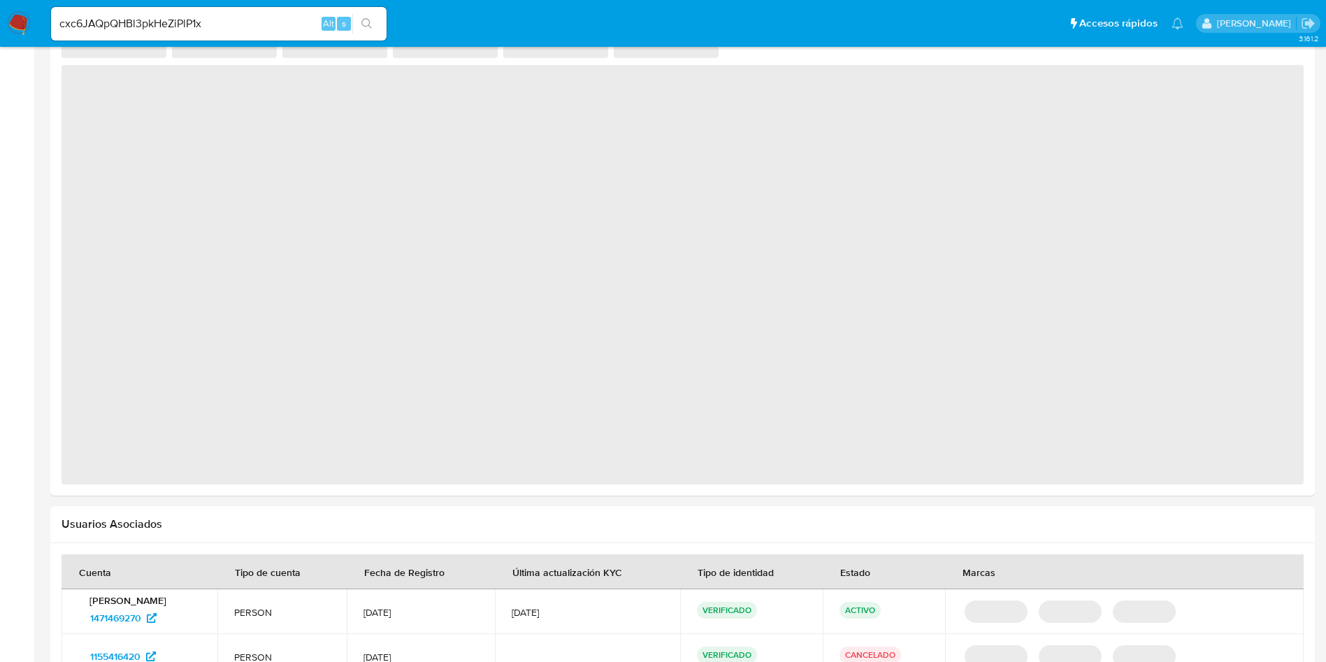
select select "10"
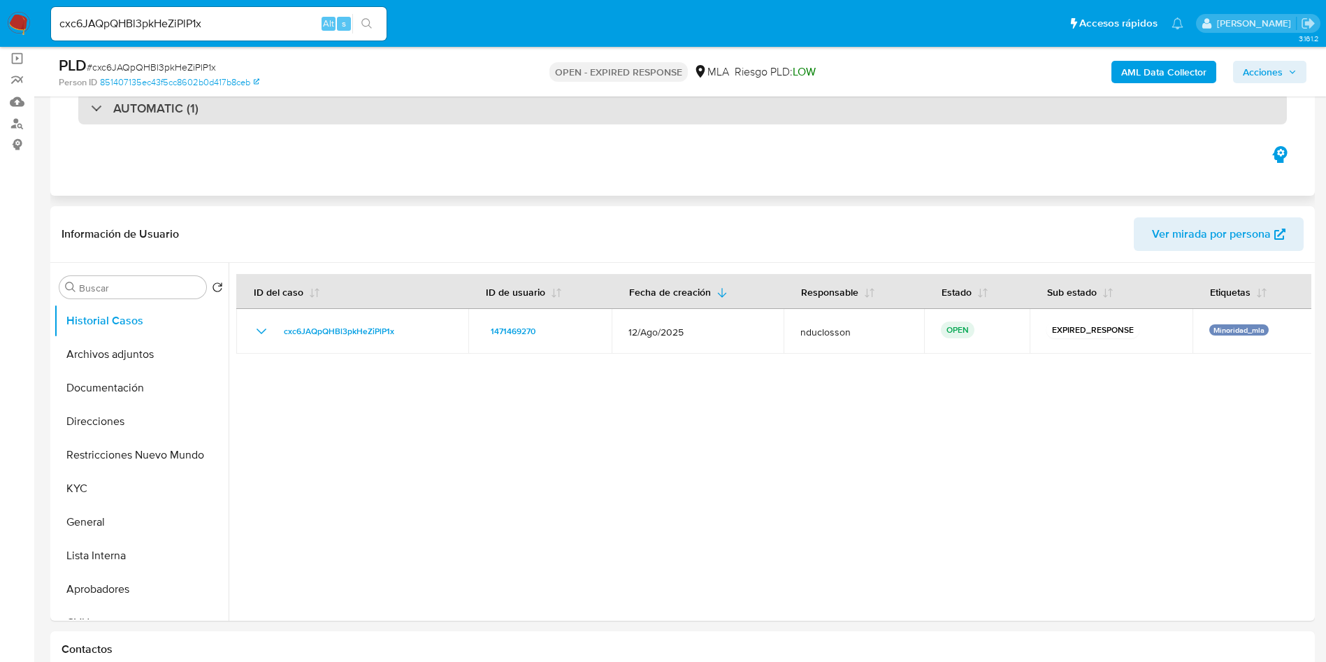
scroll to position [210, 0]
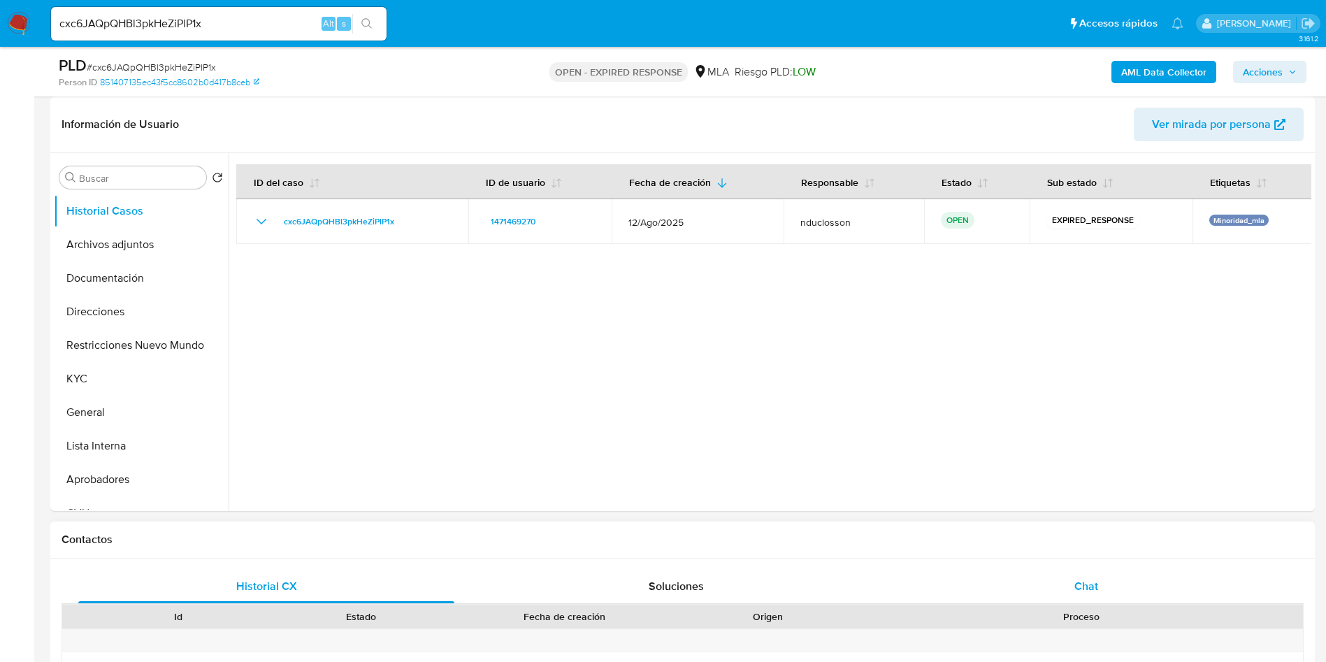
click at [1066, 575] on div "Chat" at bounding box center [1086, 587] width 376 height 34
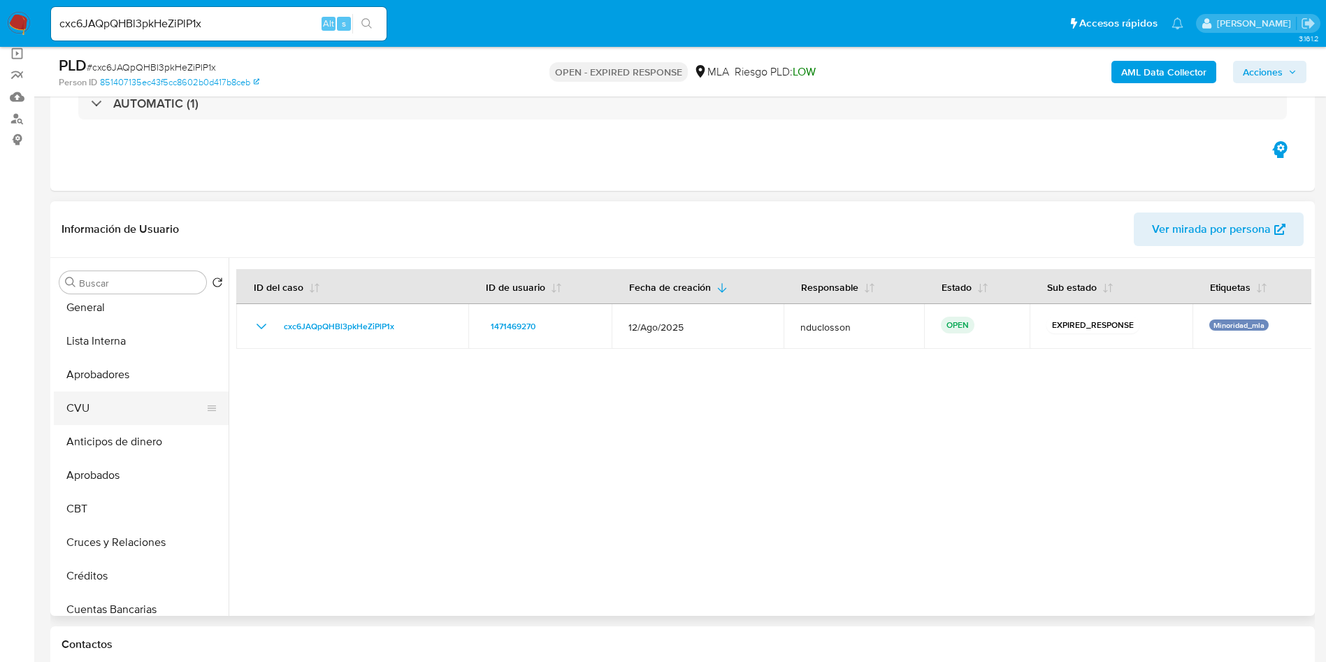
click at [99, 405] on button "CVU" at bounding box center [136, 408] width 164 height 34
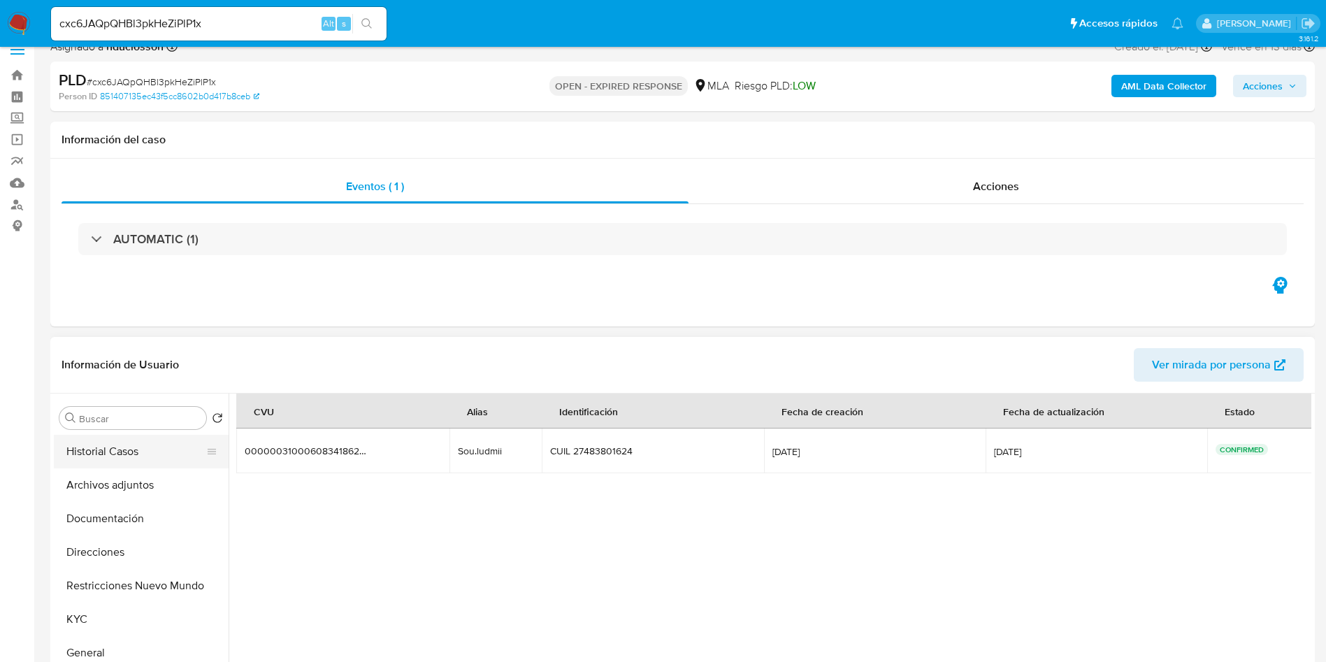
scroll to position [0, 0]
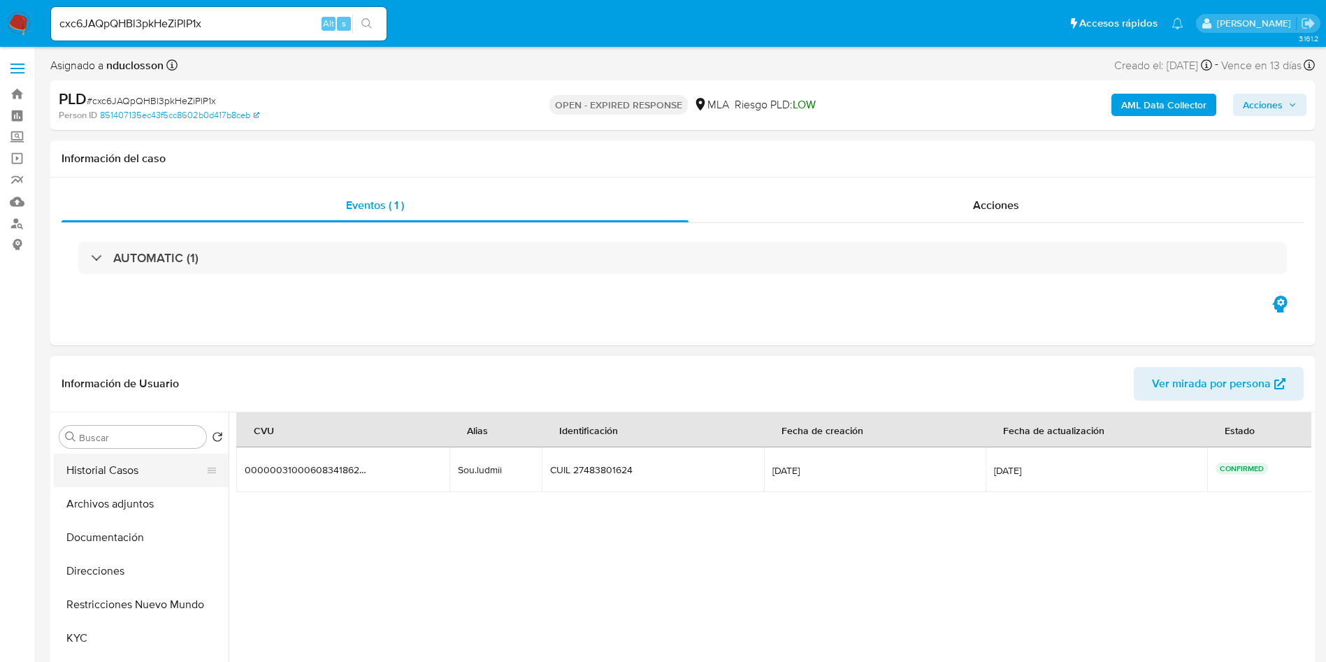
click at [96, 481] on button "Historial Casos" at bounding box center [136, 471] width 164 height 34
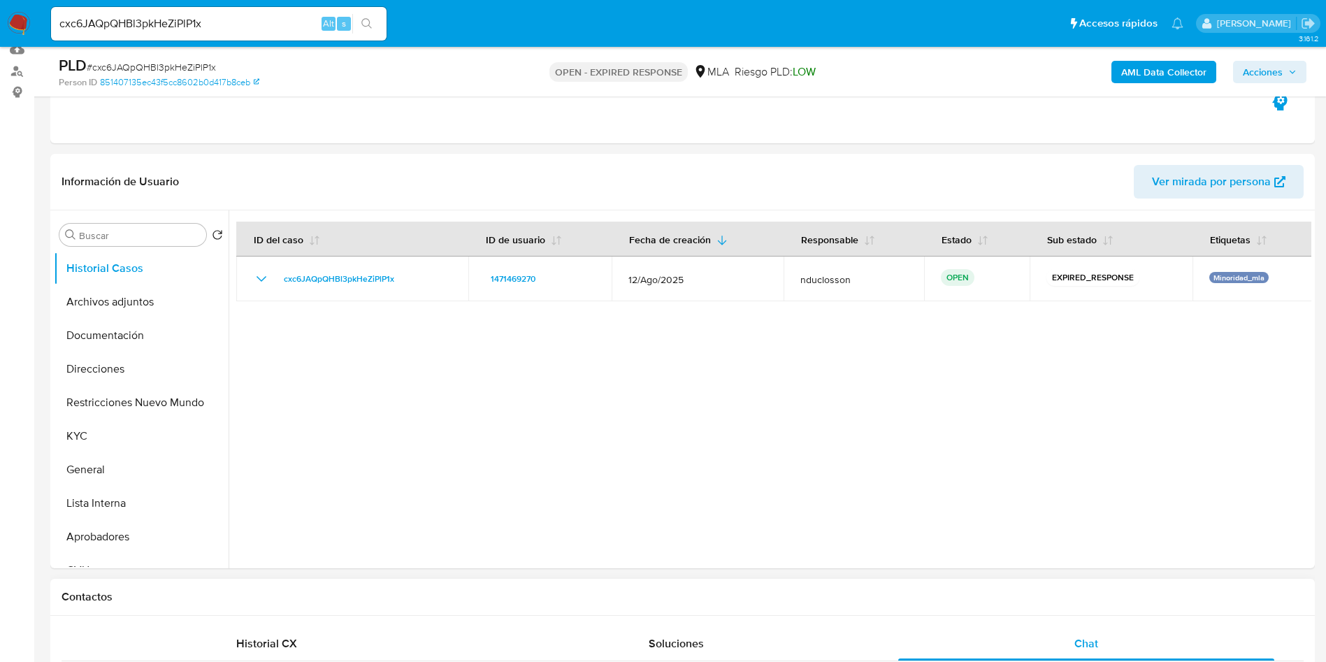
scroll to position [105, 0]
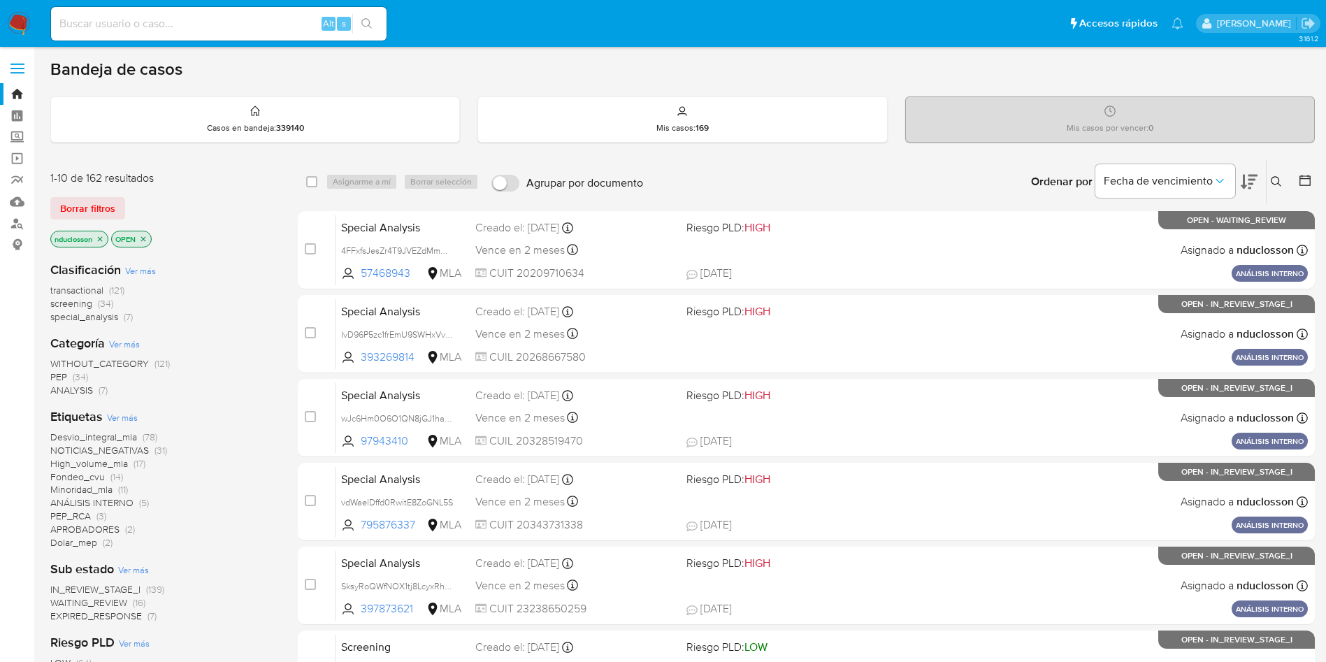
click at [99, 40] on div "Alt s" at bounding box center [219, 24] width 336 height 34
click at [100, 27] on input at bounding box center [219, 24] width 336 height 18
paste input "2B7FCX8Q3migl22yhLyPWRBz"
type input "2B7FCX8Q3migl22yhLyPWRBz"
click at [370, 20] on icon "search-icon" at bounding box center [366, 23] width 11 height 11
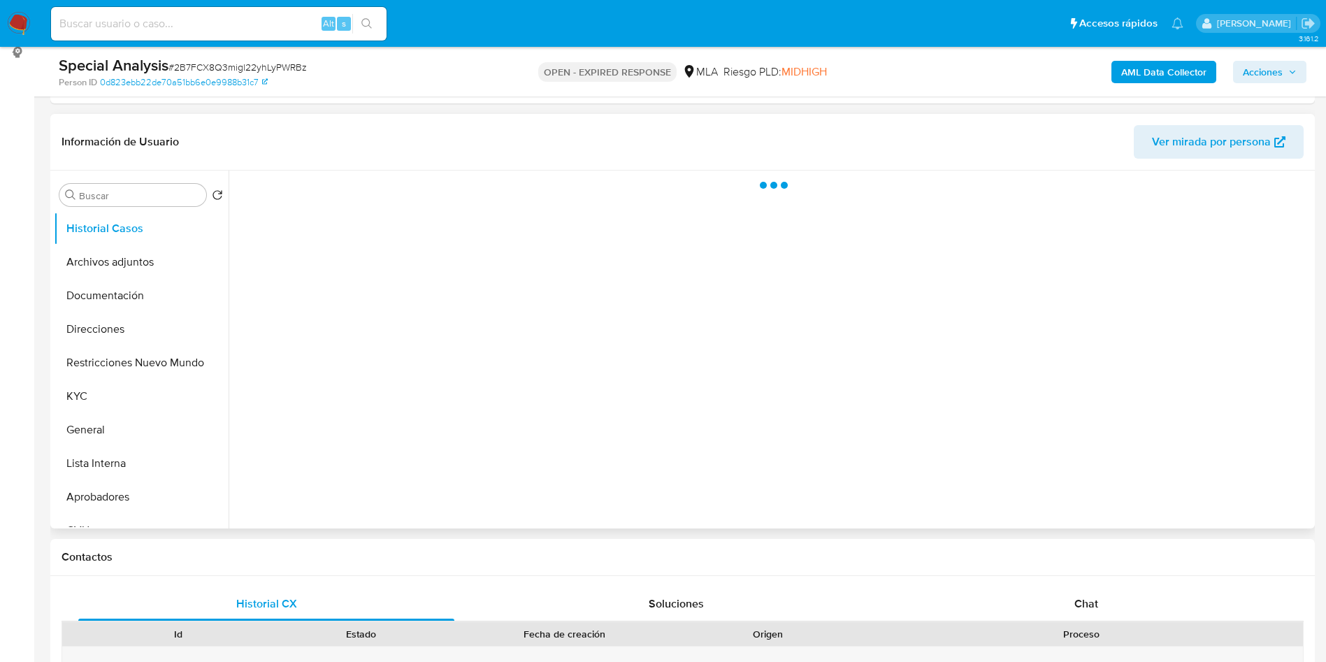
scroll to position [210, 0]
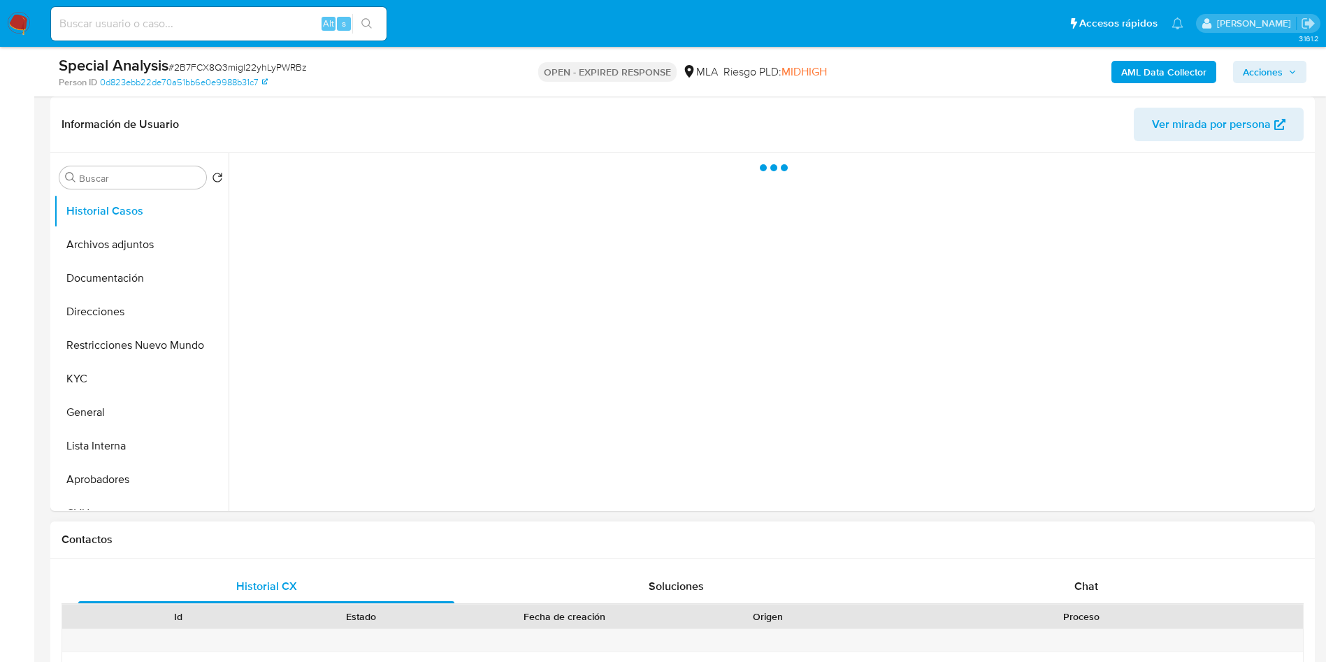
click at [1151, 605] on div "Proceso" at bounding box center [1081, 617] width 443 height 24
select select "10"
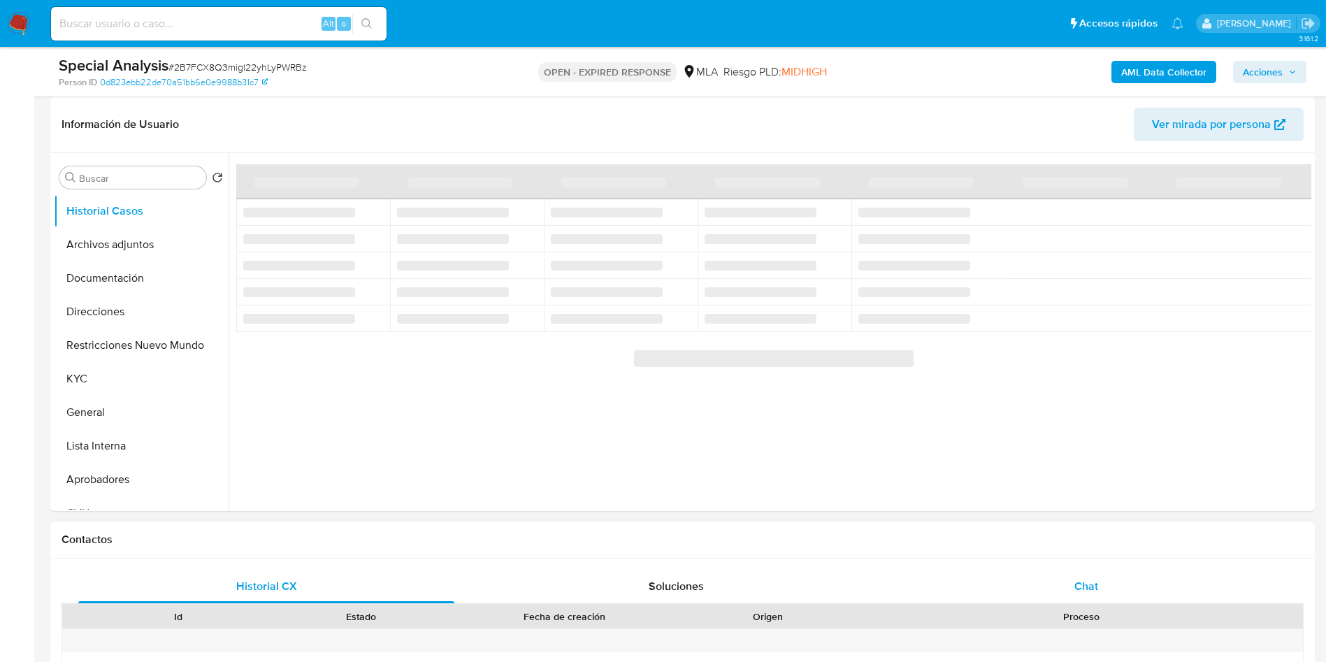
click at [1130, 591] on div "Chat" at bounding box center [1086, 587] width 376 height 34
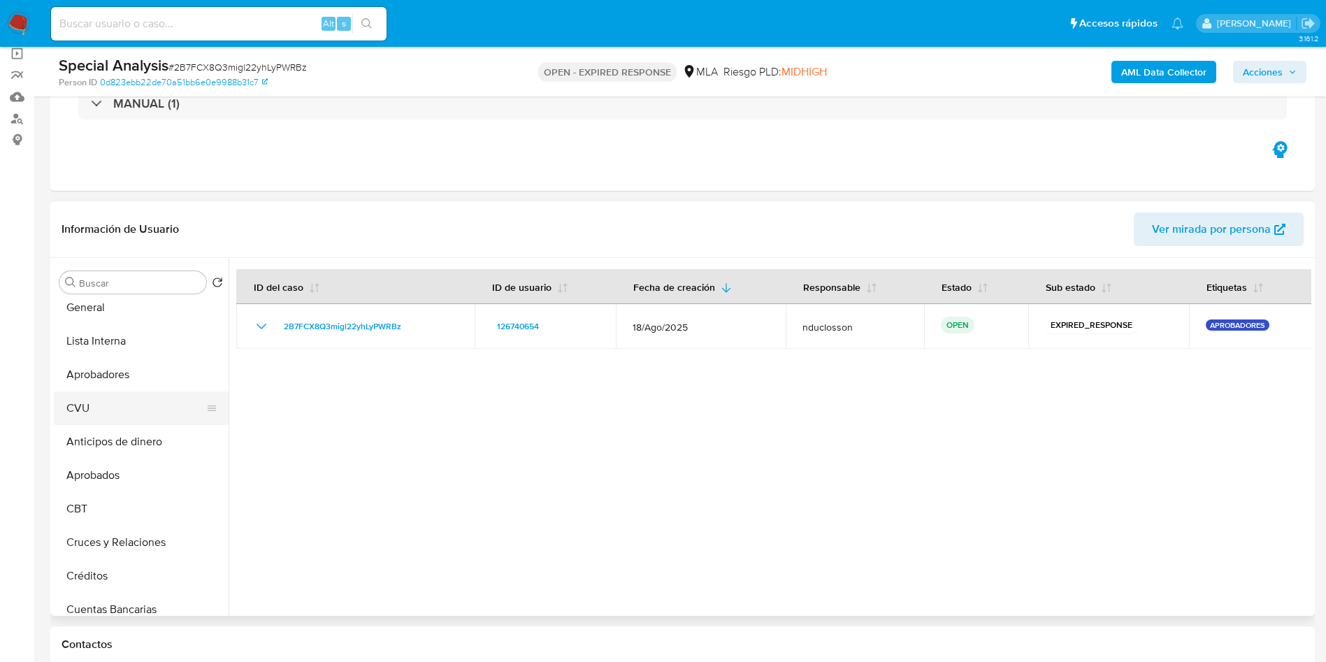
click at [96, 409] on button "CVU" at bounding box center [136, 408] width 164 height 34
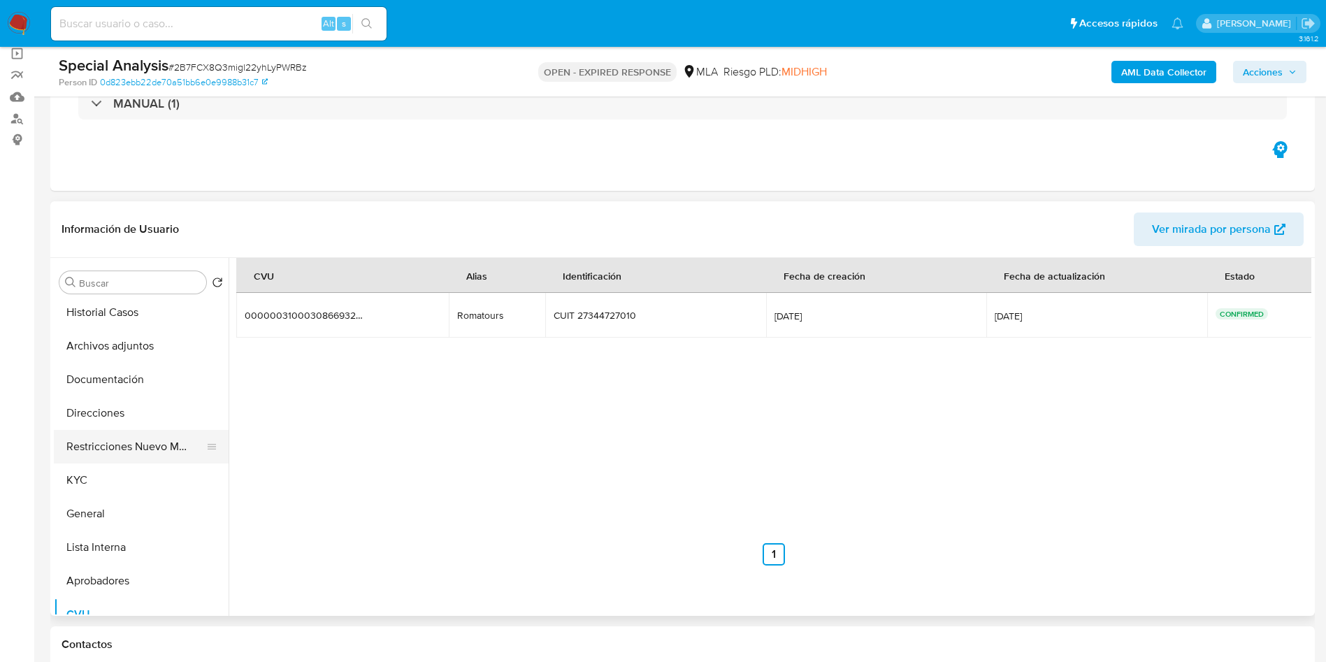
scroll to position [0, 0]
click at [118, 415] on button "Direcciones" at bounding box center [136, 417] width 164 height 34
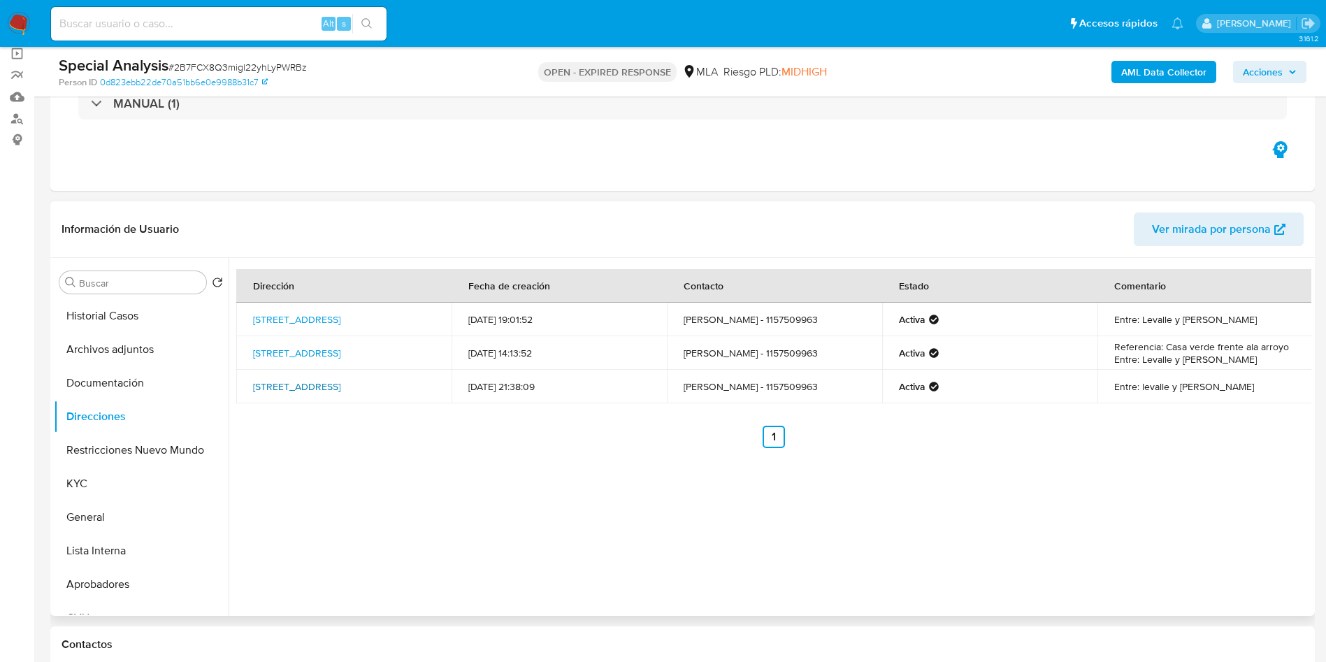
click at [324, 388] on link "[STREET_ADDRESS]" at bounding box center [296, 387] width 87 height 14
drag, startPoint x: 250, startPoint y: 378, endPoint x: 359, endPoint y: 385, distance: 110.0
click at [359, 385] on td "[STREET_ADDRESS]" at bounding box center [343, 387] width 215 height 34
copy link "Albeniz 3491, Hurlingham"
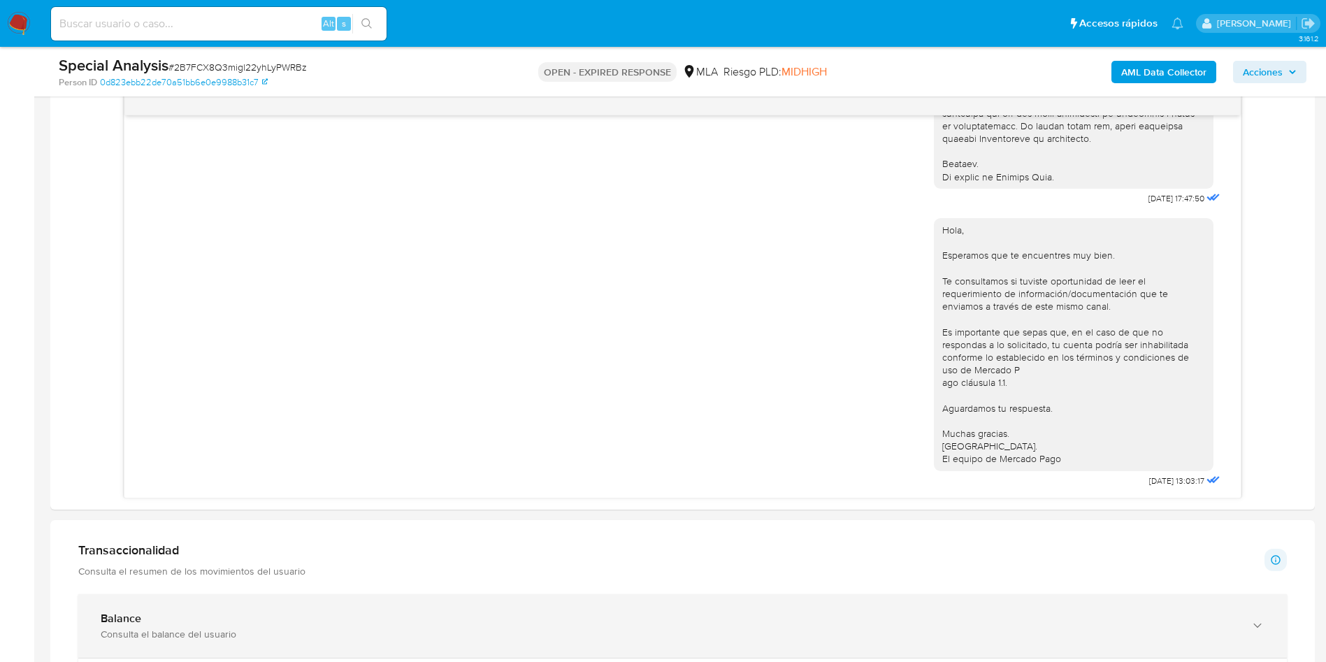
scroll to position [734, 0]
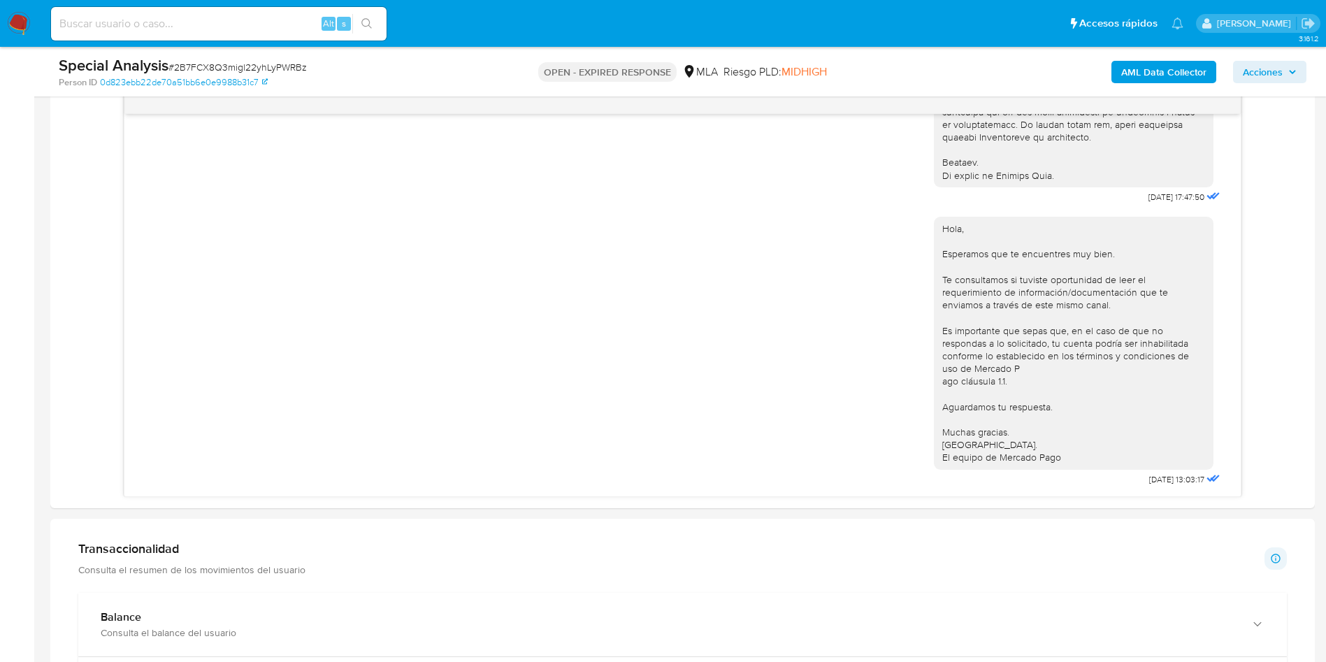
click at [218, 69] on span "# 2B7FCX8Q3migl22yhLyPWRBz" at bounding box center [237, 67] width 138 height 14
copy span "2B7FCX8Q3migl22yhLyPWRBz"
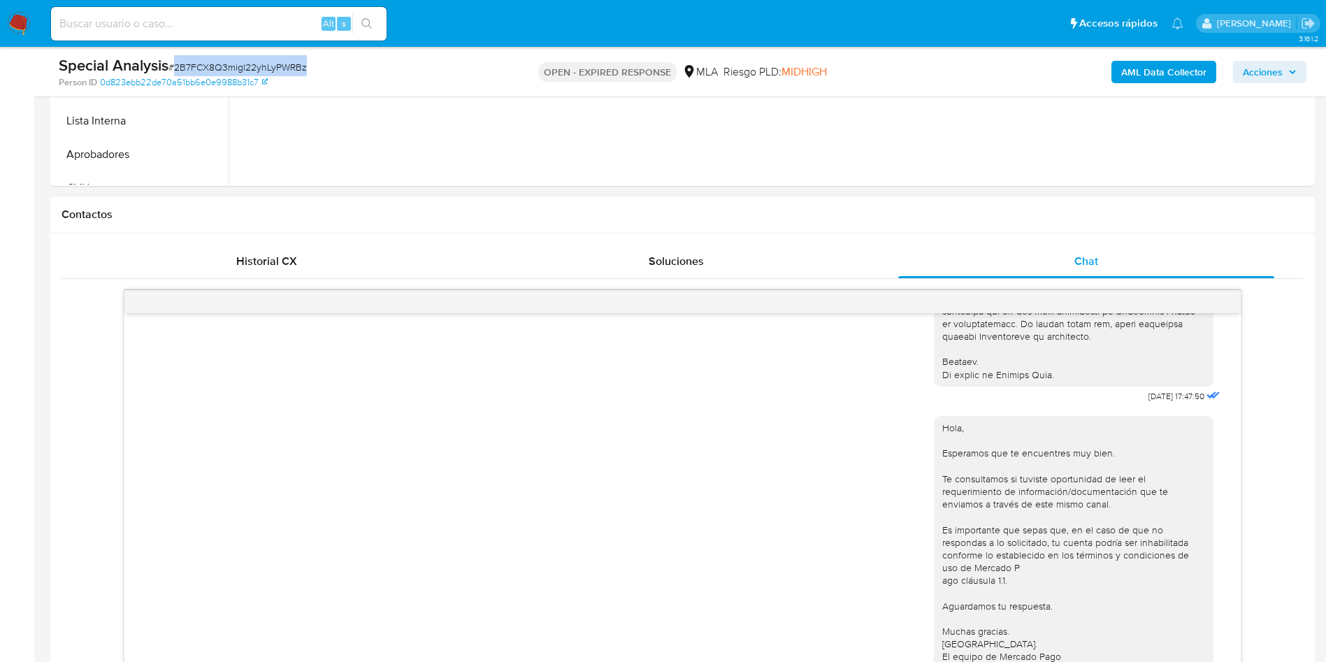
scroll to position [419, 0]
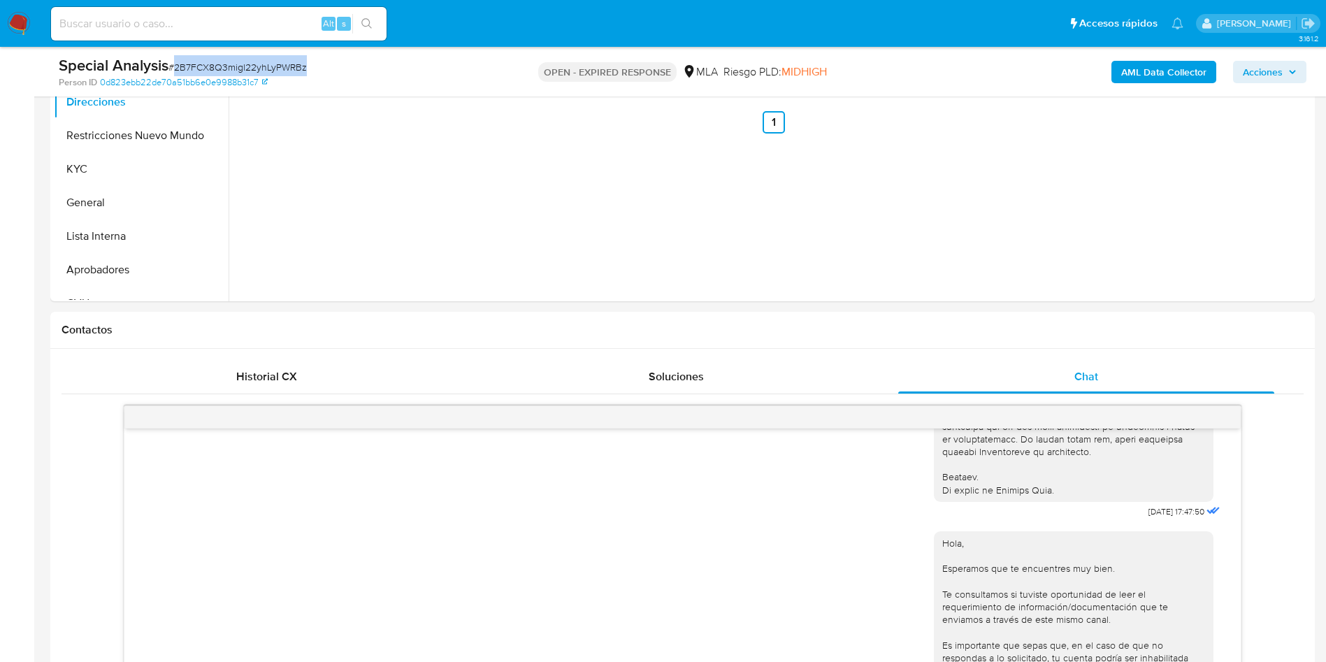
click at [226, 69] on span "# 2B7FCX8Q3migl22yhLyPWRBz" at bounding box center [237, 67] width 138 height 14
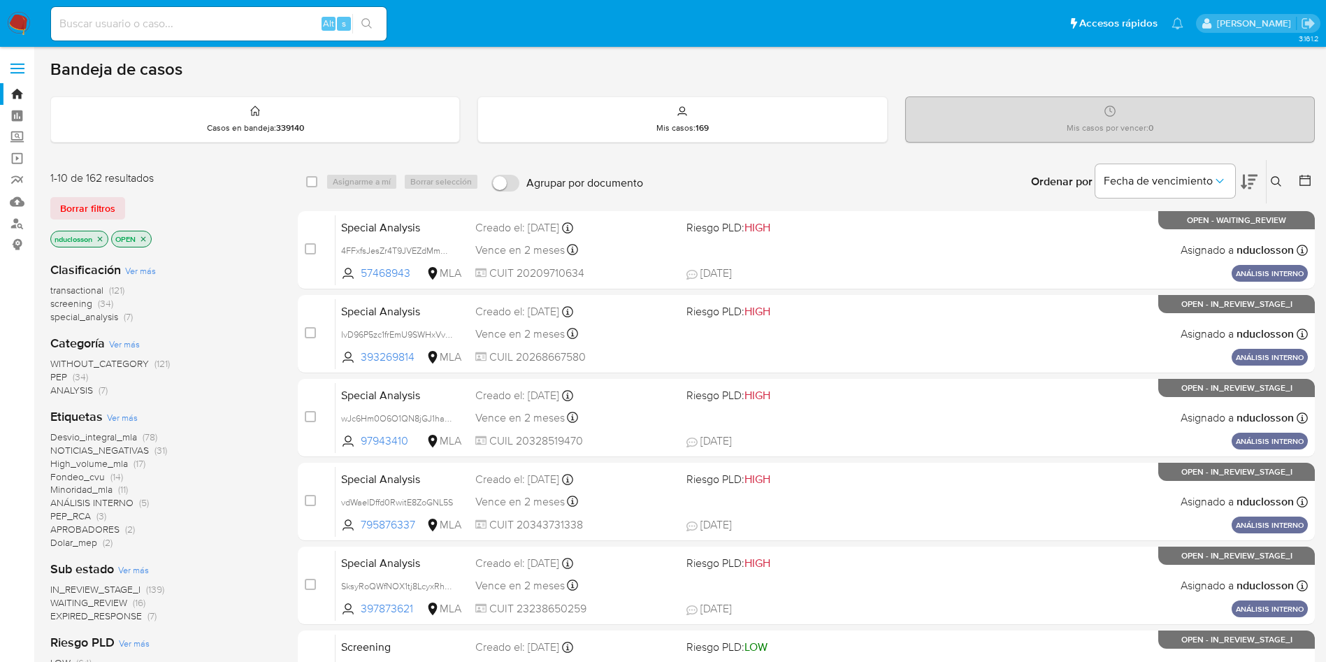
click at [1272, 176] on icon at bounding box center [1276, 181] width 11 height 11
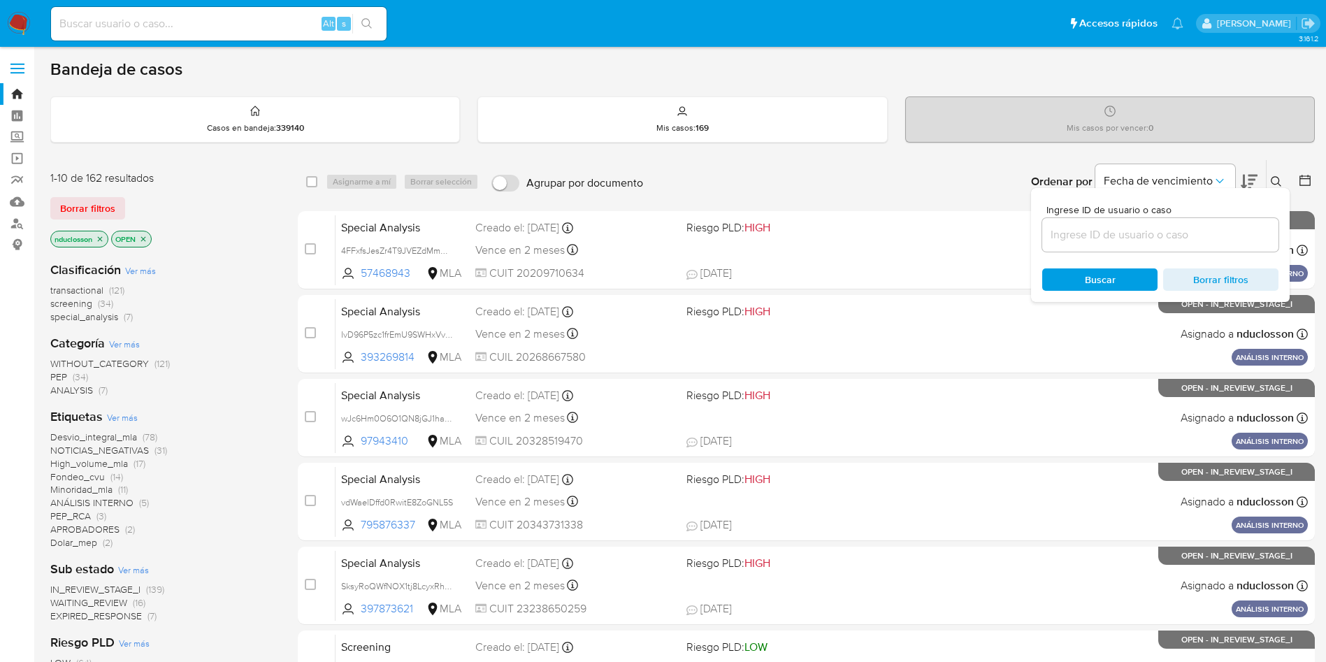
drag, startPoint x: 1068, startPoint y: 228, endPoint x: 1072, endPoint y: 247, distance: 19.2
click at [1068, 228] on input at bounding box center [1160, 235] width 236 height 18
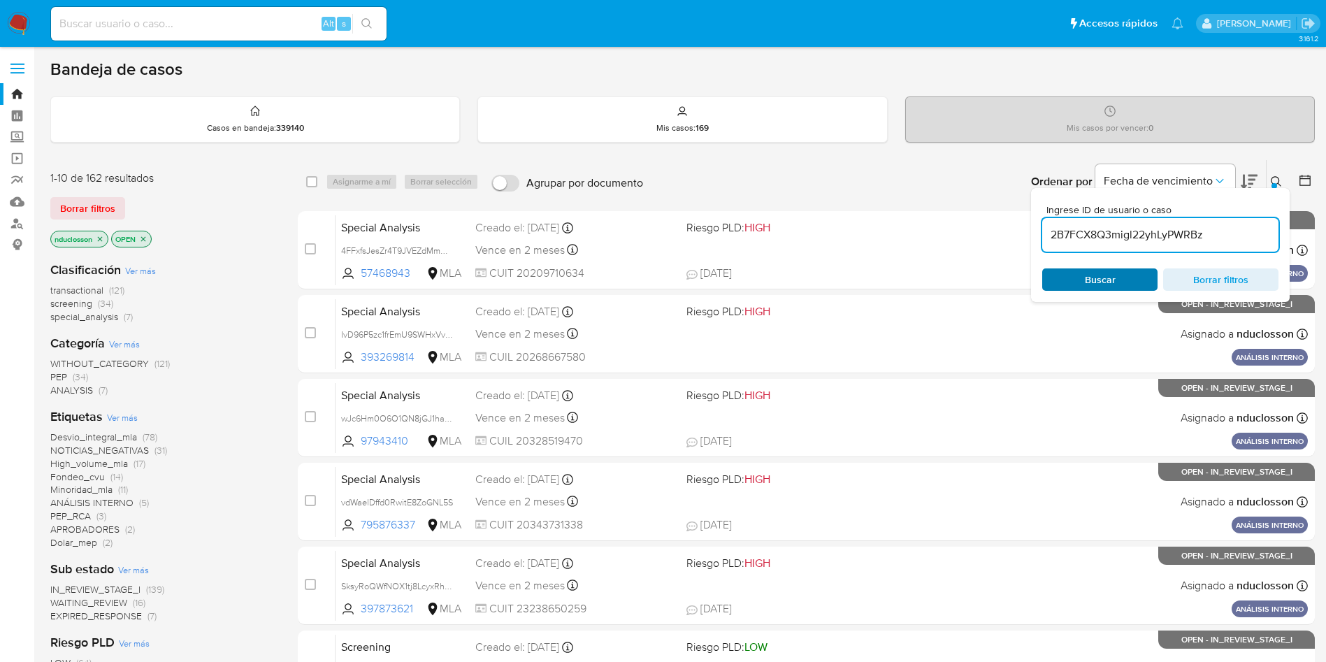
type input "2B7FCX8Q3migl22yhLyPWRBz"
click at [1073, 280] on span "Buscar" at bounding box center [1100, 280] width 96 height 20
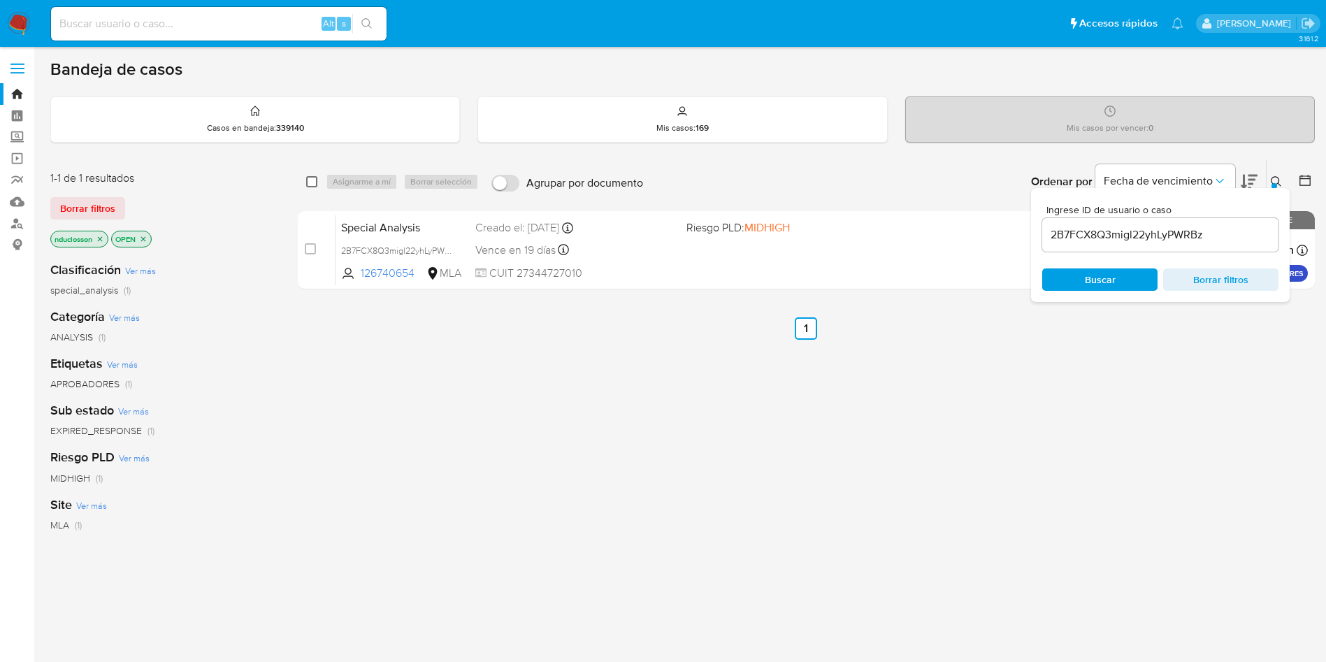
click at [310, 185] on input "checkbox" at bounding box center [311, 181] width 11 height 11
checkbox input "true"
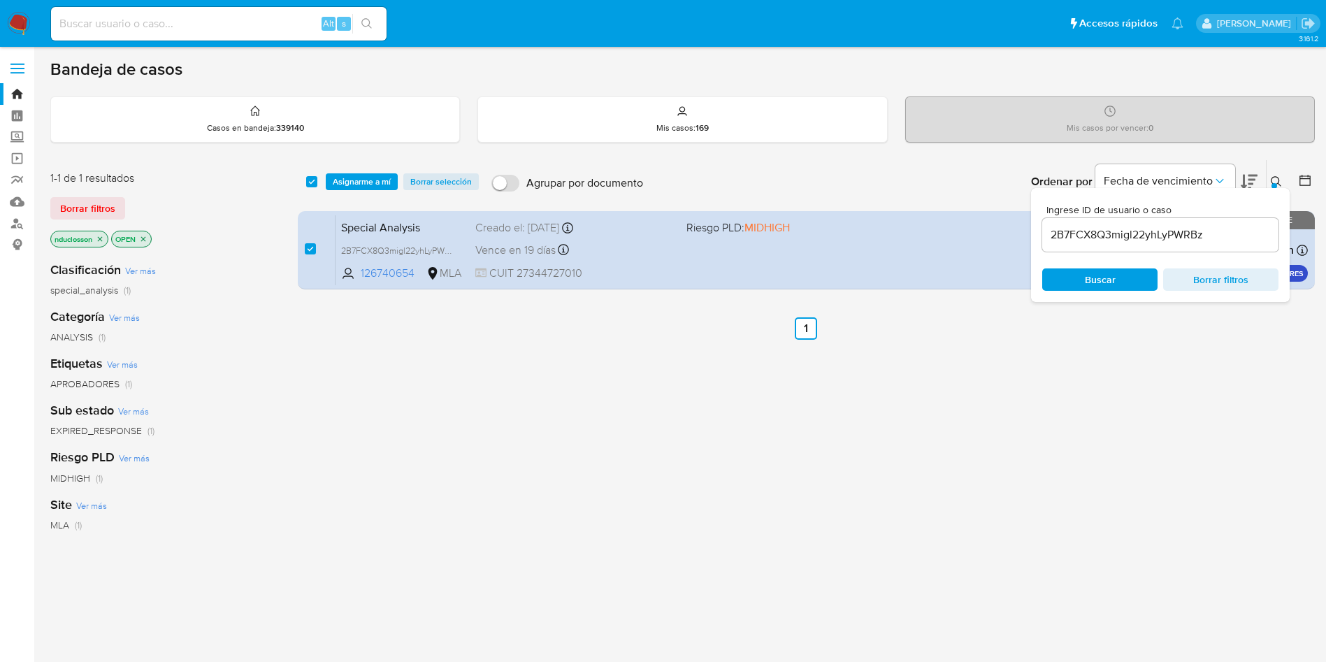
click at [368, 170] on div "select-all-cases-checkbox Asignarme a mí Borrar selección Agrupar por documento…" at bounding box center [806, 181] width 1017 height 43
click at [374, 175] on span "Asignarme a mí" at bounding box center [362, 182] width 58 height 14
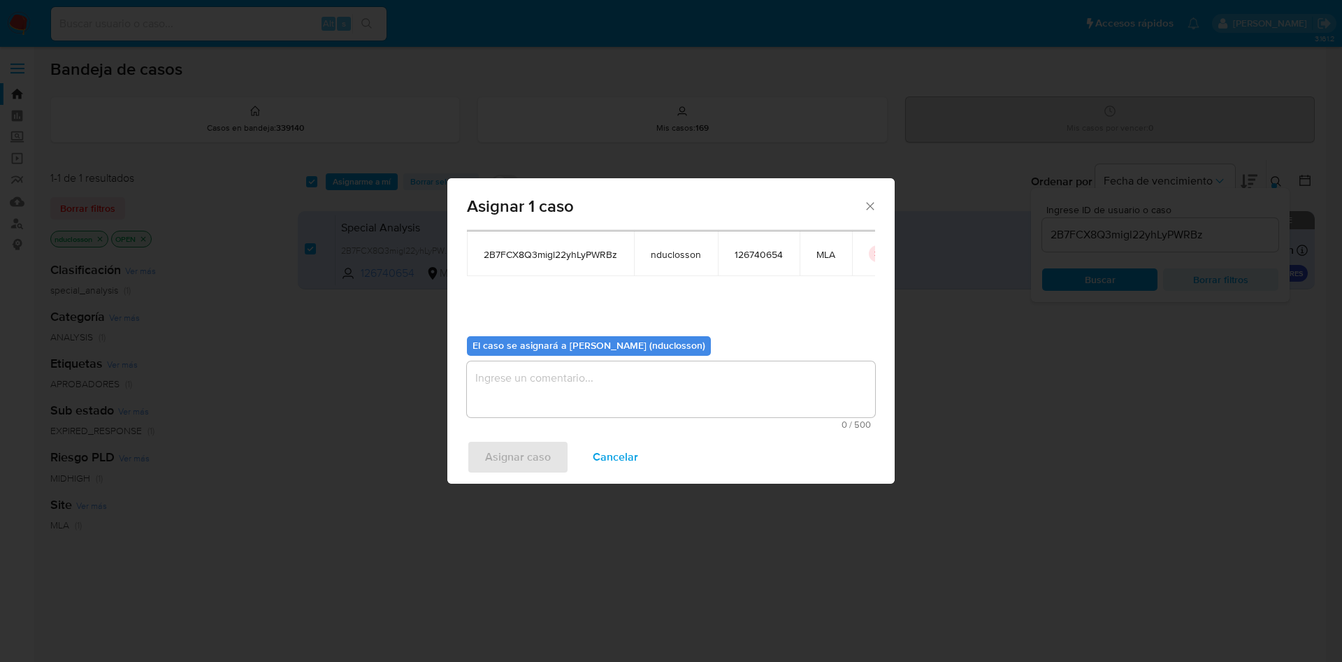
scroll to position [73, 0]
click at [658, 399] on textarea "assign-modal" at bounding box center [671, 389] width 408 height 56
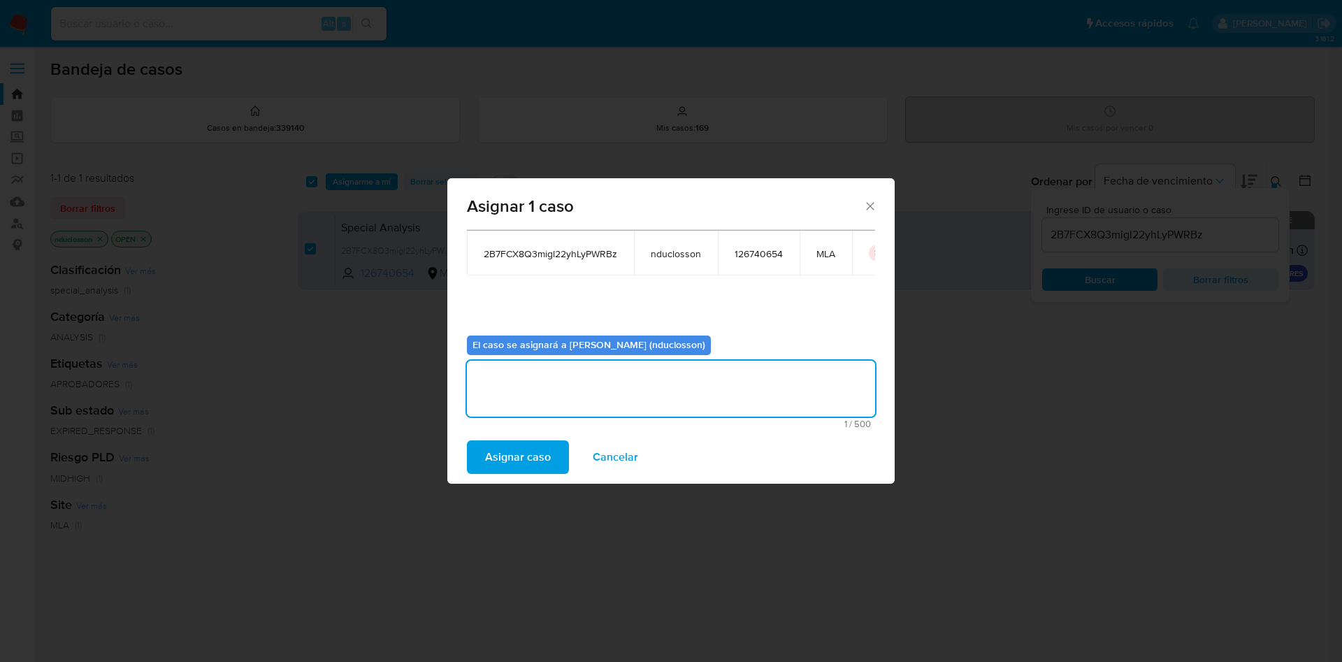
click at [504, 454] on span "Asignar caso" at bounding box center [518, 457] width 66 height 31
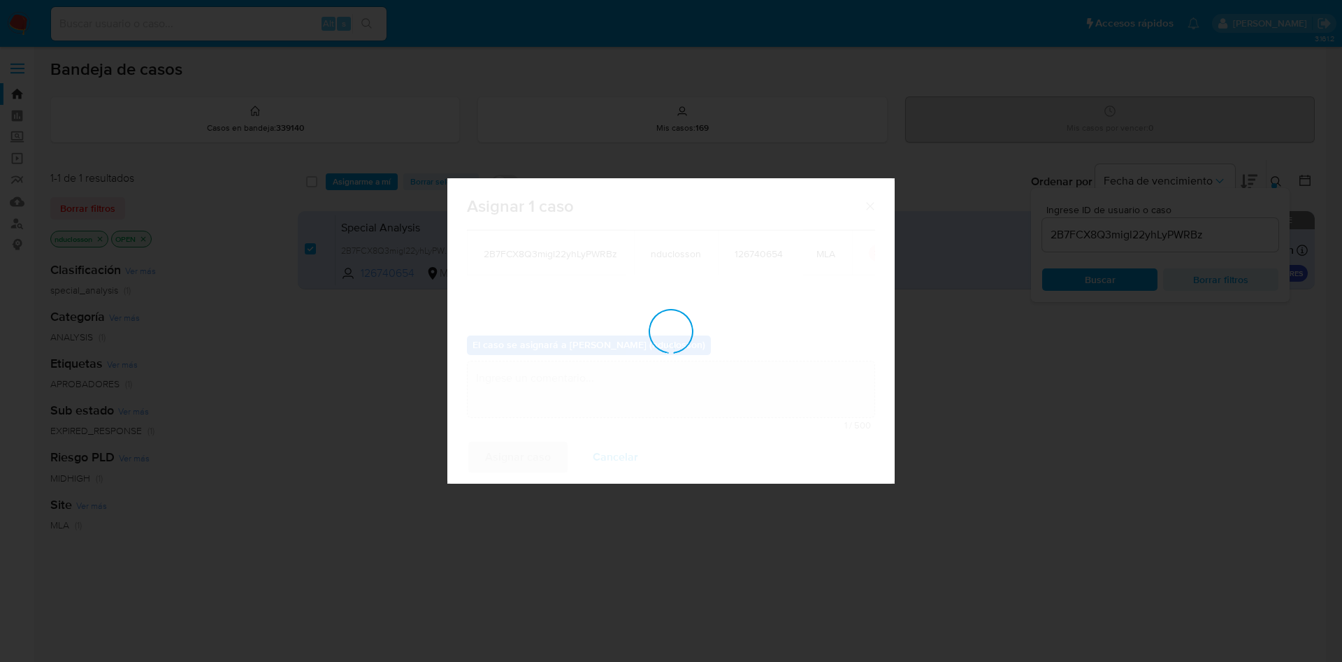
checkbox input "false"
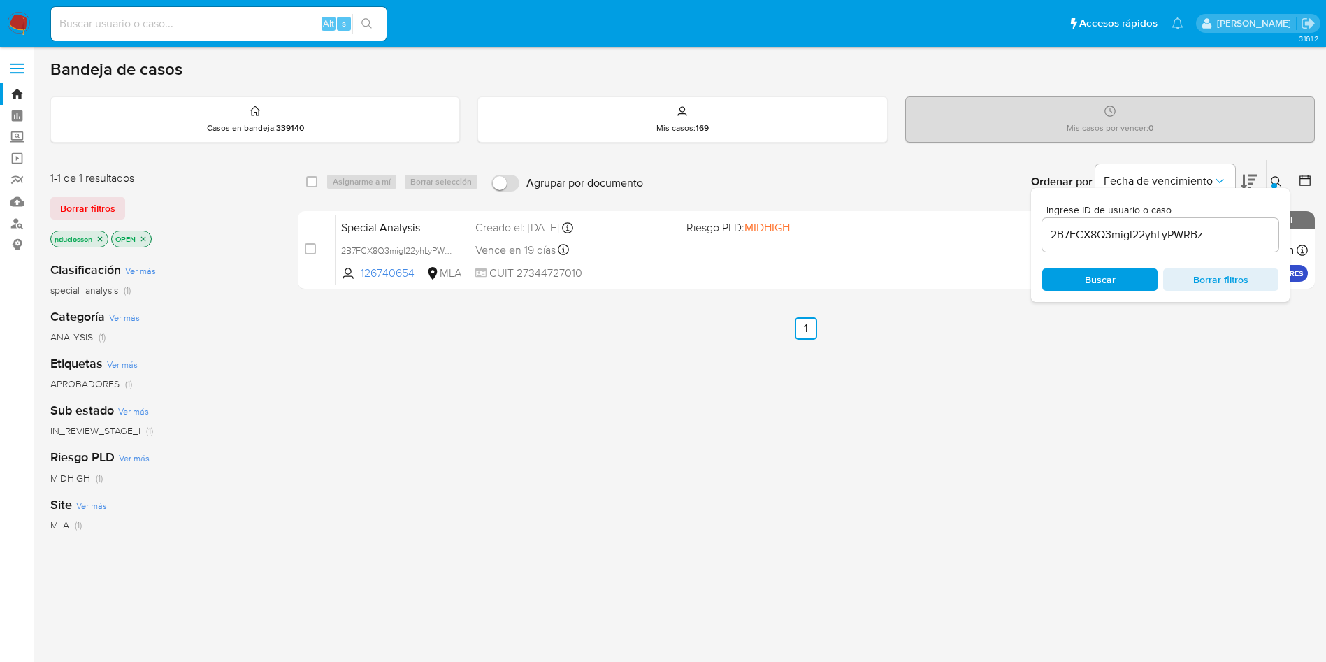
click at [1109, 223] on div "2B7FCX8Q3migl22yhLyPWRBz" at bounding box center [1160, 235] width 236 height 34
click at [1109, 232] on input "2B7FCX8Q3migl22yhLyPWRBz" at bounding box center [1160, 235] width 236 height 18
paste input "cxc6JAQpQHBl3pkHeZiPlP1x"
type input "cxc6JAQpQHBl3pkHeZiPlP1x"
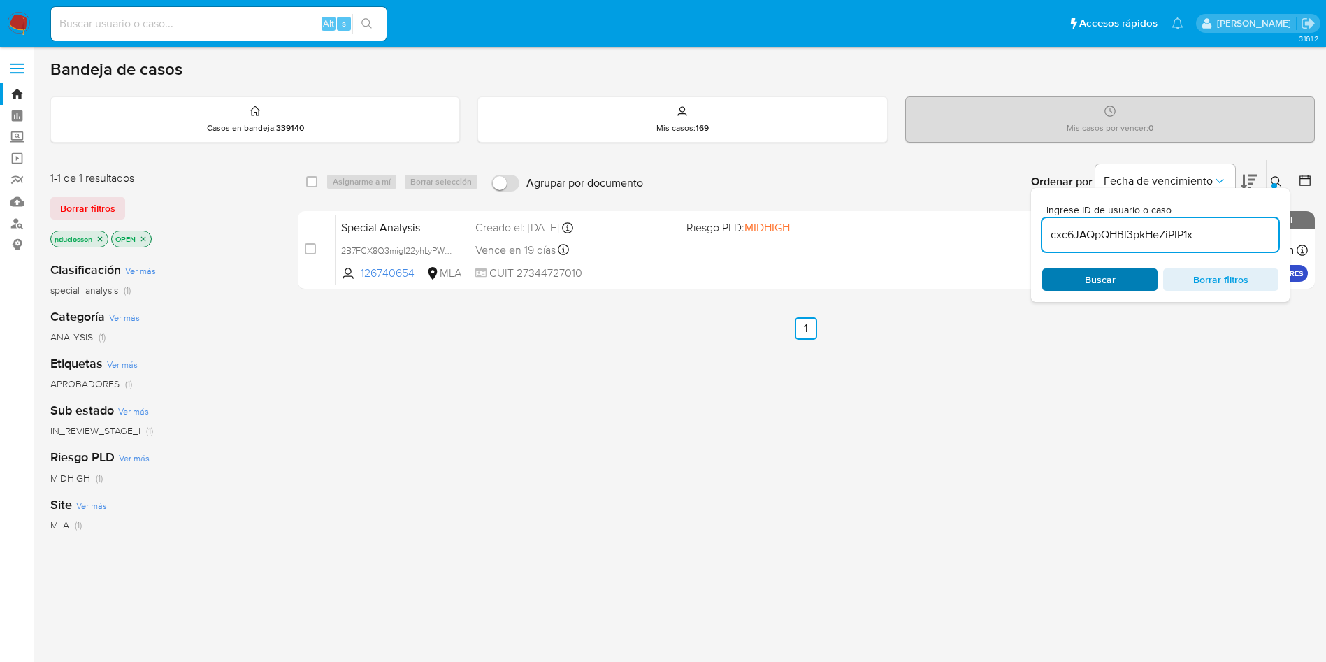
click at [1100, 287] on span "Buscar" at bounding box center [1100, 279] width 31 height 22
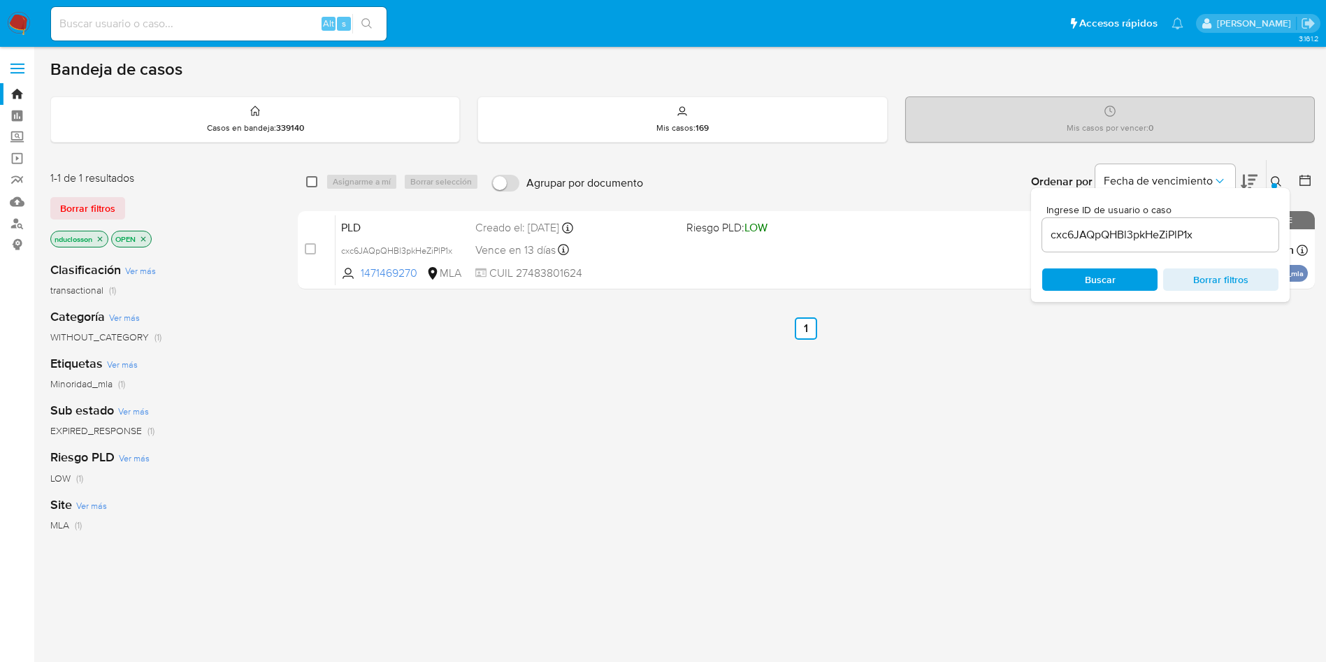
click at [313, 185] on input "checkbox" at bounding box center [311, 181] width 11 height 11
checkbox input "true"
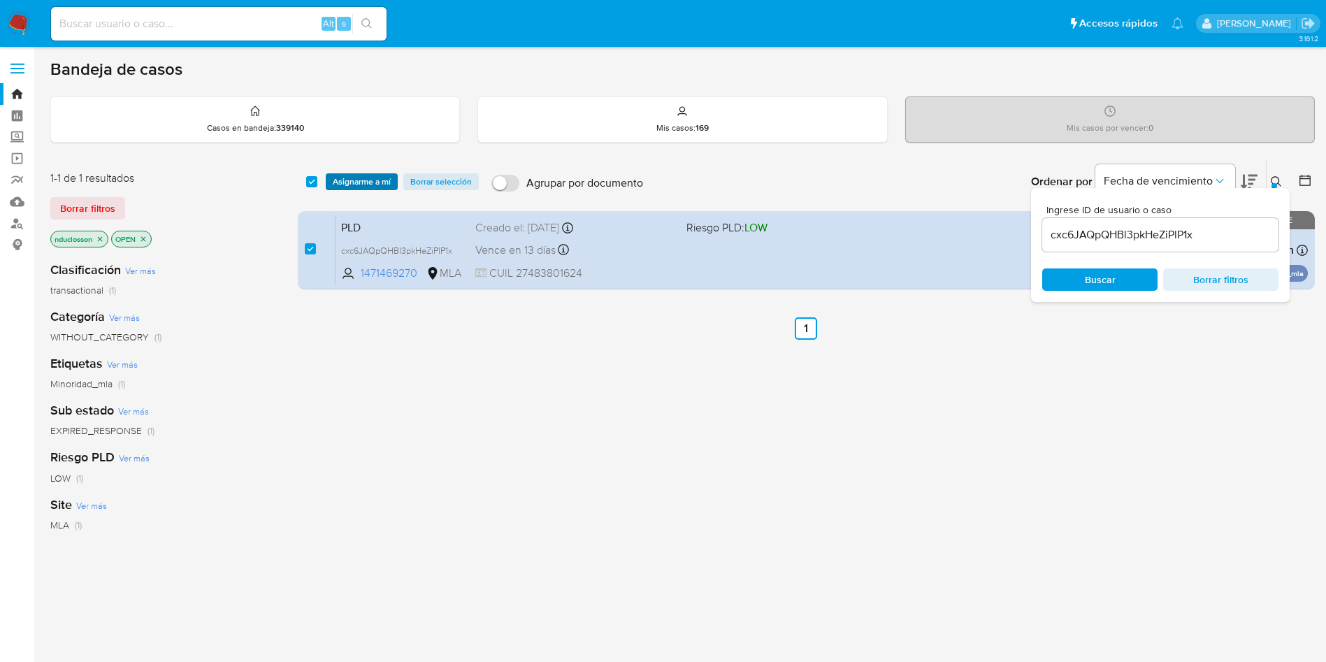
click at [380, 184] on span "Asignarme a mí" at bounding box center [362, 182] width 58 height 14
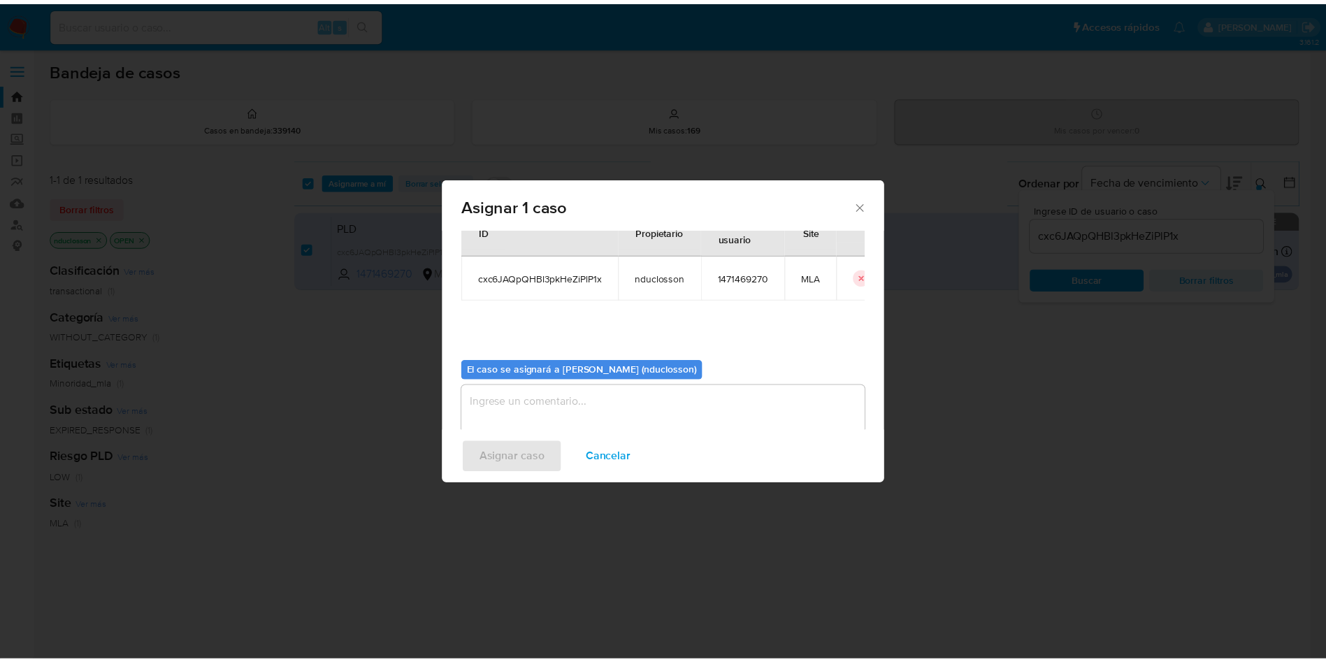
scroll to position [73, 0]
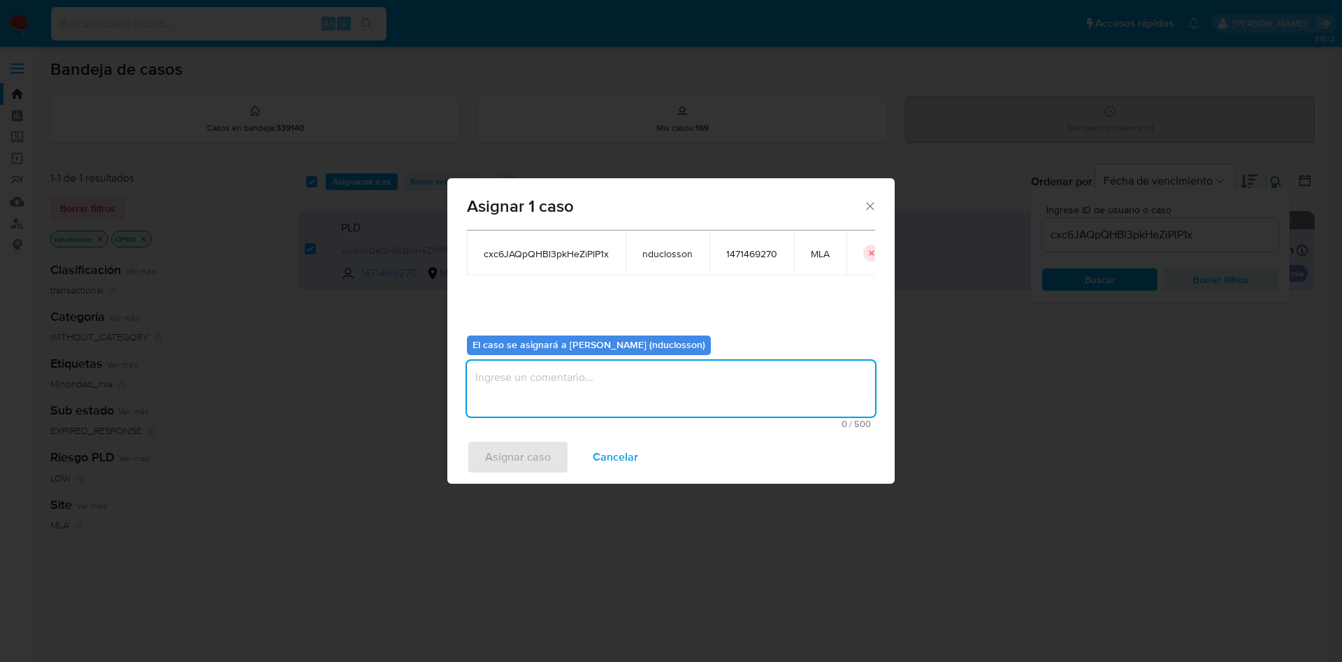
click at [617, 382] on textarea "assign-modal" at bounding box center [671, 389] width 408 height 56
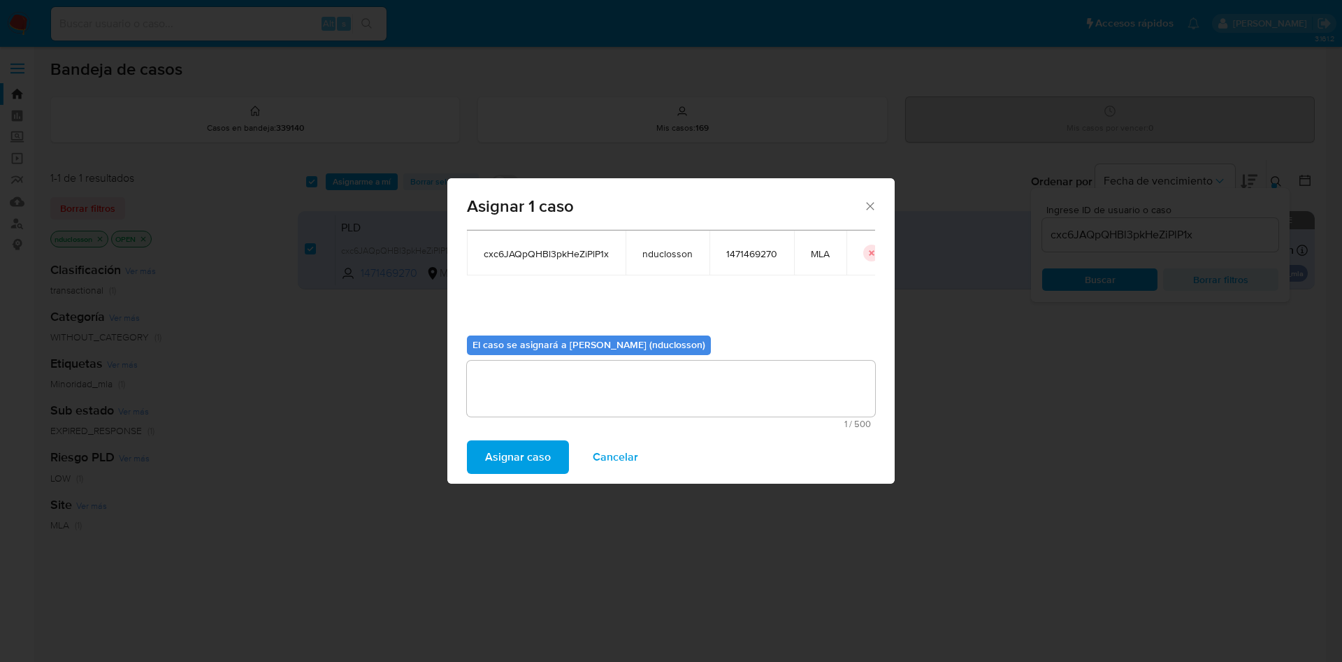
click at [530, 436] on div "Asignar caso Cancelar" at bounding box center [670, 457] width 447 height 53
click at [528, 445] on span "Asignar caso" at bounding box center [518, 457] width 66 height 31
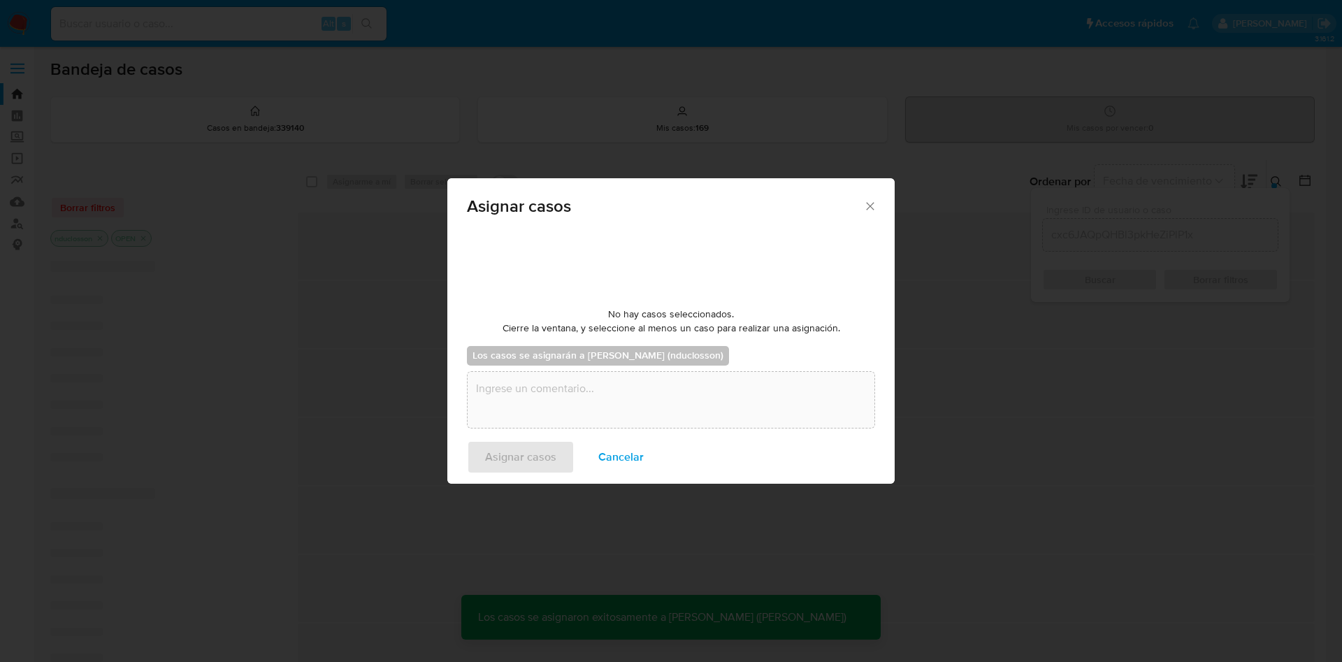
checkbox input "false"
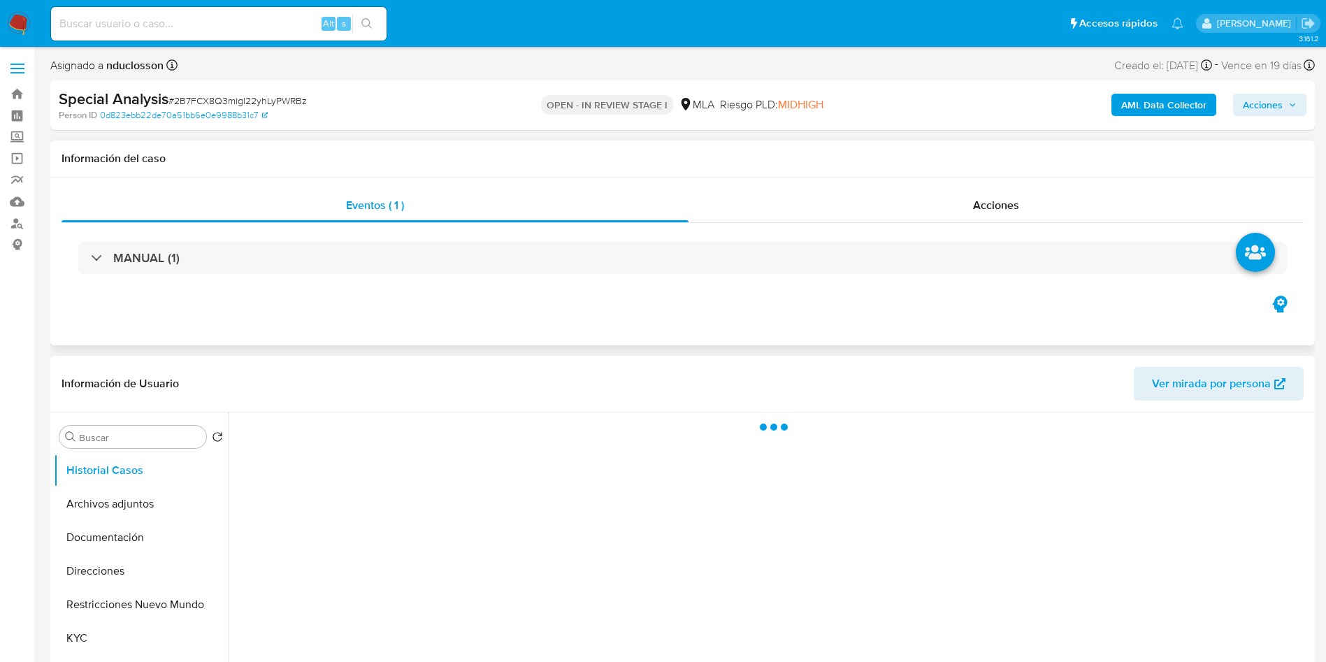
select select "10"
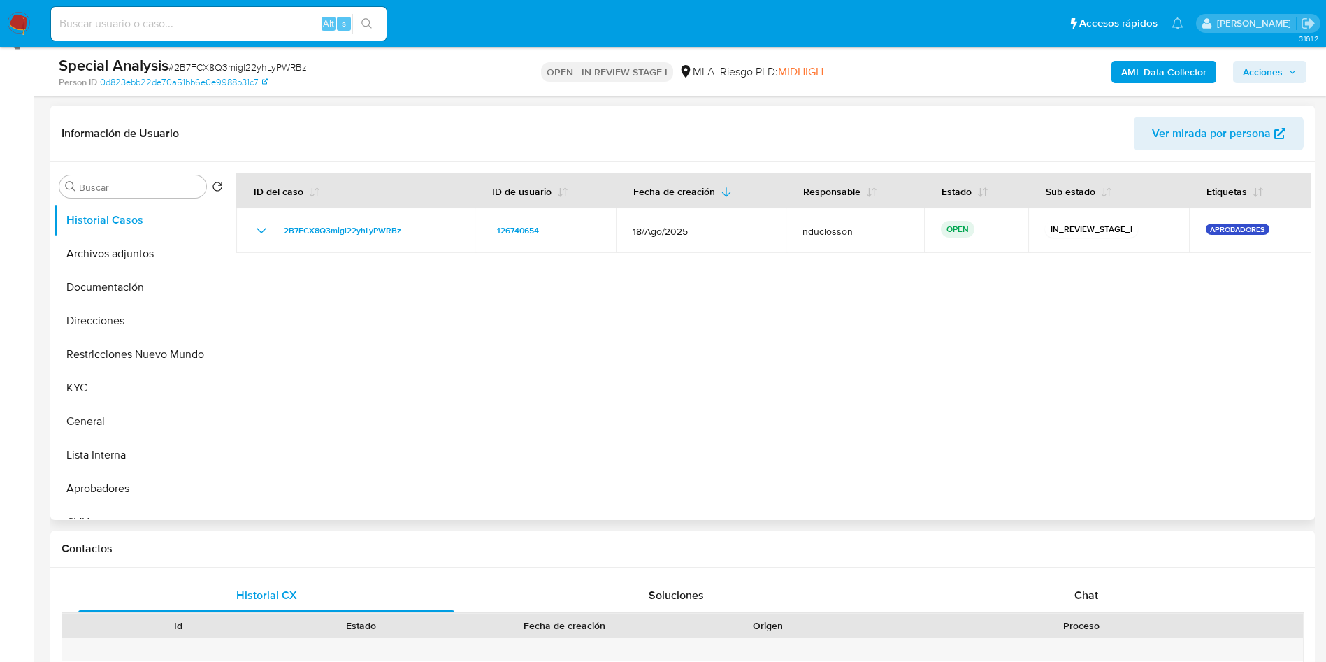
scroll to position [315, 0]
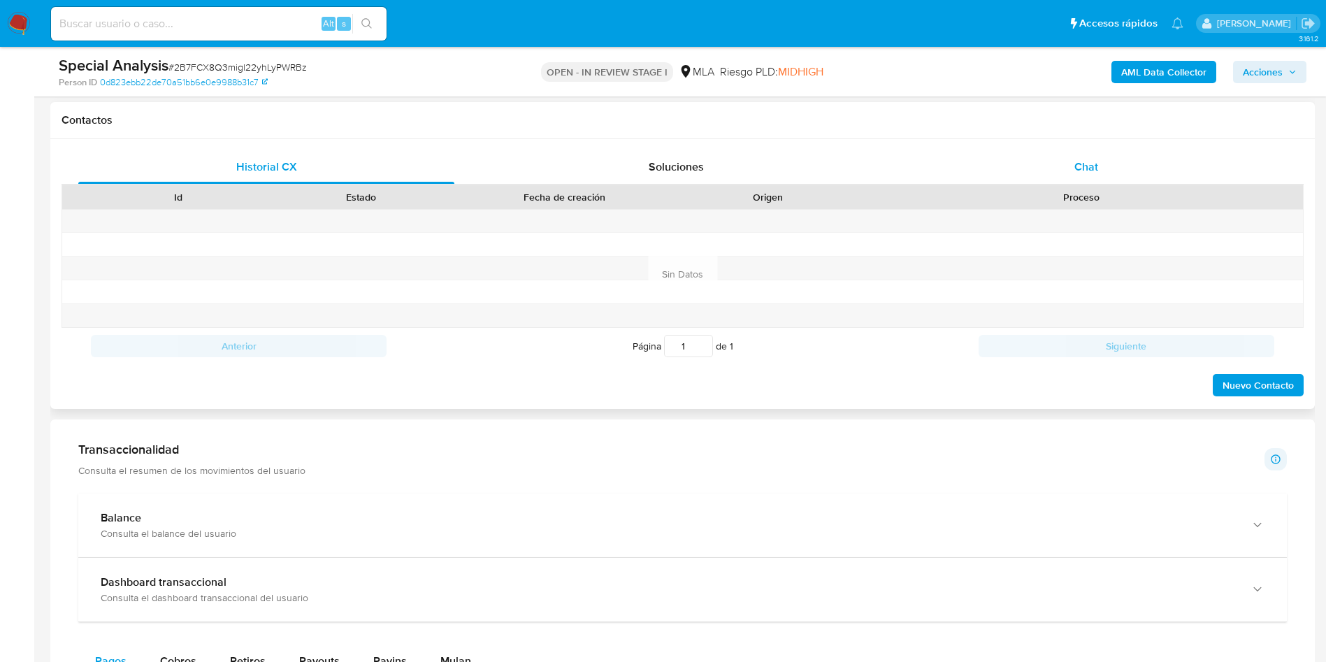
click at [1124, 160] on div "Chat" at bounding box center [1086, 167] width 376 height 34
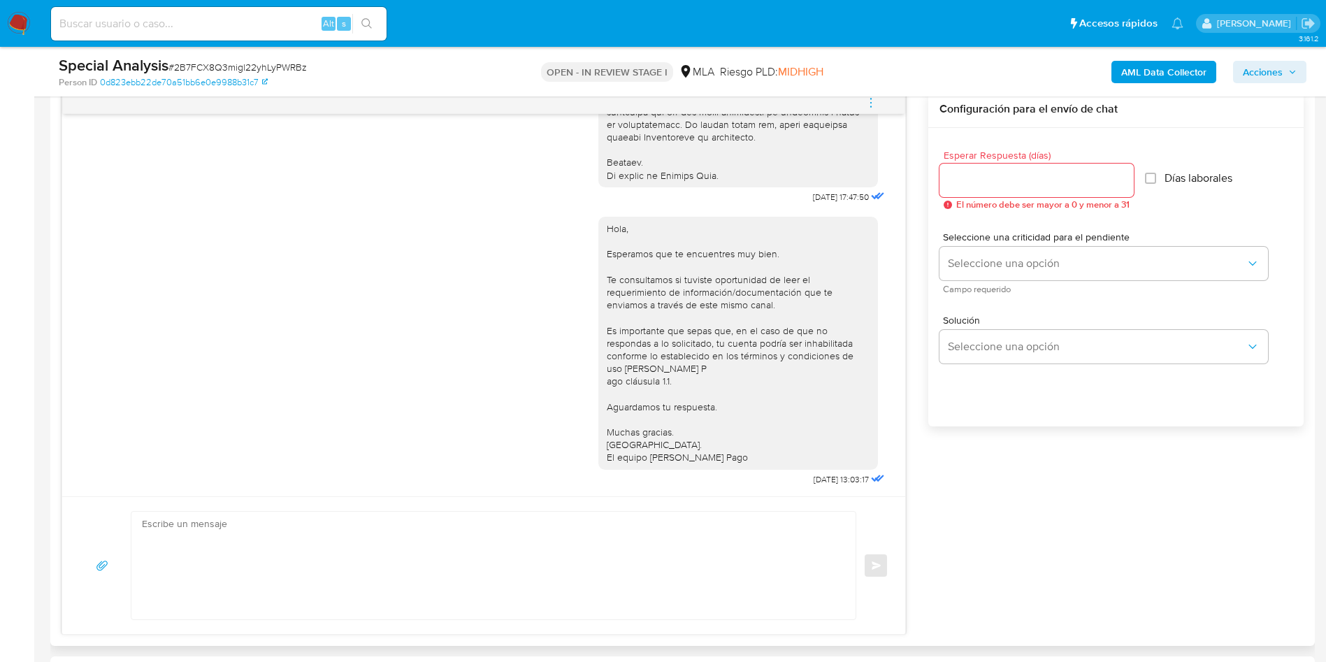
scroll to position [629, 0]
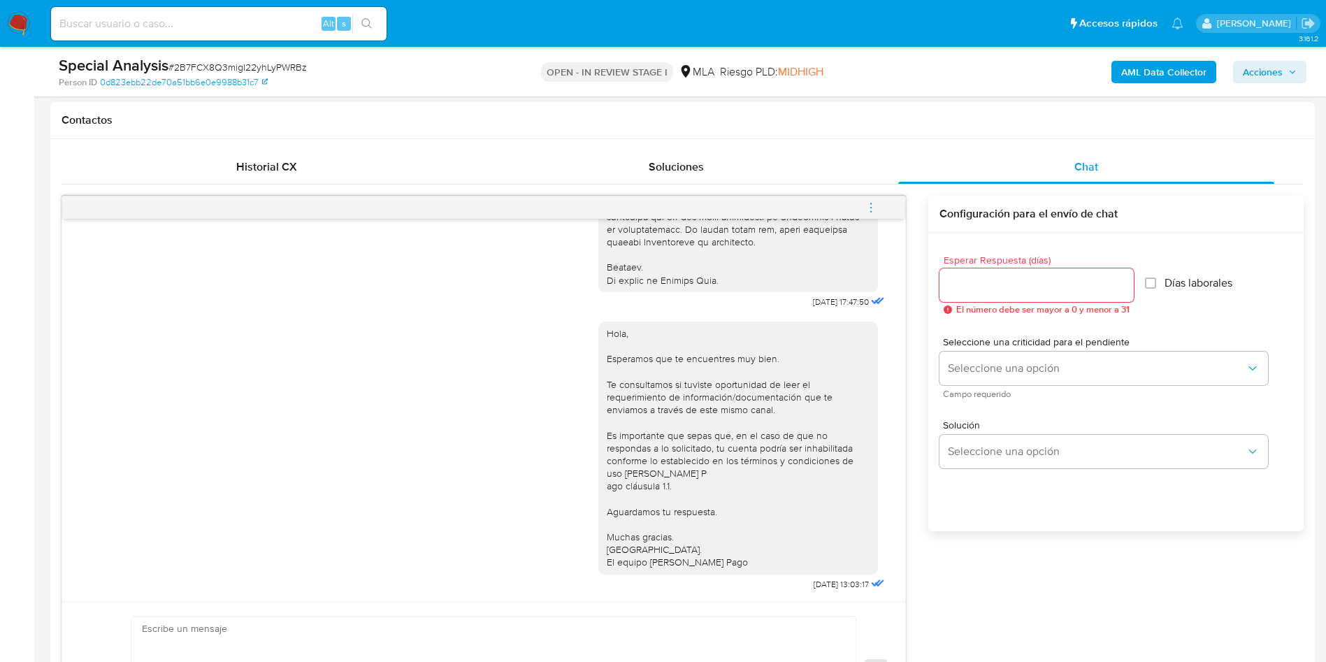
click at [873, 208] on icon "menu-action" at bounding box center [871, 207] width 13 height 13
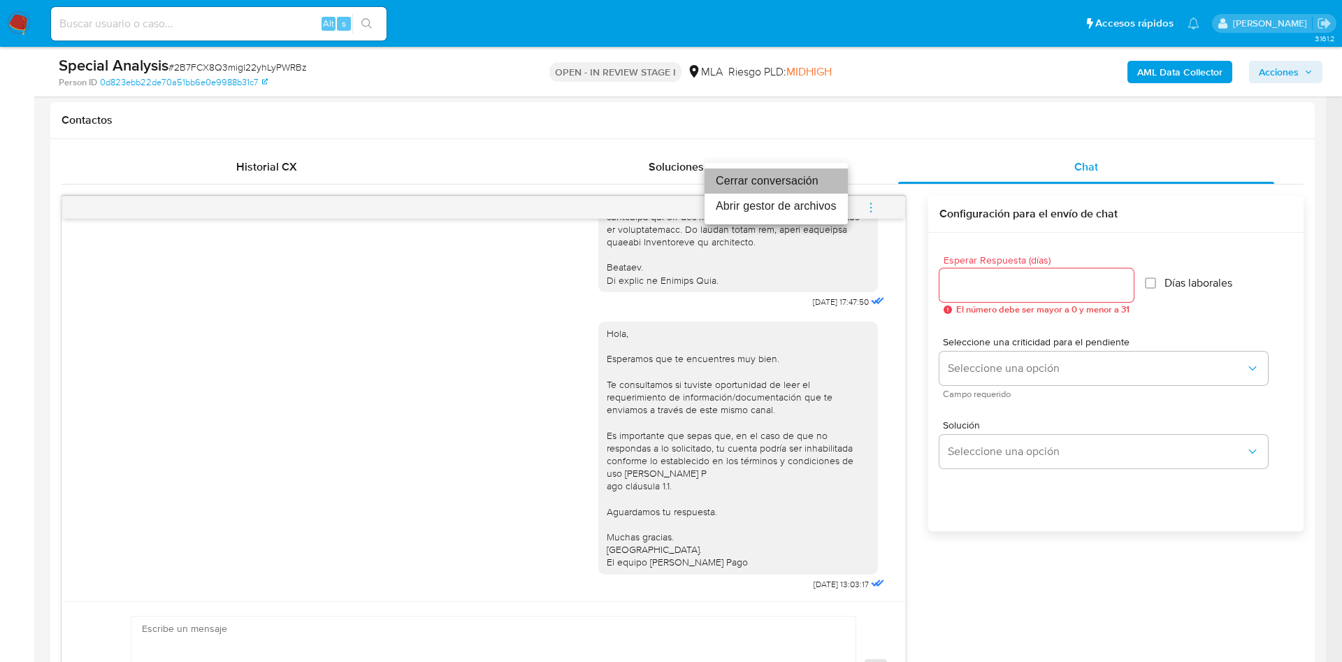
click at [776, 181] on li "Cerrar conversación" at bounding box center [776, 180] width 143 height 25
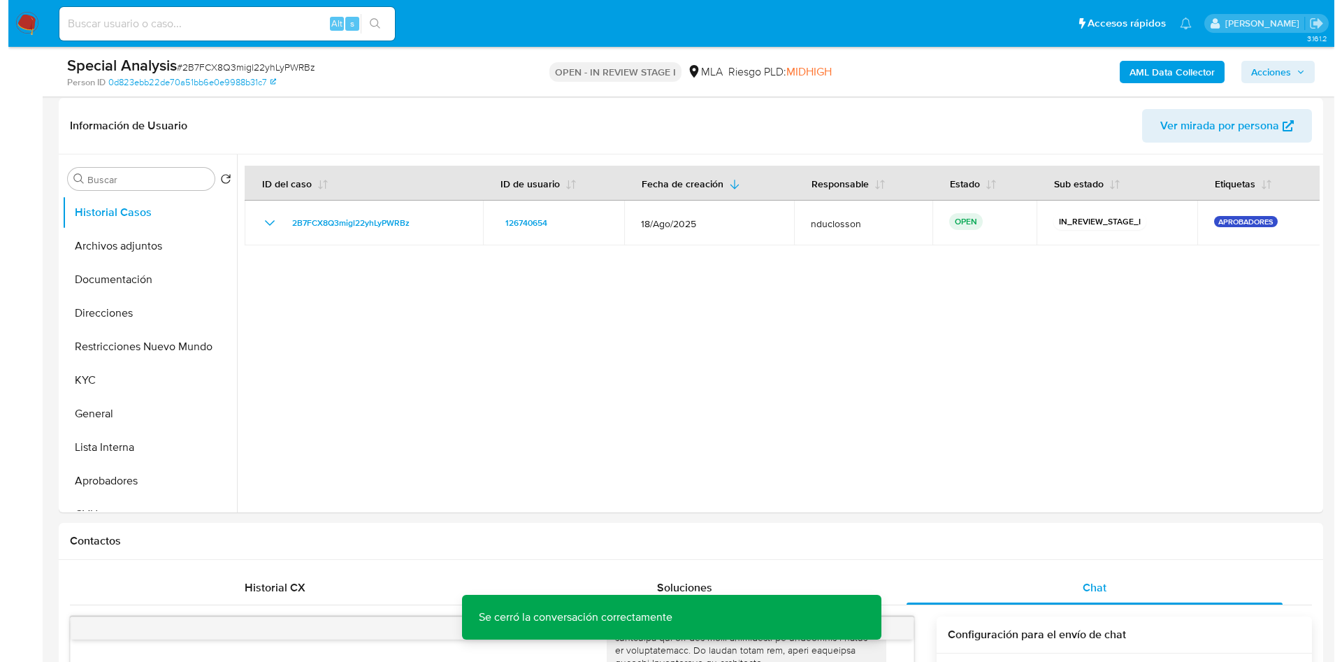
scroll to position [105, 0]
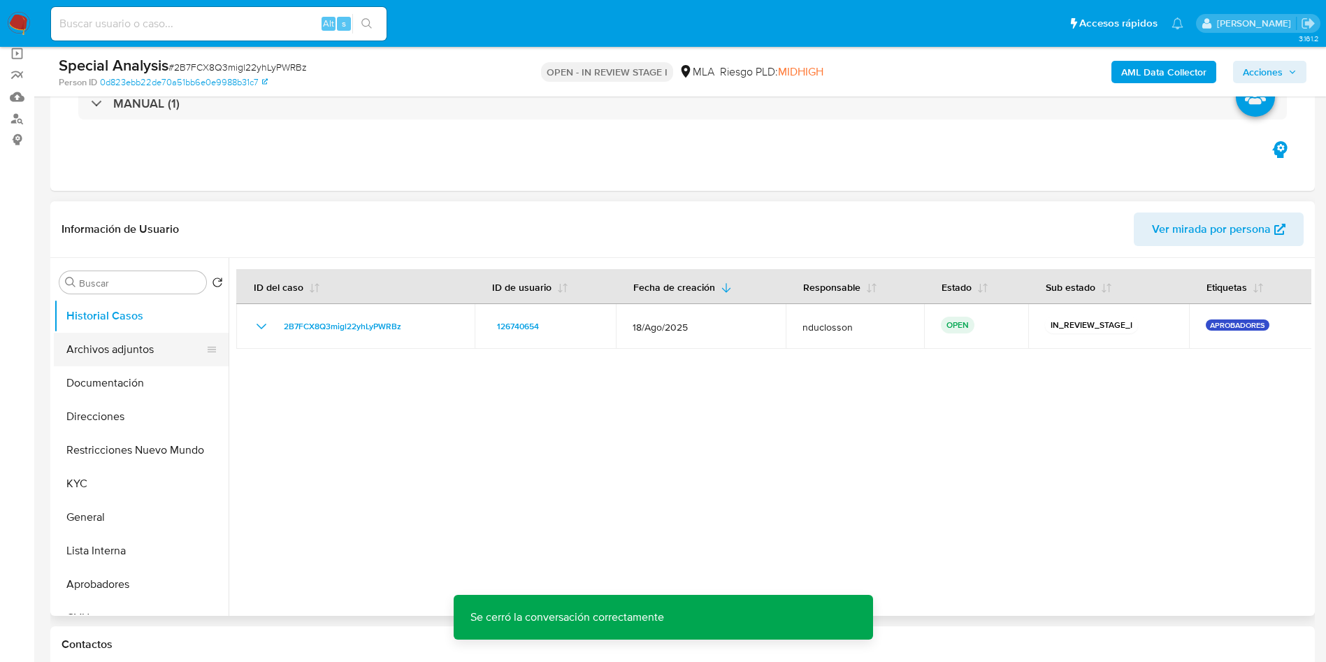
click at [106, 349] on button "Archivos adjuntos" at bounding box center [136, 350] width 164 height 34
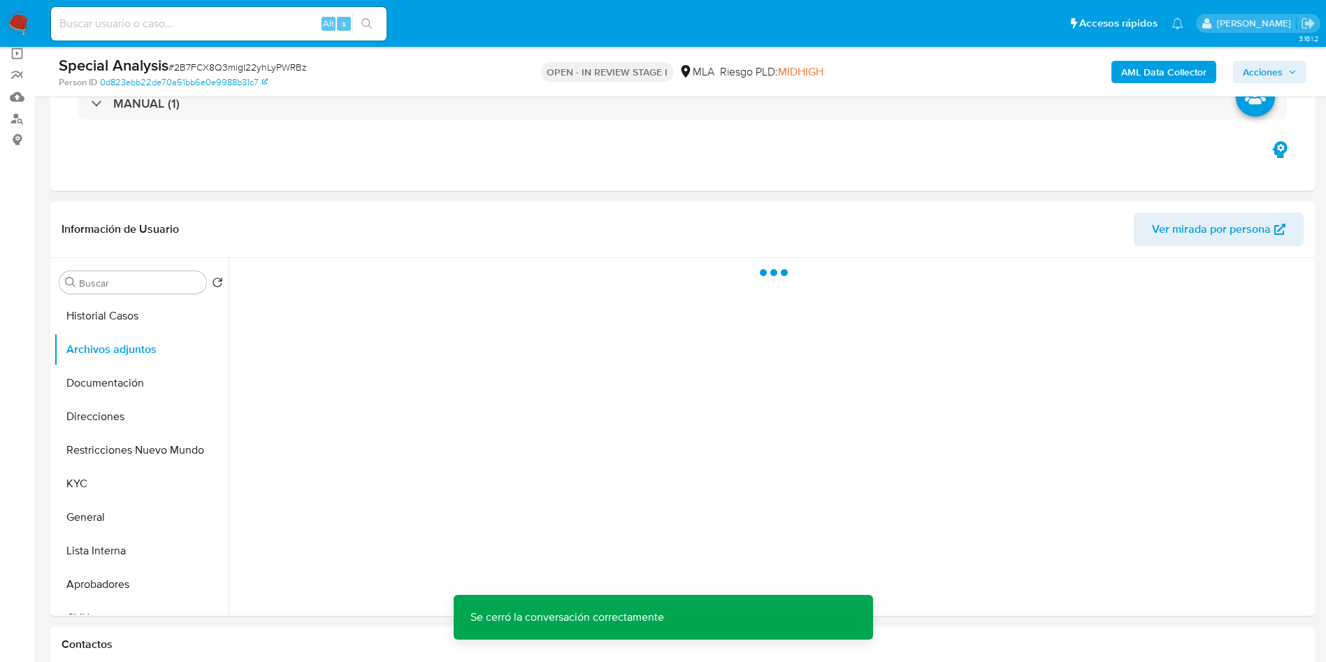
click at [1154, 71] on b "AML Data Collector" at bounding box center [1163, 72] width 85 height 22
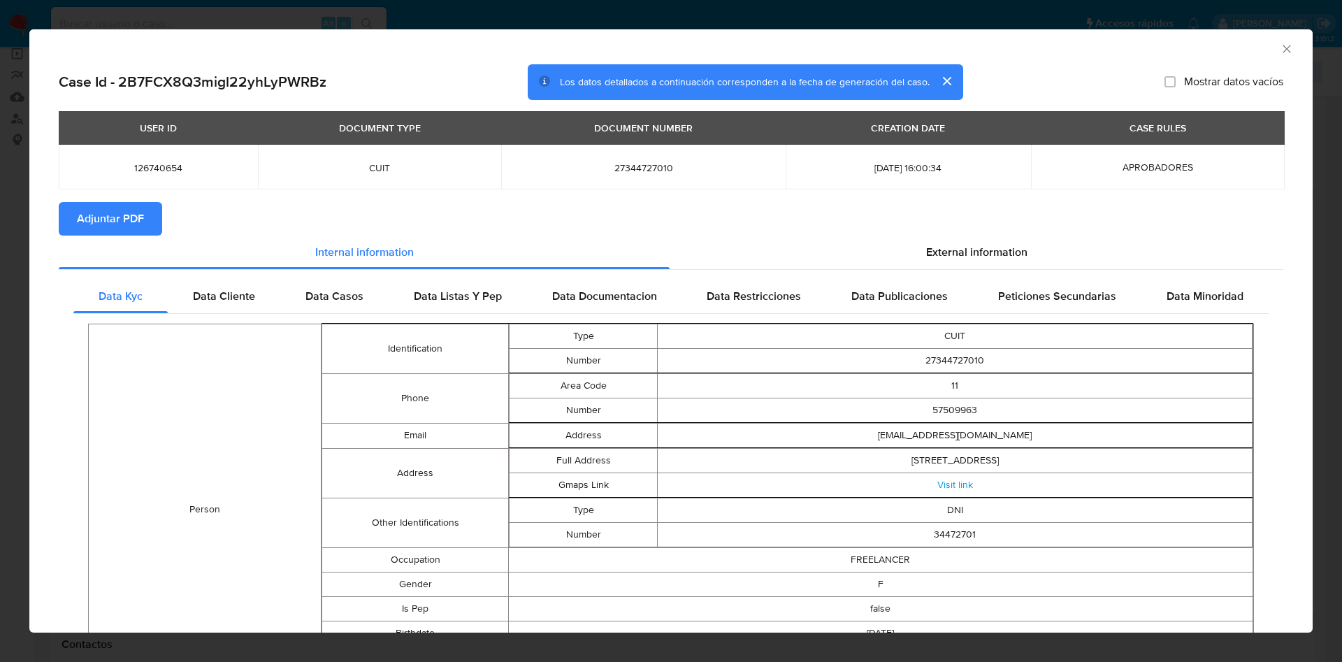
click at [872, 233] on section "Adjuntar PDF" at bounding box center [671, 219] width 1225 height 34
click at [873, 233] on section "Adjuntar PDF" at bounding box center [671, 219] width 1225 height 34
click at [876, 240] on div "External information" at bounding box center [977, 253] width 614 height 34
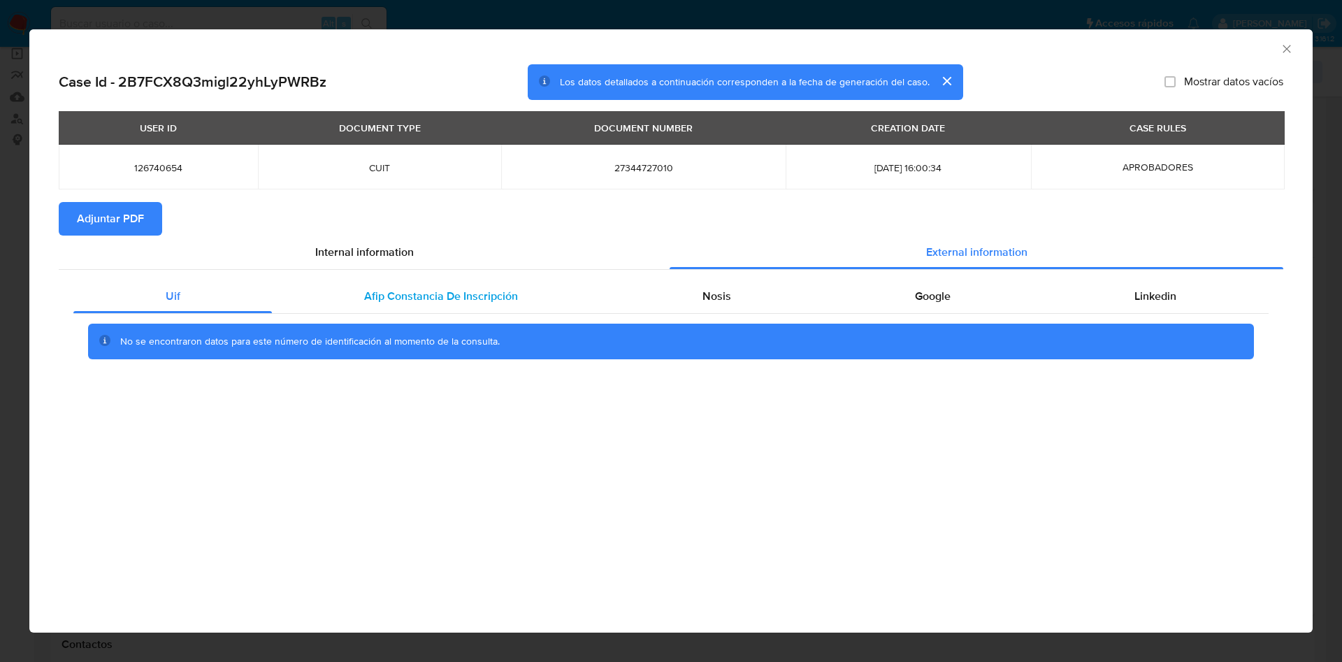
click at [548, 299] on div "Afip Constancia De Inscripción" at bounding box center [441, 297] width 338 height 34
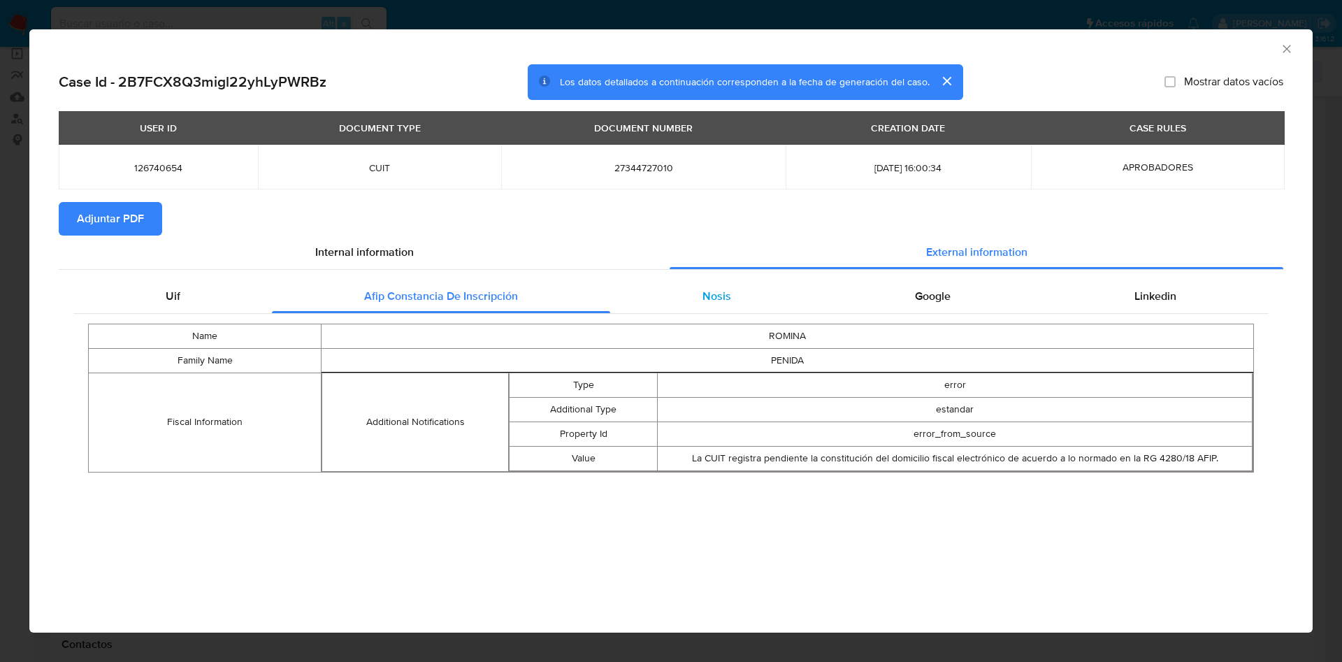
click at [678, 302] on div "Nosis" at bounding box center [716, 297] width 213 height 34
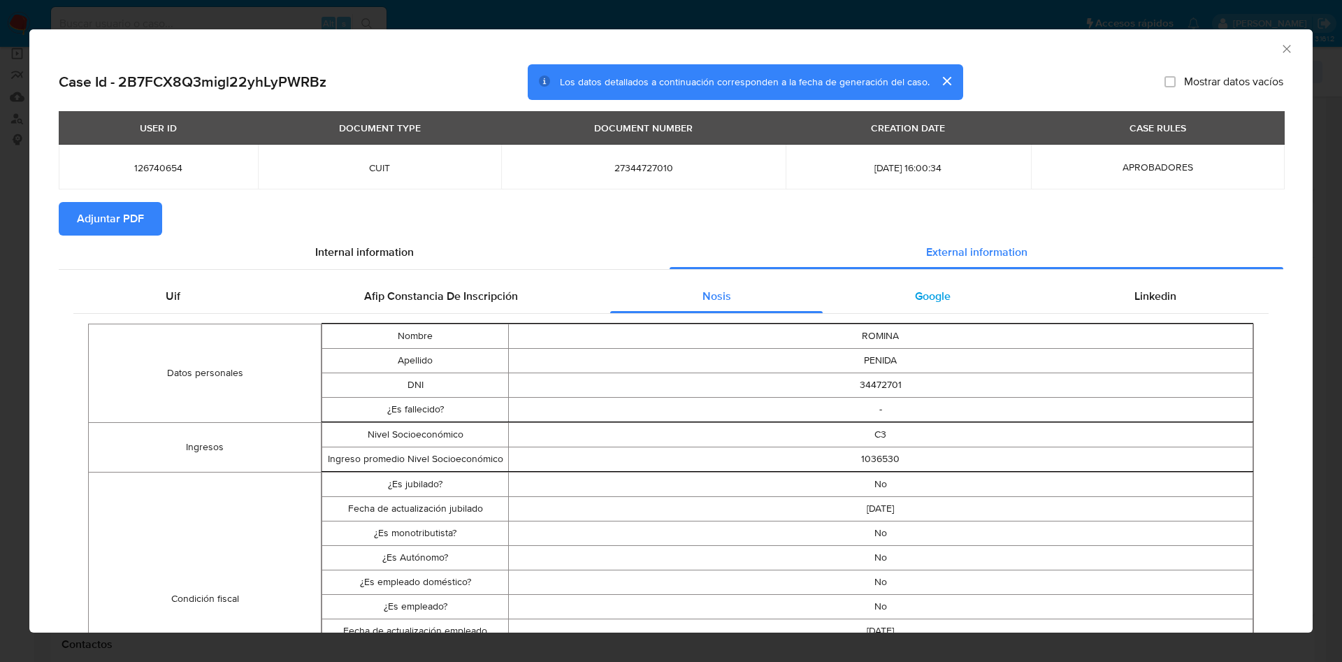
click at [944, 295] on div "Google" at bounding box center [932, 297] width 219 height 34
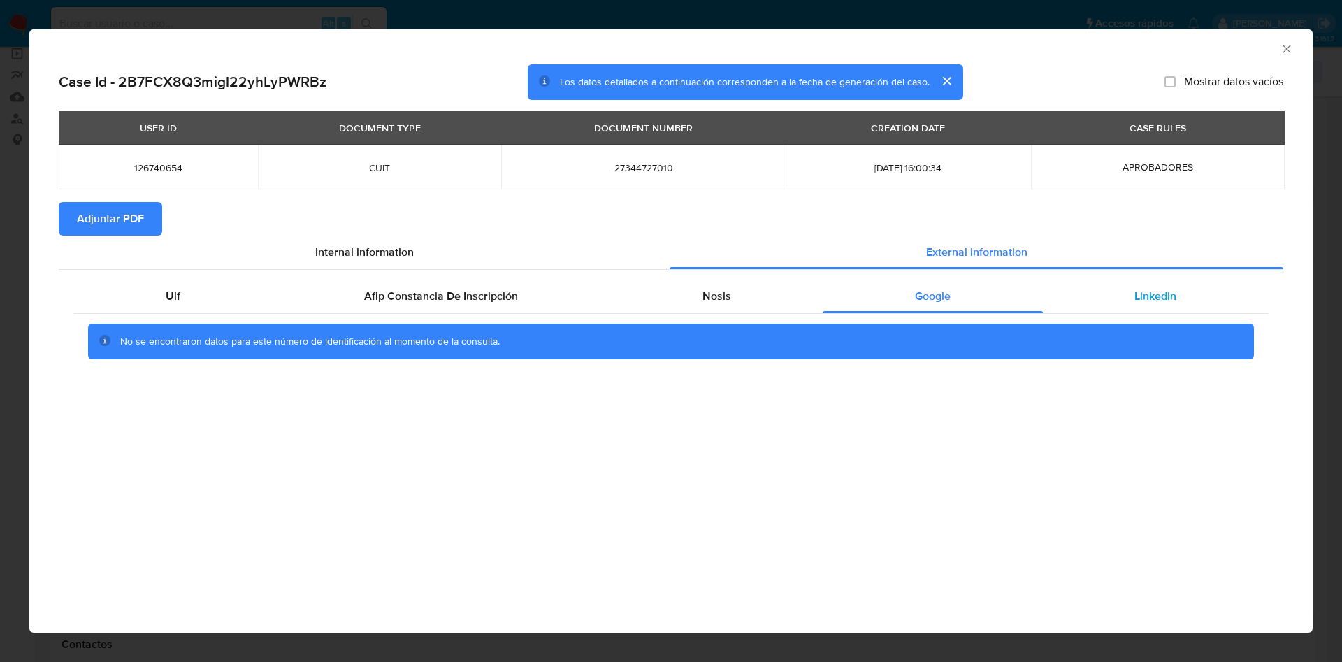
click at [1107, 306] on div "Linkedin" at bounding box center [1156, 297] width 226 height 34
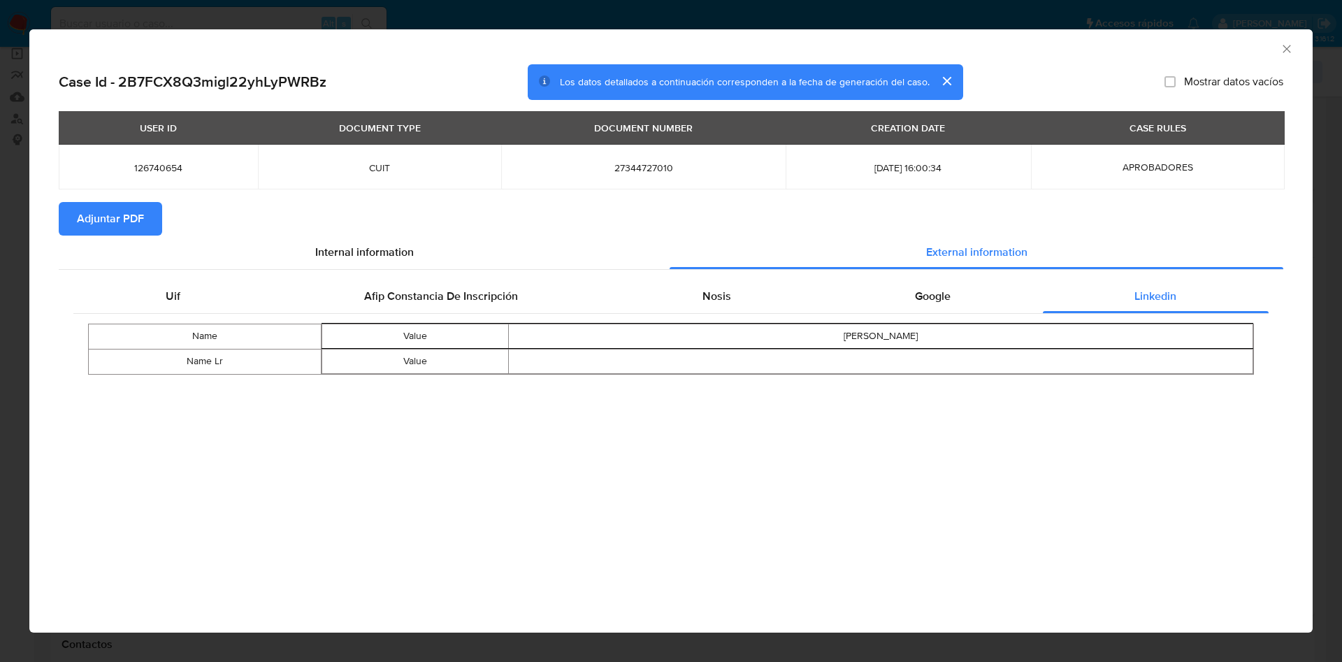
click at [138, 219] on span "Adjuntar PDF" at bounding box center [110, 218] width 67 height 31
click at [1288, 50] on icon "Cerrar ventana" at bounding box center [1287, 49] width 14 height 14
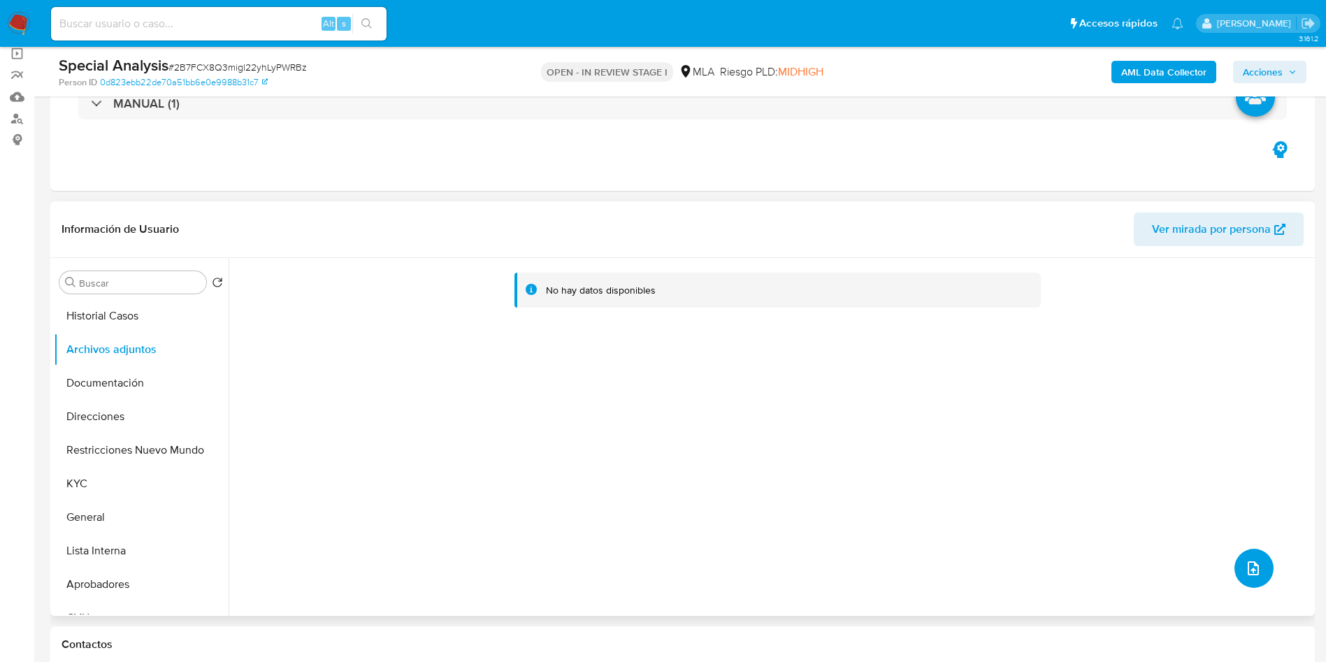
click at [1249, 577] on icon "upload-file" at bounding box center [1253, 568] width 17 height 17
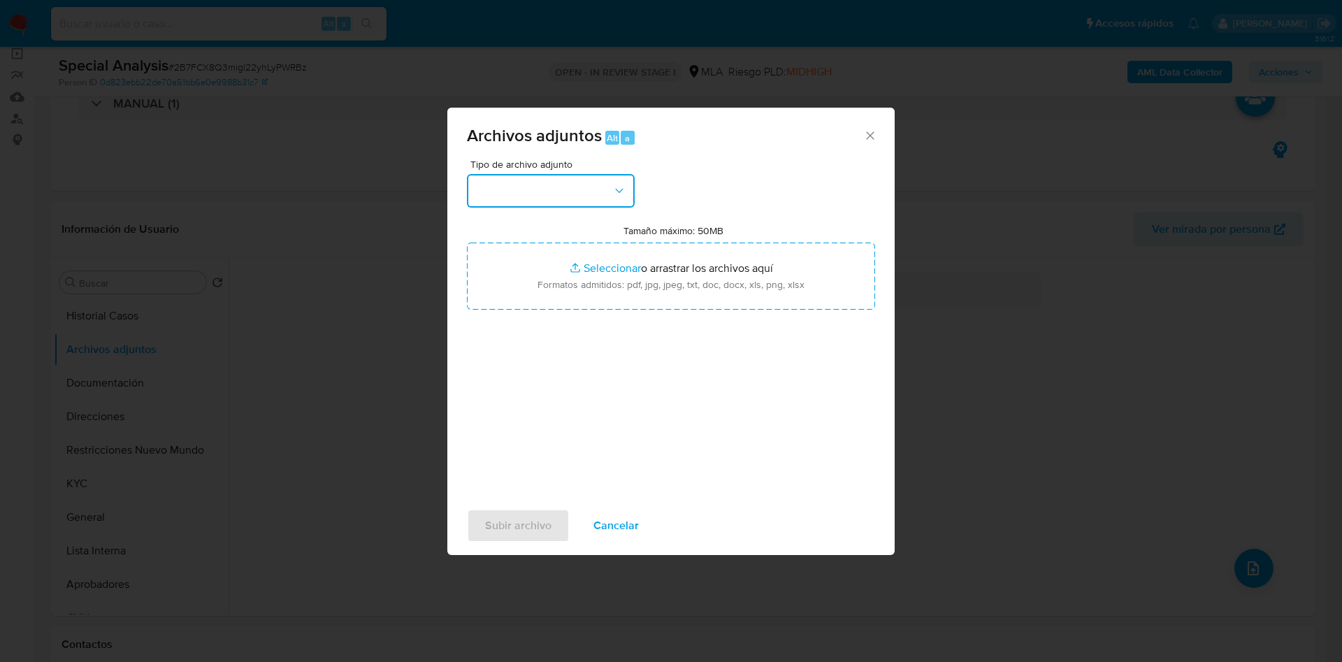
click at [554, 196] on button "button" at bounding box center [551, 191] width 168 height 34
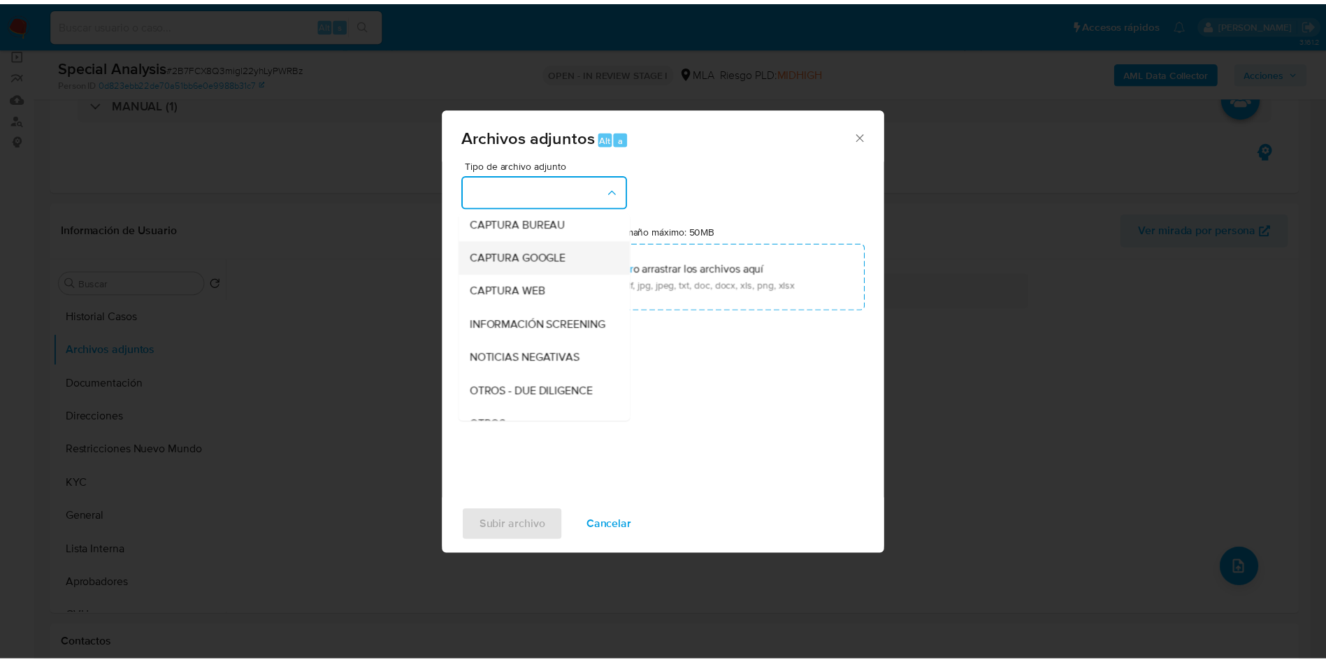
scroll to position [178, 0]
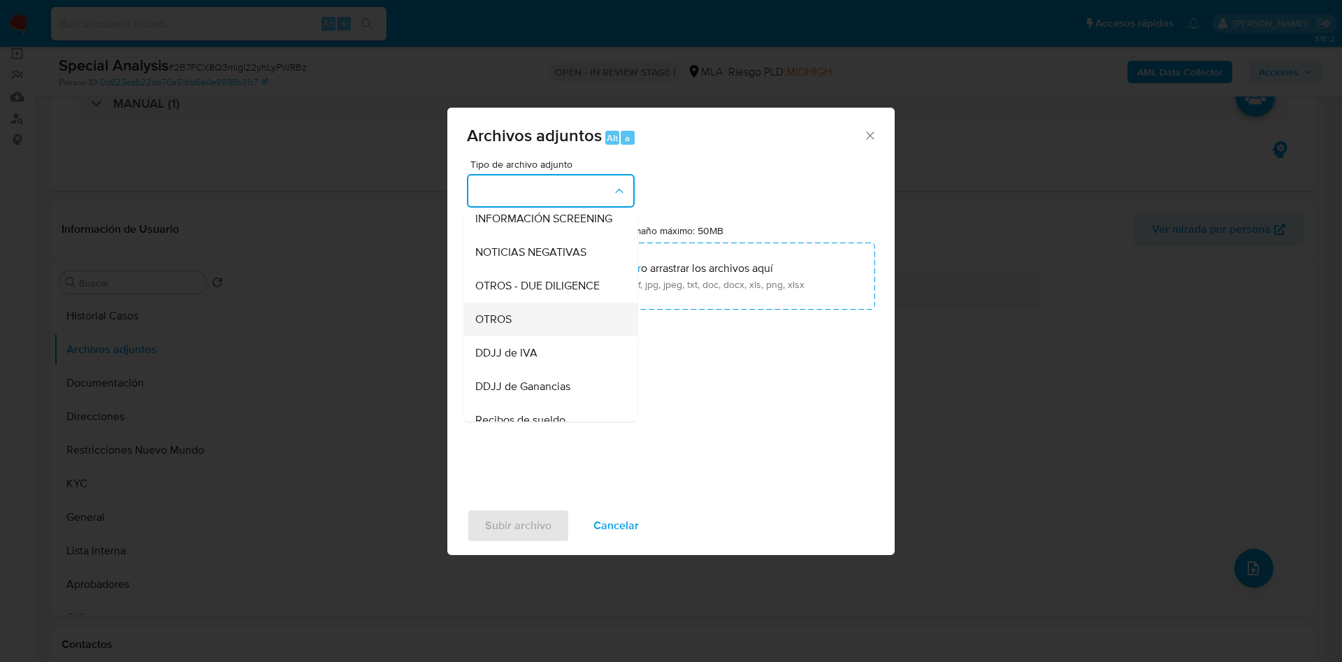
click at [505, 326] on span "OTROS" at bounding box center [493, 319] width 36 height 14
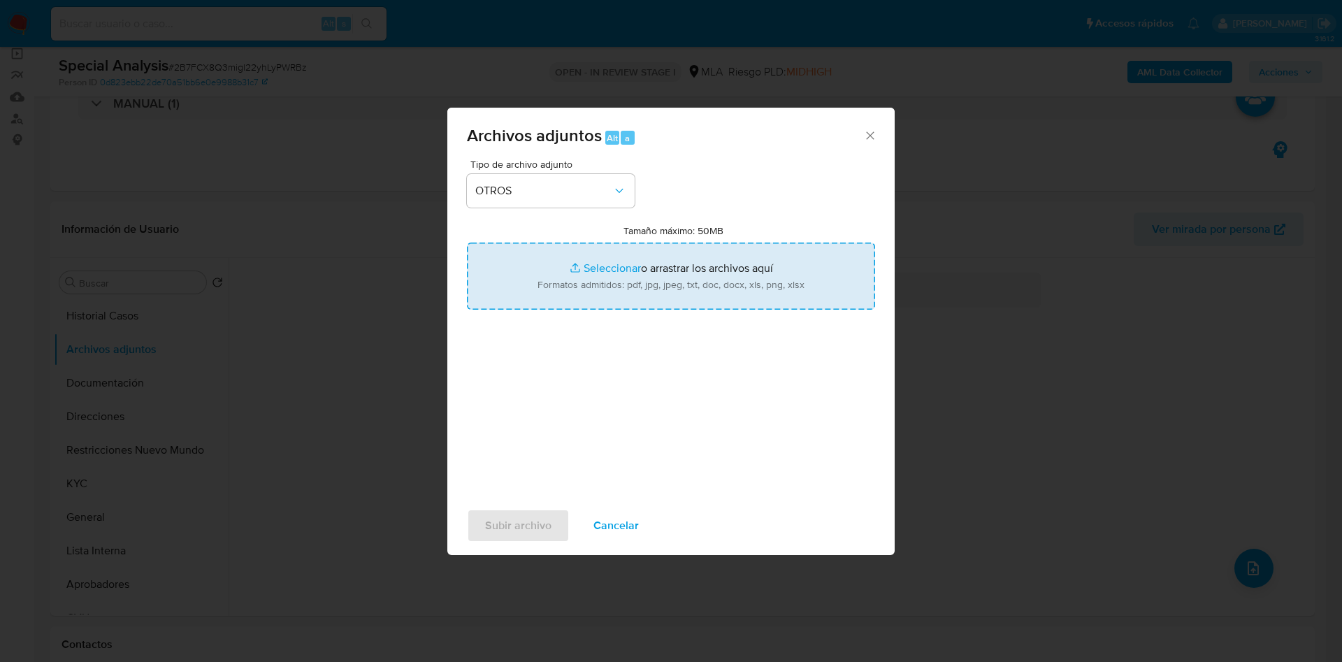
type input "C:\fakepath\126740654 Movimientos.xlsx"
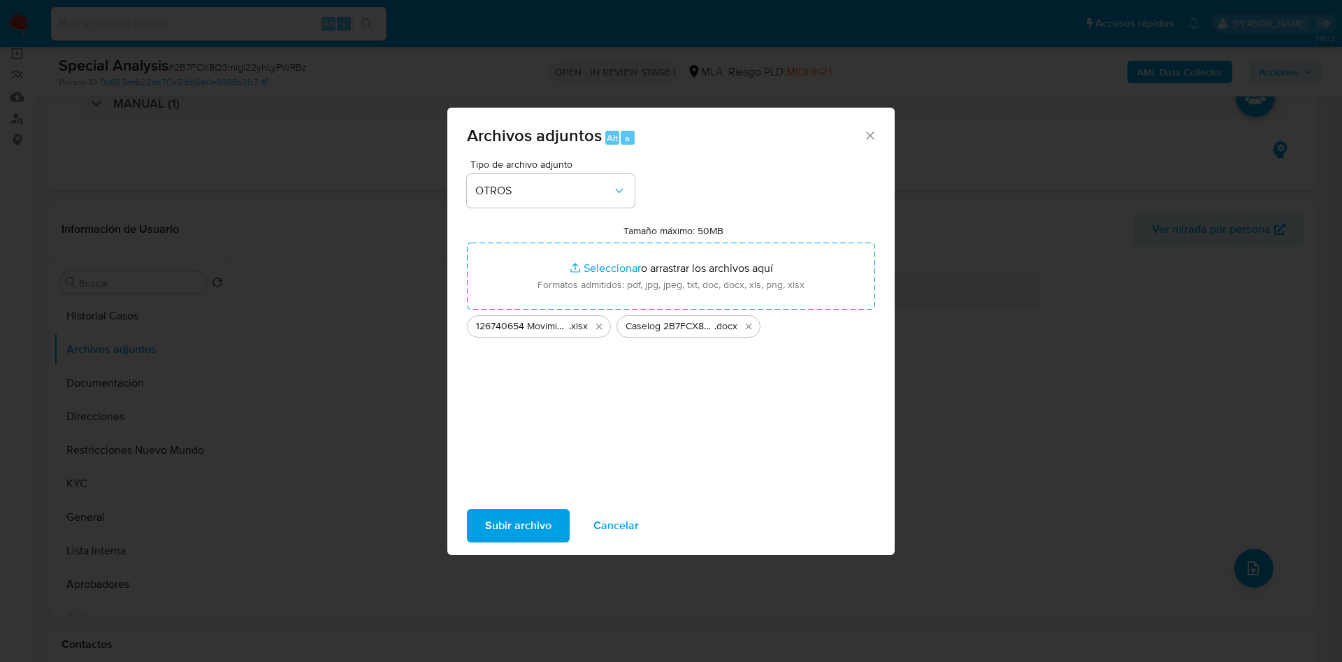
click at [526, 530] on span "Subir archivo" at bounding box center [518, 525] width 66 height 31
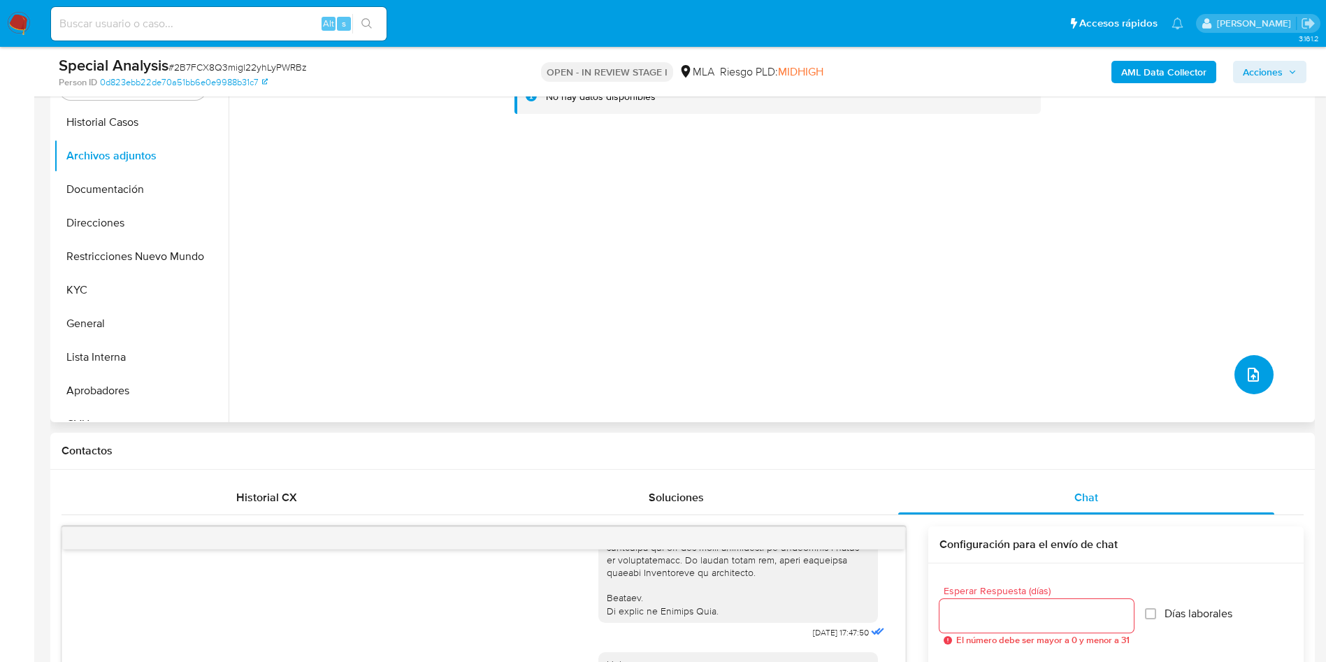
scroll to position [210, 0]
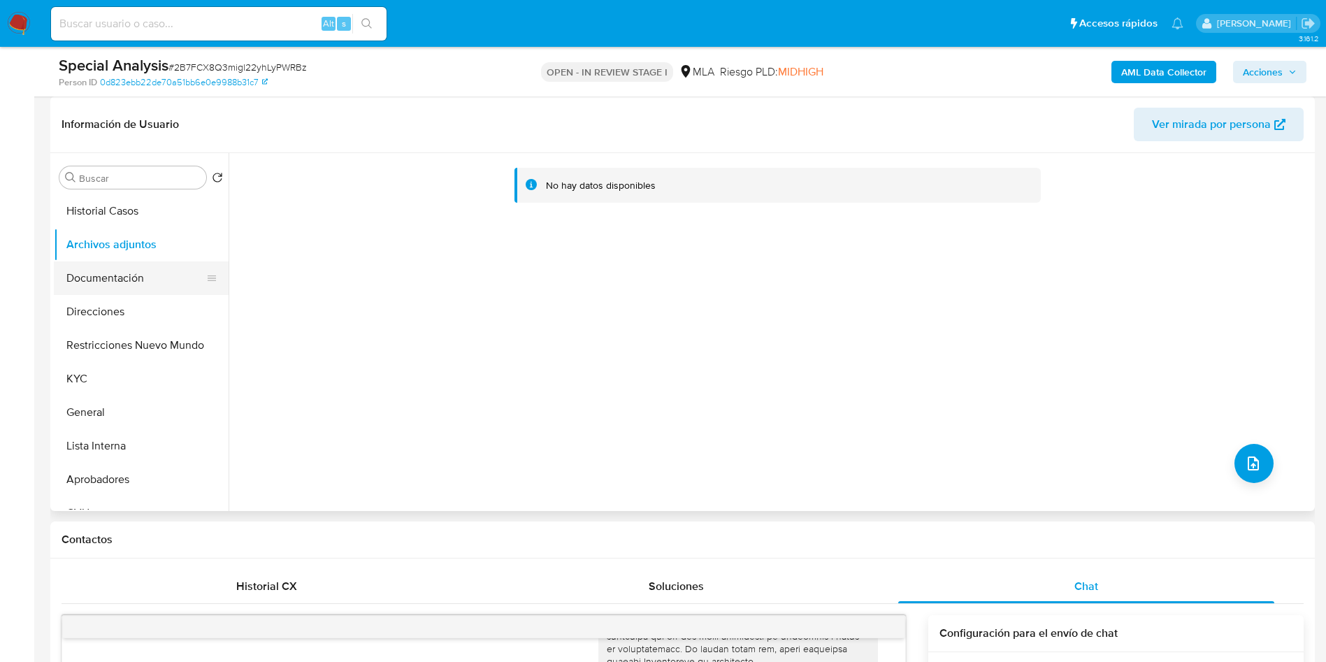
click at [123, 276] on button "Documentación" at bounding box center [136, 278] width 164 height 34
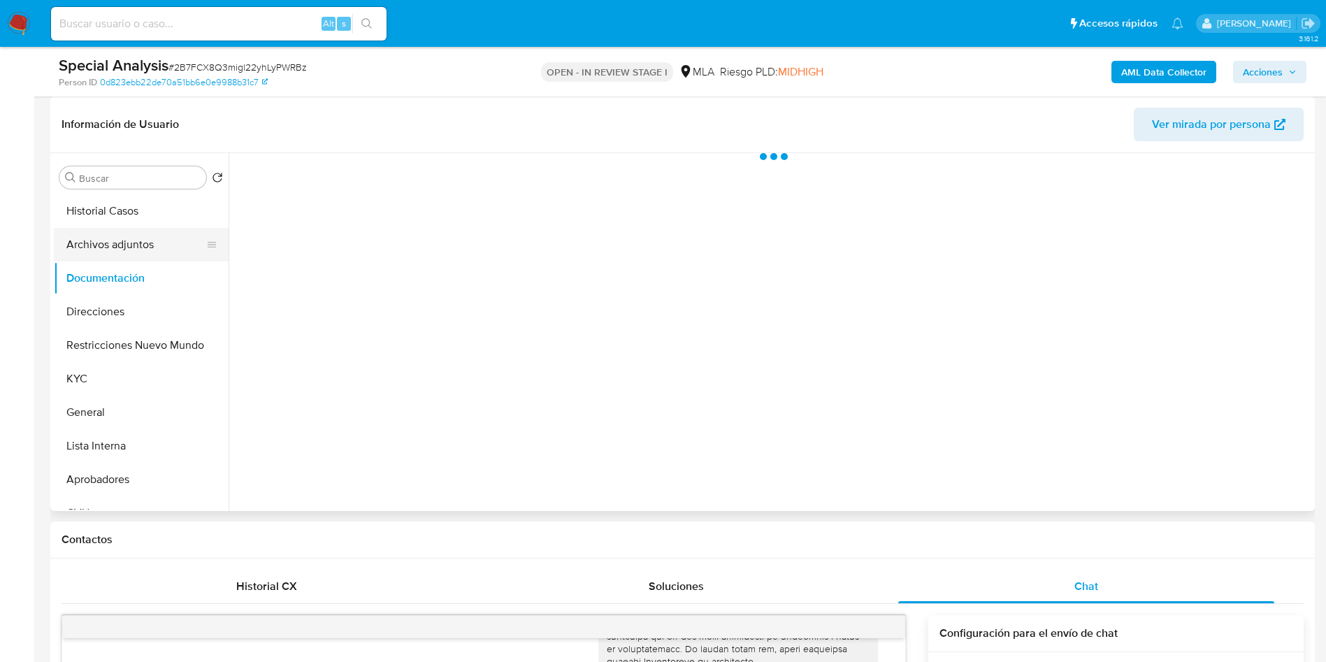
click at [112, 245] on button "Archivos adjuntos" at bounding box center [136, 245] width 164 height 34
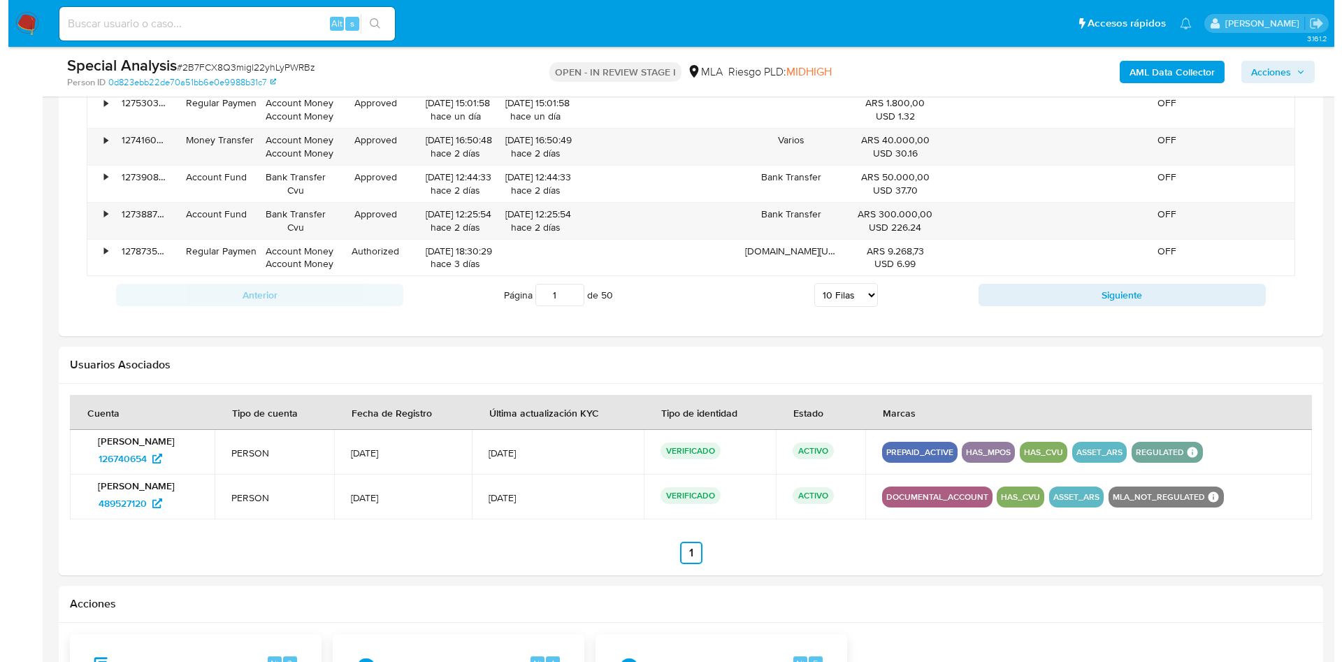
scroll to position [2097, 0]
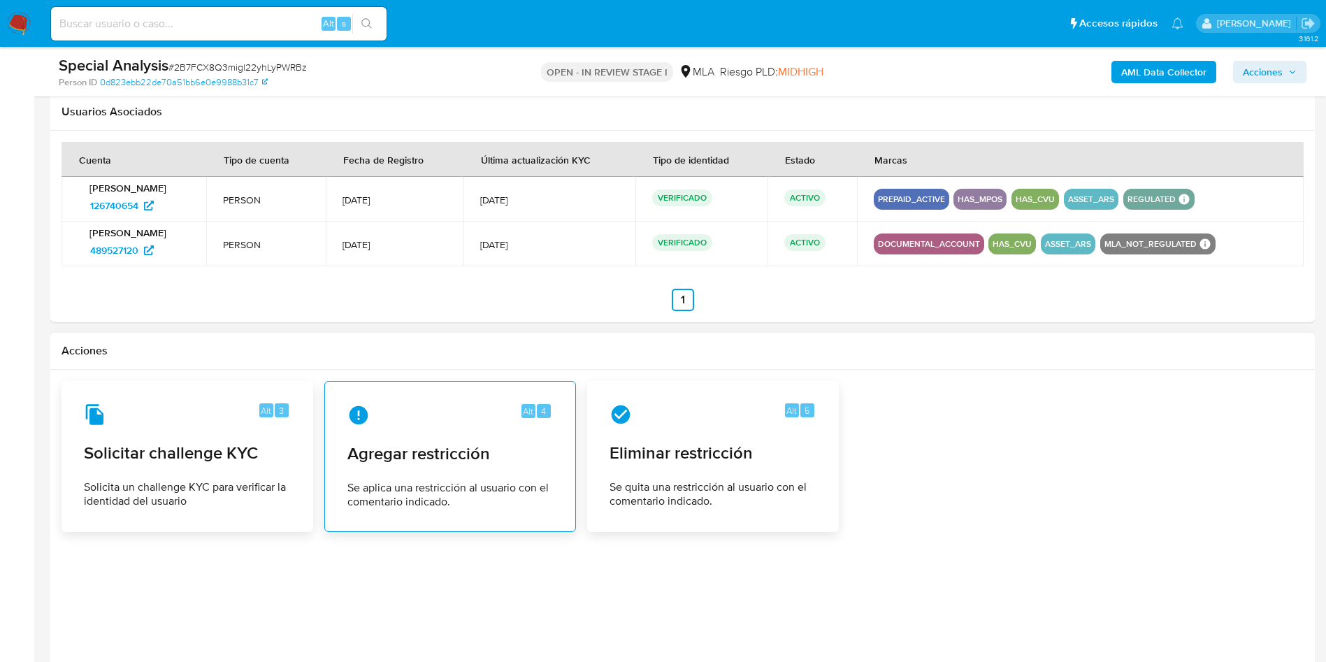
click at [491, 455] on span "Agregar restricción" at bounding box center [450, 453] width 206 height 21
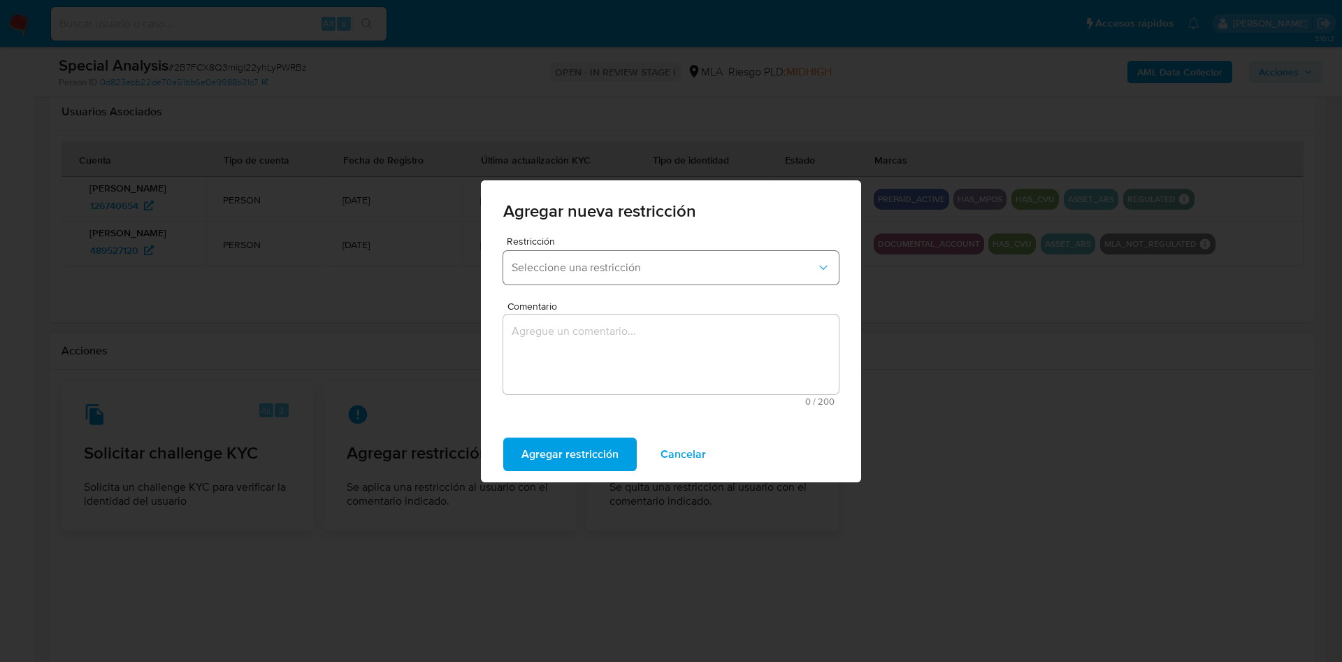
click at [589, 272] on span "Seleccione una restricción" at bounding box center [664, 268] width 305 height 14
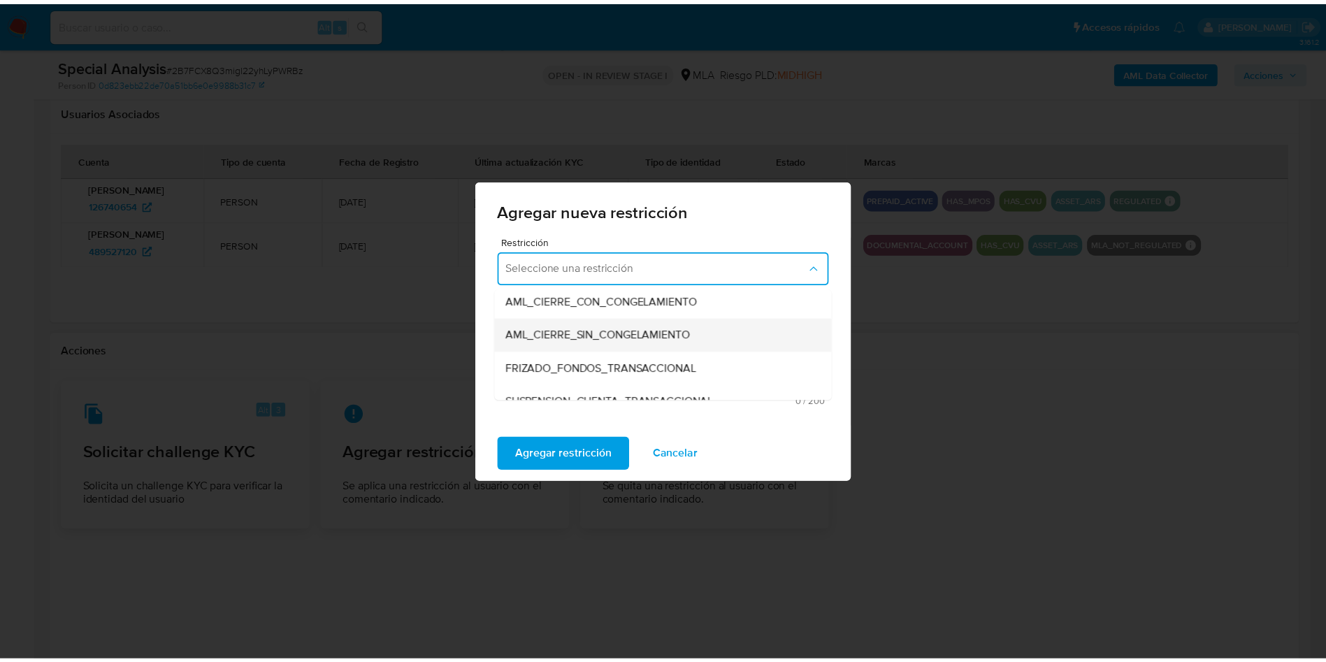
scroll to position [210, 0]
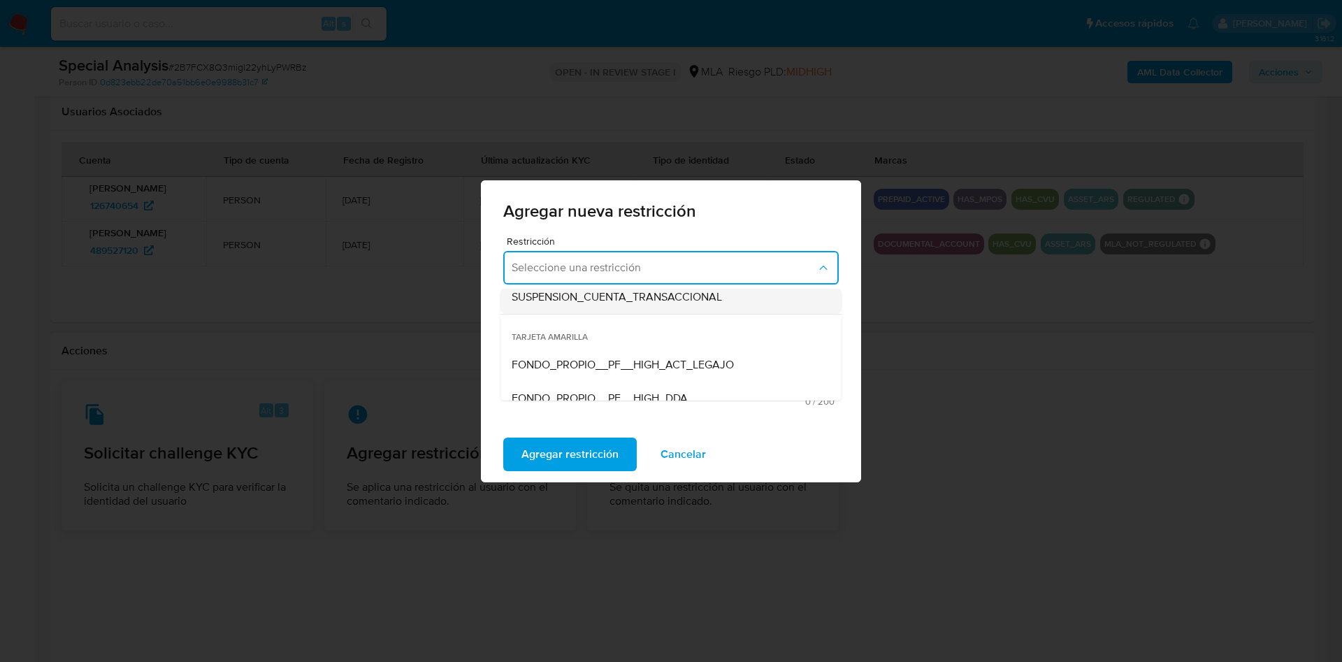
click at [598, 299] on span "SUSPENSION_CUENTA_TRANSACCIONAL" at bounding box center [617, 297] width 210 height 14
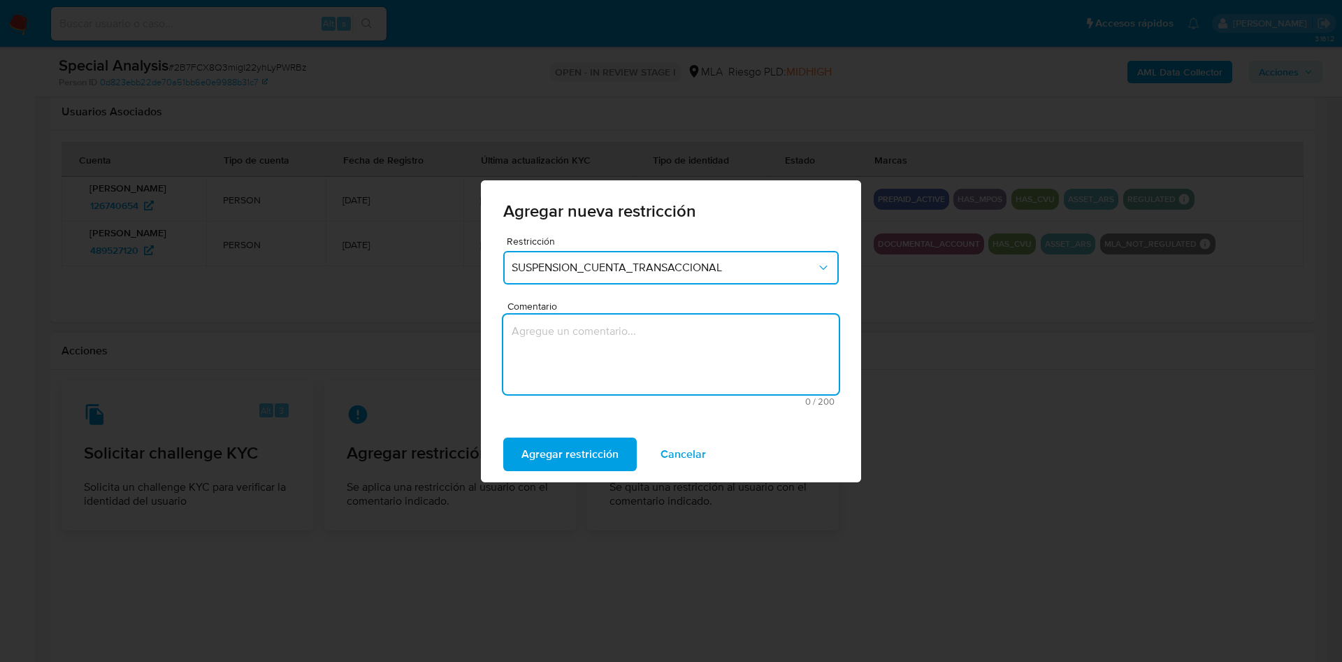
click at [601, 361] on textarea "Comentario" at bounding box center [671, 355] width 336 height 80
type textarea "AML"
click at [582, 460] on span "Agregar restricción" at bounding box center [569, 454] width 97 height 31
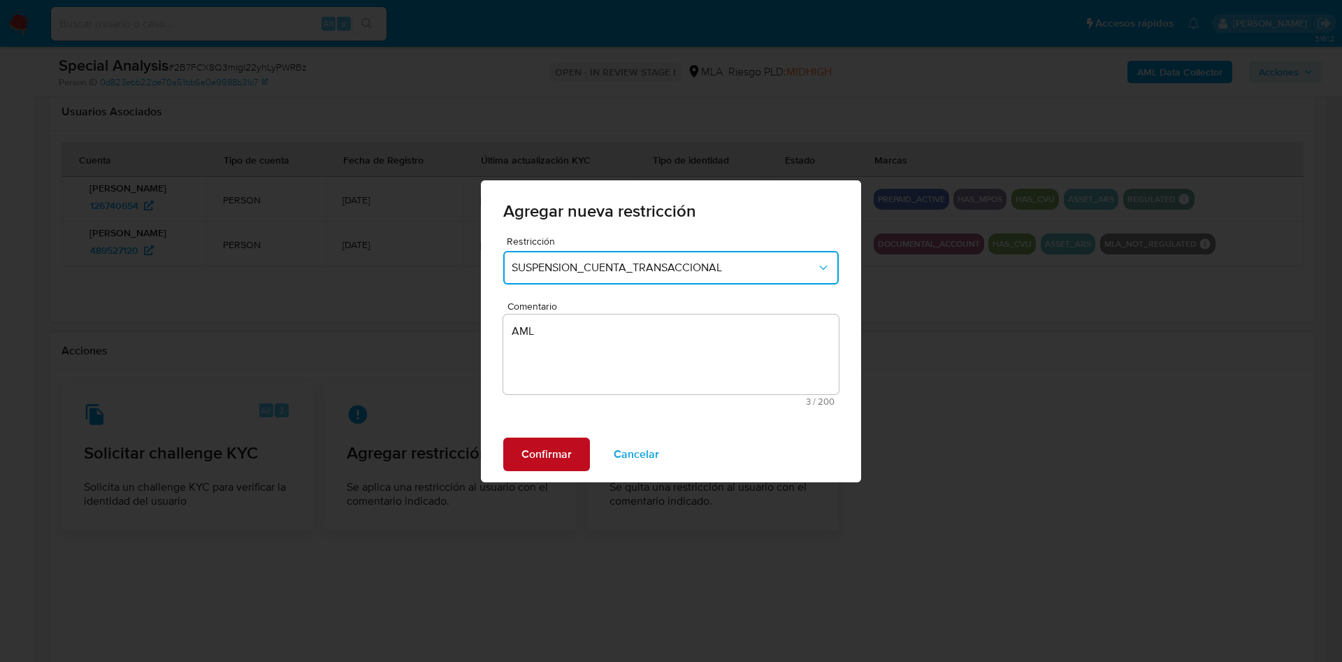
click at [566, 454] on span "Confirmar" at bounding box center [546, 454] width 50 height 31
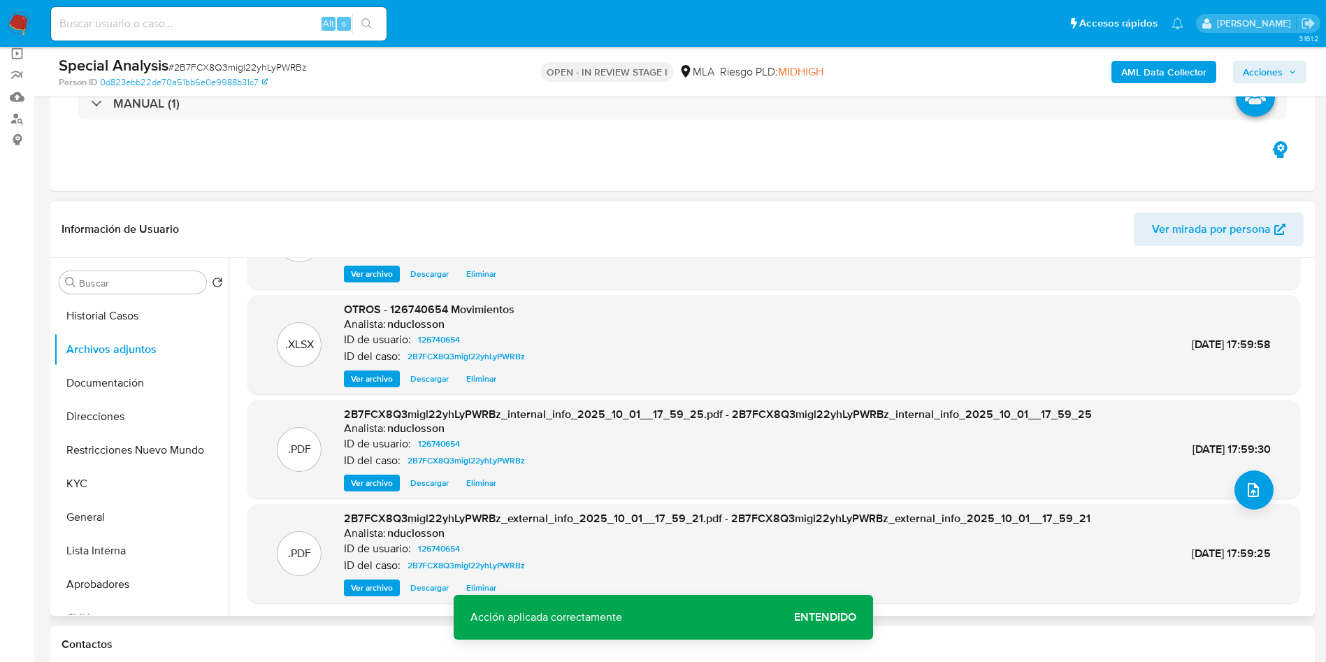
scroll to position [0, 0]
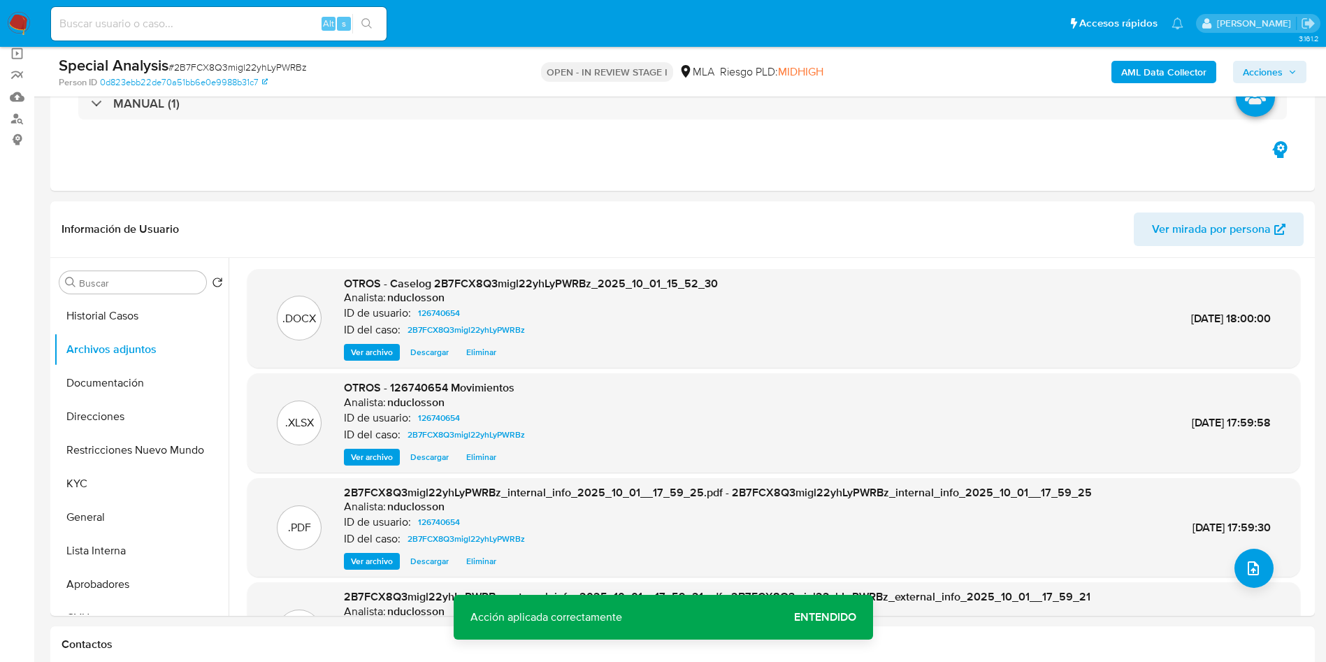
click at [1265, 64] on span "Acciones" at bounding box center [1263, 72] width 40 height 22
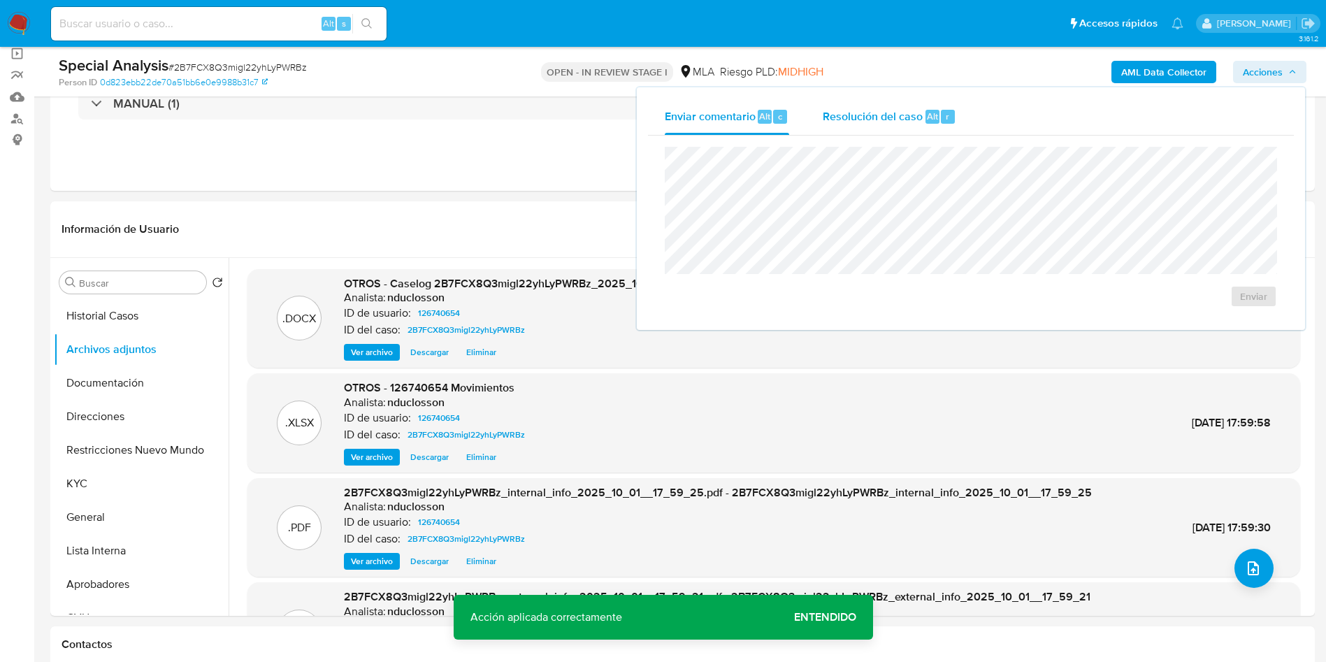
click at [849, 113] on span "Resolución del caso" at bounding box center [873, 116] width 100 height 16
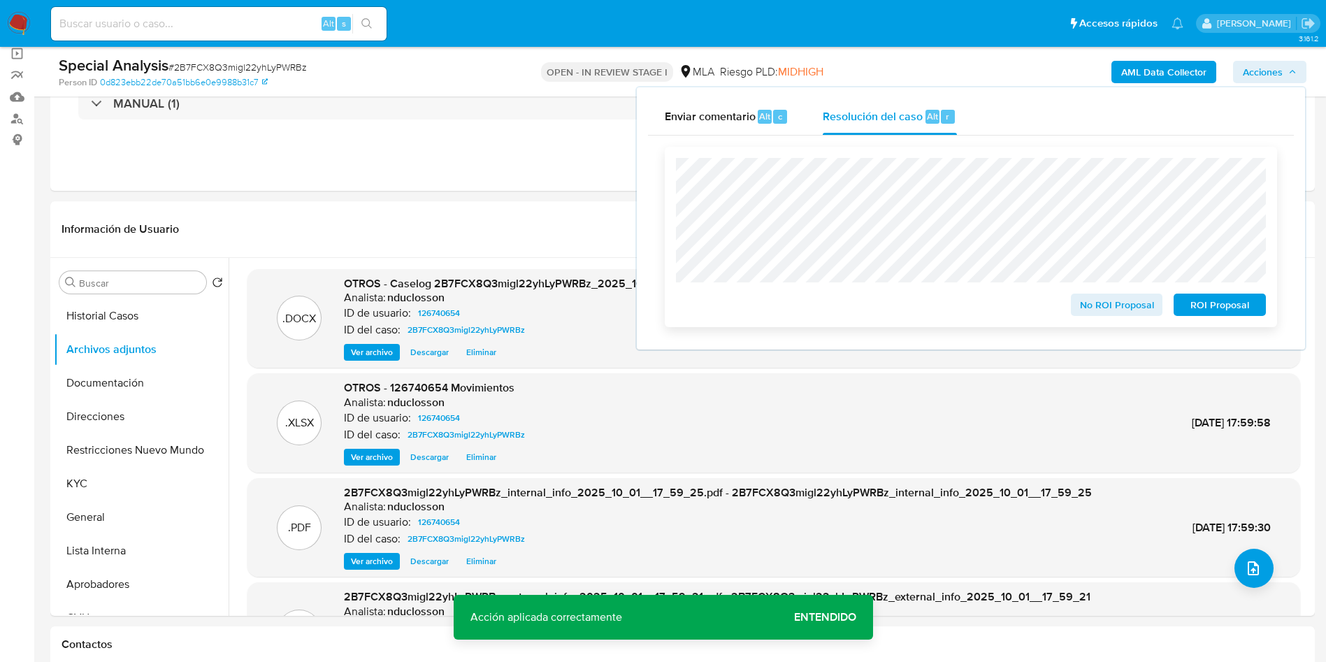
click at [1246, 306] on span "ROI Proposal" at bounding box center [1219, 305] width 73 height 20
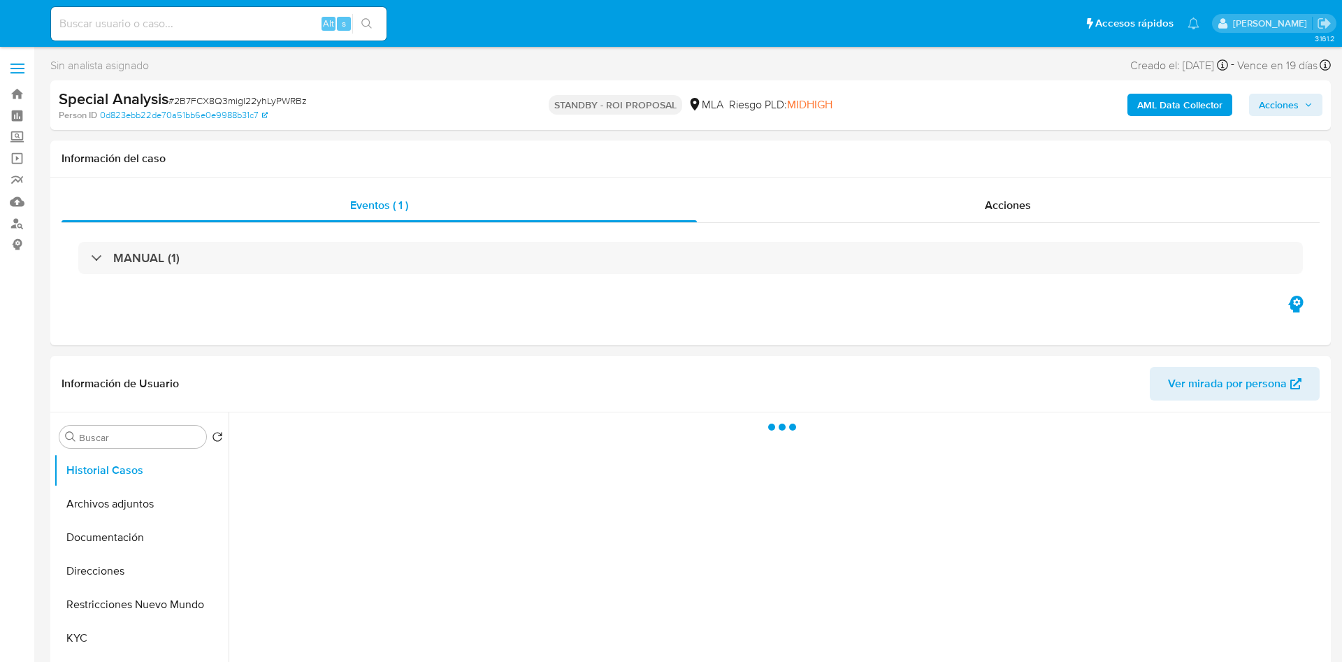
select select "10"
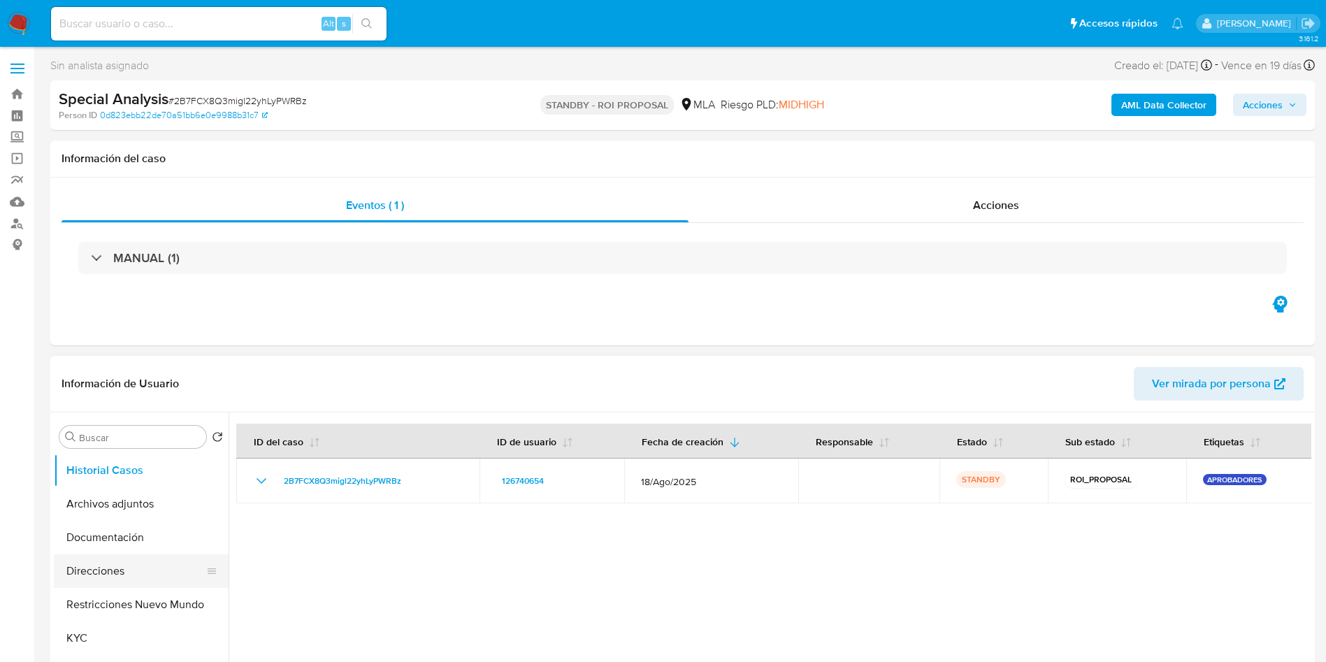
drag, startPoint x: 122, startPoint y: 600, endPoint x: 134, endPoint y: 563, distance: 39.6
click at [122, 600] on button "Restricciones Nuevo Mundo" at bounding box center [141, 605] width 175 height 34
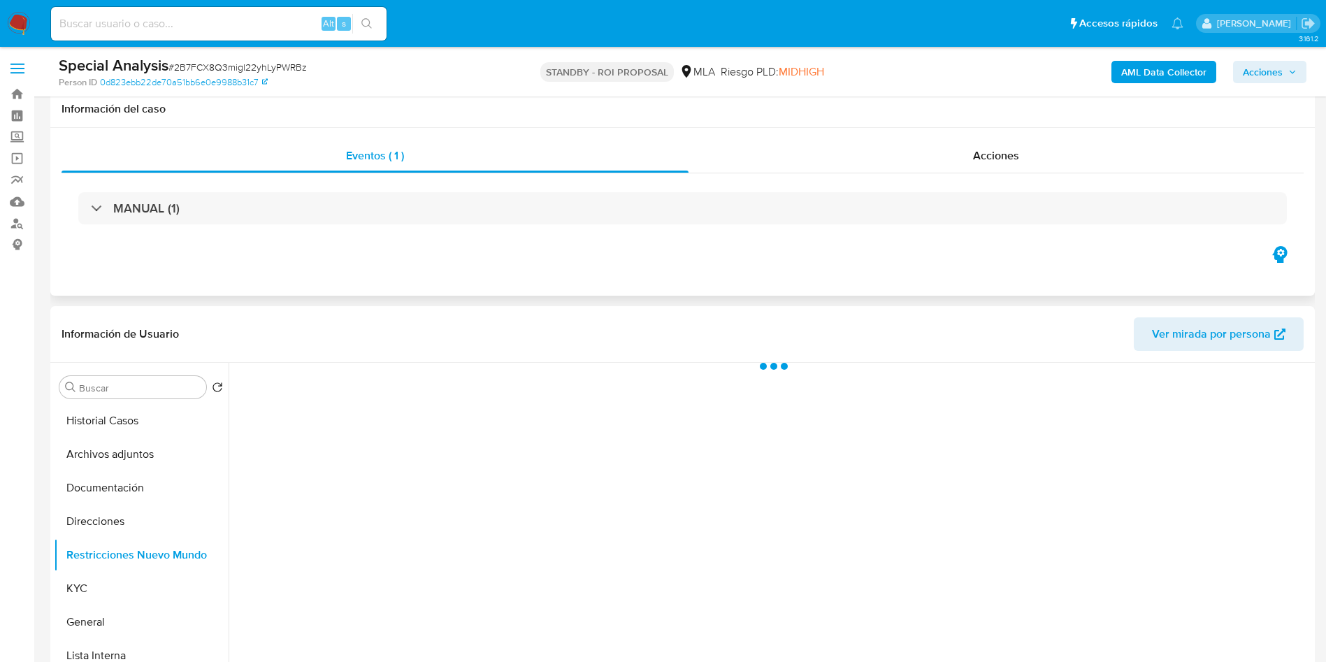
scroll to position [210, 0]
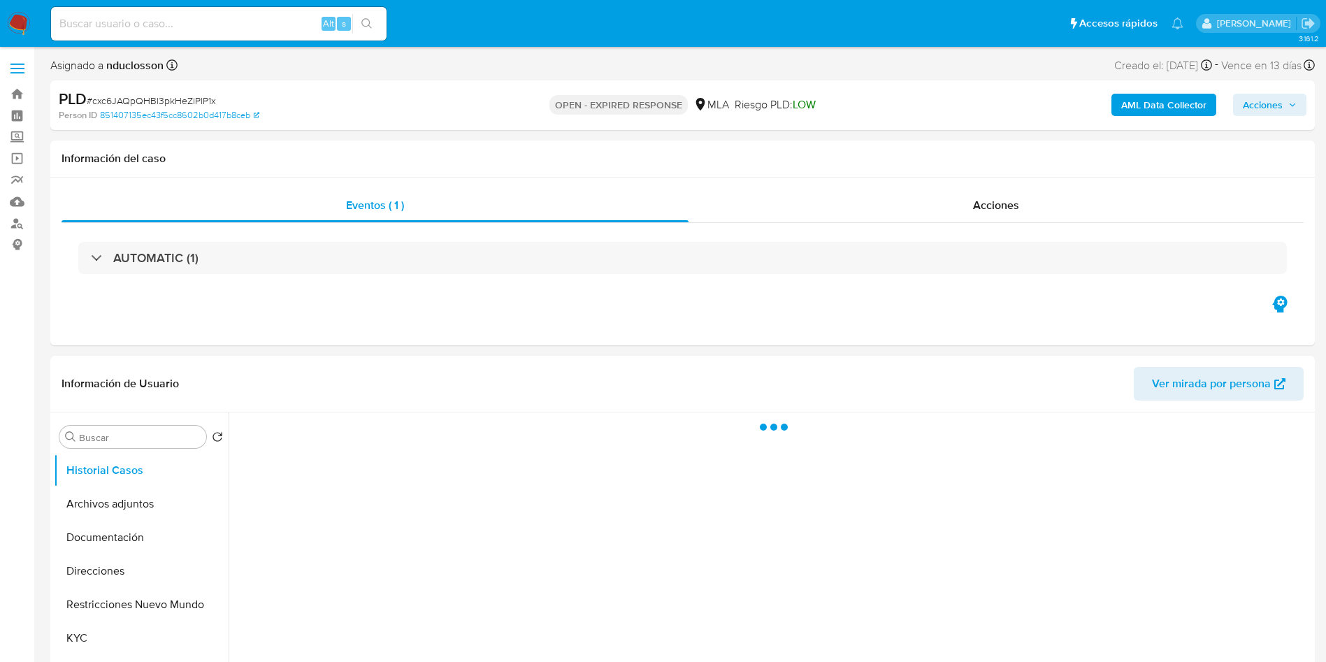
select select "10"
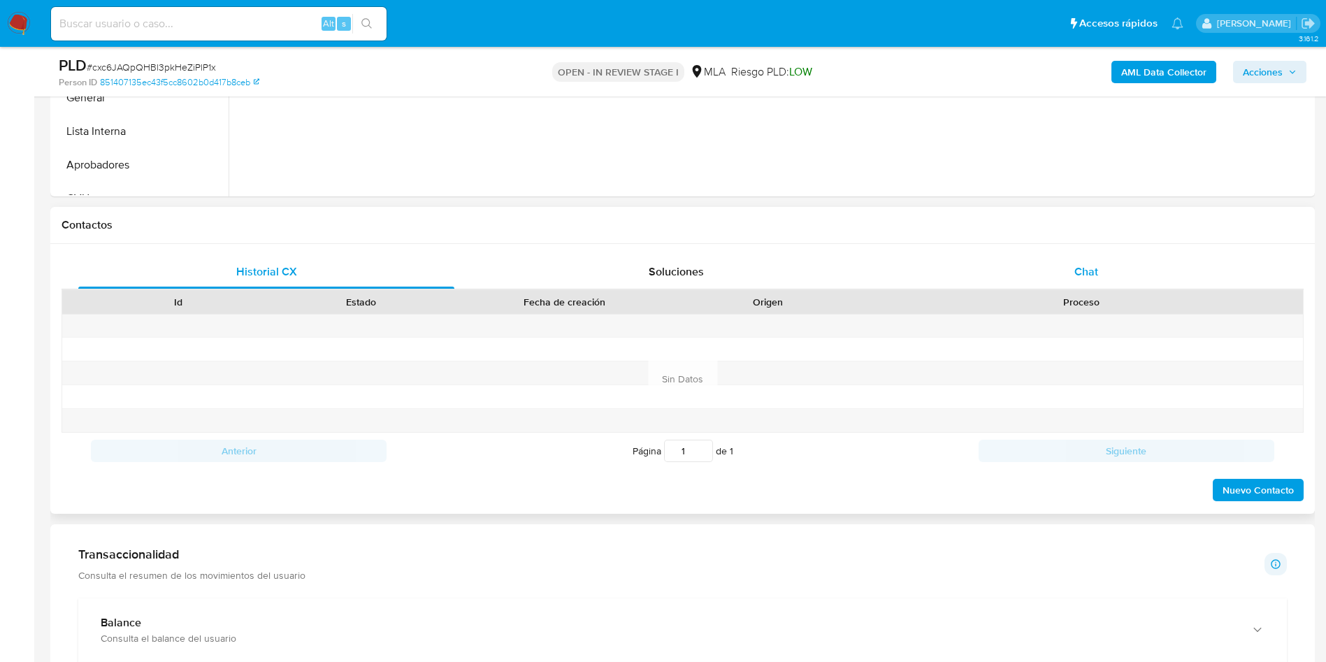
click at [1116, 283] on div "Chat" at bounding box center [1086, 272] width 376 height 34
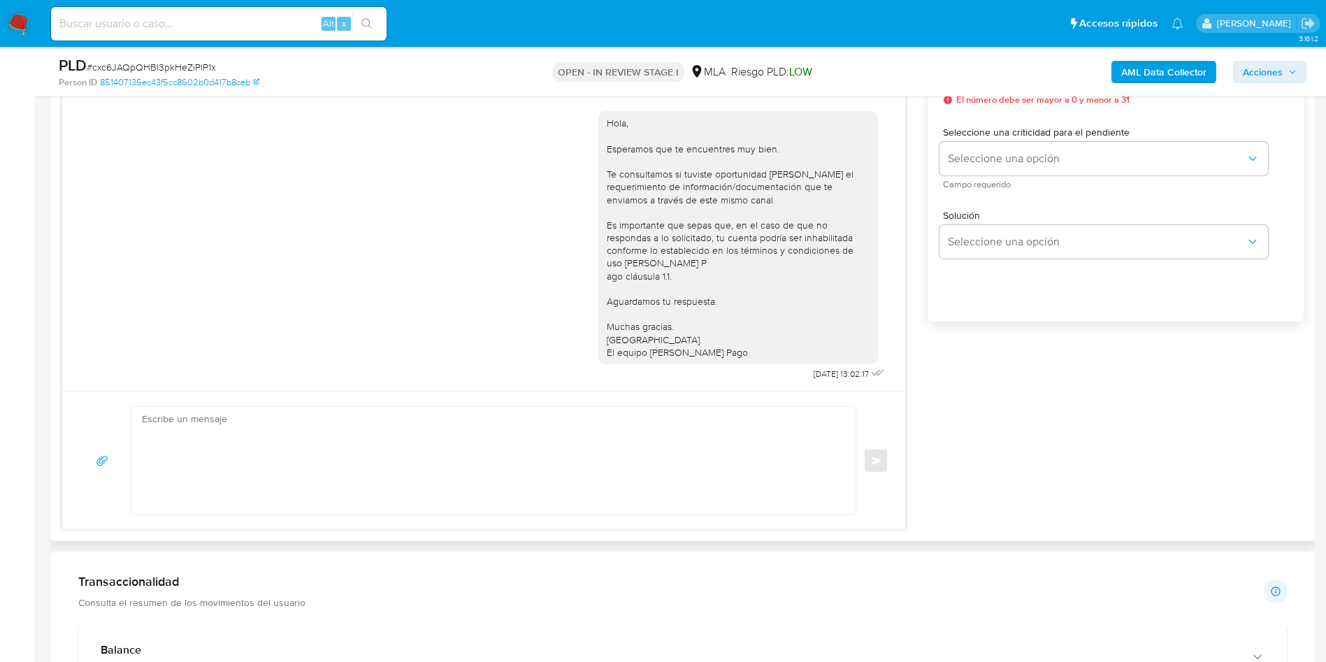
scroll to position [629, 0]
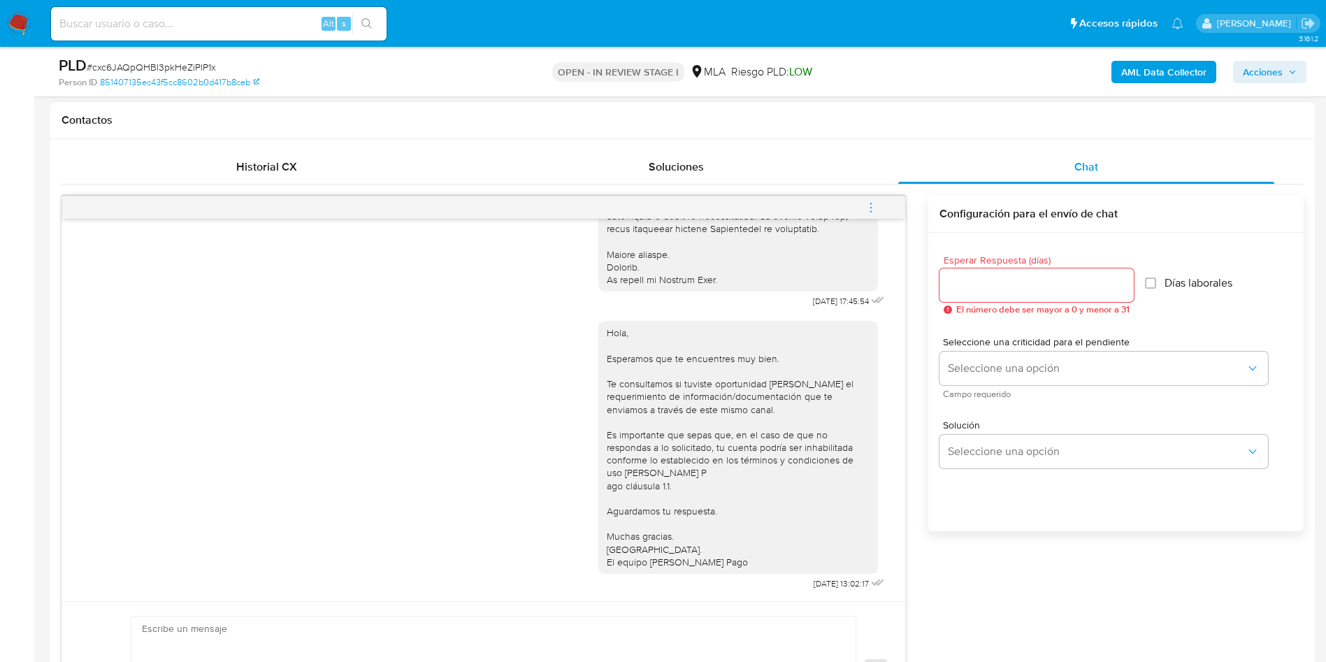
click at [874, 211] on icon "menu-action" at bounding box center [871, 207] width 13 height 13
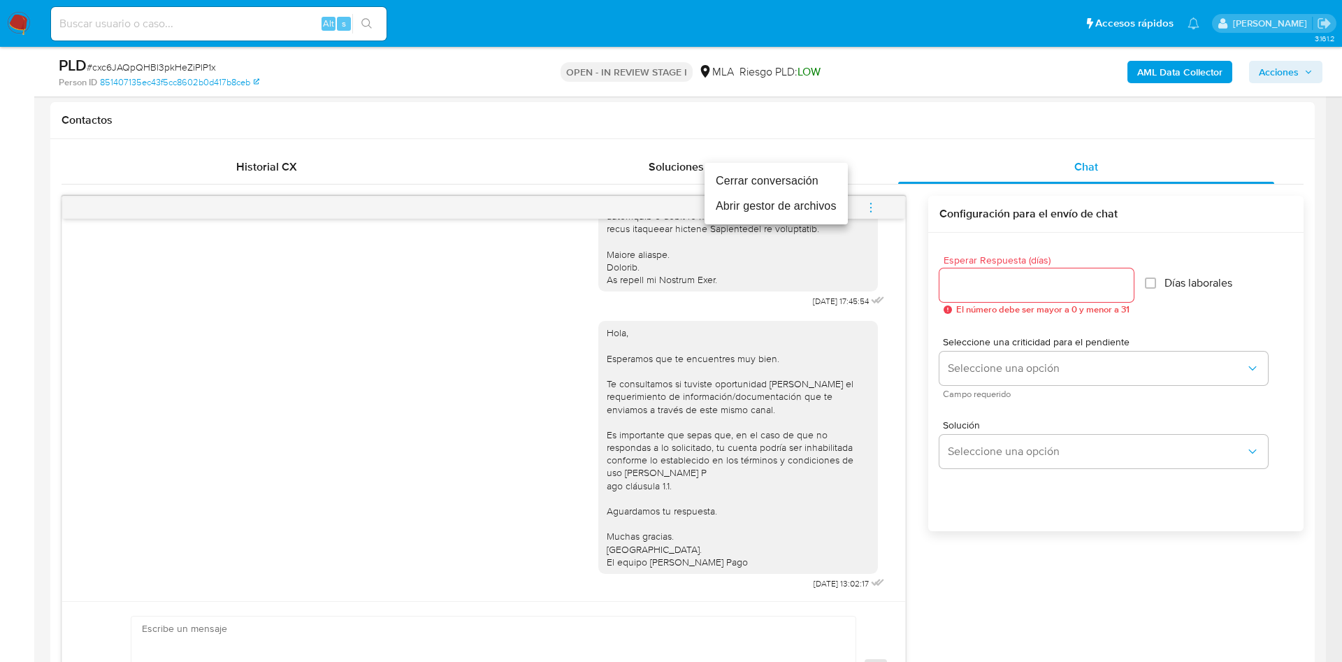
click at [772, 173] on li "Cerrar conversación" at bounding box center [776, 180] width 143 height 25
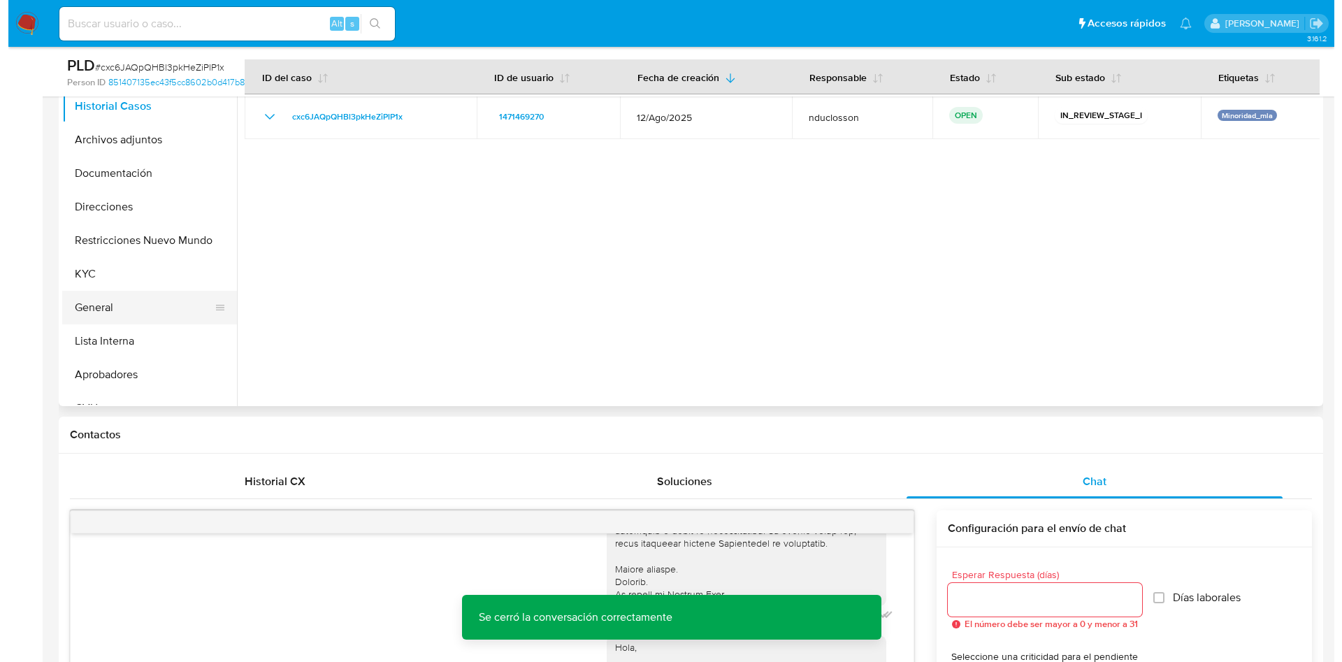
scroll to position [0, 0]
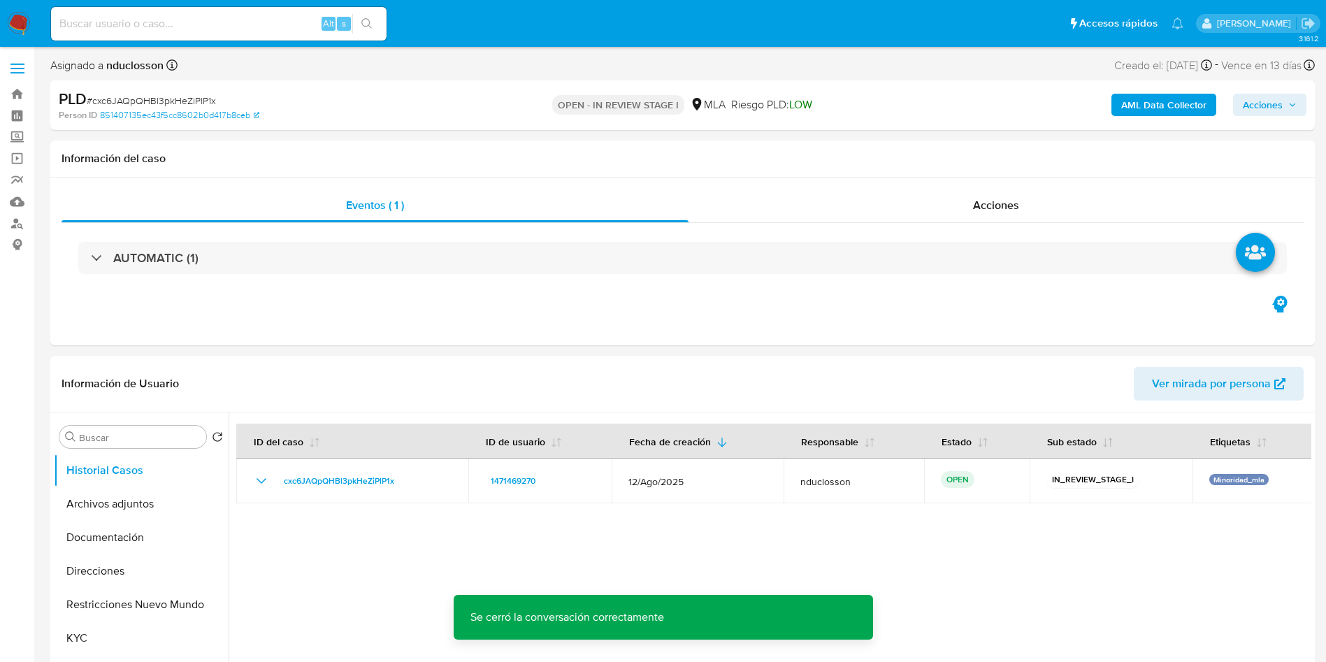
click at [1158, 98] on b "AML Data Collector" at bounding box center [1163, 105] width 85 height 22
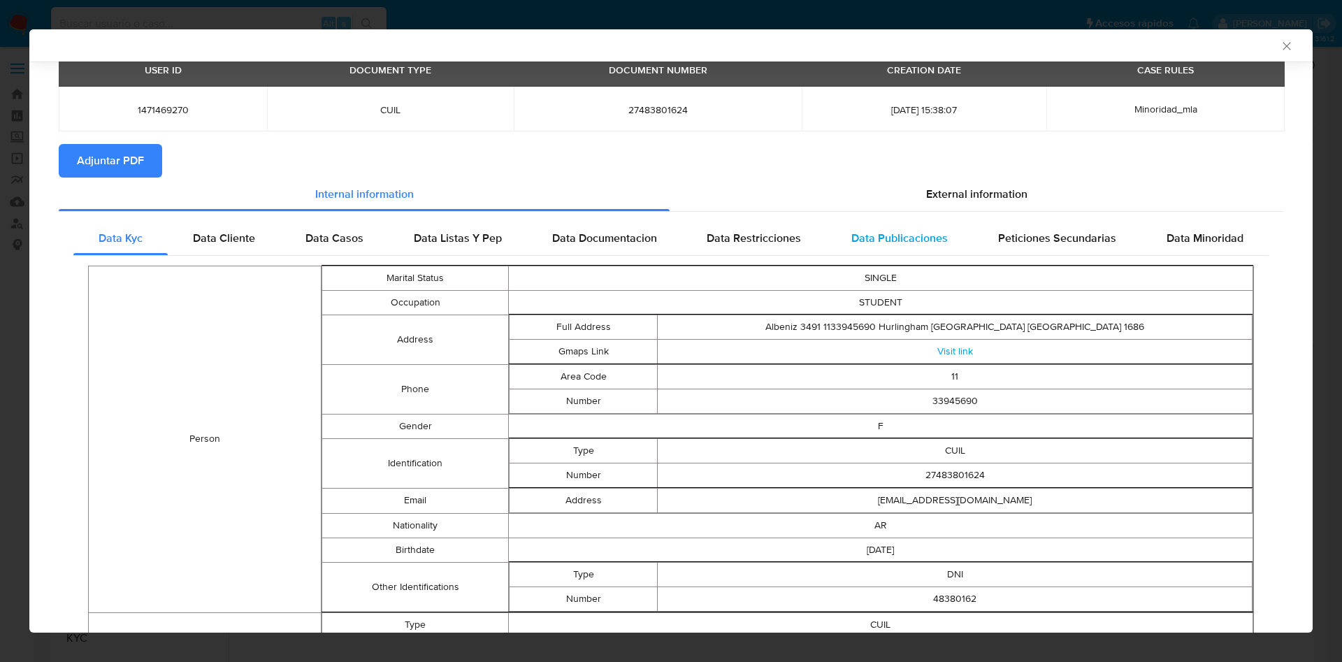
scroll to position [102, 0]
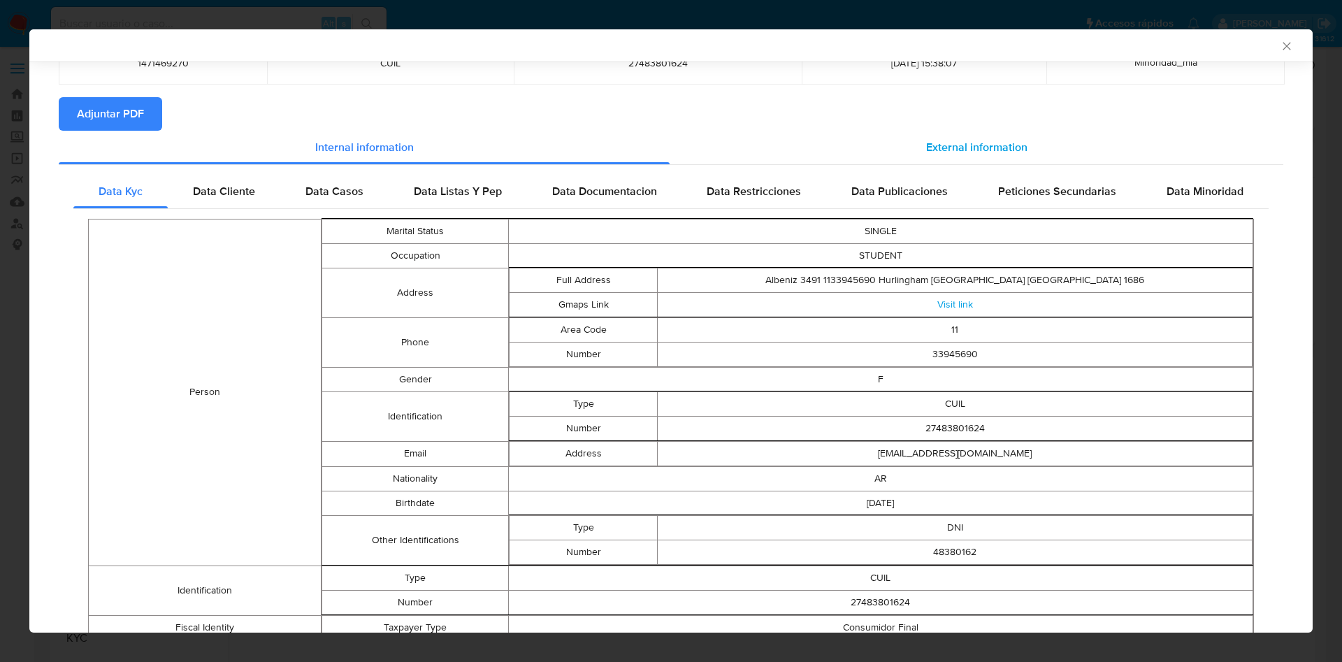
click at [926, 147] on span "External information" at bounding box center [976, 147] width 101 height 16
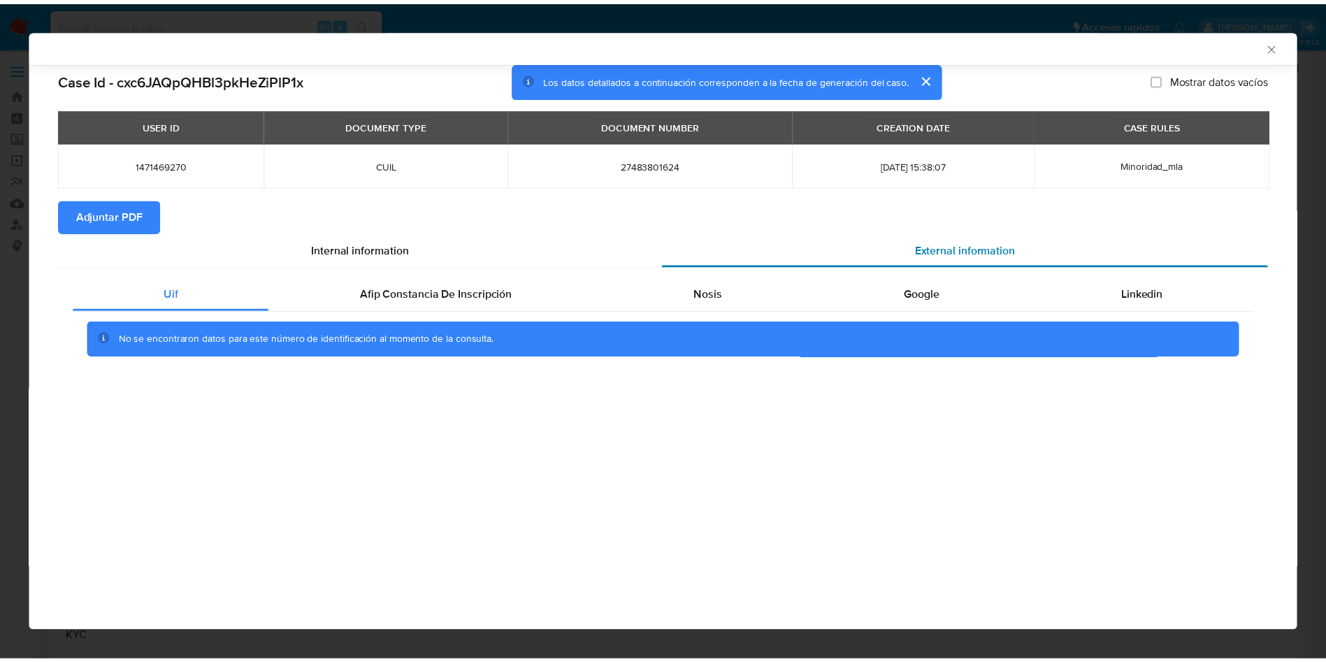
scroll to position [0, 0]
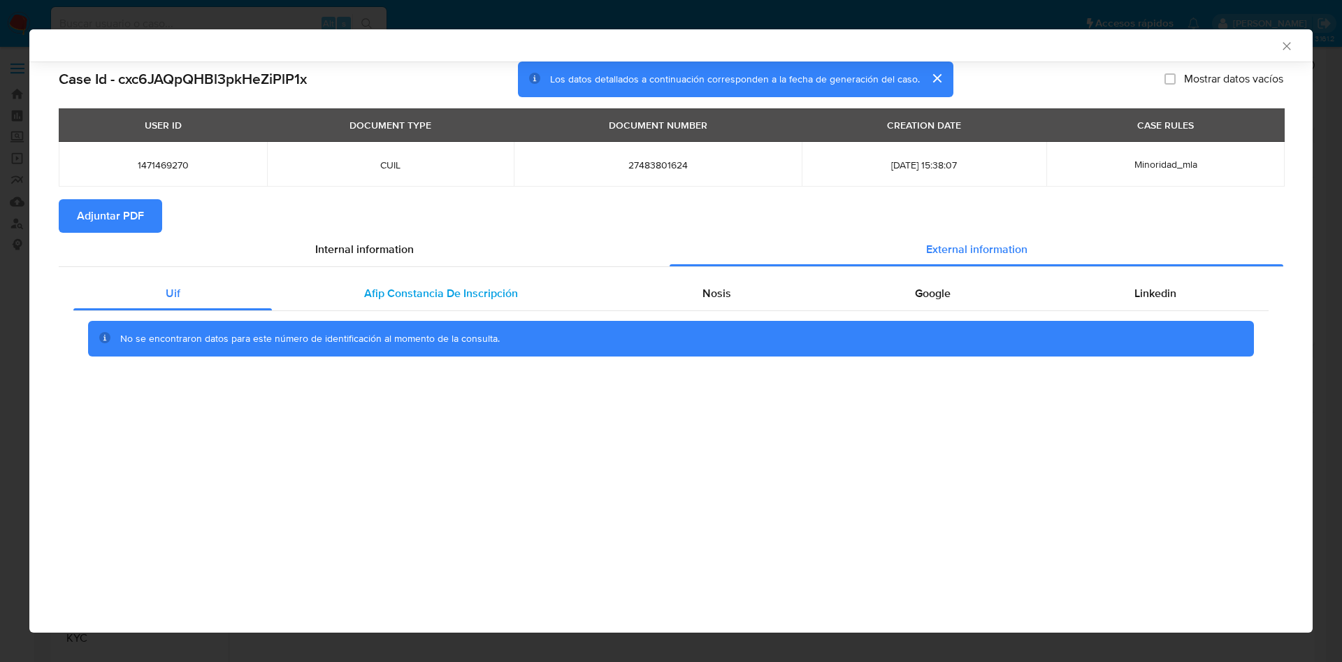
click at [359, 291] on div "Afip Constancia De Inscripción" at bounding box center [441, 294] width 338 height 34
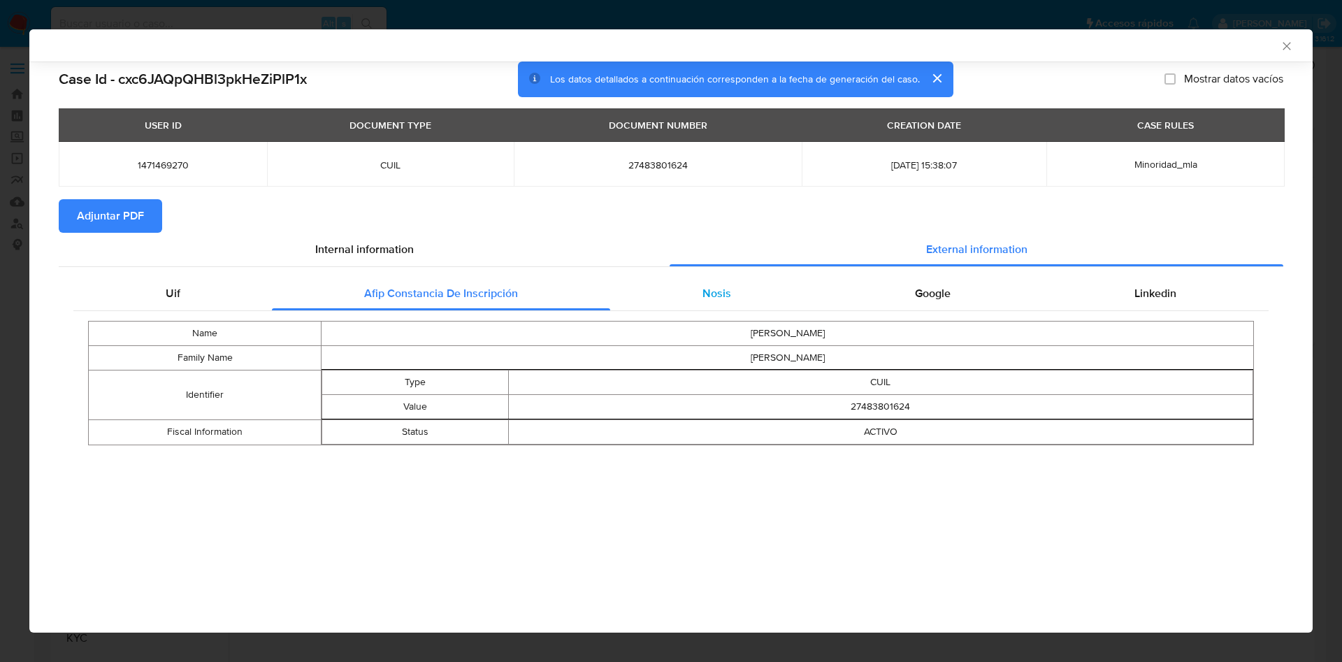
click at [748, 292] on div "Nosis" at bounding box center [716, 294] width 213 height 34
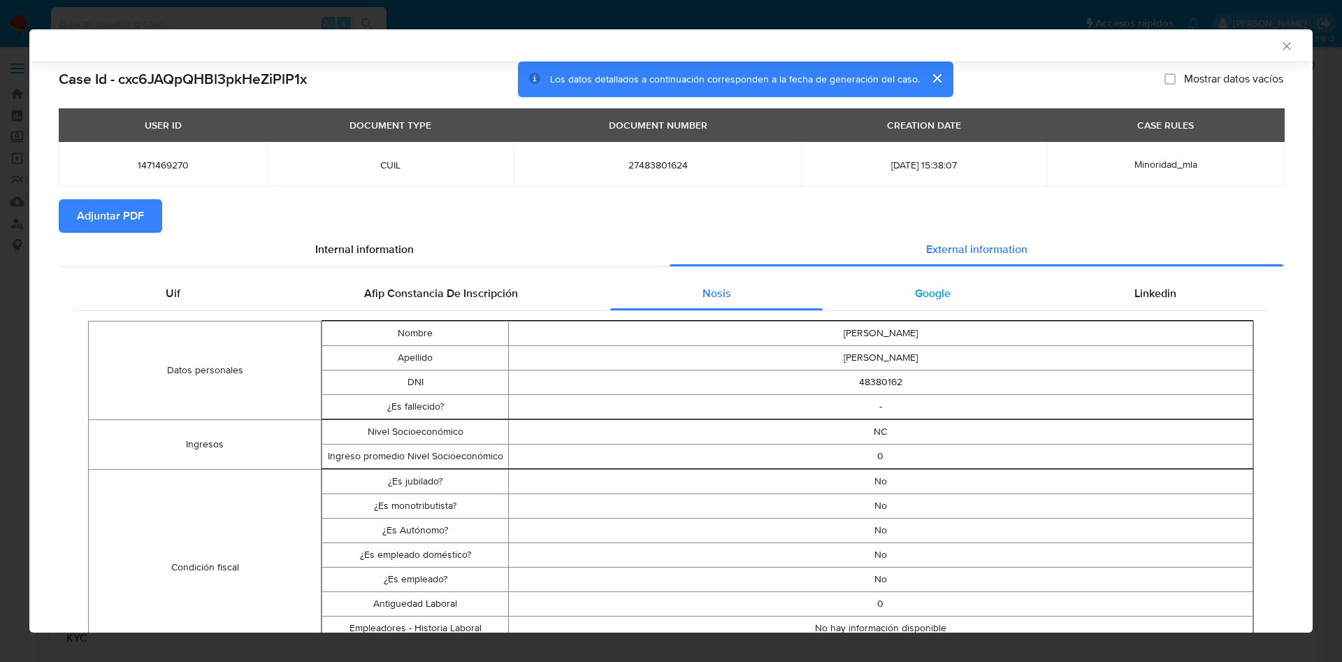
click at [903, 302] on div "Google" at bounding box center [932, 294] width 219 height 34
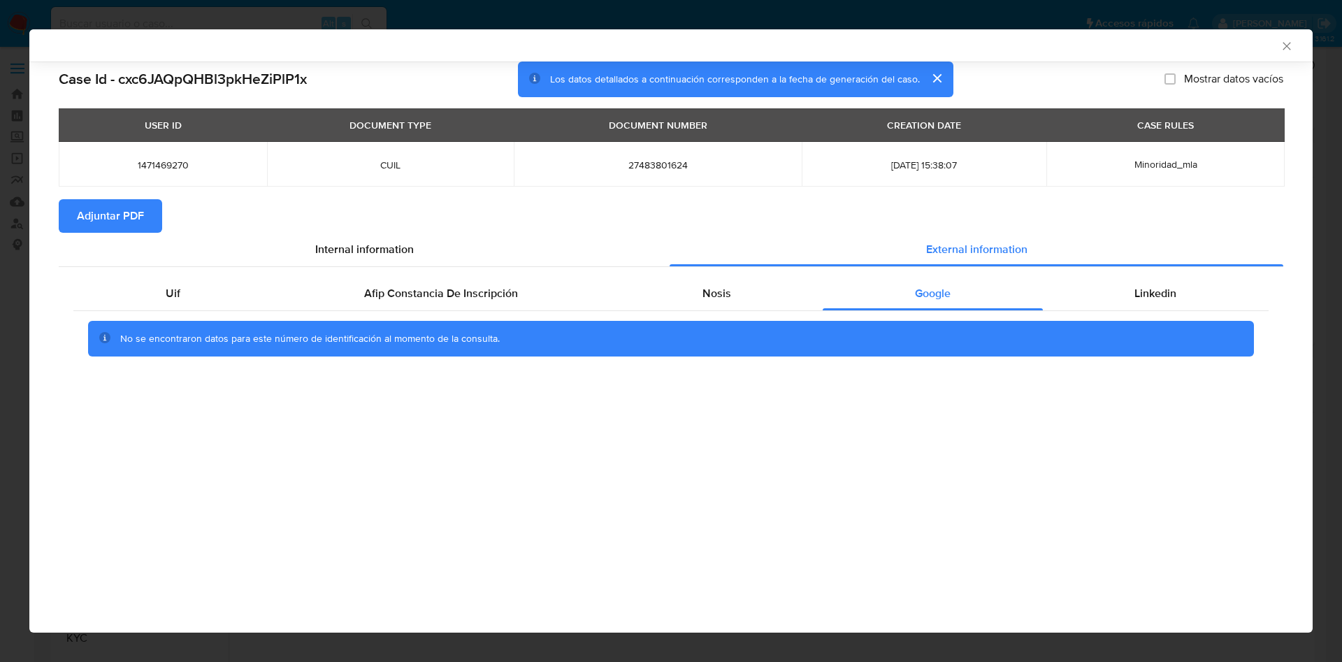
click at [1067, 267] on div "Uif Afip Constancia De Inscripción Nosis Google Linkedin No se encontraron dato…" at bounding box center [671, 322] width 1225 height 110
click at [1100, 295] on div "Linkedin" at bounding box center [1156, 294] width 226 height 34
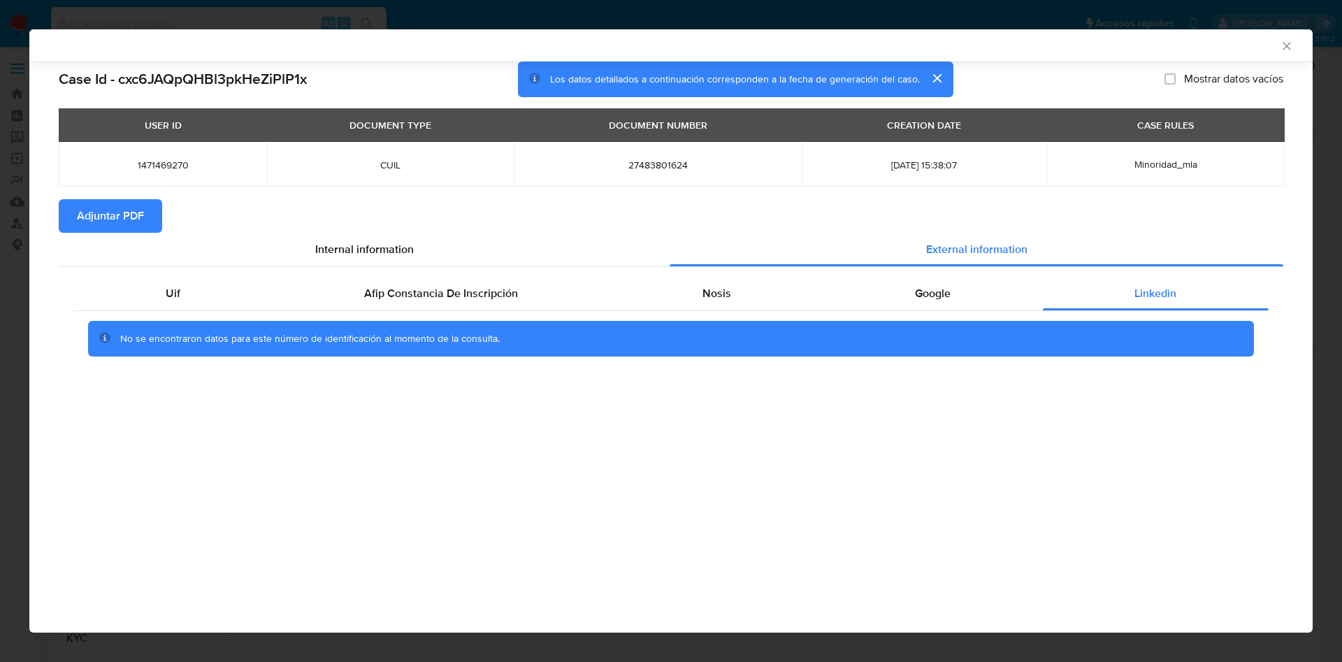
click at [101, 221] on span "Adjuntar PDF" at bounding box center [110, 216] width 67 height 31
click at [1293, 49] on icon "Cerrar ventana" at bounding box center [1287, 46] width 14 height 14
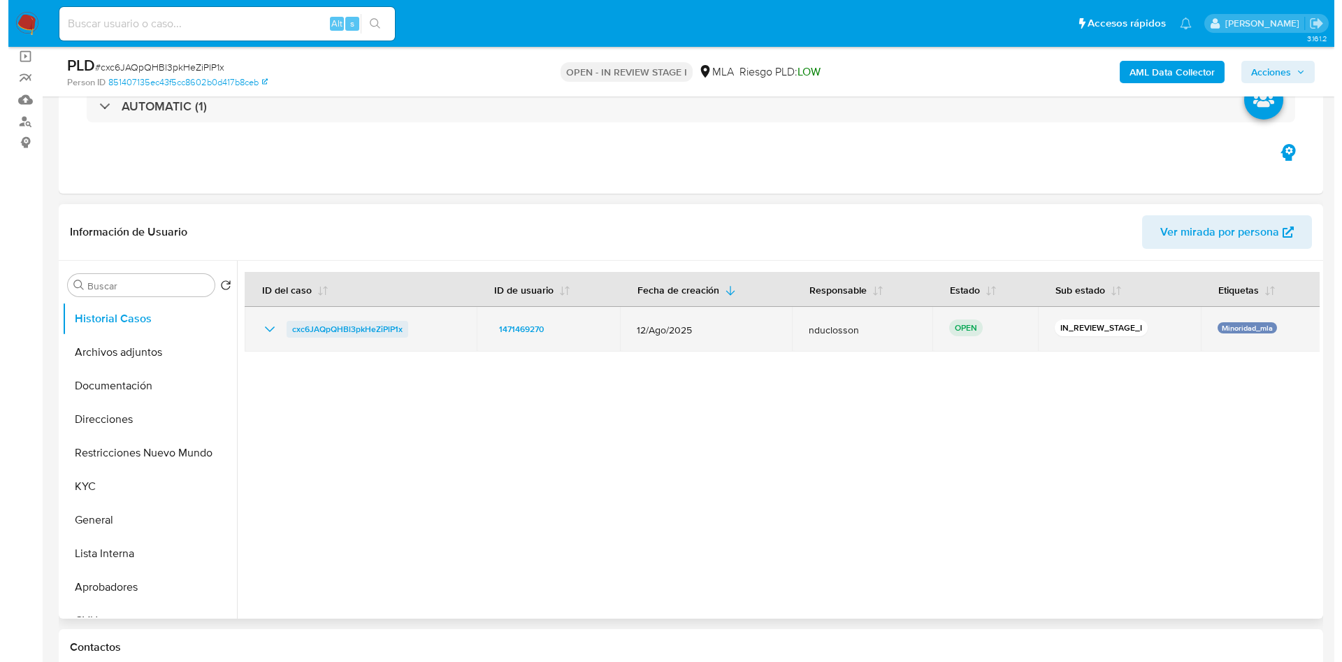
scroll to position [105, 0]
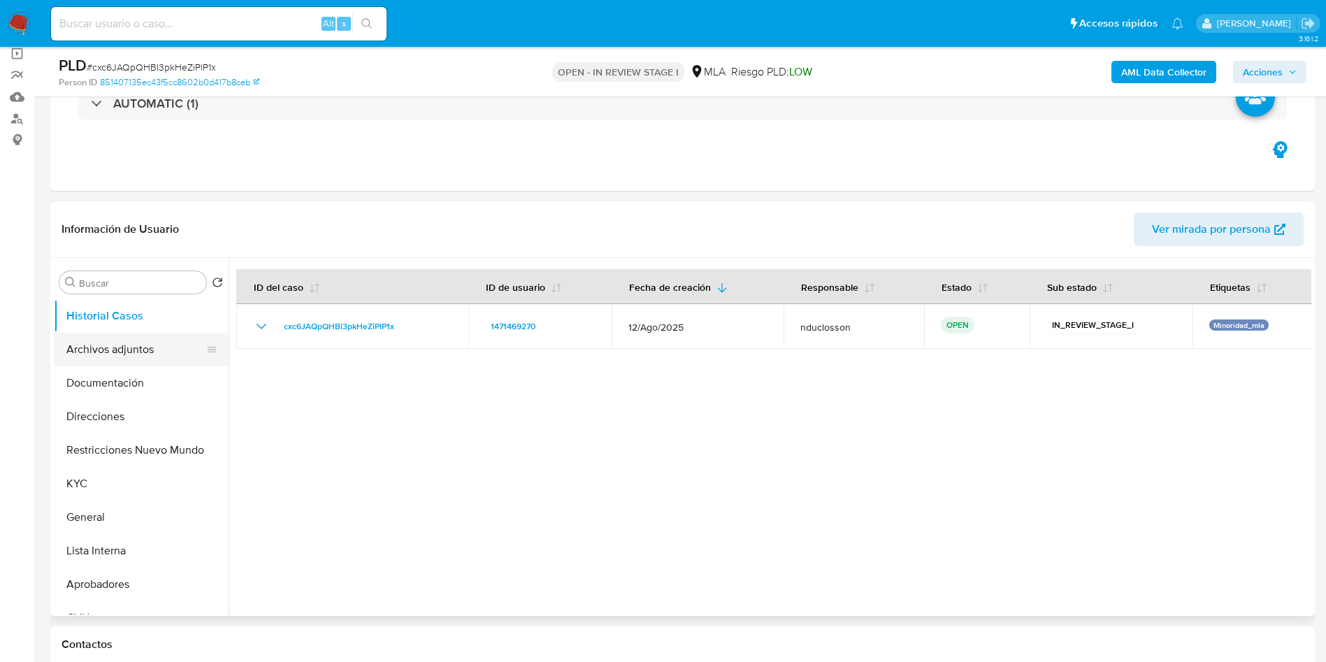
click at [117, 347] on button "Archivos adjuntos" at bounding box center [136, 350] width 164 height 34
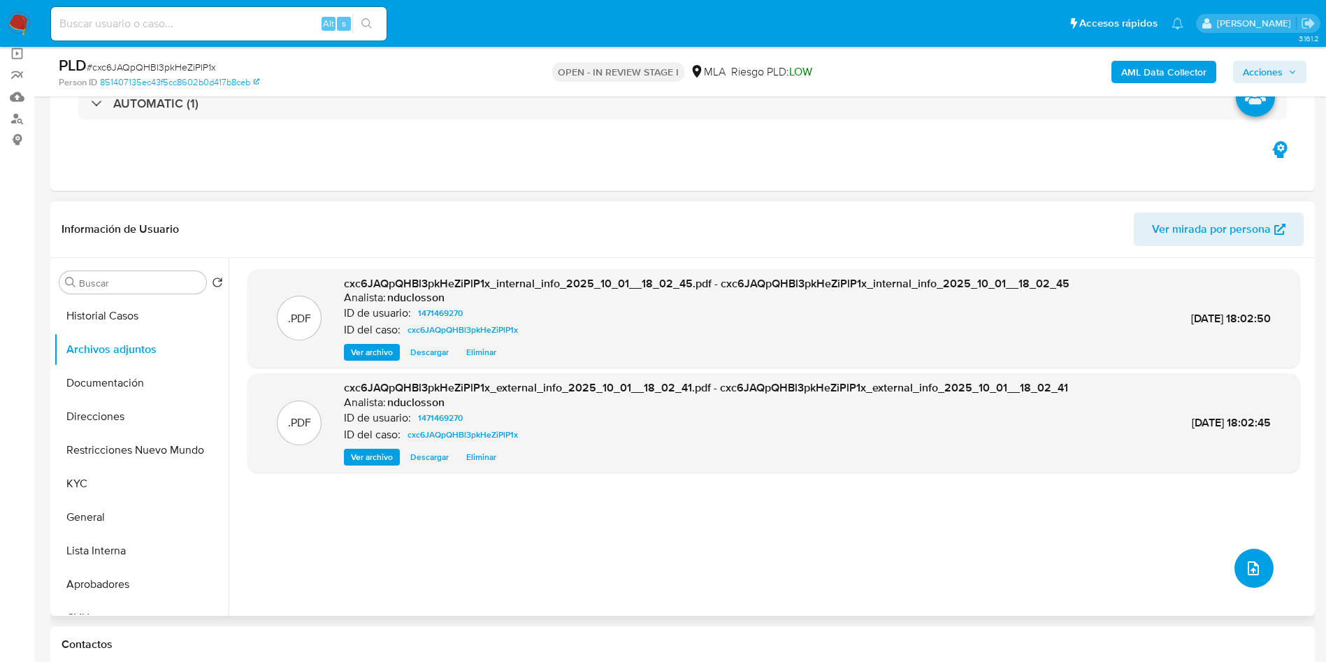
click at [1250, 574] on icon "upload-file" at bounding box center [1253, 568] width 17 height 17
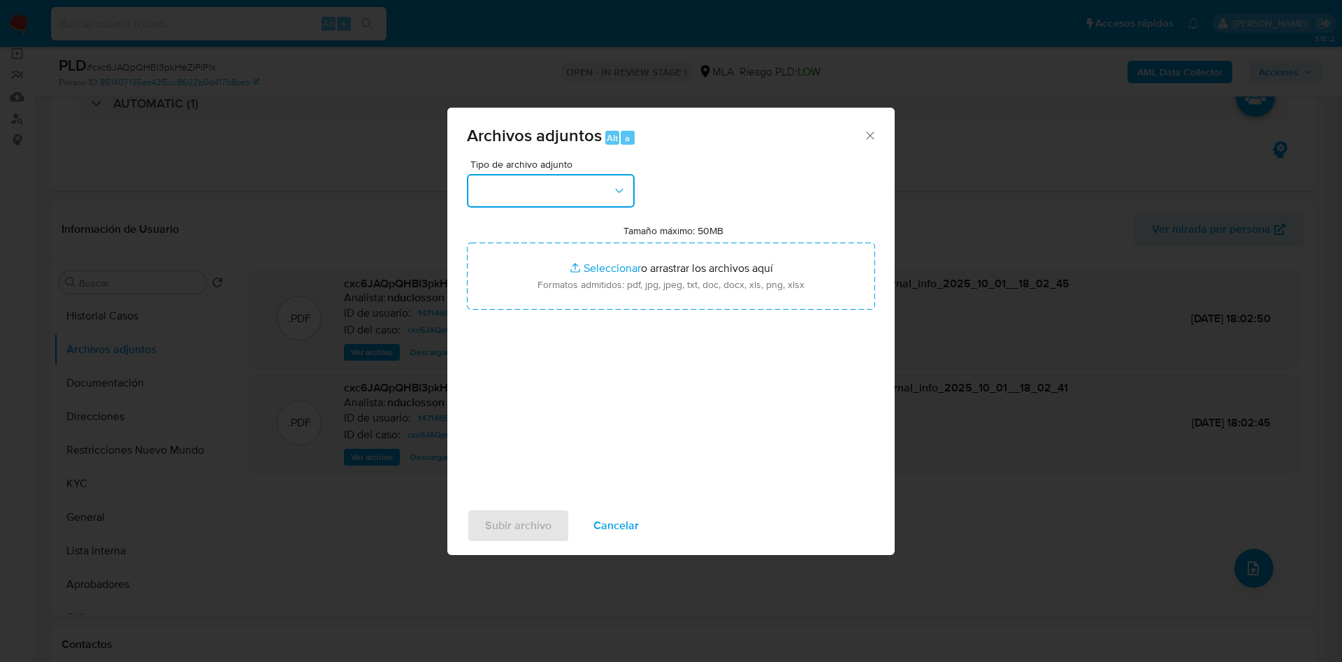
click at [540, 186] on button "button" at bounding box center [551, 191] width 168 height 34
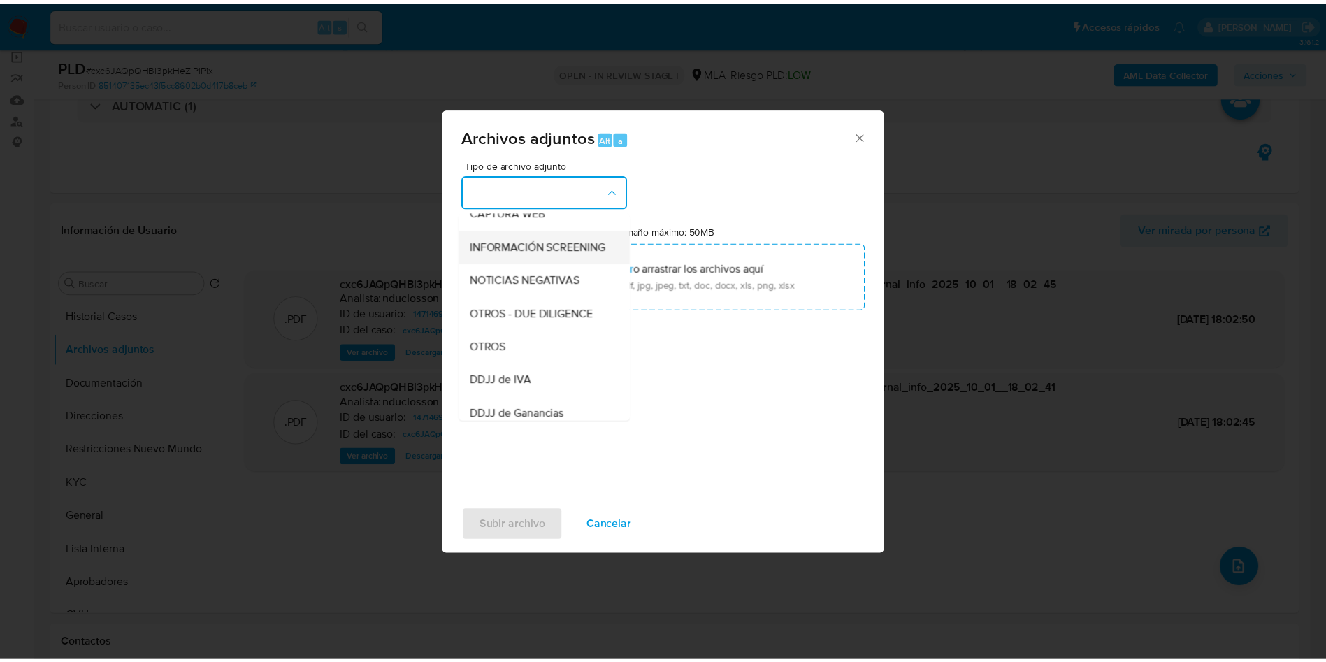
scroll to position [178, 0]
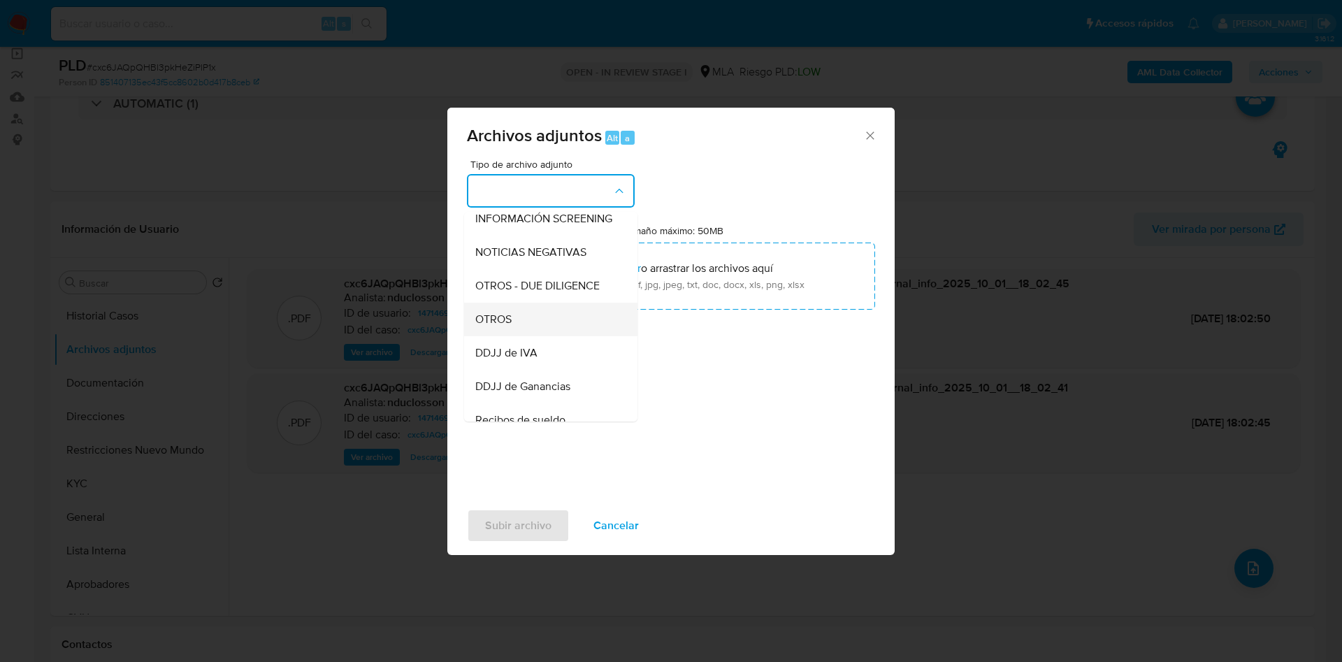
click at [525, 336] on div "OTROS" at bounding box center [546, 320] width 143 height 34
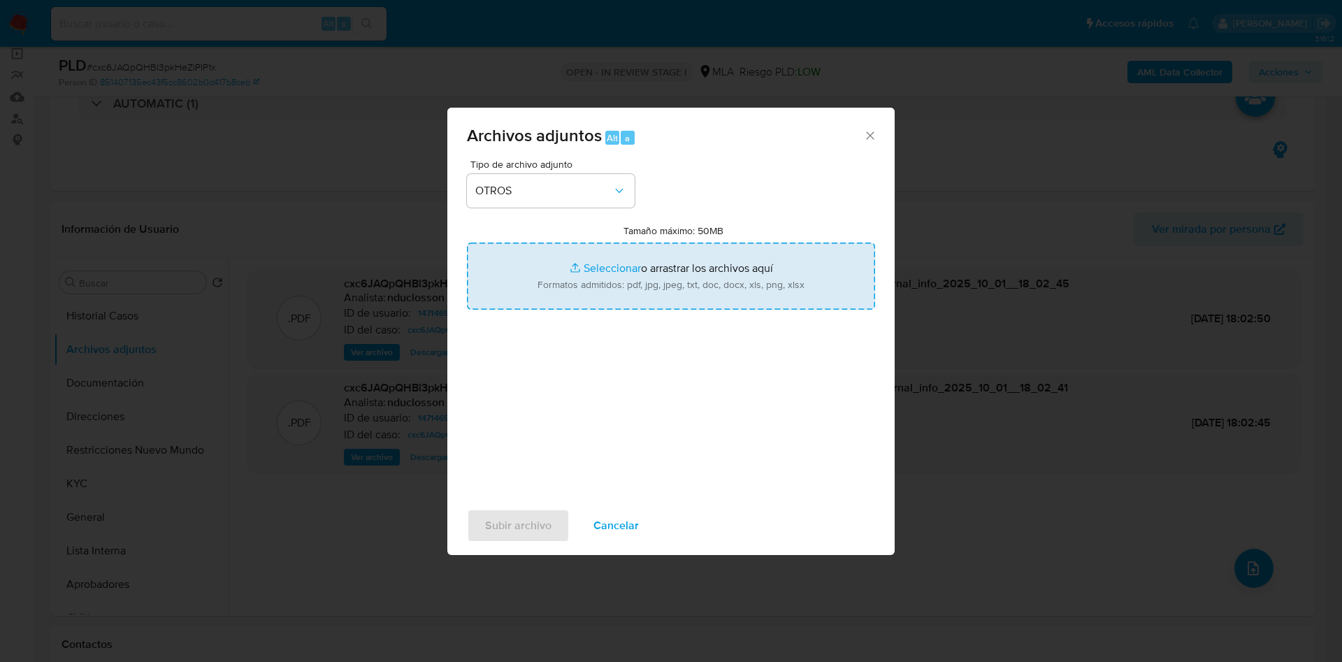
type input "C:\fakepath\Caselog cxc6JAQpQHBl3pkHeZiPlP1x_2025_08_18_19_34_55.docx"
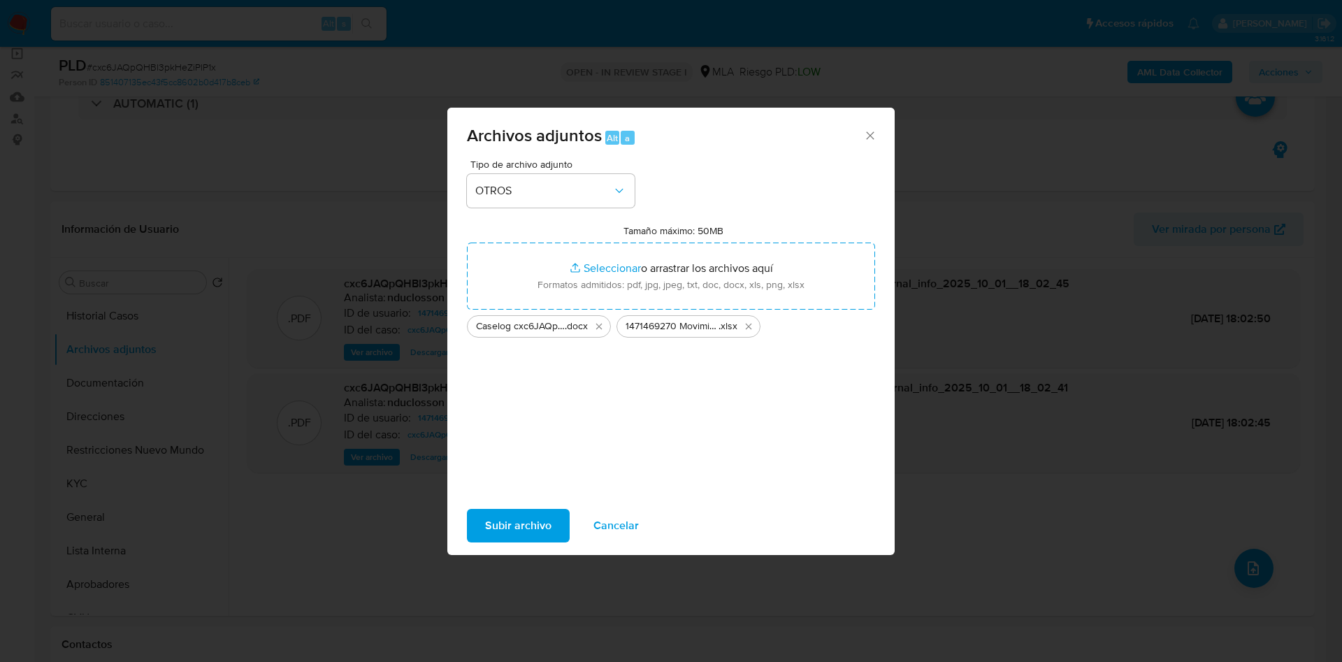
click at [642, 350] on div "Tipo de archivo adjunto OTROS Tamaño máximo: 50MB Seleccionar archivos Seleccio…" at bounding box center [671, 324] width 408 height 330
click at [516, 517] on span "Subir archivo" at bounding box center [518, 525] width 66 height 31
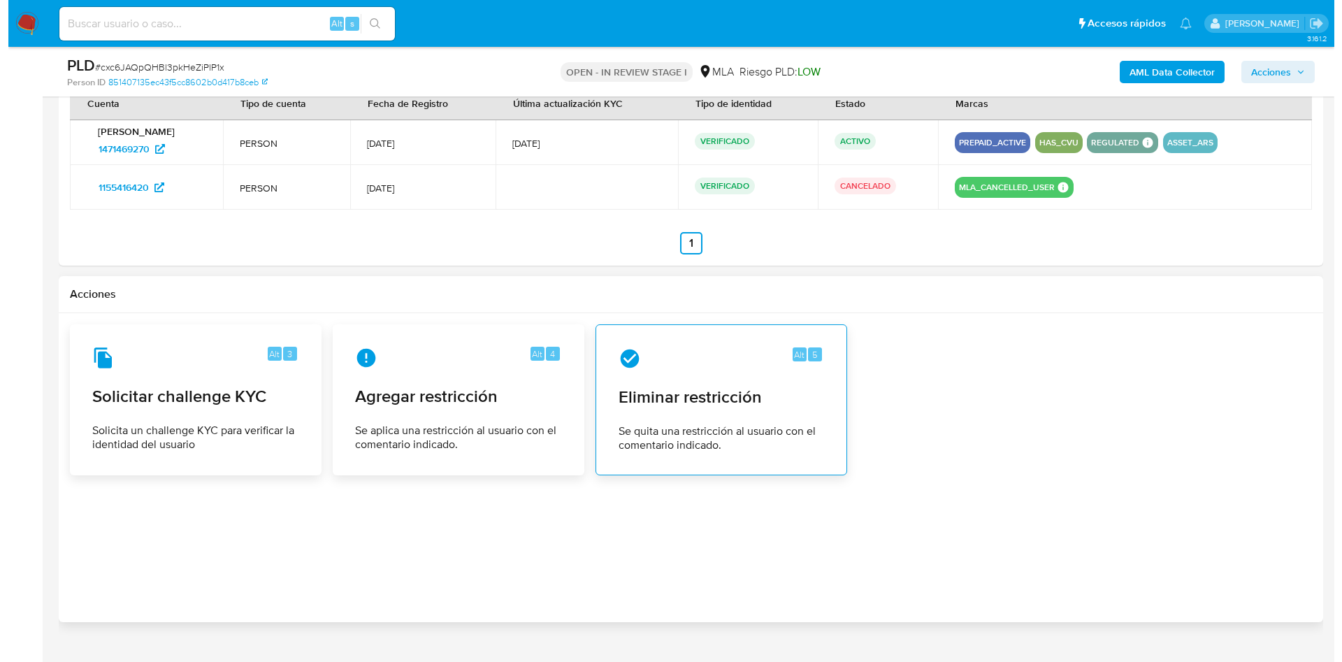
scroll to position [2184, 0]
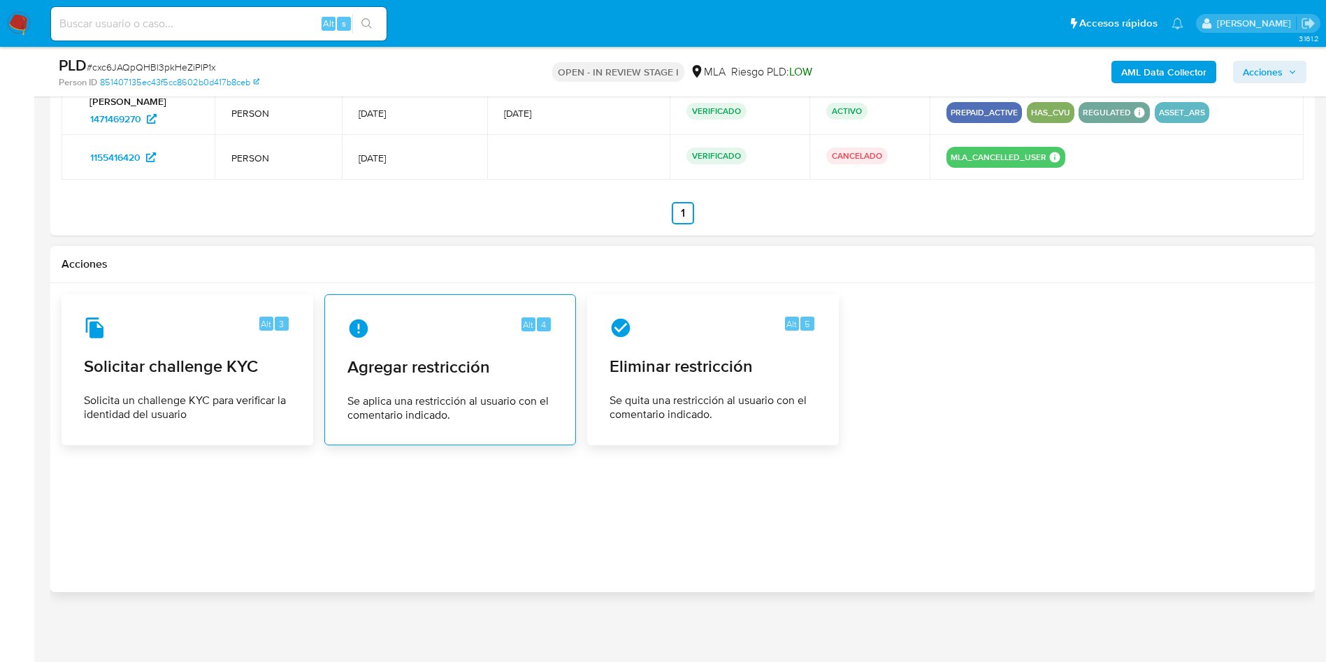
click at [496, 316] on div "Alt 4 Agregar restricción Se aplica una restricción al usuario con el comentari…" at bounding box center [450, 369] width 228 height 127
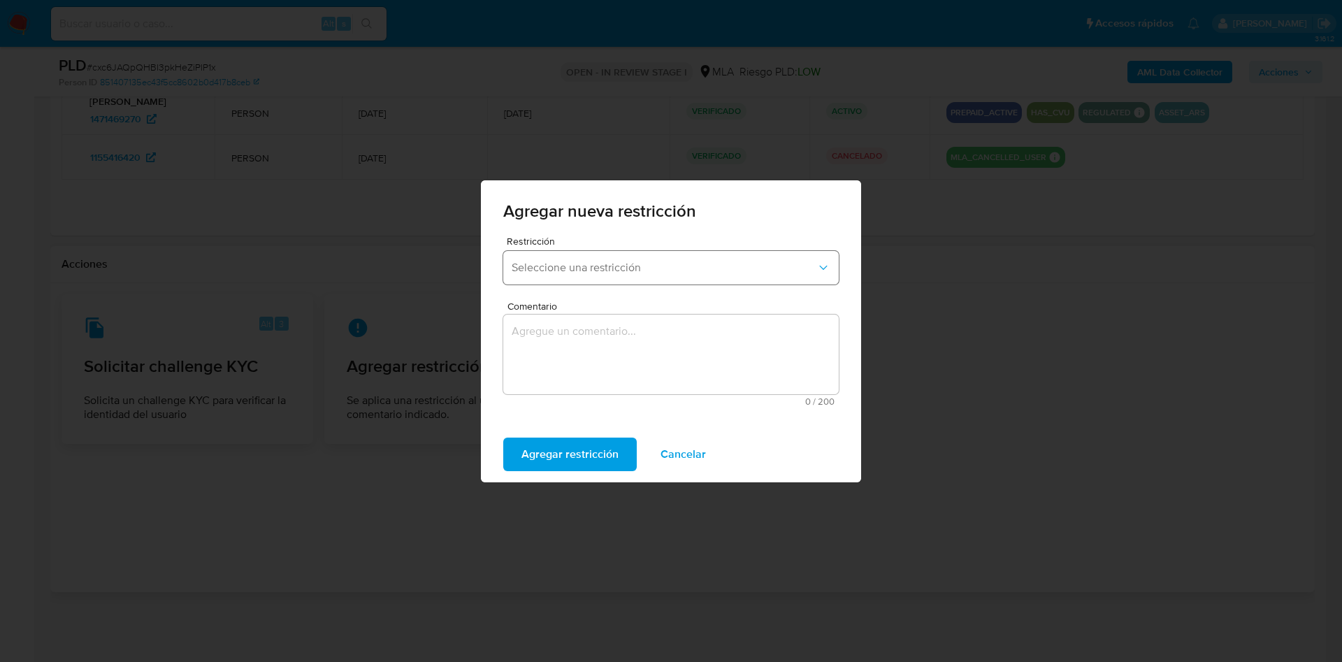
click at [598, 271] on span "Seleccione una restricción" at bounding box center [664, 268] width 305 height 14
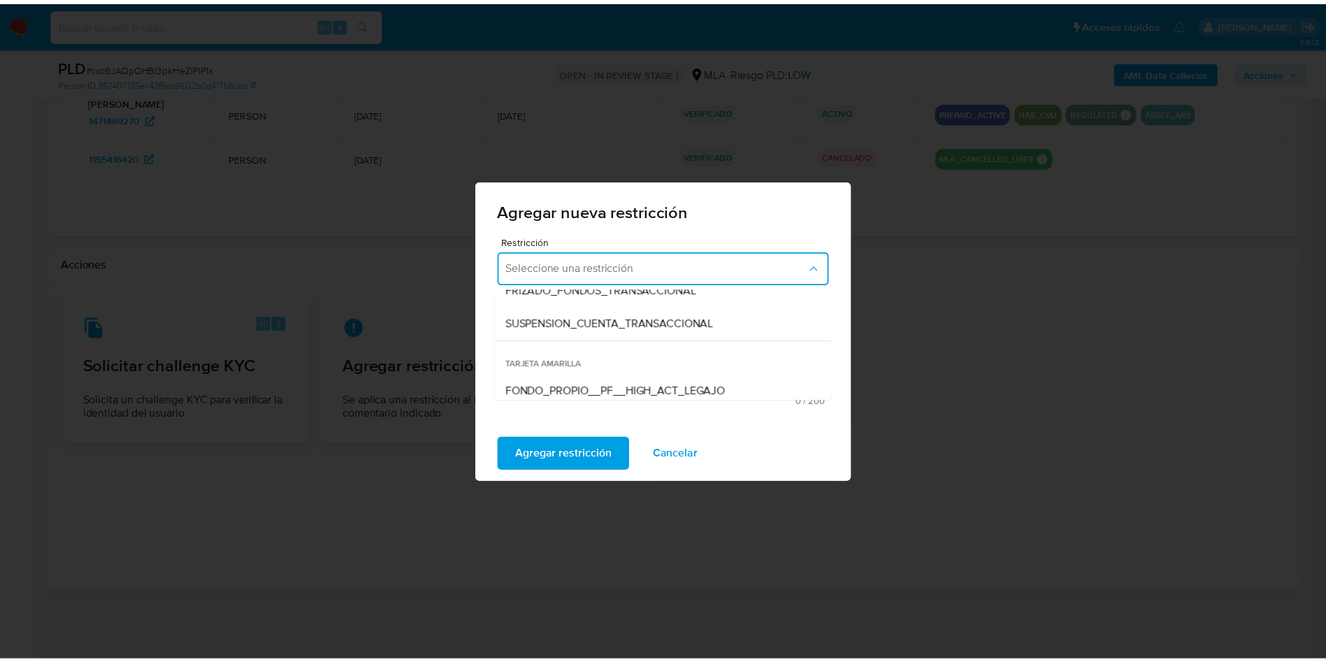
scroll to position [210, 0]
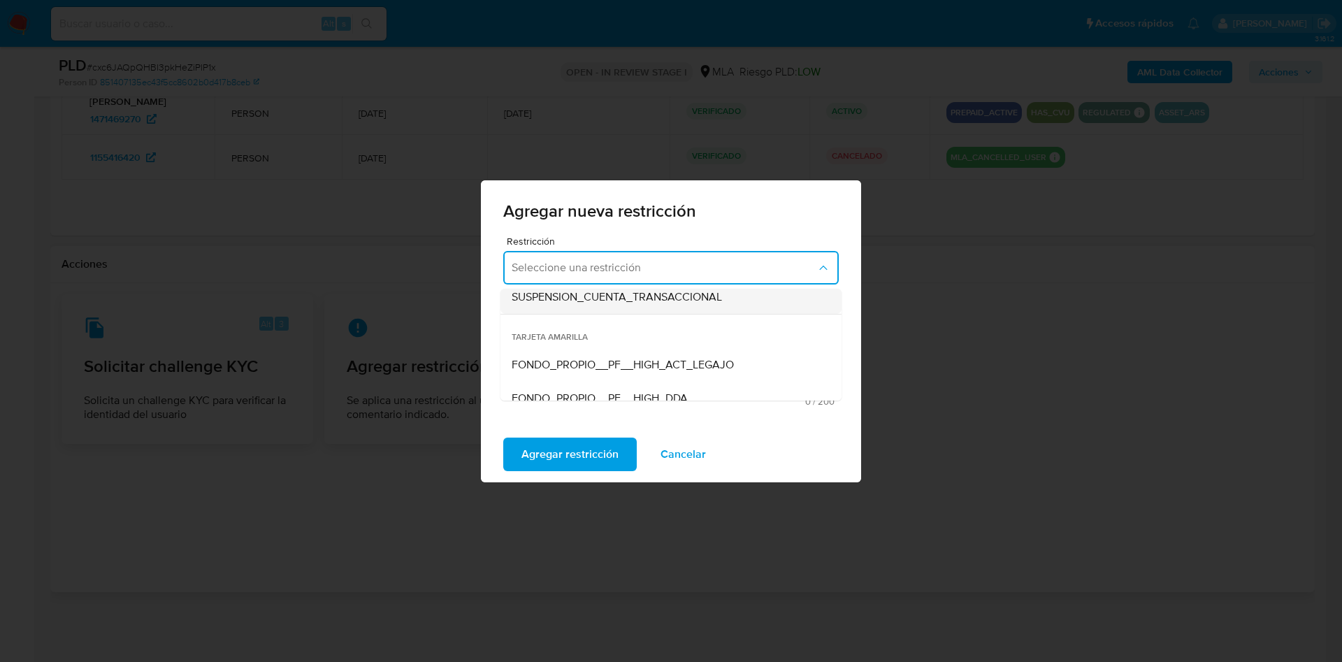
click at [584, 298] on span "SUSPENSION_CUENTA_TRANSACCIONAL" at bounding box center [617, 297] width 210 height 14
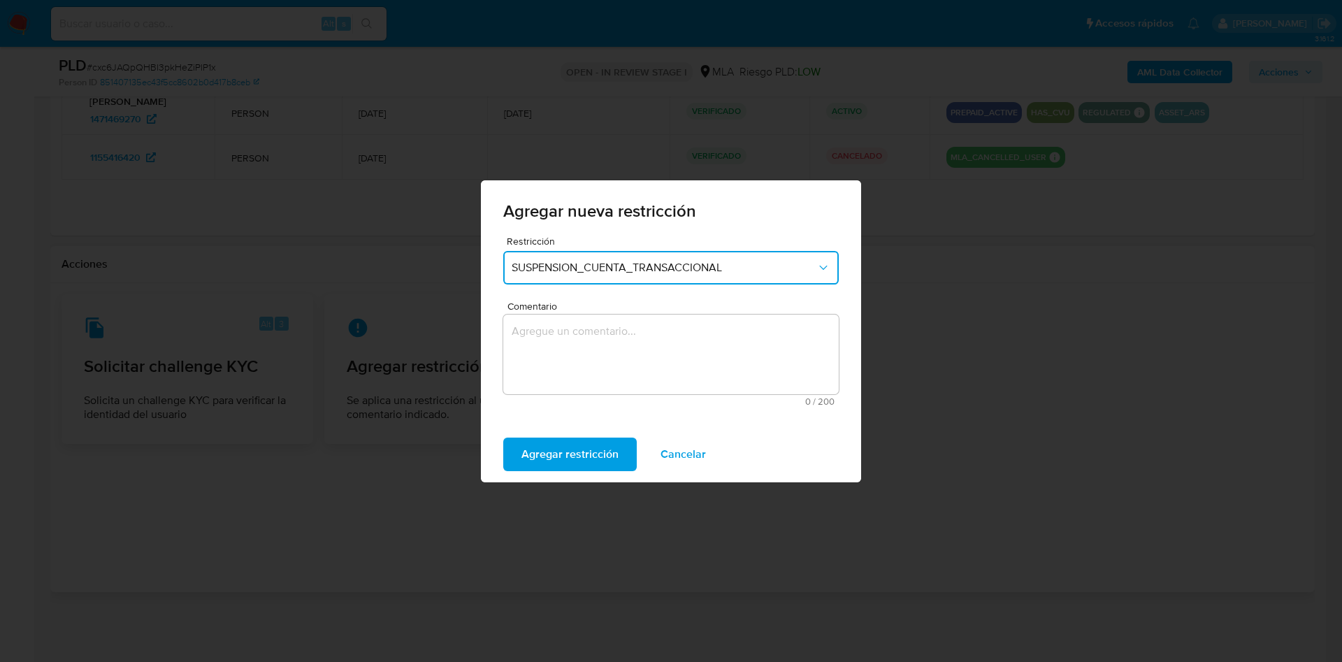
click at [578, 356] on textarea "Comentario" at bounding box center [671, 355] width 336 height 80
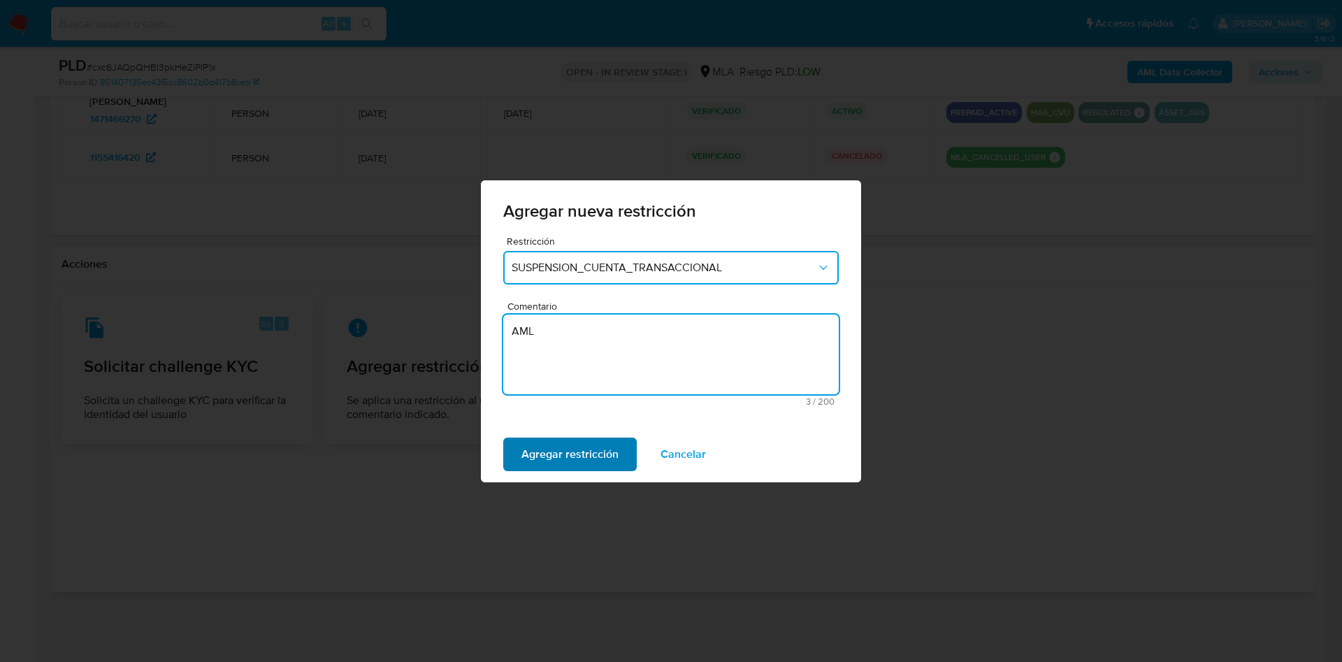
type textarea "AML"
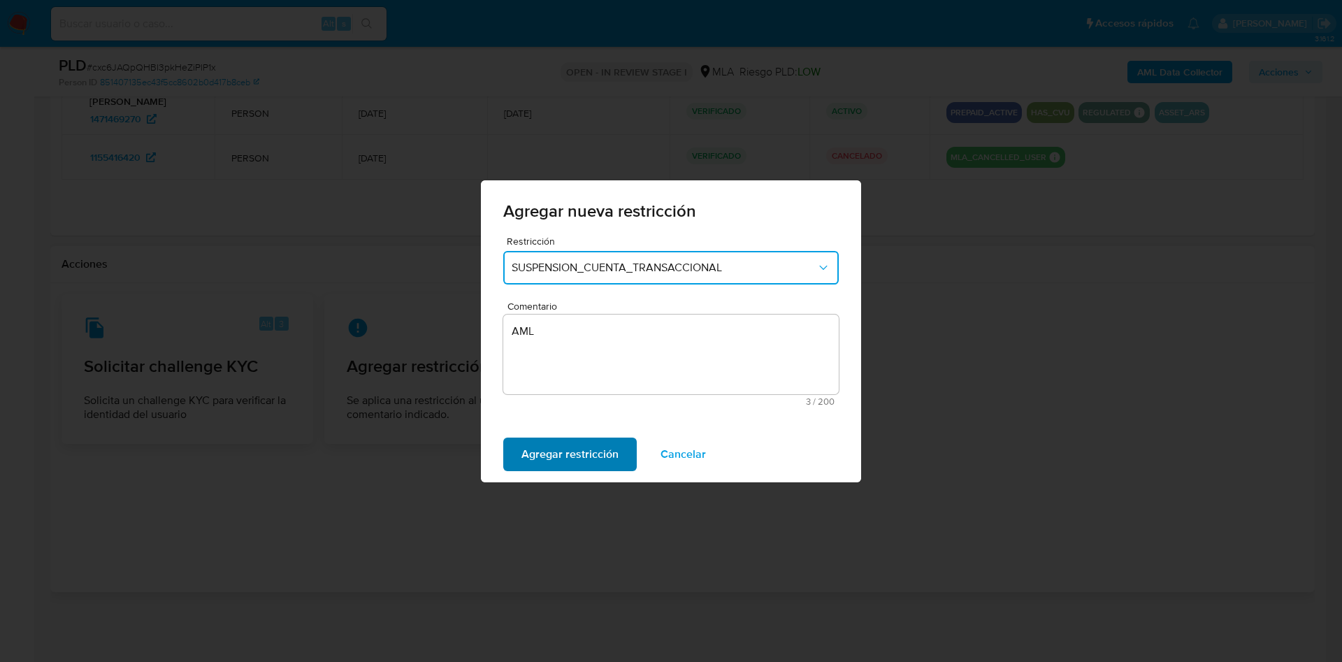
click at [573, 454] on span "Agregar restricción" at bounding box center [569, 454] width 97 height 31
click at [563, 449] on span "Confirmar" at bounding box center [546, 454] width 50 height 31
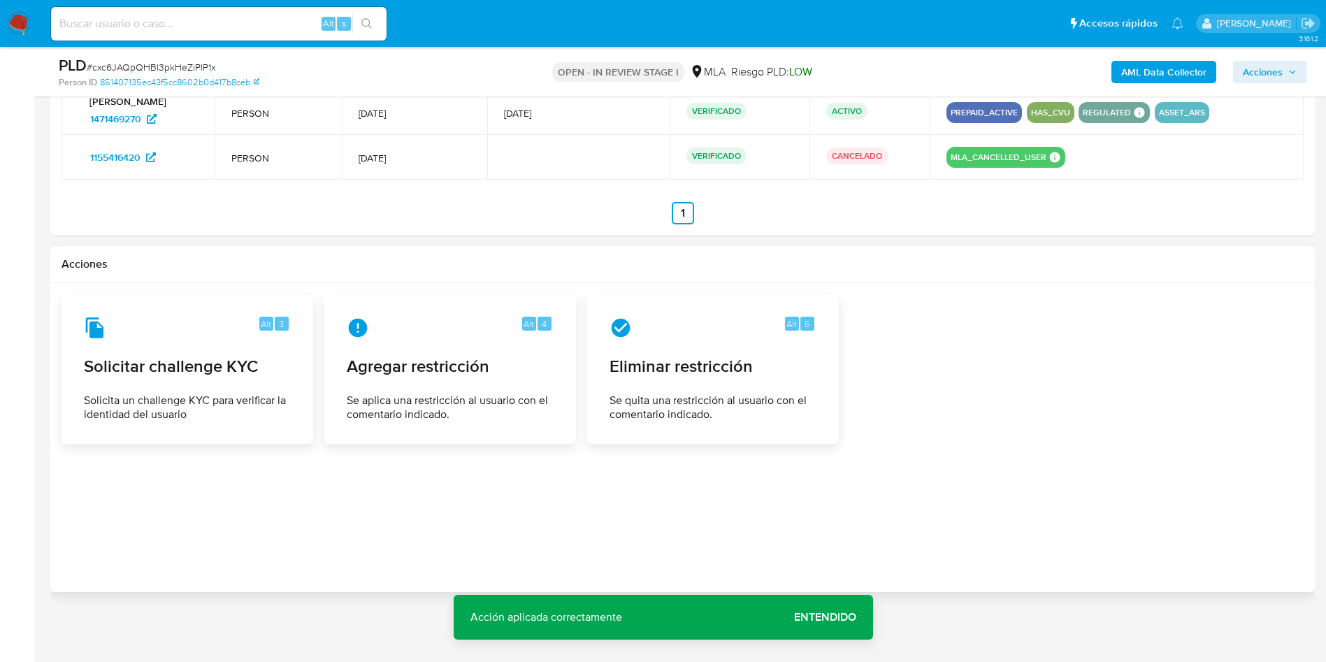
click at [840, 617] on span "Entendido" at bounding box center [825, 617] width 62 height 0
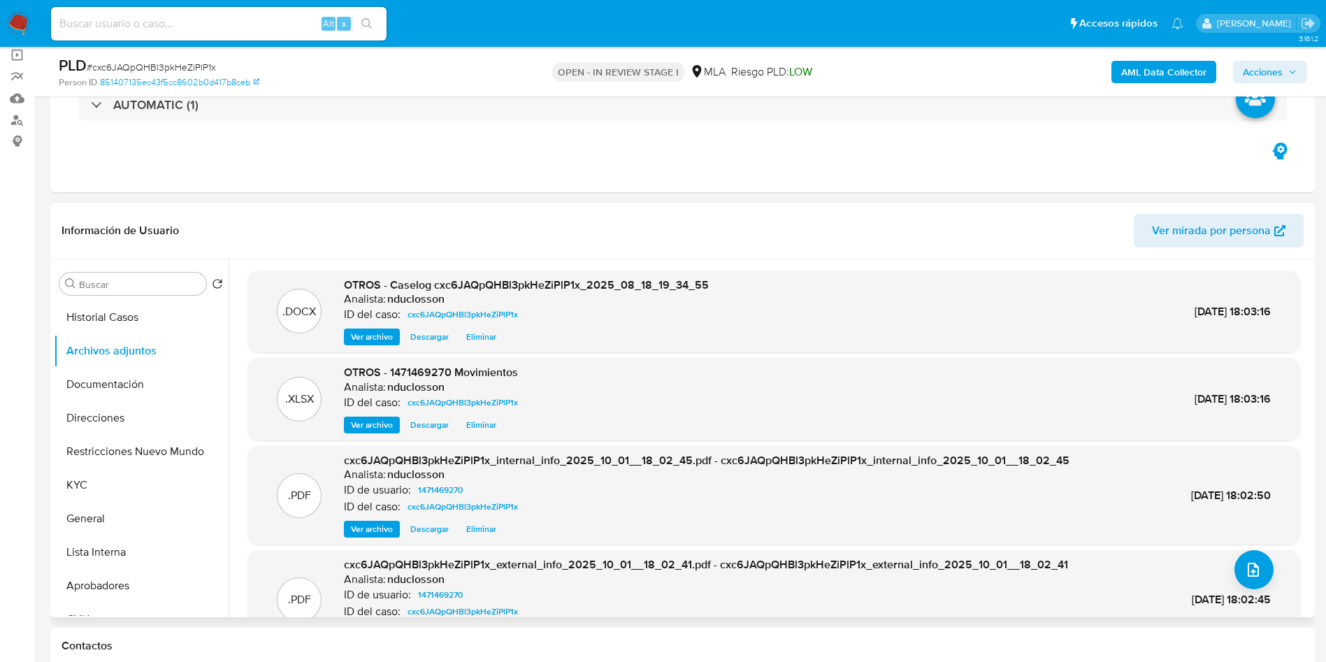
scroll to position [0, 0]
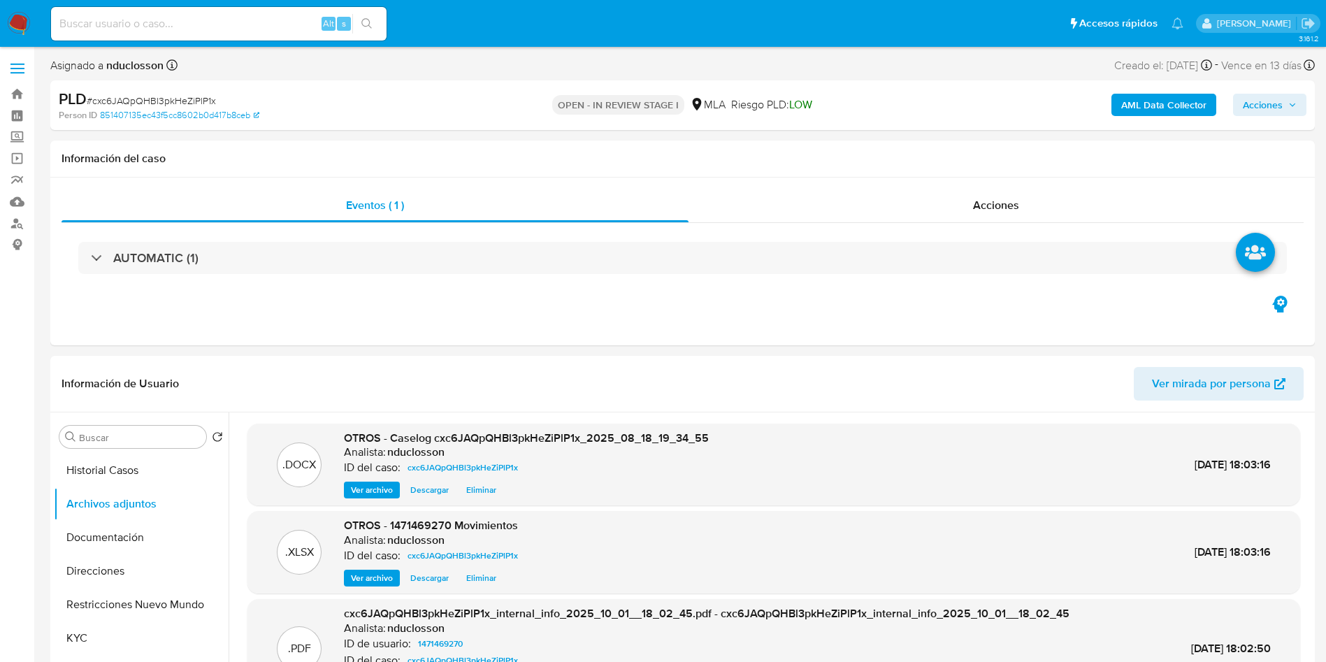
click at [1260, 110] on span "Acciones" at bounding box center [1263, 105] width 40 height 22
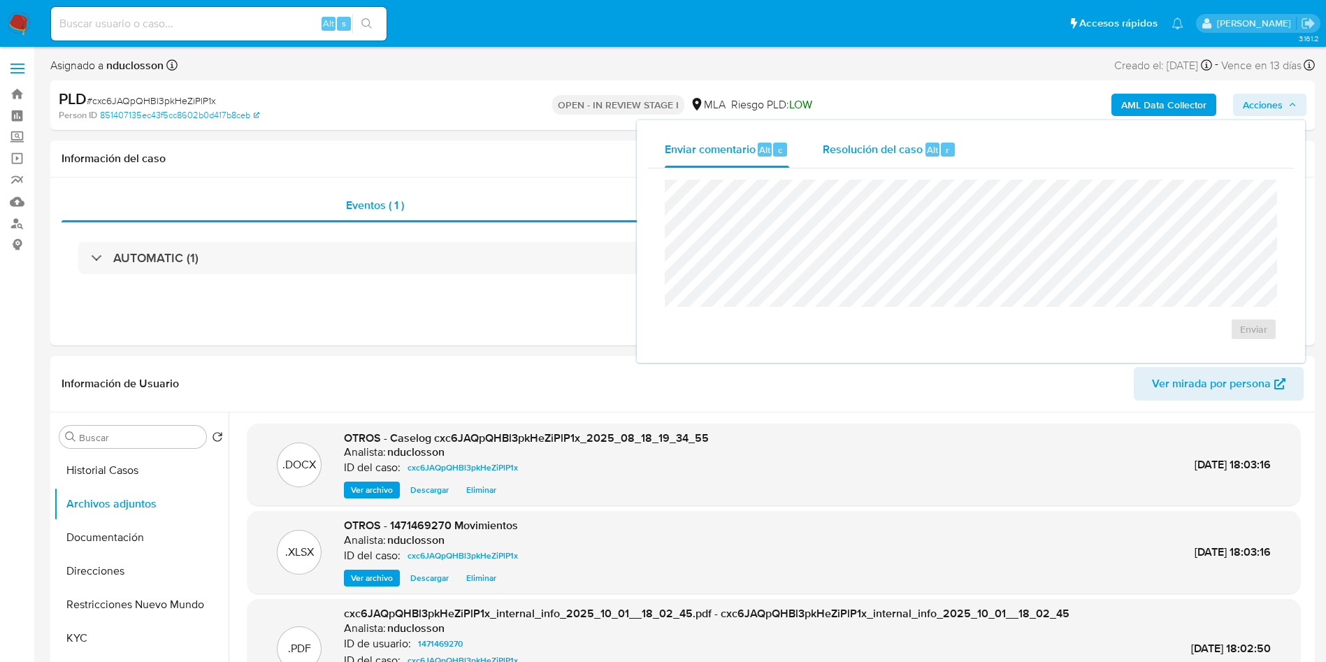
click at [837, 141] on span "Resolución del caso" at bounding box center [873, 149] width 100 height 16
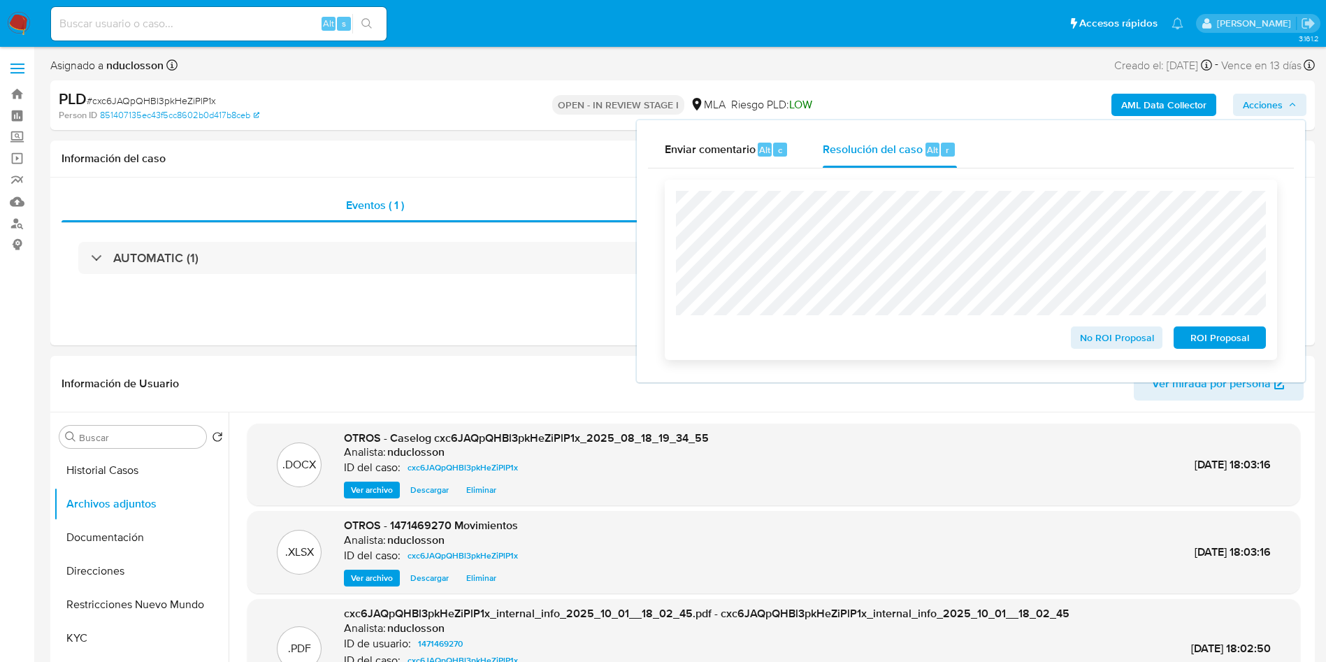
click at [1204, 347] on span "ROI Proposal" at bounding box center [1219, 338] width 73 height 20
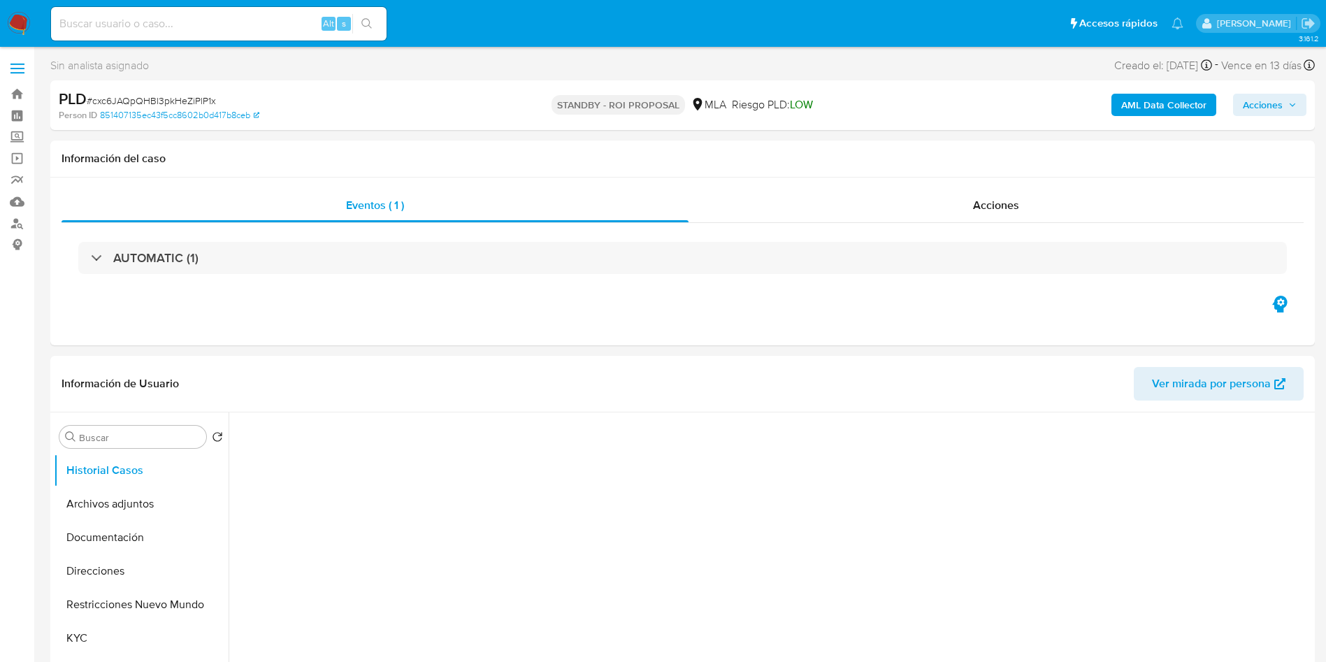
select select "10"
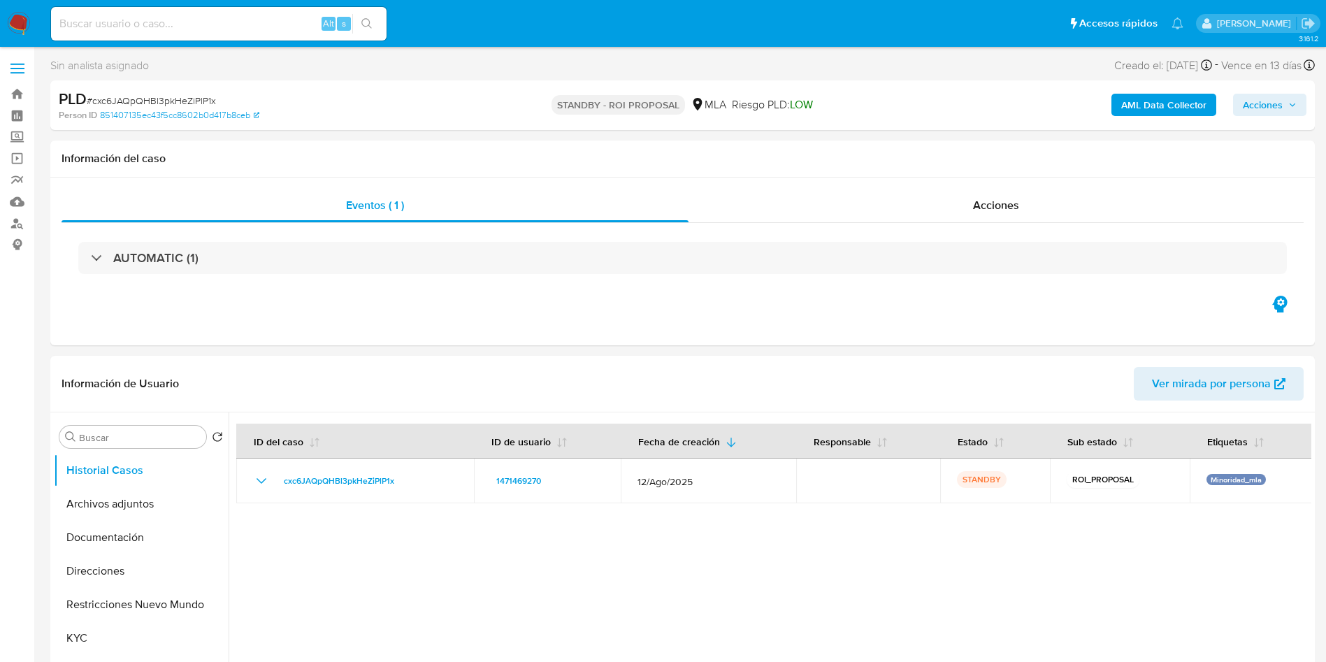
click at [147, 17] on input at bounding box center [219, 24] width 336 height 18
paste input "EHbhuCDK4hpXu59C7lulBWgs"
type input "EHbhuCDK4hpXu59C7lulBWgs"
click at [364, 25] on icon "search-icon" at bounding box center [366, 23] width 10 height 10
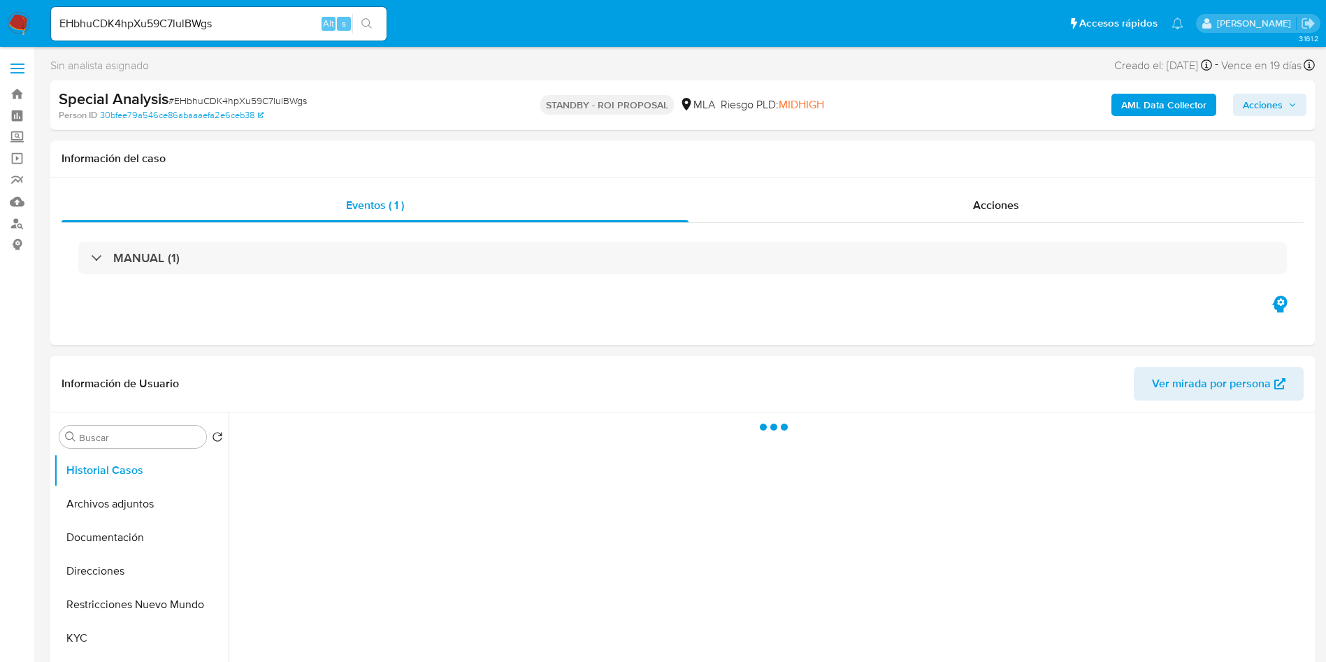
select select "10"
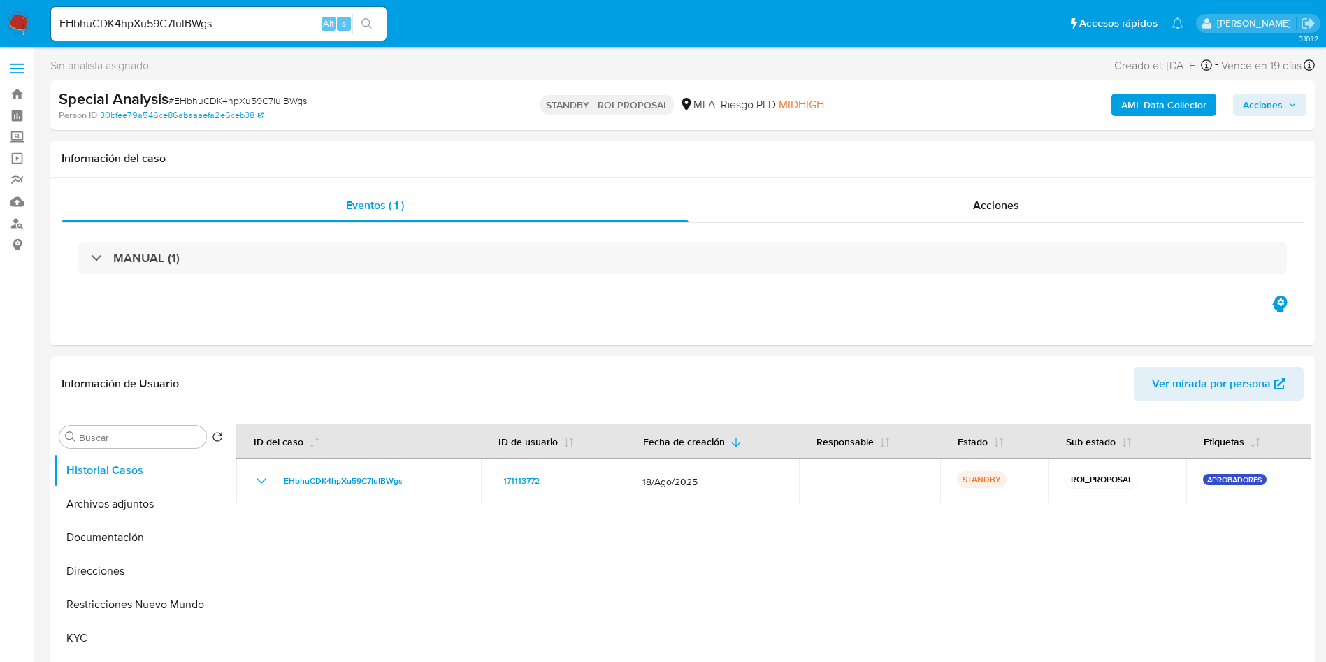
click at [185, 15] on input "EHbhuCDK4hpXu59C7lulBWgs" at bounding box center [219, 24] width 336 height 18
paste input "LFO1aawUheY1uag2HbDoP64e"
type input "LFO1aawUheY1uag2HbDoP64e"
click at [362, 18] on icon "search-icon" at bounding box center [366, 23] width 11 height 11
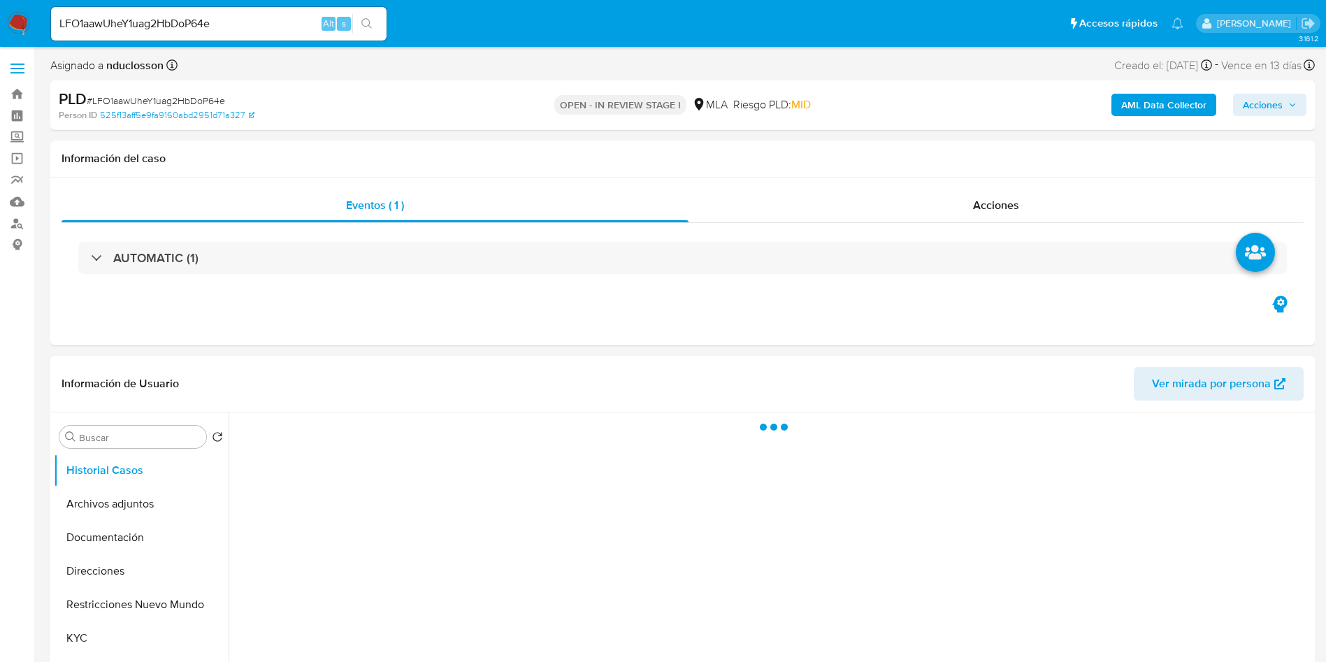
select select "10"
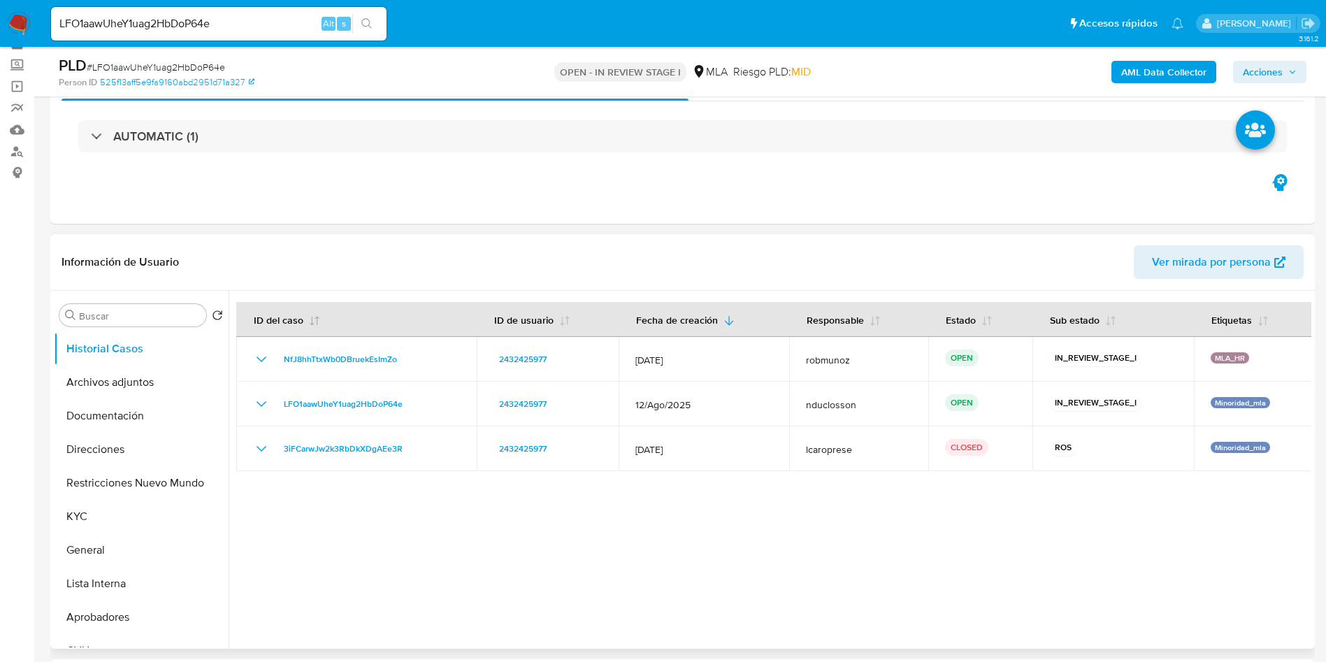
scroll to position [105, 0]
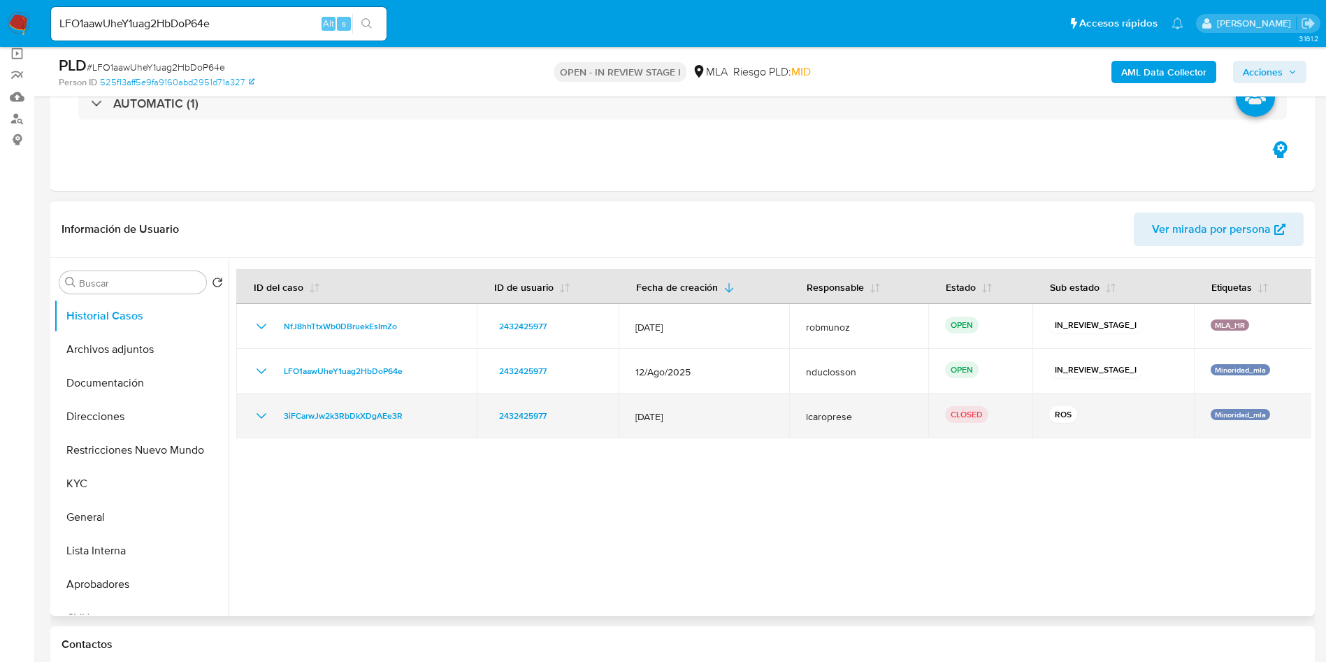
click at [260, 401] on td "3iFCarwJw2k3RbDkXDgAEe3R" at bounding box center [356, 416] width 240 height 45
click at [261, 409] on icon "Mostrar/Ocultar" at bounding box center [261, 416] width 17 height 17
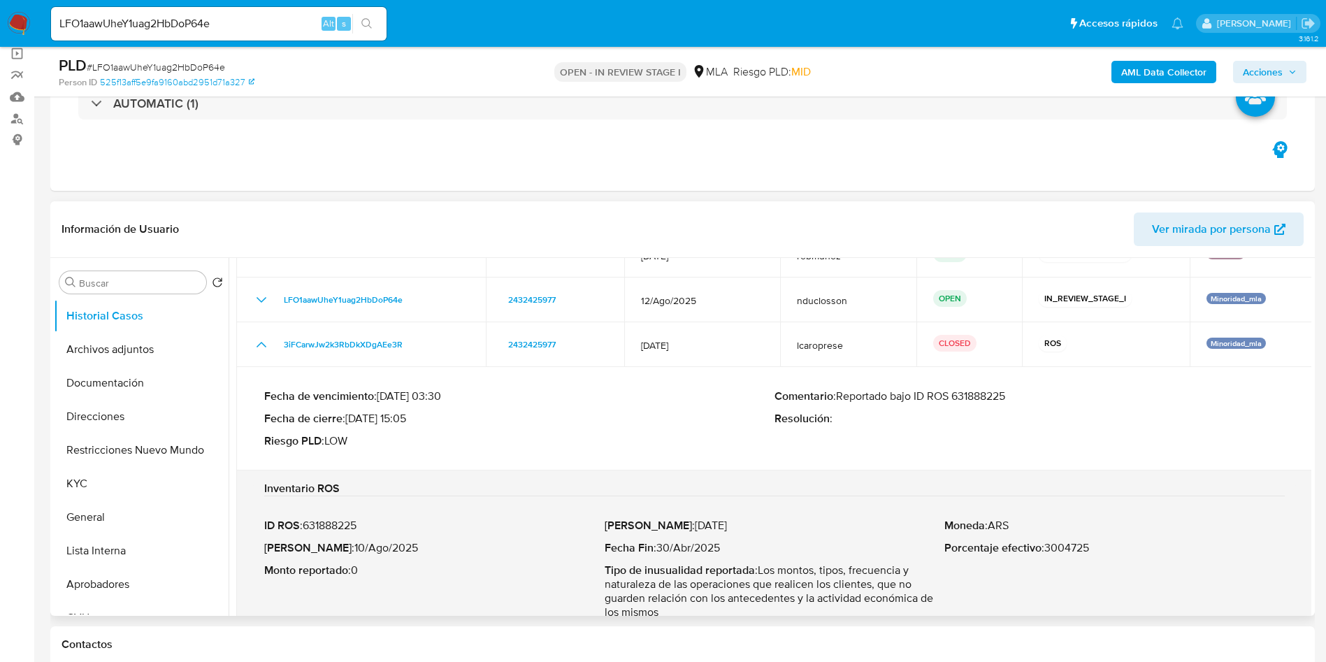
scroll to position [104, 0]
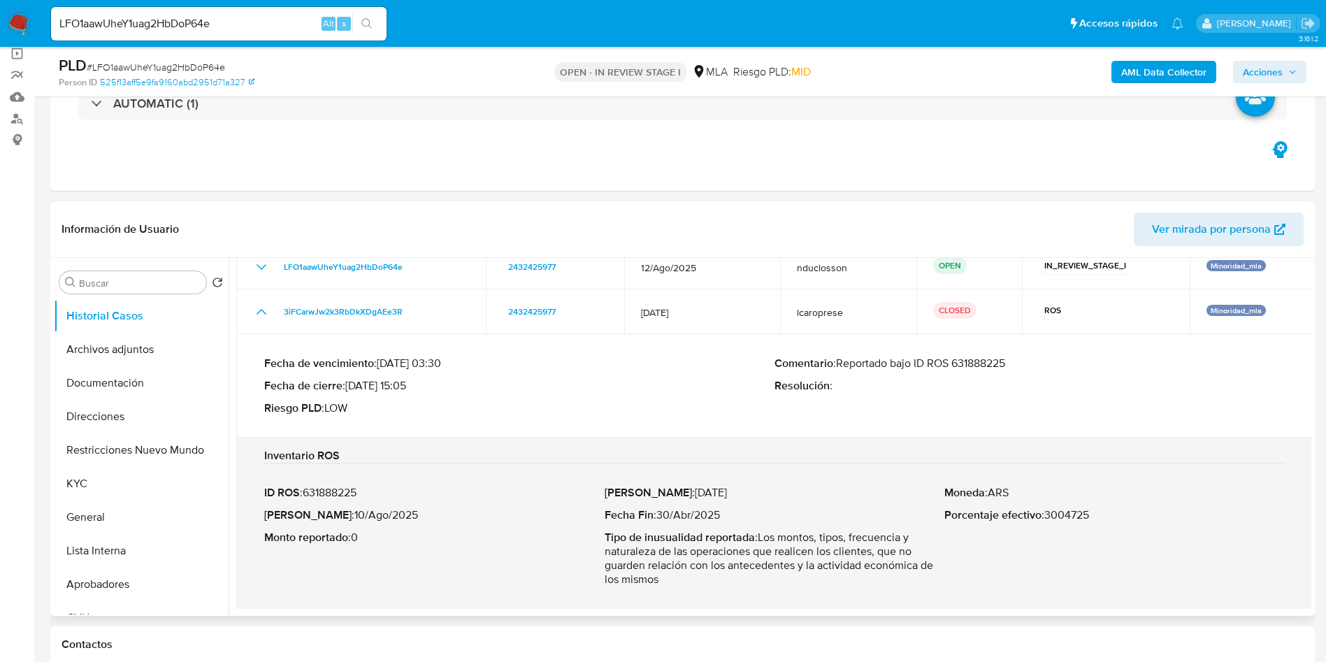
click at [324, 493] on p "ID ROS : 631888225" at bounding box center [434, 493] width 340 height 14
click at [123, 452] on button "Restricciones Nuevo Mundo" at bounding box center [136, 450] width 164 height 34
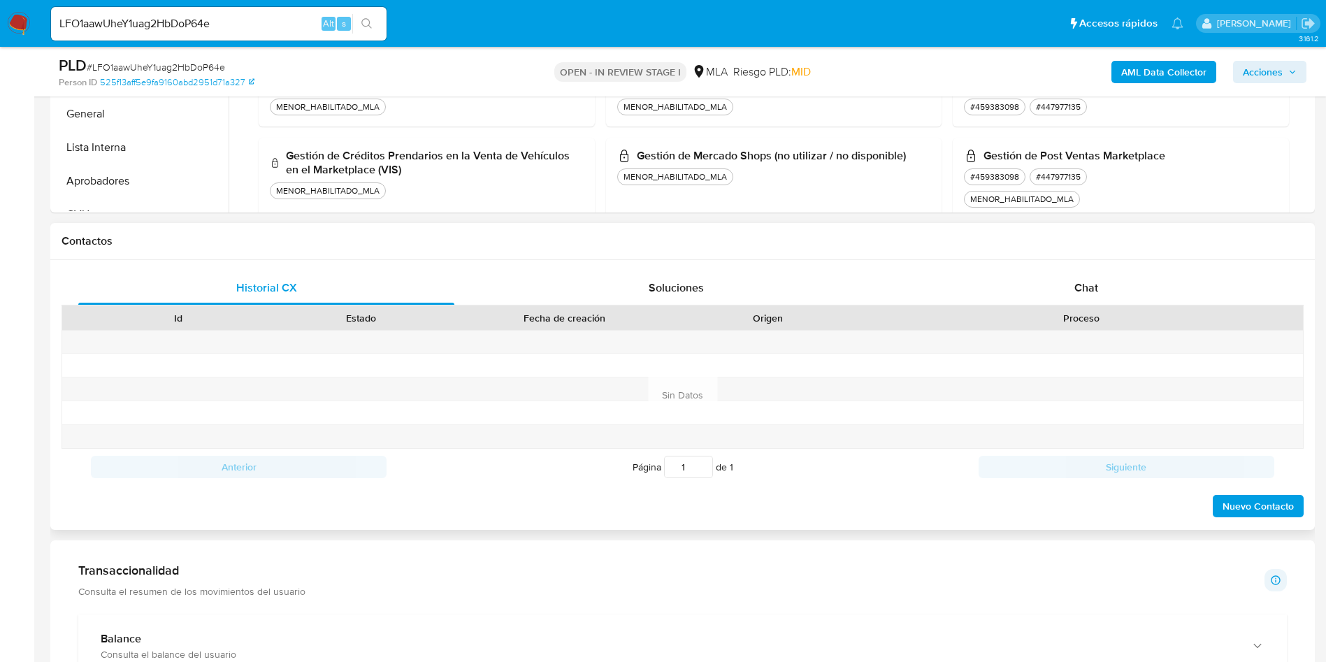
scroll to position [524, 0]
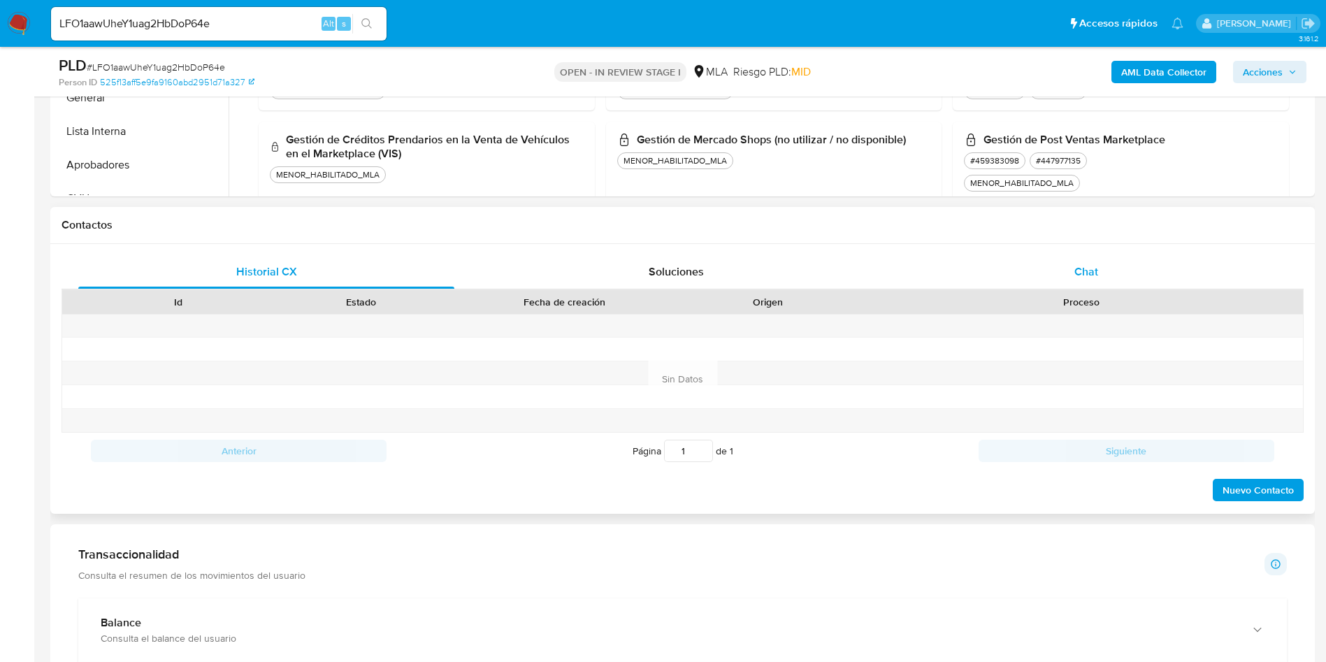
click at [1075, 280] on div "Chat" at bounding box center [1086, 272] width 376 height 34
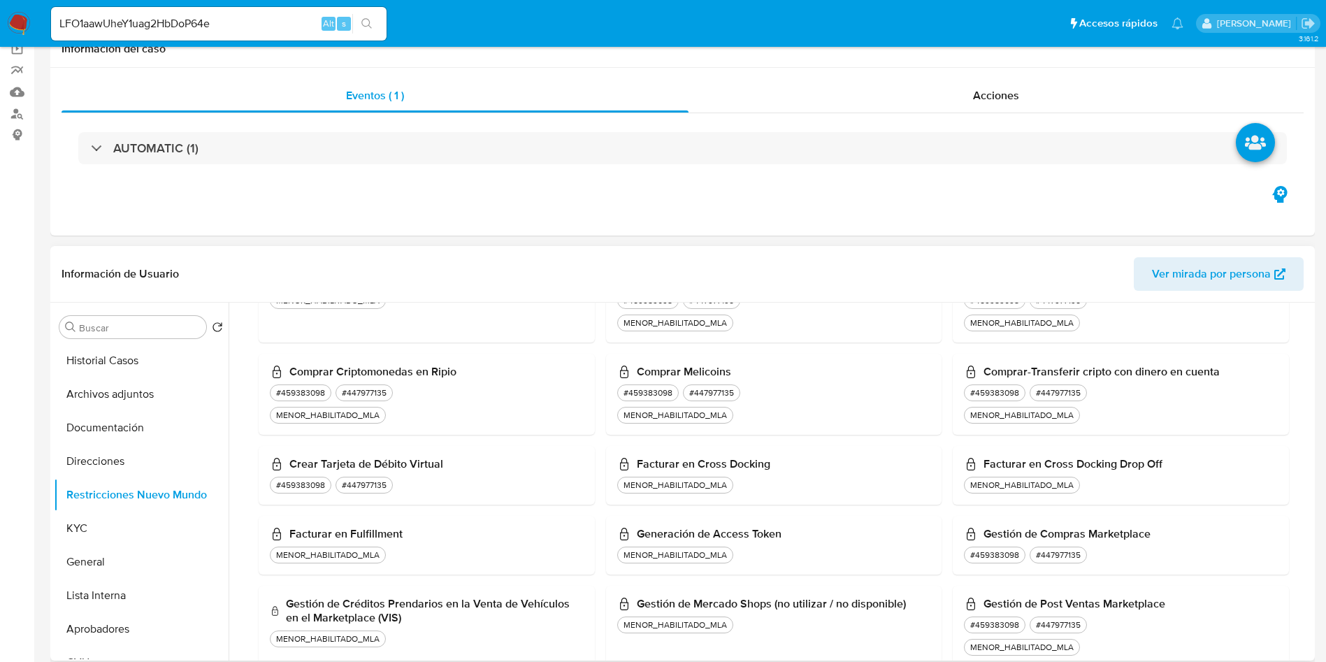
scroll to position [0, 0]
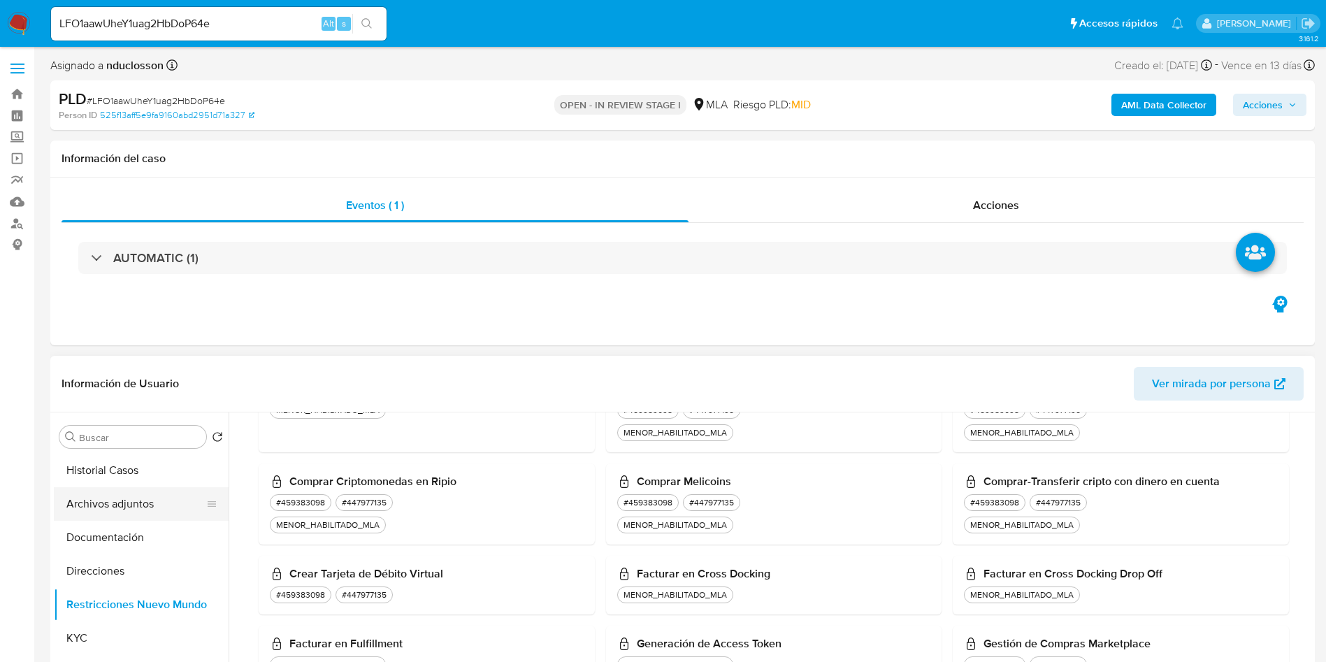
click at [104, 493] on button "Archivos adjuntos" at bounding box center [136, 504] width 164 height 34
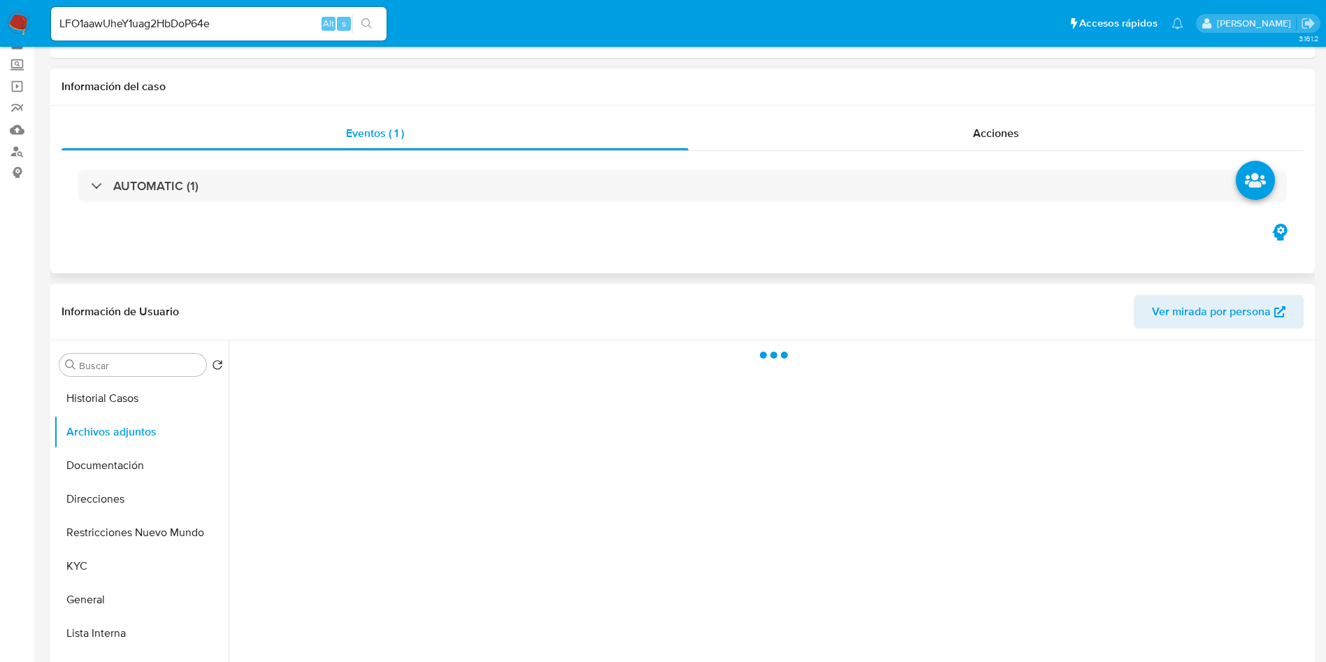
scroll to position [105, 0]
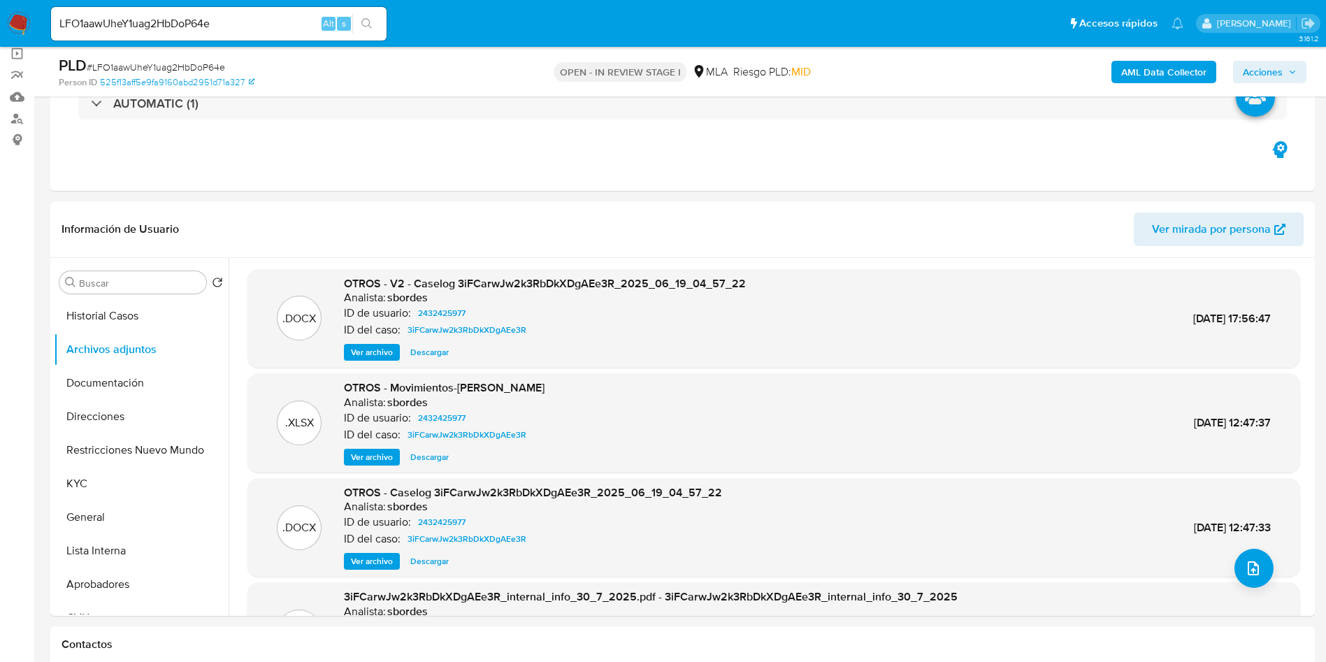
click at [1164, 76] on b "AML Data Collector" at bounding box center [1163, 72] width 85 height 22
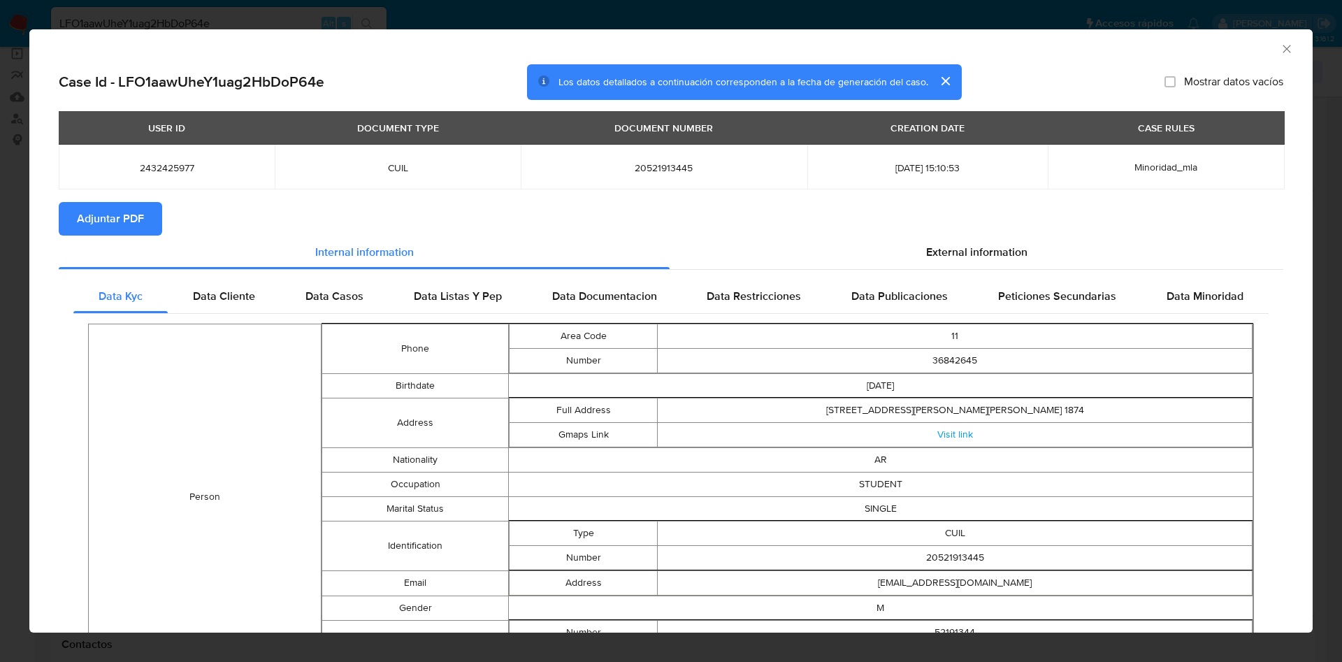
click at [92, 226] on span "Adjuntar PDF" at bounding box center [110, 218] width 67 height 31
click at [943, 78] on button "cerrar" at bounding box center [945, 81] width 34 height 34
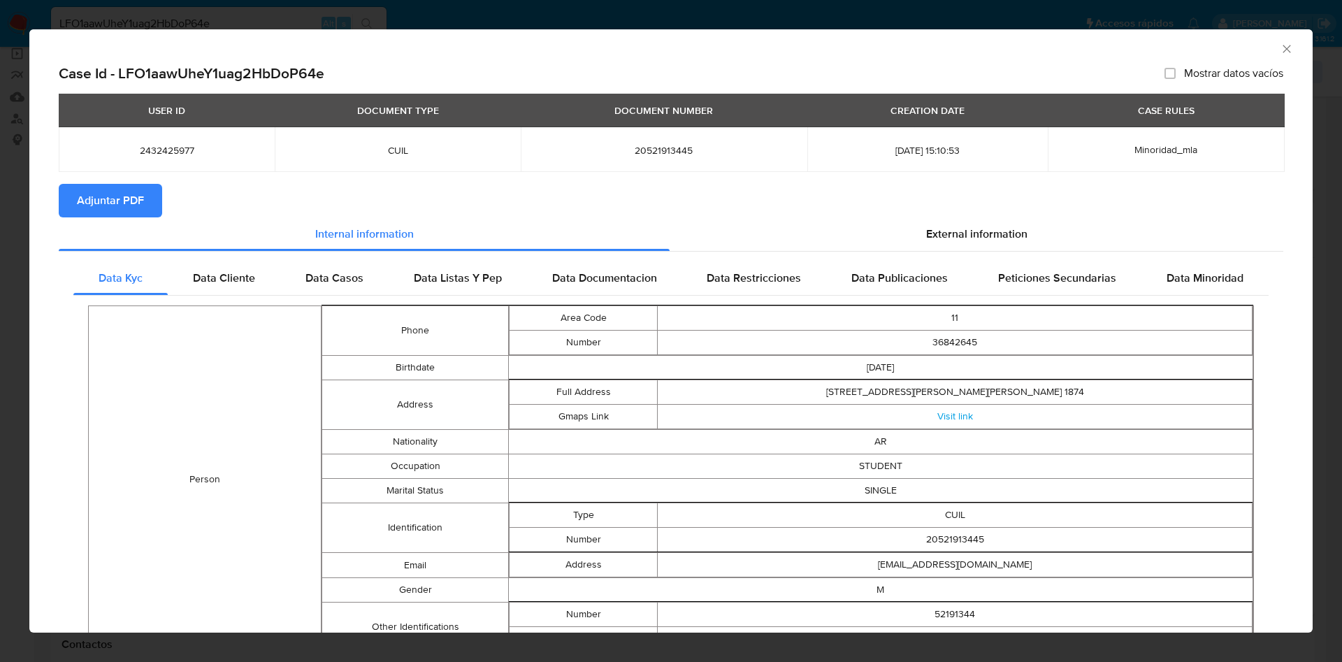
click at [1280, 47] on icon "Cerrar ventana" at bounding box center [1287, 49] width 14 height 14
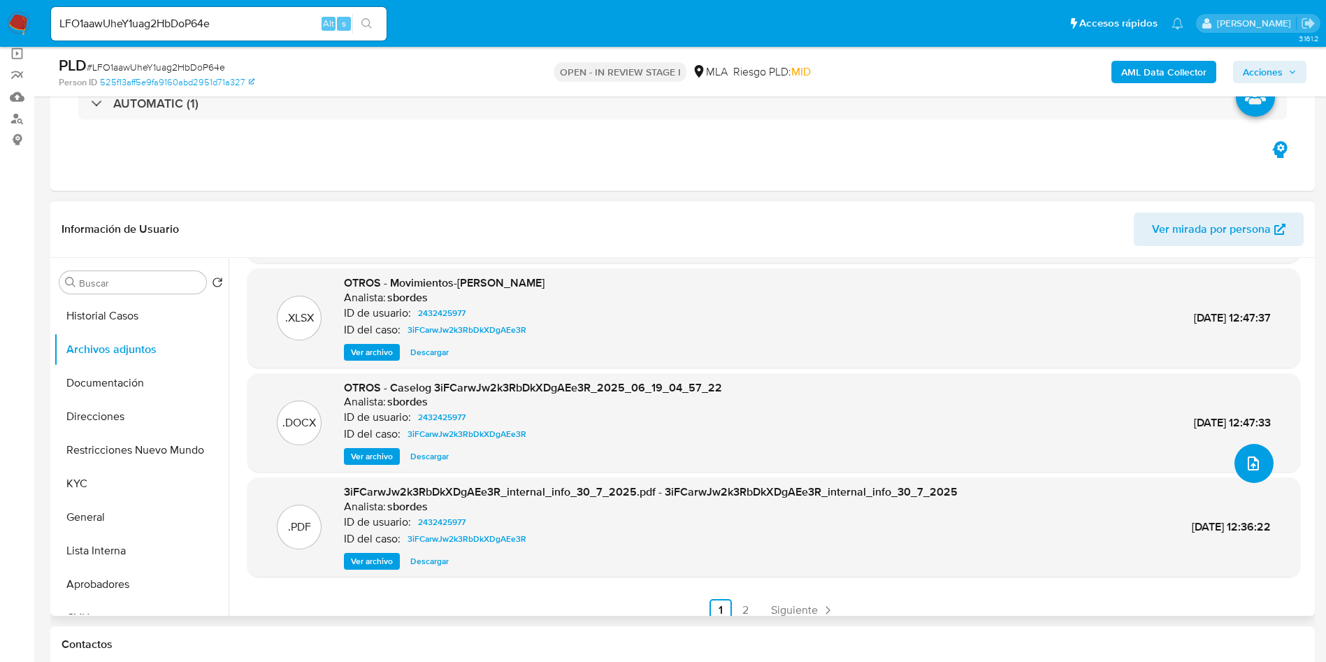
click at [1258, 469] on button "upload-file" at bounding box center [1253, 463] width 39 height 39
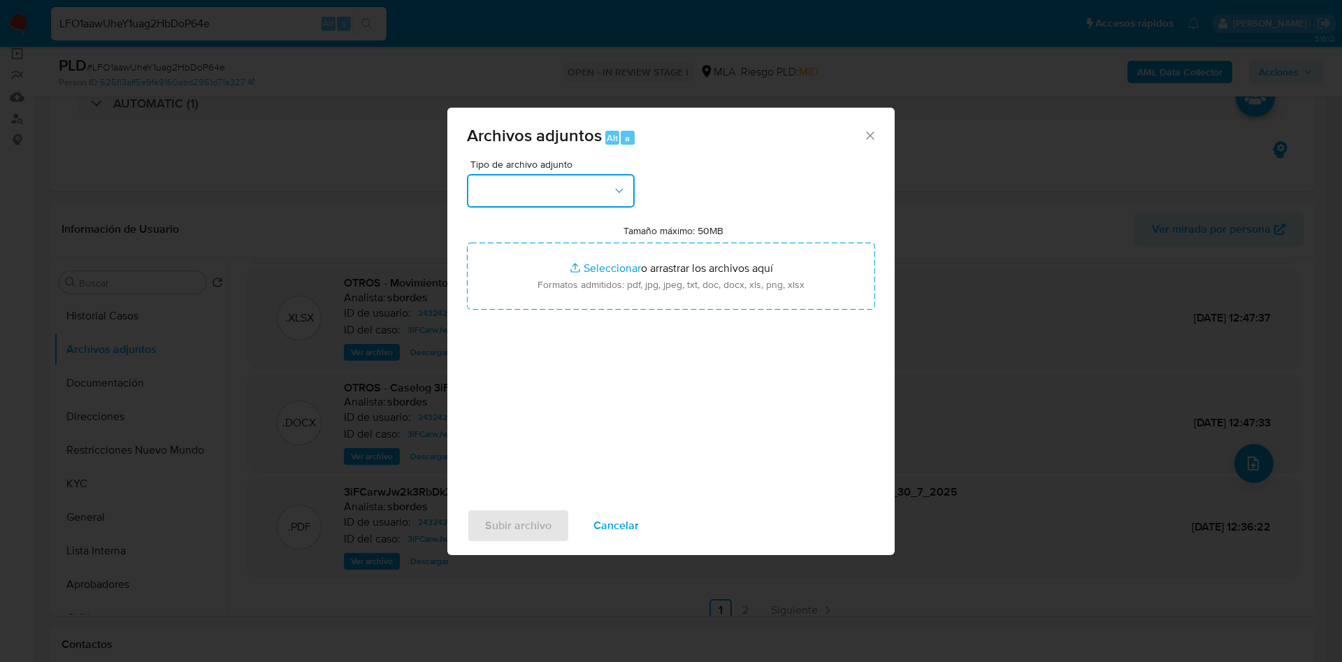
click at [560, 192] on button "button" at bounding box center [551, 191] width 168 height 34
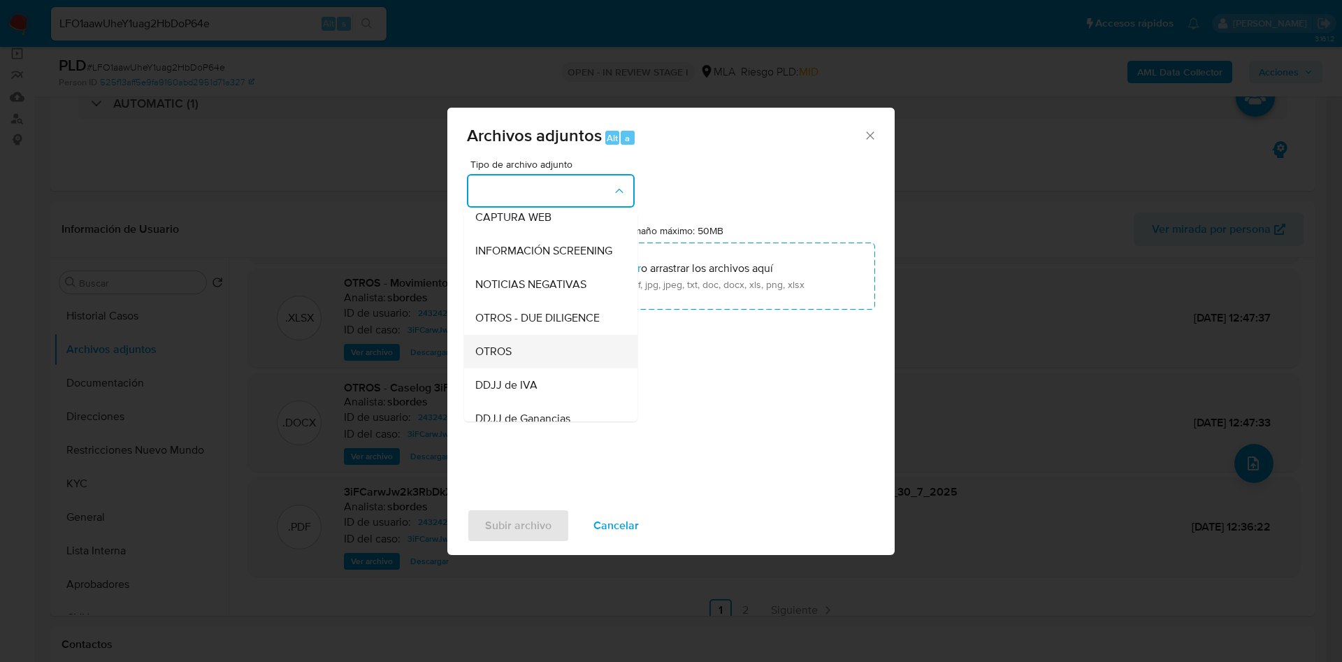
scroll to position [178, 0]
click at [521, 319] on div "OTROS" at bounding box center [546, 320] width 143 height 34
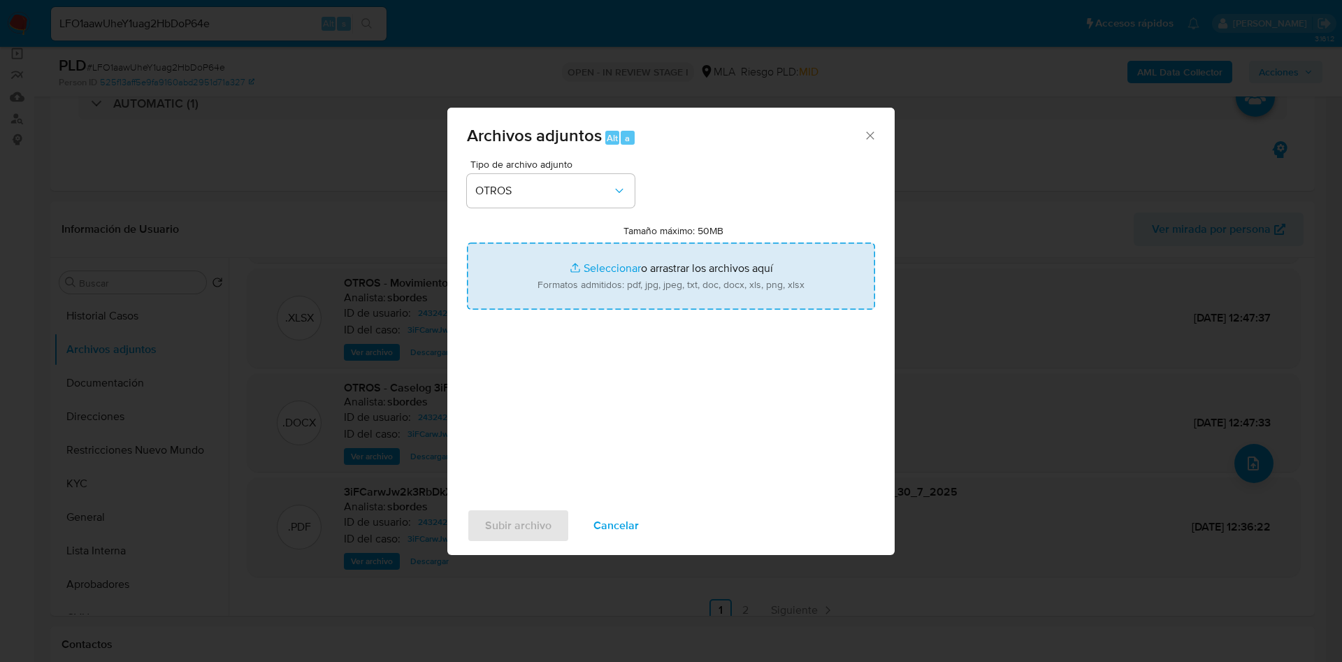
click at [540, 423] on div "Tipo de archivo adjunto OTROS Tamaño máximo: 50MB Seleccionar archivos Seleccio…" at bounding box center [671, 324] width 408 height 330
click at [724, 399] on div "Tipo de archivo adjunto OTROS Tamaño máximo: 50MB Seleccionar archivos Seleccio…" at bounding box center [671, 324] width 408 height 330
click at [605, 264] on input "Tamaño máximo: 50MB Seleccionar archivos" at bounding box center [671, 276] width 408 height 67
click at [624, 528] on span "Cancelar" at bounding box center [615, 525] width 45 height 31
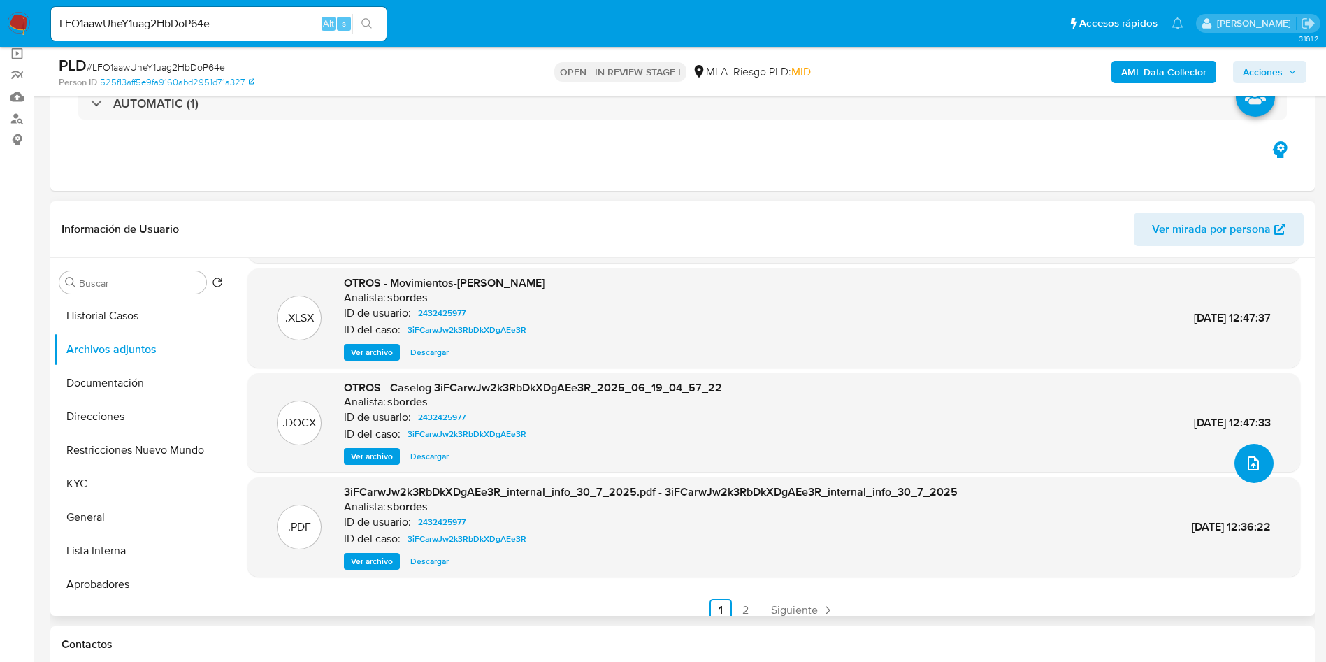
click at [1248, 469] on icon "upload-file" at bounding box center [1253, 463] width 17 height 17
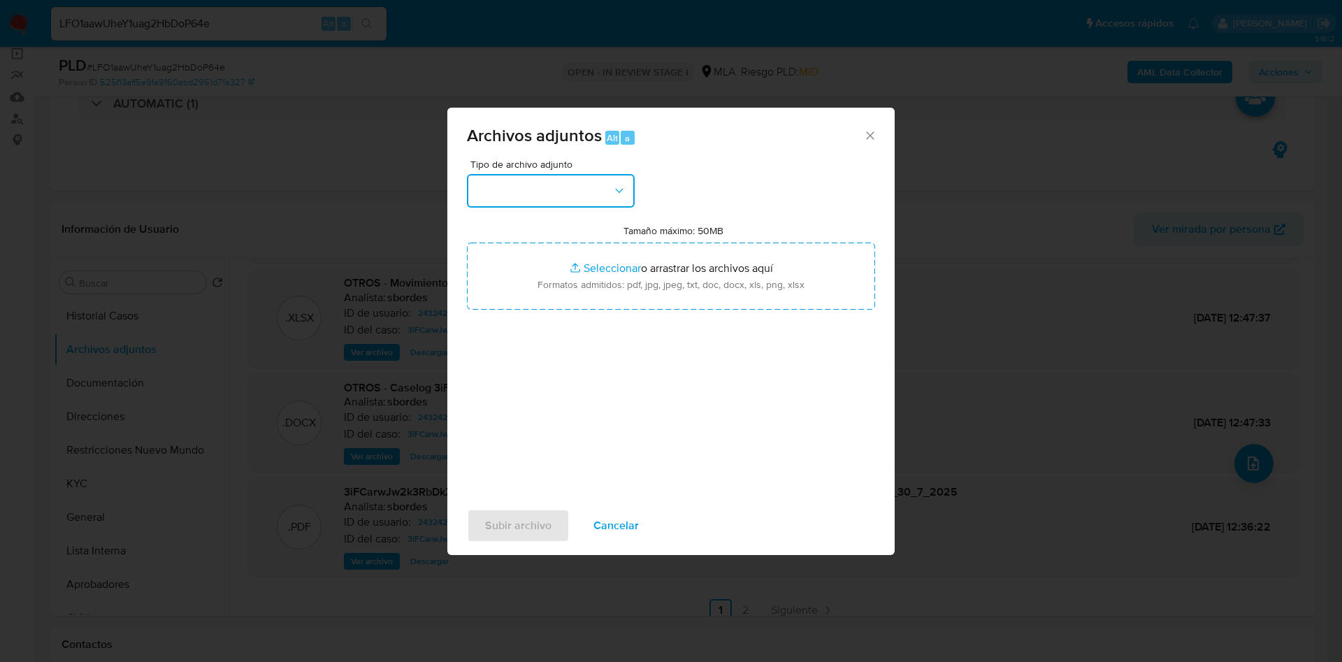
click at [579, 189] on button "button" at bounding box center [551, 191] width 168 height 34
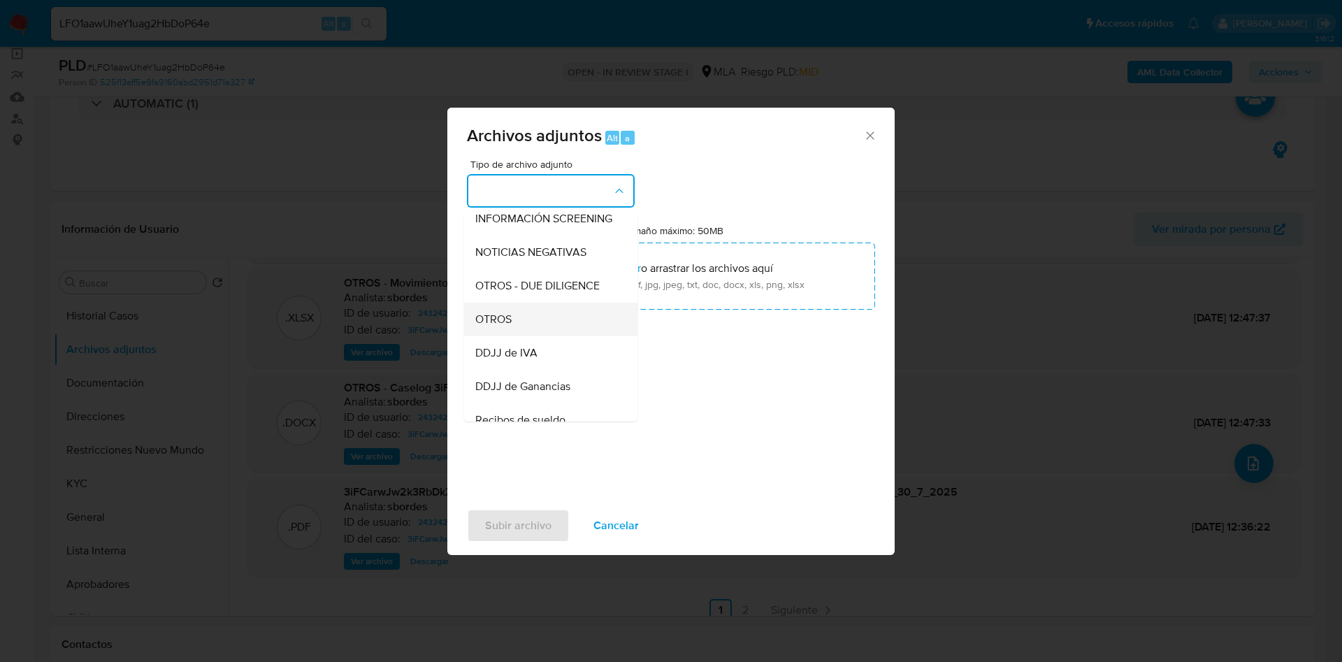
click at [508, 336] on div "OTROS" at bounding box center [546, 320] width 143 height 34
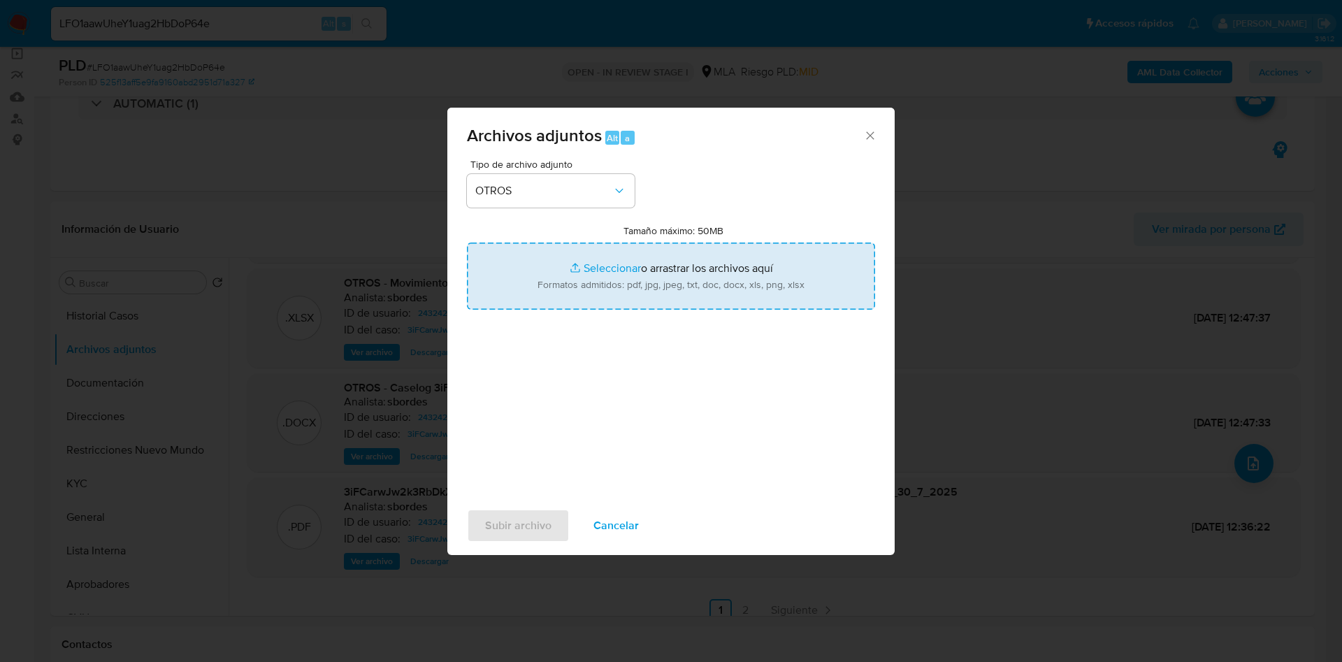
click at [542, 282] on input "Tamaño máximo: 50MB Seleccionar archivos" at bounding box center [671, 276] width 408 height 67
type input "C:\fakepath\2432425977 Movimientos.xlsx"
click at [663, 422] on div "Tipo de archivo adjunto OTROS Tamaño máximo: 50MB Seleccionar archivos Seleccio…" at bounding box center [671, 324] width 408 height 330
click at [526, 516] on span "Subir archivo" at bounding box center [518, 525] width 66 height 31
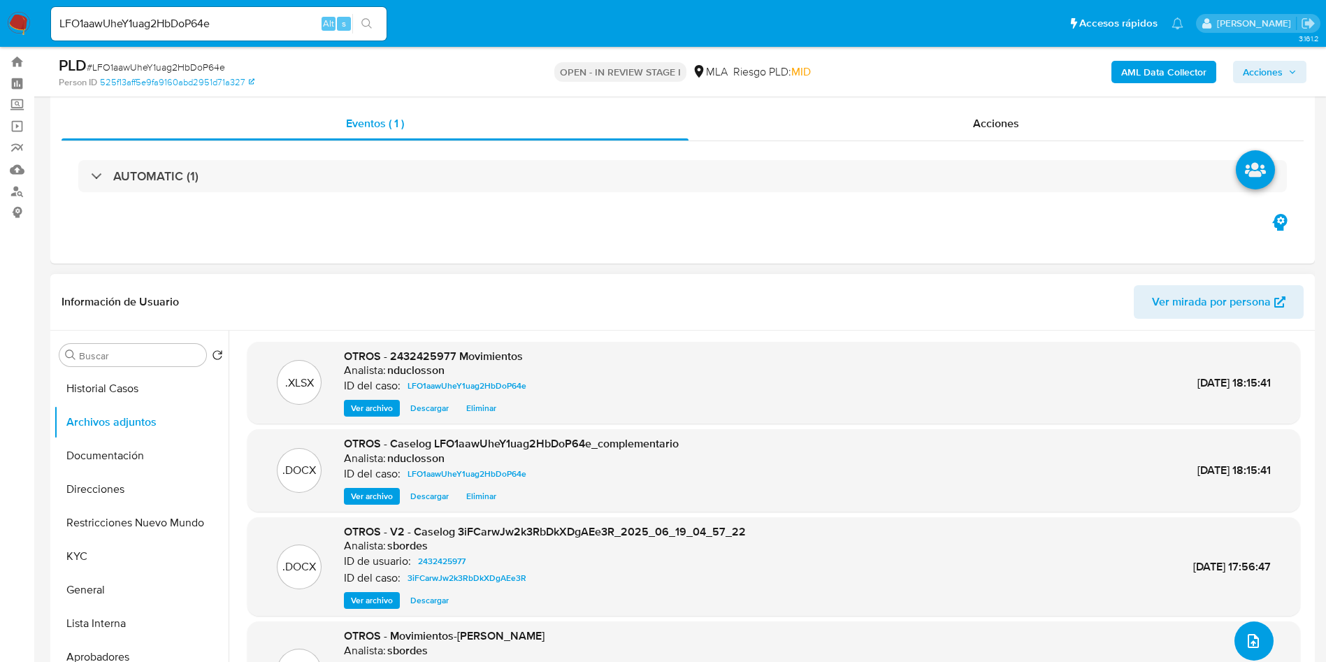
scroll to position [0, 0]
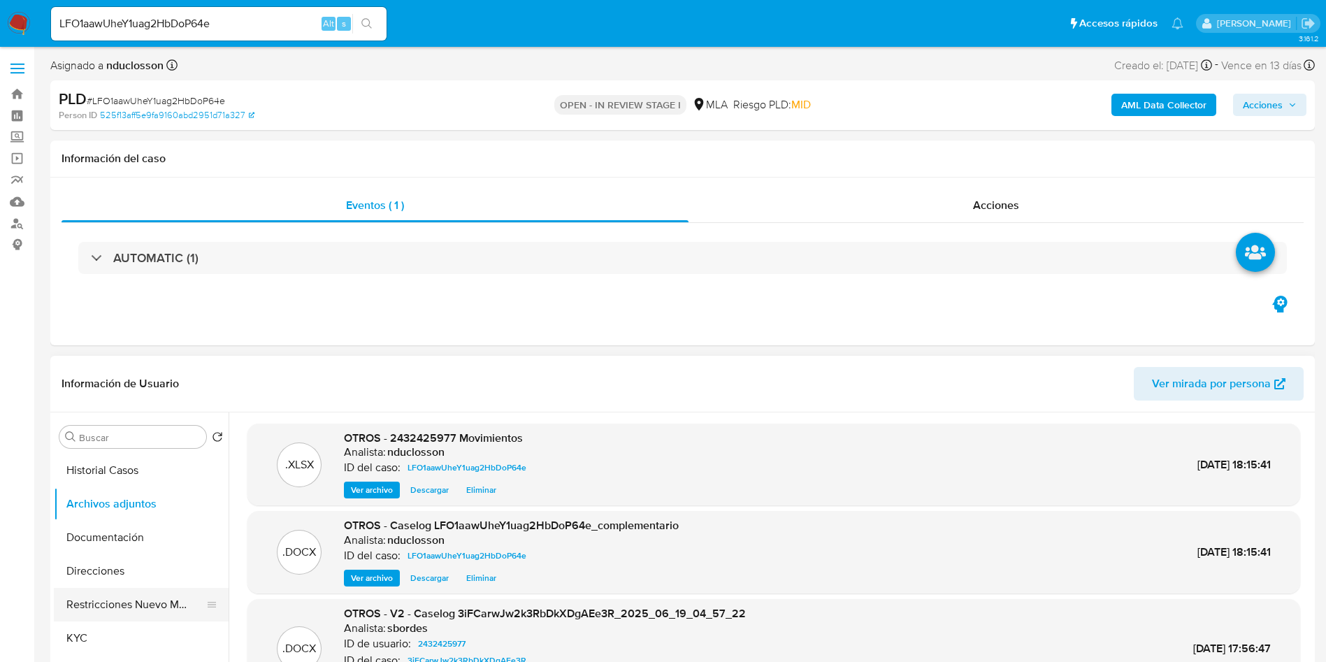
click at [150, 588] on button "Restricciones Nuevo Mundo" at bounding box center [136, 605] width 164 height 34
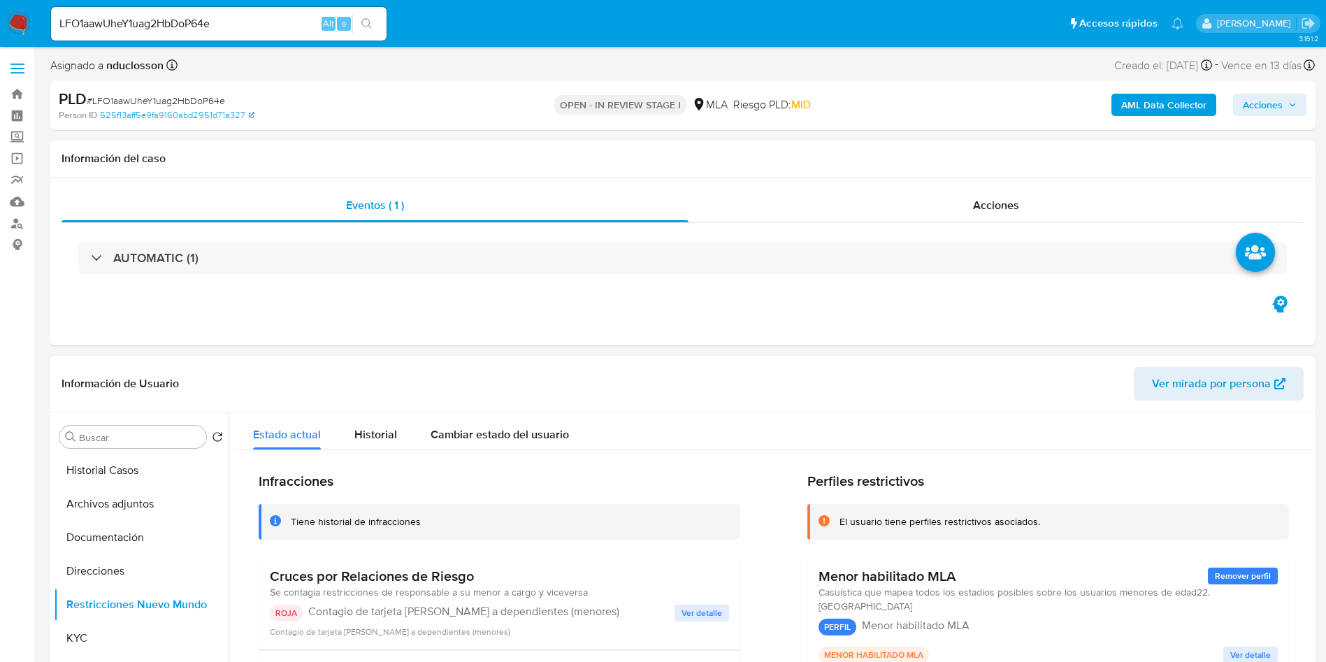
click at [1260, 112] on span "Acciones" at bounding box center [1263, 105] width 40 height 22
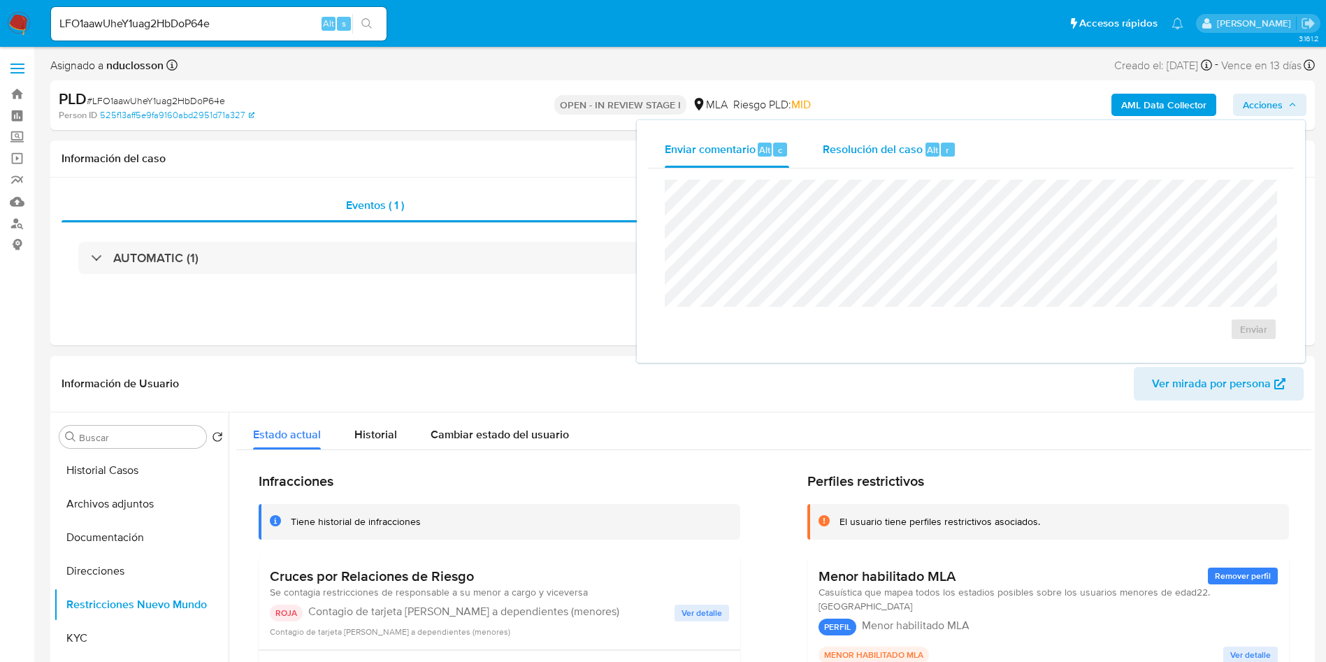
click at [845, 154] on span "Resolución del caso" at bounding box center [873, 149] width 100 height 16
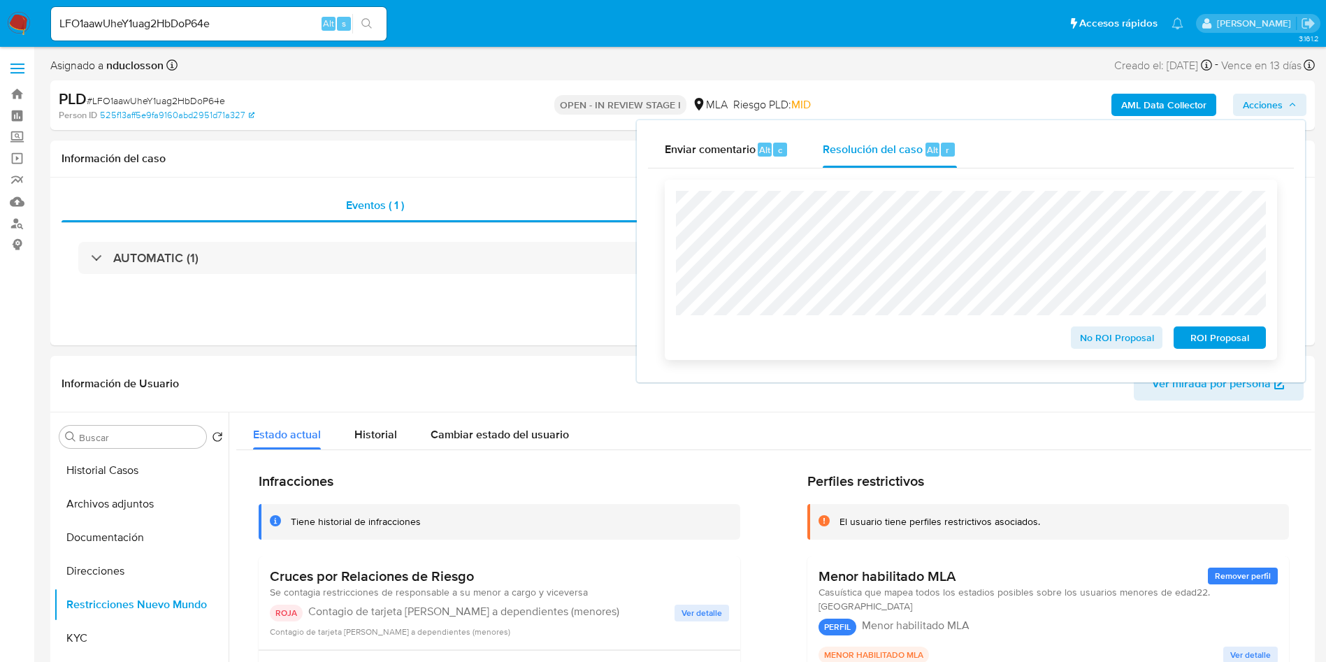
click at [1238, 341] on span "ROI Proposal" at bounding box center [1219, 338] width 73 height 20
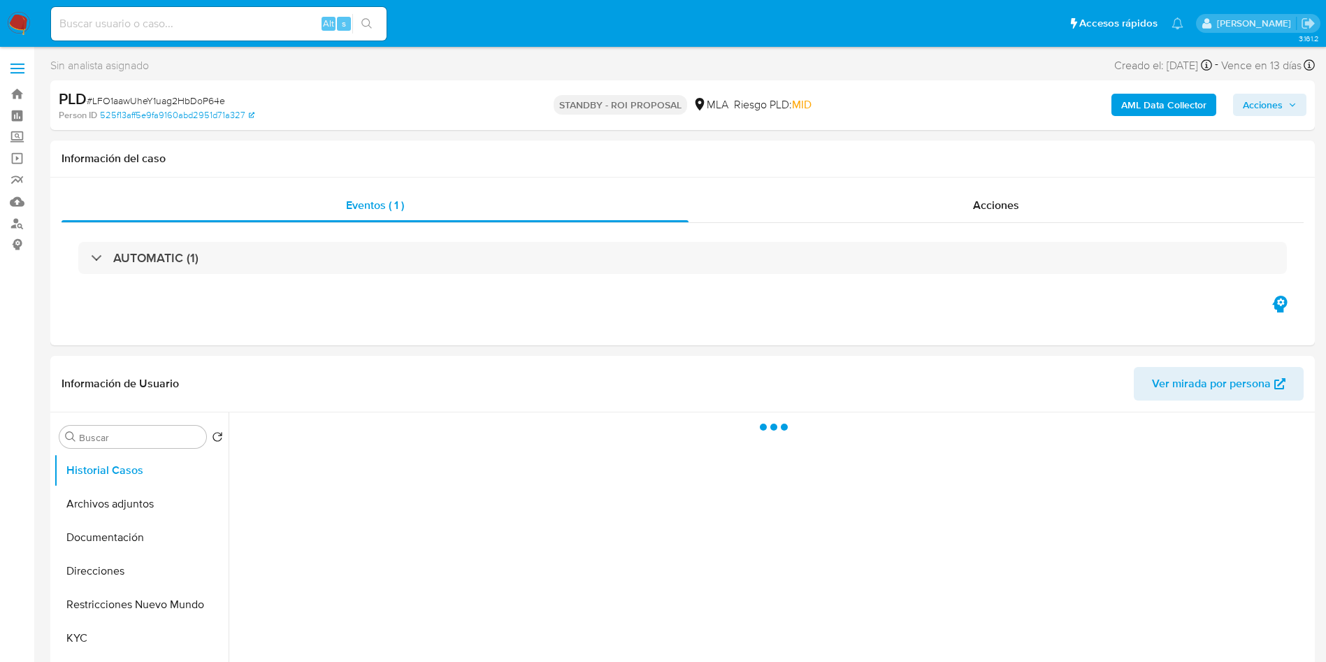
select select "10"
